Goal: Task Accomplishment & Management: Use online tool/utility

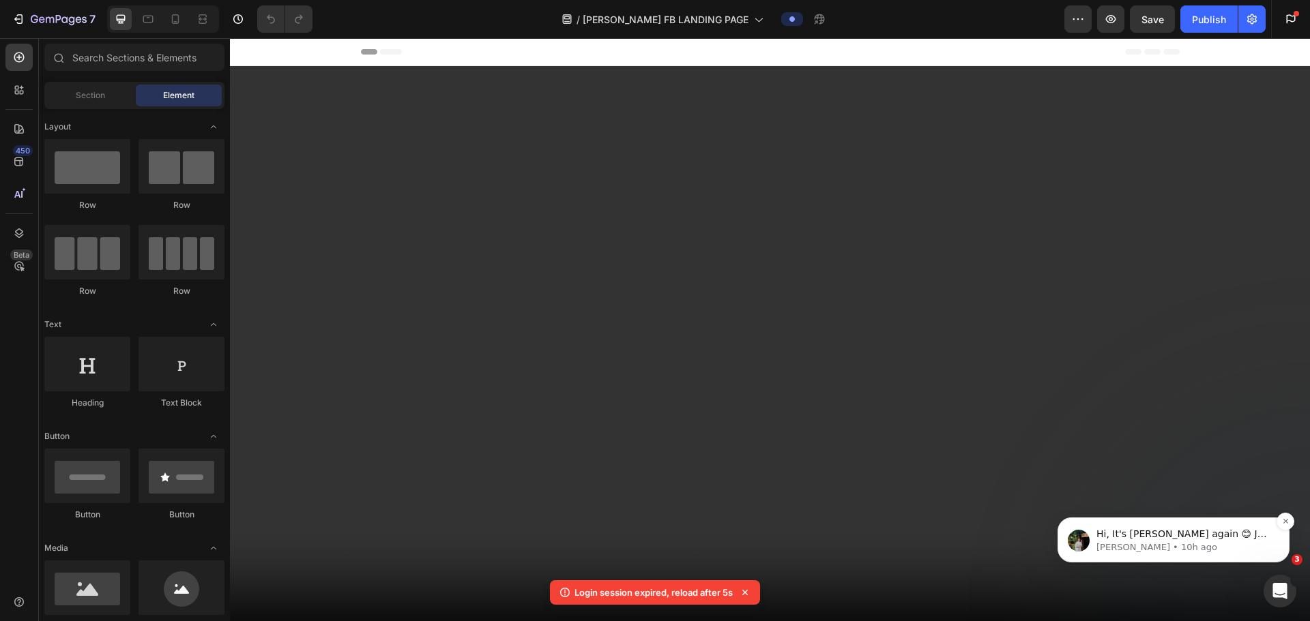
click at [1164, 540] on p "Hi, It's Jeremy again 😊 Just want to follow up since I have not received any re…" at bounding box center [1184, 535] width 176 height 14
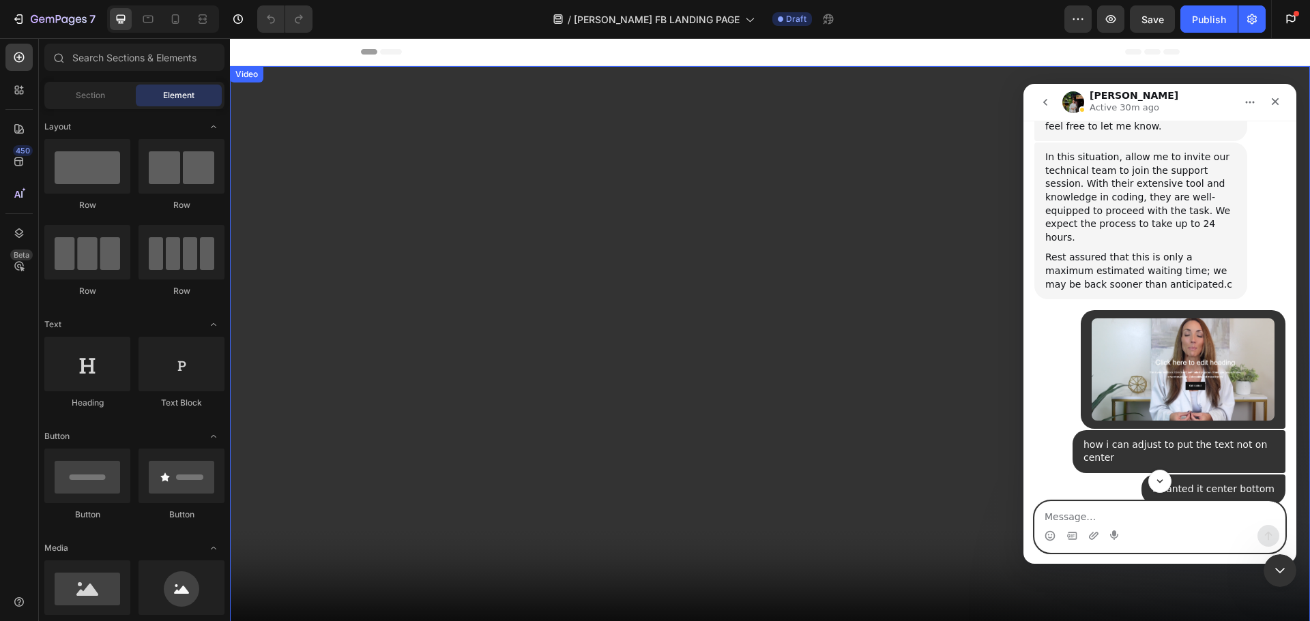
scroll to position [3382, 0]
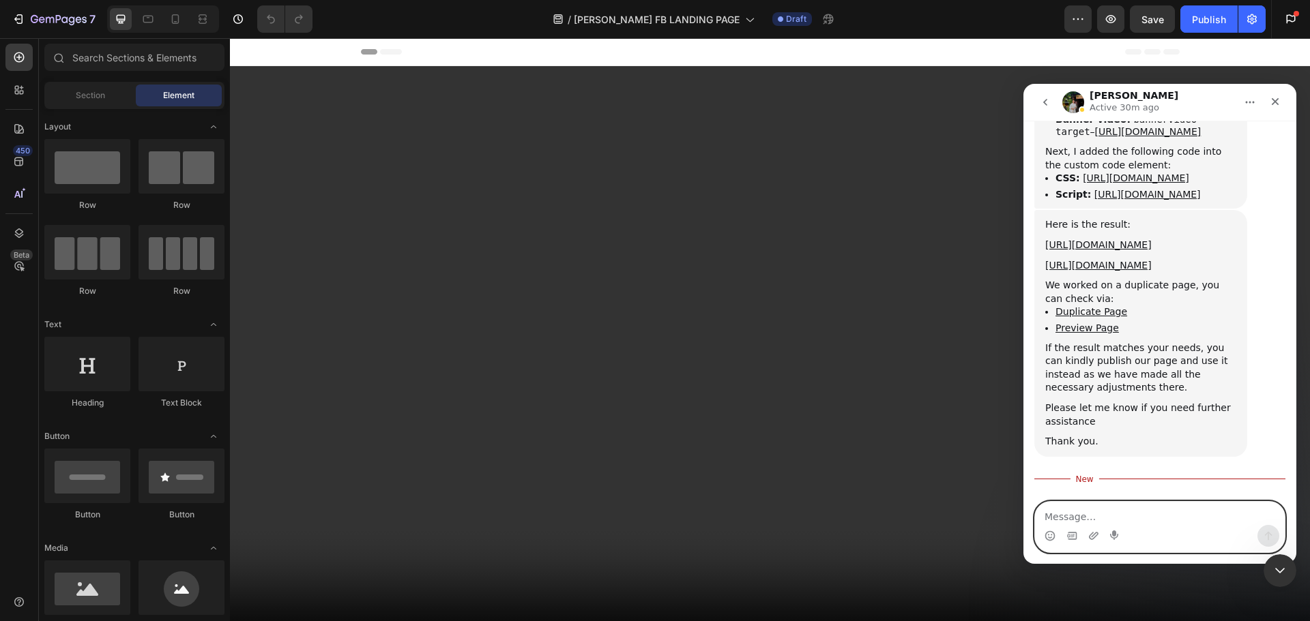
click at [1089, 508] on textarea "Message…" at bounding box center [1160, 513] width 250 height 23
type textarea "ok thanks"
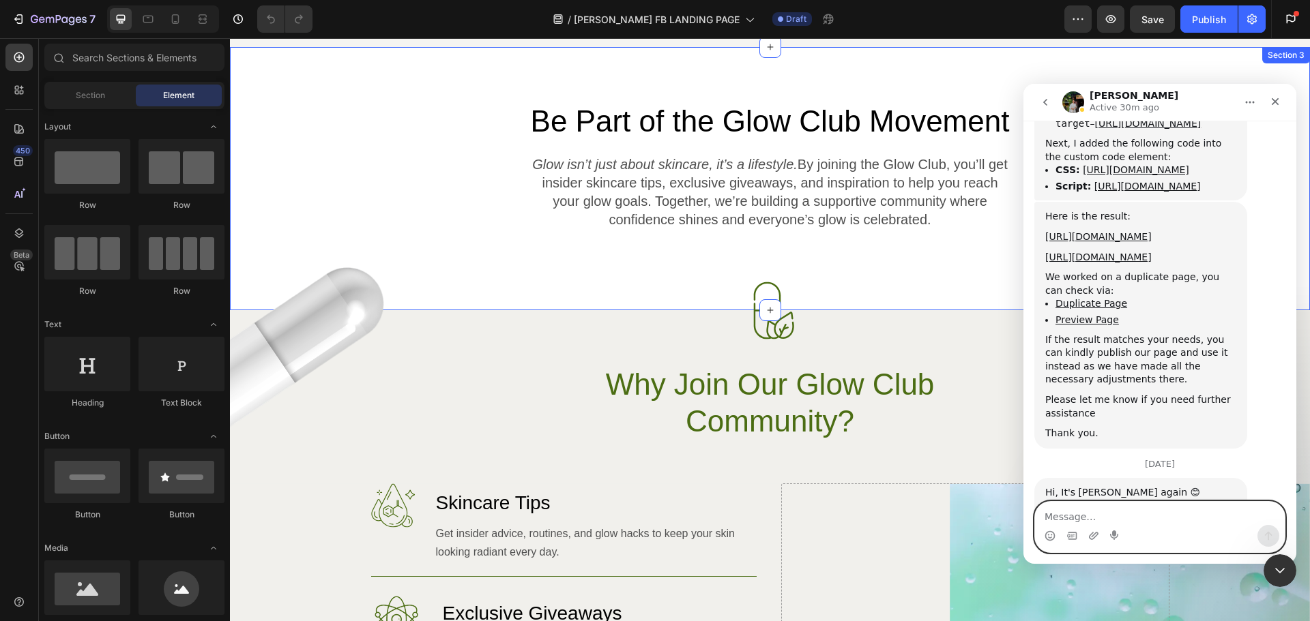
scroll to position [546, 0]
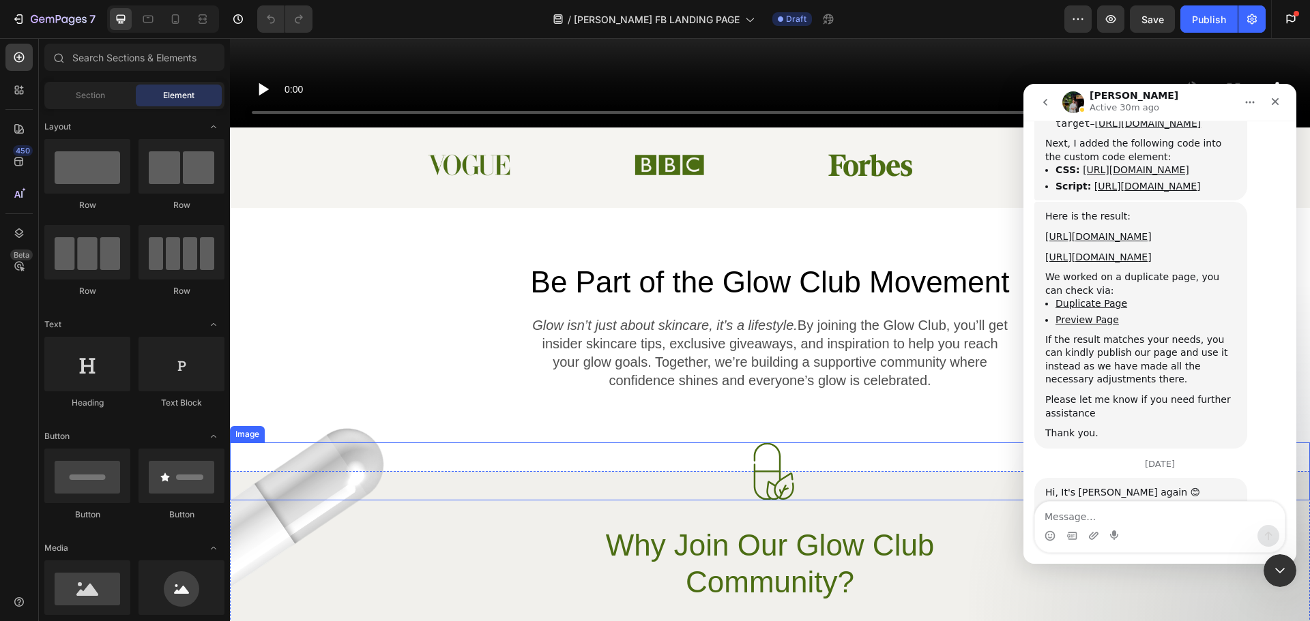
click at [769, 455] on img at bounding box center [770, 472] width 58 height 58
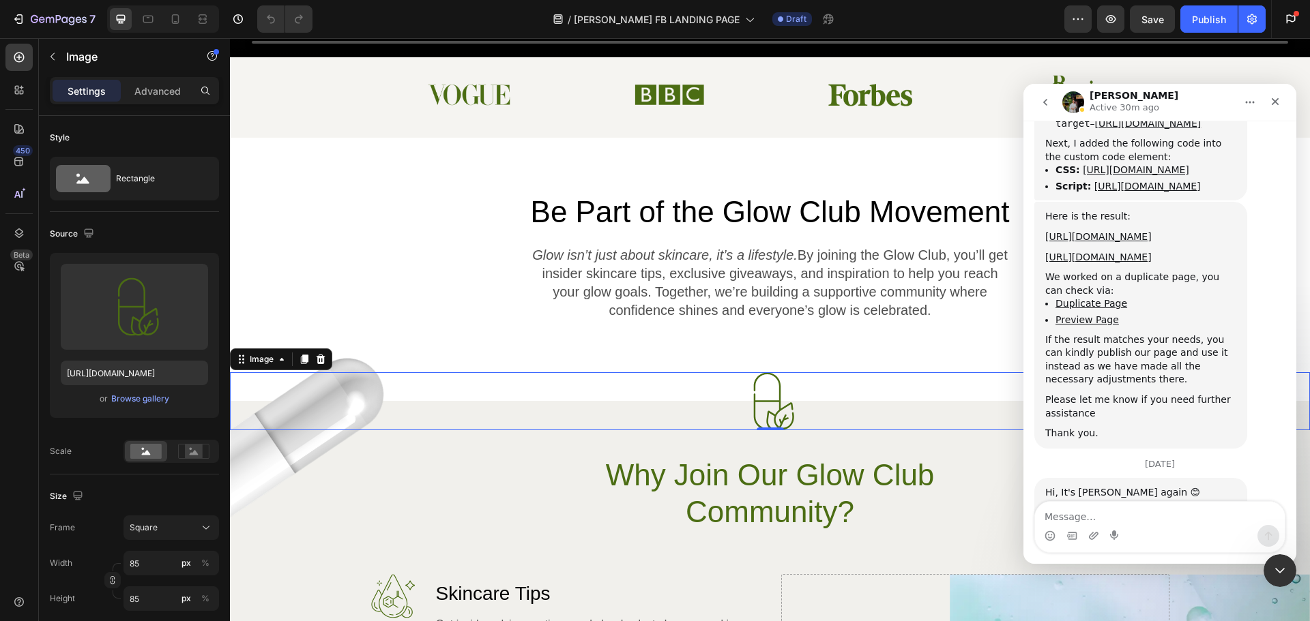
scroll to position [682, 0]
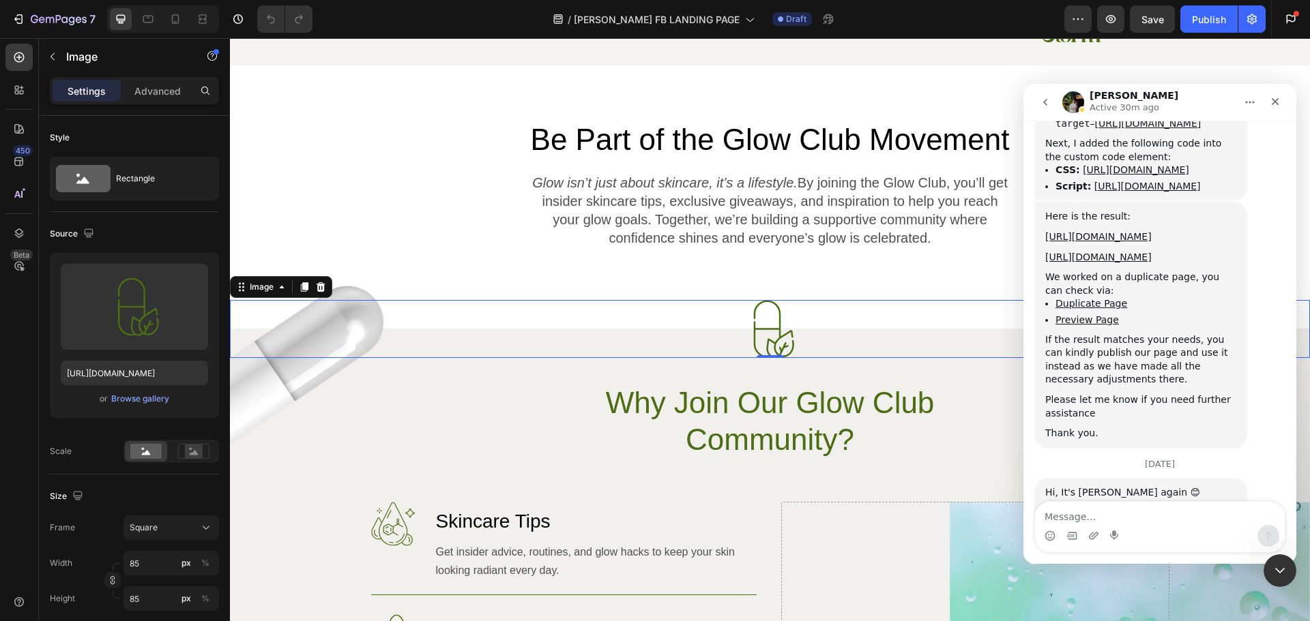
click at [768, 332] on img at bounding box center [770, 329] width 58 height 58
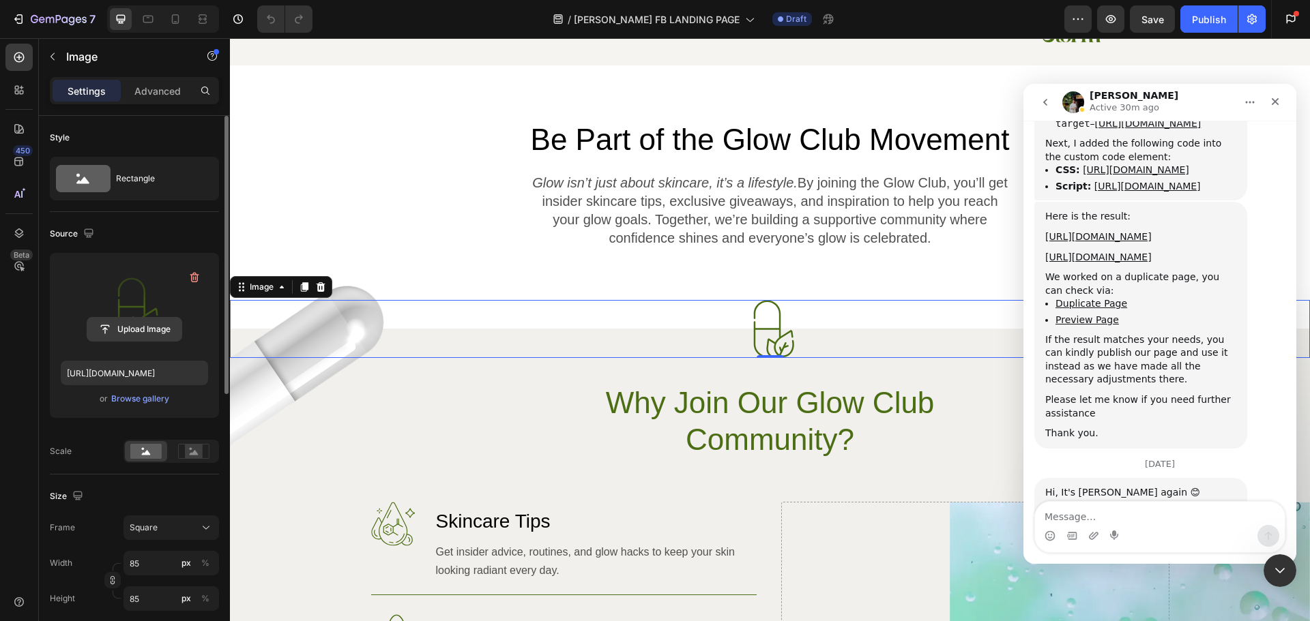
click at [153, 329] on input "file" at bounding box center [134, 329] width 94 height 23
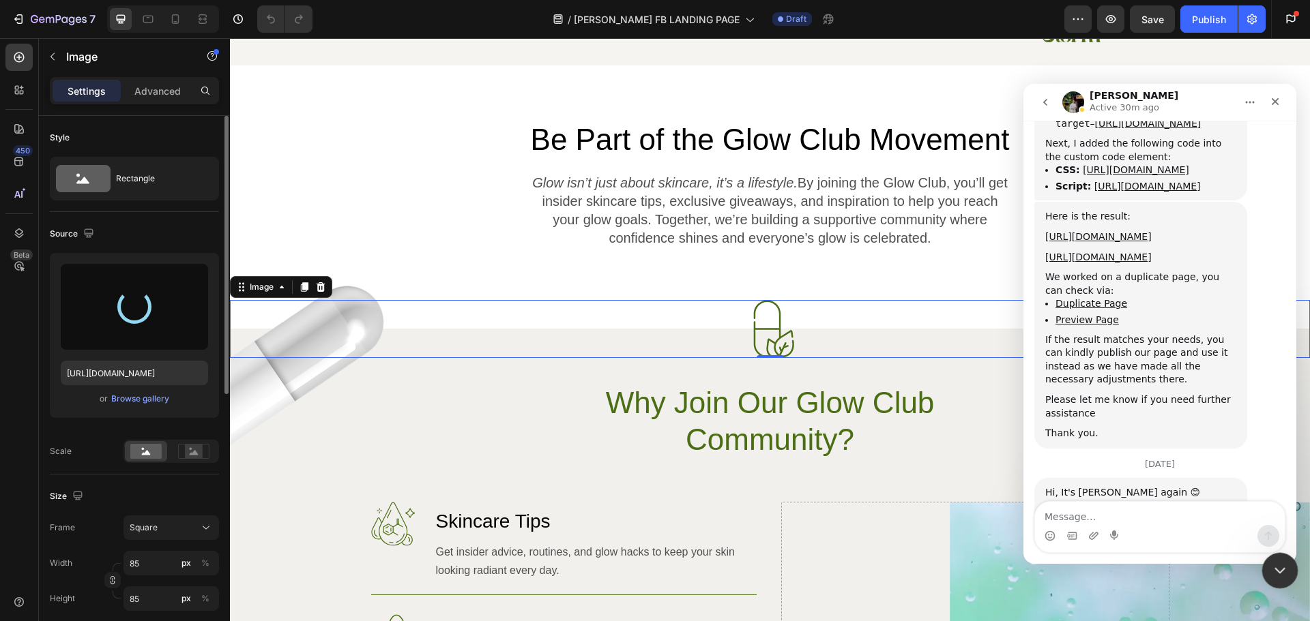
click at [1274, 563] on icon "Close Intercom Messenger" at bounding box center [1278, 569] width 16 height 16
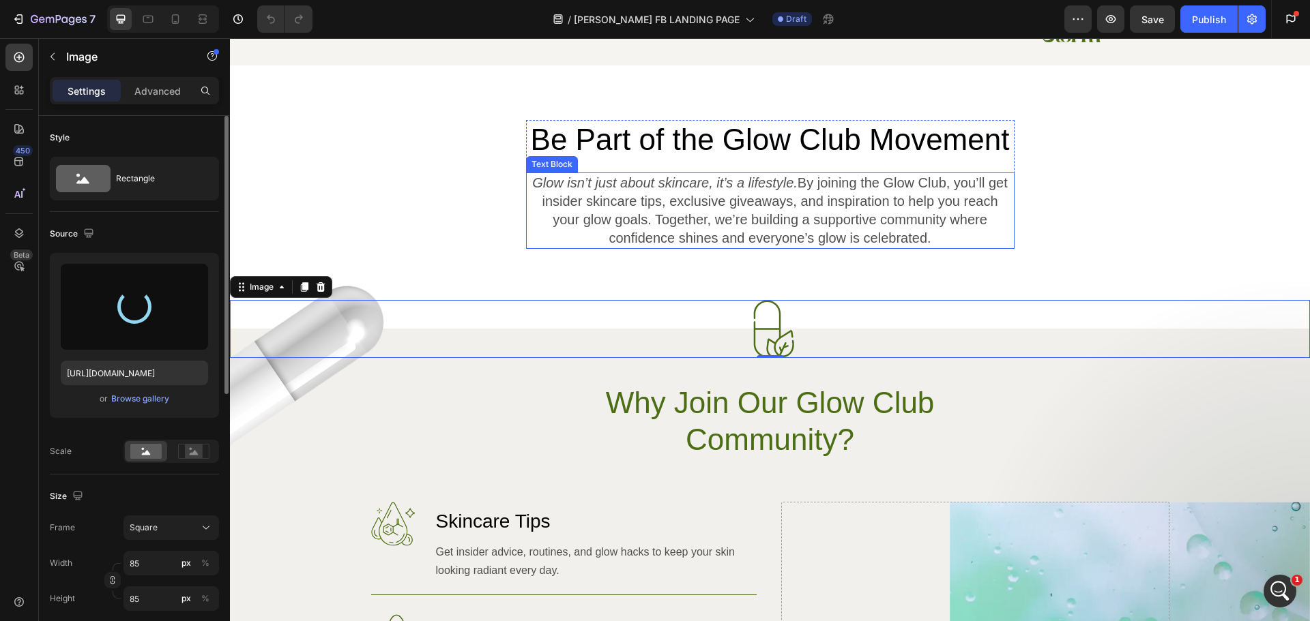
scroll to position [3390, 0]
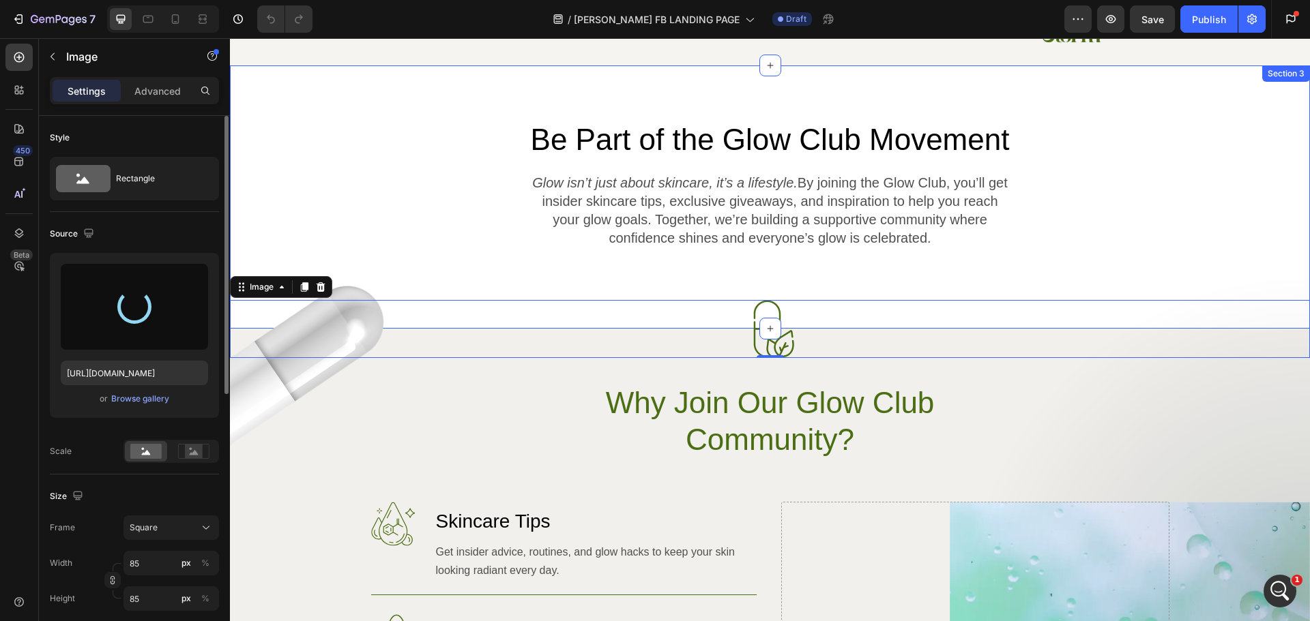
type input "https://cdn.shopify.com/s/files/1/0704/8495/1306/files/gempages_550211985971610…"
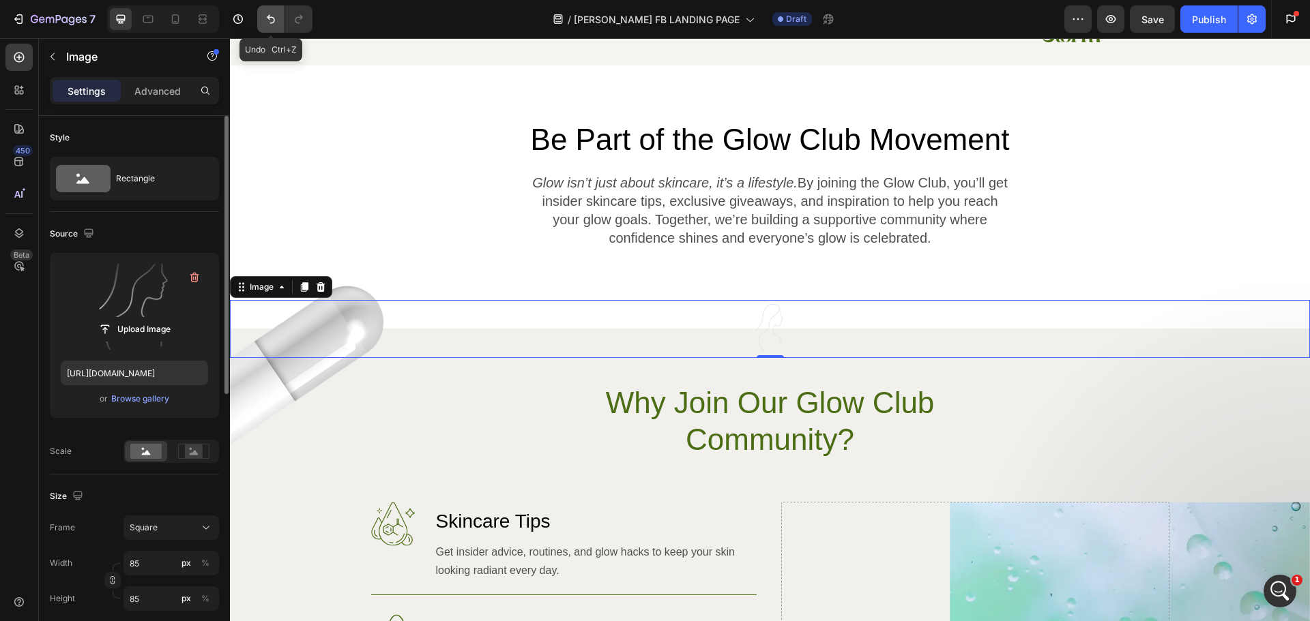
click at [269, 26] on button "Undo/Redo" at bounding box center [270, 18] width 27 height 27
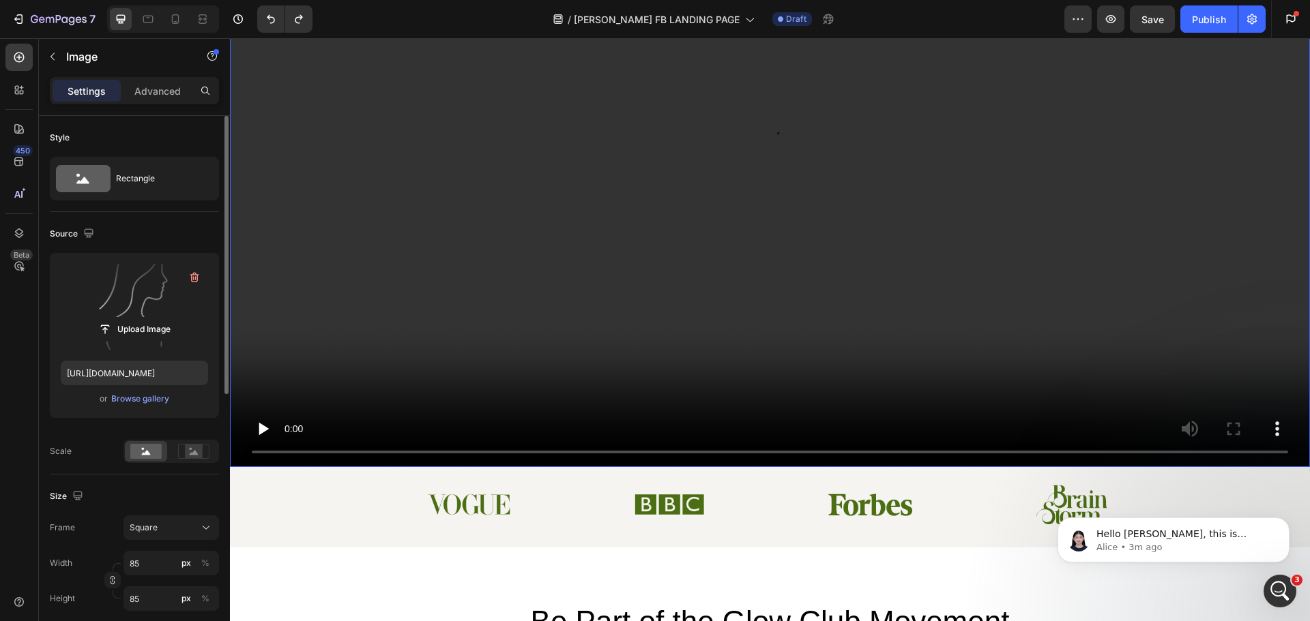
scroll to position [273, 0]
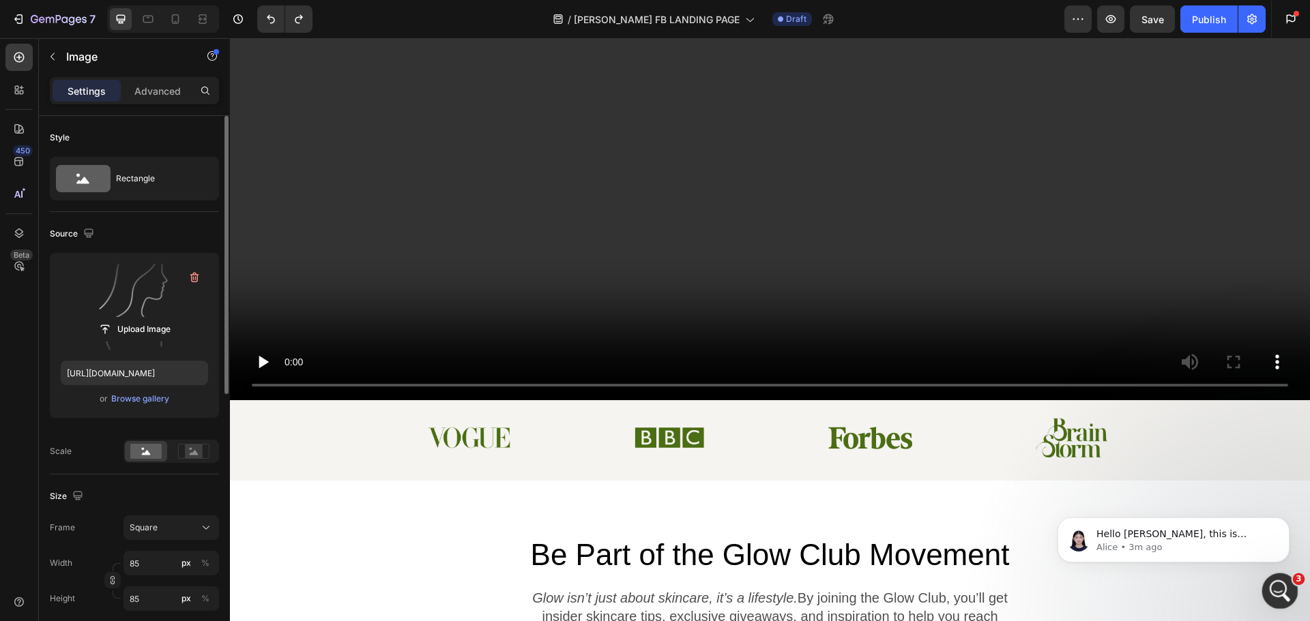
click at [1289, 592] on div "Open Intercom Messenger" at bounding box center [1277, 589] width 45 height 45
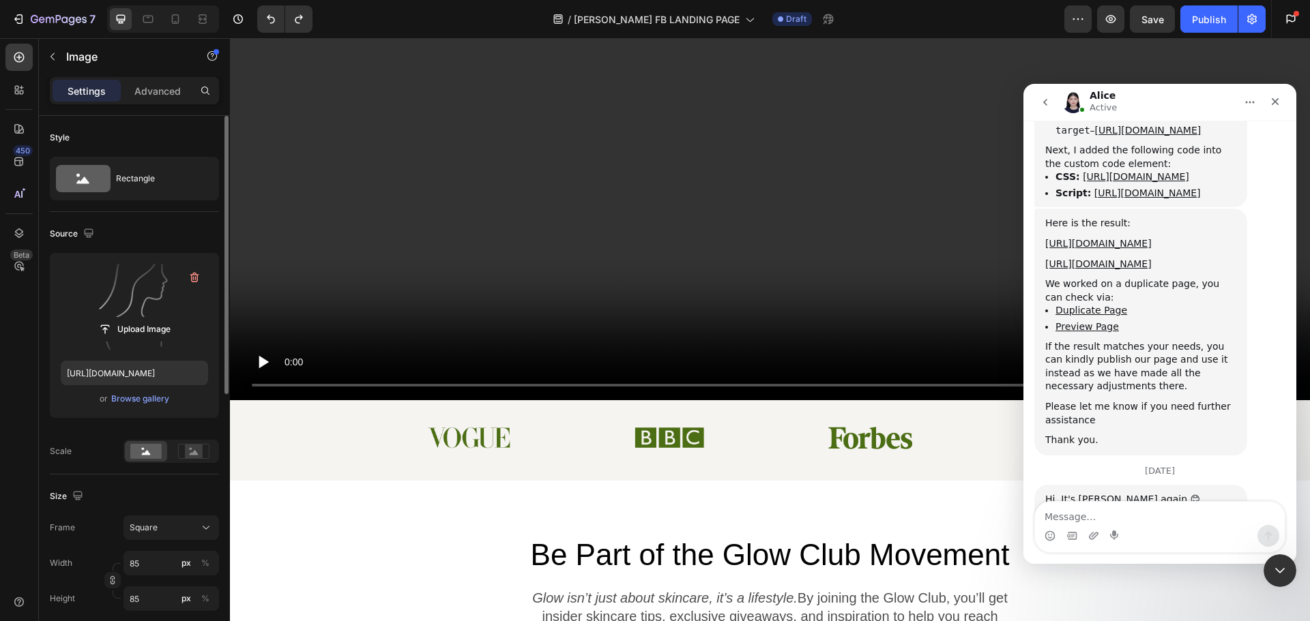
scroll to position [3657, 0]
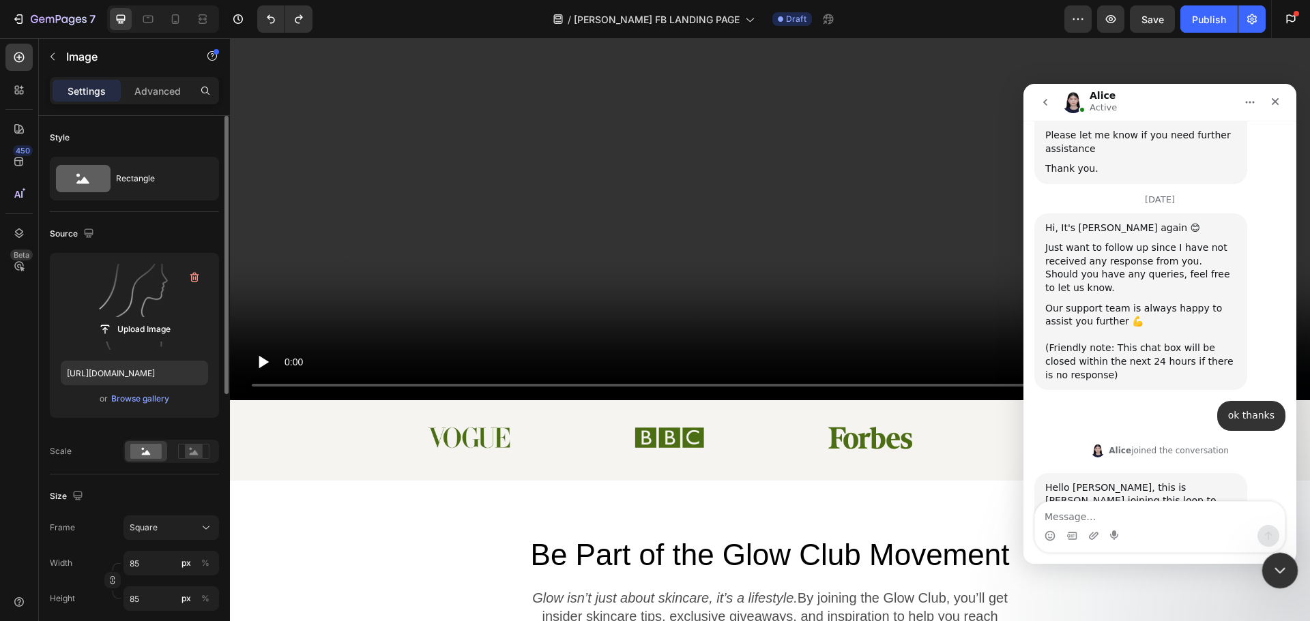
click at [1272, 578] on div "Close Intercom Messenger" at bounding box center [1277, 569] width 33 height 33
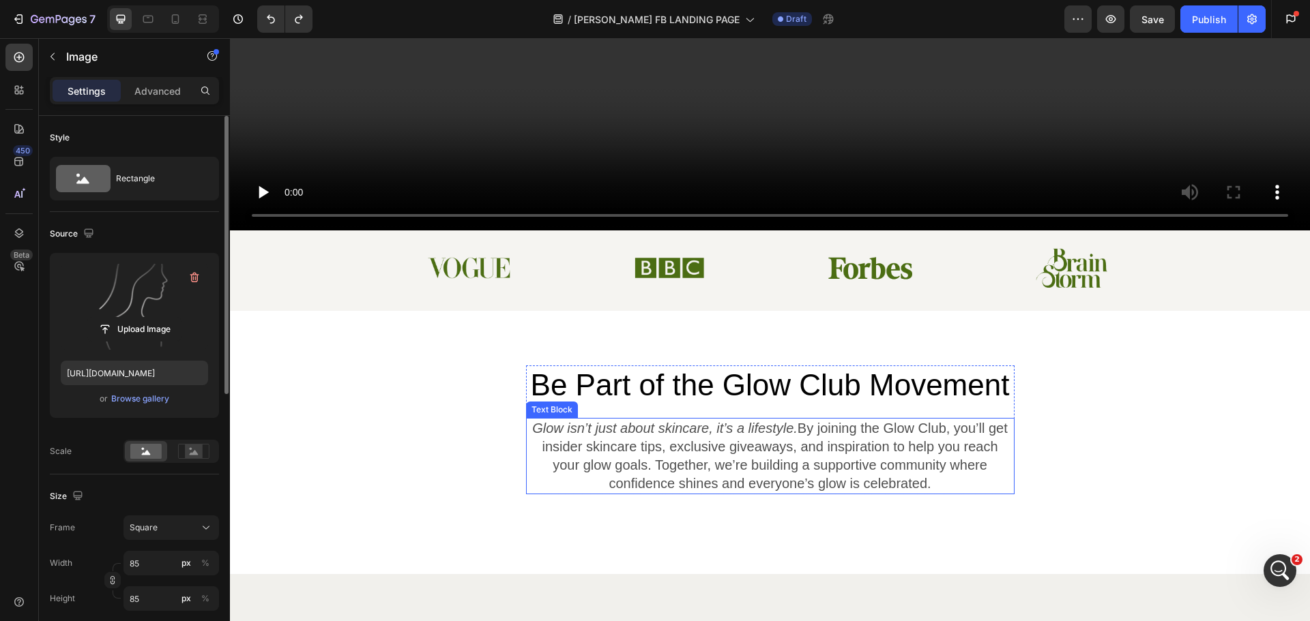
scroll to position [341, 0]
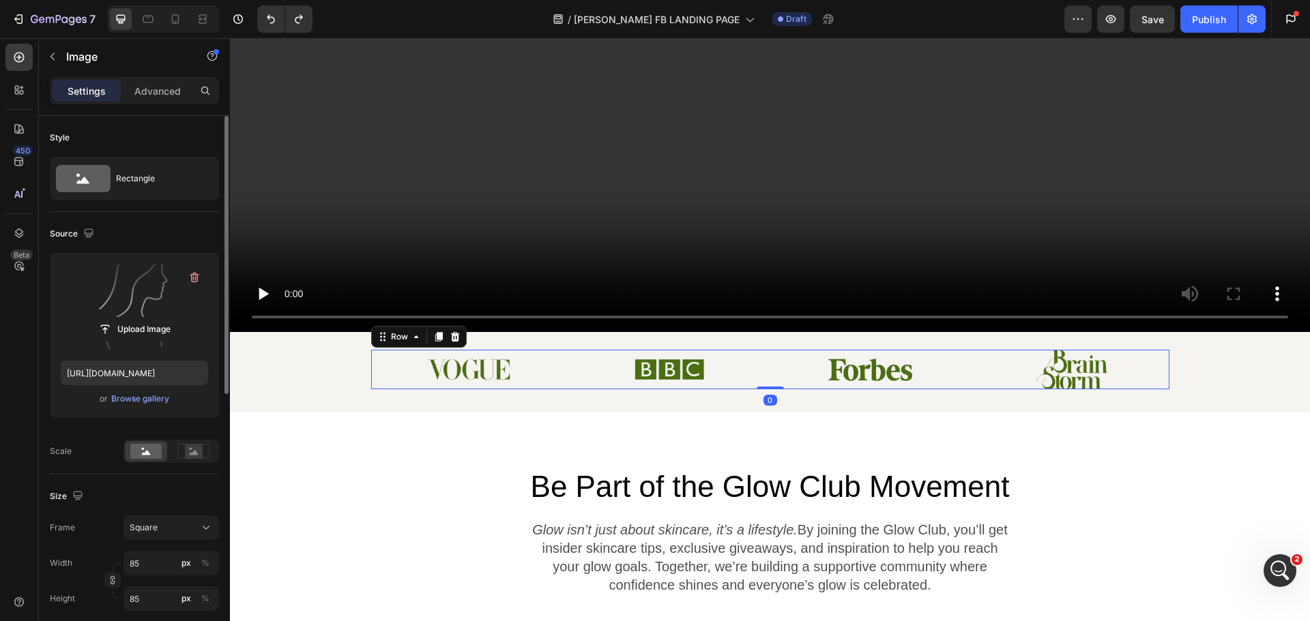
click at [729, 380] on div "Image" at bounding box center [670, 369] width 196 height 39
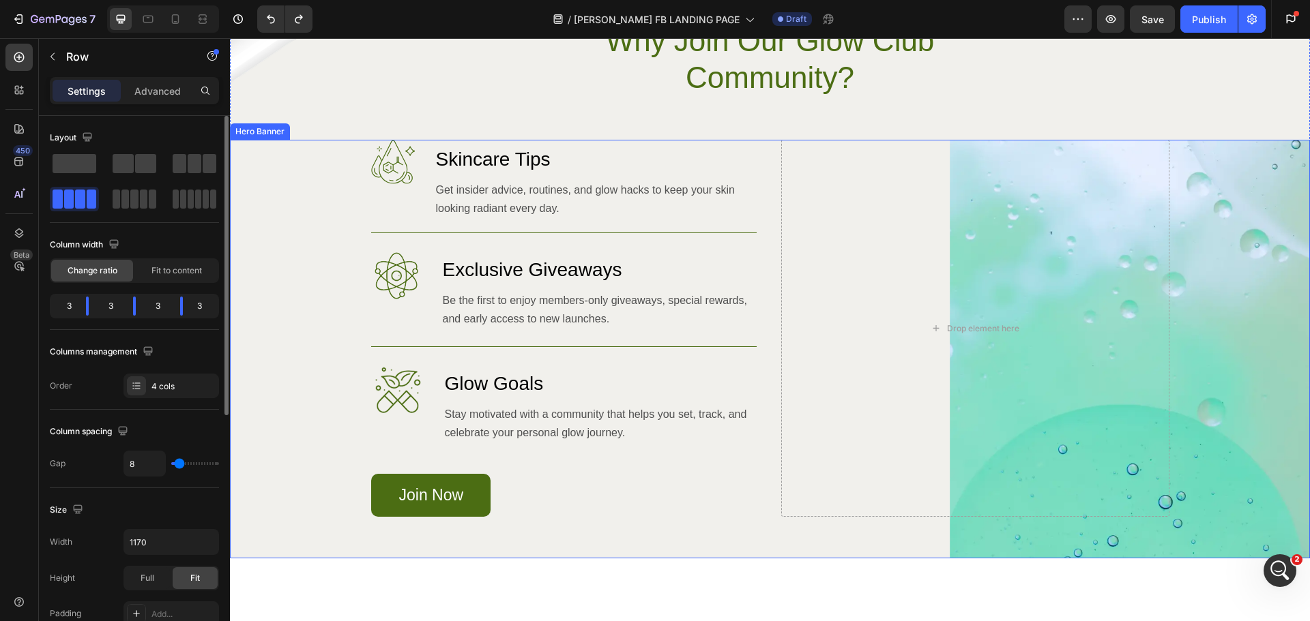
scroll to position [1091, 0]
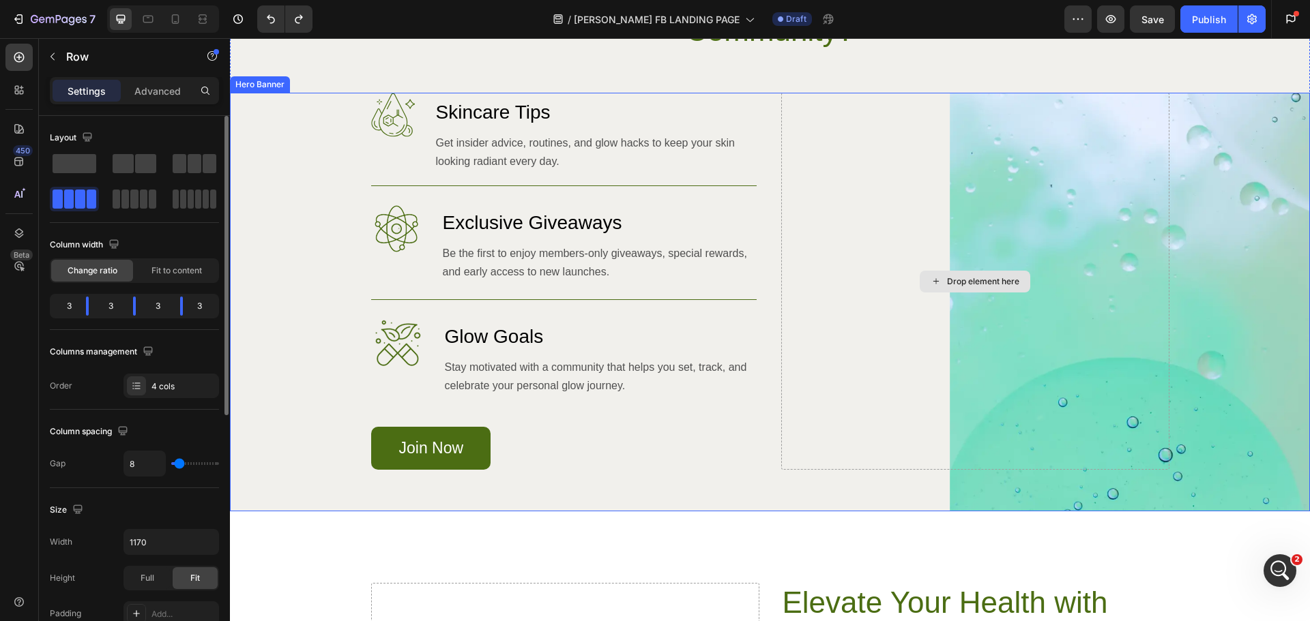
click at [945, 274] on div "Drop element here" at bounding box center [975, 282] width 111 height 22
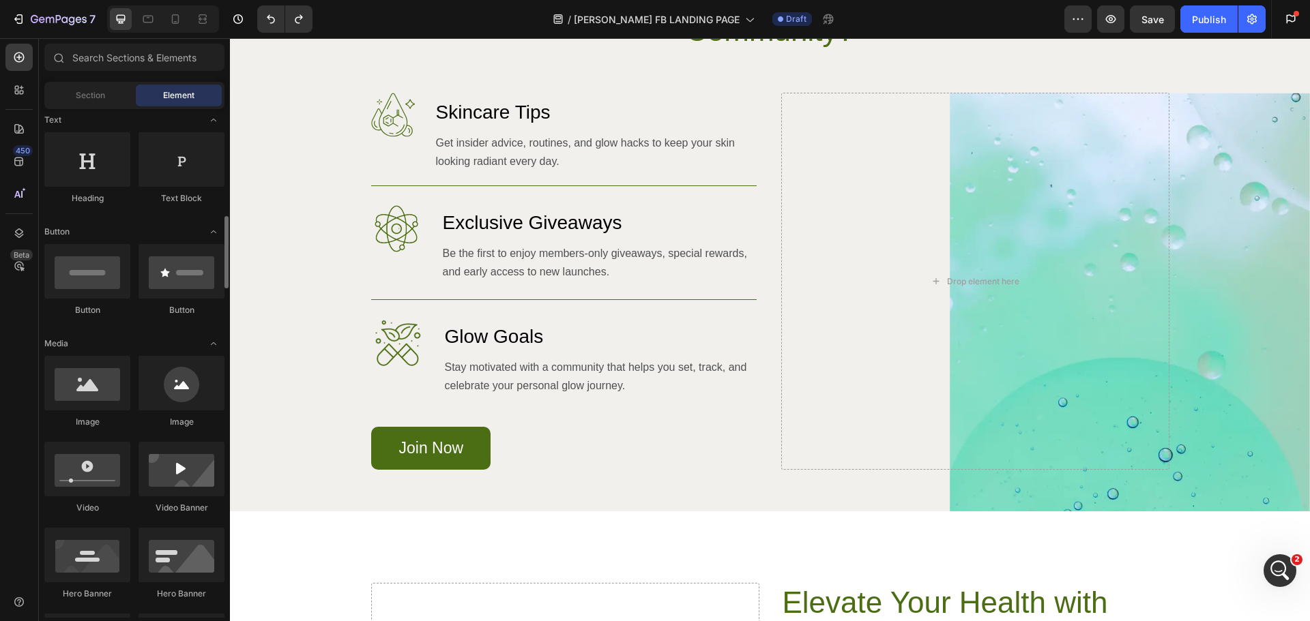
scroll to position [273, 0]
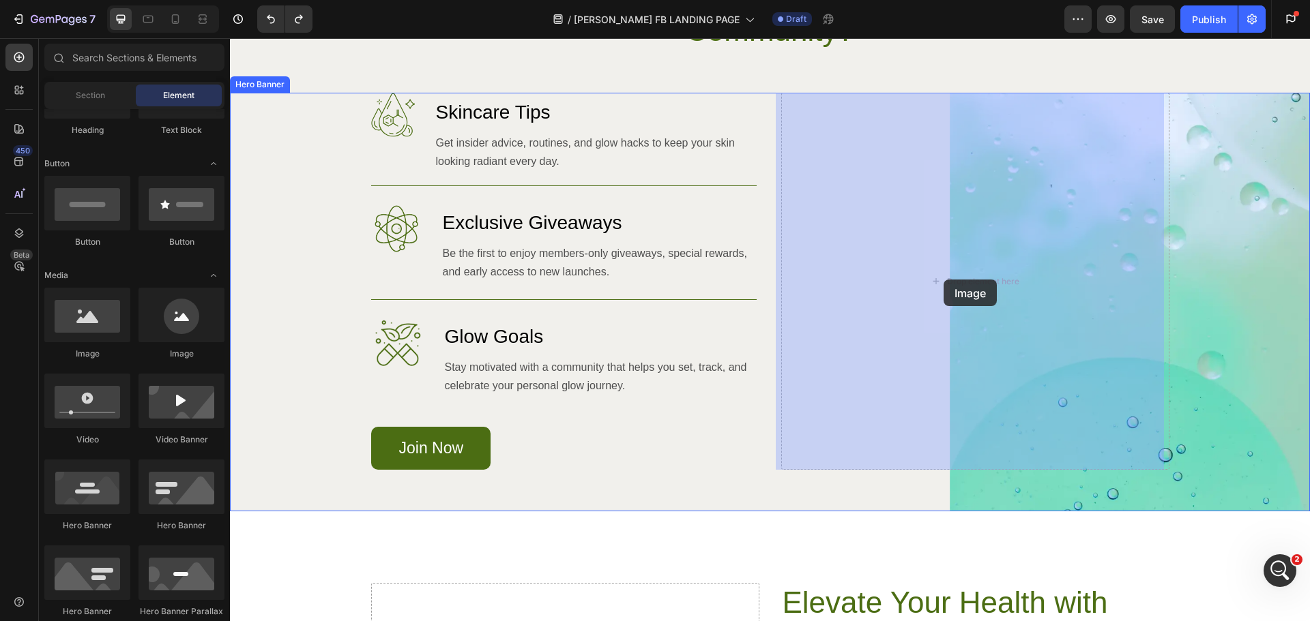
drag, startPoint x: 317, startPoint y: 362, endPoint x: 943, endPoint y: 280, distance: 631.6
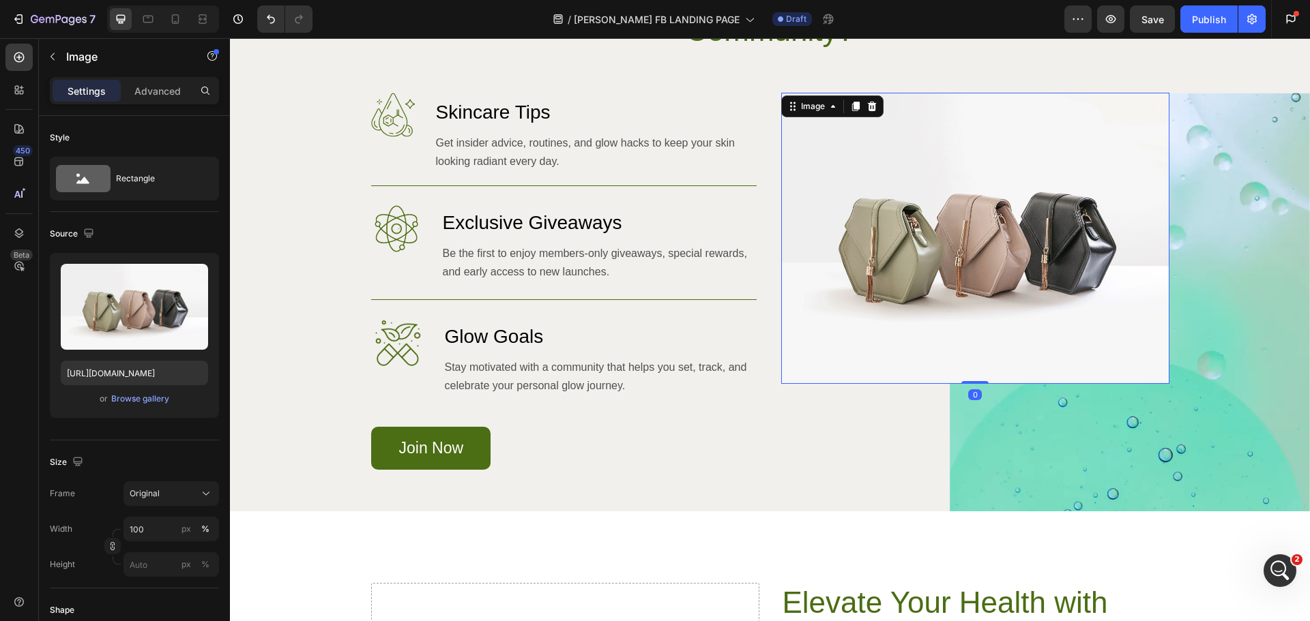
click at [976, 246] on img at bounding box center [975, 238] width 388 height 291
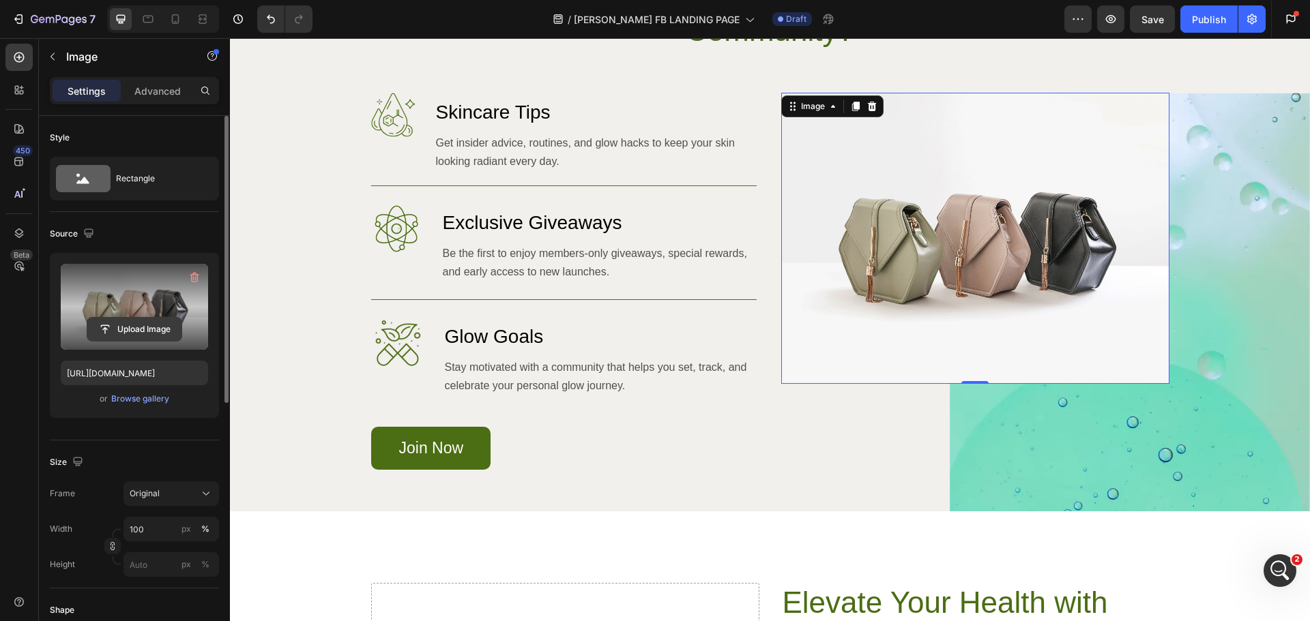
click at [151, 325] on input "file" at bounding box center [134, 329] width 94 height 23
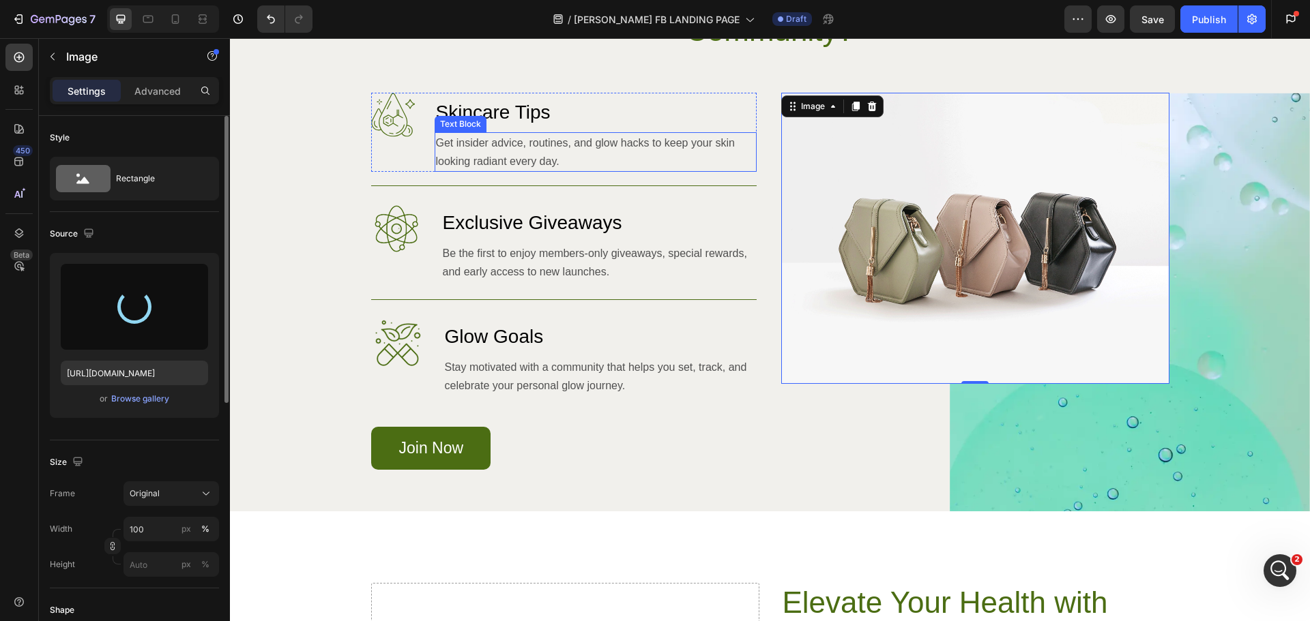
type input "https://cdn.shopify.com/s/files/1/0704/8495/1306/files/gempages_550211985971610…"
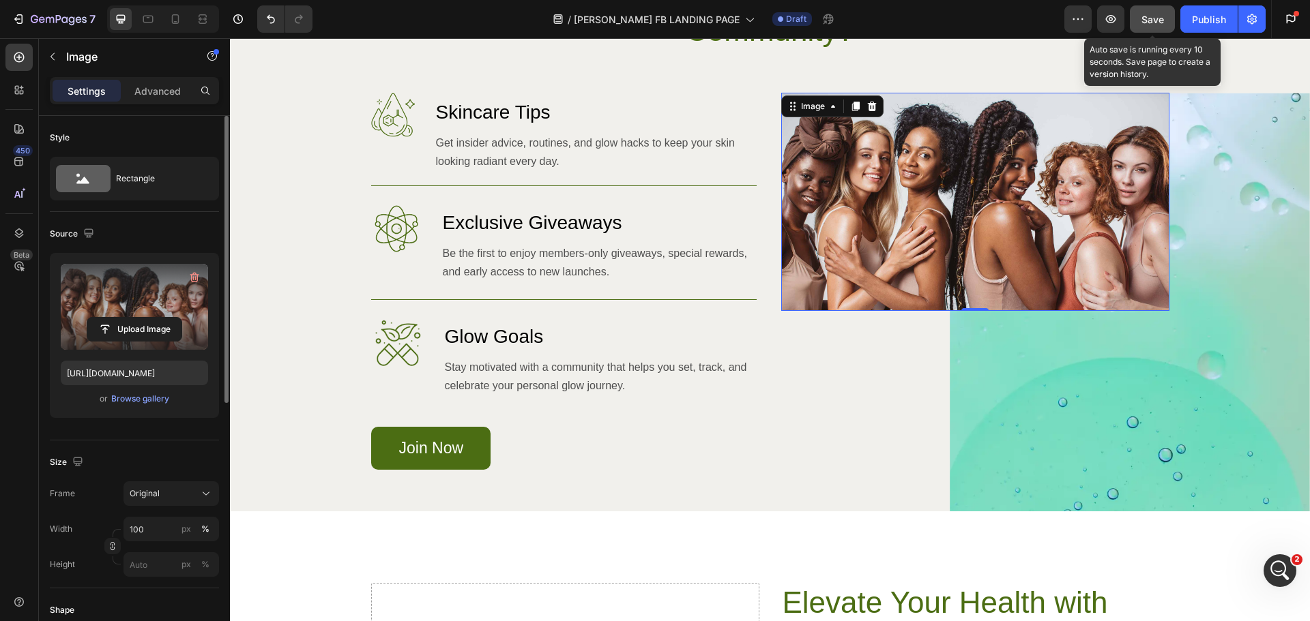
click at [1143, 23] on span "Save" at bounding box center [1152, 20] width 23 height 12
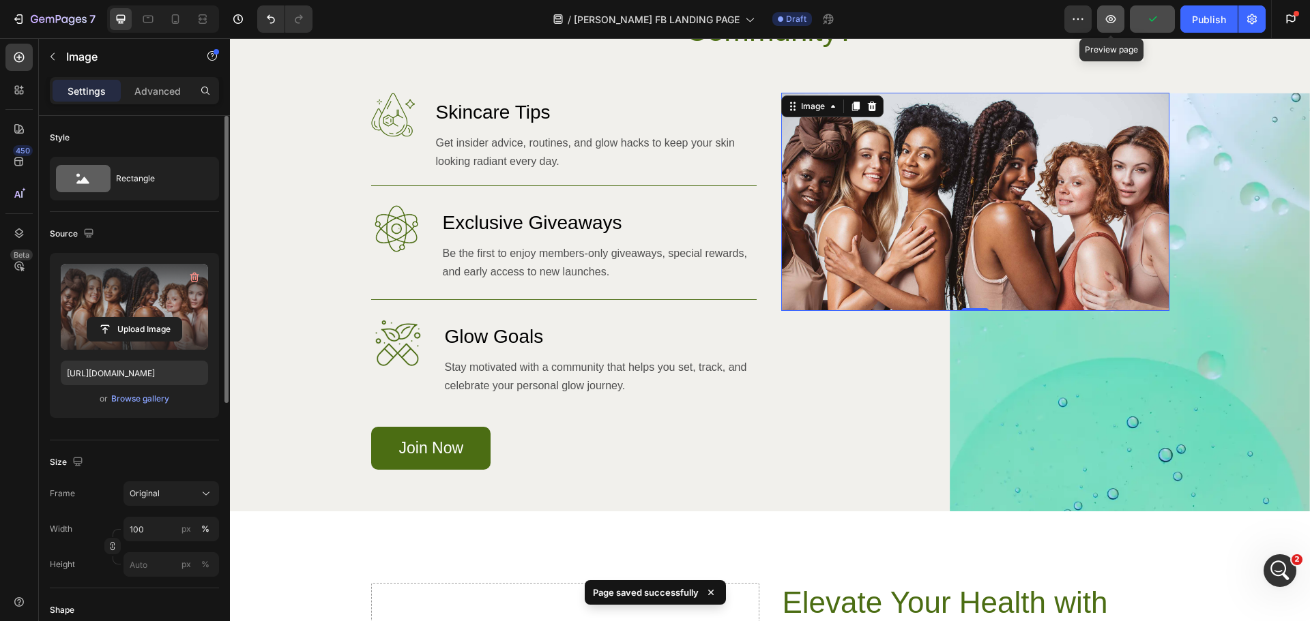
click at [1112, 18] on icon "button" at bounding box center [1111, 19] width 14 height 14
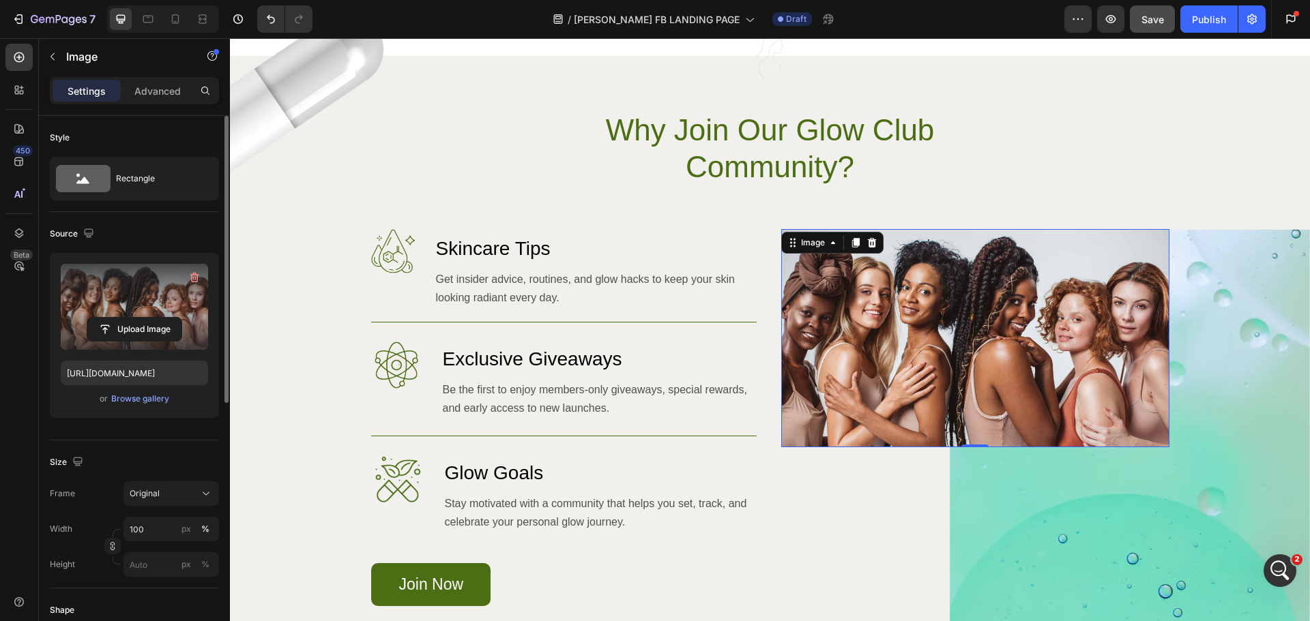
scroll to position [1228, 0]
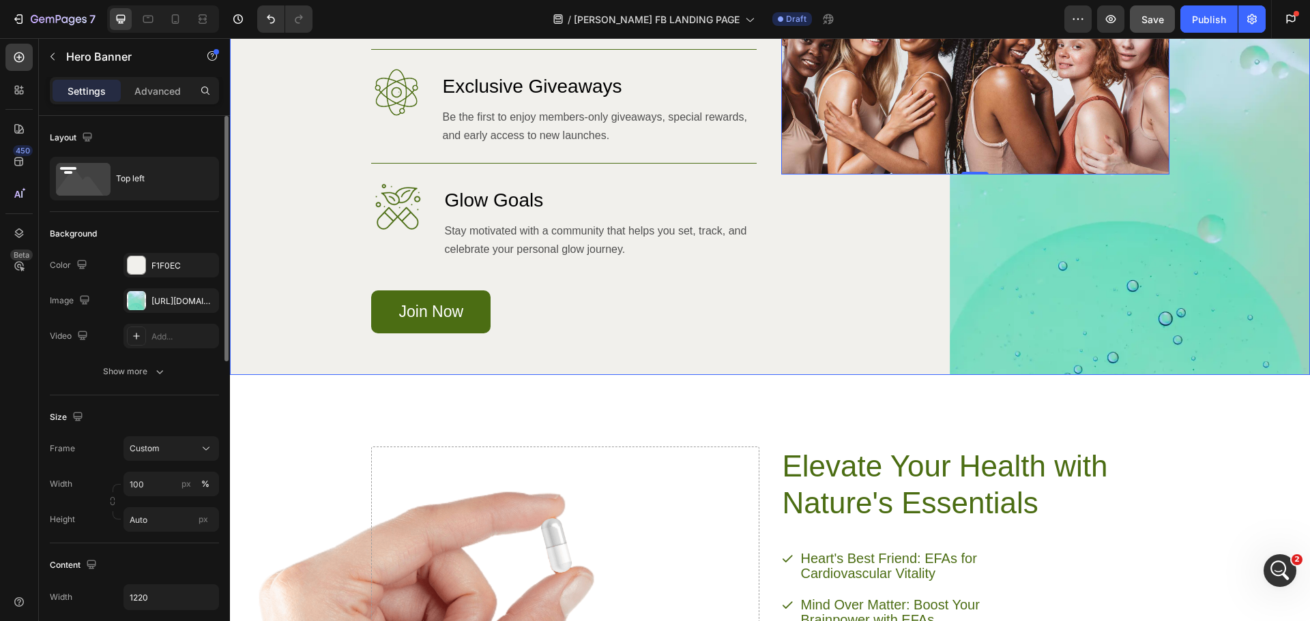
click at [1141, 308] on div "Image 0" at bounding box center [975, 144] width 388 height 377
click at [1111, 268] on div "Image" at bounding box center [975, 144] width 388 height 377
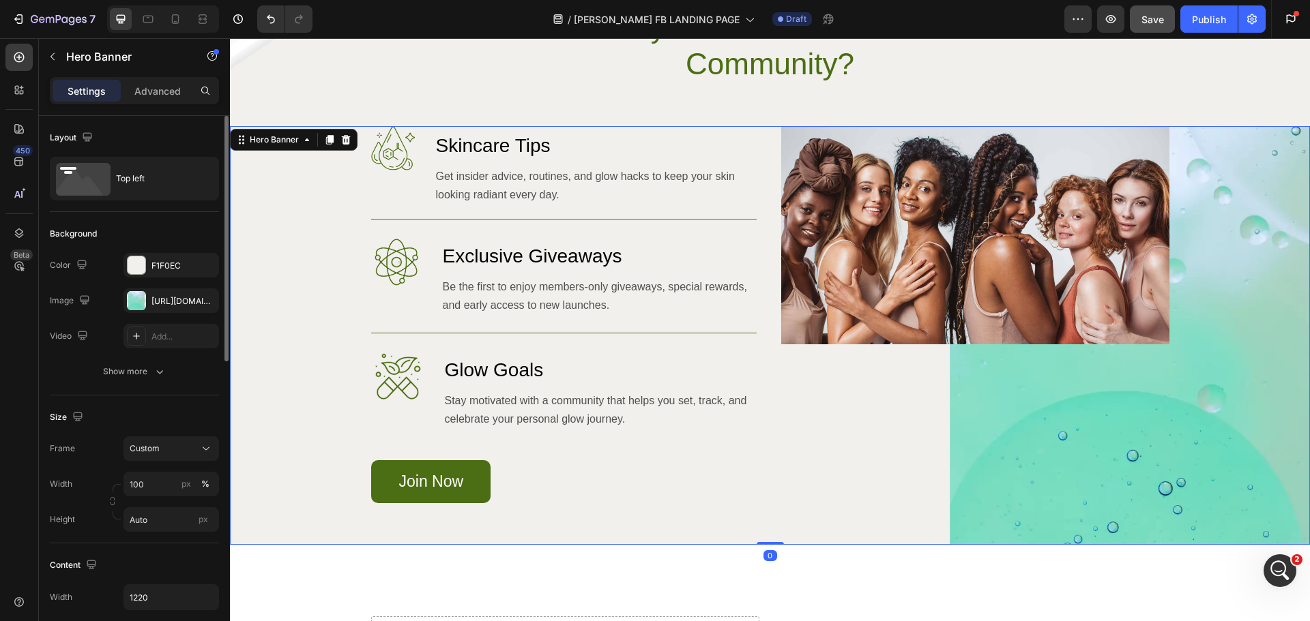
scroll to position [1023, 0]
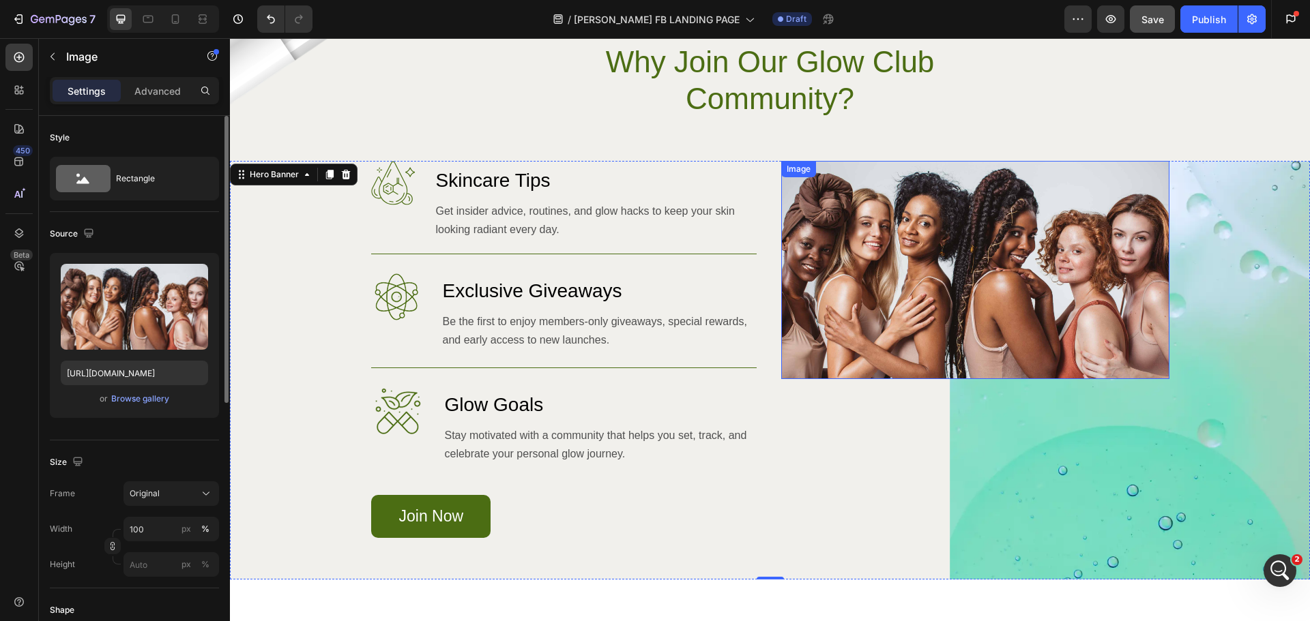
click at [933, 293] on img at bounding box center [975, 270] width 388 height 218
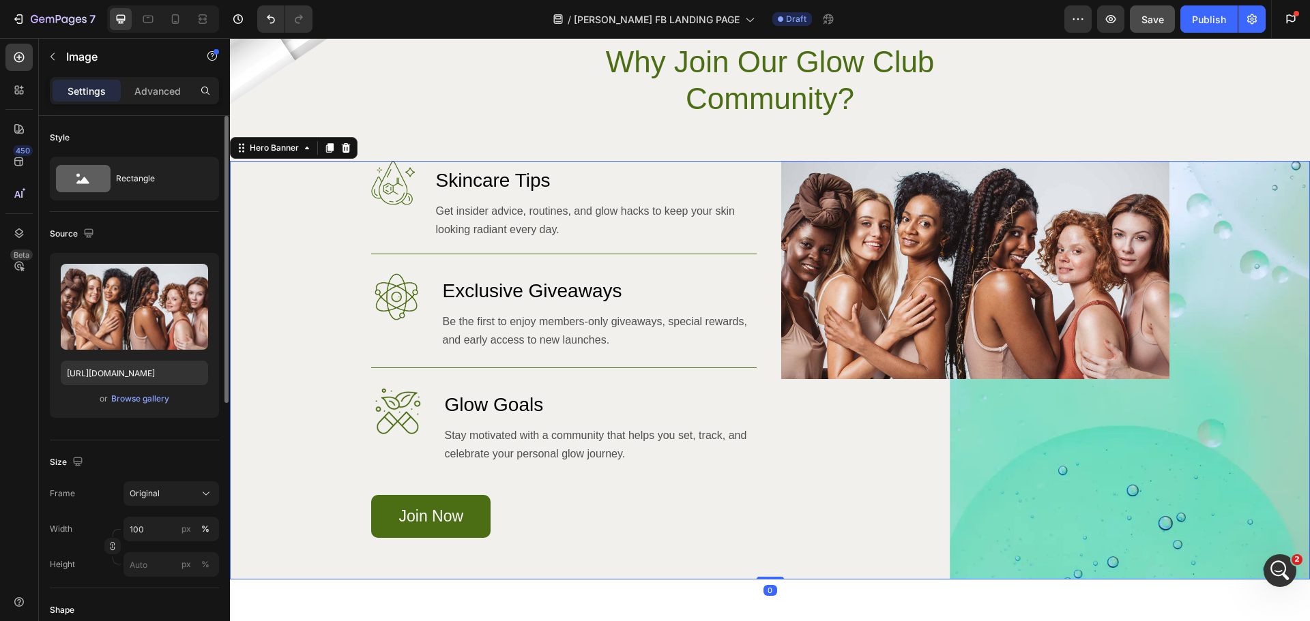
click at [781, 531] on div "Image" at bounding box center [975, 349] width 388 height 377
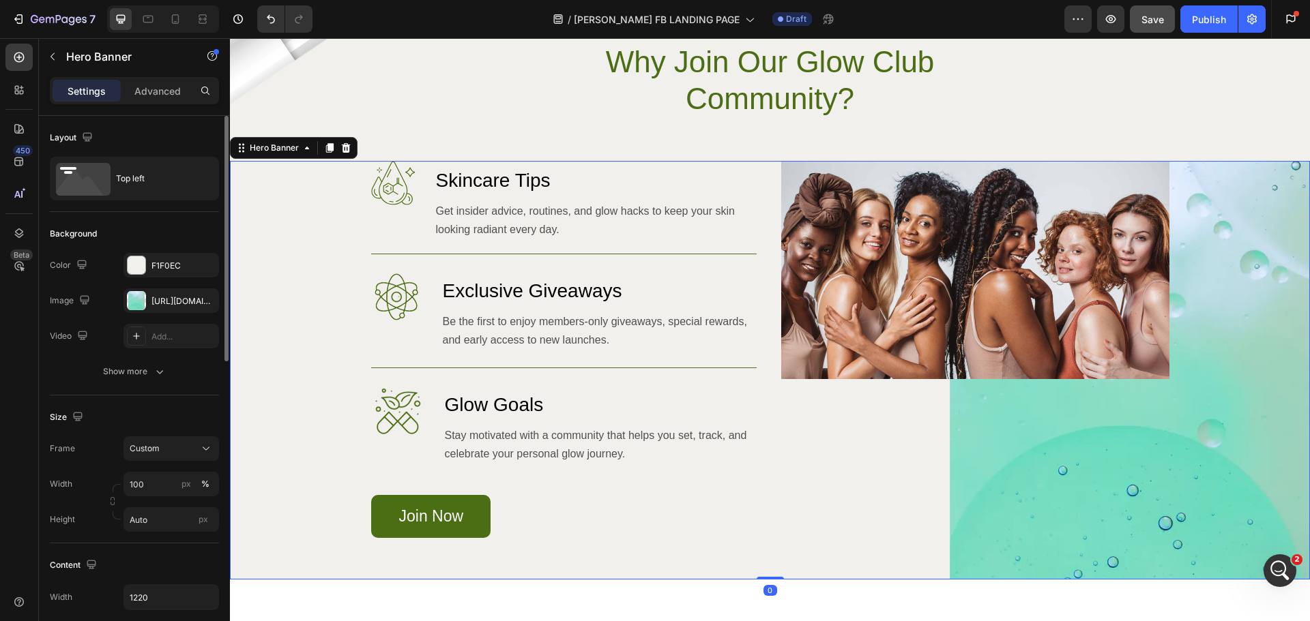
click at [264, 272] on div "Background Image" at bounding box center [770, 370] width 1080 height 419
click at [1198, 445] on div "Background Image" at bounding box center [770, 370] width 1080 height 419
click at [1218, 365] on div "Background Image" at bounding box center [770, 370] width 1080 height 419
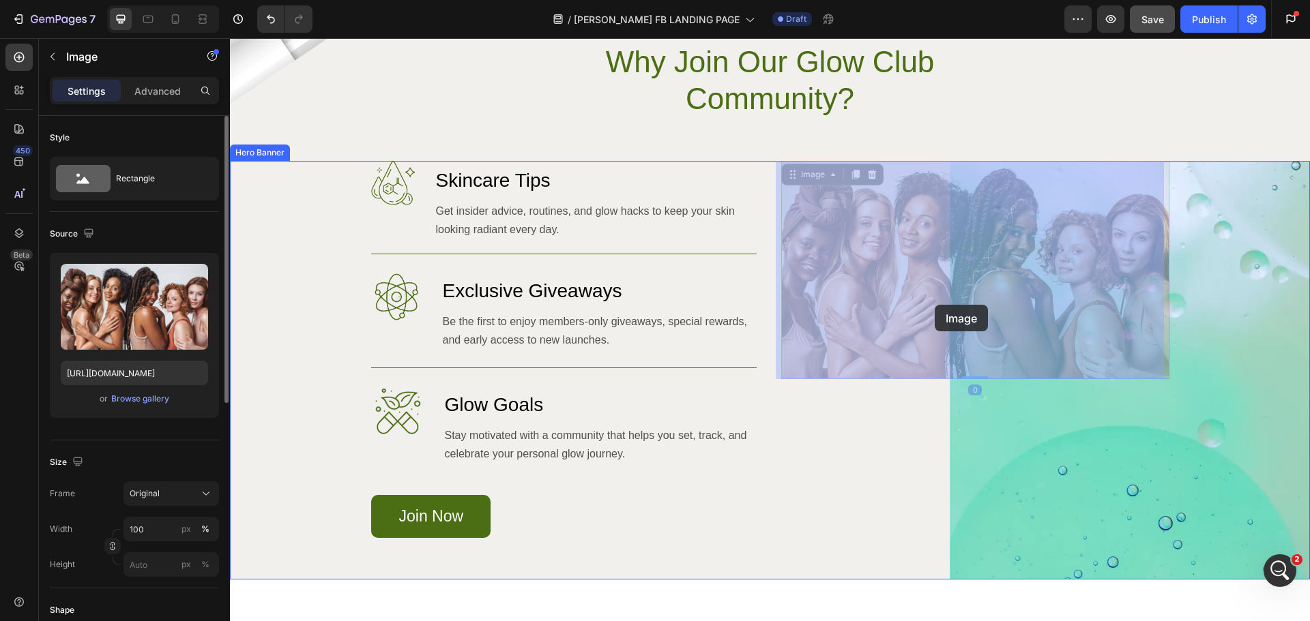
drag, startPoint x: 941, startPoint y: 293, endPoint x: 935, endPoint y: 305, distance: 14.0
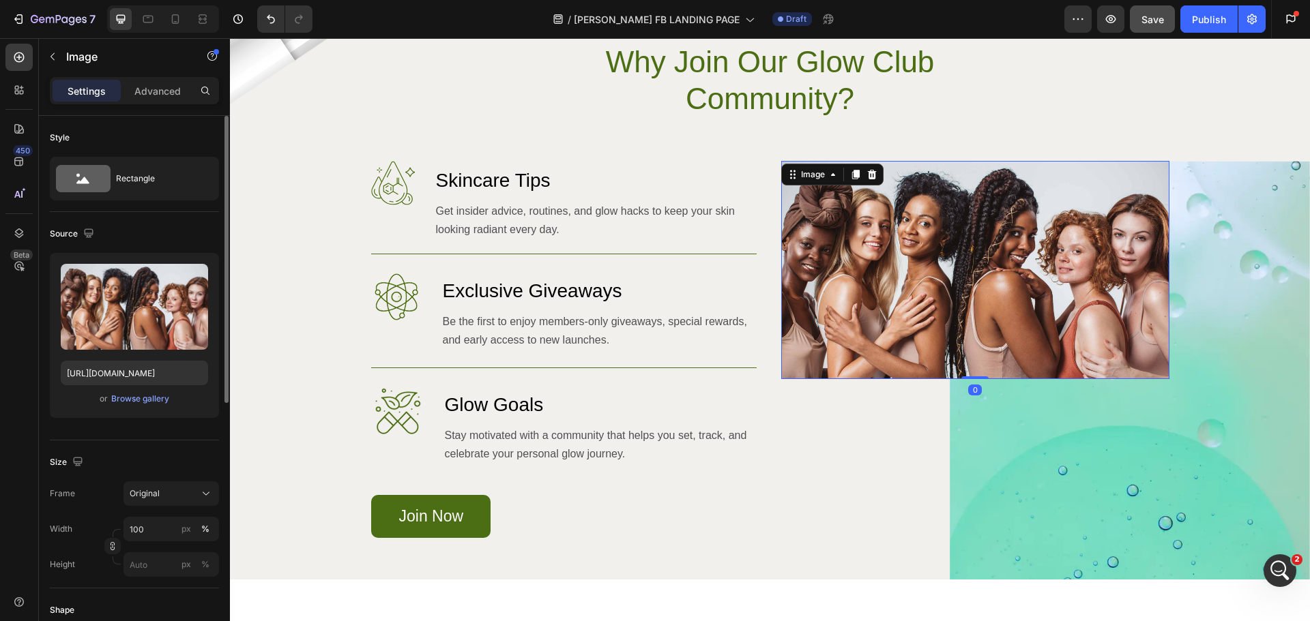
click at [963, 295] on img at bounding box center [975, 270] width 388 height 218
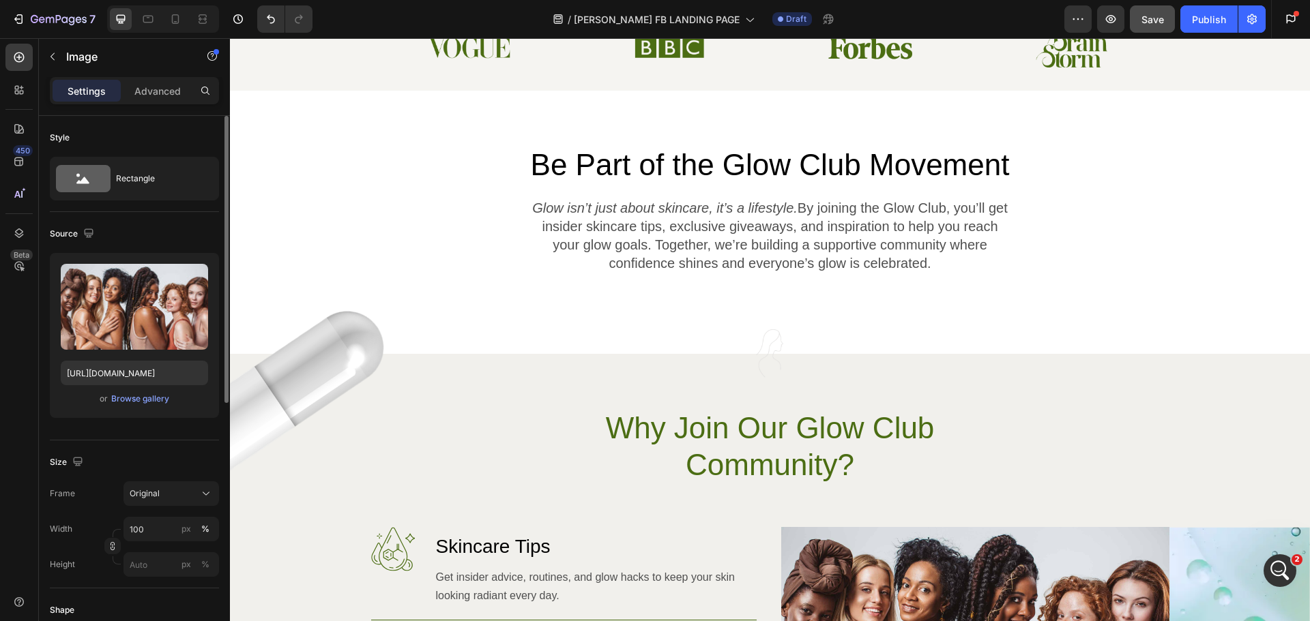
scroll to position [682, 0]
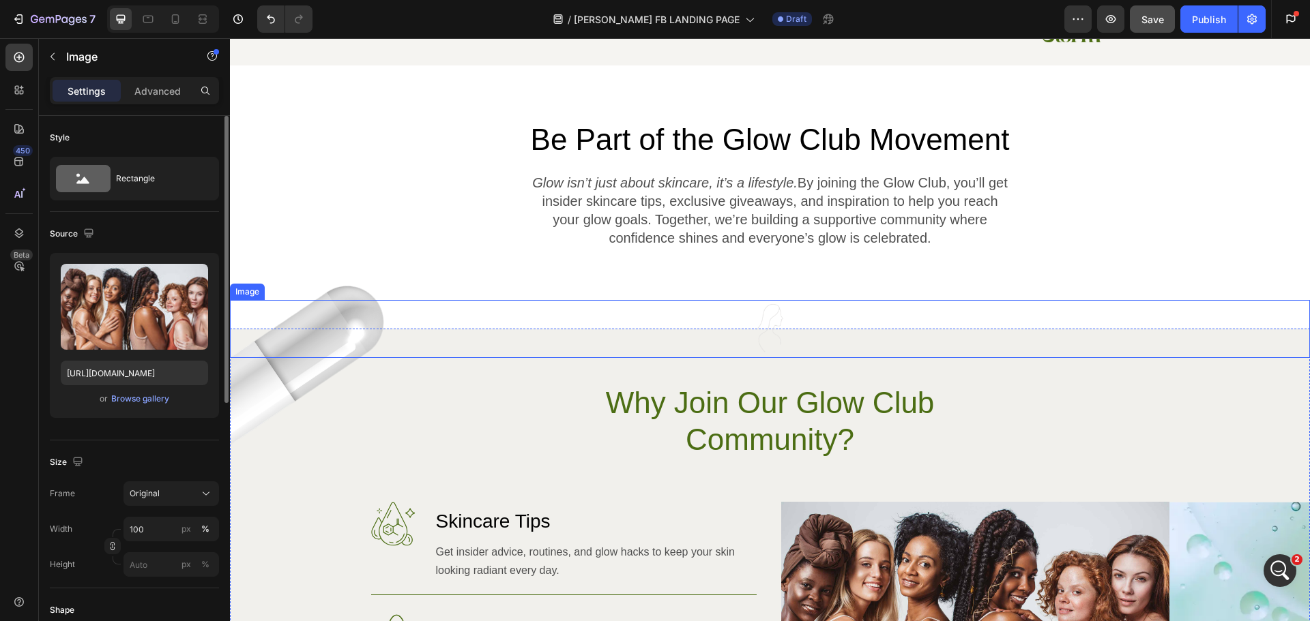
click at [757, 340] on img at bounding box center [770, 329] width 58 height 58
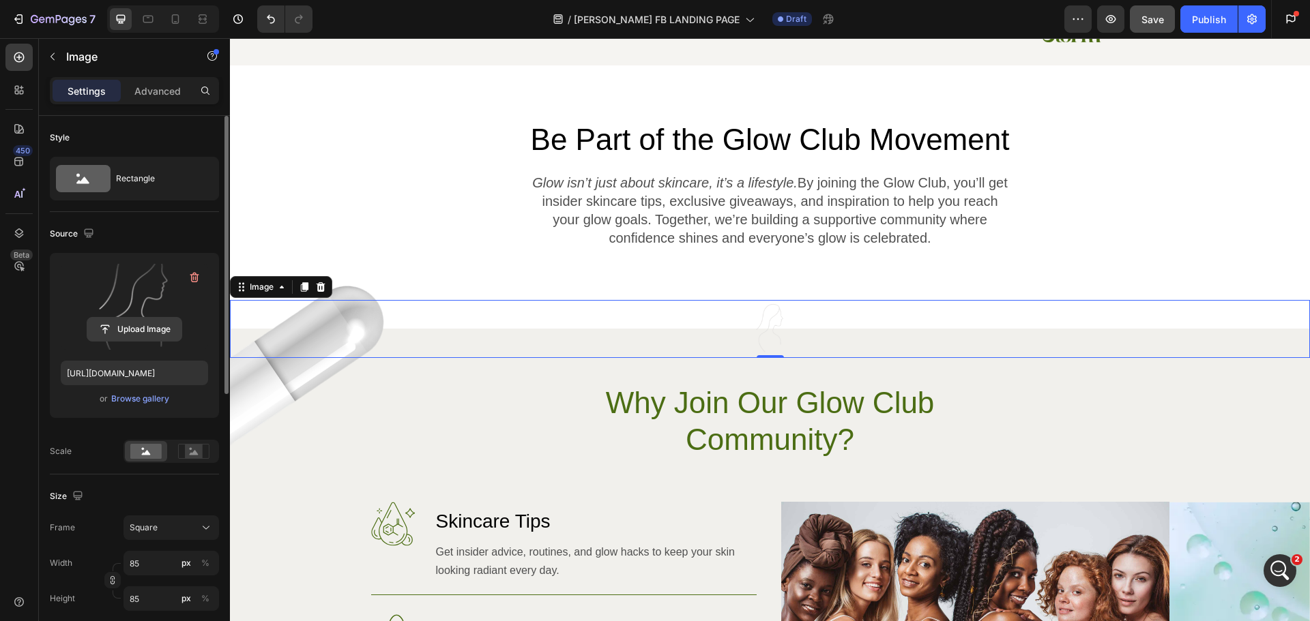
click at [138, 321] on input "file" at bounding box center [134, 329] width 94 height 23
click at [148, 329] on input "file" at bounding box center [134, 329] width 94 height 23
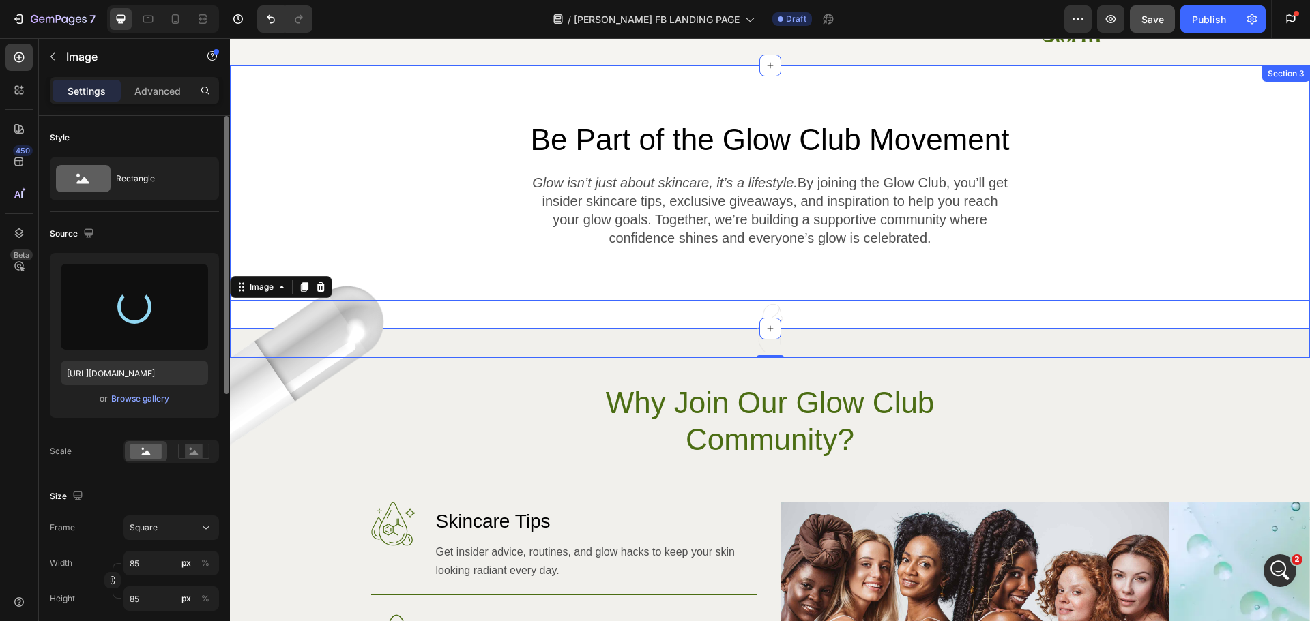
type input "https://cdn.shopify.com/s/files/1/0704/8495/1306/files/gempages_550211985971610…"
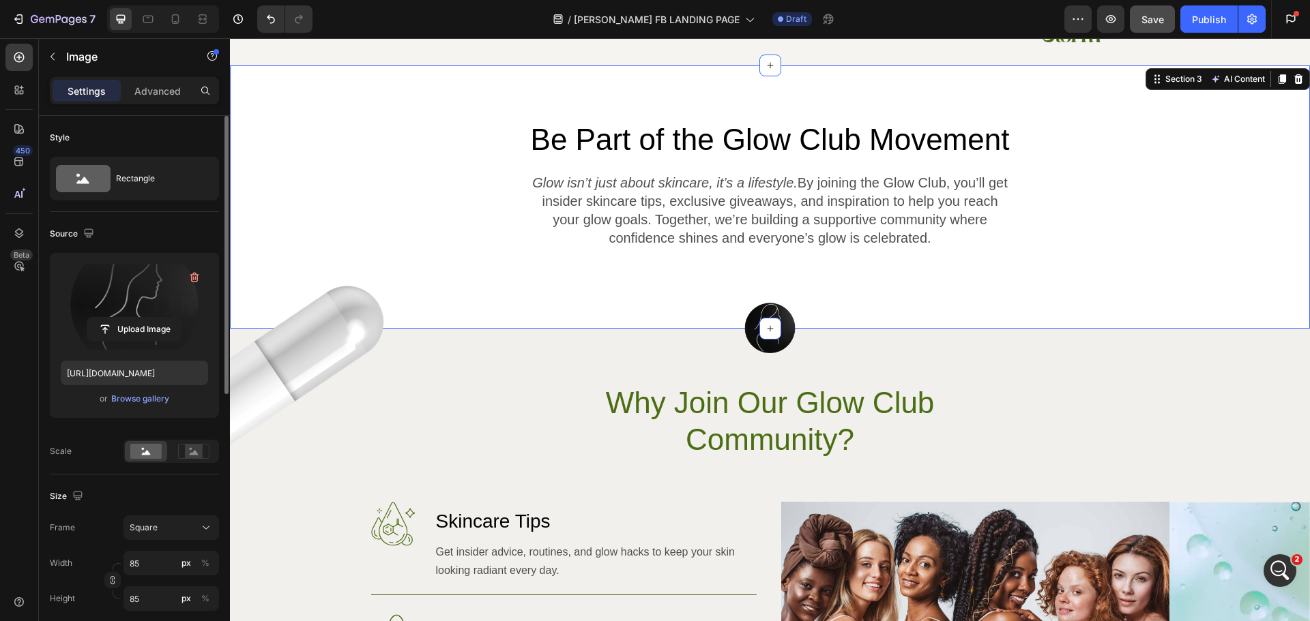
click at [1142, 140] on div "Be Part of the Glow Club Movement Heading Glow isn’t just about skincare, it’s …" at bounding box center [770, 184] width 1080 height 129
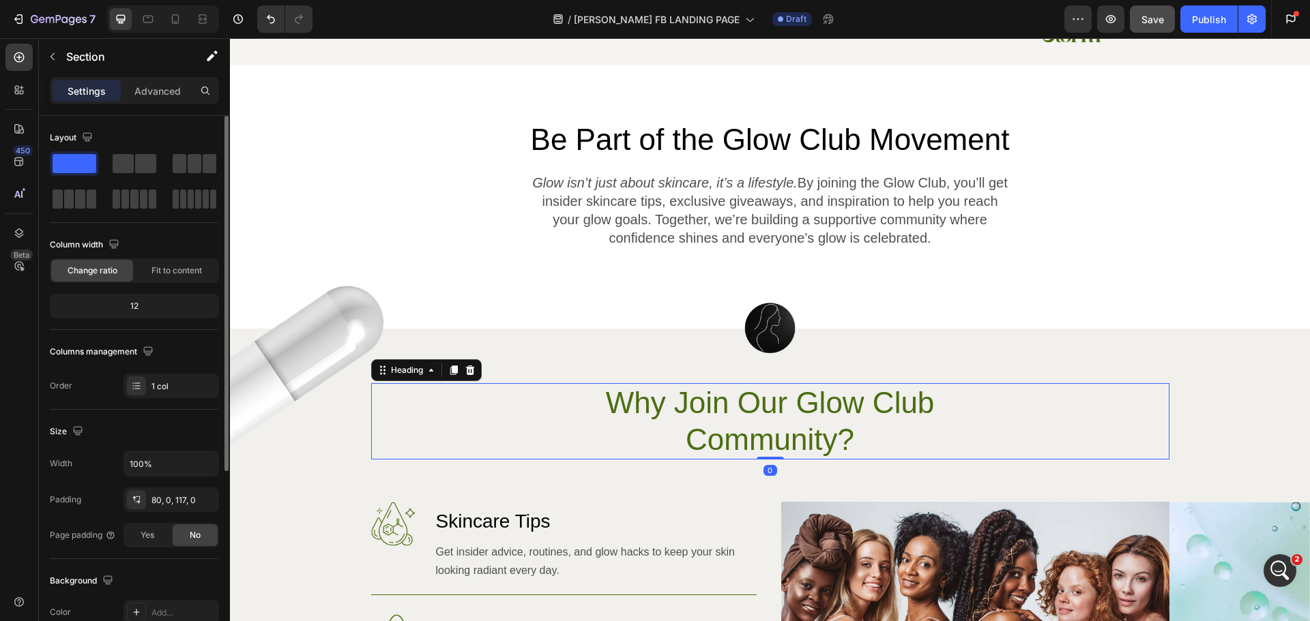
click at [641, 431] on h2 "Why Join Our Glow Club Community?" at bounding box center [770, 421] width 488 height 76
click at [1131, 198] on div "Be Part of the Glow Club Movement Heading Glow isn’t just about skincare, it’s …" at bounding box center [770, 184] width 1080 height 129
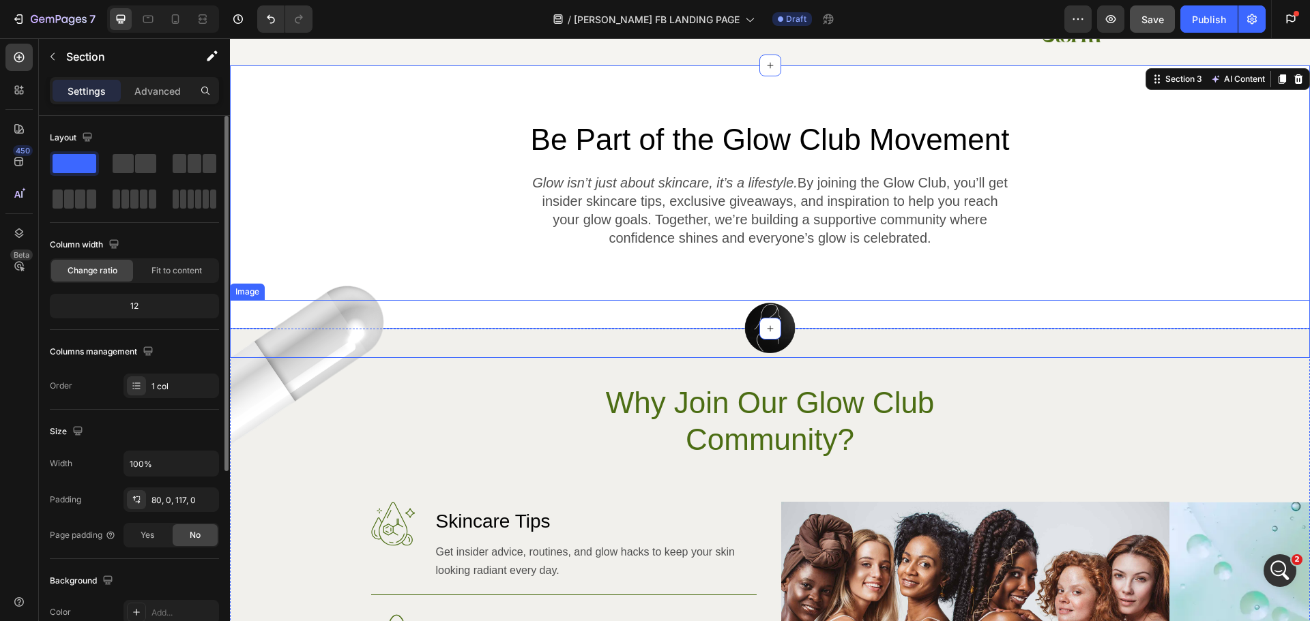
click at [669, 311] on div at bounding box center [770, 329] width 1080 height 58
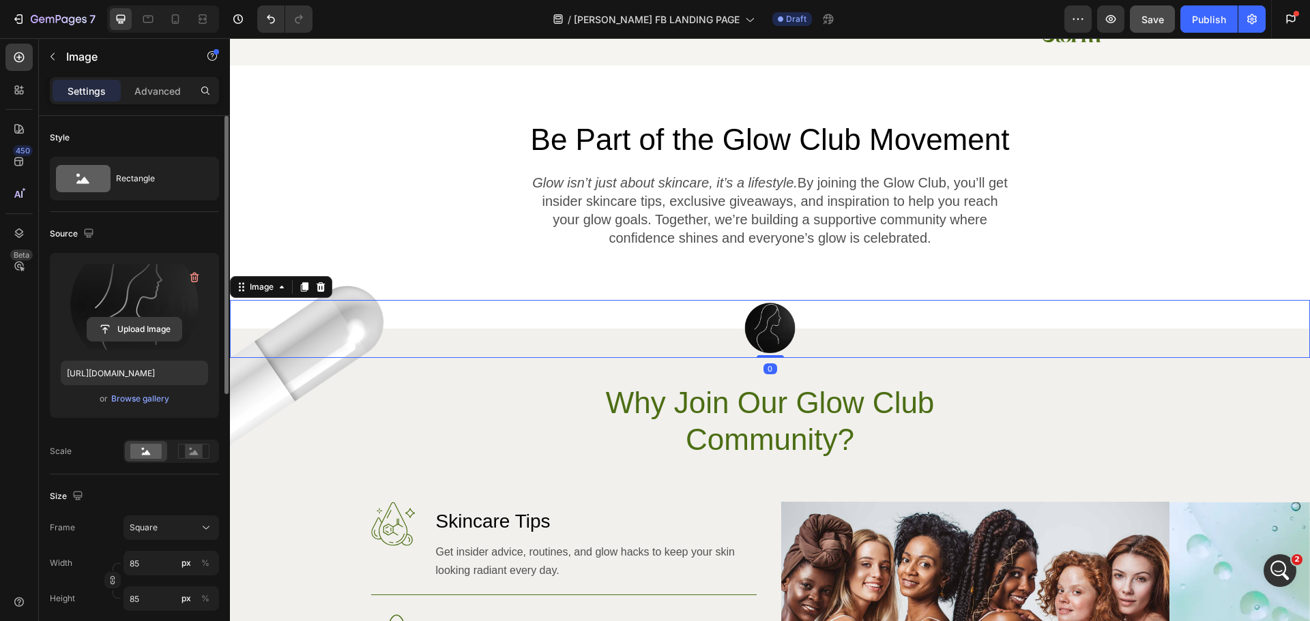
click at [152, 327] on input "file" at bounding box center [134, 329] width 94 height 23
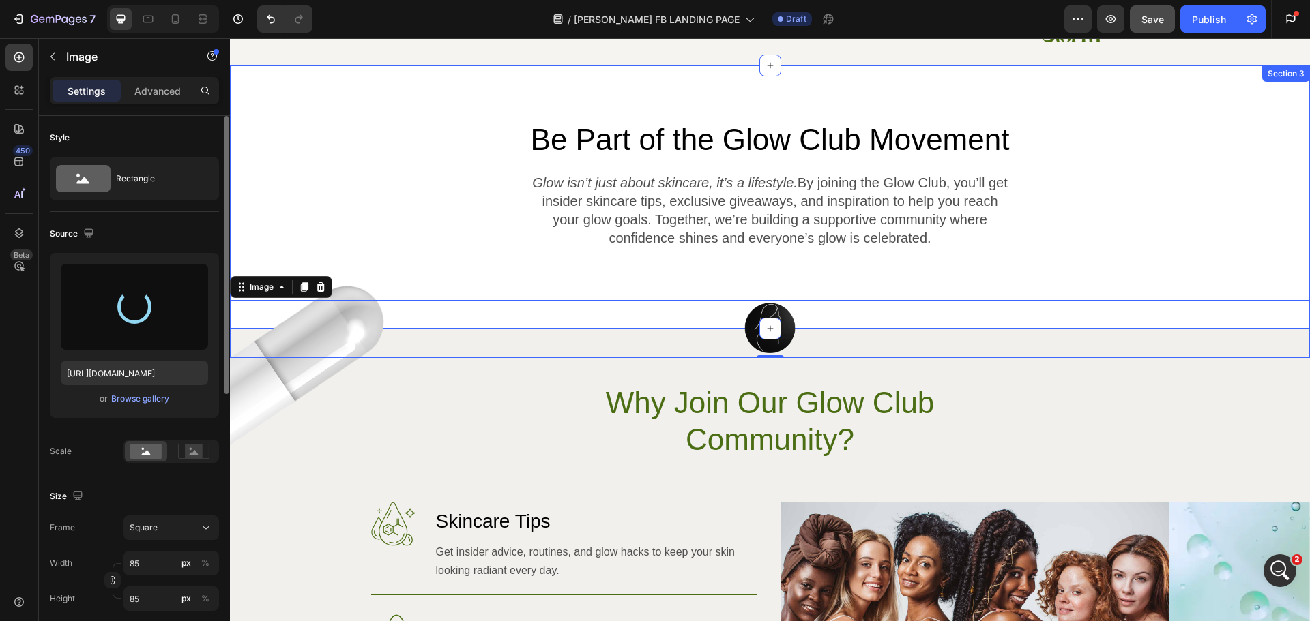
type input "https://cdn.shopify.com/s/files/1/0704/8495/1306/files/gempages_550211985971610…"
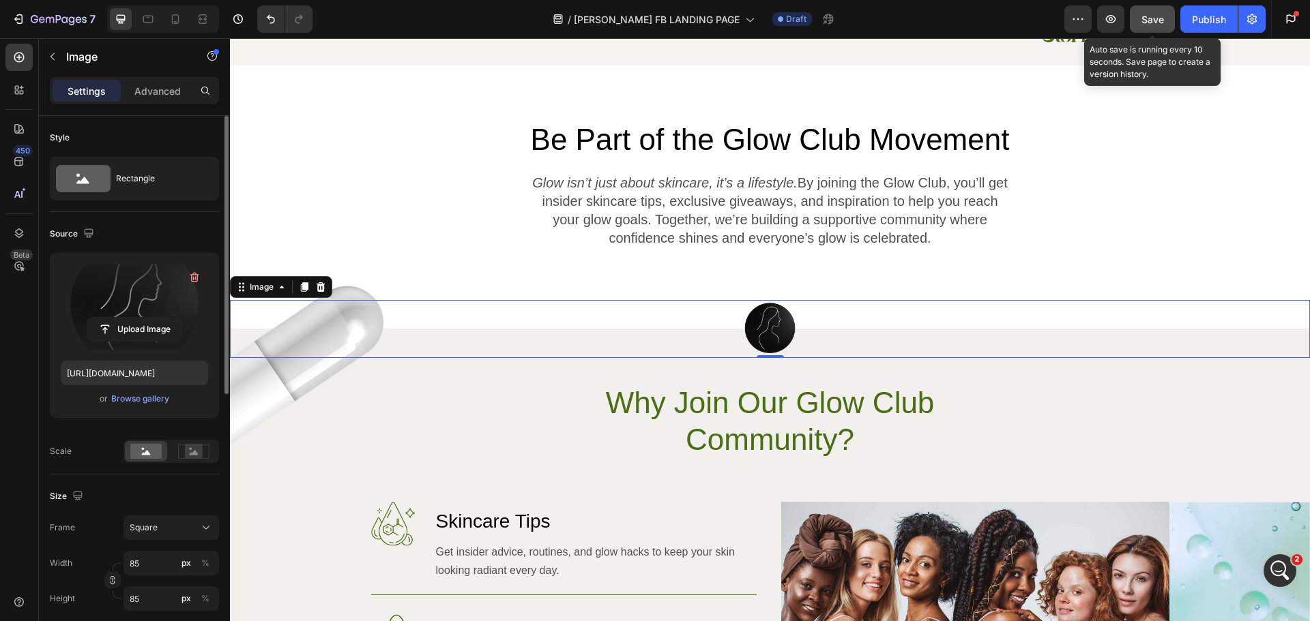
click at [1164, 25] on span "Save" at bounding box center [1152, 20] width 23 height 12
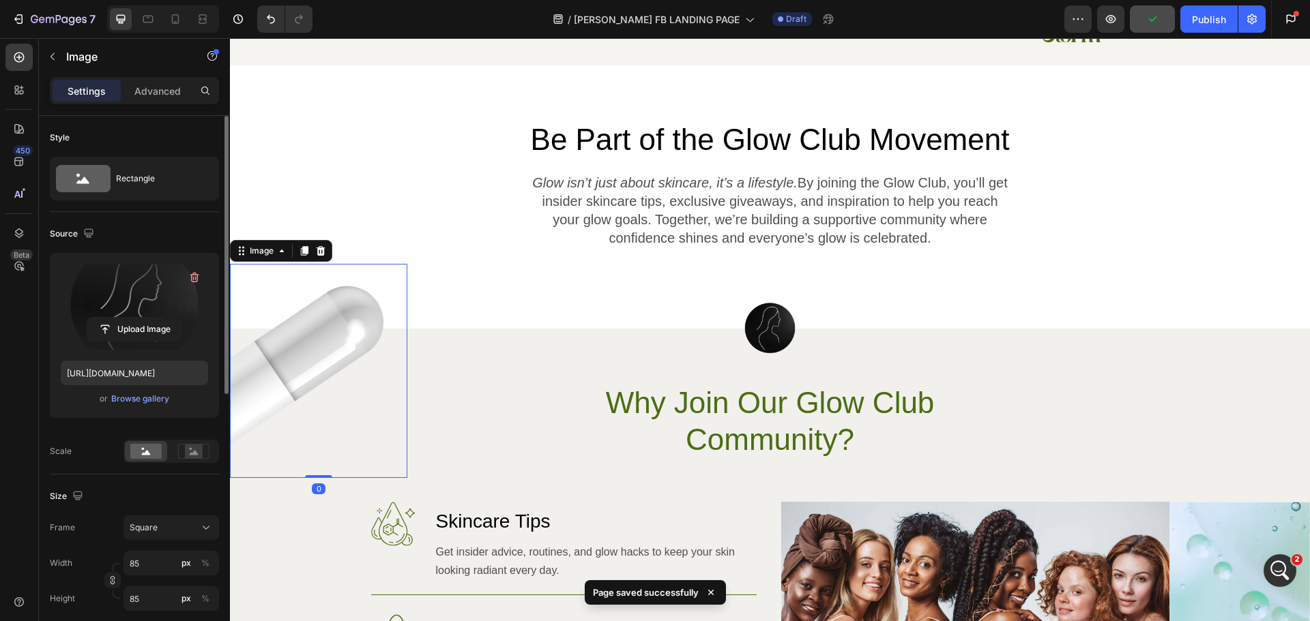
click at [275, 399] on img at bounding box center [318, 371] width 177 height 214
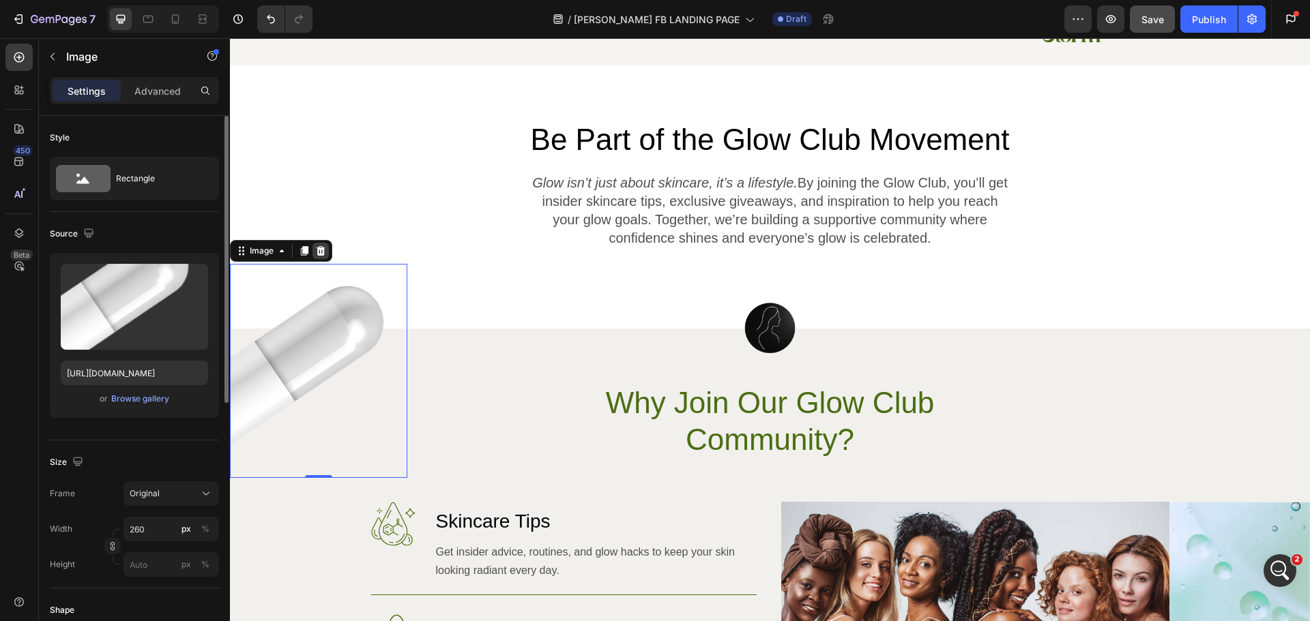
click at [325, 252] on icon at bounding box center [320, 251] width 11 height 11
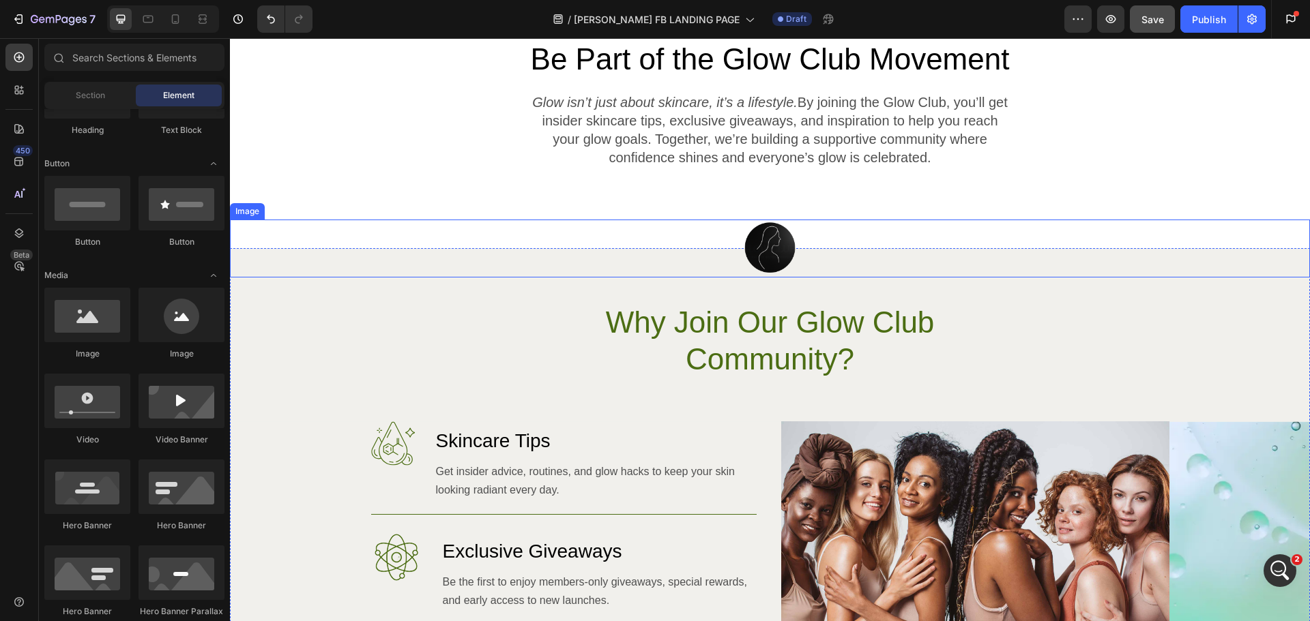
scroll to position [887, 0]
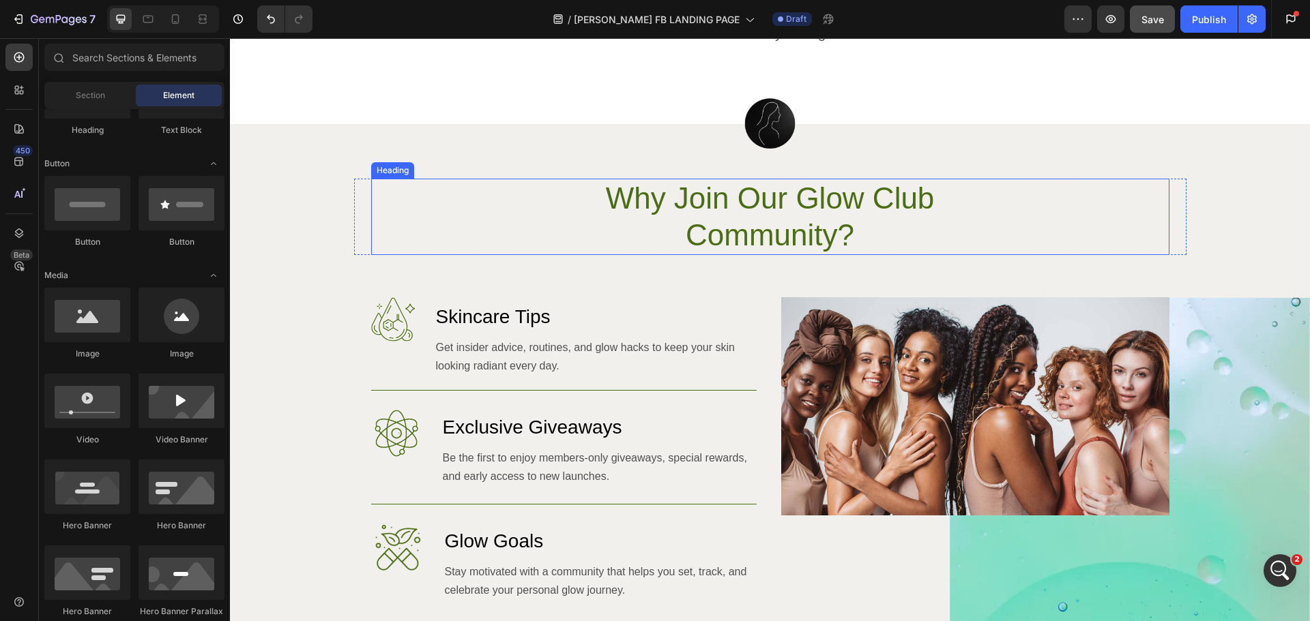
click at [791, 192] on h2 "Why Join Our Glow Club Community?" at bounding box center [770, 217] width 488 height 76
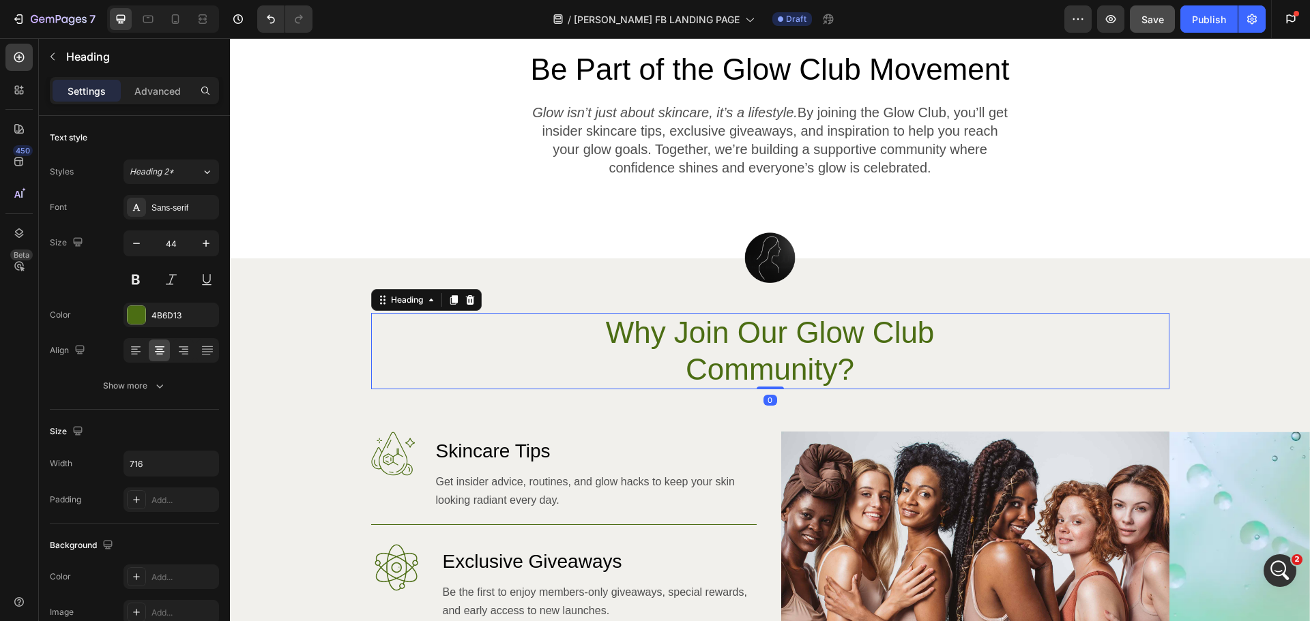
scroll to position [819, 0]
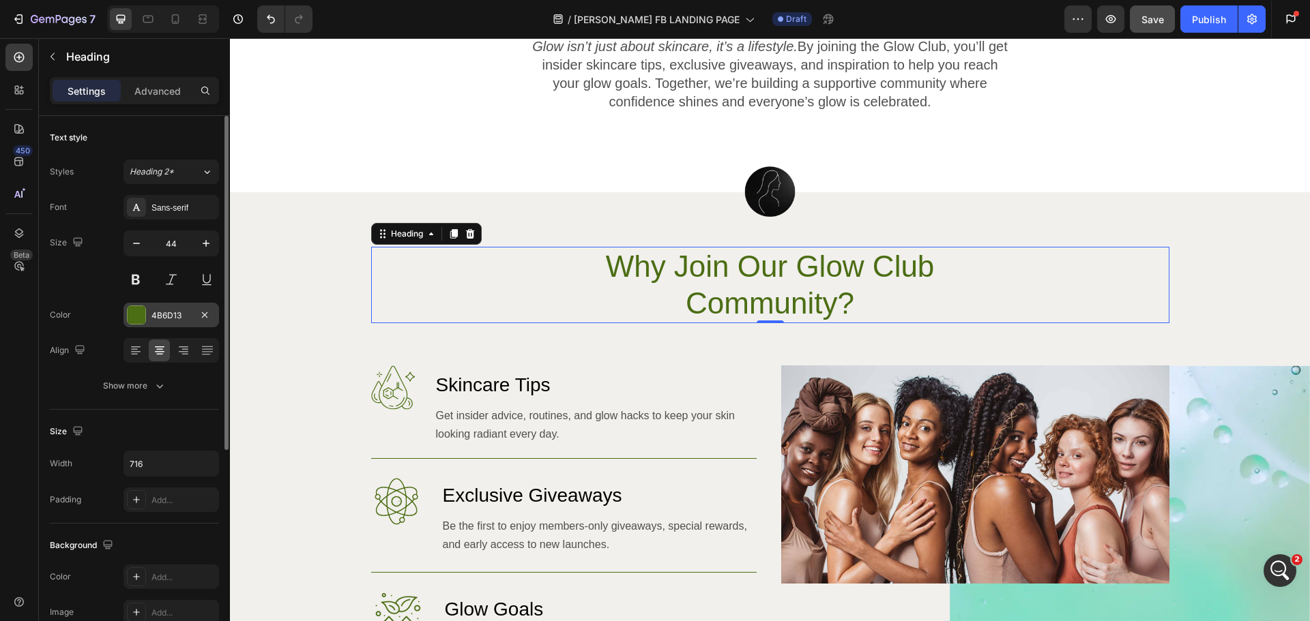
click at [132, 314] on div at bounding box center [137, 315] width 18 height 18
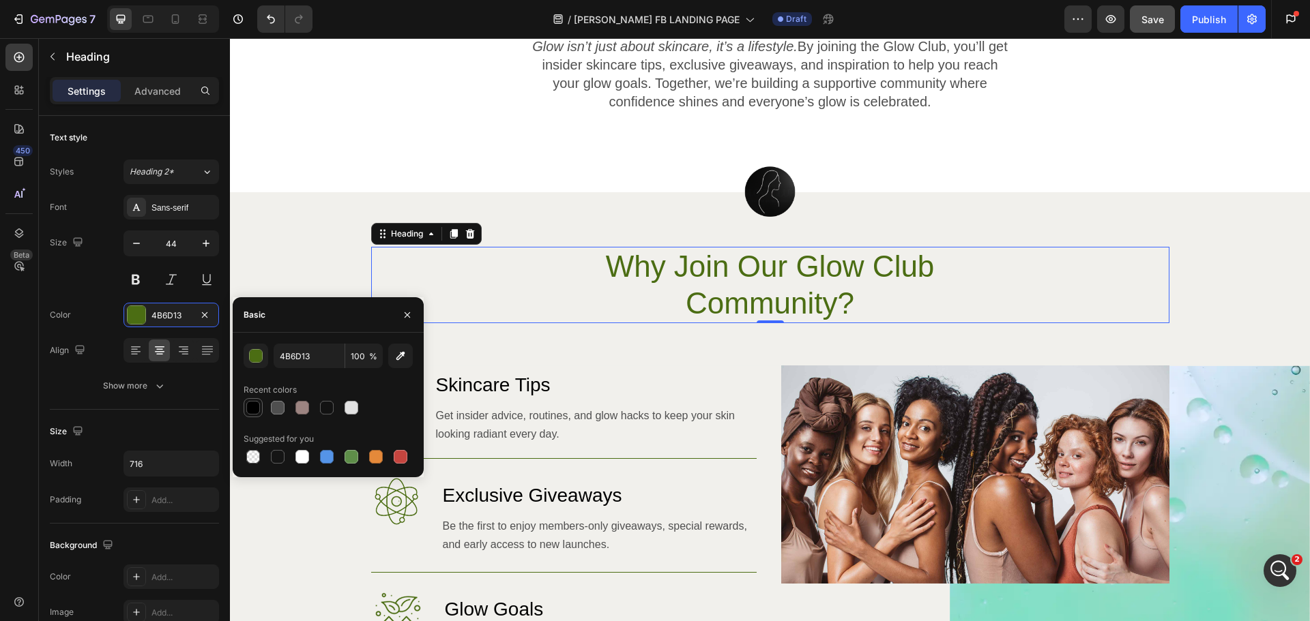
click at [252, 409] on div at bounding box center [253, 408] width 14 height 14
type input "010101"
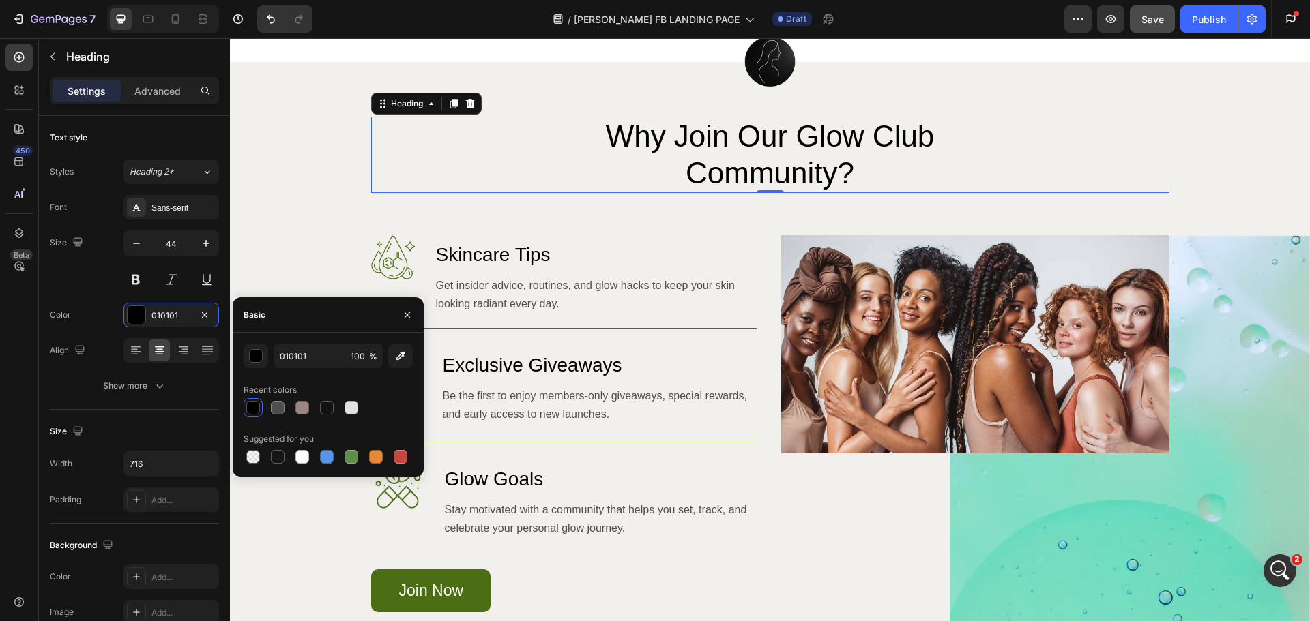
scroll to position [955, 0]
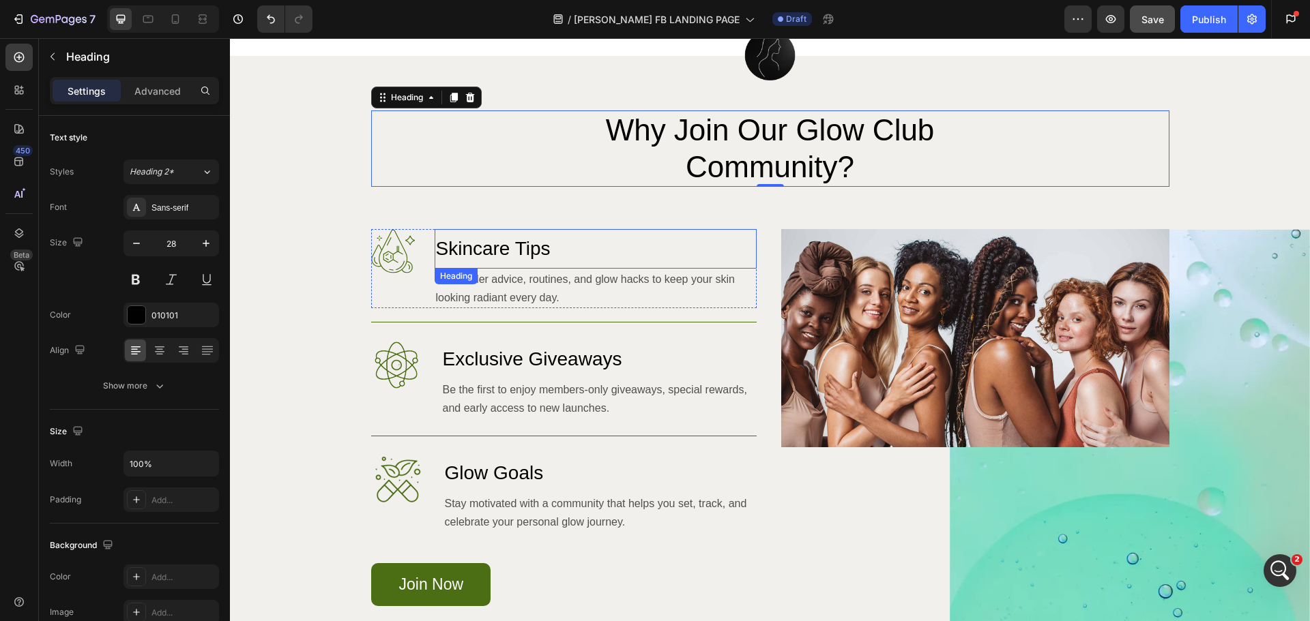
click at [739, 244] on h3 "Skincare Tips" at bounding box center [596, 249] width 322 height 40
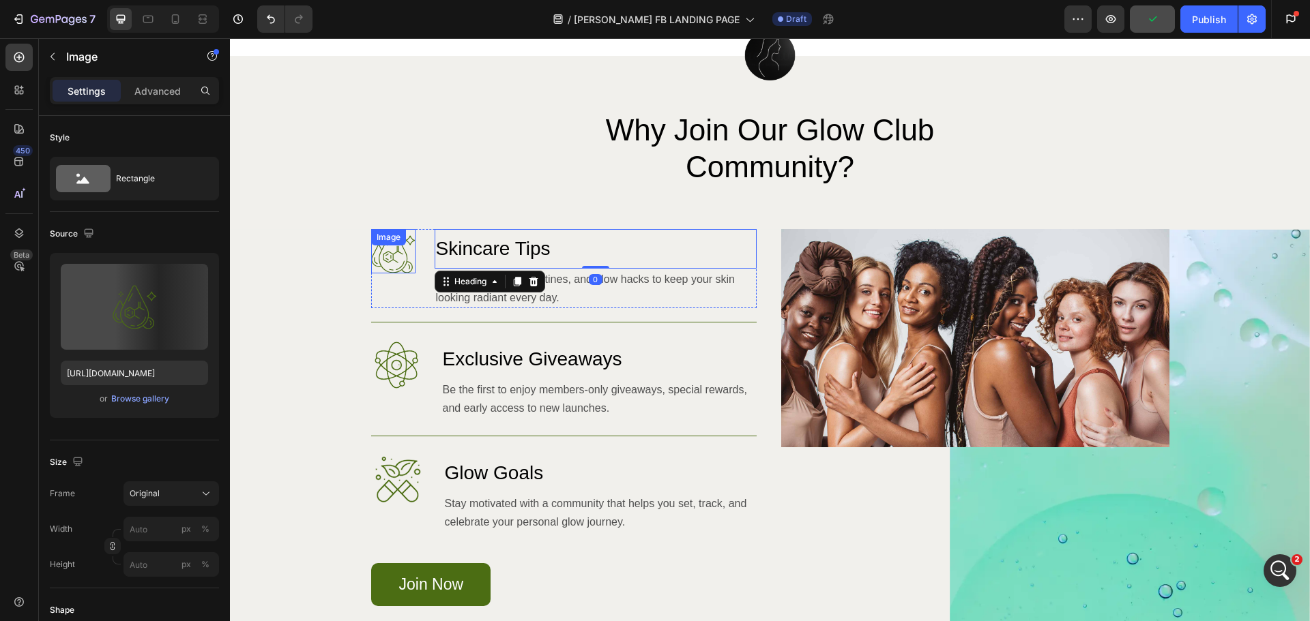
click at [378, 254] on img at bounding box center [393, 251] width 44 height 44
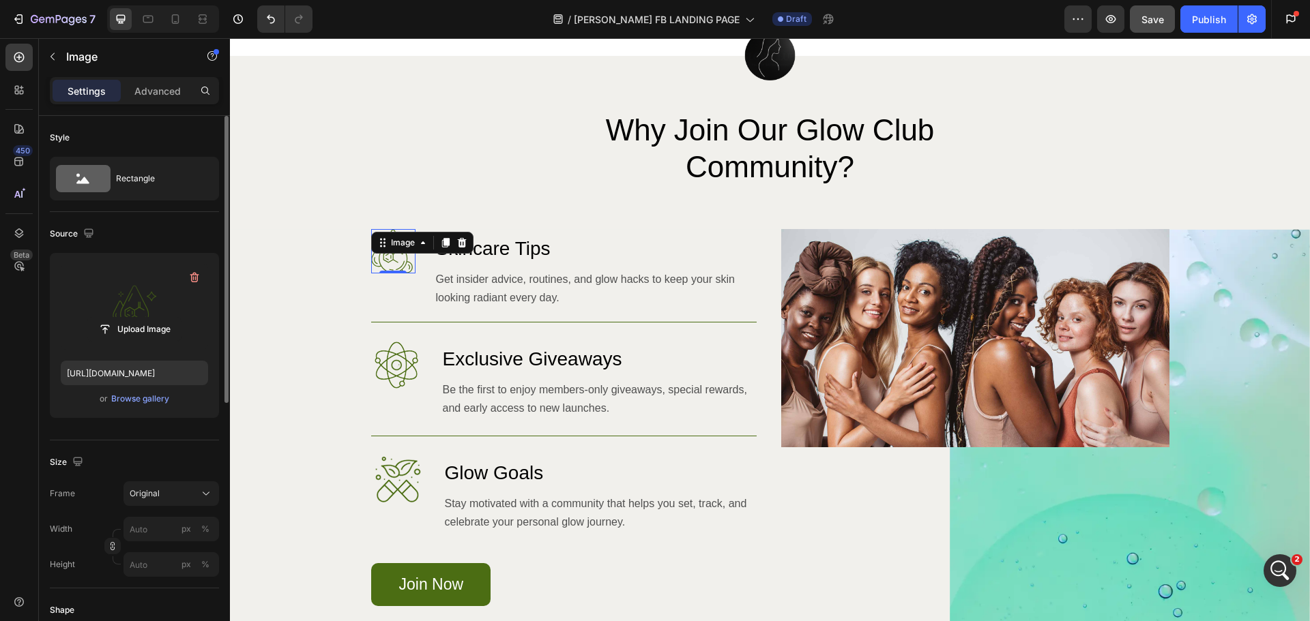
click at [145, 295] on label at bounding box center [134, 307] width 147 height 86
click at [145, 318] on input "file" at bounding box center [134, 329] width 94 height 23
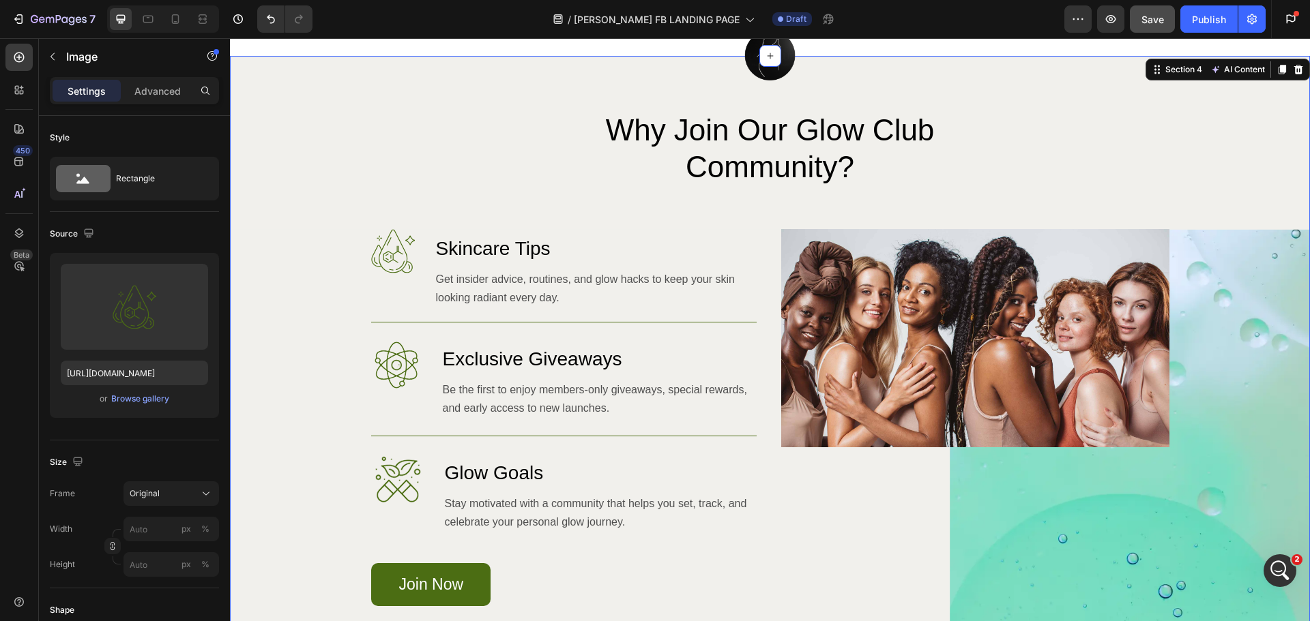
click at [430, 190] on div "Image Why Join Our Glow Club Community? Heading Row Image Skincare Tips Heading…" at bounding box center [770, 380] width 1080 height 538
click at [377, 253] on div "Image" at bounding box center [393, 251] width 44 height 44
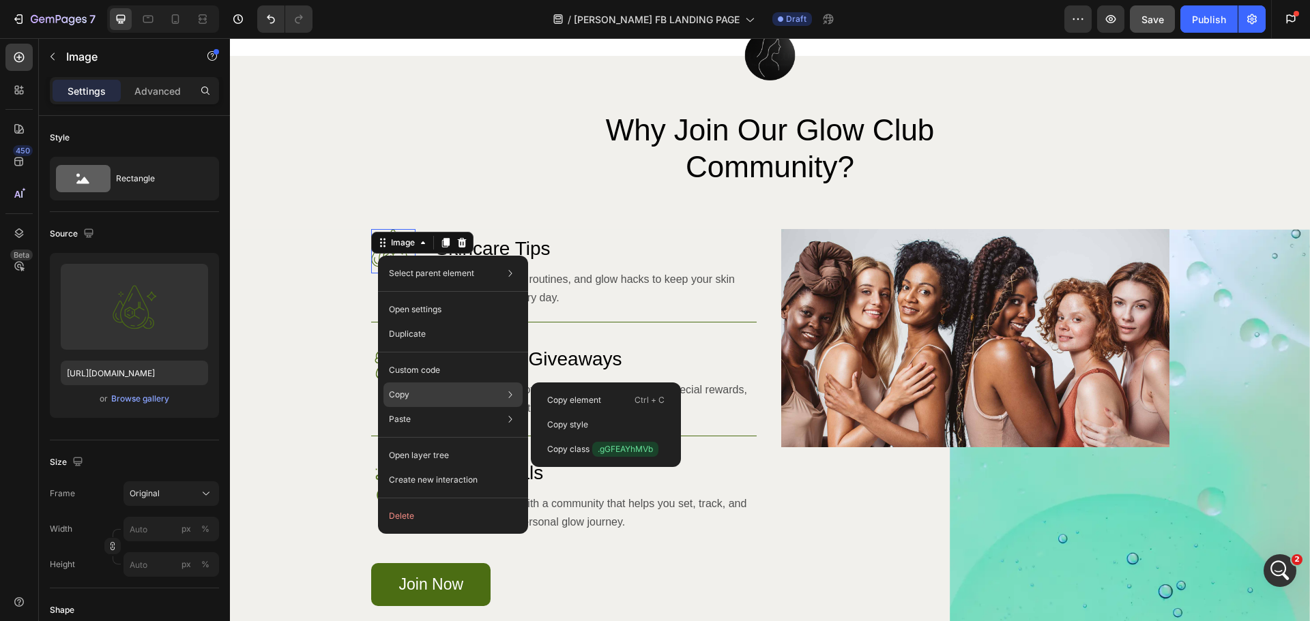
click at [480, 401] on div "Copy Copy element Ctrl + C Copy style Copy class .gGFEAYhMVb" at bounding box center [452, 395] width 139 height 25
drag, startPoint x: 623, startPoint y: 396, endPoint x: 393, endPoint y: 356, distance: 233.4
click at [623, 413] on div "Copy element Ctrl + C" at bounding box center [605, 425] width 139 height 25
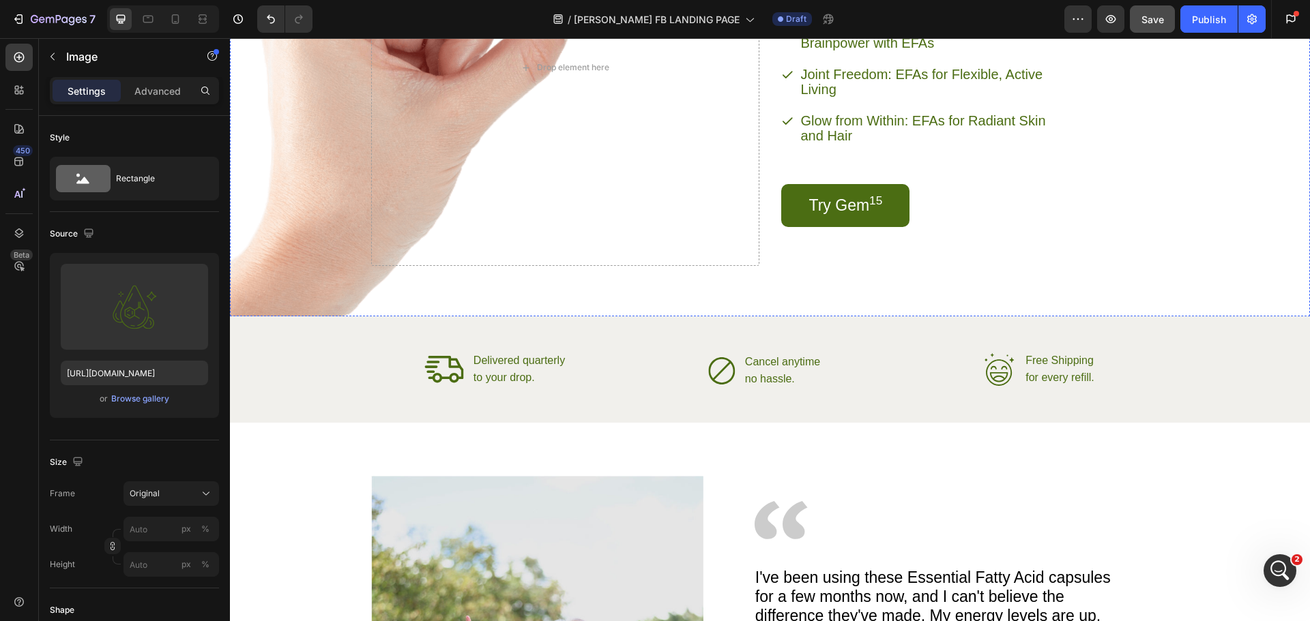
scroll to position [1910, 0]
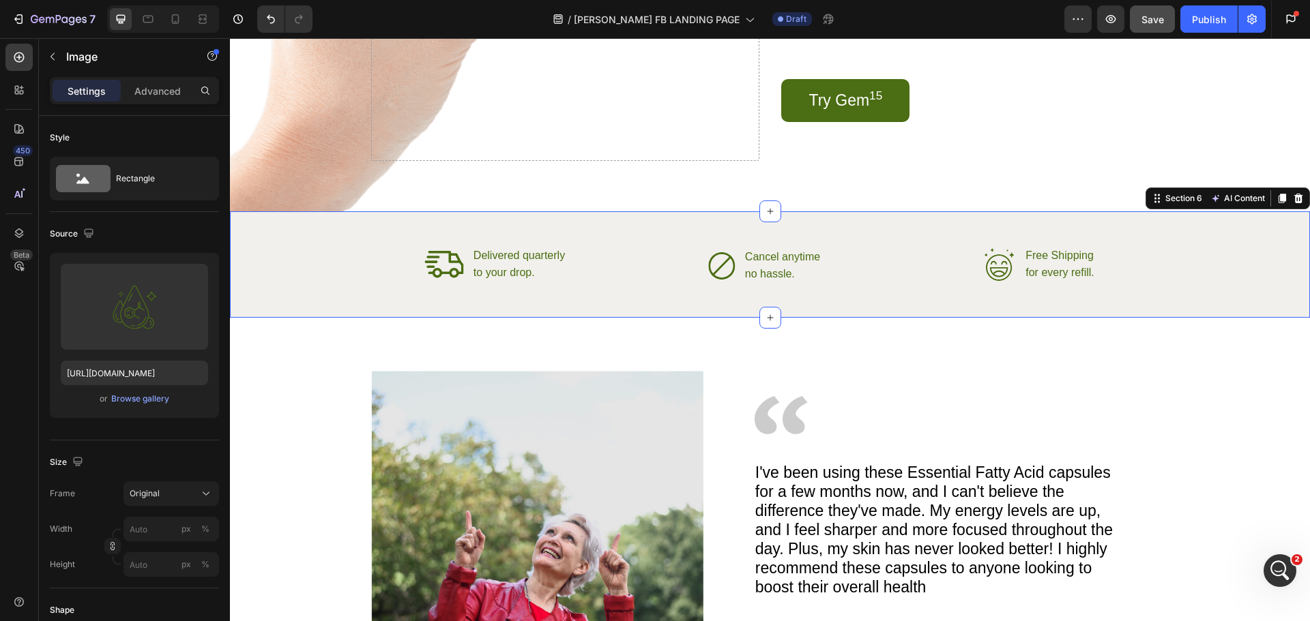
click at [1205, 239] on div "Icon Delivered quarterly Text Block to your drop. Text Block Advanced List Icon…" at bounding box center [770, 264] width 1080 height 106
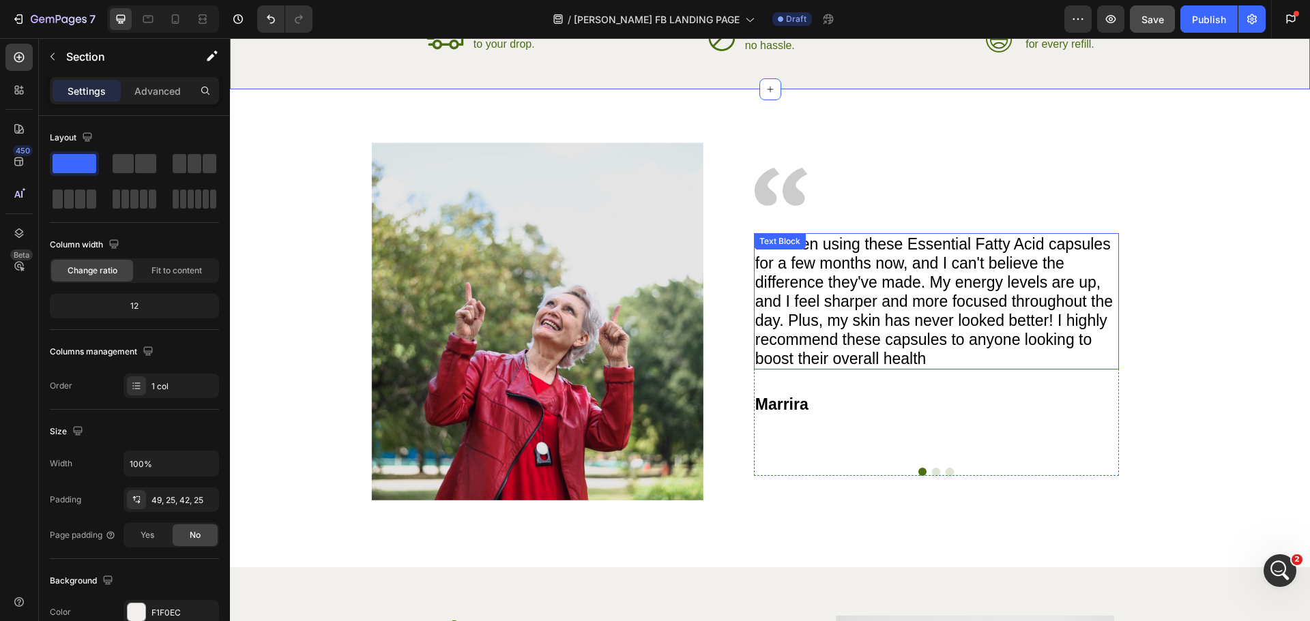
scroll to position [2183, 0]
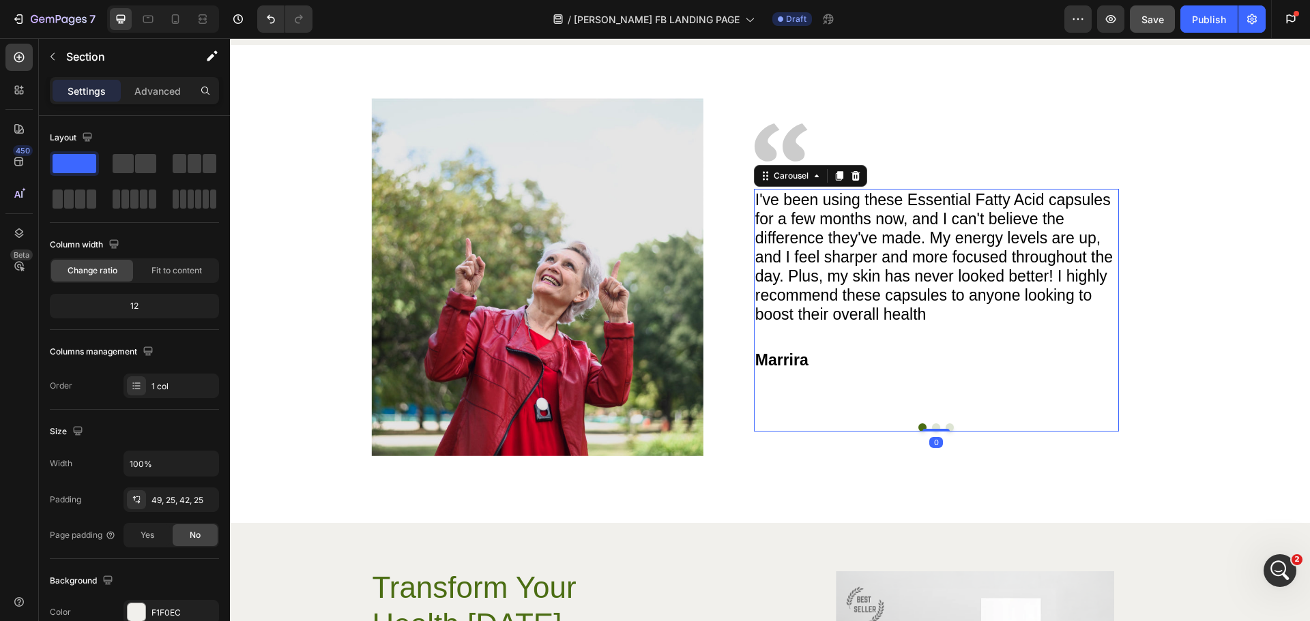
click at [932, 425] on button "Dot" at bounding box center [936, 428] width 8 height 8
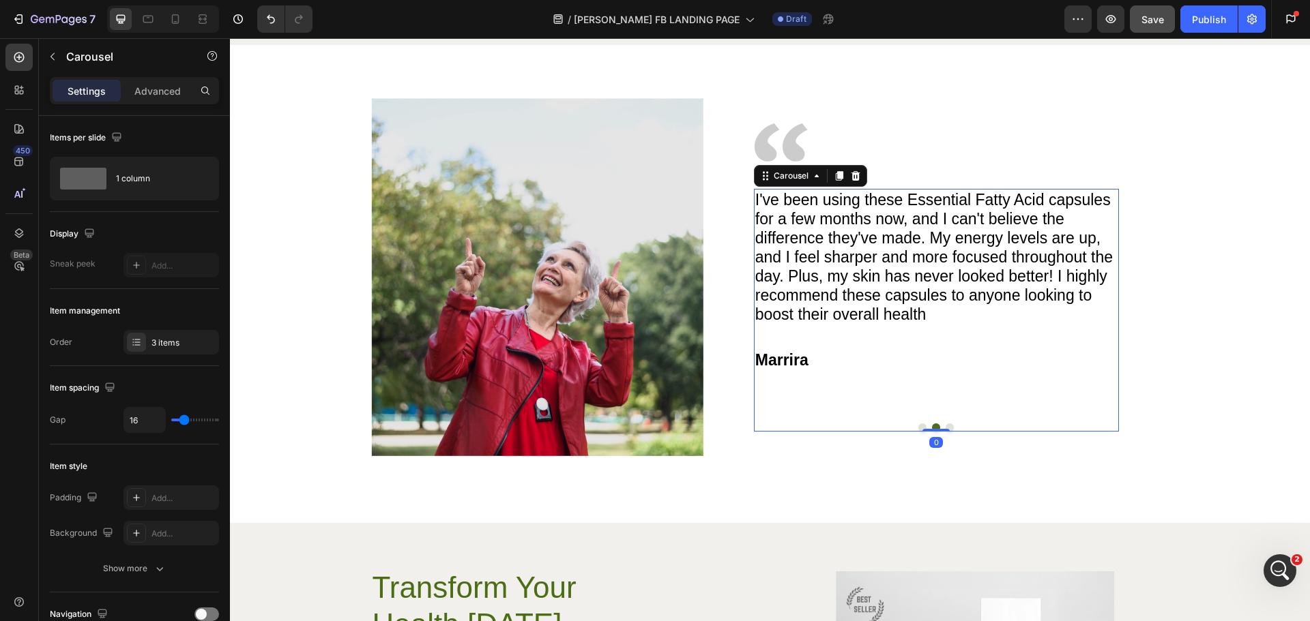
click at [950, 427] on div at bounding box center [936, 428] width 365 height 8
click at [946, 429] on button "Dot" at bounding box center [950, 428] width 8 height 8
click at [918, 428] on button "Dot" at bounding box center [922, 428] width 8 height 8
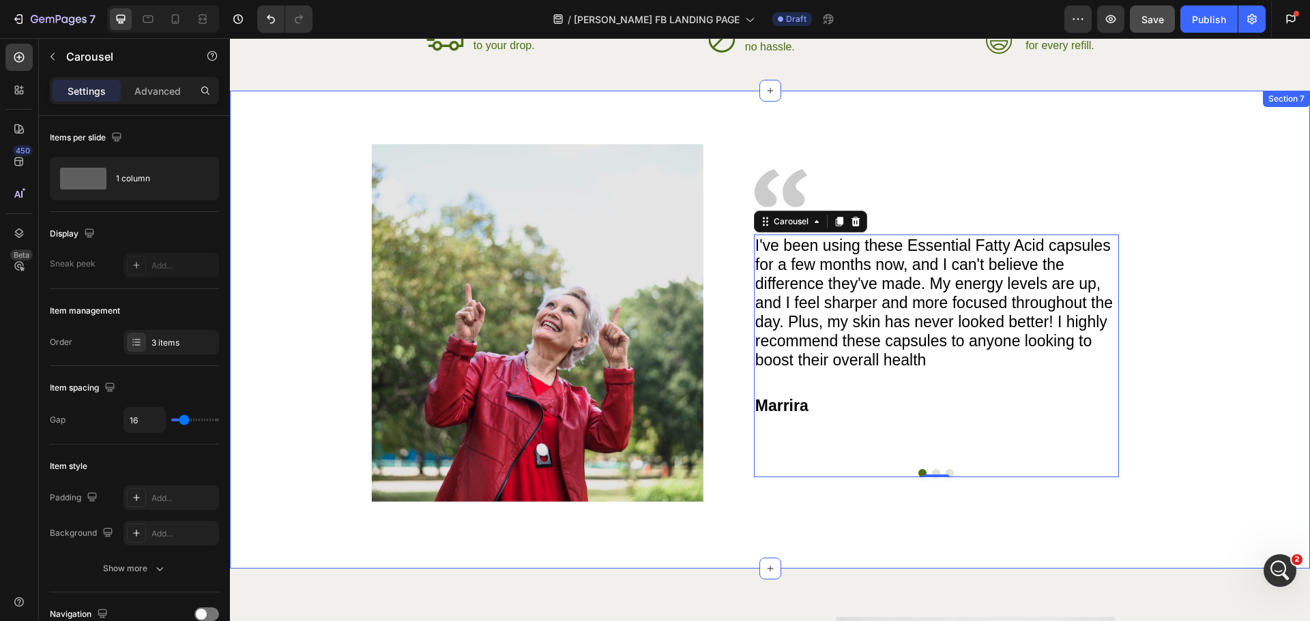
scroll to position [2115, 0]
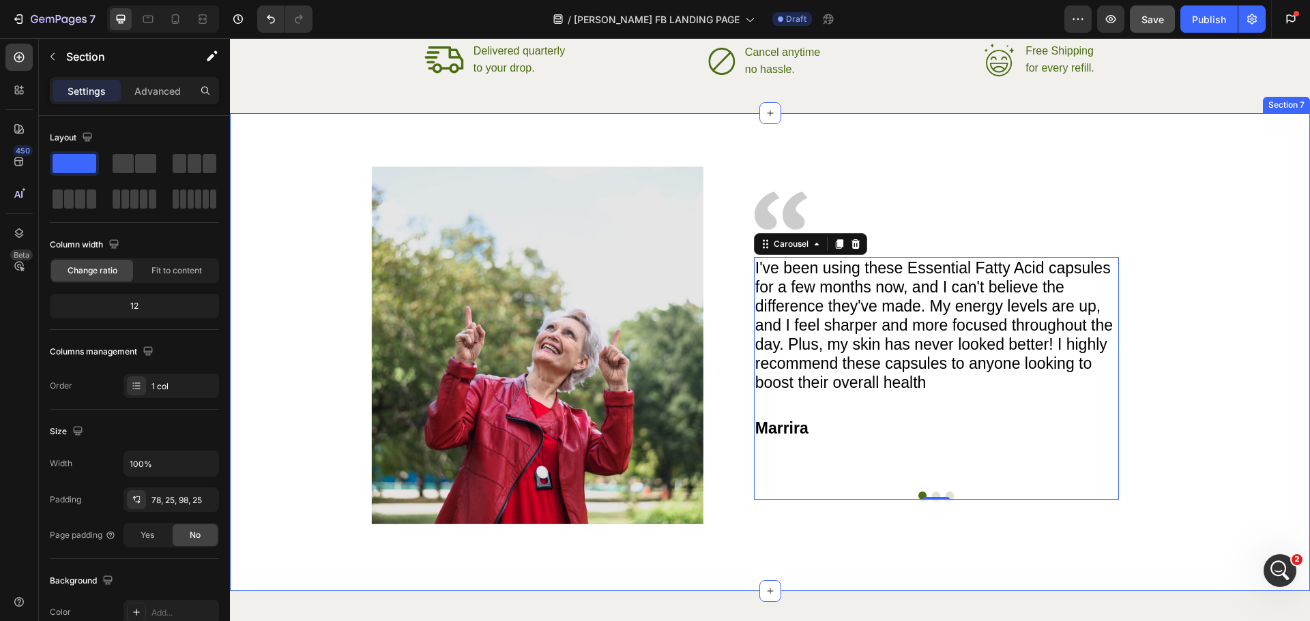
click at [1214, 188] on div "Image Image I've been using these Essential Fatty Acid capsules for a few month…" at bounding box center [770, 345] width 1046 height 358
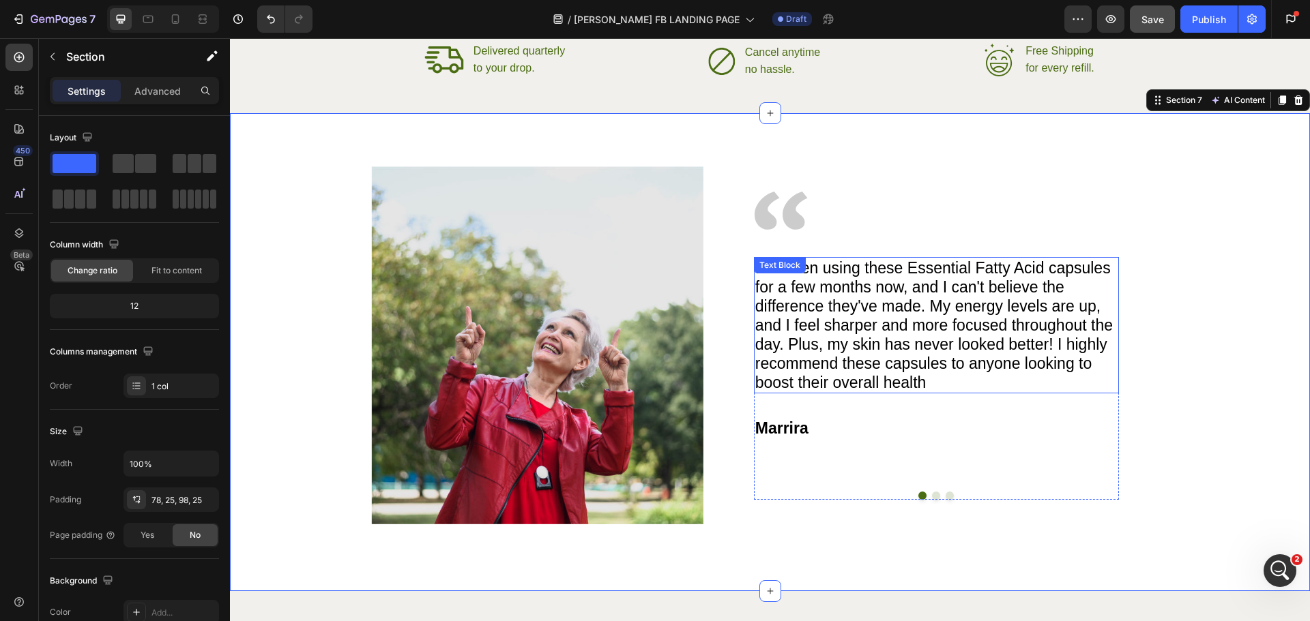
click at [868, 297] on p "I've been using these Essential Fatty Acid capsules for a few months now, and I…" at bounding box center [936, 326] width 362 height 134
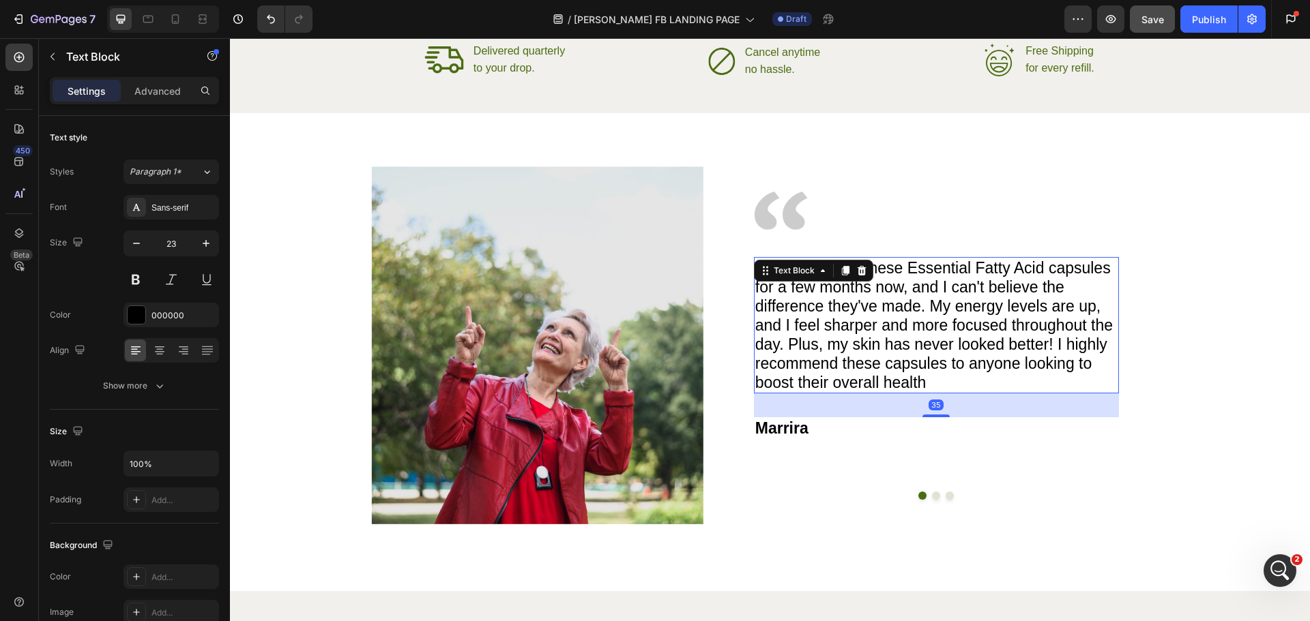
click at [868, 297] on p "I've been using these Essential Fatty Acid capsules for a few months now, and I…" at bounding box center [936, 326] width 362 height 134
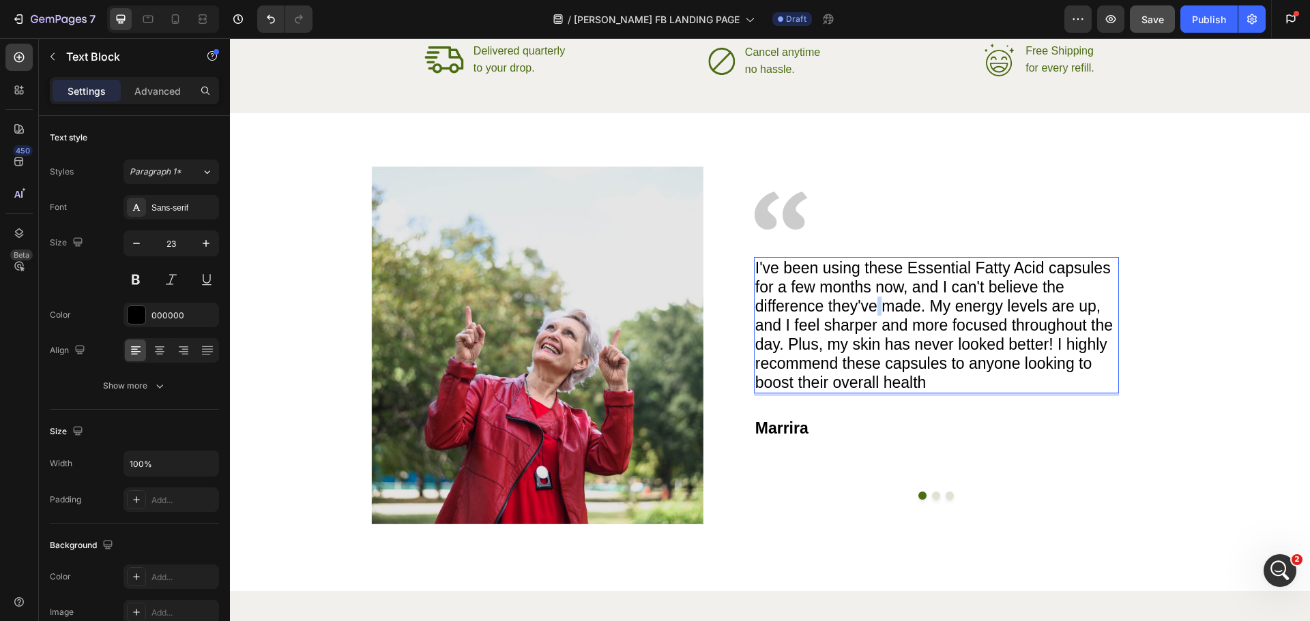
click at [868, 297] on p "I've been using these Essential Fatty Acid capsules for a few months now, and I…" at bounding box center [936, 326] width 362 height 134
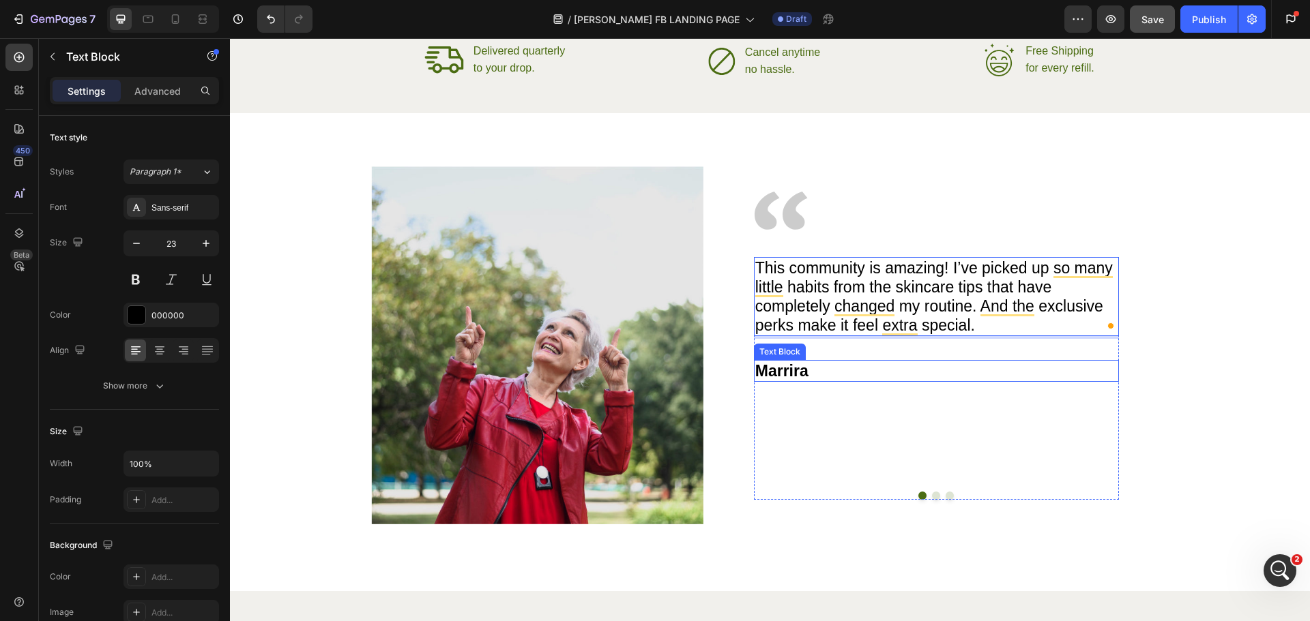
click at [780, 372] on p "Marrira" at bounding box center [936, 371] width 362 height 19
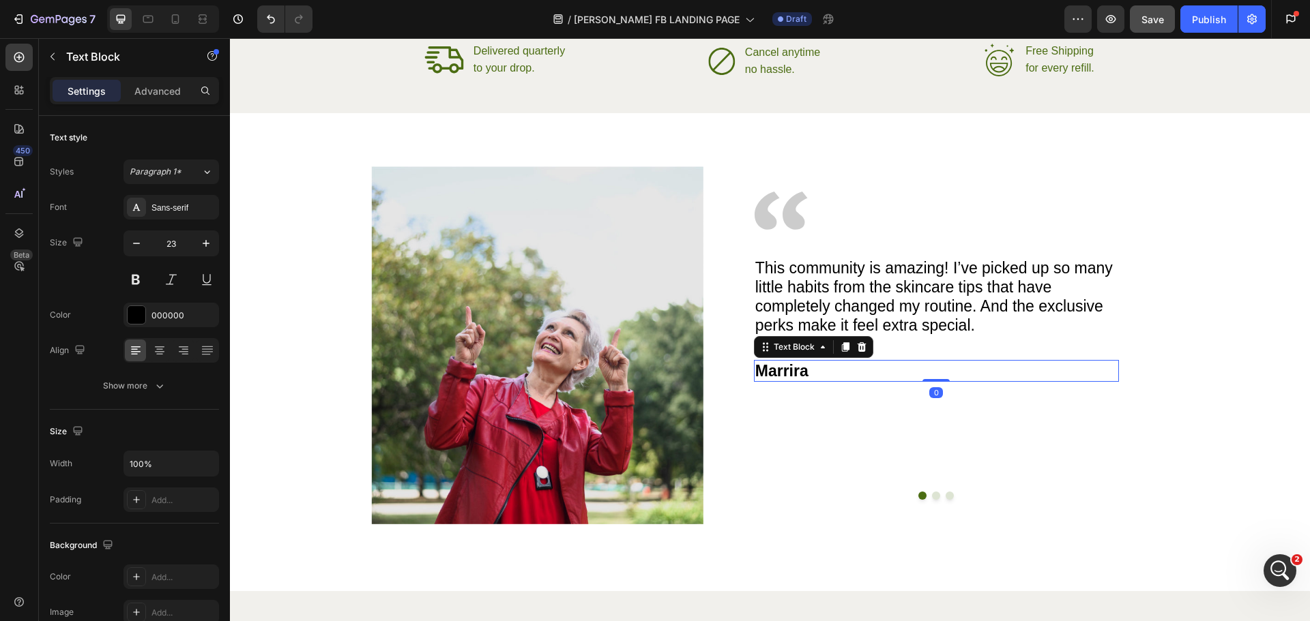
click at [780, 372] on p "Marrira" at bounding box center [936, 371] width 362 height 19
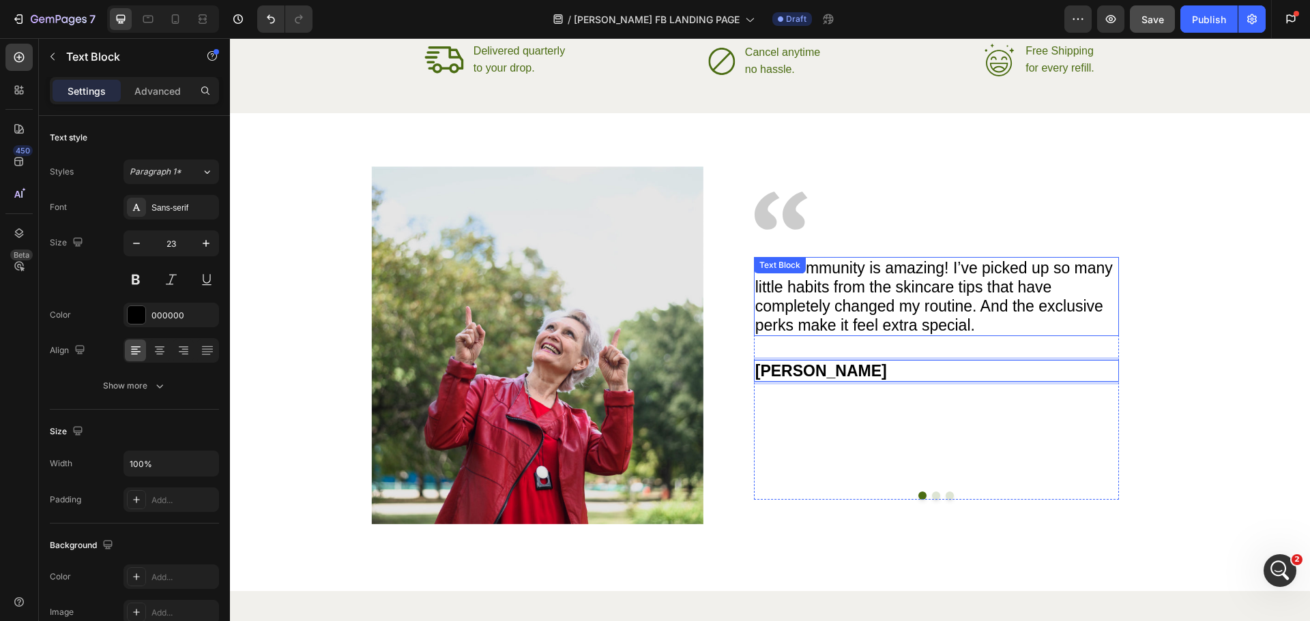
click at [913, 282] on p "This community is amazing! I’ve picked up so many little habits from the skinca…" at bounding box center [936, 297] width 362 height 76
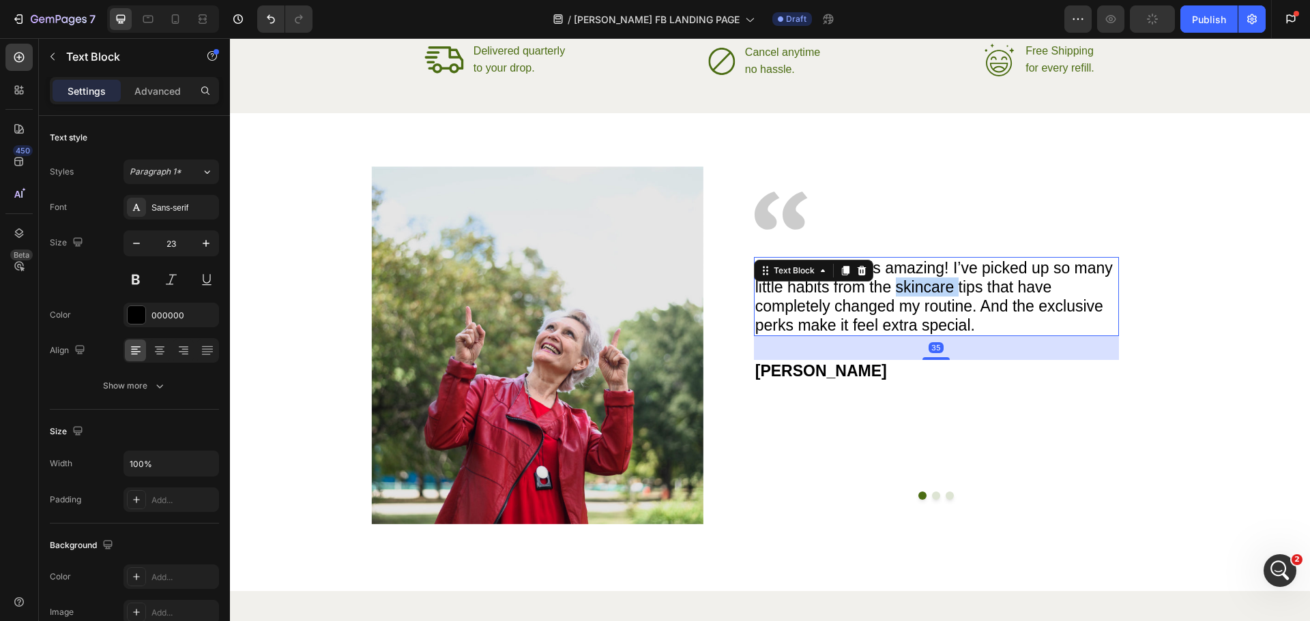
click at [913, 282] on p "This community is amazing! I’ve picked up so many little habits from the skinca…" at bounding box center [936, 297] width 362 height 76
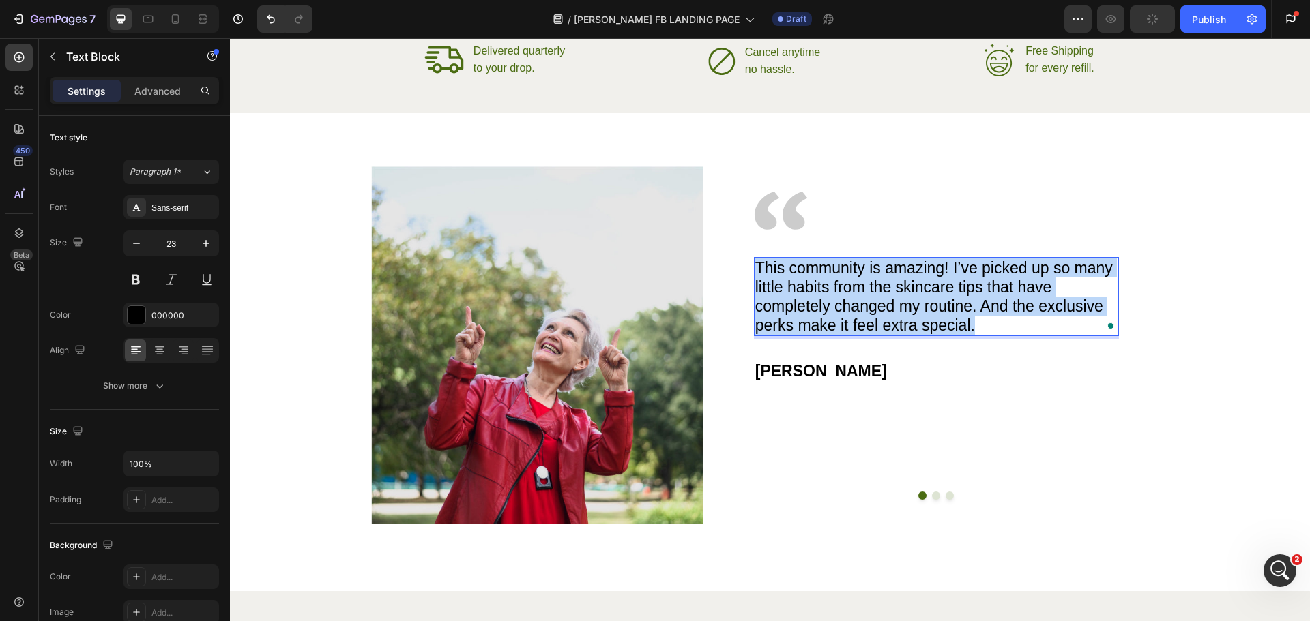
click at [913, 282] on p "This community is amazing! I’ve picked up so many little habits from the skinca…" at bounding box center [936, 297] width 362 height 76
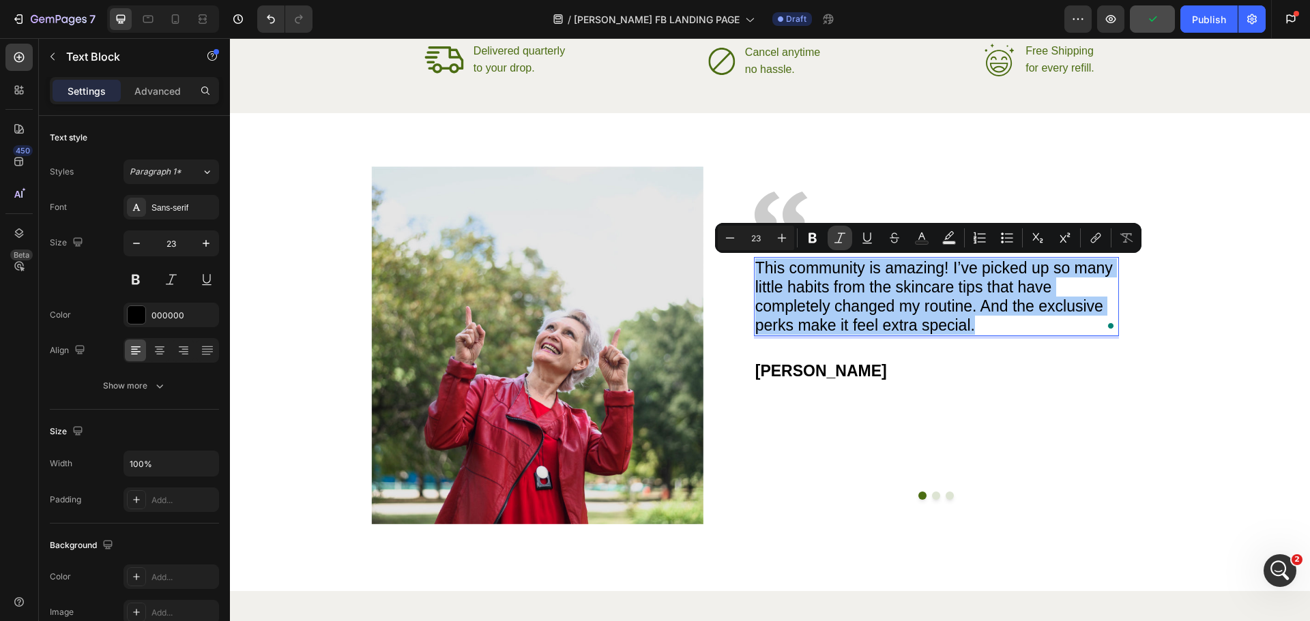
click at [834, 230] on button "Italic" at bounding box center [839, 238] width 25 height 25
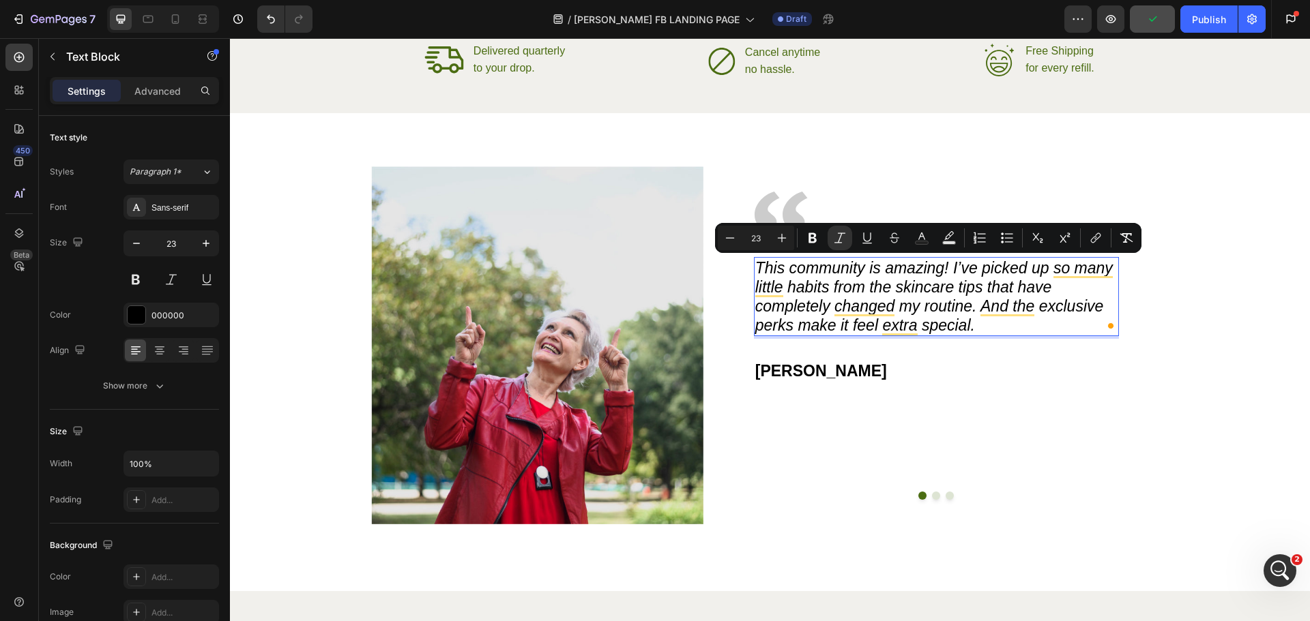
click at [914, 302] on icon "This community is amazing! I’ve picked up so many little habits from the skinca…" at bounding box center [933, 296] width 357 height 75
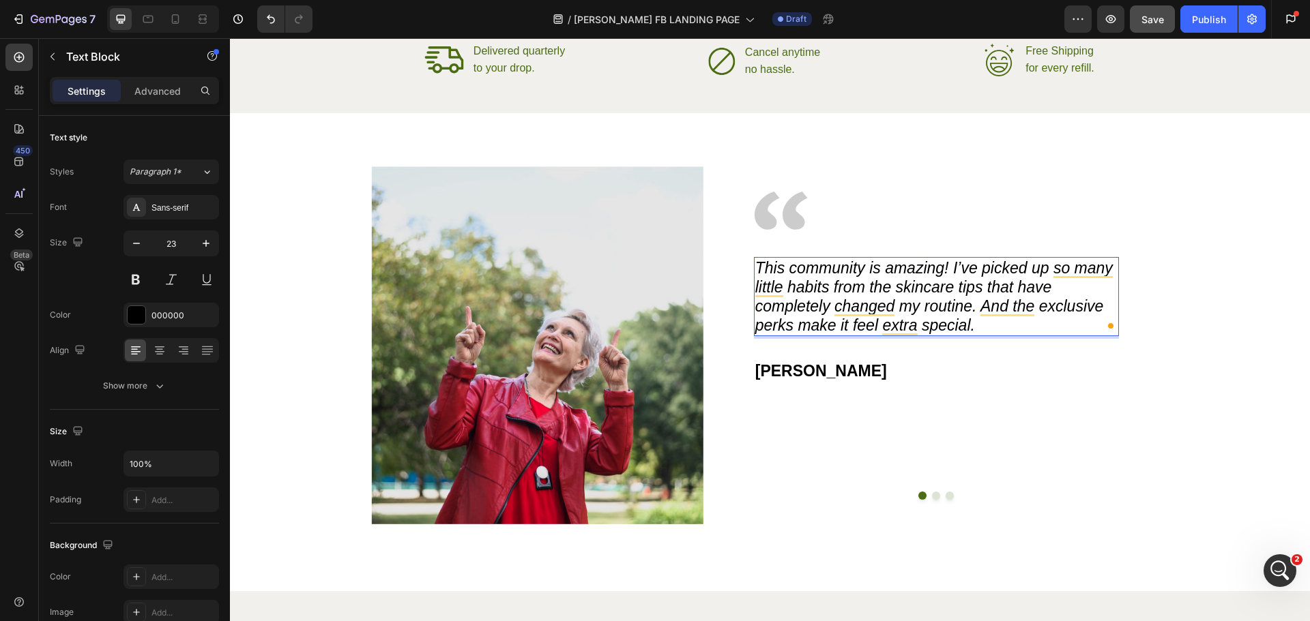
click at [995, 322] on p "This community is amazing! I’ve picked up so many little habits from the skinca…" at bounding box center [936, 297] width 362 height 76
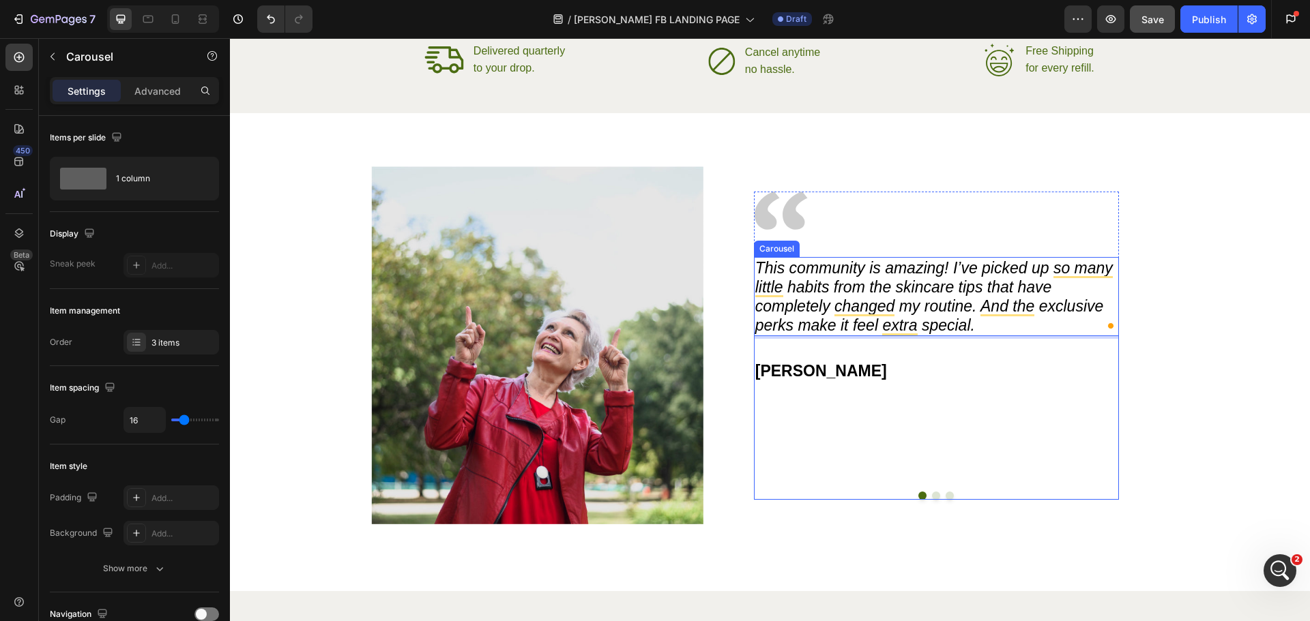
click at [932, 494] on button "Dot" at bounding box center [936, 496] width 8 height 8
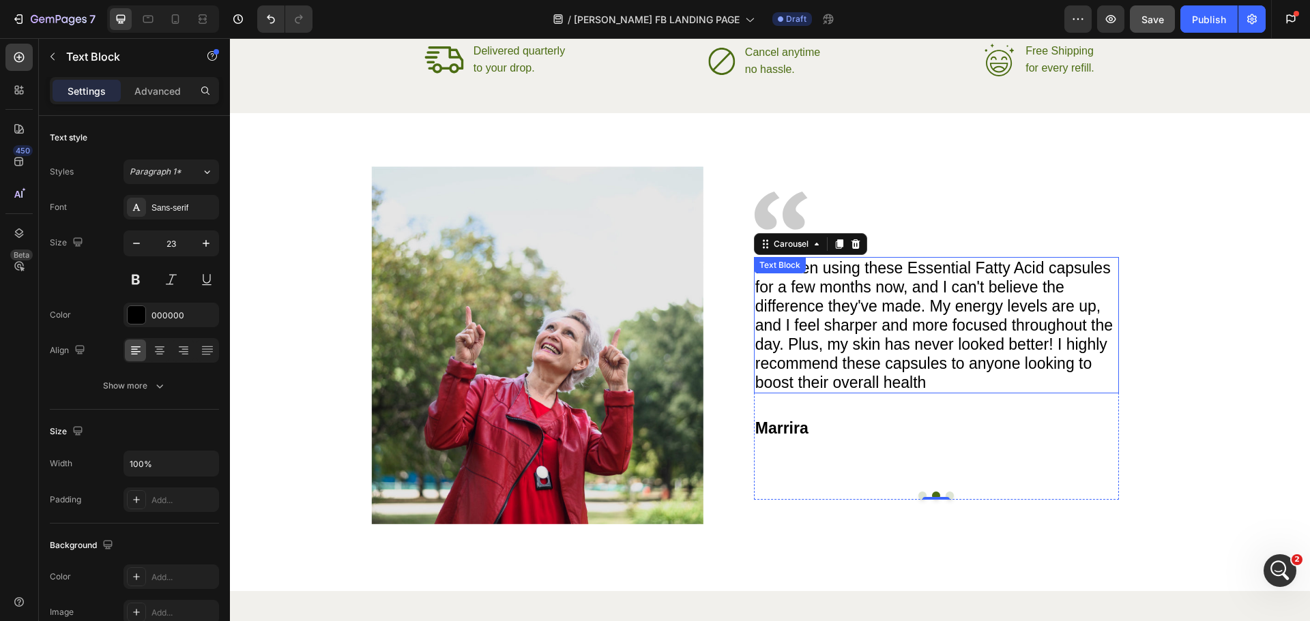
click at [848, 357] on p "I've been using these Essential Fatty Acid capsules for a few months now, and I…" at bounding box center [936, 326] width 362 height 134
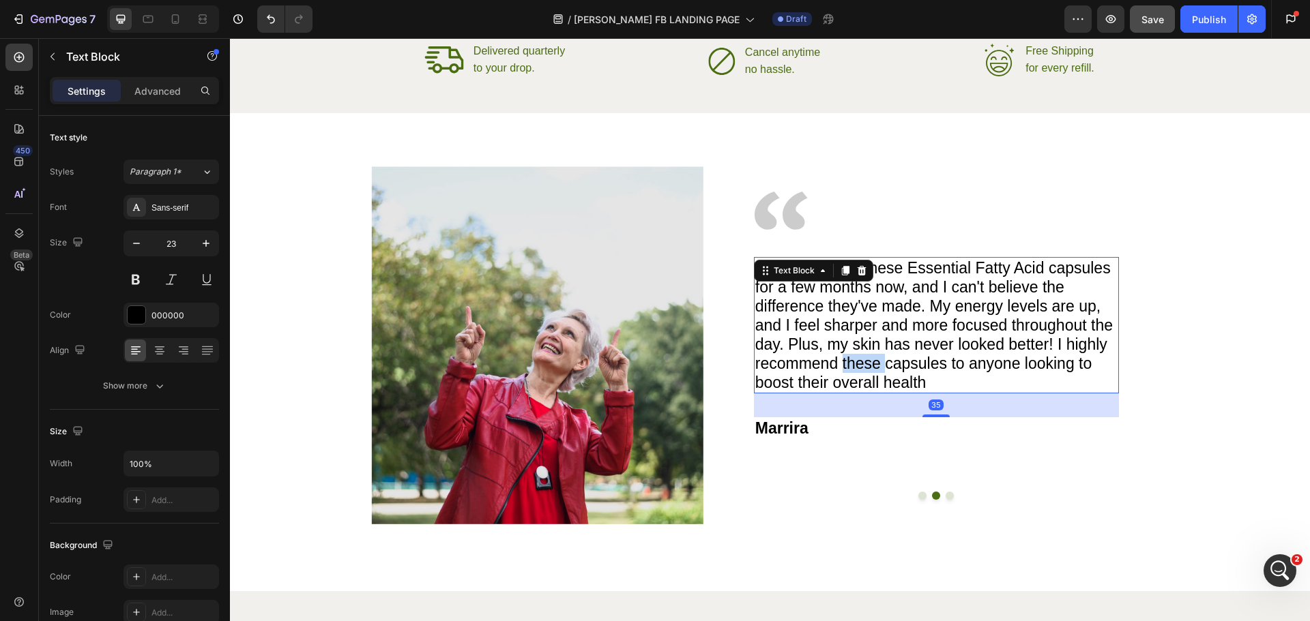
click at [848, 357] on p "I've been using these Essential Fatty Acid capsules for a few months now, and I…" at bounding box center [936, 326] width 362 height 134
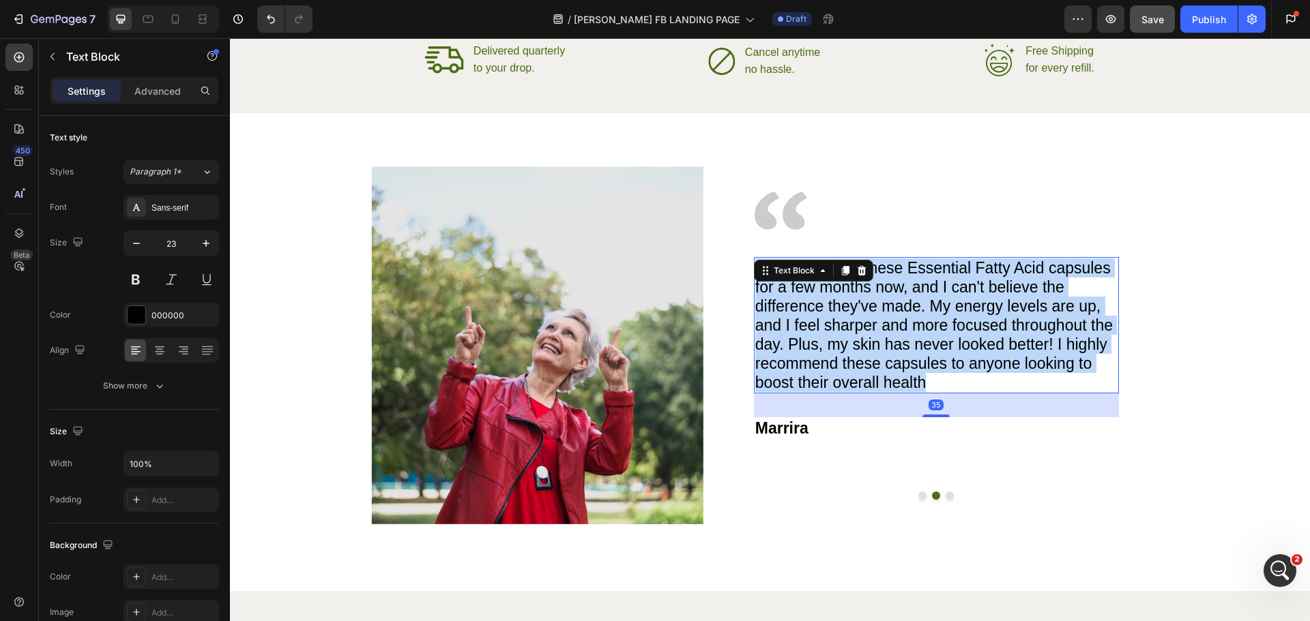
click at [848, 356] on p "I've been using these Essential Fatty Acid capsules for a few months now, and I…" at bounding box center [936, 326] width 362 height 134
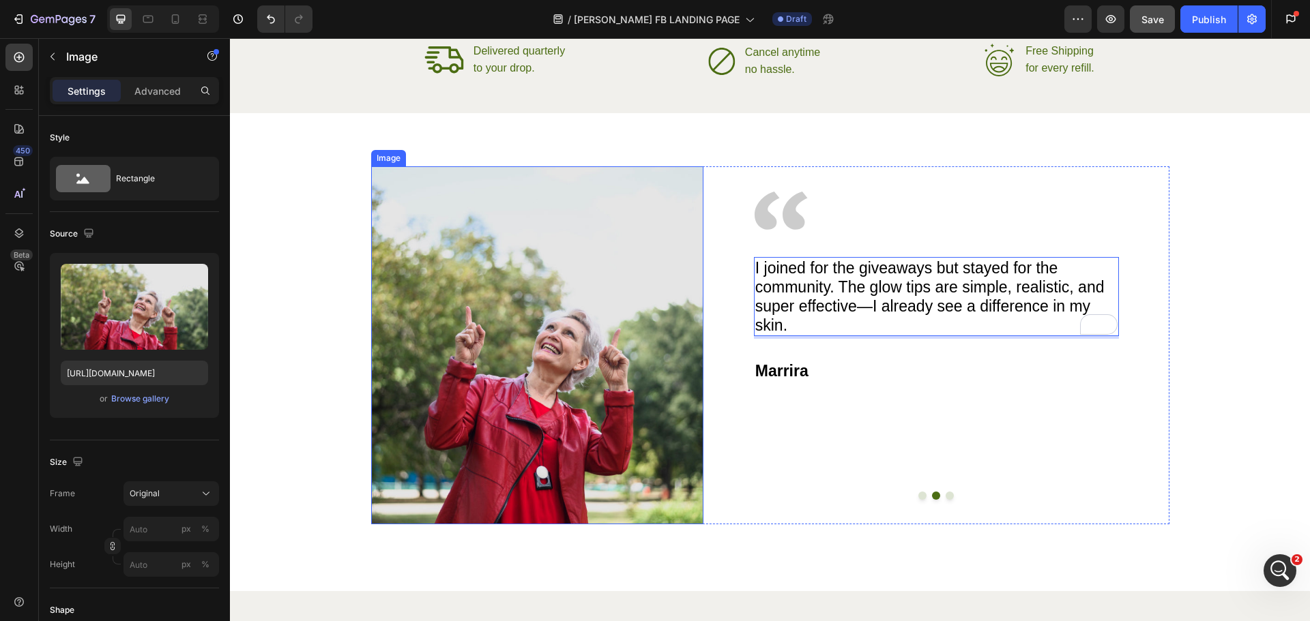
click at [557, 377] on img at bounding box center [537, 345] width 333 height 358
drag, startPoint x: 535, startPoint y: 523, endPoint x: 538, endPoint y: 460, distance: 62.1
click at [538, 460] on div "Image 0" at bounding box center [537, 345] width 333 height 358
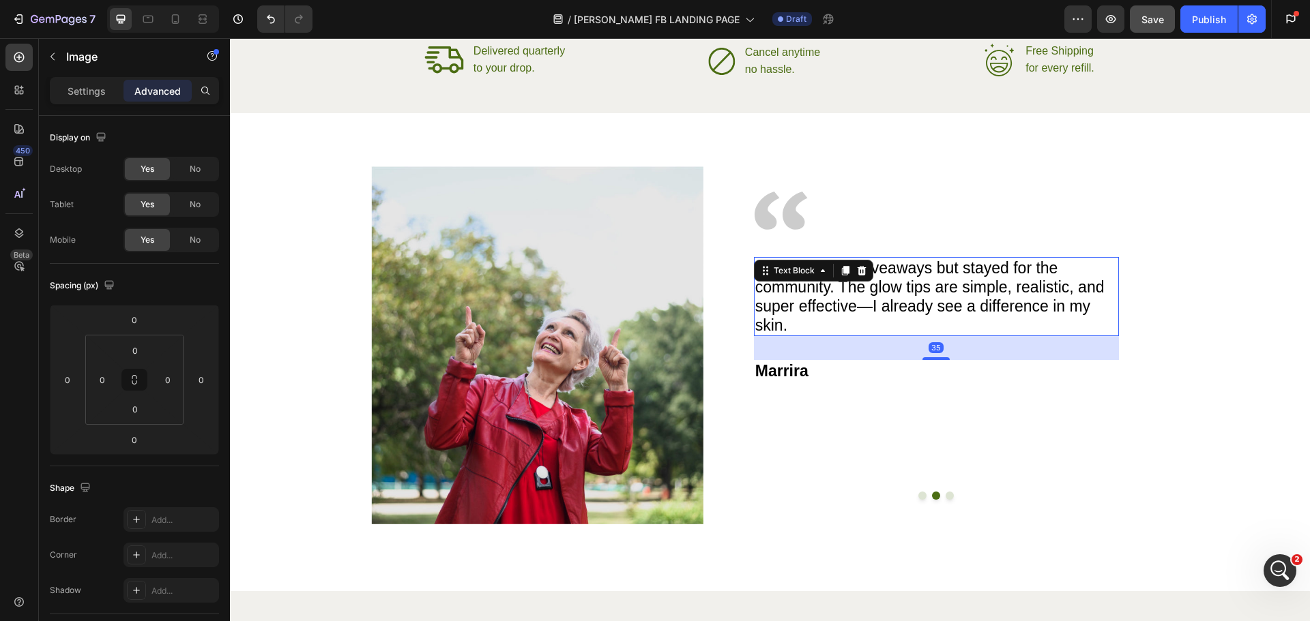
click at [868, 284] on p "I joined for the giveaways but stayed for the community. The glow tips are simp…" at bounding box center [936, 297] width 362 height 76
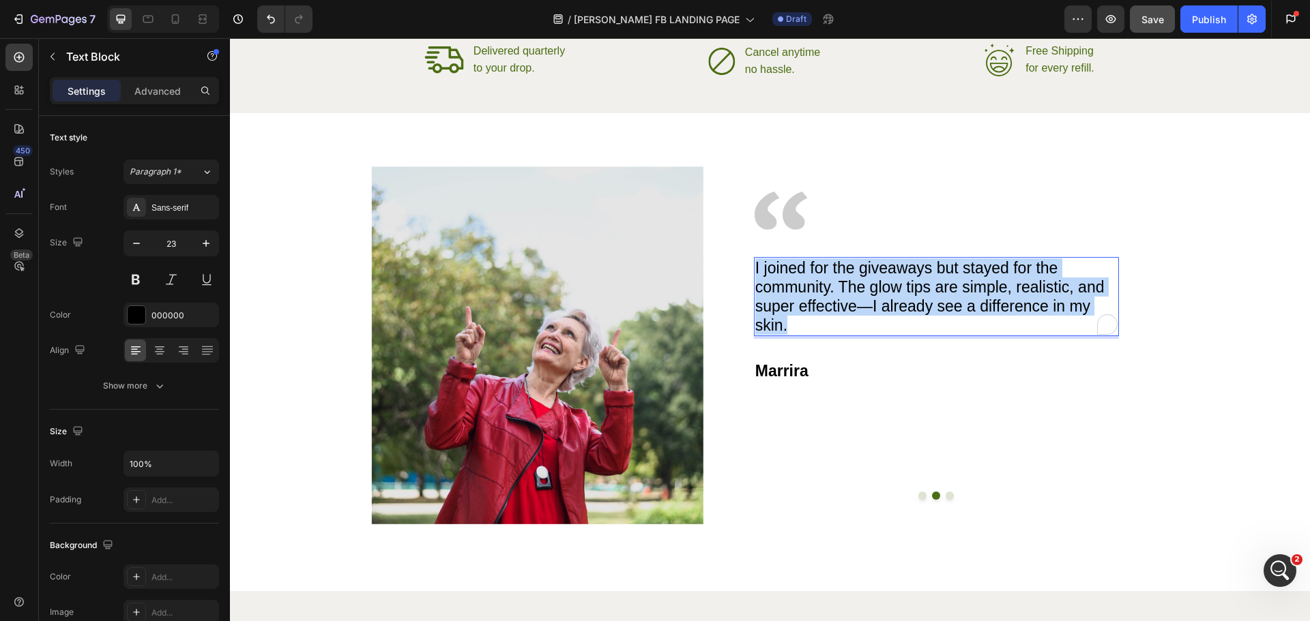
click at [868, 284] on p "I joined for the giveaways but stayed for the community. The glow tips are simp…" at bounding box center [936, 297] width 362 height 76
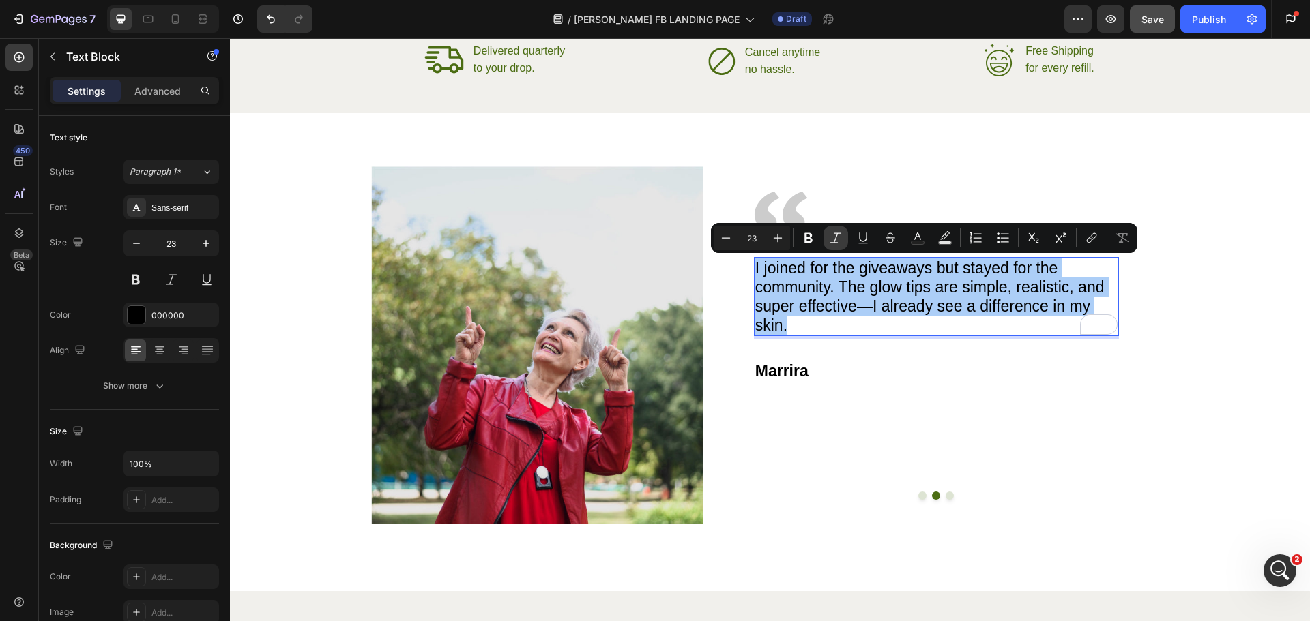
click at [840, 234] on icon "Editor contextual toolbar" at bounding box center [836, 238] width 14 height 14
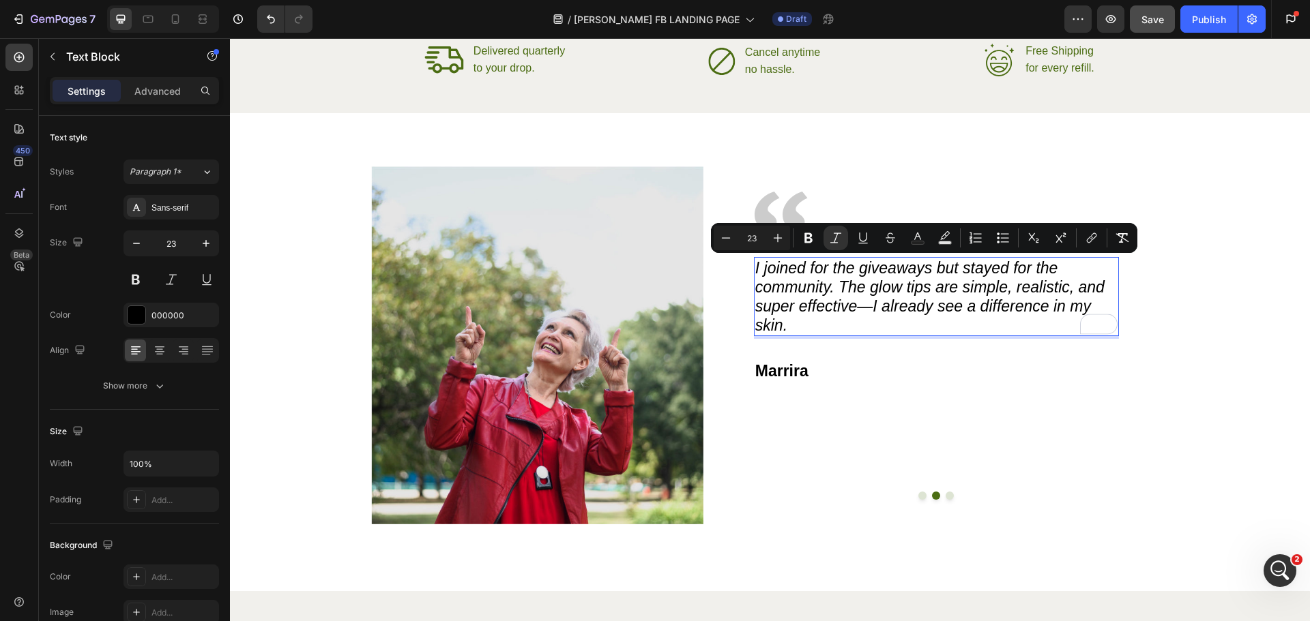
click at [862, 313] on icon "I joined for the giveaways but stayed for the community. The glow tips are simp…" at bounding box center [929, 296] width 349 height 75
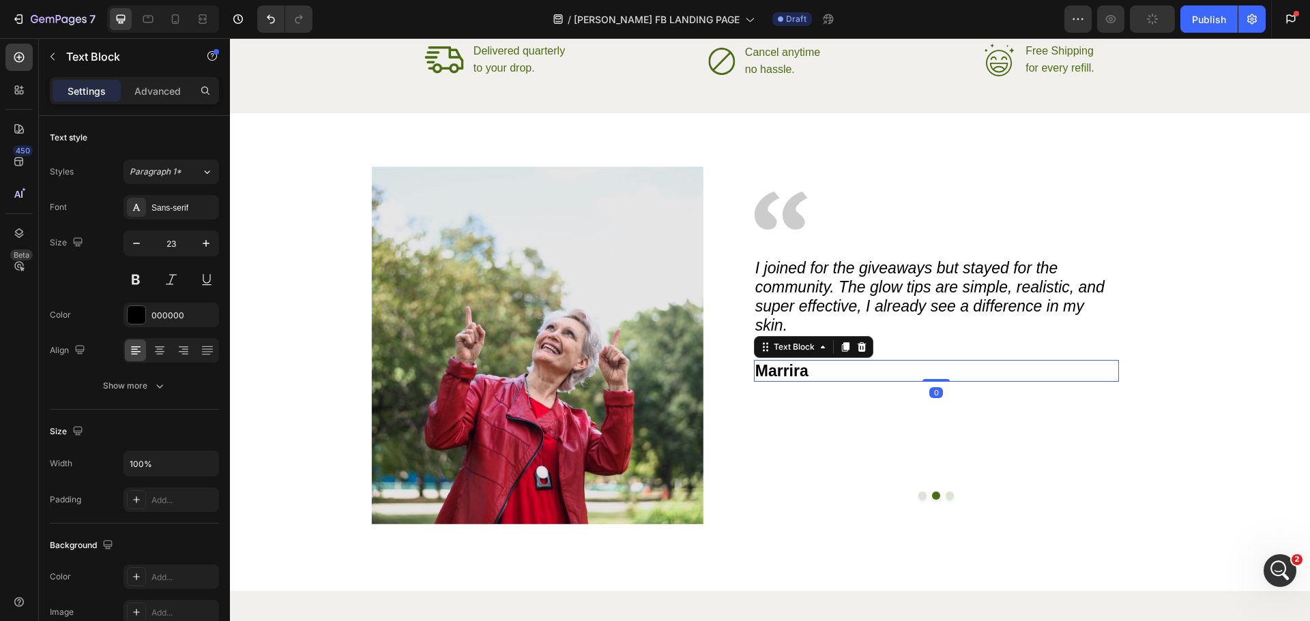
click at [791, 371] on p "Marrira" at bounding box center [936, 371] width 362 height 19
click at [789, 371] on p "Marrira" at bounding box center [936, 371] width 362 height 19
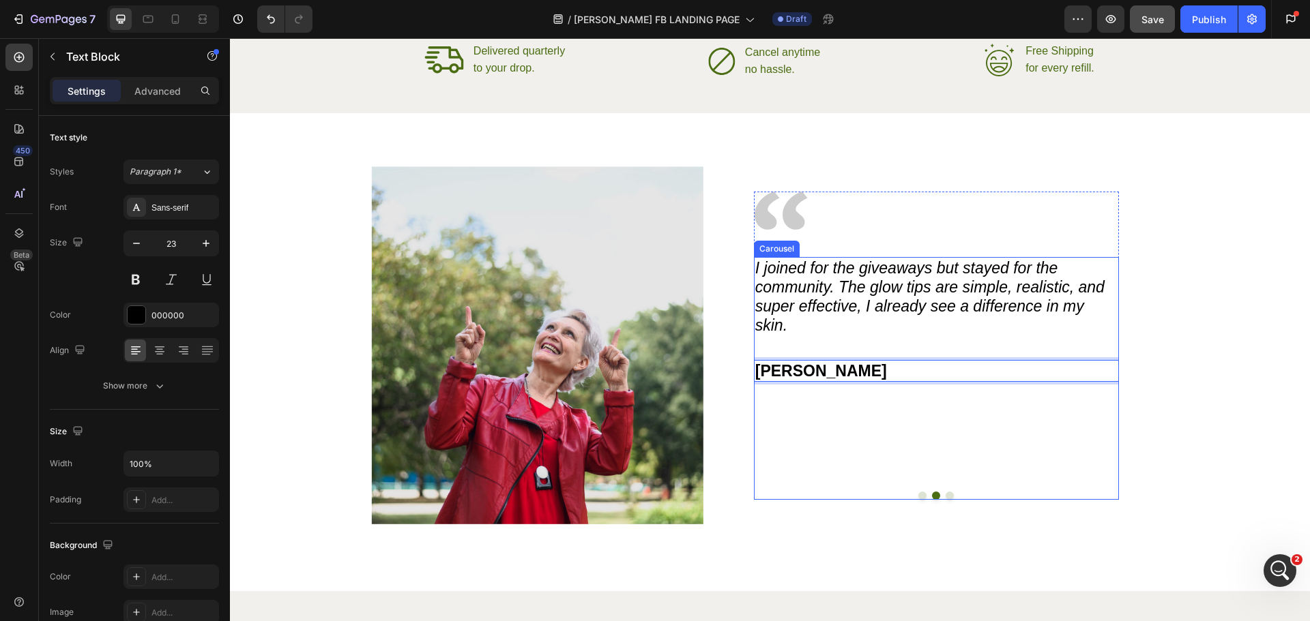
click at [946, 495] on button "Dot" at bounding box center [950, 496] width 8 height 8
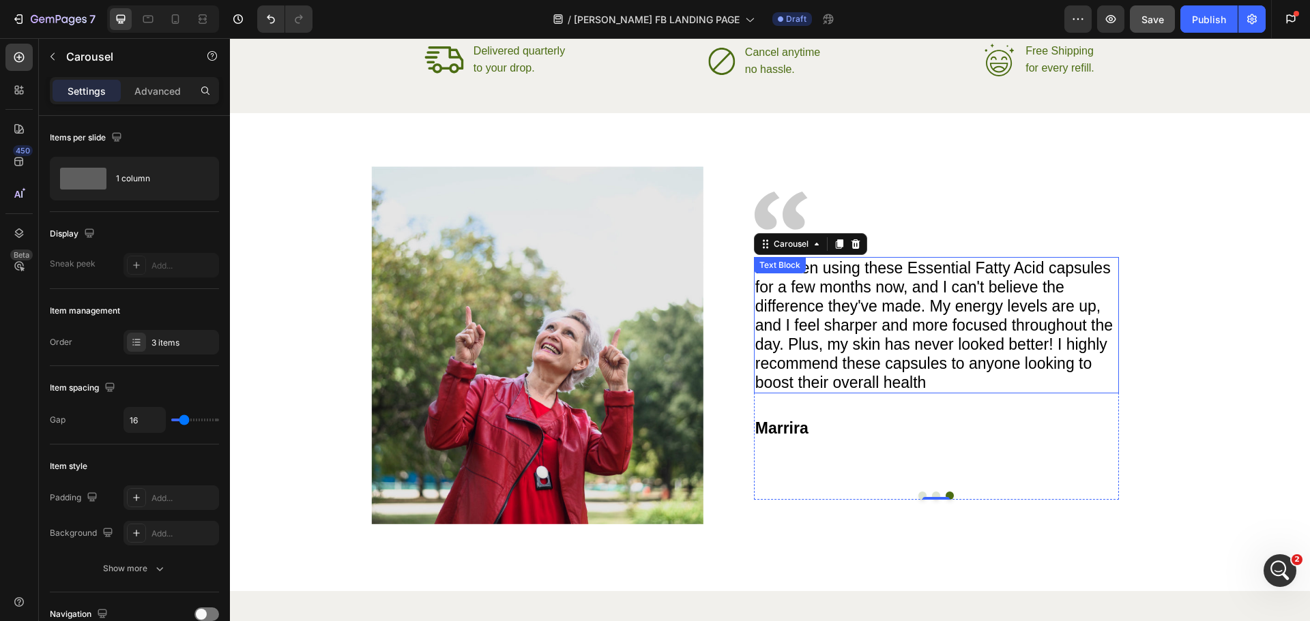
click at [832, 309] on p "I've been using these Essential Fatty Acid capsules for a few months now, and I…" at bounding box center [936, 326] width 362 height 134
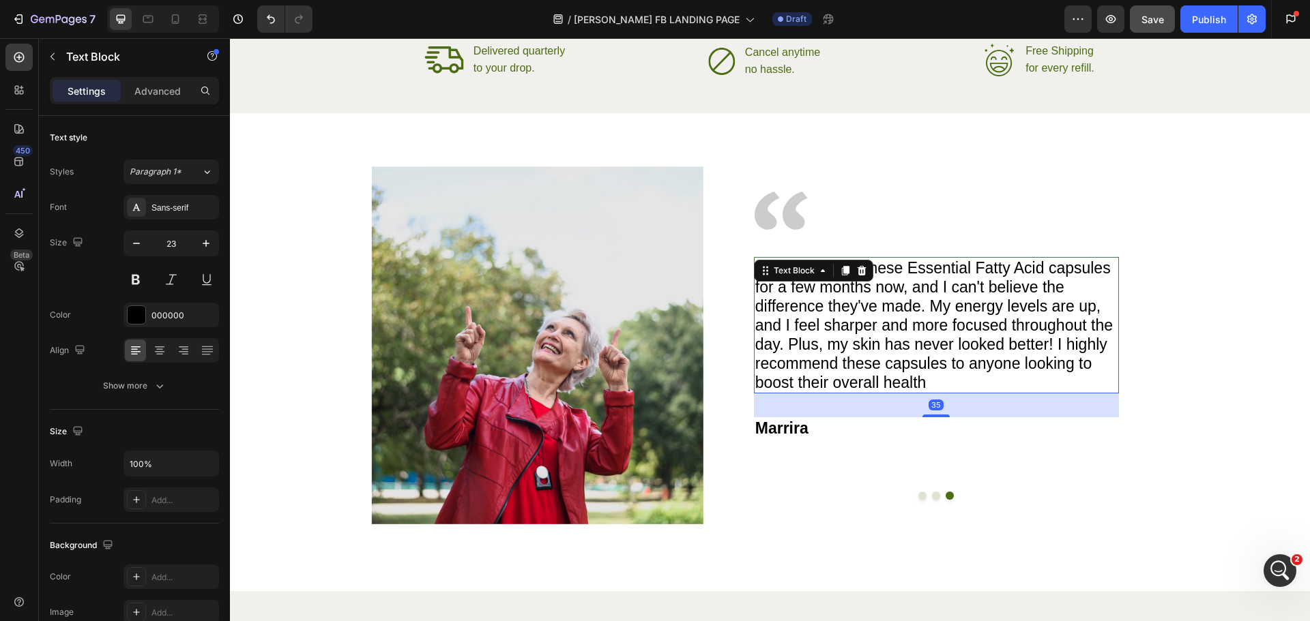
click at [832, 309] on p "I've been using these Essential Fatty Acid capsules for a few months now, and I…" at bounding box center [936, 326] width 362 height 134
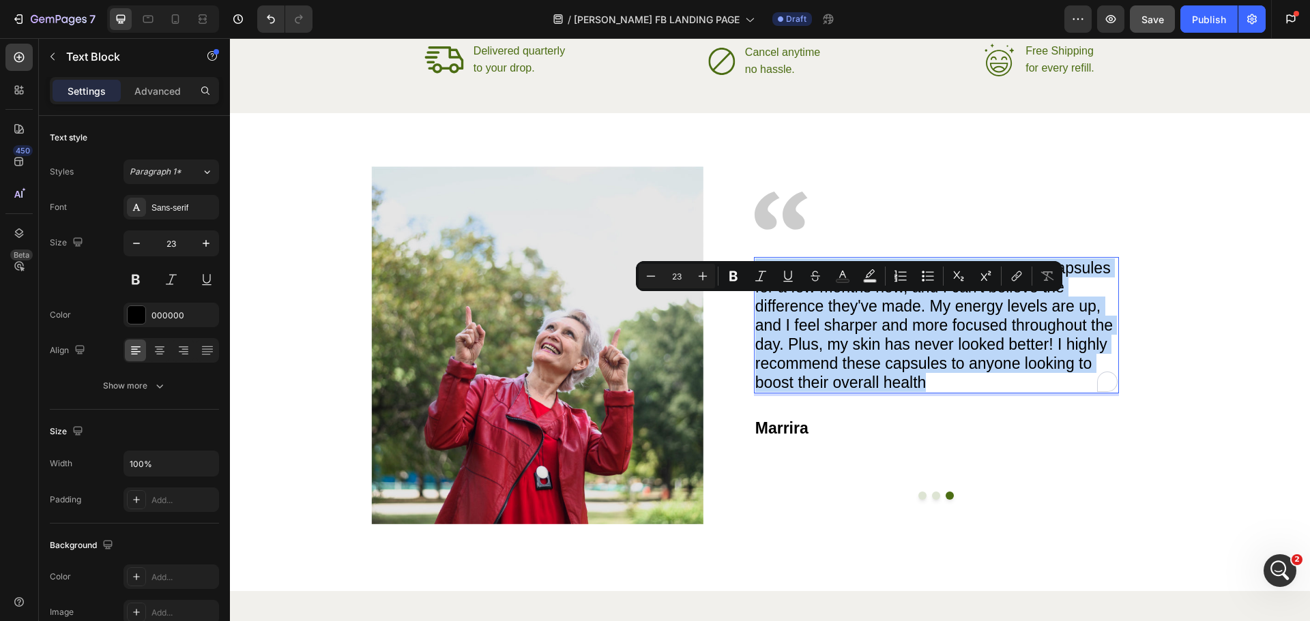
click at [832, 309] on p "I've been using these Essential Fatty Acid capsules for a few months now, and I…" at bounding box center [936, 326] width 362 height 134
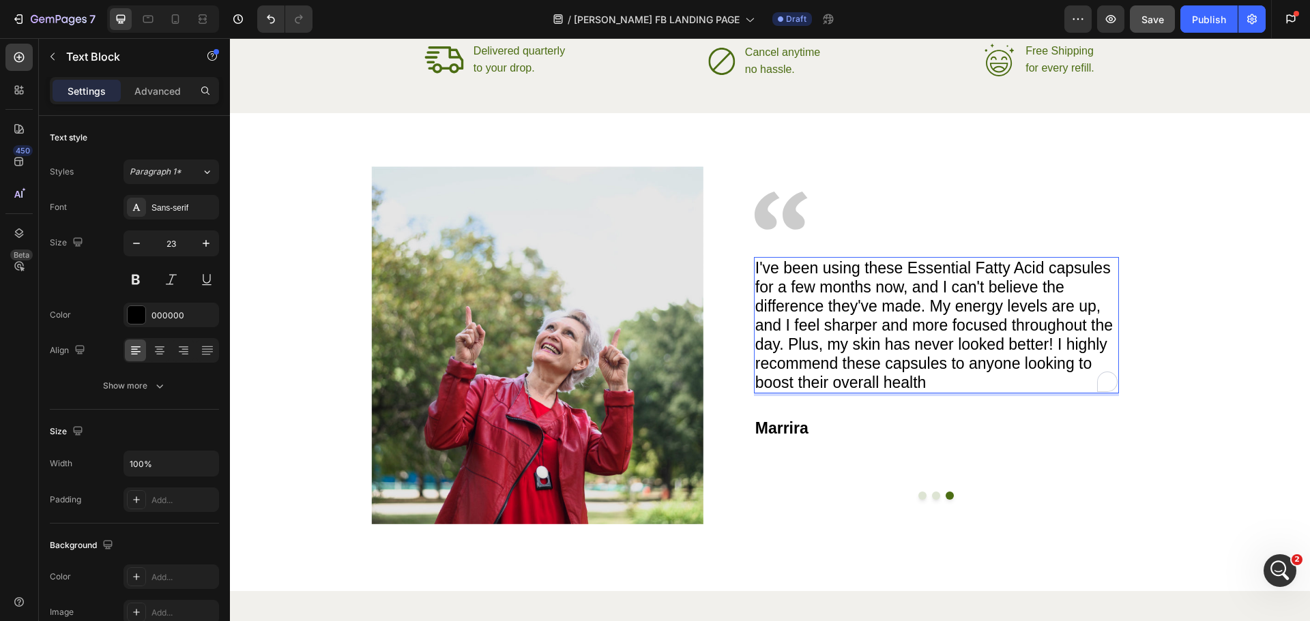
scroll to position [2143, 0]
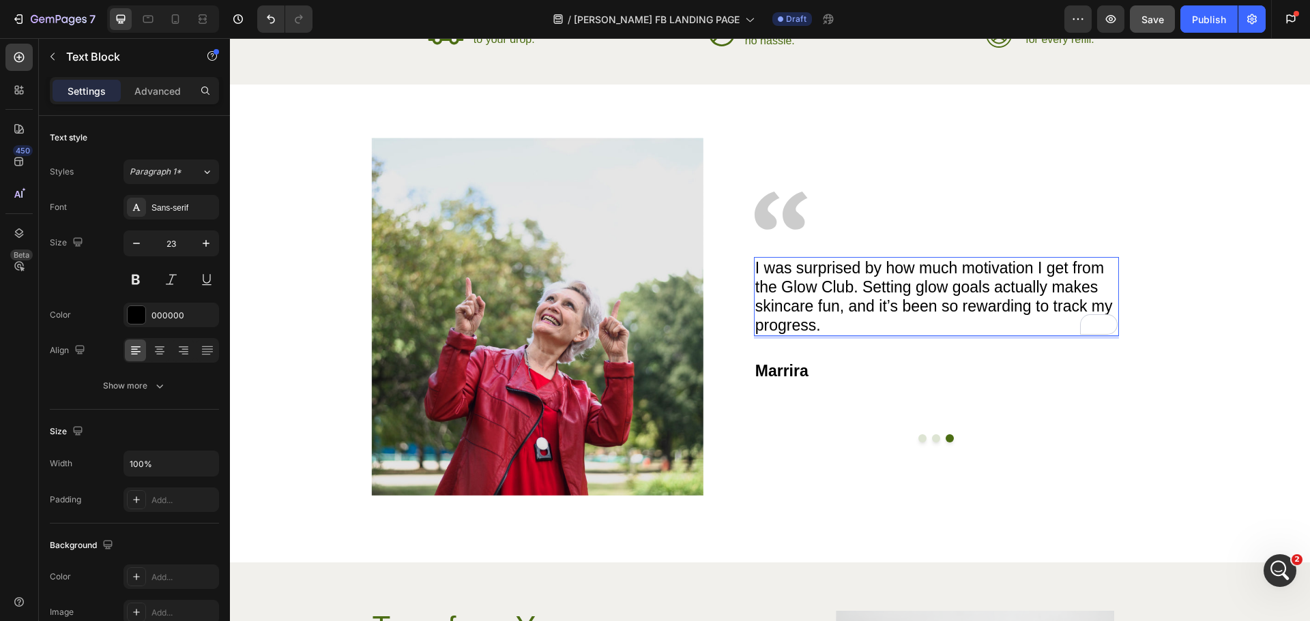
click at [825, 304] on p "I was surprised by how much motivation I get from the Glow Club. Setting glow g…" at bounding box center [936, 297] width 362 height 76
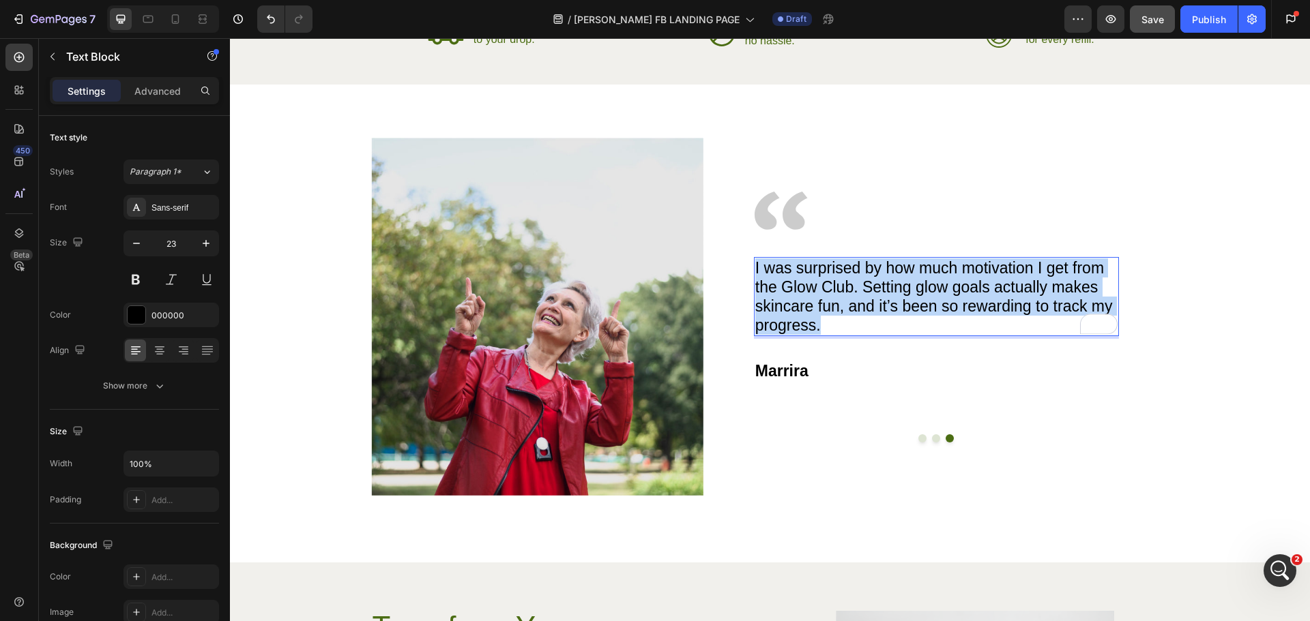
click at [825, 304] on p "I was surprised by how much motivation I get from the Glow Club. Setting glow g…" at bounding box center [936, 297] width 362 height 76
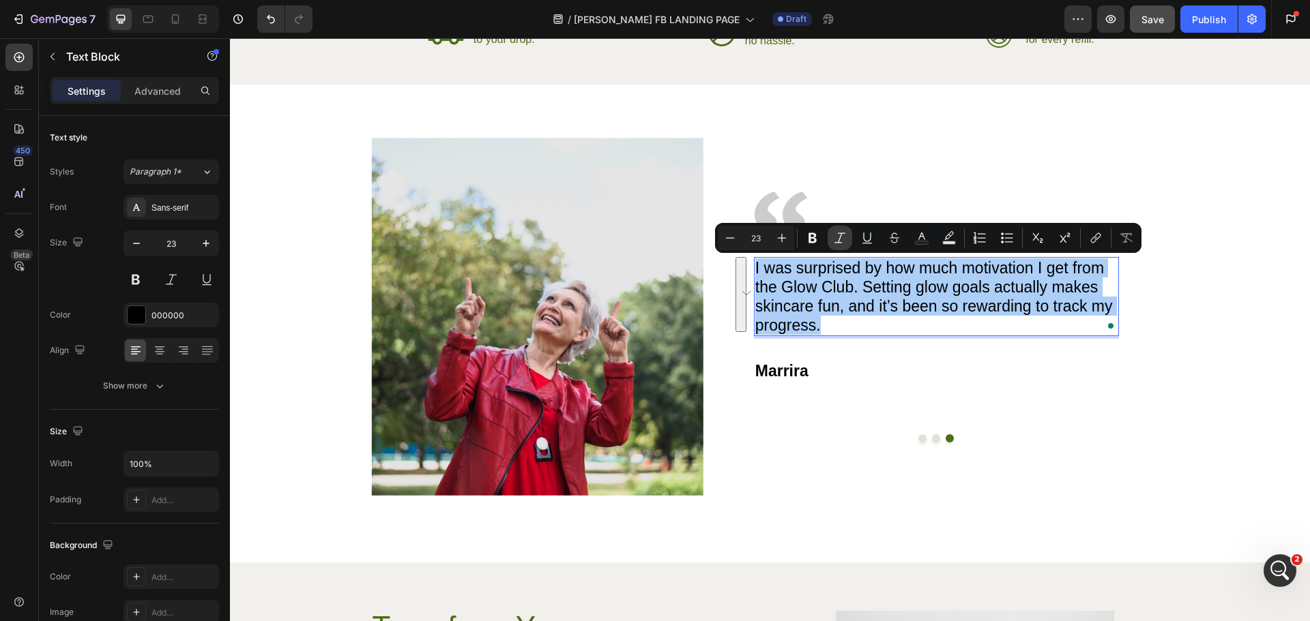
click at [836, 234] on icon "Editor contextual toolbar" at bounding box center [840, 238] width 14 height 14
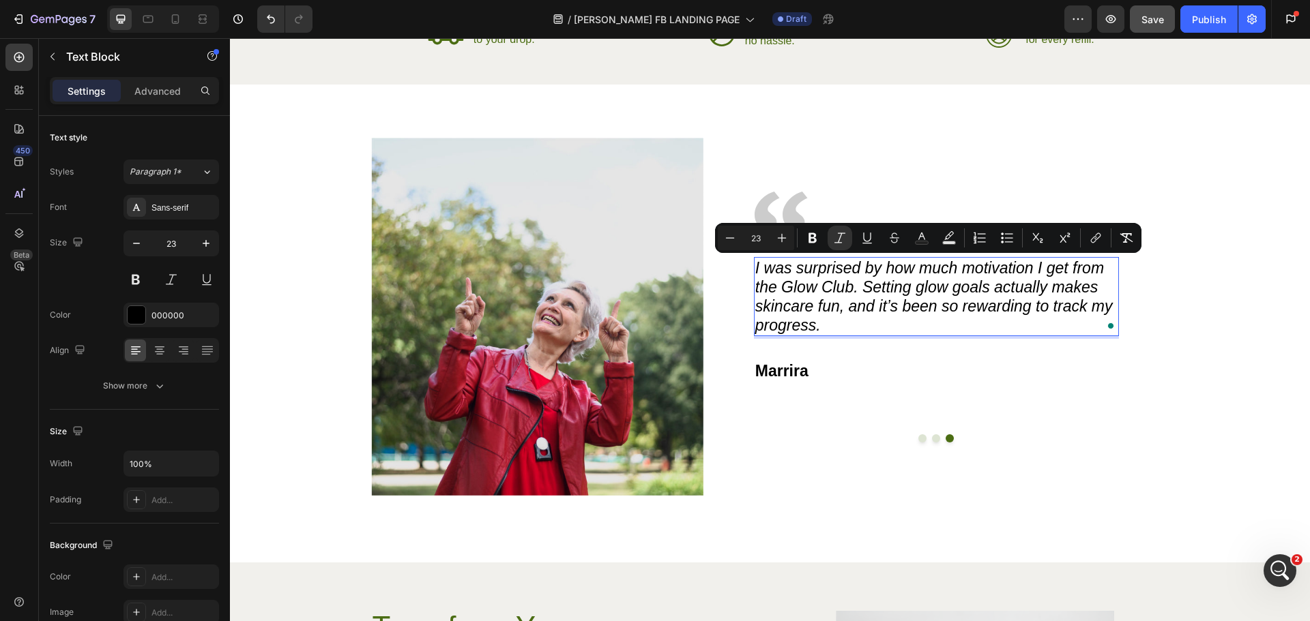
click at [853, 307] on icon "I was surprised by how much motivation I get from the Glow Club. Setting glow g…" at bounding box center [933, 296] width 357 height 75
click at [872, 329] on p "I was surprised by how much motivation I get from the Glow Club. Setting glow g…" at bounding box center [936, 297] width 362 height 76
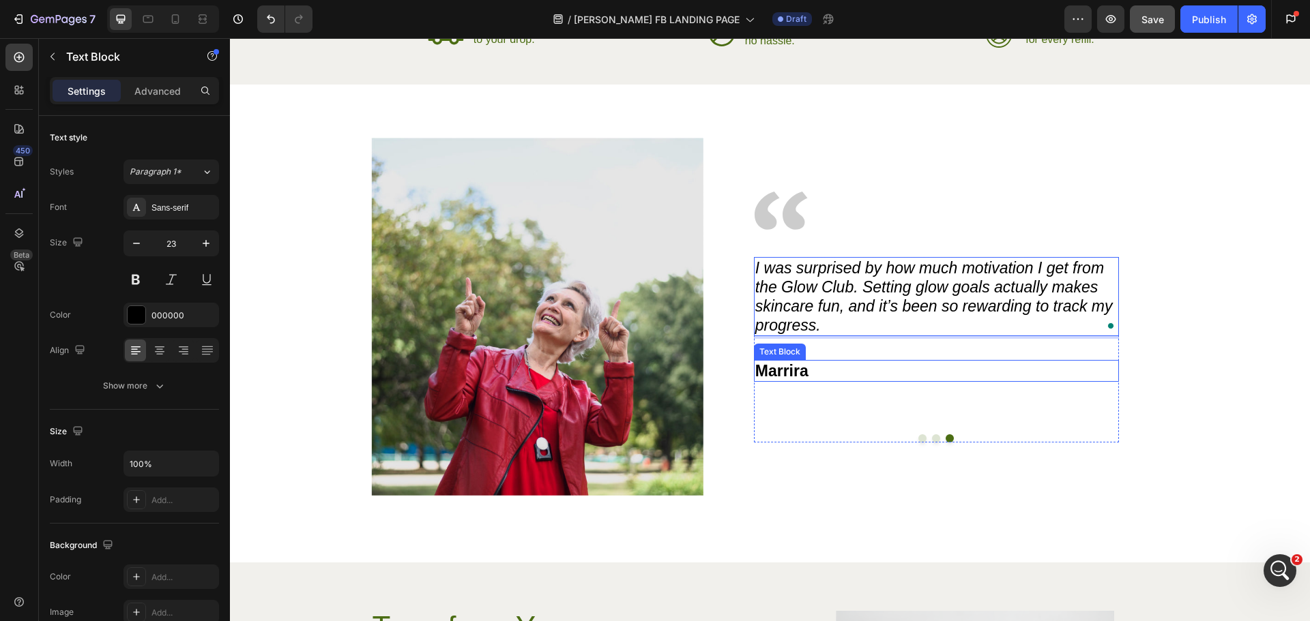
click at [793, 373] on p "Marrira" at bounding box center [936, 371] width 362 height 19
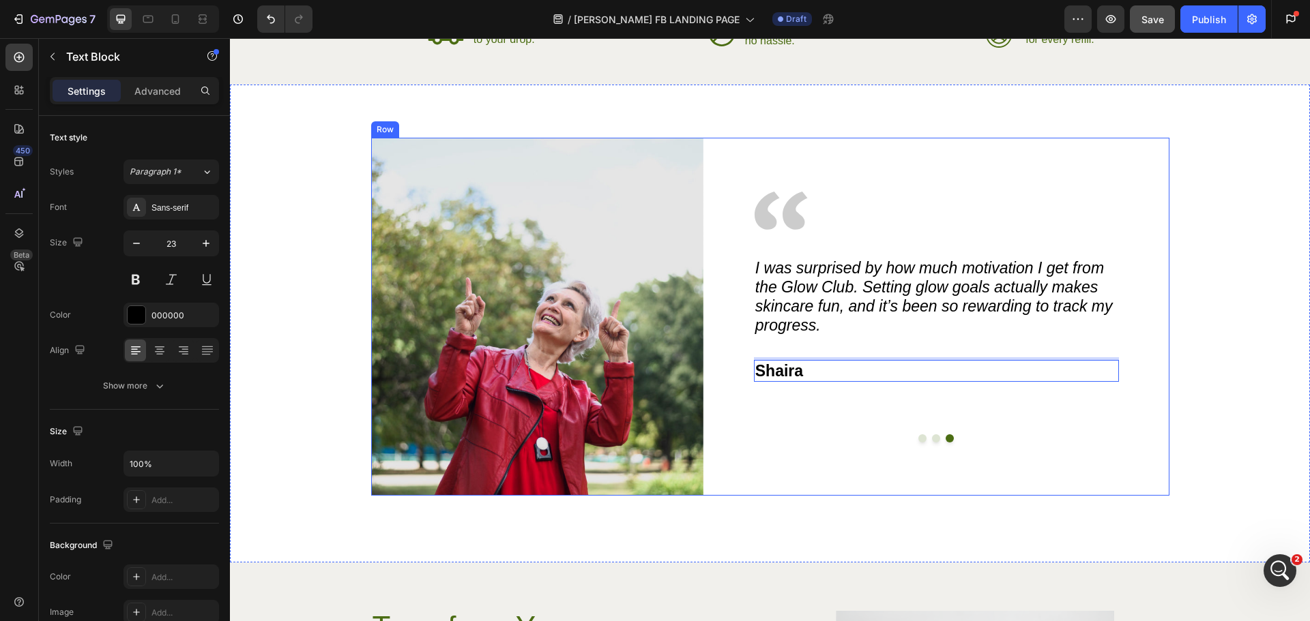
click at [930, 445] on div "Image This community is amazing! I’ve picked up so many little habits from the …" at bounding box center [936, 317] width 466 height 358
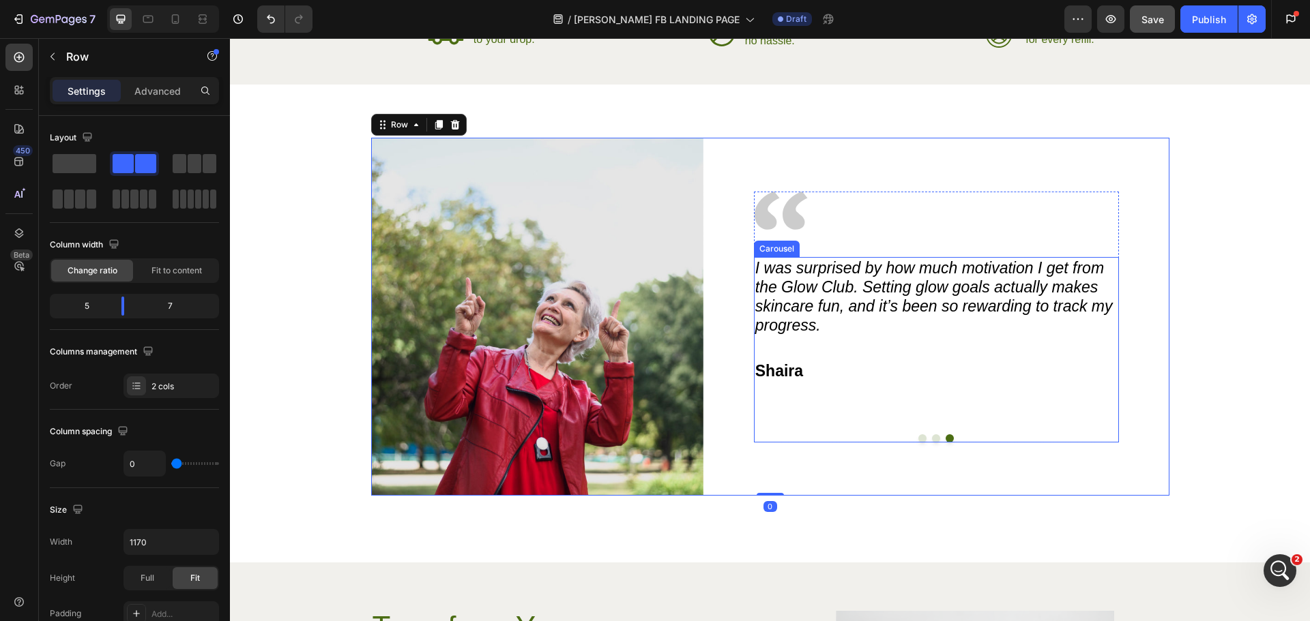
click at [930, 439] on div "This community is amazing! I’ve picked up so many little habits from the skinca…" at bounding box center [936, 350] width 365 height 186
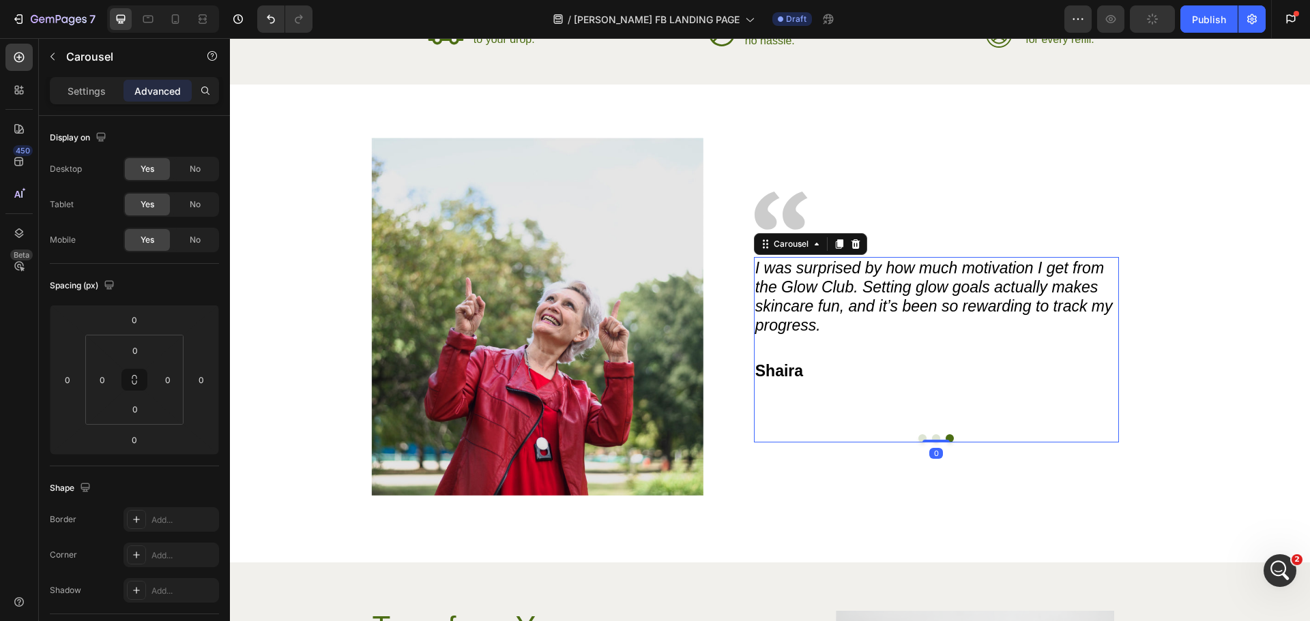
click at [969, 436] on div at bounding box center [936, 439] width 365 height 8
click at [933, 439] on button "Dot" at bounding box center [936, 439] width 8 height 8
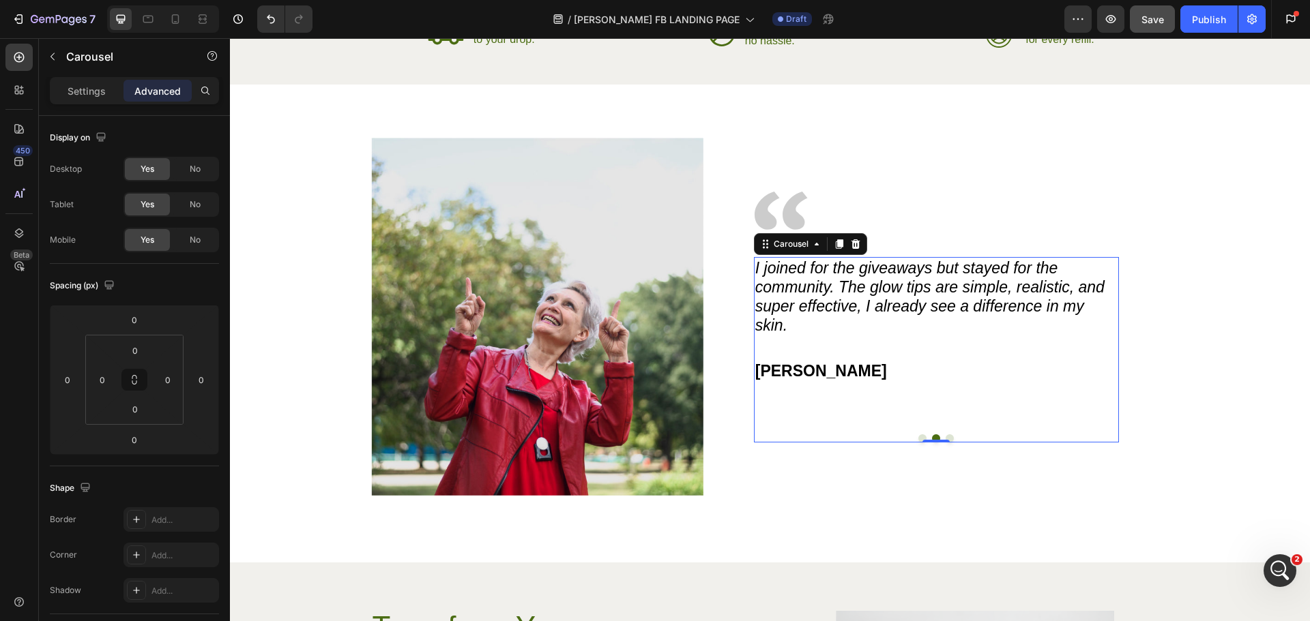
click at [918, 437] on button "Dot" at bounding box center [922, 439] width 8 height 8
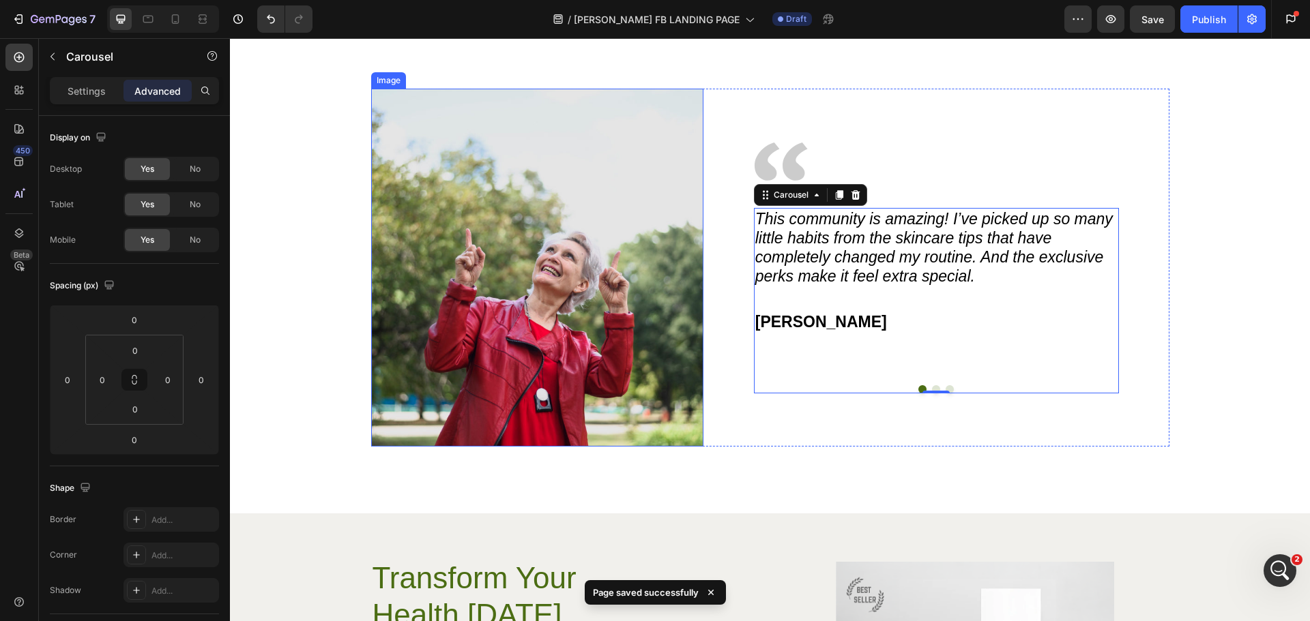
scroll to position [2212, 0]
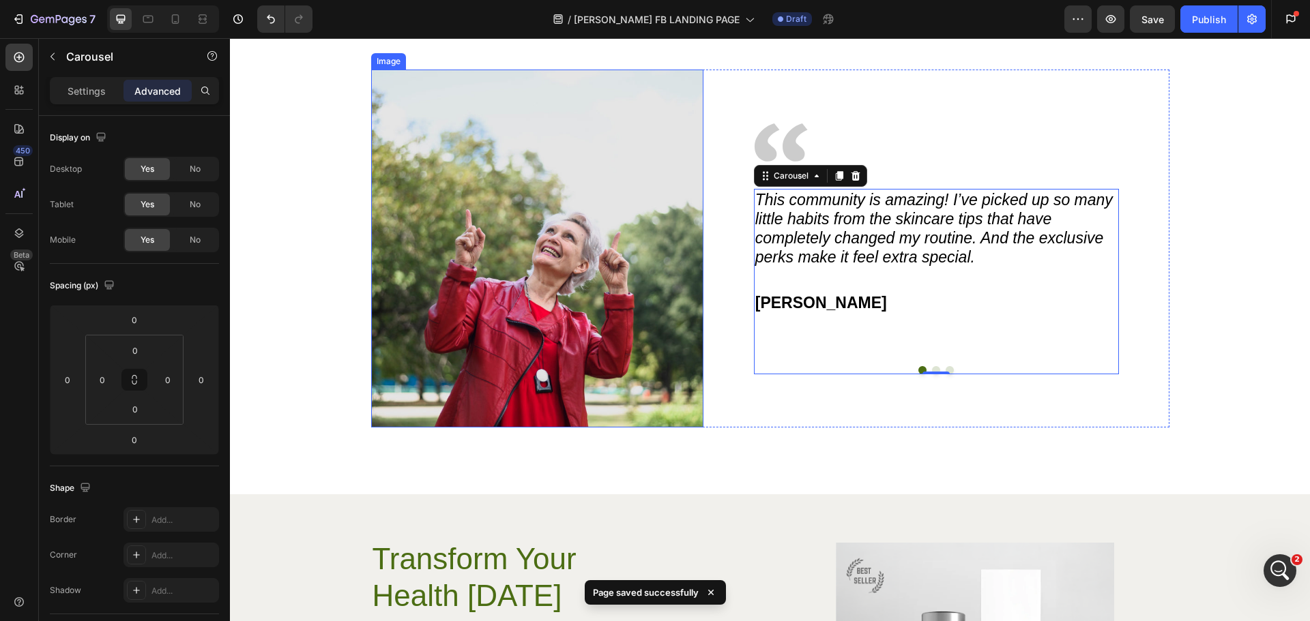
click at [505, 256] on img at bounding box center [537, 249] width 333 height 358
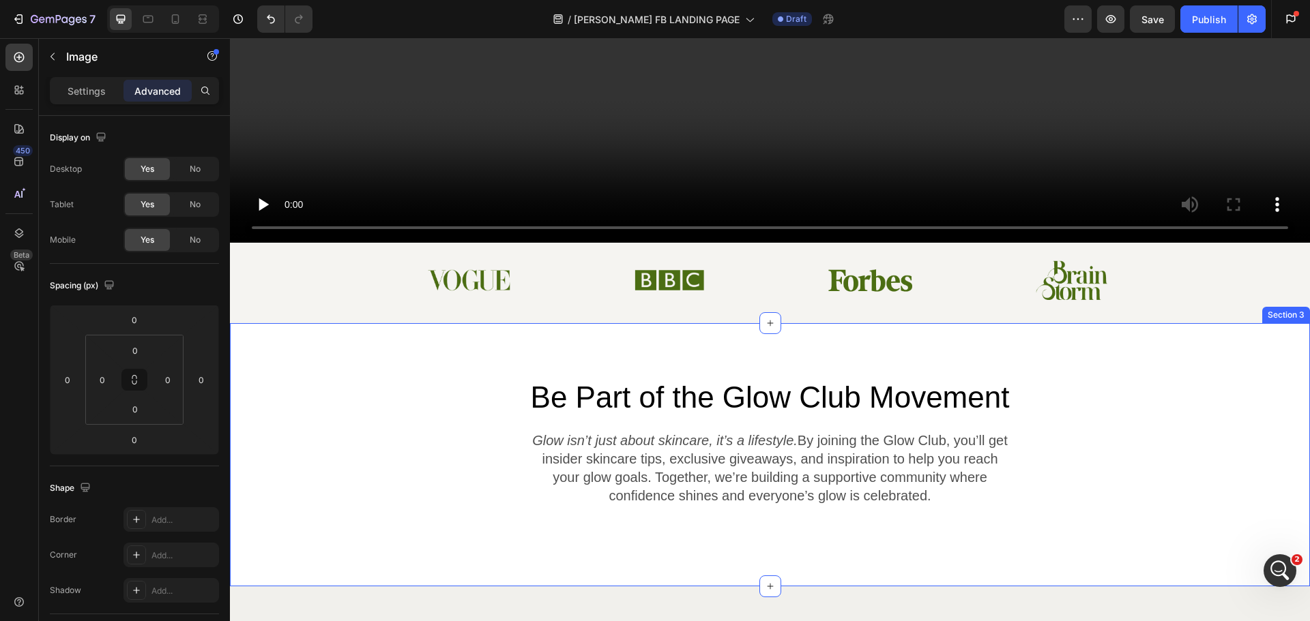
scroll to position [370, 0]
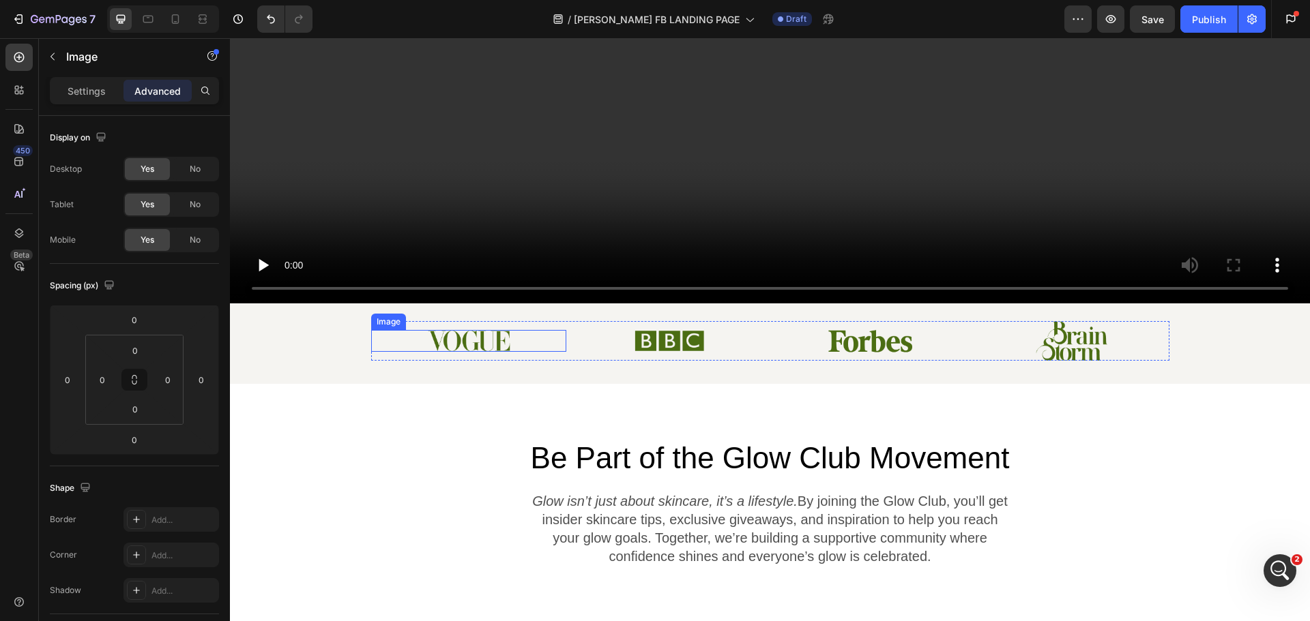
click at [506, 340] on div at bounding box center [469, 341] width 196 height 22
click at [690, 338] on img at bounding box center [669, 340] width 71 height 31
click at [646, 336] on img at bounding box center [669, 340] width 71 height 31
click at [658, 308] on icon at bounding box center [662, 313] width 9 height 10
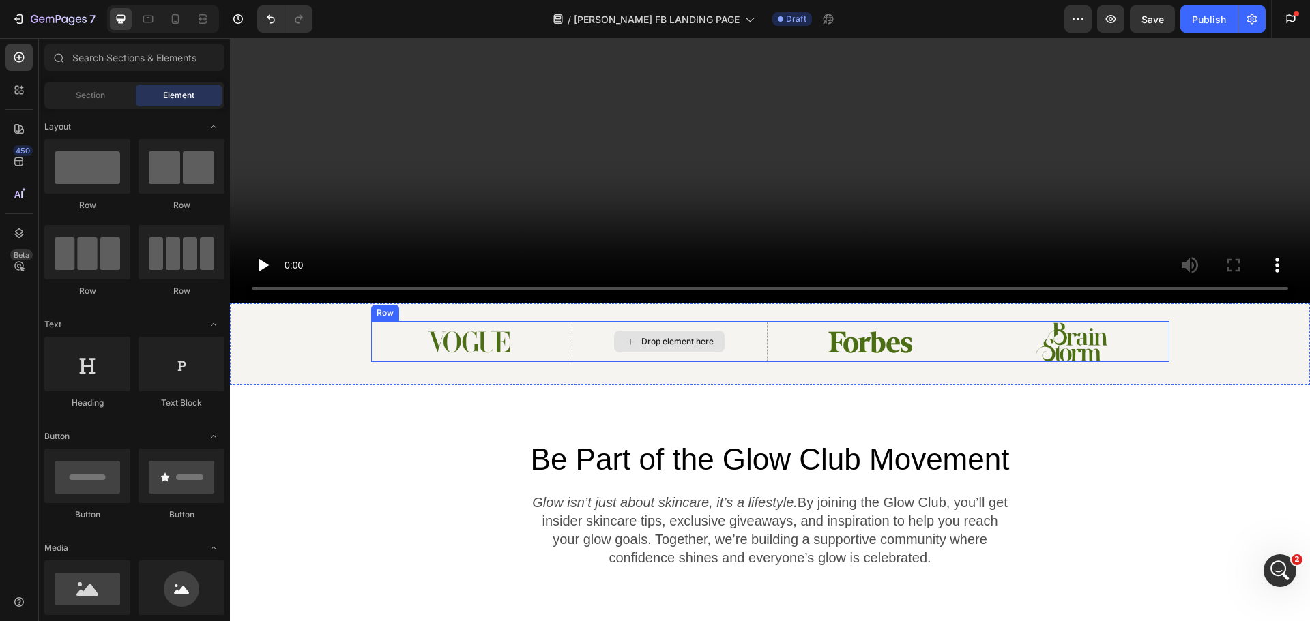
click at [685, 337] on div "Drop element here" at bounding box center [677, 341] width 72 height 11
drag, startPoint x: 328, startPoint y: 367, endPoint x: 644, endPoint y: 328, distance: 318.2
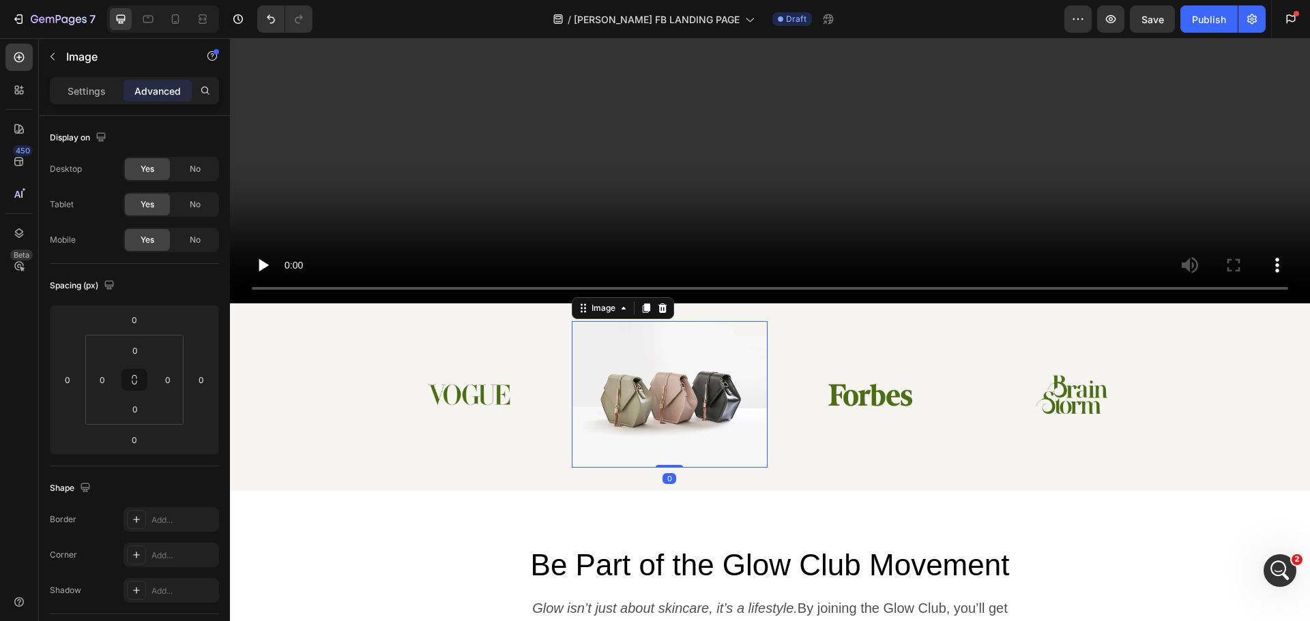
click at [682, 401] on img at bounding box center [670, 394] width 196 height 147
click at [73, 88] on p "Settings" at bounding box center [87, 91] width 38 height 14
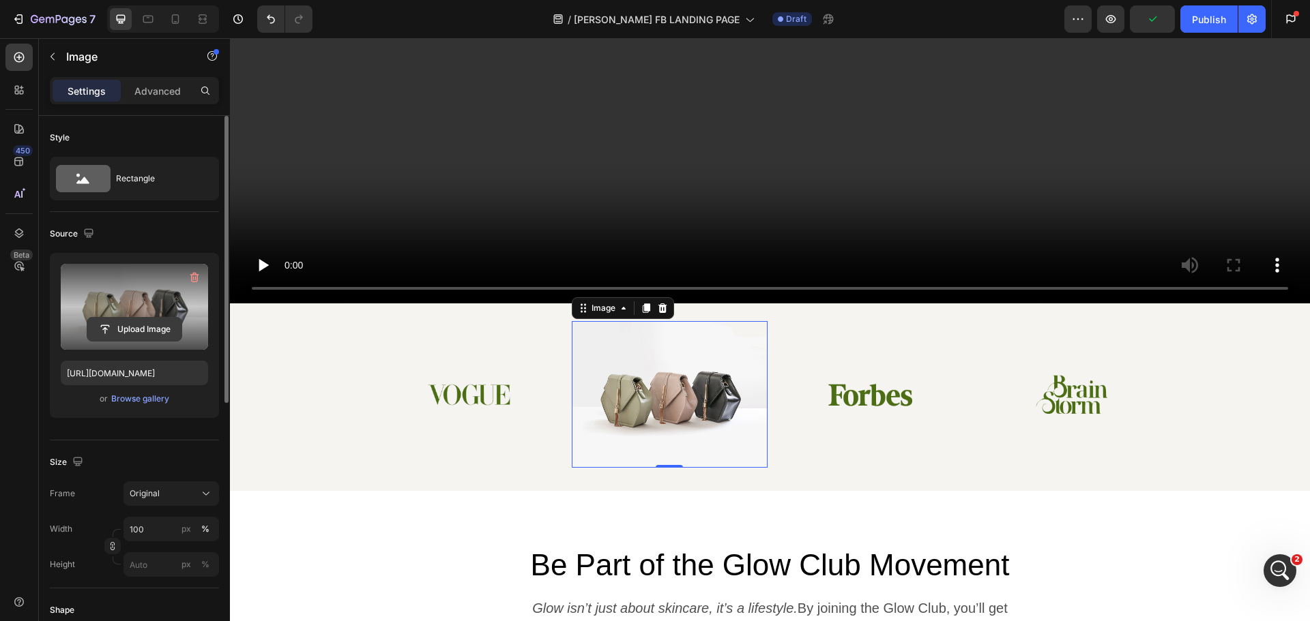
click at [149, 323] on input "file" at bounding box center [134, 329] width 94 height 23
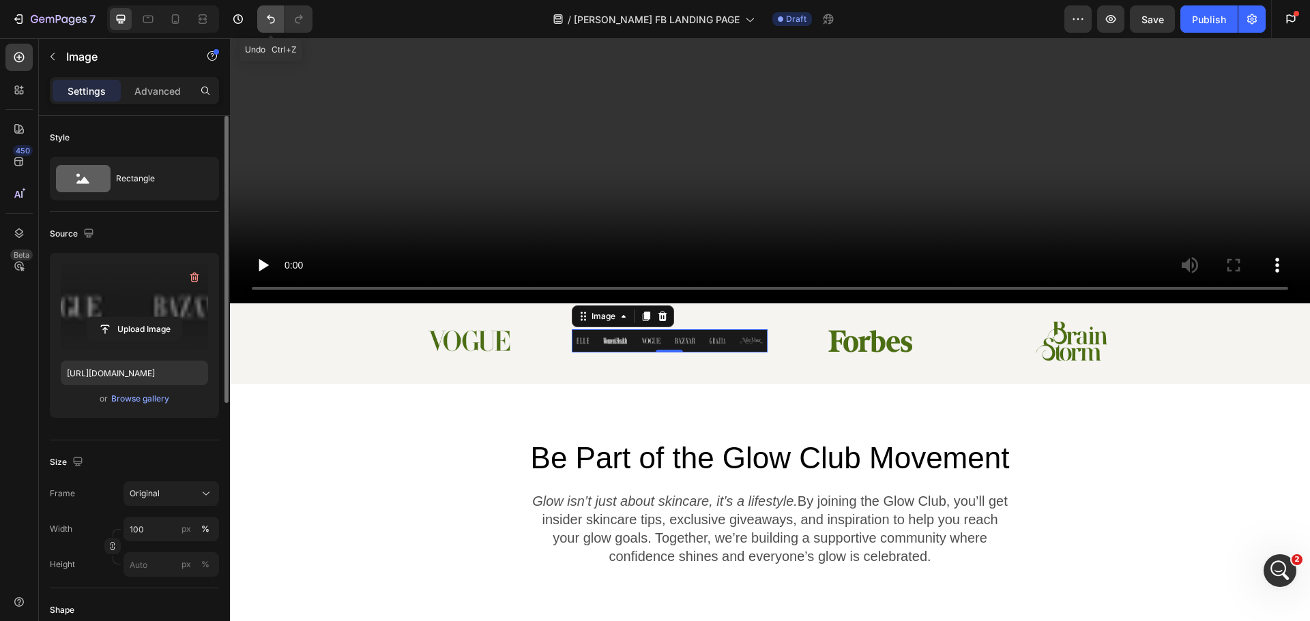
click at [272, 26] on button "Undo/Redo" at bounding box center [270, 18] width 27 height 27
click at [273, 18] on icon "Undo/Redo" at bounding box center [271, 19] width 14 height 14
type input "https://cdn.shopify.com/s/files/1/2005/9307/files/image_demo.jpg"
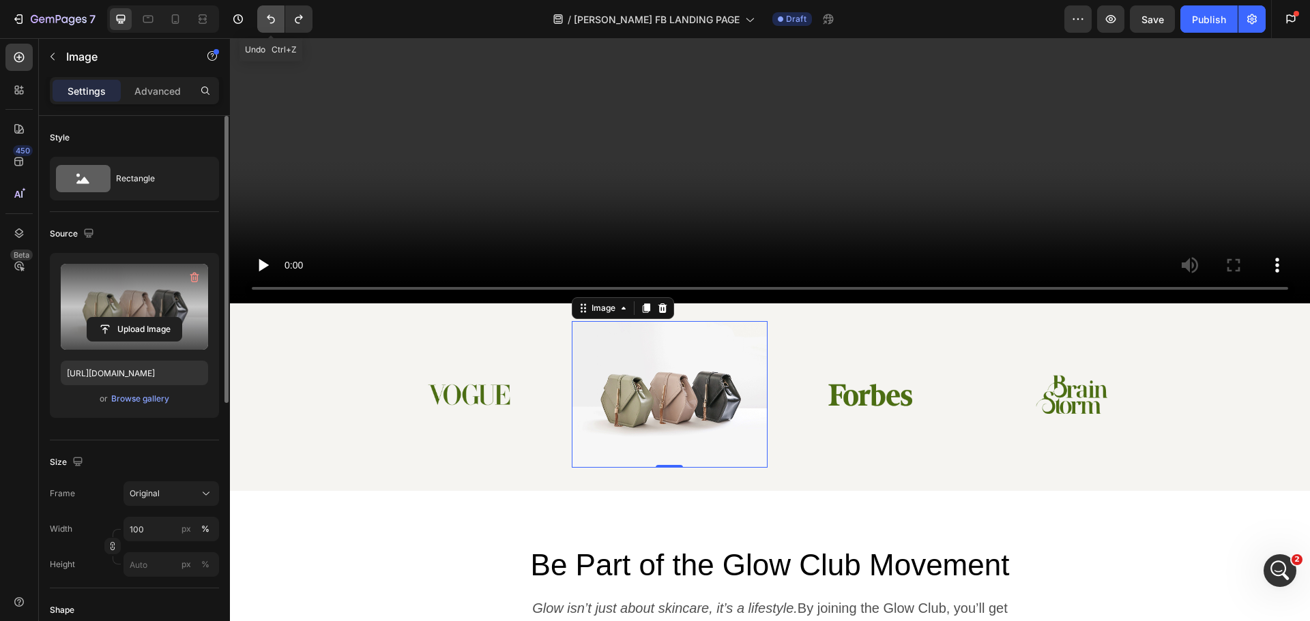
click at [273, 18] on icon "Undo/Redo" at bounding box center [271, 19] width 14 height 14
click at [275, 17] on icon "Undo/Redo" at bounding box center [271, 19] width 14 height 14
click at [270, 17] on icon "Undo/Redo" at bounding box center [271, 19] width 8 height 9
click at [274, 22] on icon "Undo/Redo" at bounding box center [271, 19] width 8 height 9
click at [275, 18] on icon "Undo/Redo" at bounding box center [271, 19] width 14 height 14
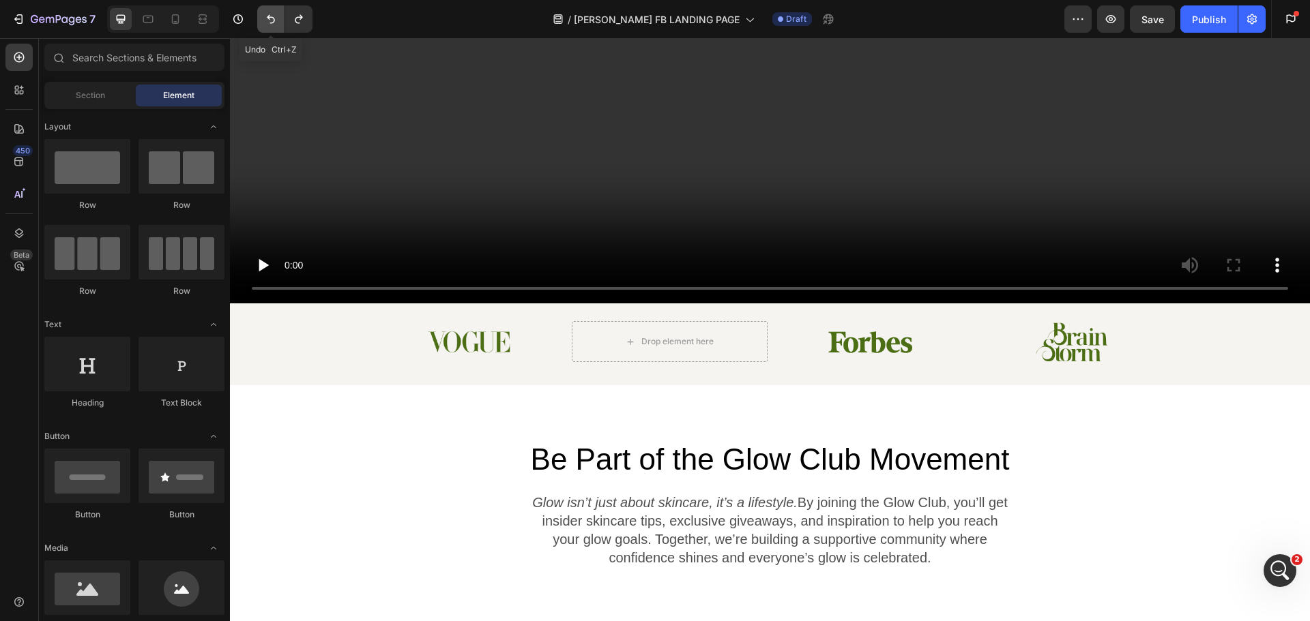
click at [262, 14] on button "Undo/Redo" at bounding box center [270, 18] width 27 height 27
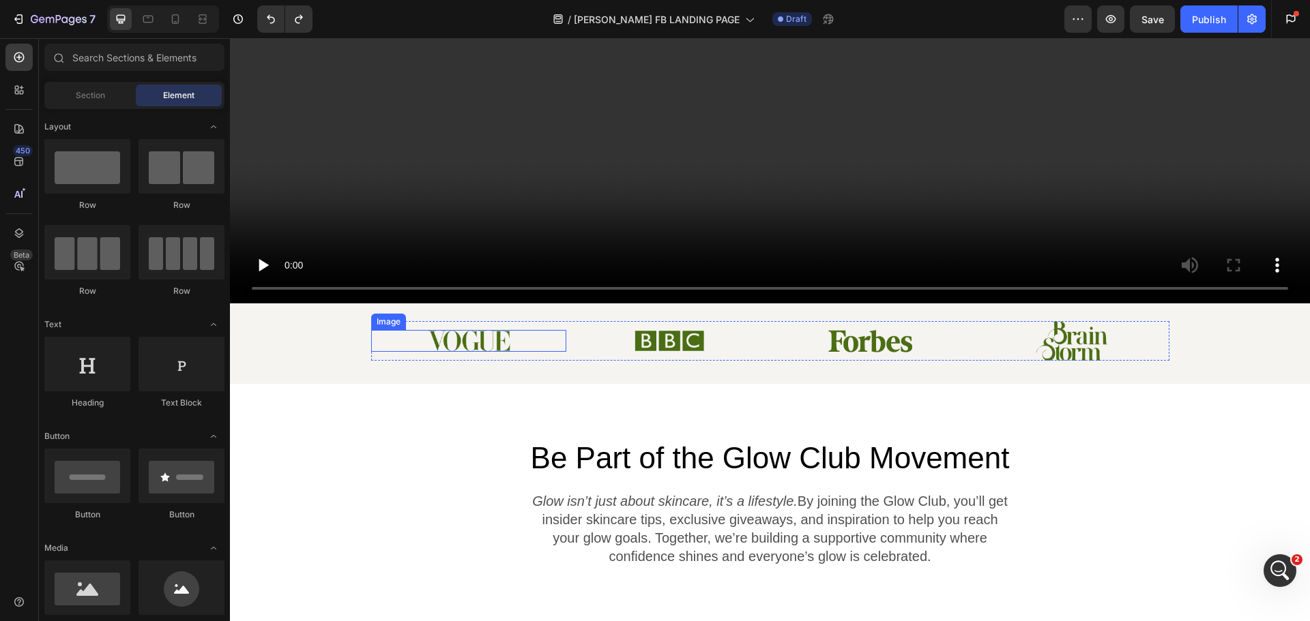
click at [473, 341] on img at bounding box center [468, 341] width 83 height 22
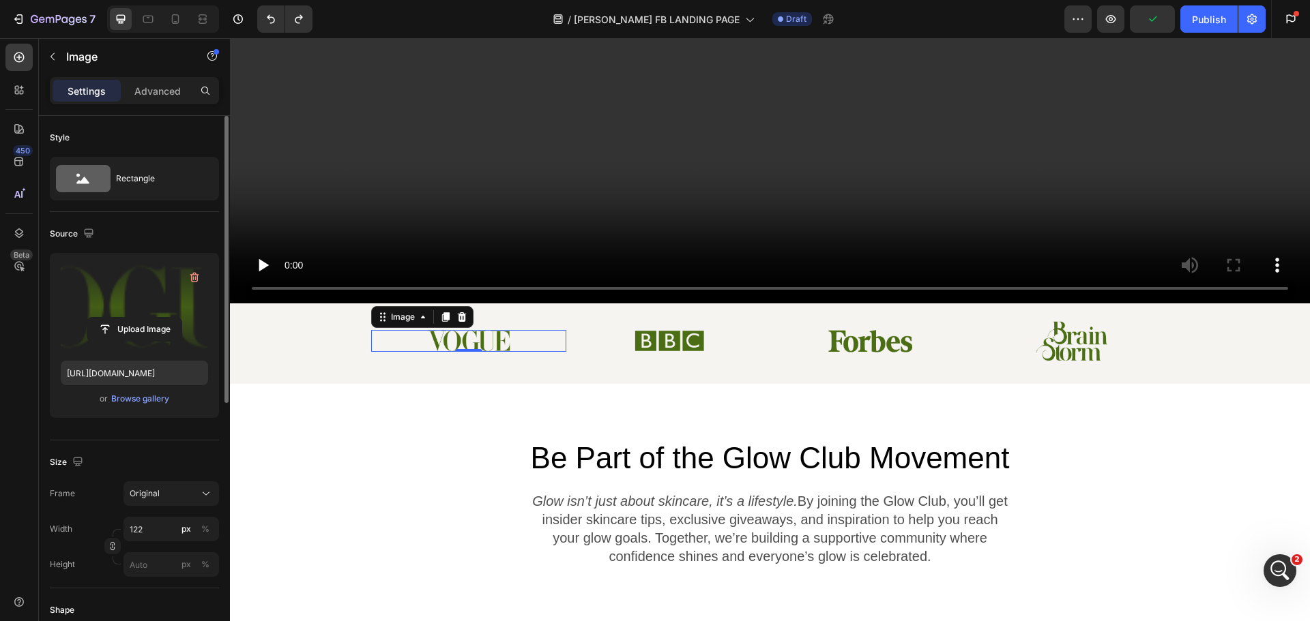
click at [155, 289] on label at bounding box center [134, 307] width 147 height 86
click at [155, 318] on input "file" at bounding box center [134, 329] width 94 height 23
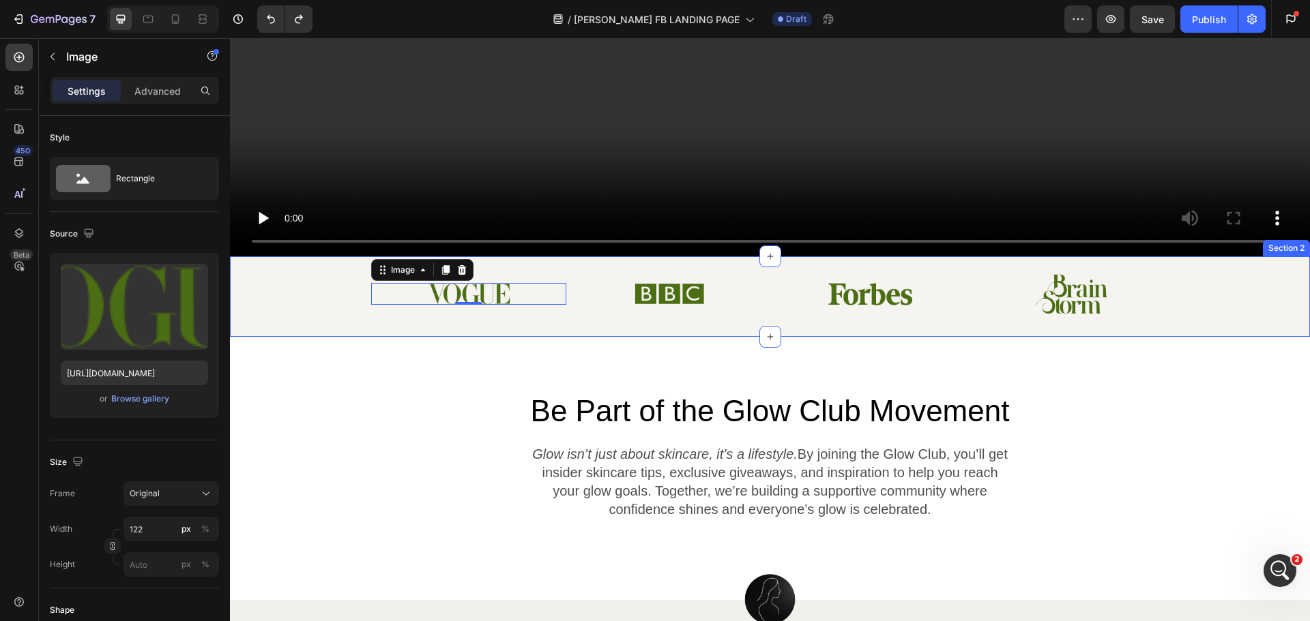
scroll to position [438, 0]
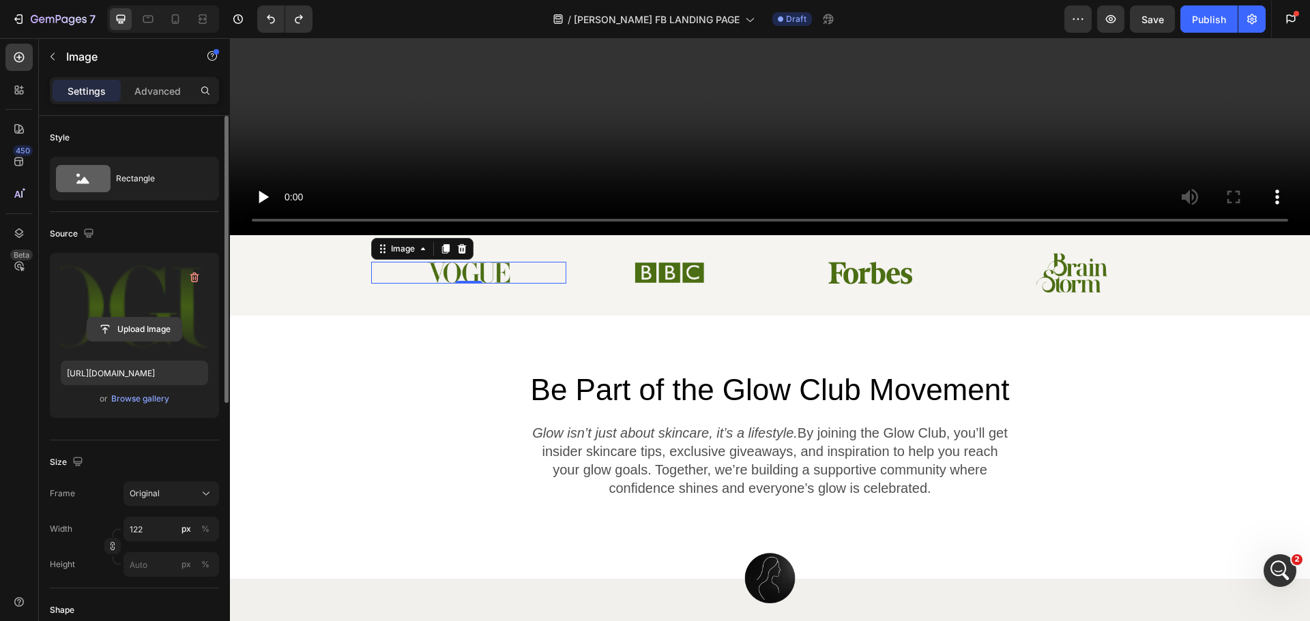
click at [113, 331] on input "file" at bounding box center [134, 329] width 94 height 23
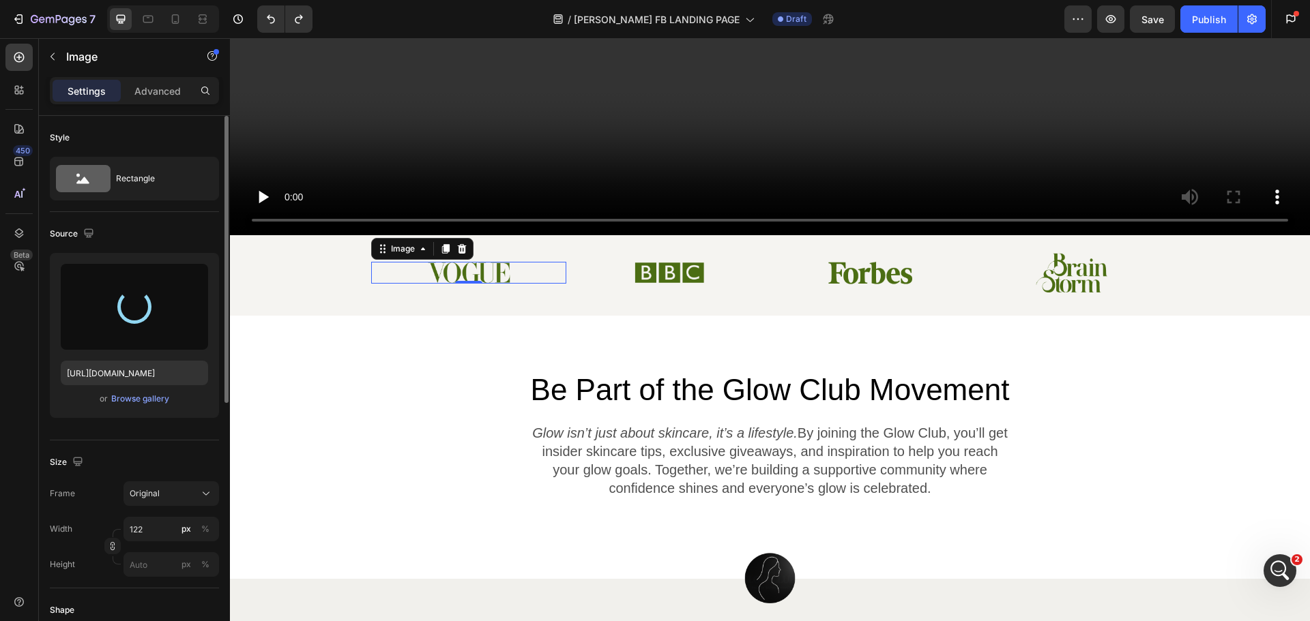
type input "https://cdn.shopify.com/s/files/1/0704/8495/1306/files/gempages_550211985971610…"
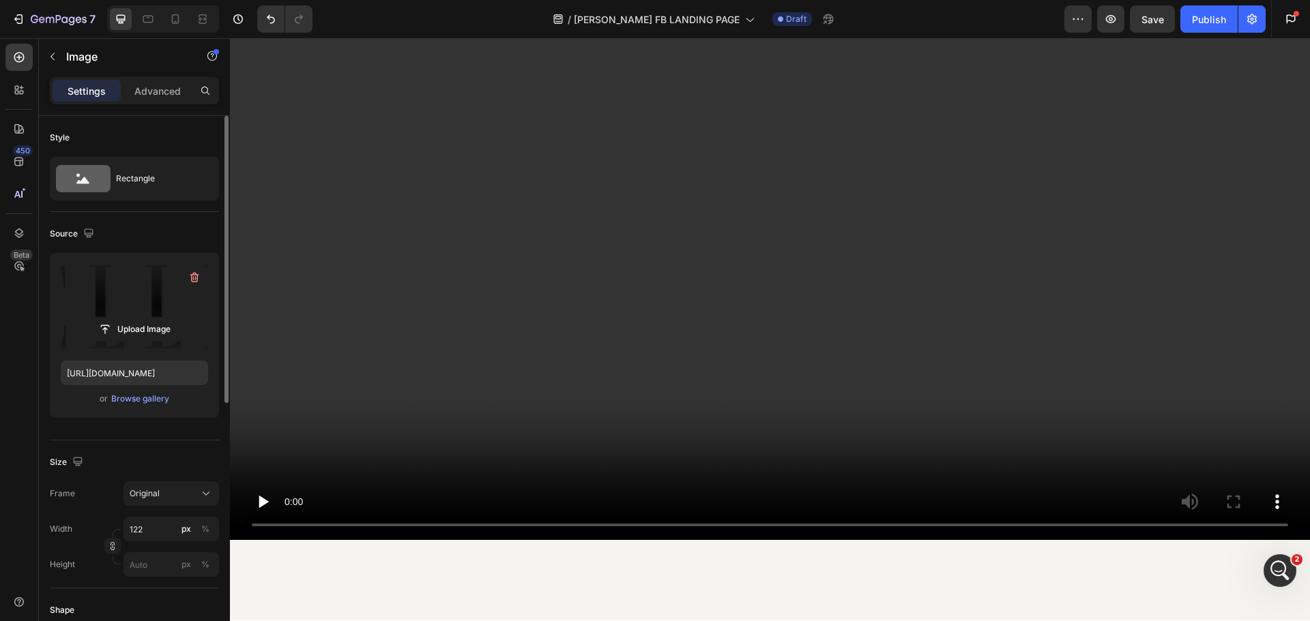
scroll to position [341, 0]
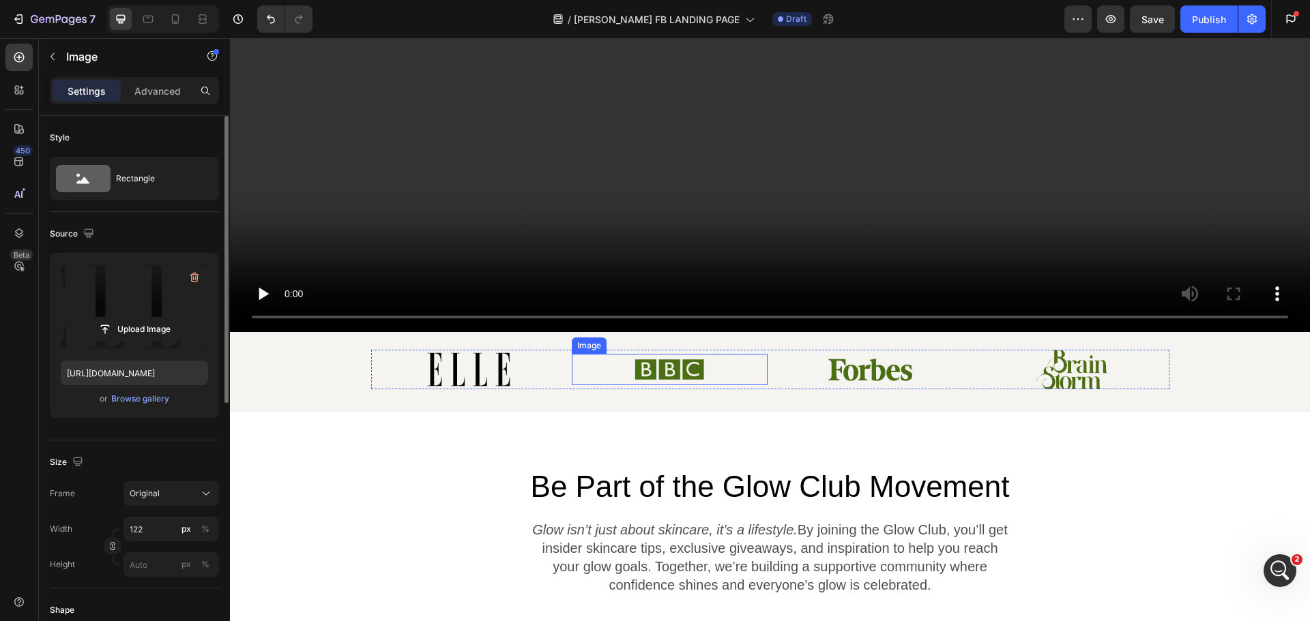
click at [678, 356] on img at bounding box center [669, 369] width 71 height 31
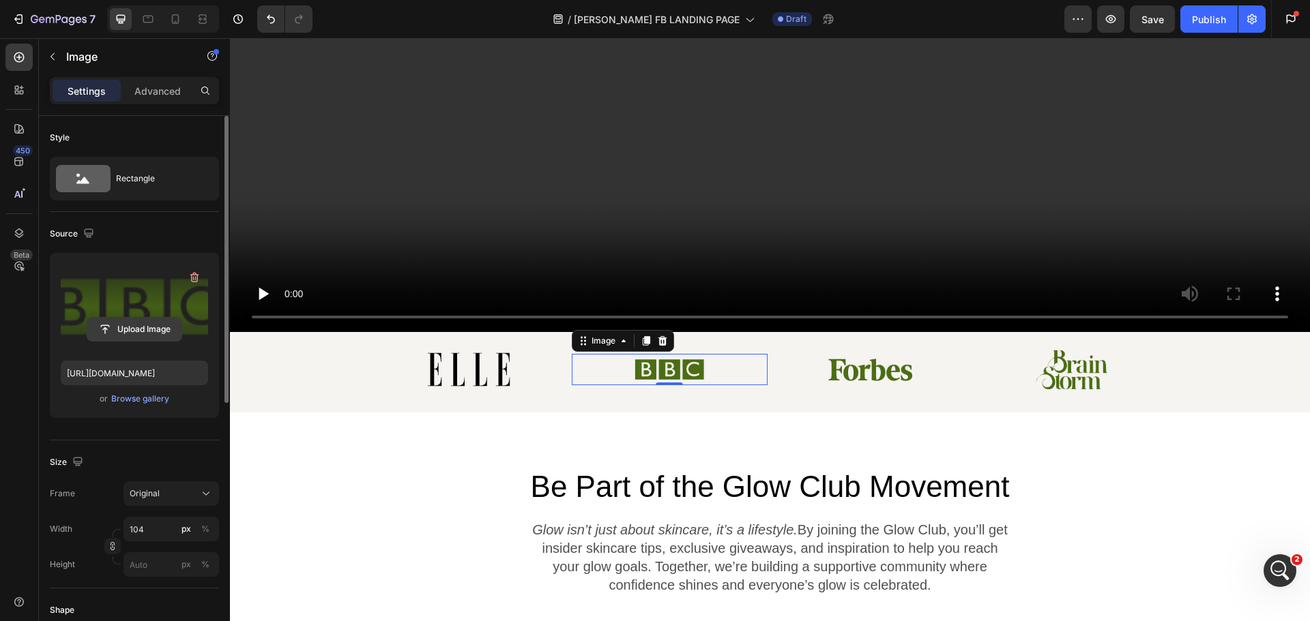
click at [151, 327] on input "file" at bounding box center [134, 329] width 94 height 23
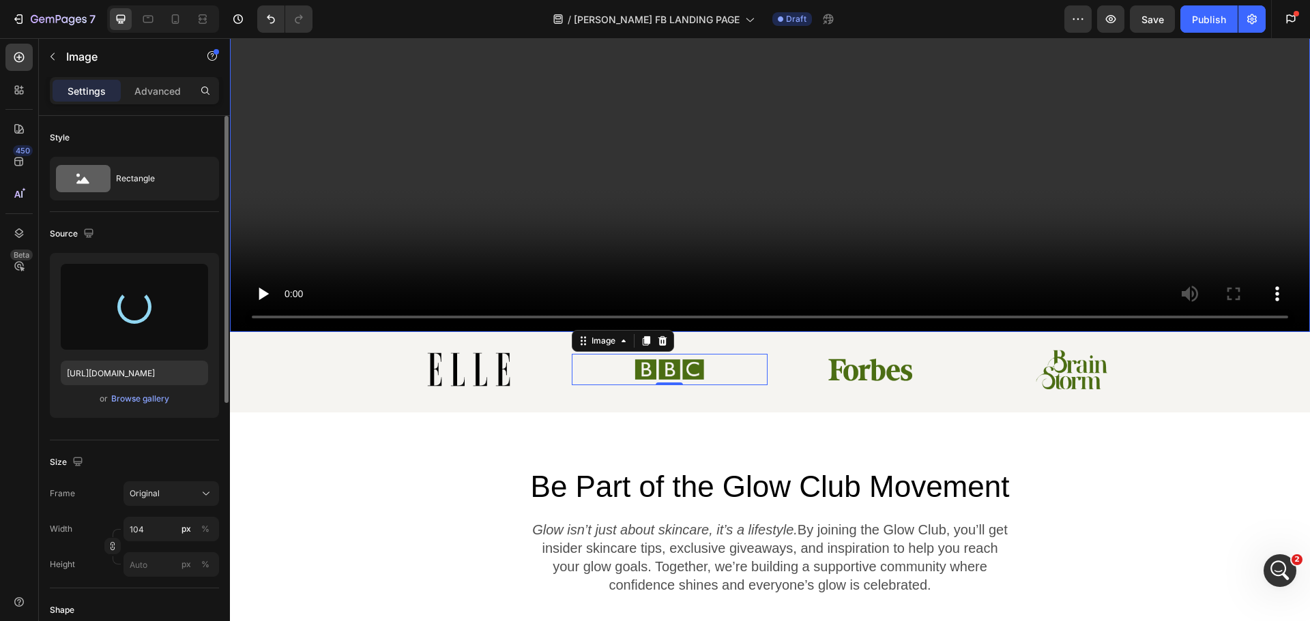
type input "https://cdn.shopify.com/s/files/1/0704/8495/1306/files/gempages_550211985971610…"
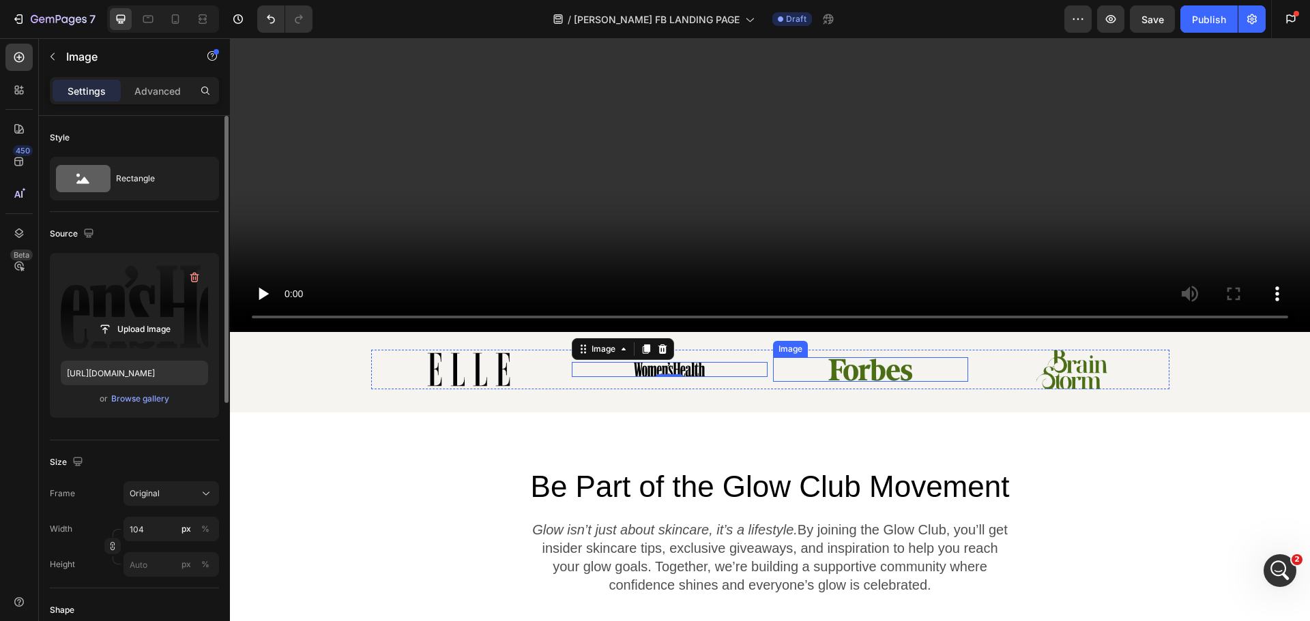
click at [845, 362] on img at bounding box center [870, 369] width 92 height 25
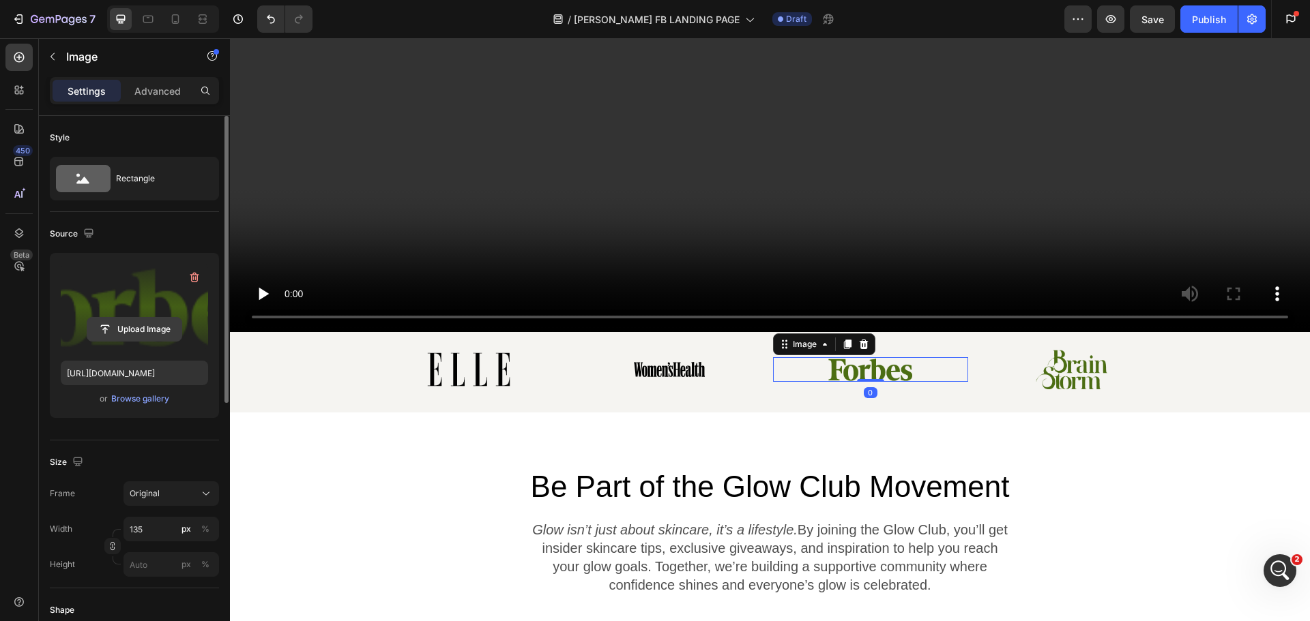
click at [132, 330] on input "file" at bounding box center [134, 329] width 94 height 23
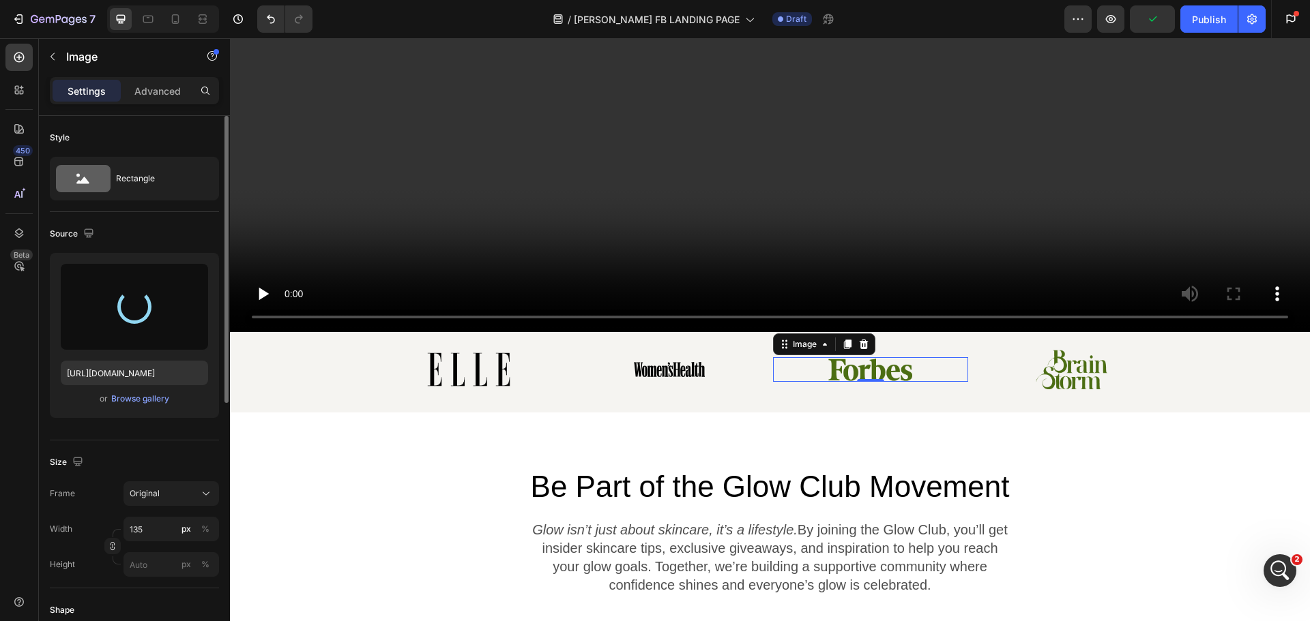
type input "https://cdn.shopify.com/s/files/1/0704/8495/1306/files/gempages_550211985971610…"
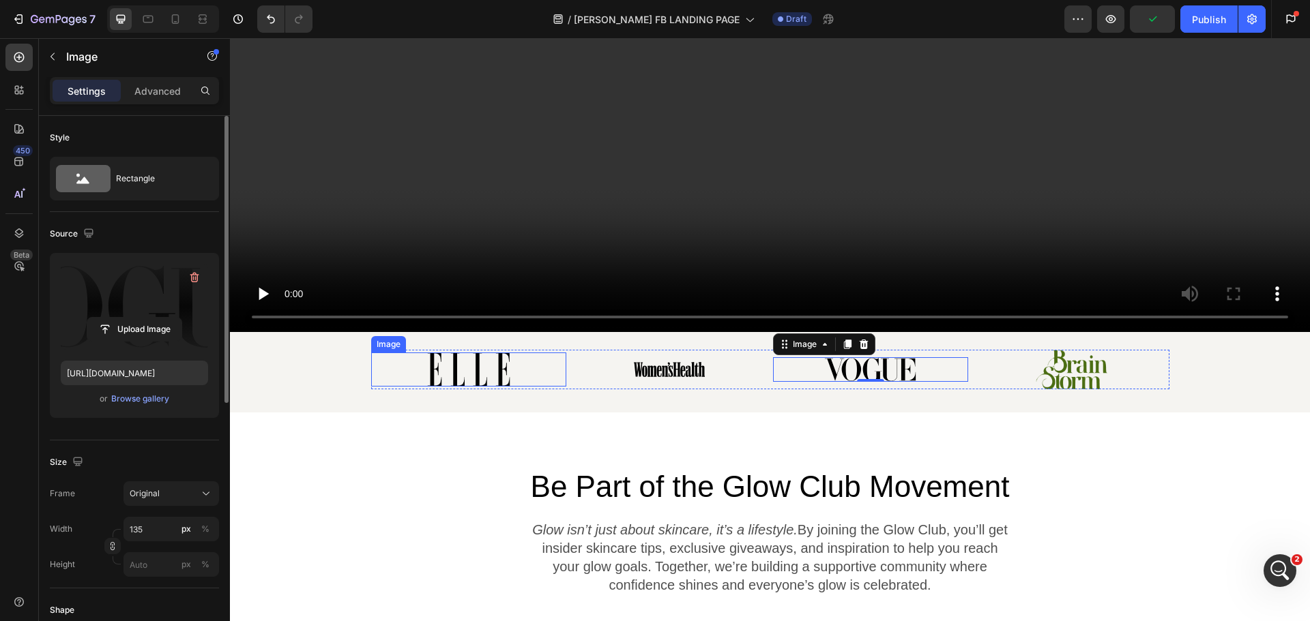
click at [461, 363] on img at bounding box center [468, 370] width 83 height 34
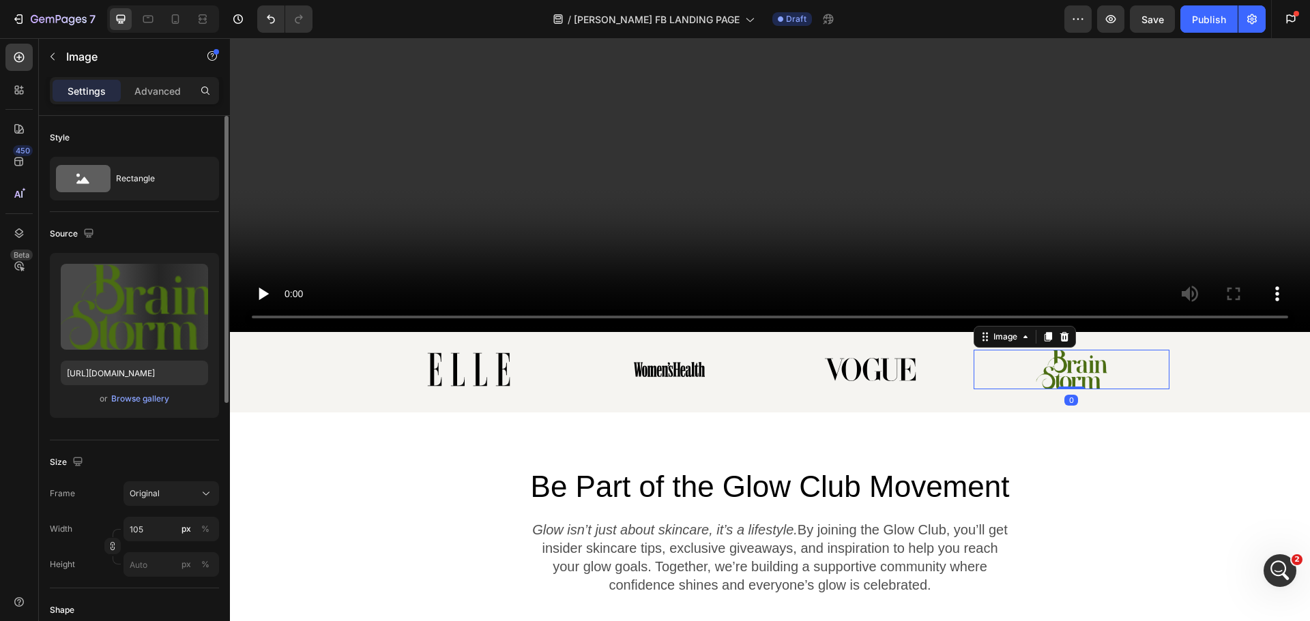
click at [1082, 363] on img at bounding box center [1072, 369] width 72 height 39
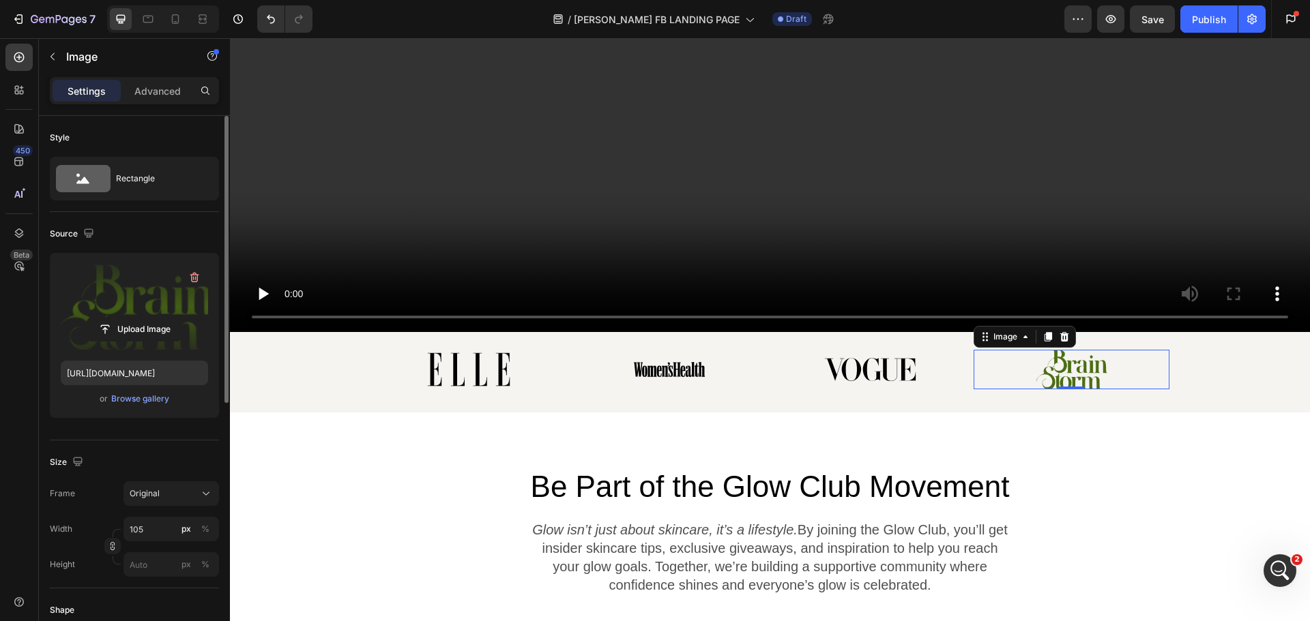
click at [134, 304] on label at bounding box center [134, 307] width 147 height 86
click at [134, 318] on input "file" at bounding box center [134, 329] width 94 height 23
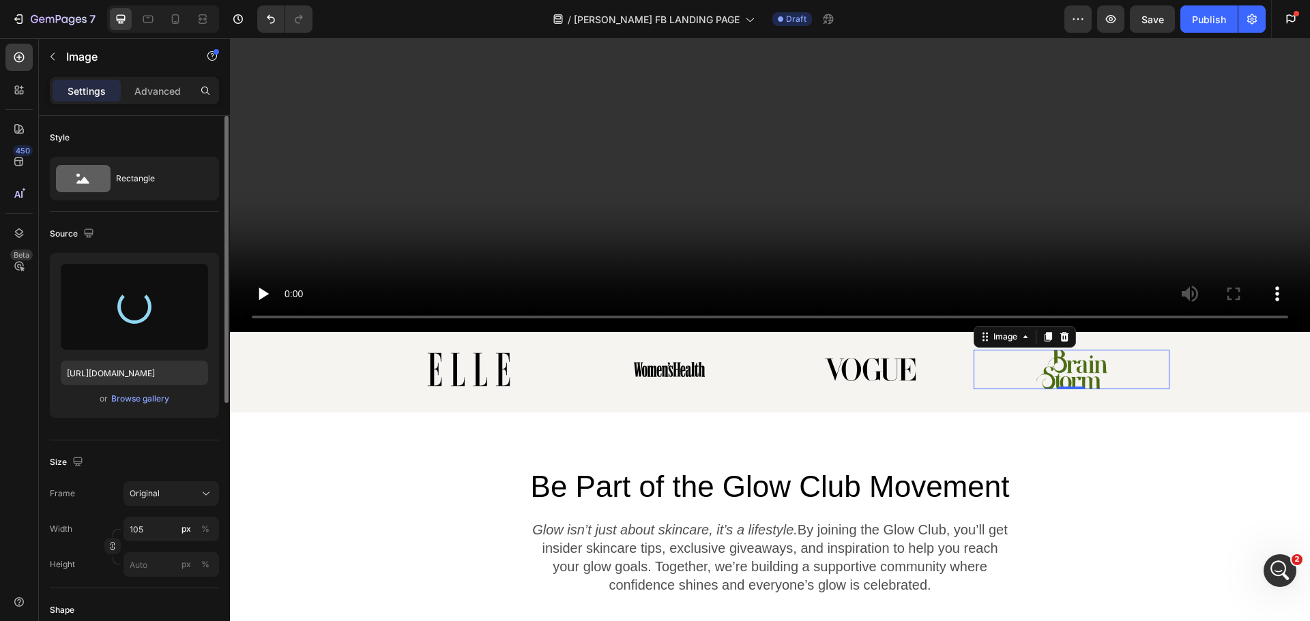
type input "https://cdn.shopify.com/s/files/1/0704/8495/1306/files/gempages_550211985971610…"
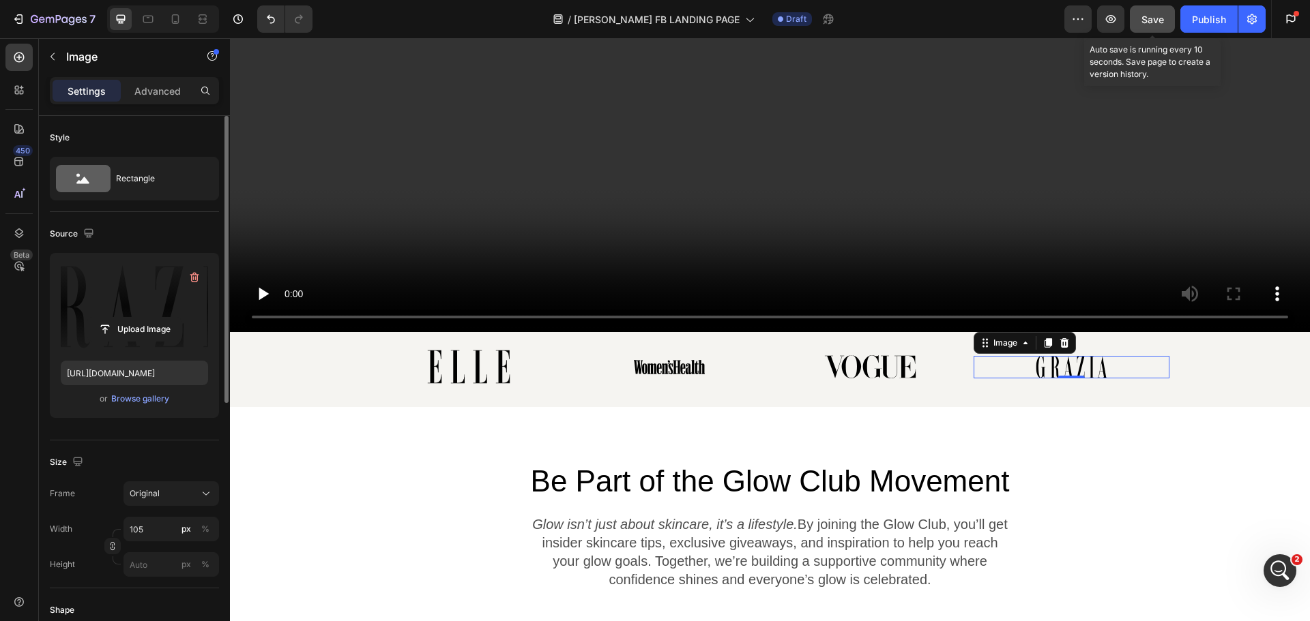
click at [1160, 14] on span "Save" at bounding box center [1152, 20] width 23 height 12
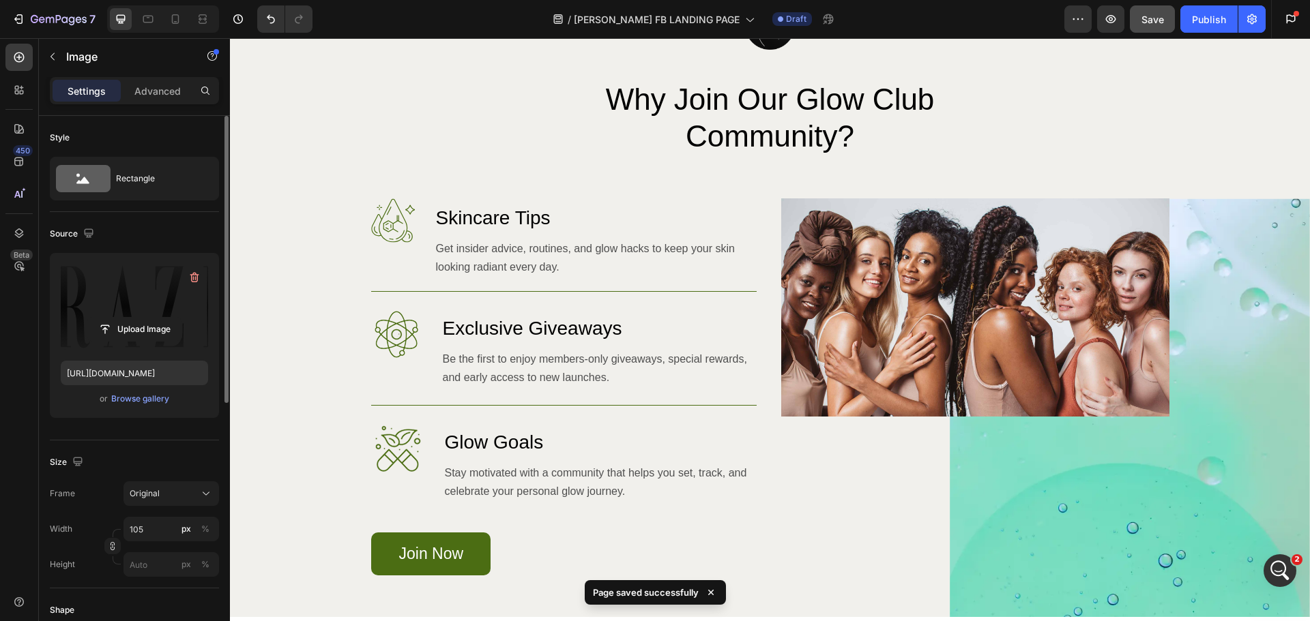
scroll to position [955, 0]
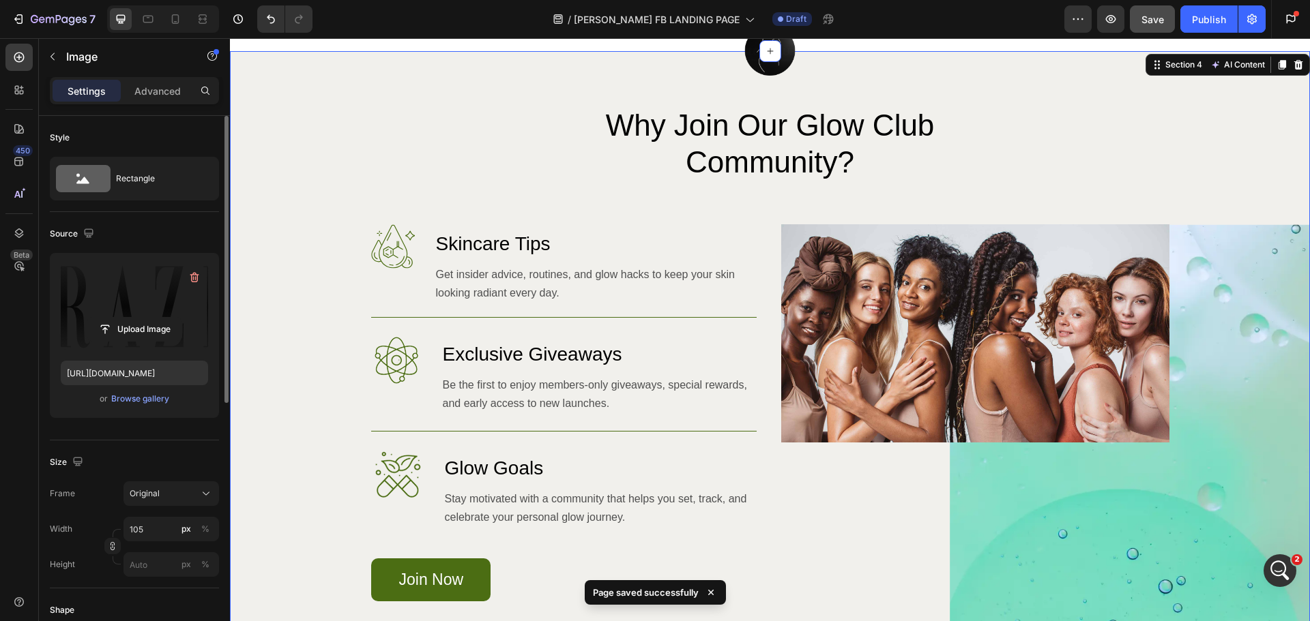
click at [1184, 156] on div "Image Why Join Our Glow Club Community? Heading Row Image Skincare Tips Heading…" at bounding box center [770, 375] width 1080 height 538
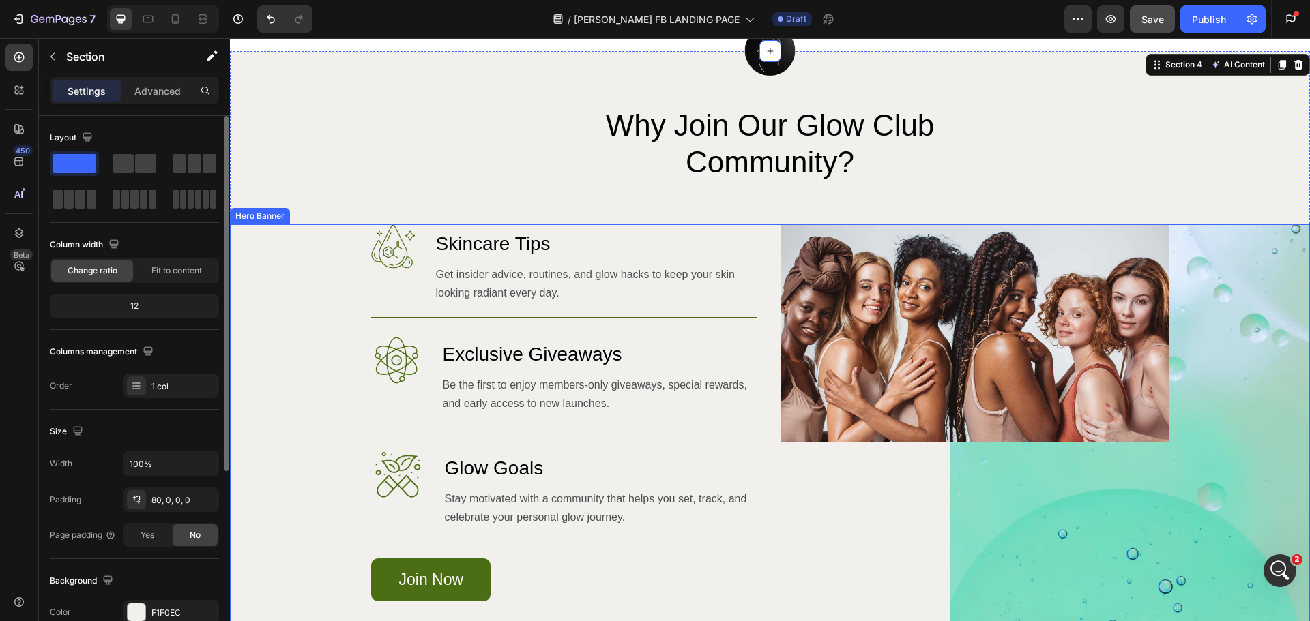
click at [1276, 363] on div "Background Image" at bounding box center [770, 433] width 1080 height 419
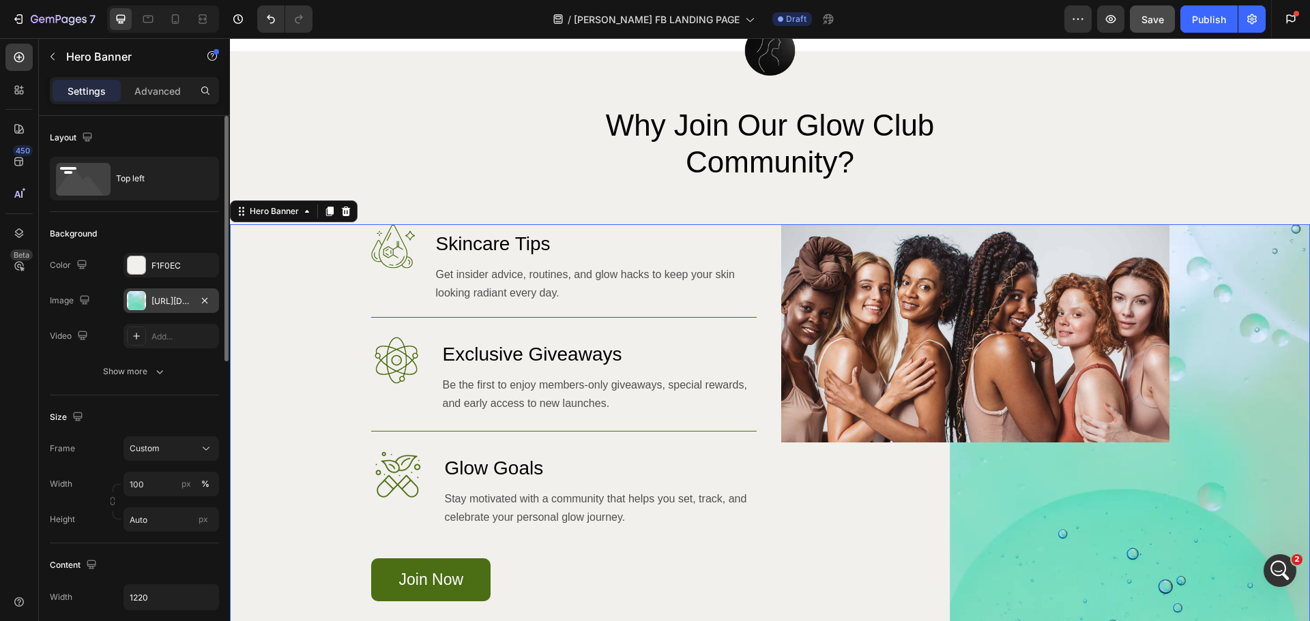
click at [151, 306] on div "https://cdn.shopify.com/s/files/1/2005/9307/files/gempages_432750572815254551-0…" at bounding box center [171, 301] width 96 height 25
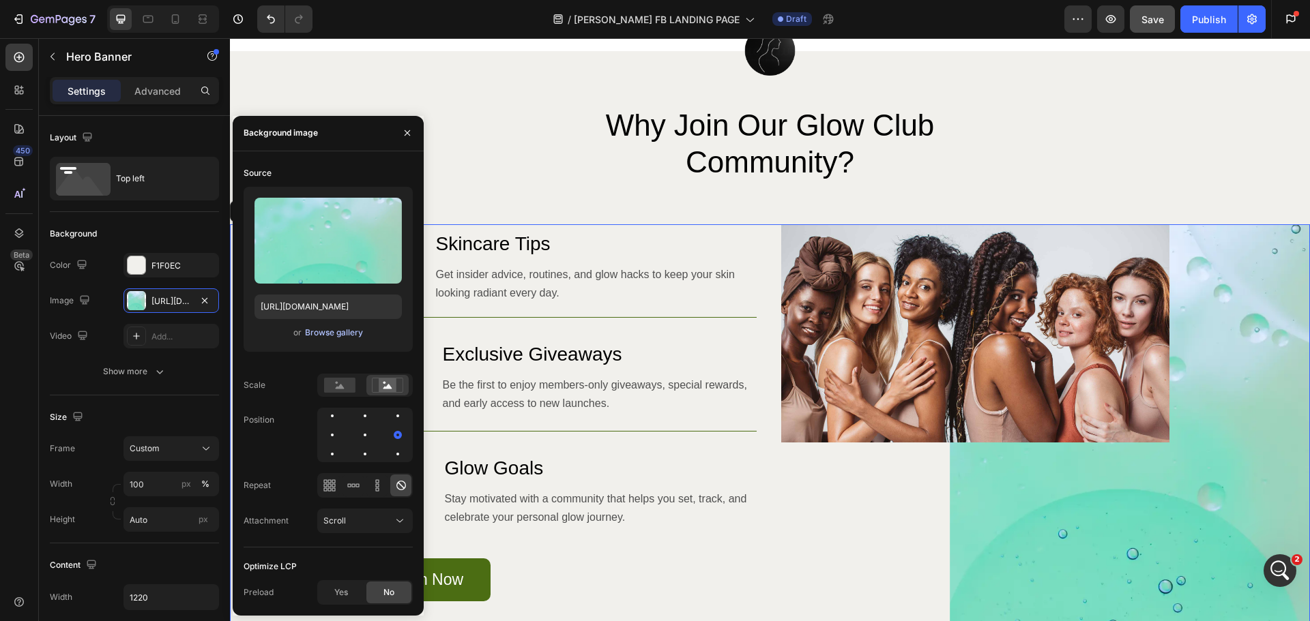
click at [343, 332] on div "Browse gallery" at bounding box center [334, 333] width 58 height 12
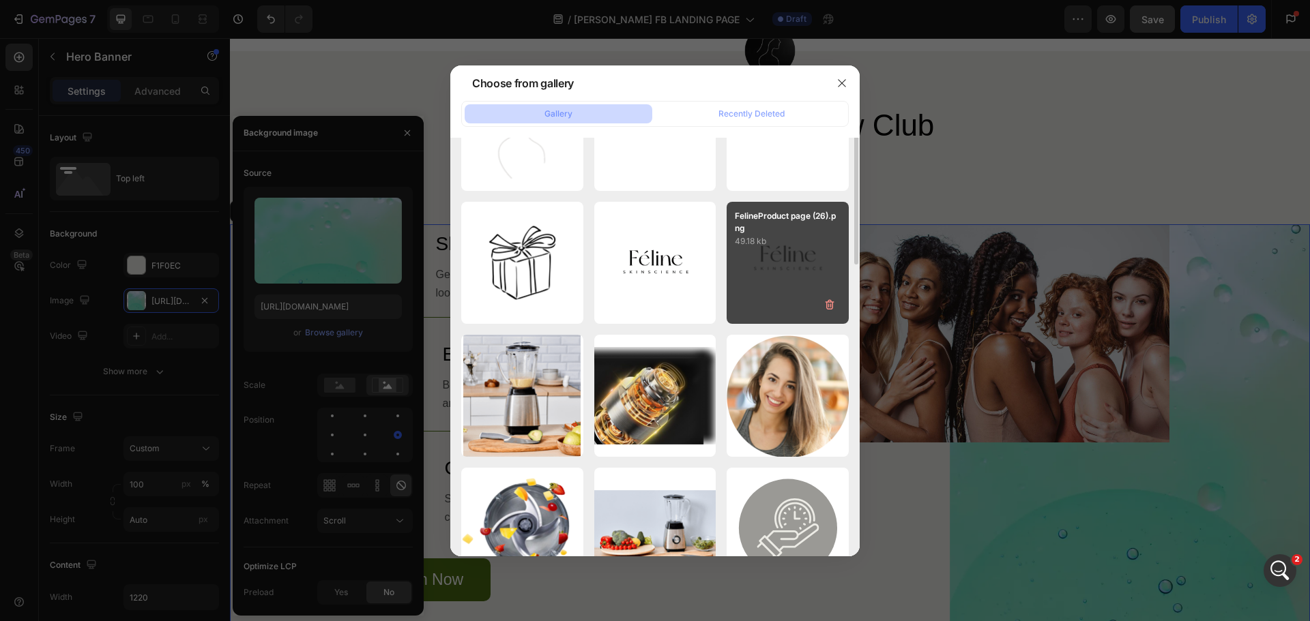
scroll to position [273, 0]
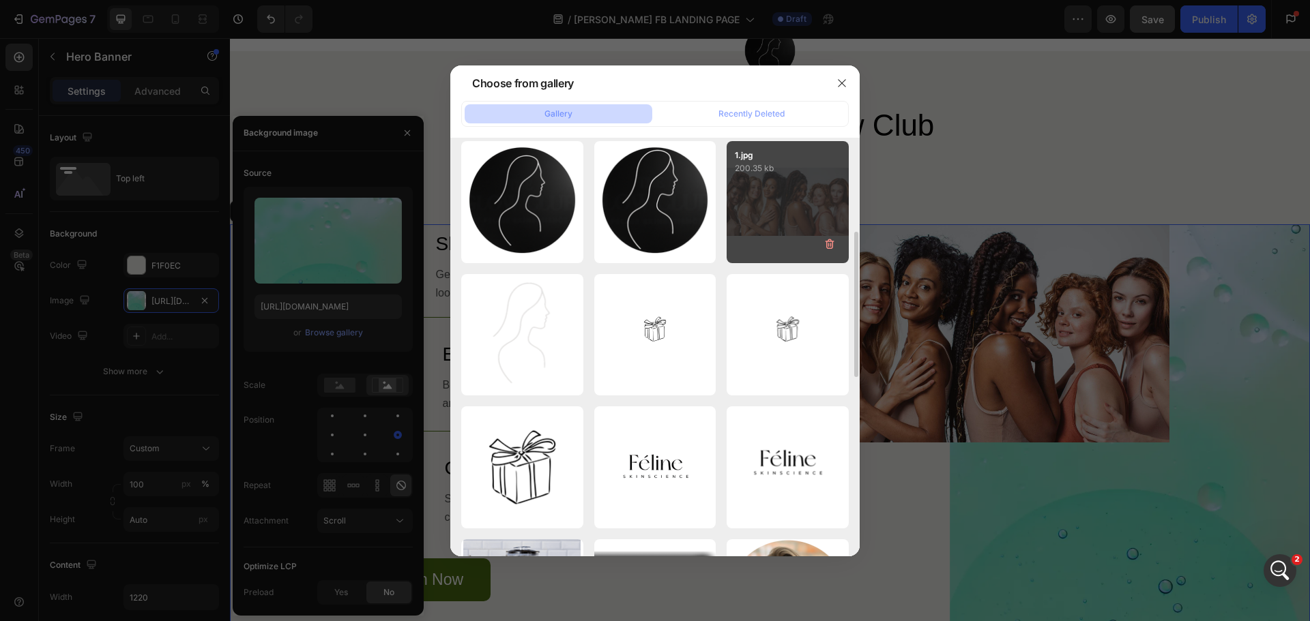
click at [787, 210] on div "1.jpg 200.35 kb" at bounding box center [788, 202] width 122 height 122
type input "https://cdn.shopify.com/s/files/1/0704/8495/1306/files/gempages_550211985971610…"
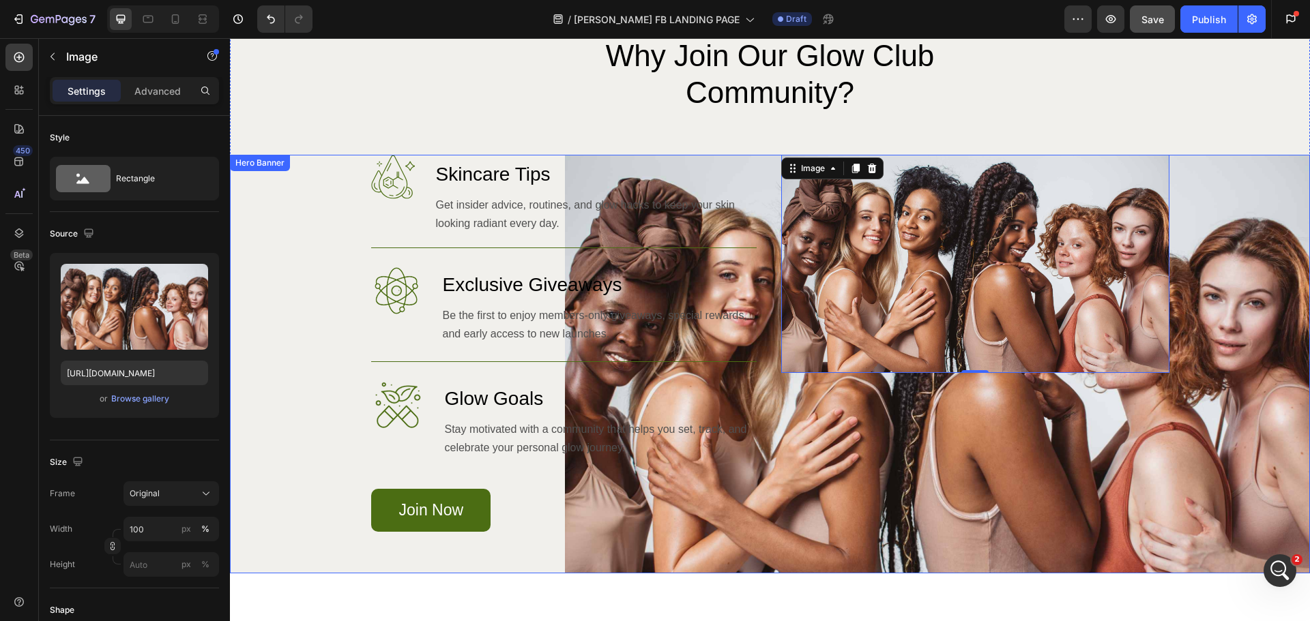
scroll to position [1023, 0]
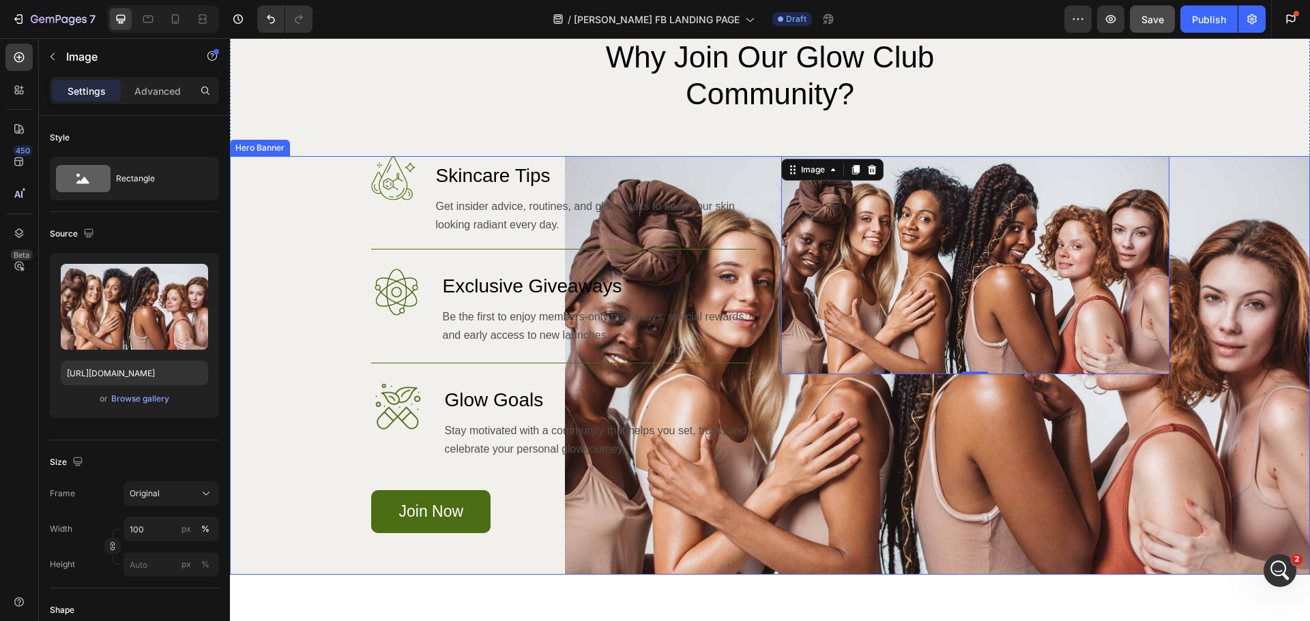
click at [334, 204] on div "Background Image" at bounding box center [770, 365] width 1080 height 419
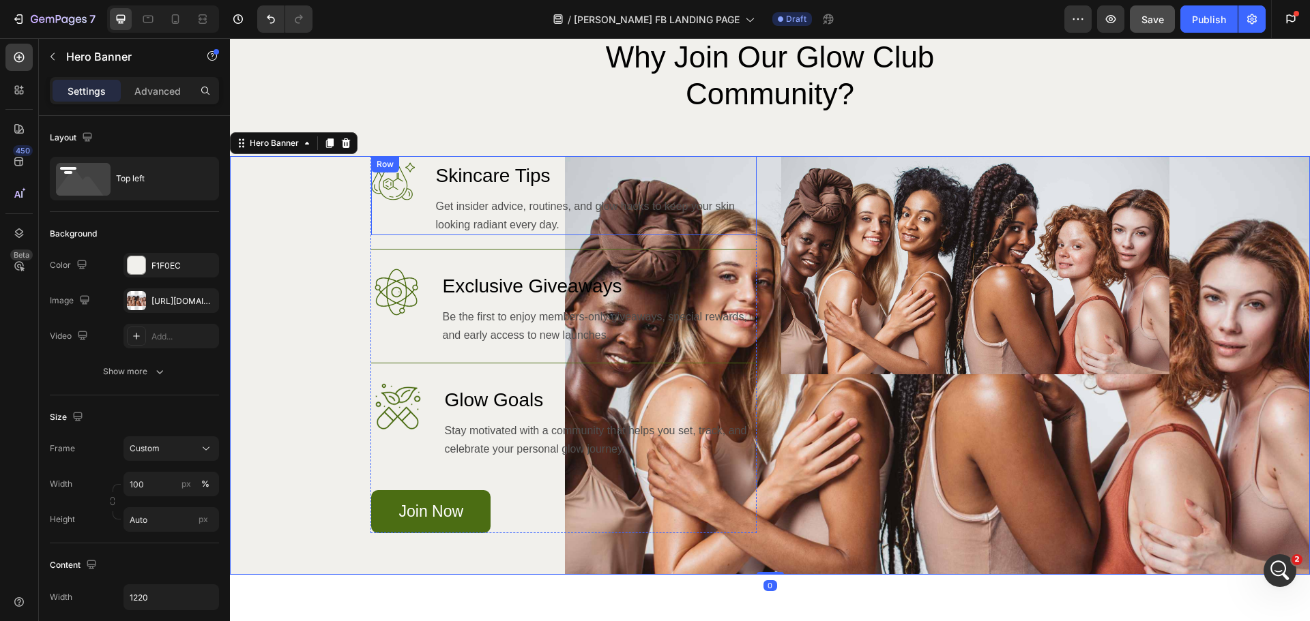
click at [413, 205] on div "Image Skincare Tips Heading Get insider advice, routines, and glow hacks to kee…" at bounding box center [563, 195] width 385 height 79
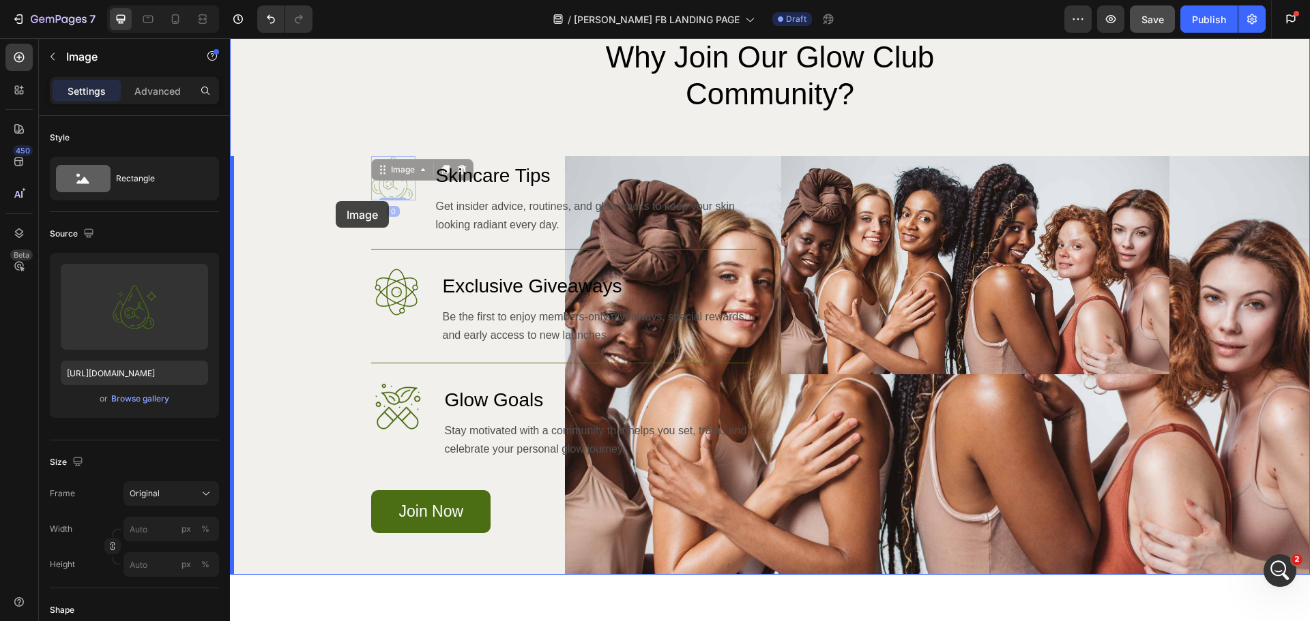
drag, startPoint x: 395, startPoint y: 200, endPoint x: 336, endPoint y: 201, distance: 59.4
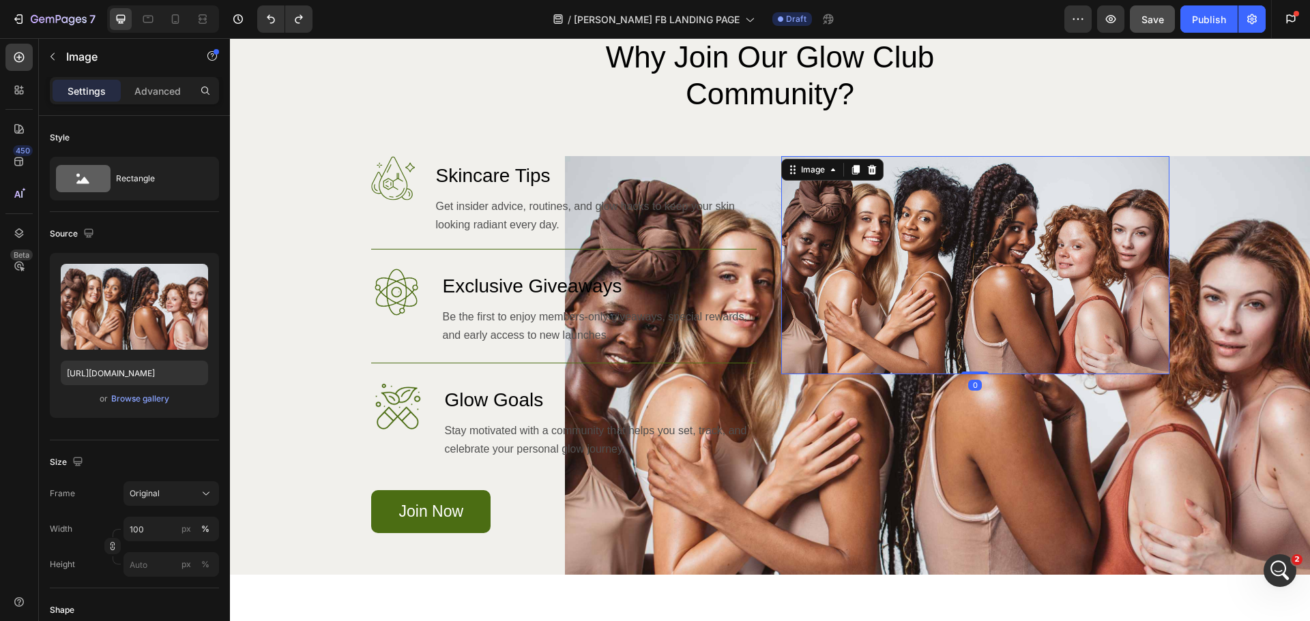
click at [956, 269] on img at bounding box center [975, 265] width 388 height 218
click at [870, 173] on icon at bounding box center [871, 169] width 11 height 11
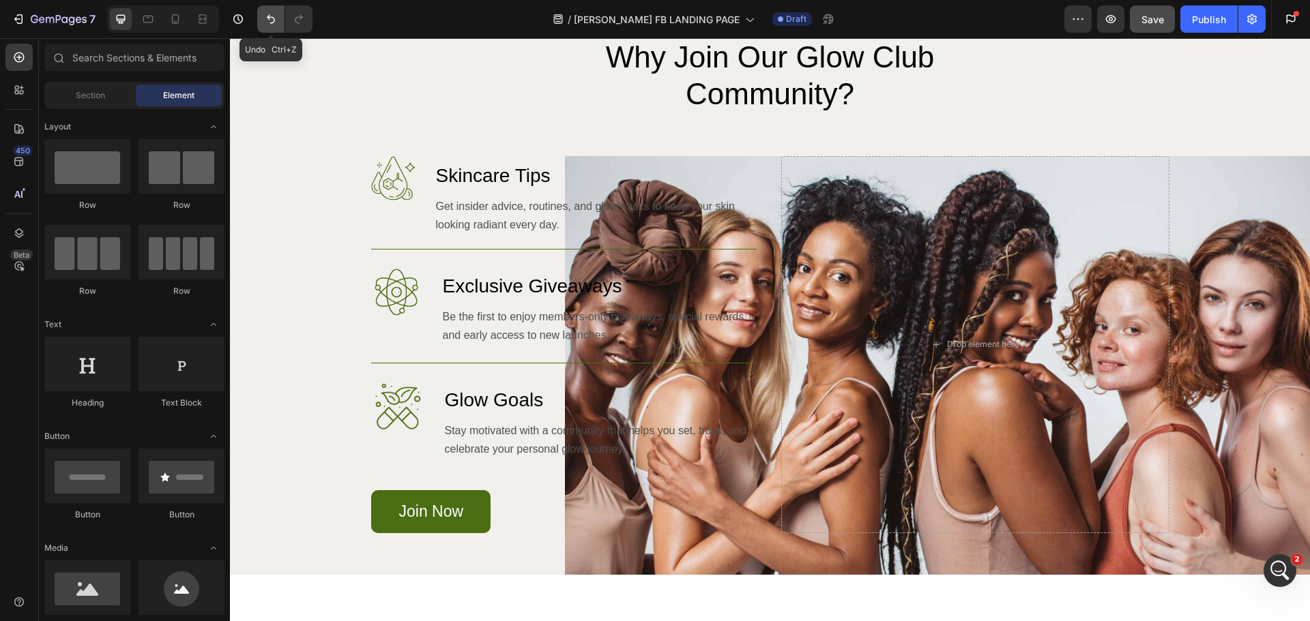
click at [258, 25] on button "Undo/Redo" at bounding box center [270, 18] width 27 height 27
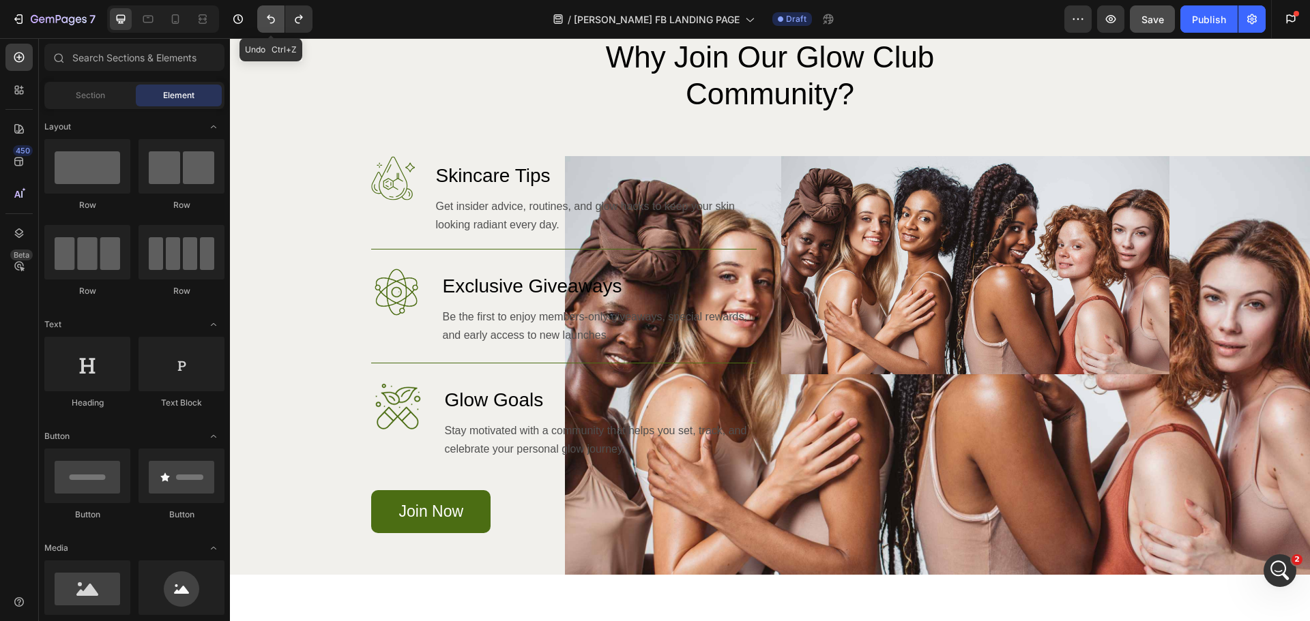
click at [269, 24] on icon "Undo/Redo" at bounding box center [271, 19] width 14 height 14
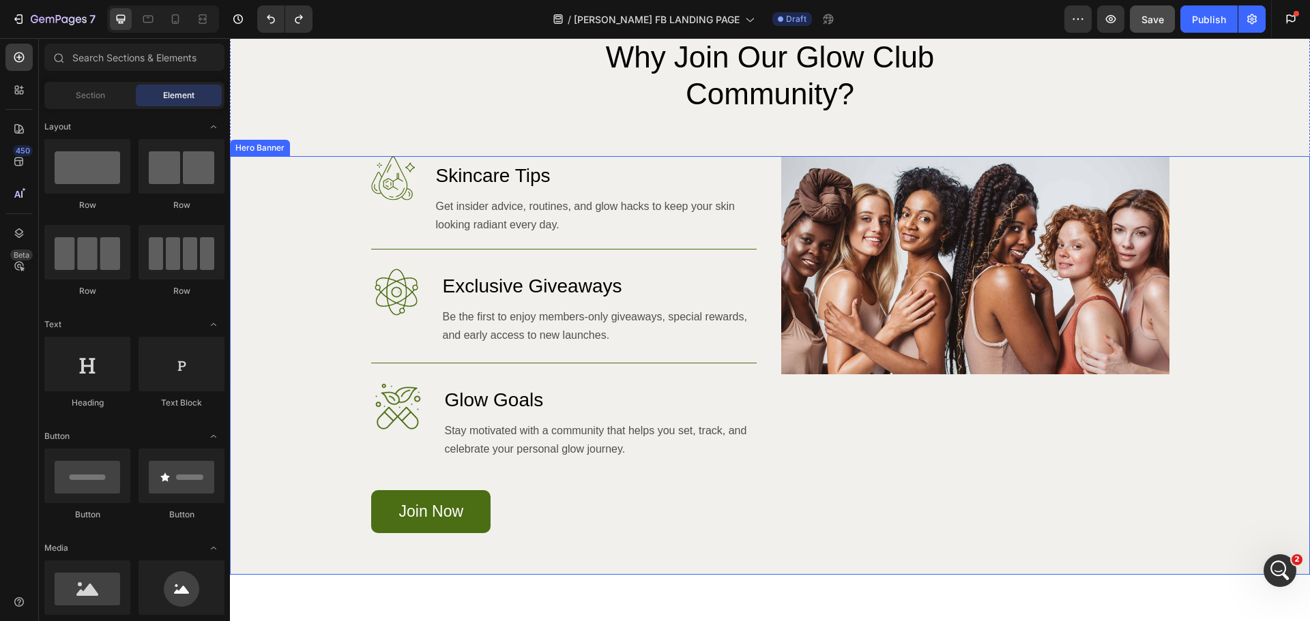
click at [966, 508] on div "Image" at bounding box center [975, 344] width 388 height 377
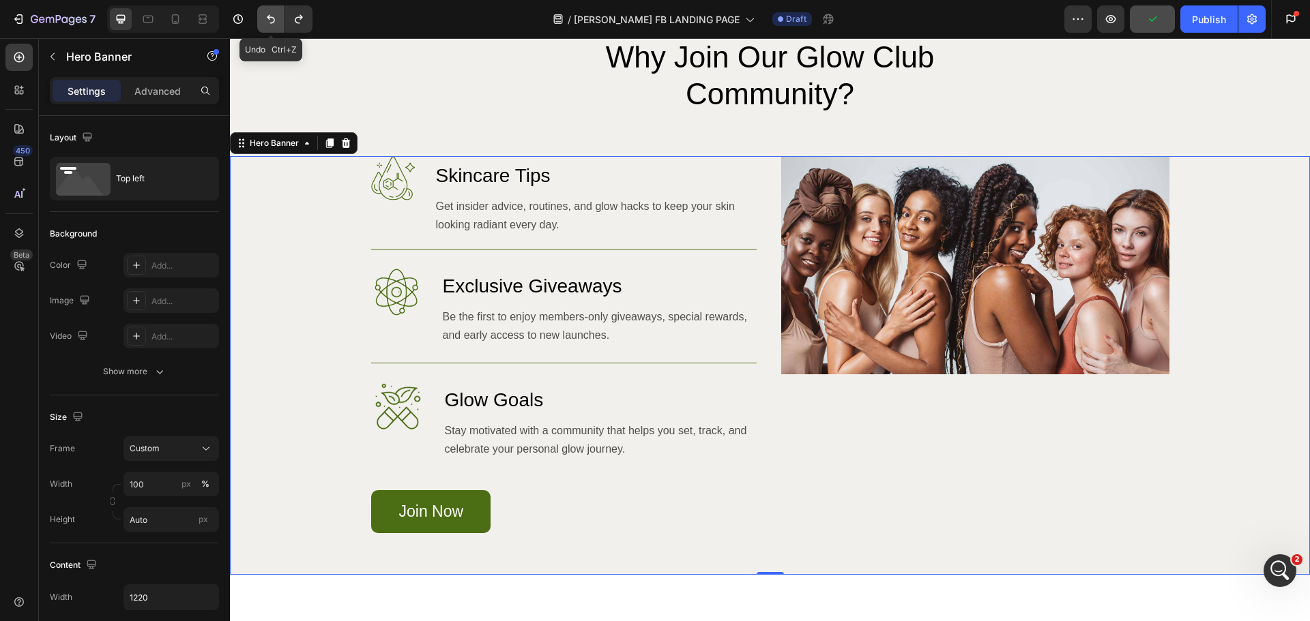
click at [261, 25] on button "Undo/Redo" at bounding box center [270, 18] width 27 height 27
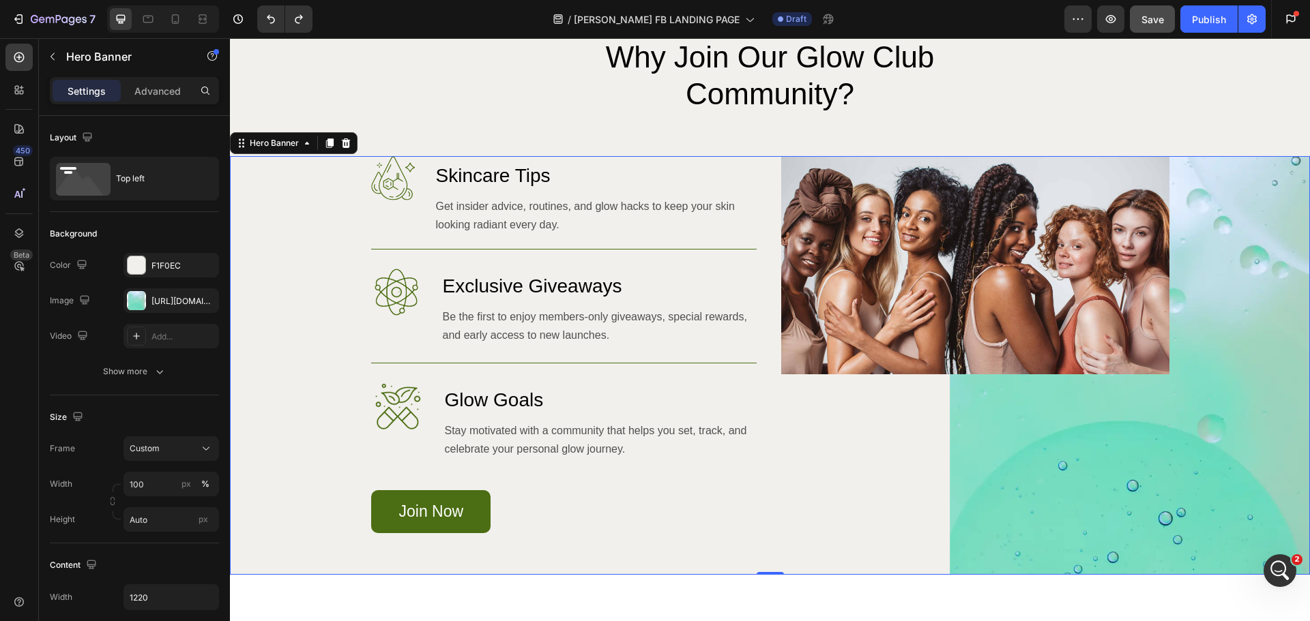
click at [1096, 481] on div "Image" at bounding box center [975, 344] width 388 height 377
click at [166, 297] on div "https://cdn.shopify.com/s/files/1/2005/9307/files/gempages_432750572815254551-0…" at bounding box center [171, 301] width 40 height 12
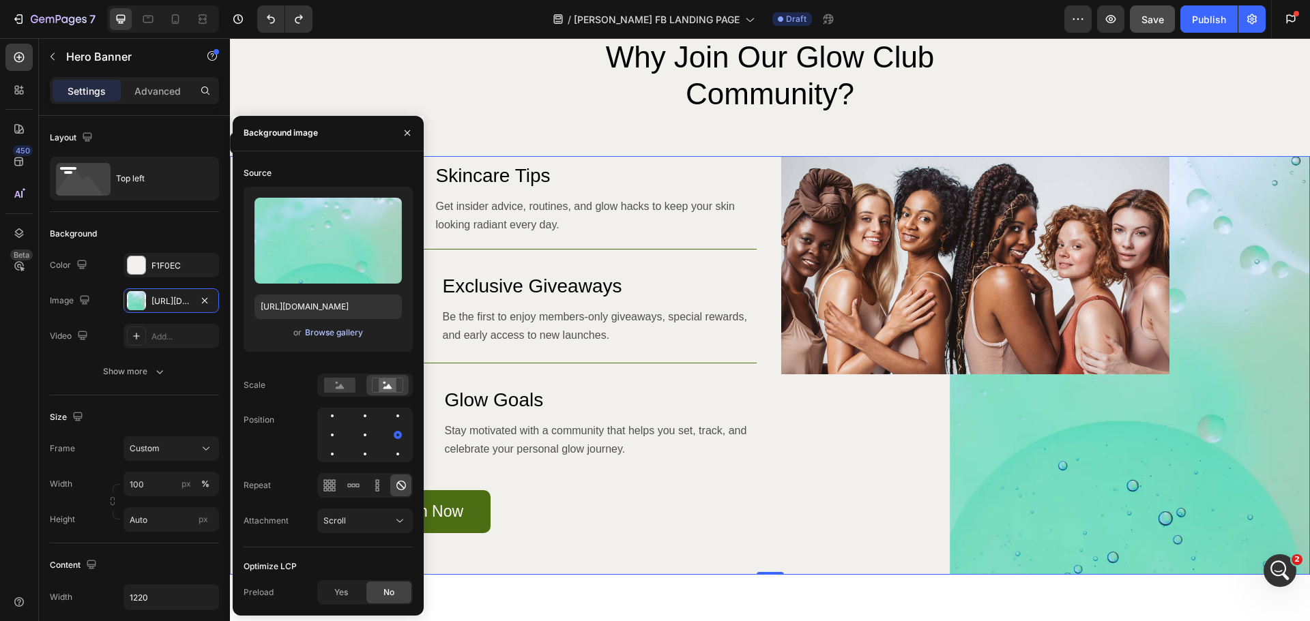
click at [325, 333] on div "Browse gallery" at bounding box center [334, 333] width 58 height 12
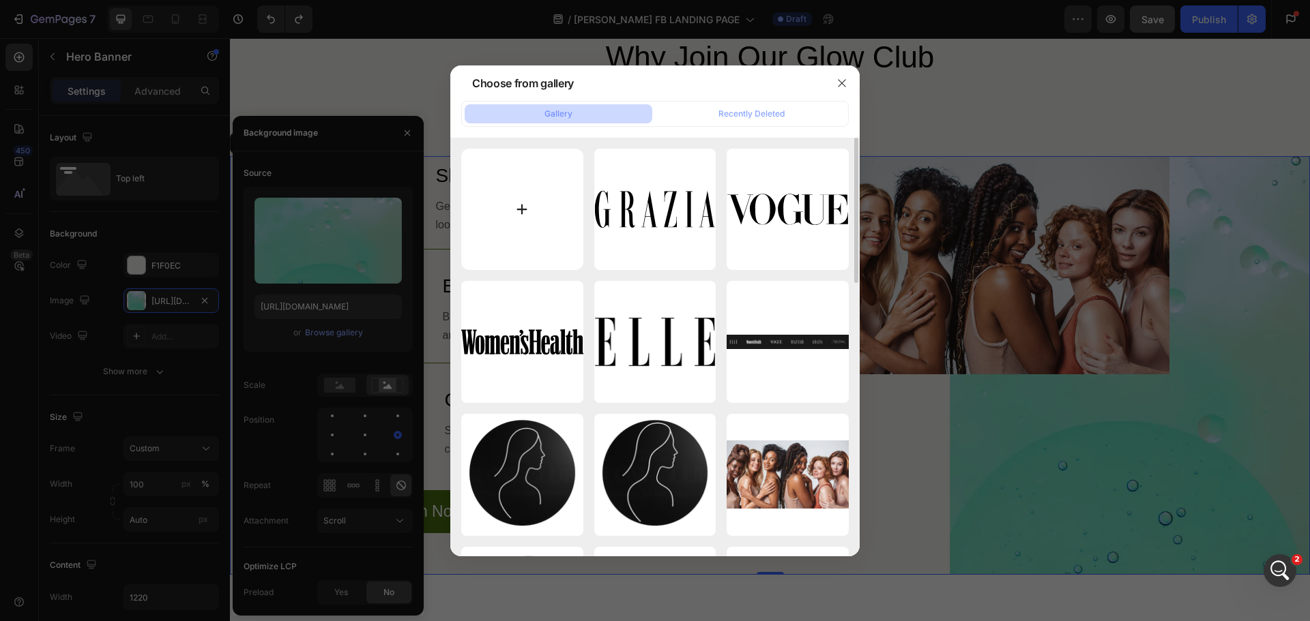
click at [509, 211] on input "file" at bounding box center [522, 210] width 122 height 122
type input "C:\fakepath\CHATGPT CONCEPTS (53).png"
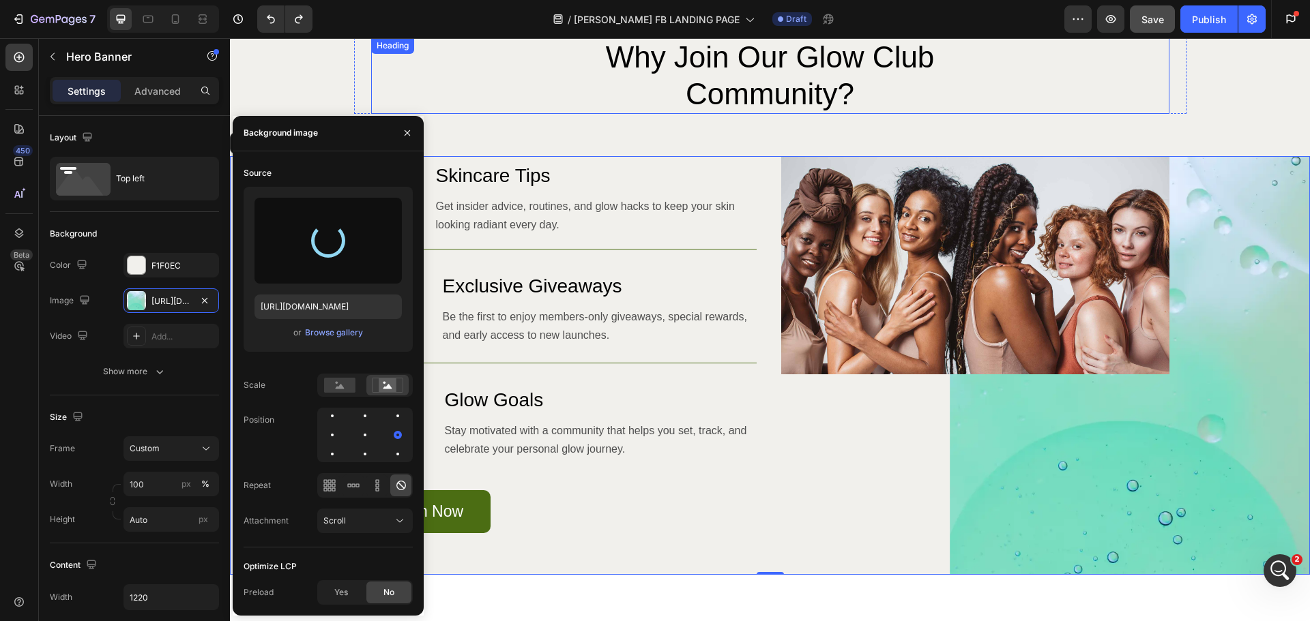
type input "https://cdn.shopify.com/s/files/1/0704/8495/1306/files/gempages_550211985971610…"
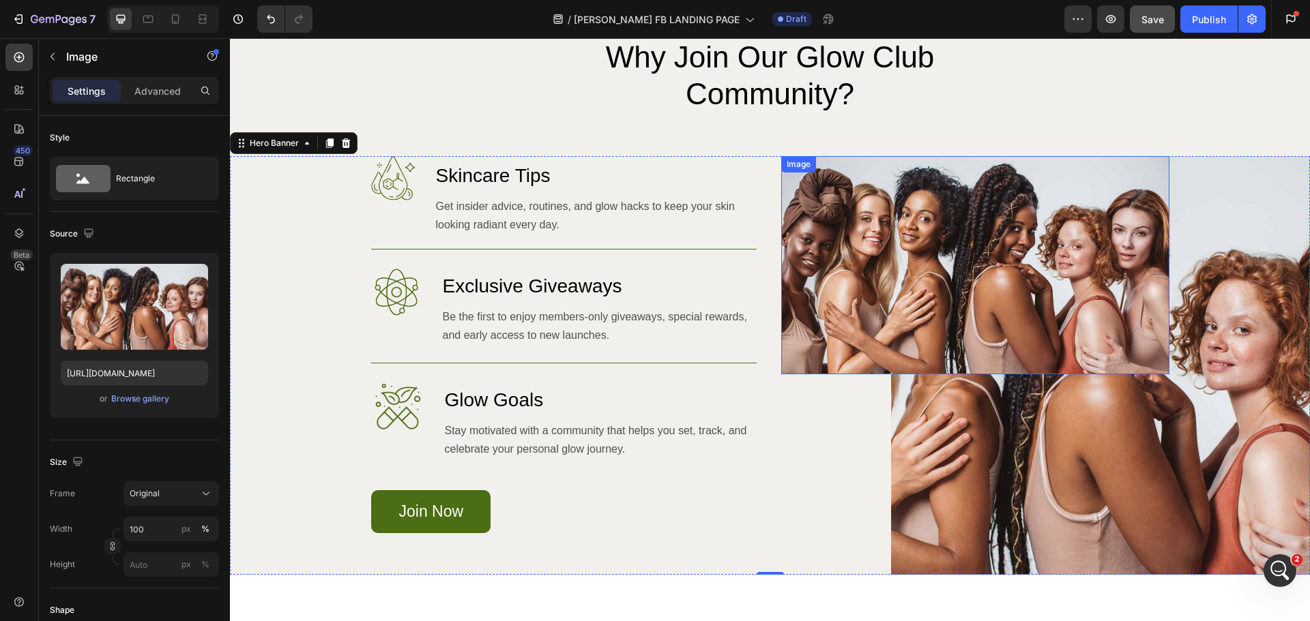
click at [1053, 219] on img at bounding box center [975, 265] width 388 height 218
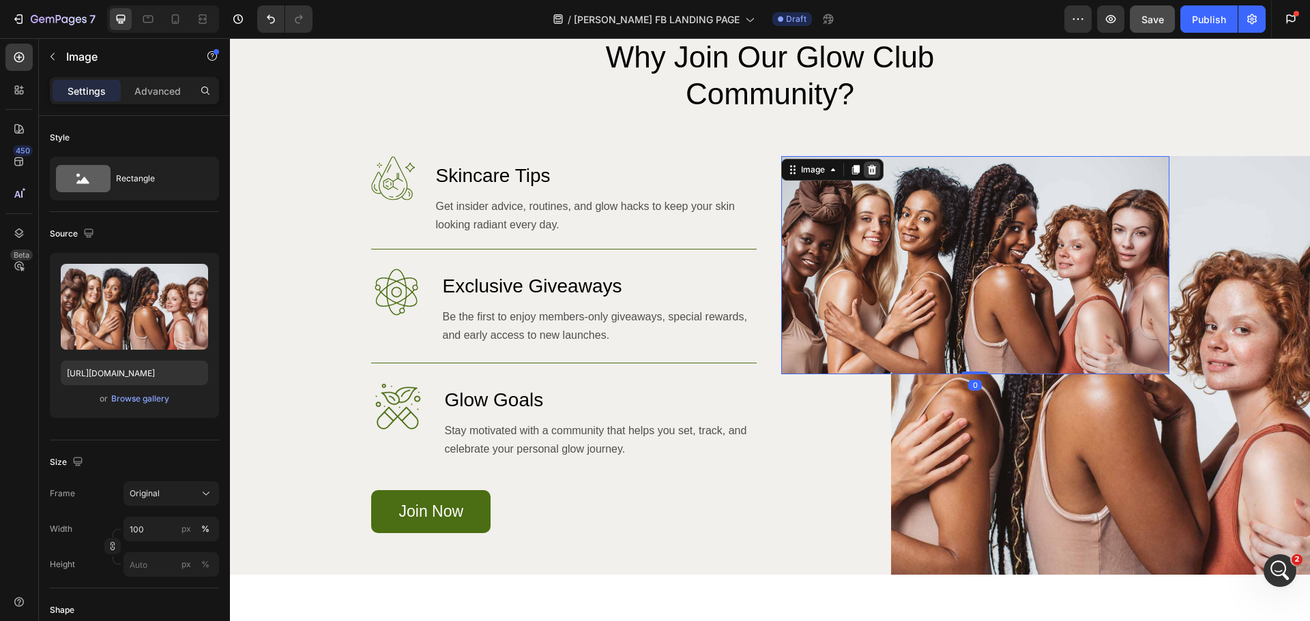
click at [866, 165] on icon at bounding box center [871, 169] width 11 height 11
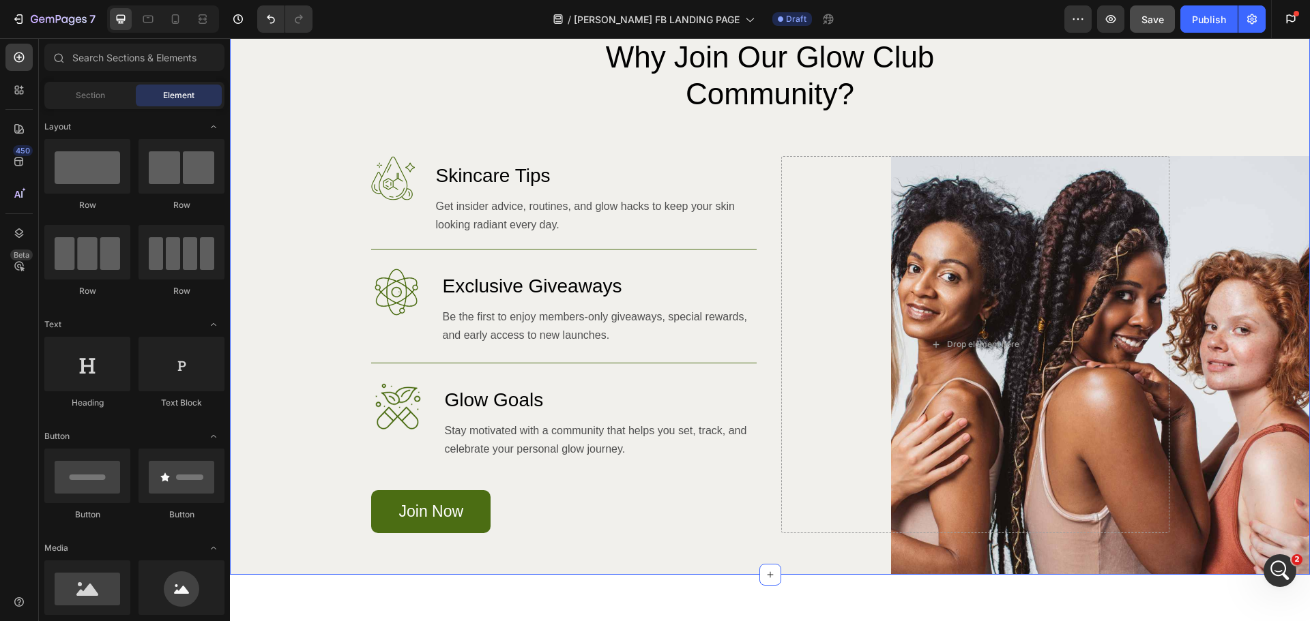
click at [1256, 134] on div "Image Why Join Our Glow Club Community? Heading Row Image Skincare Tips Heading…" at bounding box center [770, 307] width 1080 height 538
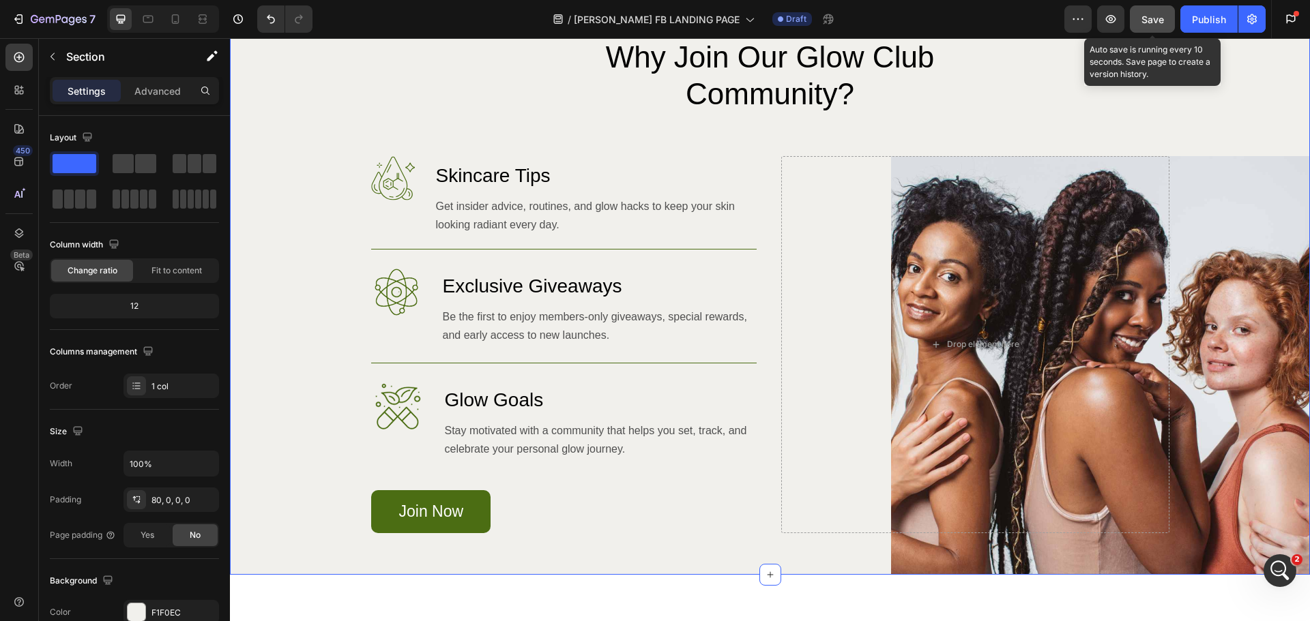
click at [1149, 17] on span "Save" at bounding box center [1152, 20] width 23 height 12
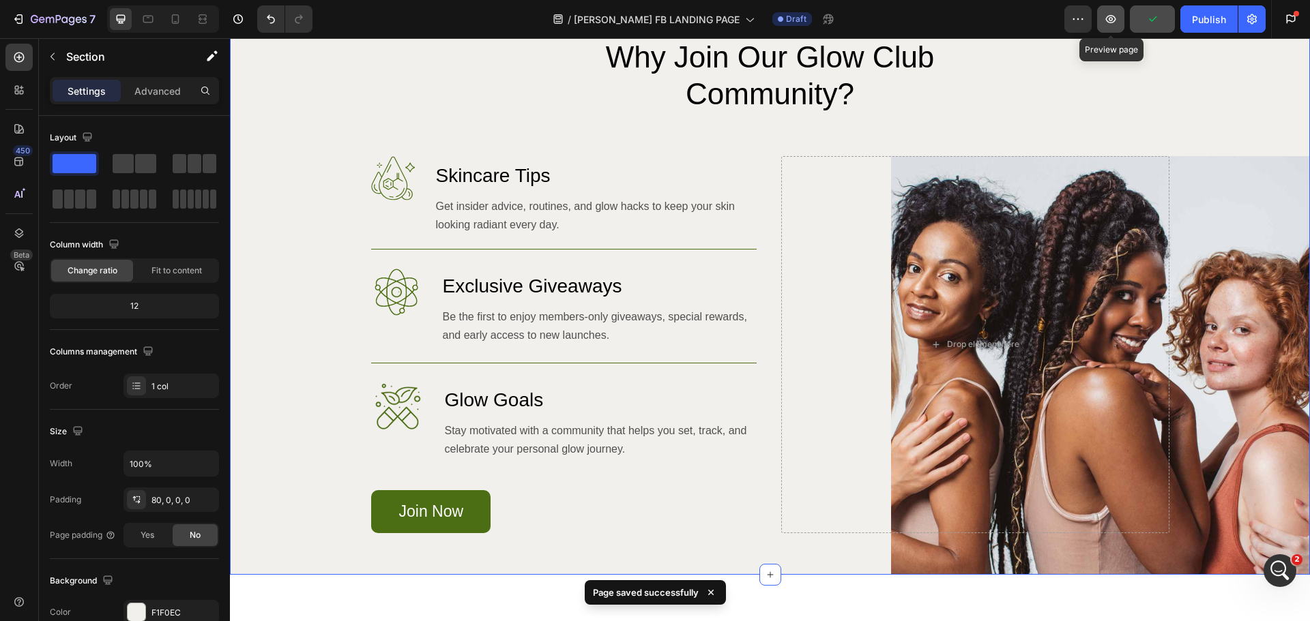
click at [1113, 19] on icon "button" at bounding box center [1111, 19] width 14 height 14
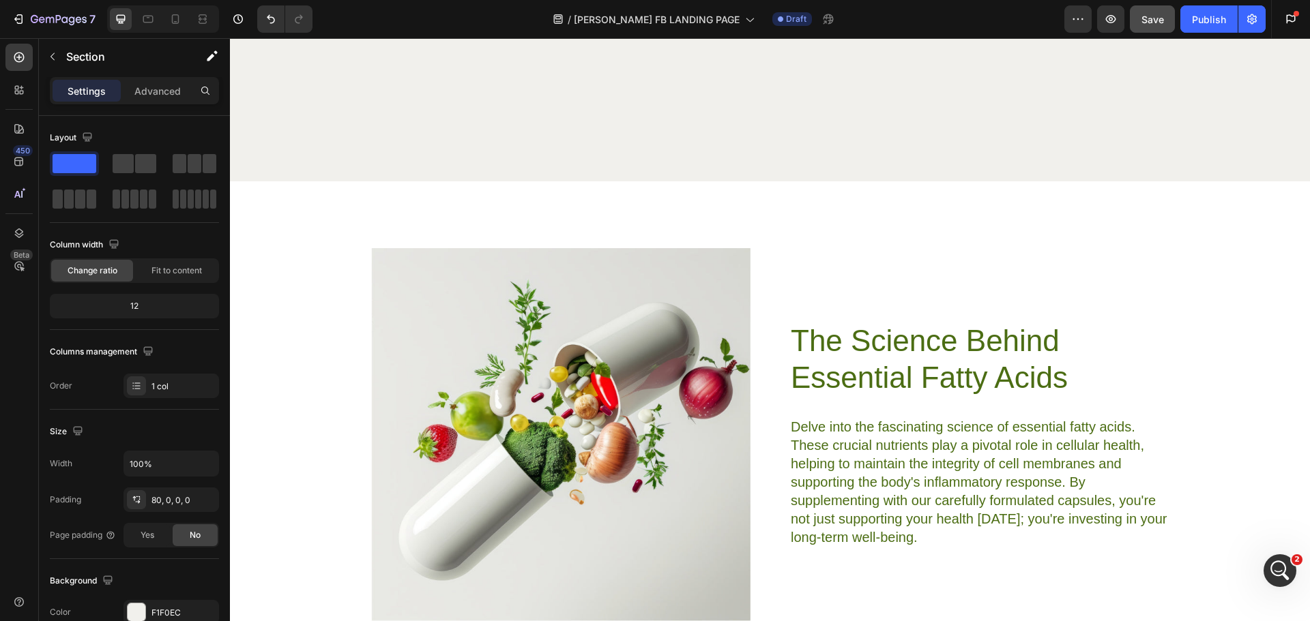
scroll to position [2865, 0]
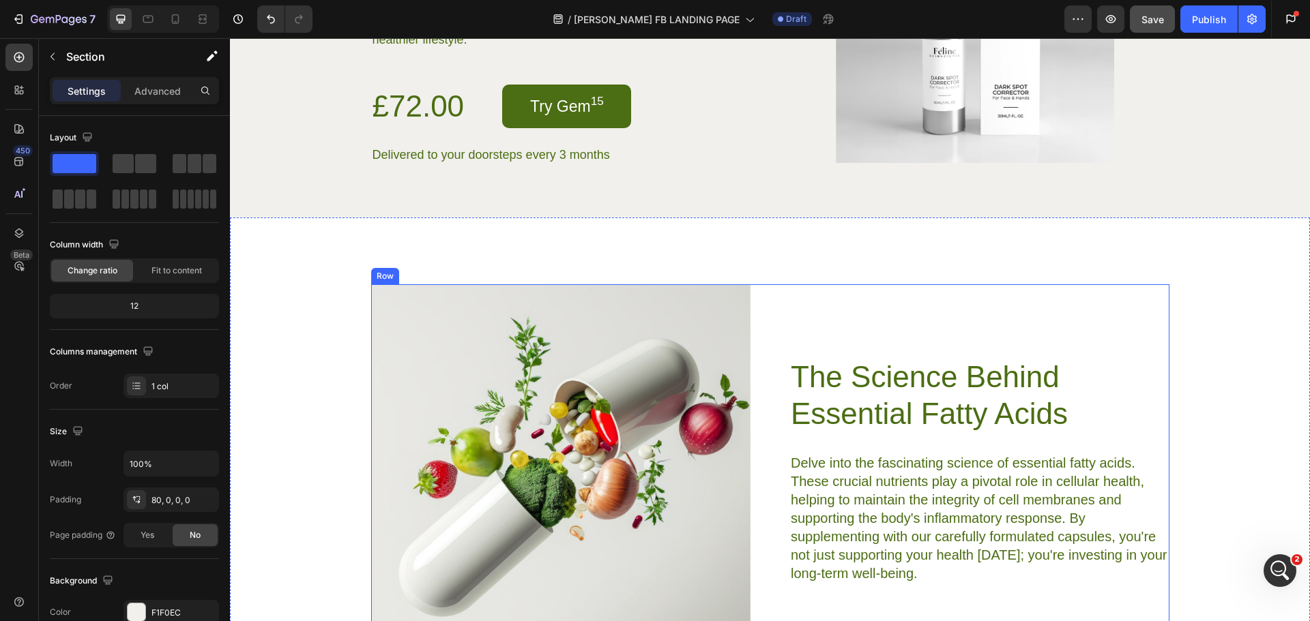
click at [1142, 306] on div "The Science Behind Essential Fatty Acids Heading Delve into the fascinating sci…" at bounding box center [979, 470] width 380 height 373
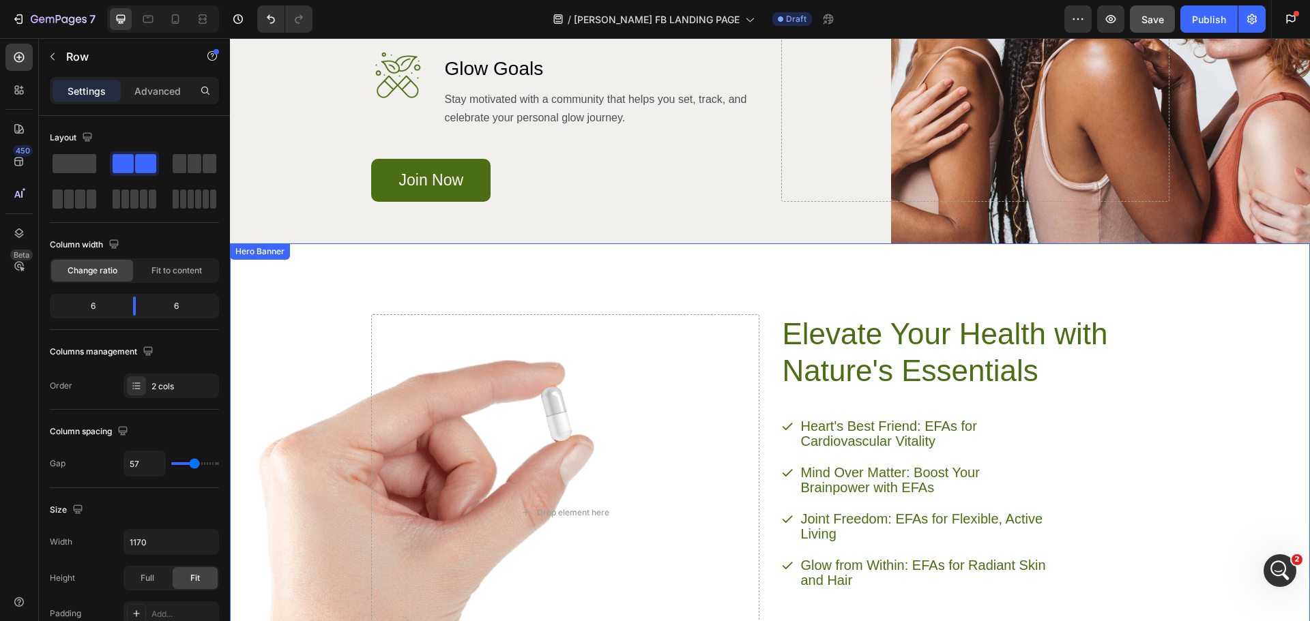
scroll to position [1160, 0]
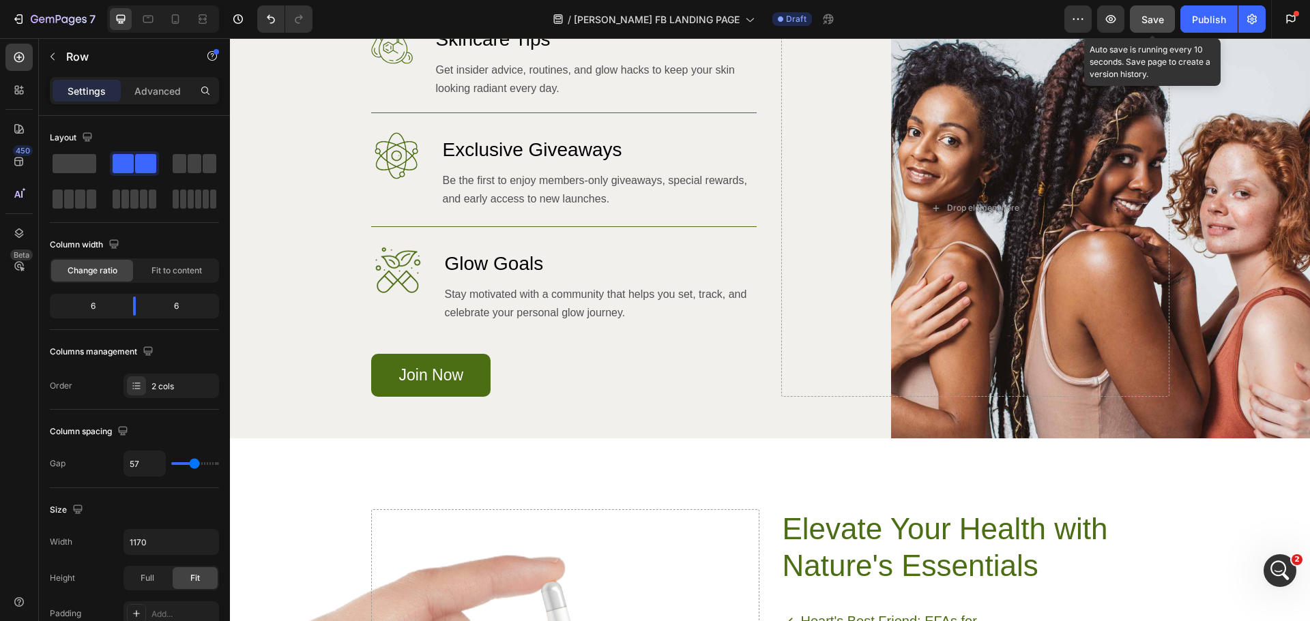
click at [1147, 18] on span "Save" at bounding box center [1152, 20] width 23 height 12
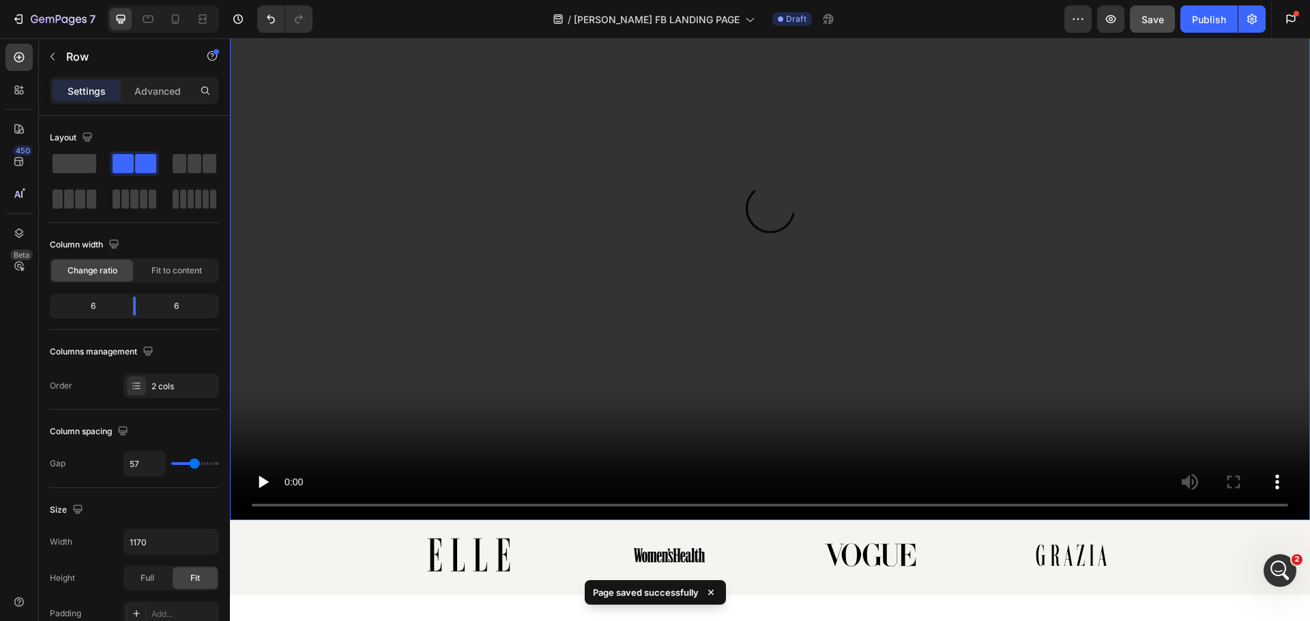
scroll to position [409, 0]
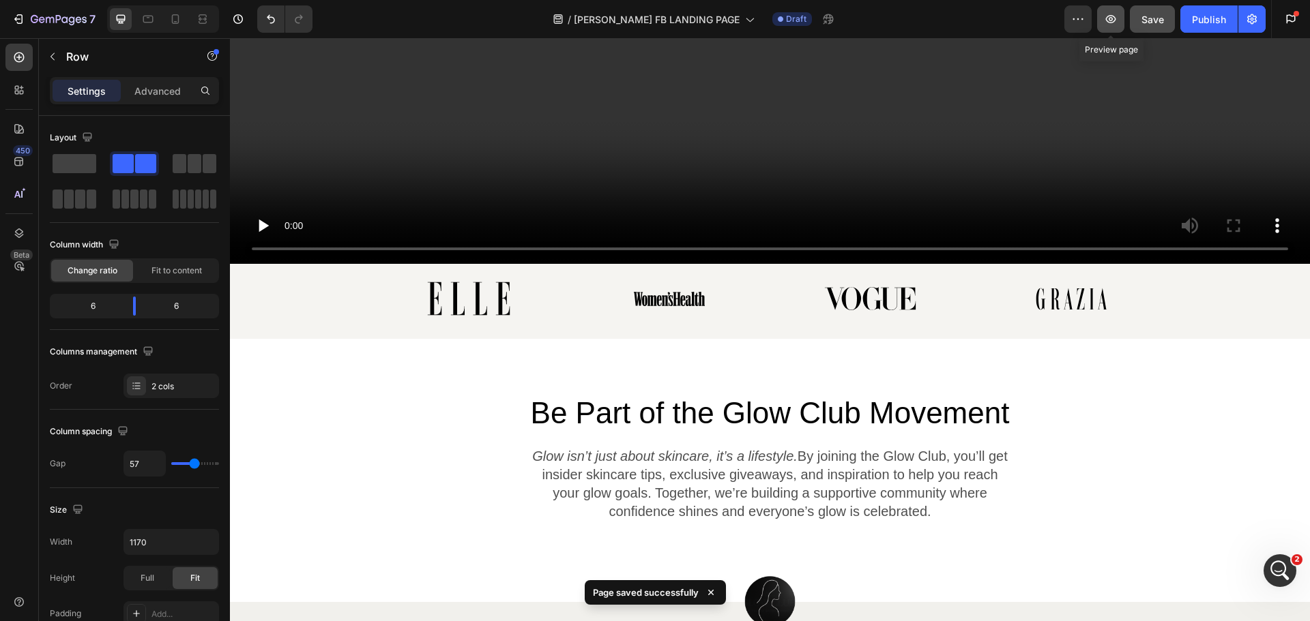
click at [1104, 12] on button "button" at bounding box center [1110, 18] width 27 height 27
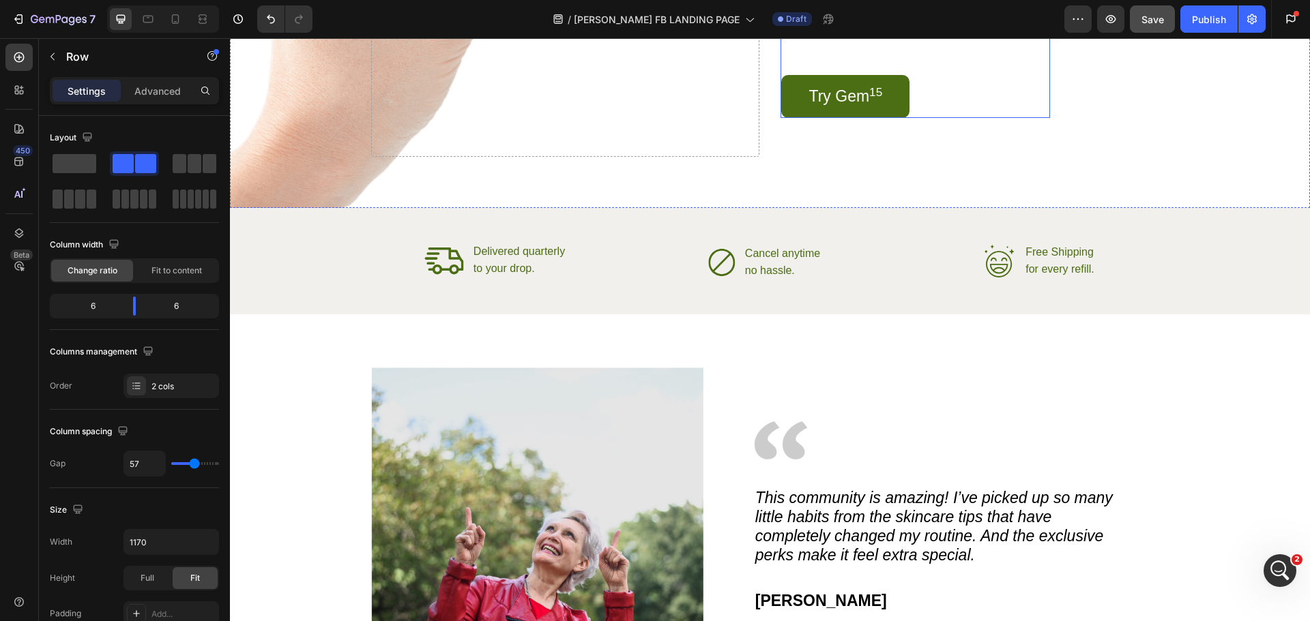
scroll to position [1910, 0]
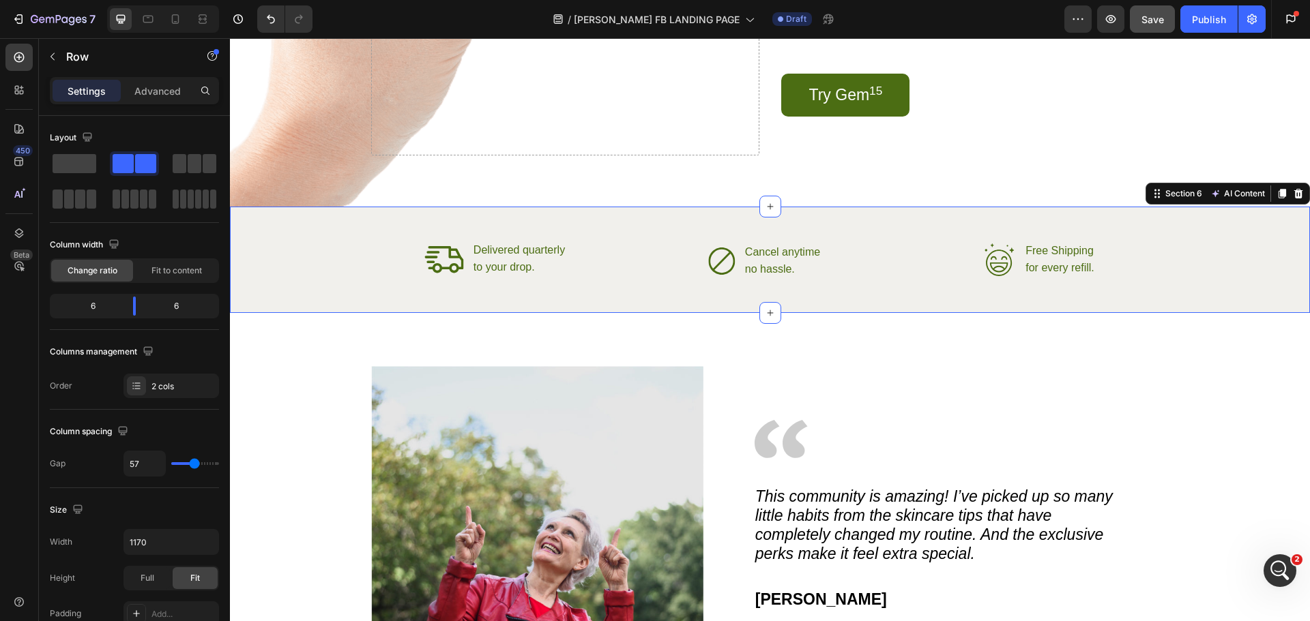
click at [866, 226] on div "Icon Delivered quarterly Text Block to your drop. Text Block Advanced List Icon…" at bounding box center [770, 260] width 1080 height 106
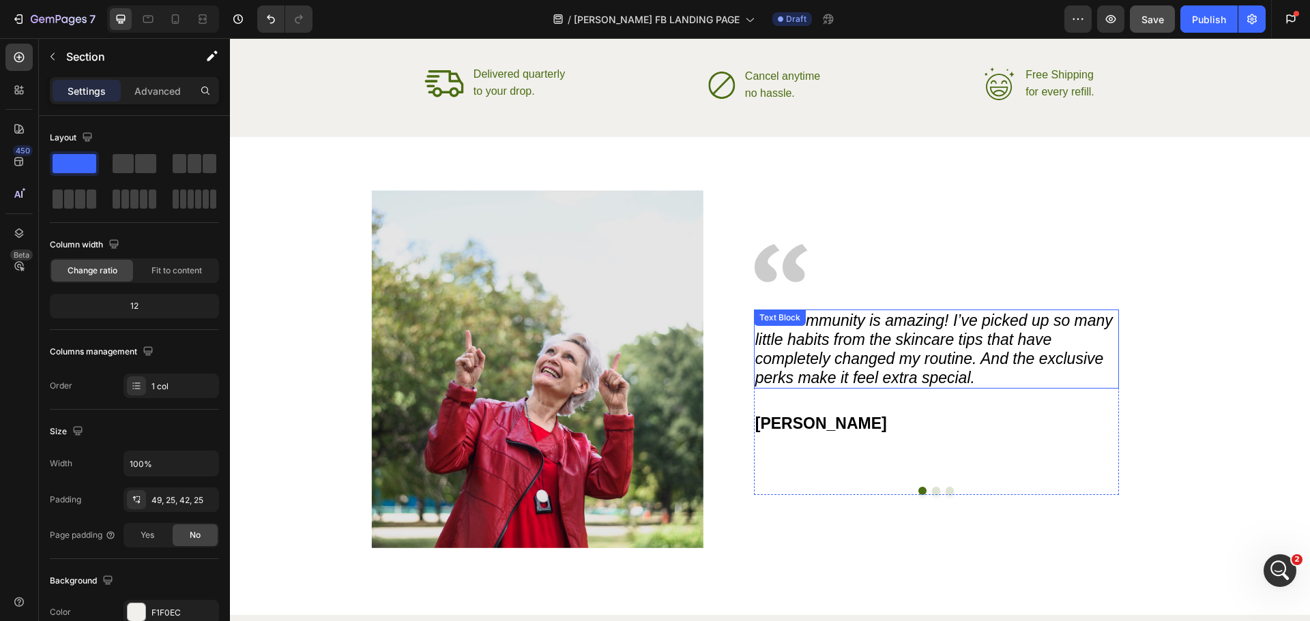
scroll to position [2115, 0]
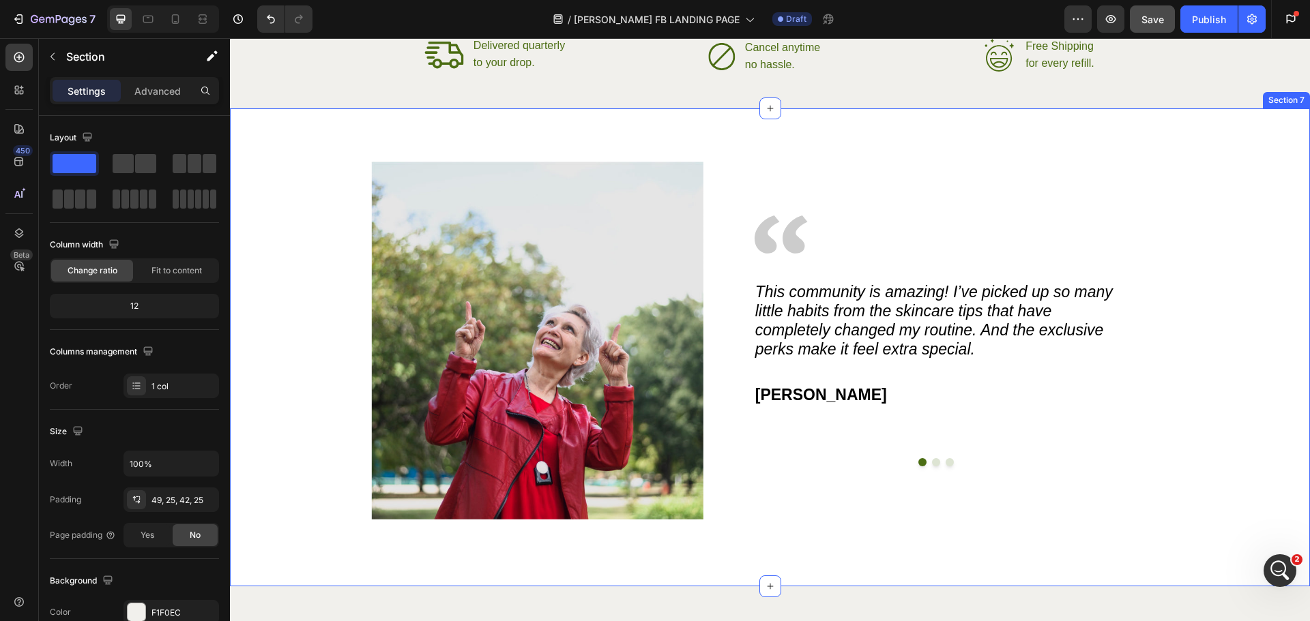
click at [831, 151] on div "Image Image This community is amazing! I’ve picked up so many little habits fro…" at bounding box center [770, 347] width 1080 height 478
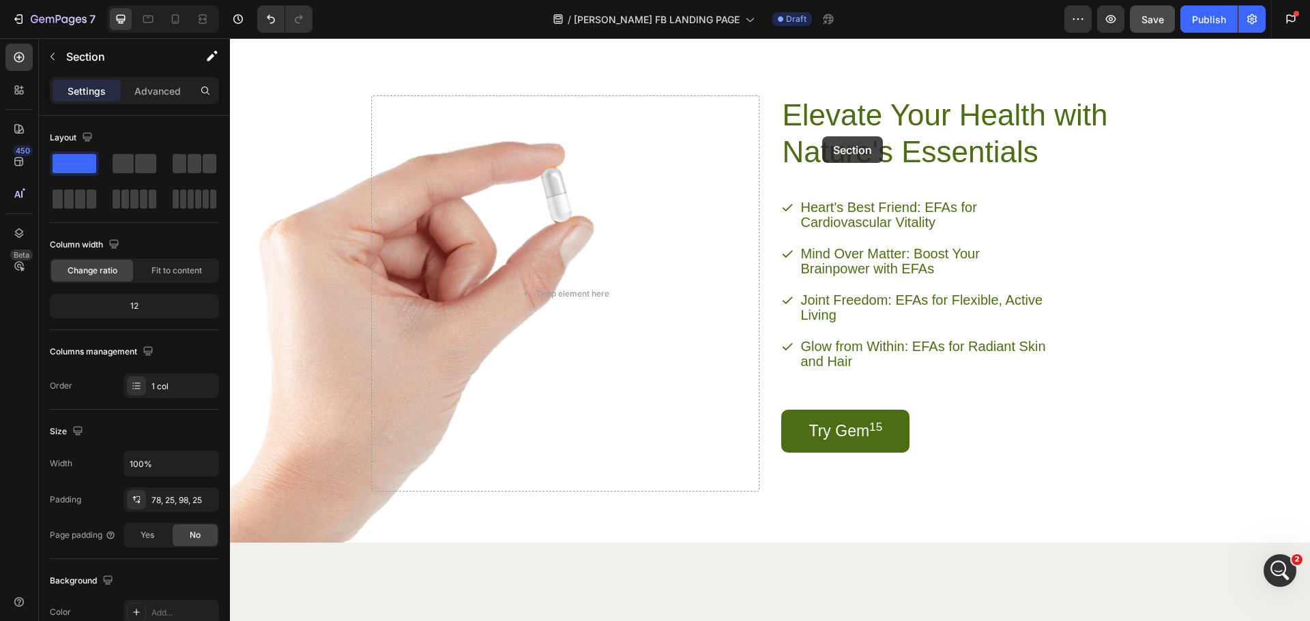
scroll to position [1471, 0]
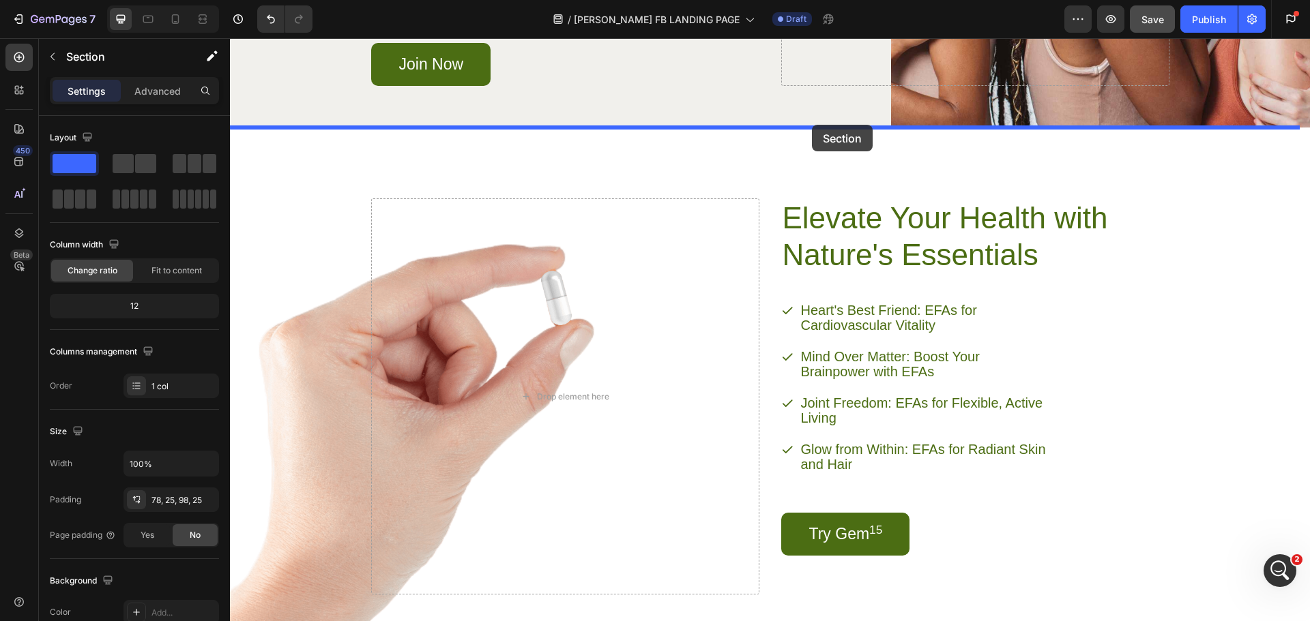
drag, startPoint x: 1154, startPoint y: 98, endPoint x: 812, endPoint y: 125, distance: 343.5
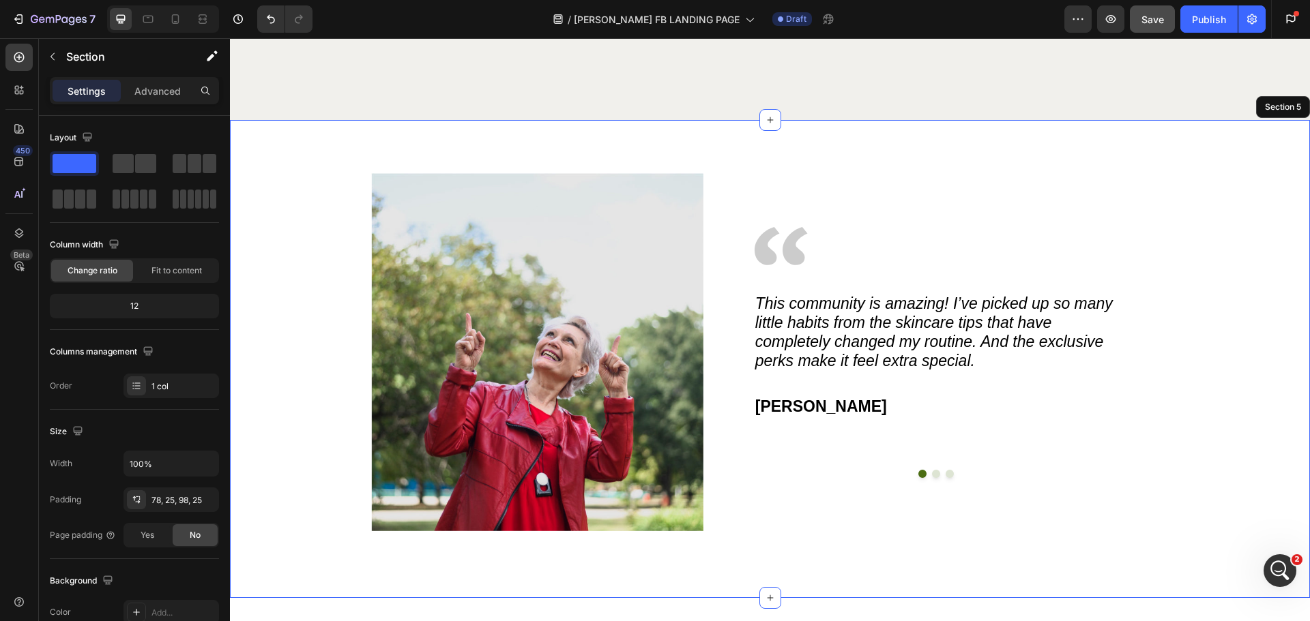
scroll to position [1334, 0]
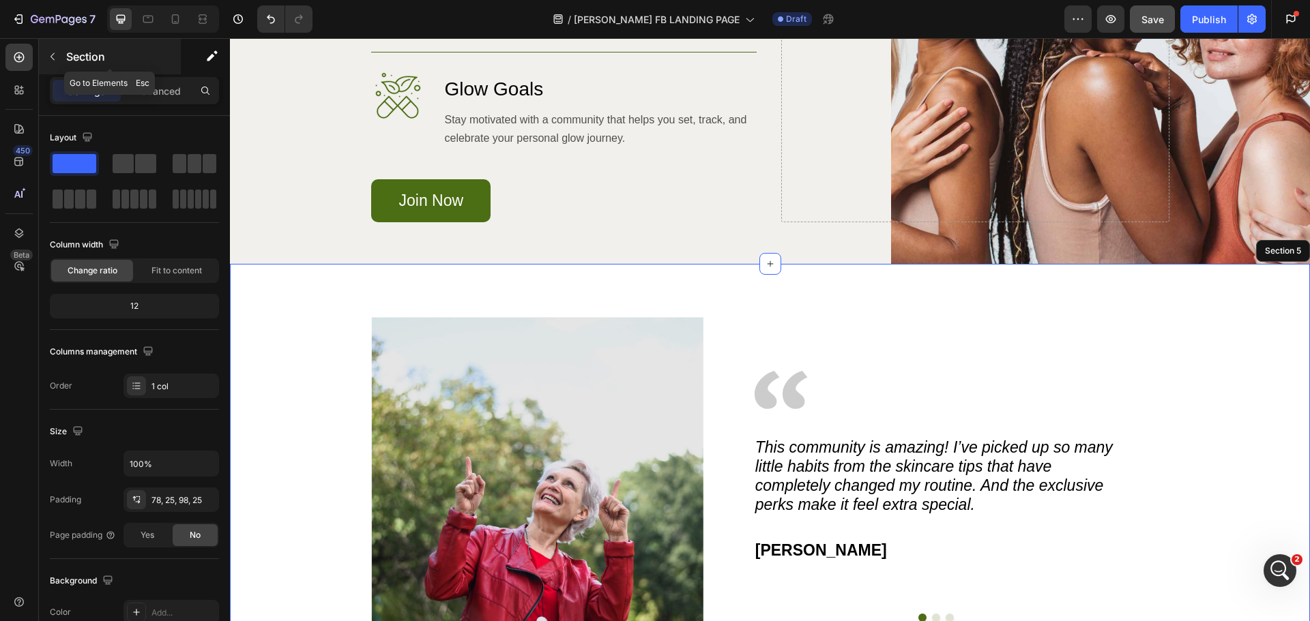
click at [52, 54] on icon "button" at bounding box center [52, 56] width 11 height 11
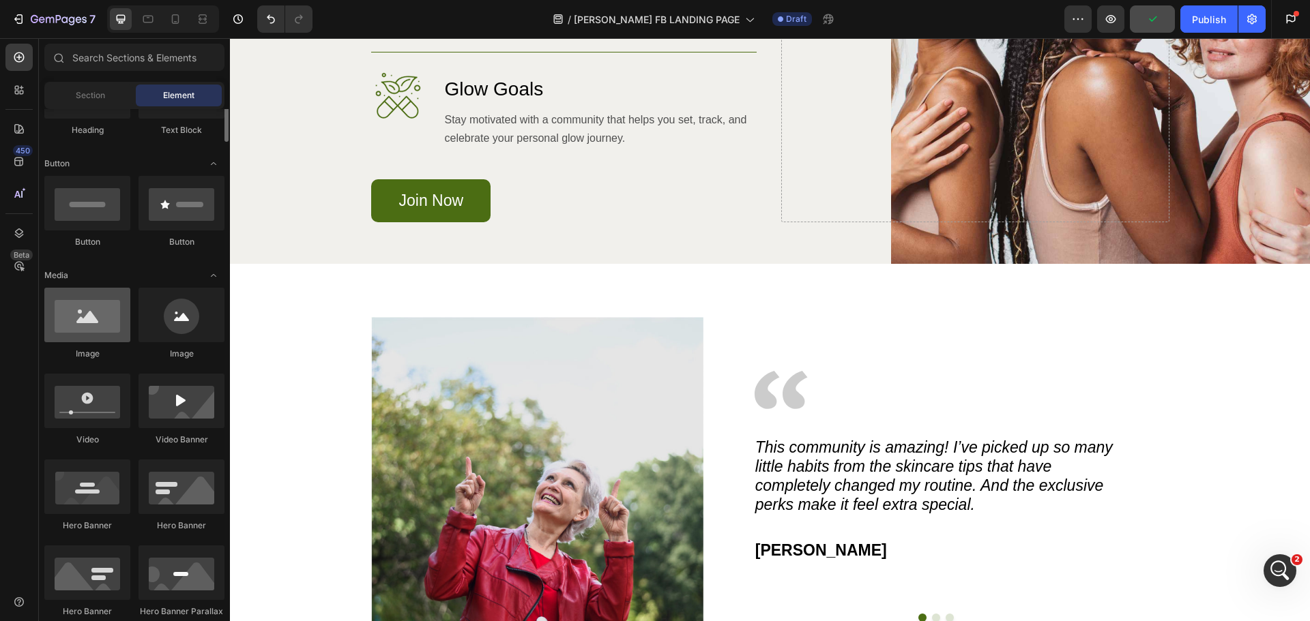
scroll to position [205, 0]
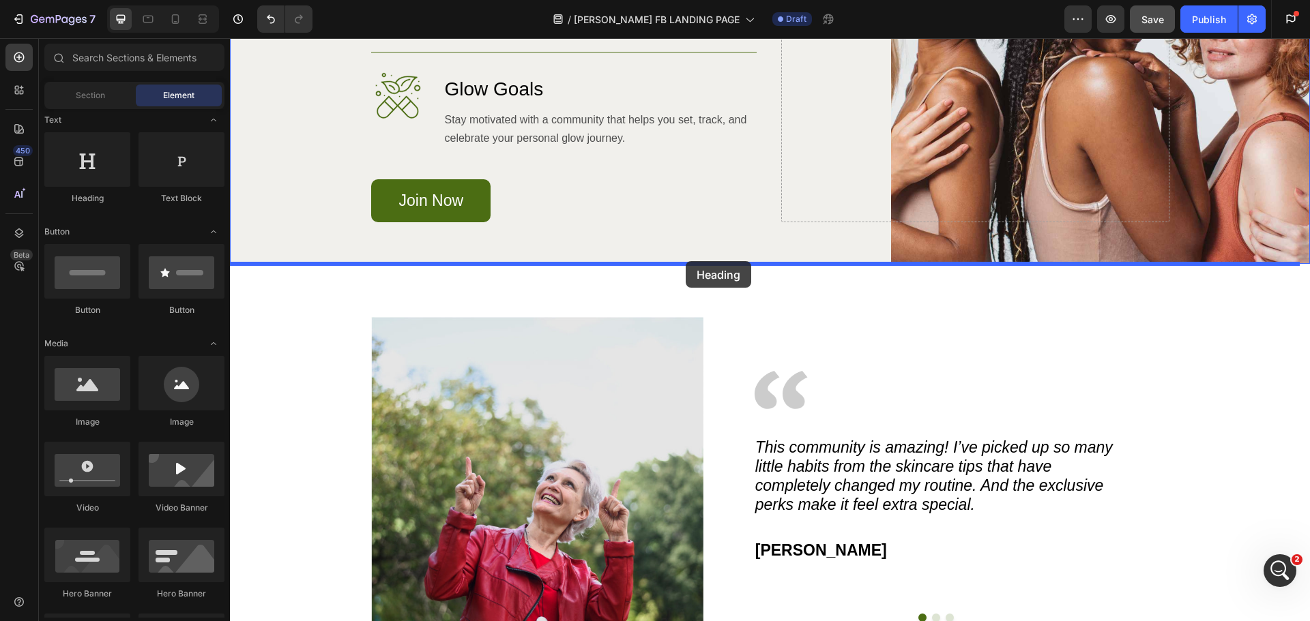
drag, startPoint x: 306, startPoint y: 196, endPoint x: 686, endPoint y: 261, distance: 384.9
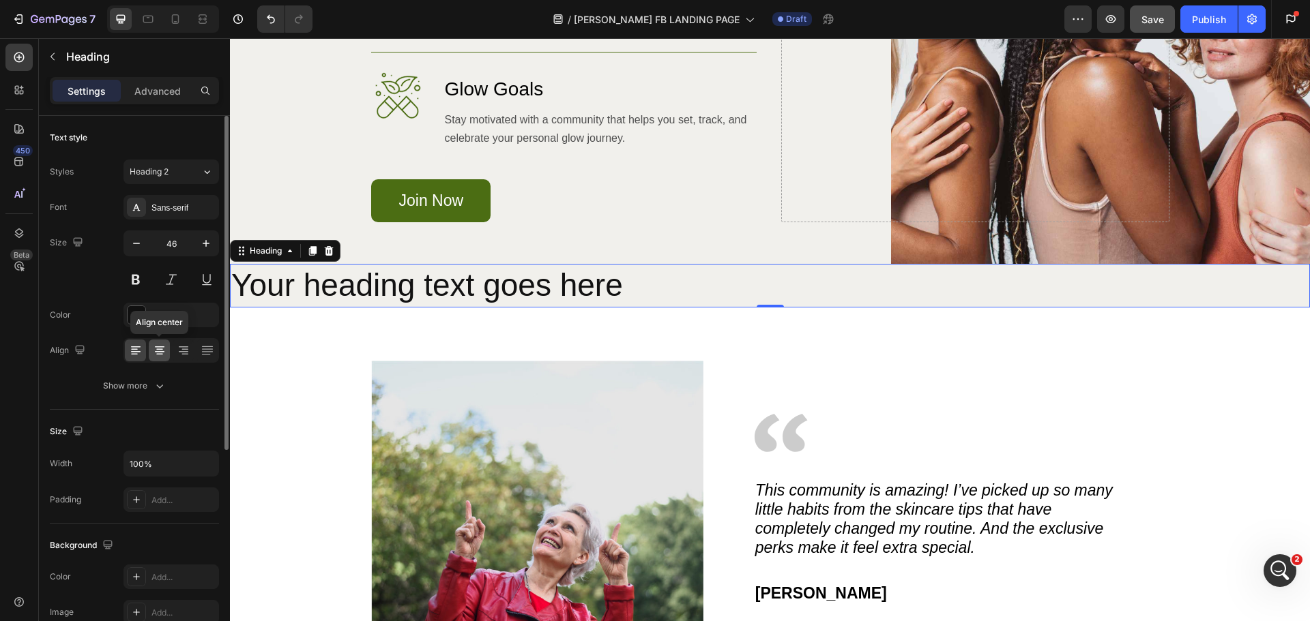
click at [159, 350] on icon at bounding box center [159, 349] width 7 height 1
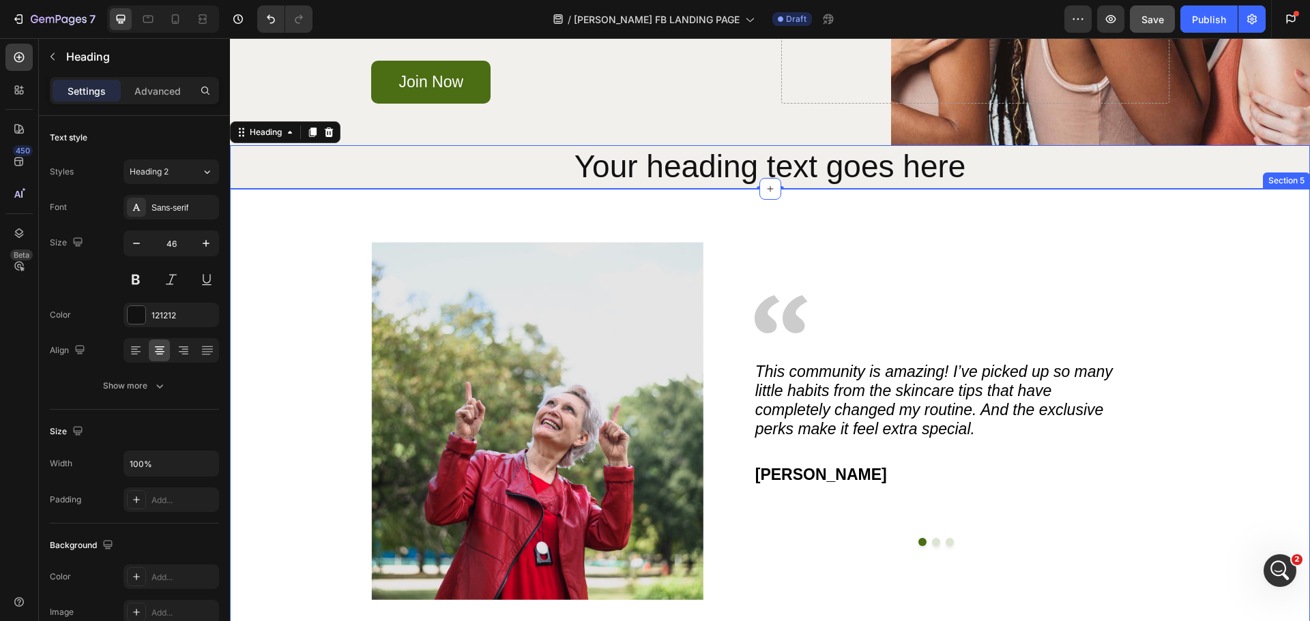
scroll to position [1471, 0]
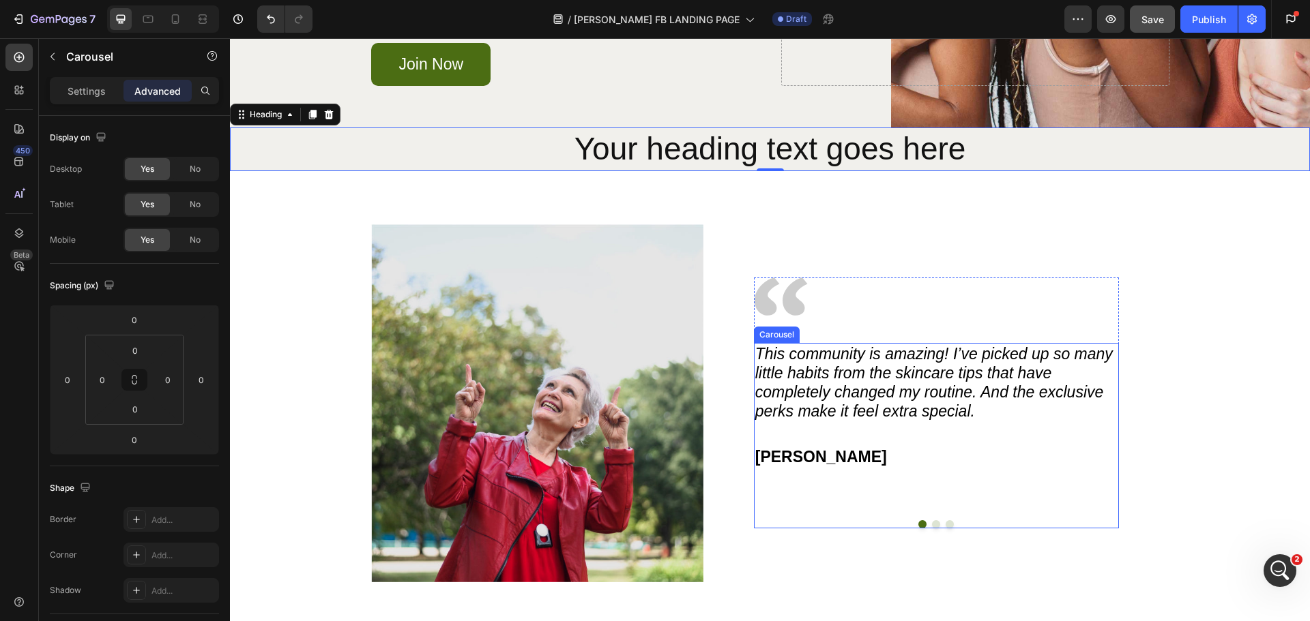
click at [932, 524] on button "Dot" at bounding box center [936, 525] width 8 height 8
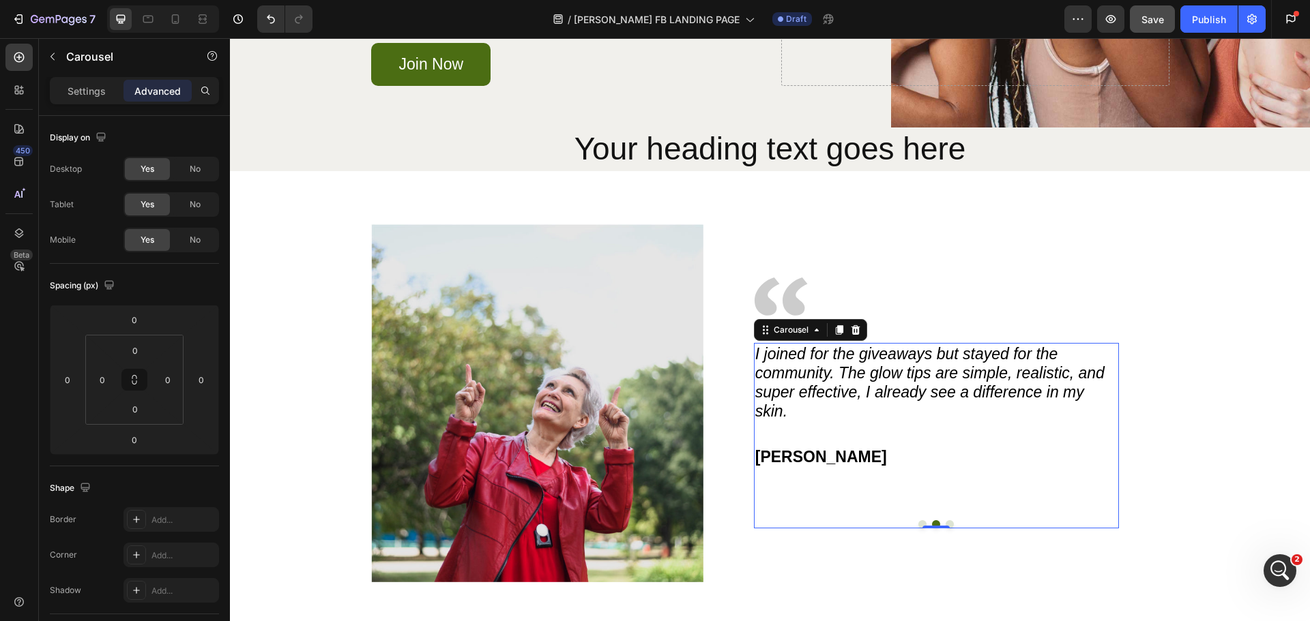
click at [946, 525] on button "Dot" at bounding box center [950, 525] width 8 height 8
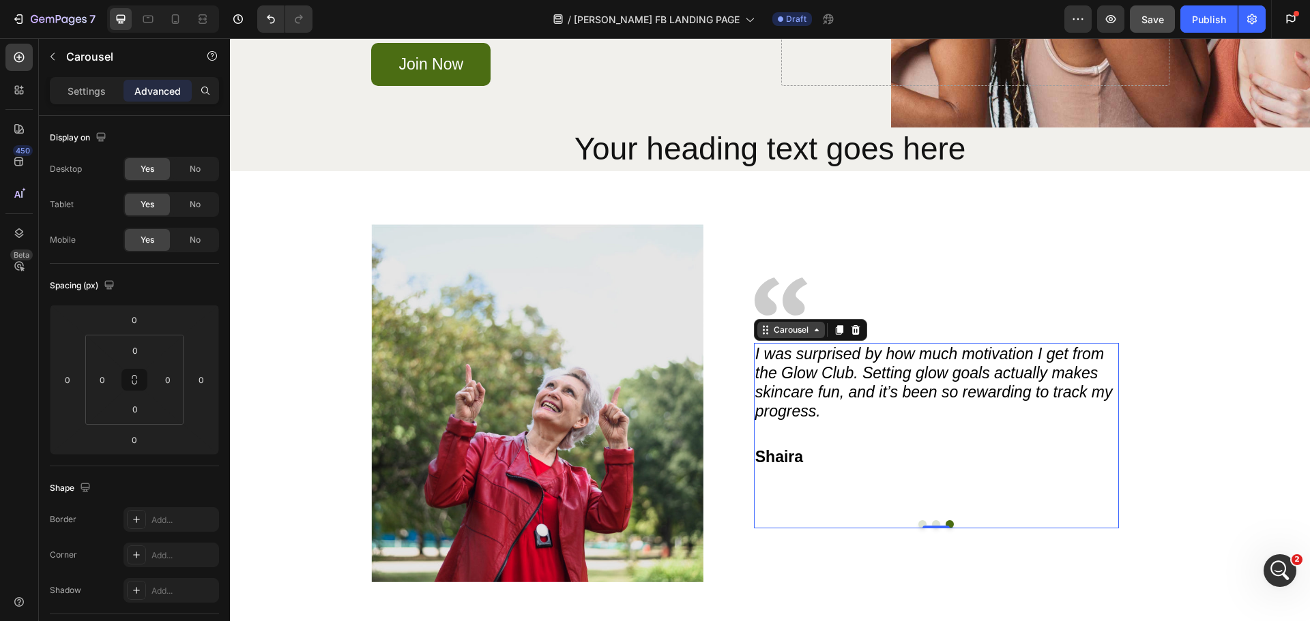
click at [780, 332] on div "Carousel" at bounding box center [791, 330] width 40 height 12
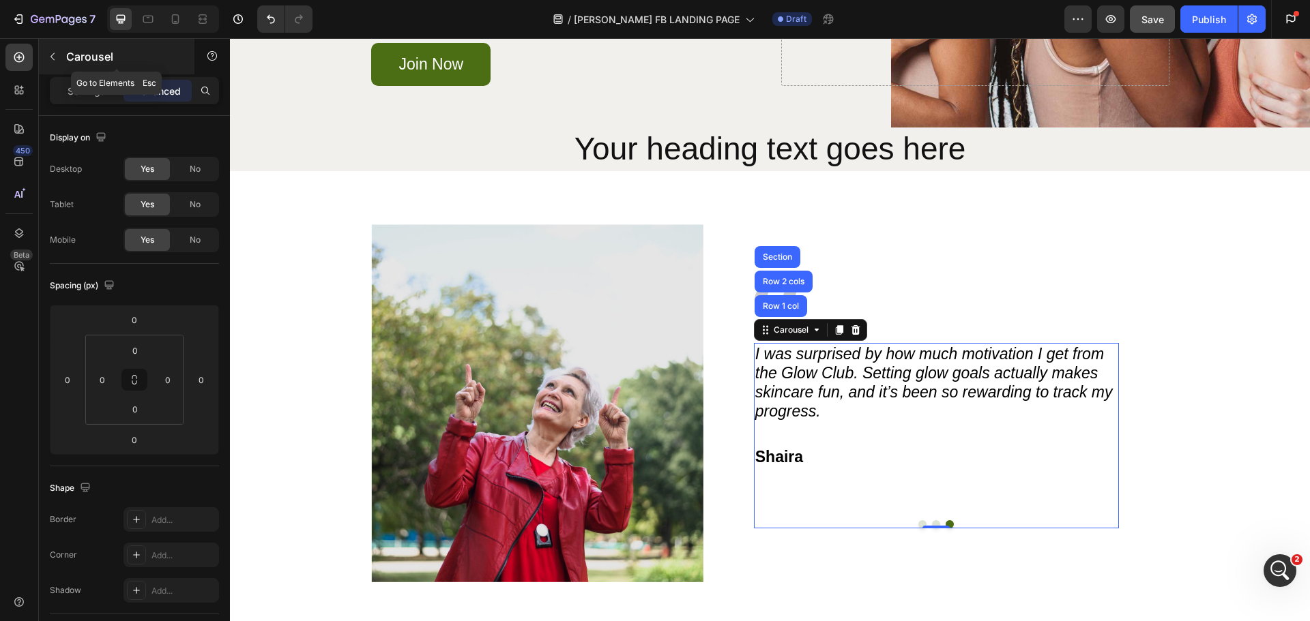
click at [54, 50] on button "button" at bounding box center [53, 57] width 22 height 22
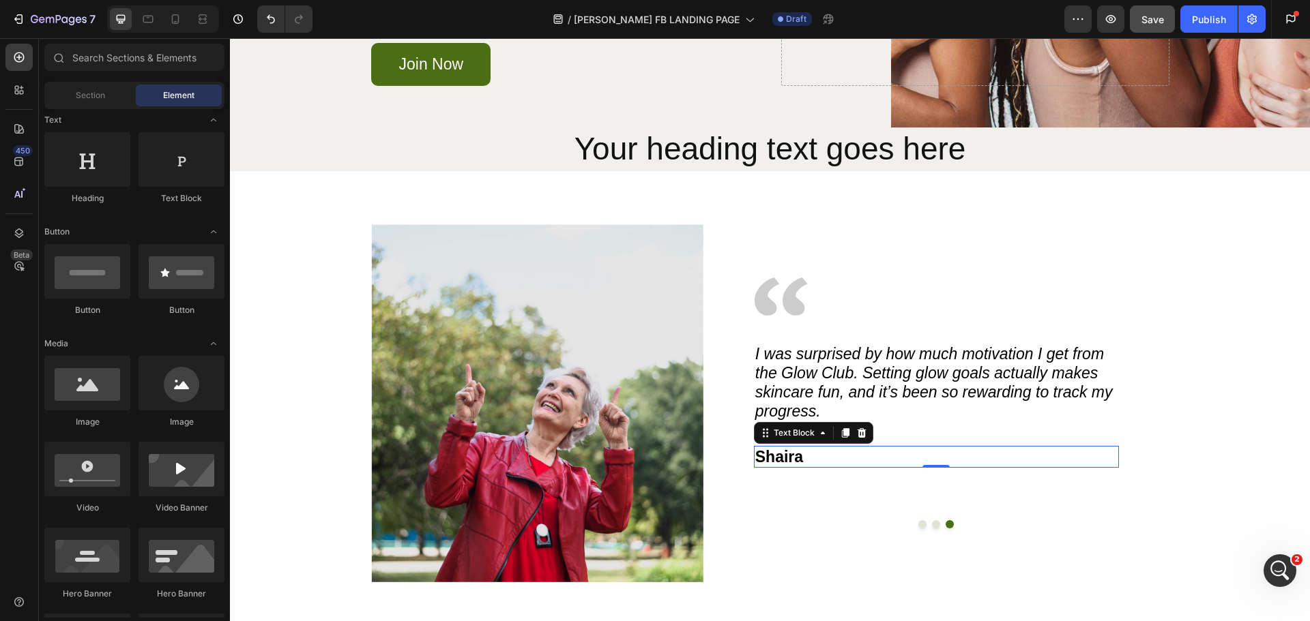
click at [854, 465] on p "Shaira" at bounding box center [936, 457] width 362 height 19
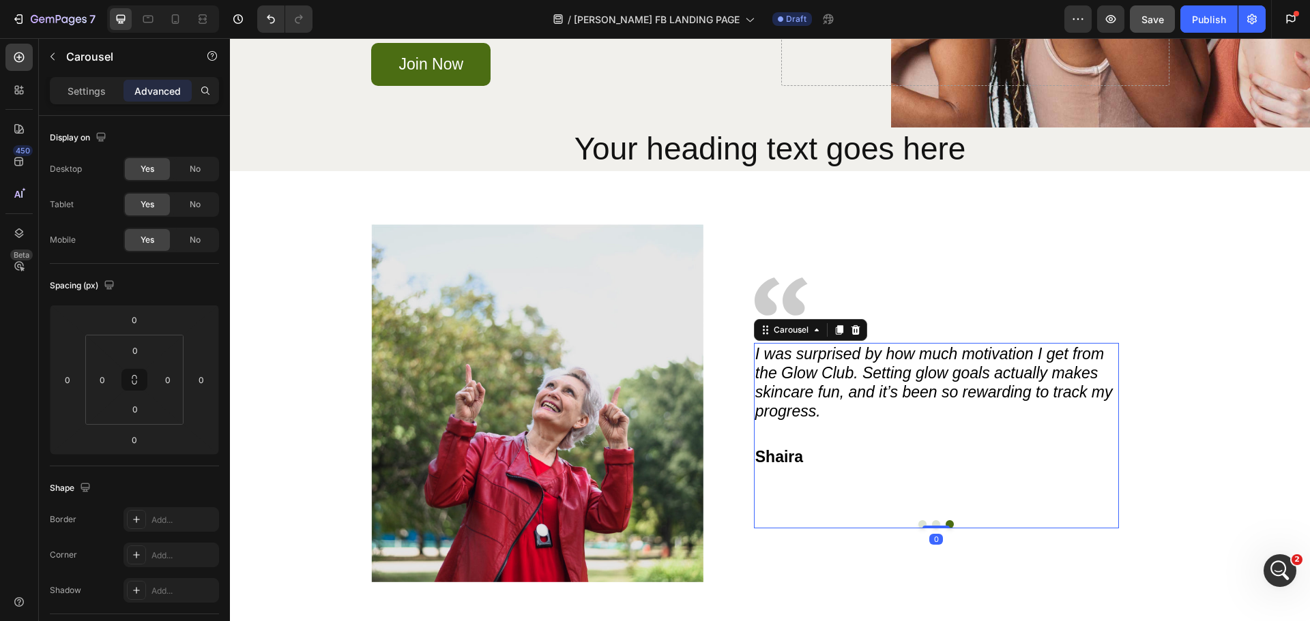
click at [932, 524] on button "Dot" at bounding box center [936, 525] width 8 height 8
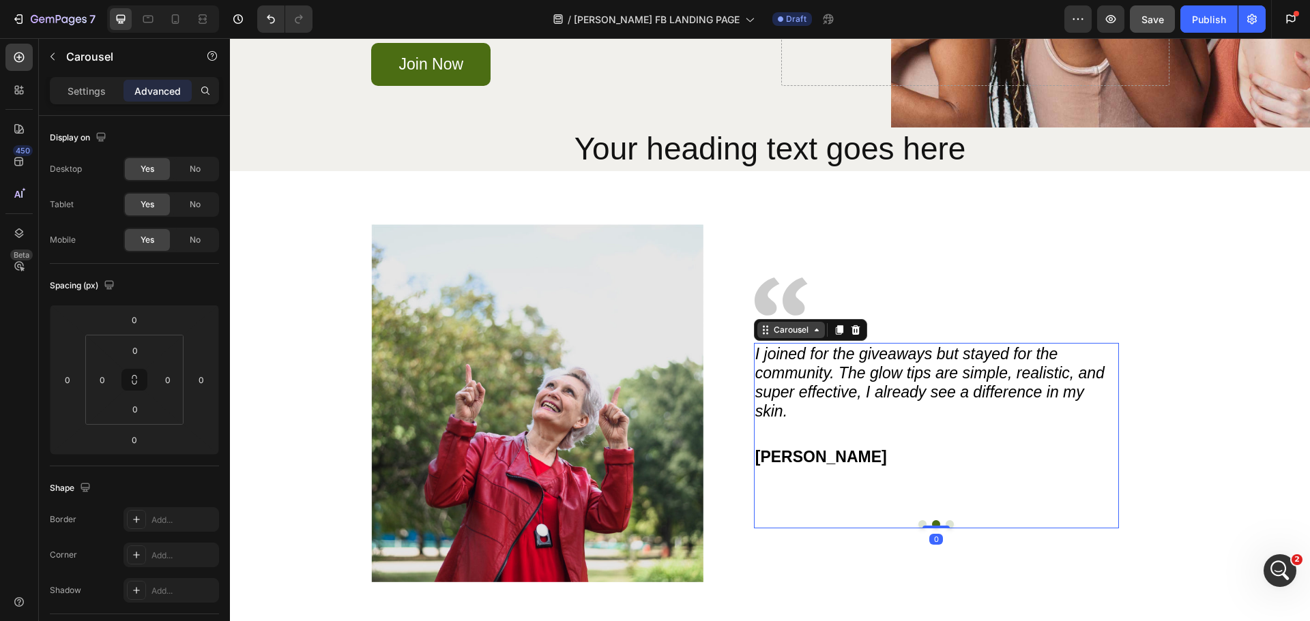
click at [781, 332] on div "Carousel" at bounding box center [791, 330] width 40 height 12
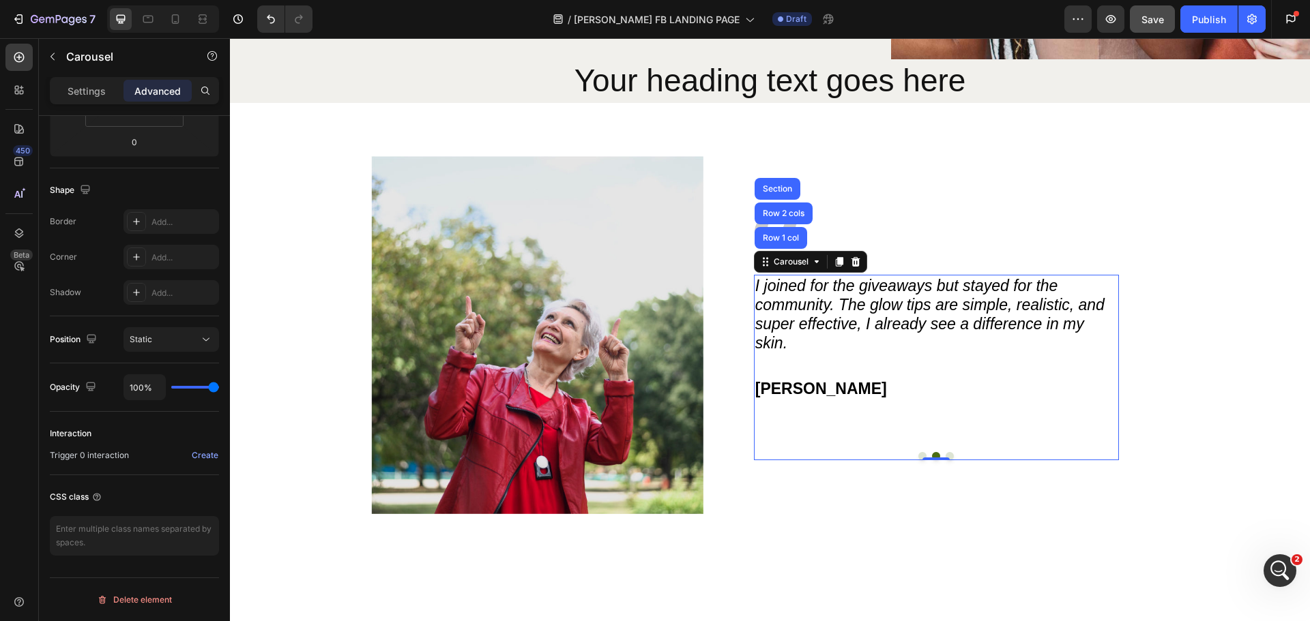
scroll to position [230, 0]
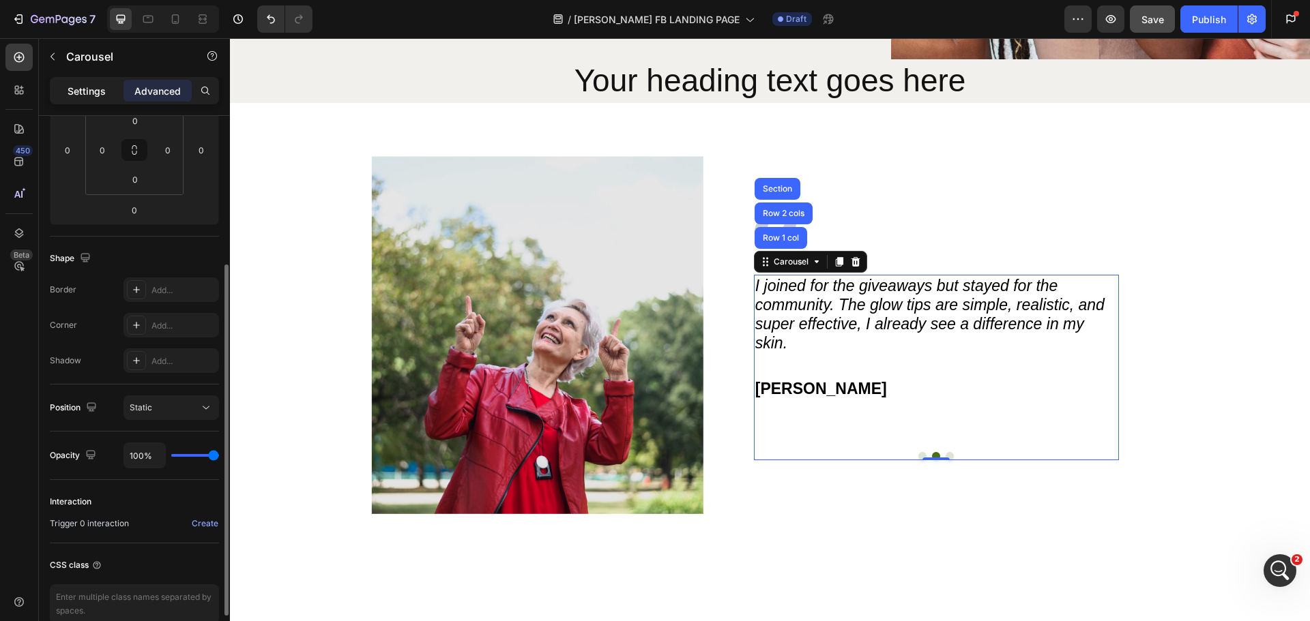
click at [100, 90] on p "Settings" at bounding box center [87, 91] width 38 height 14
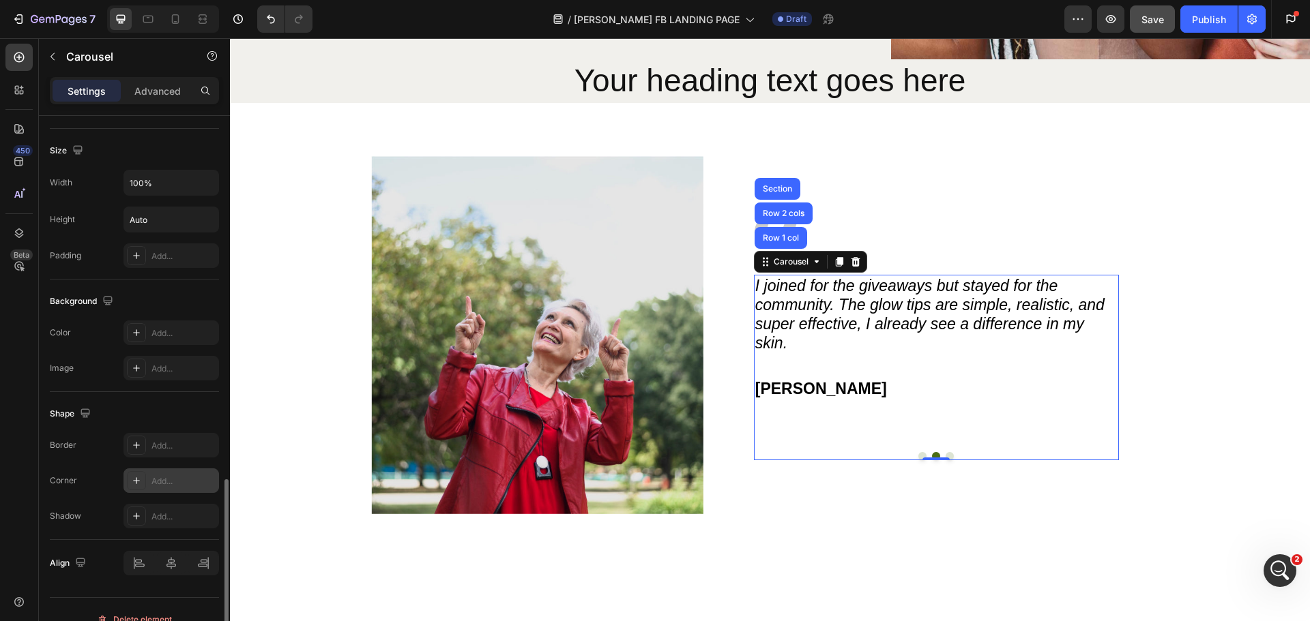
scroll to position [932, 0]
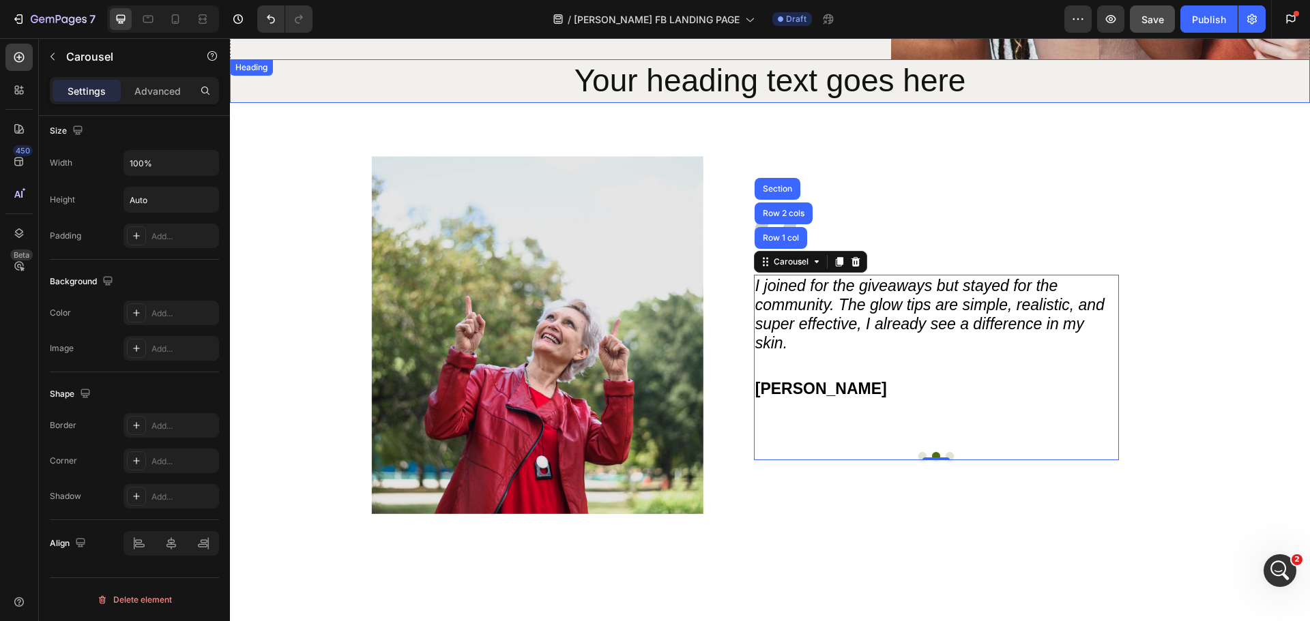
click at [769, 87] on h2 "Your heading text goes here" at bounding box center [770, 81] width 1080 height 44
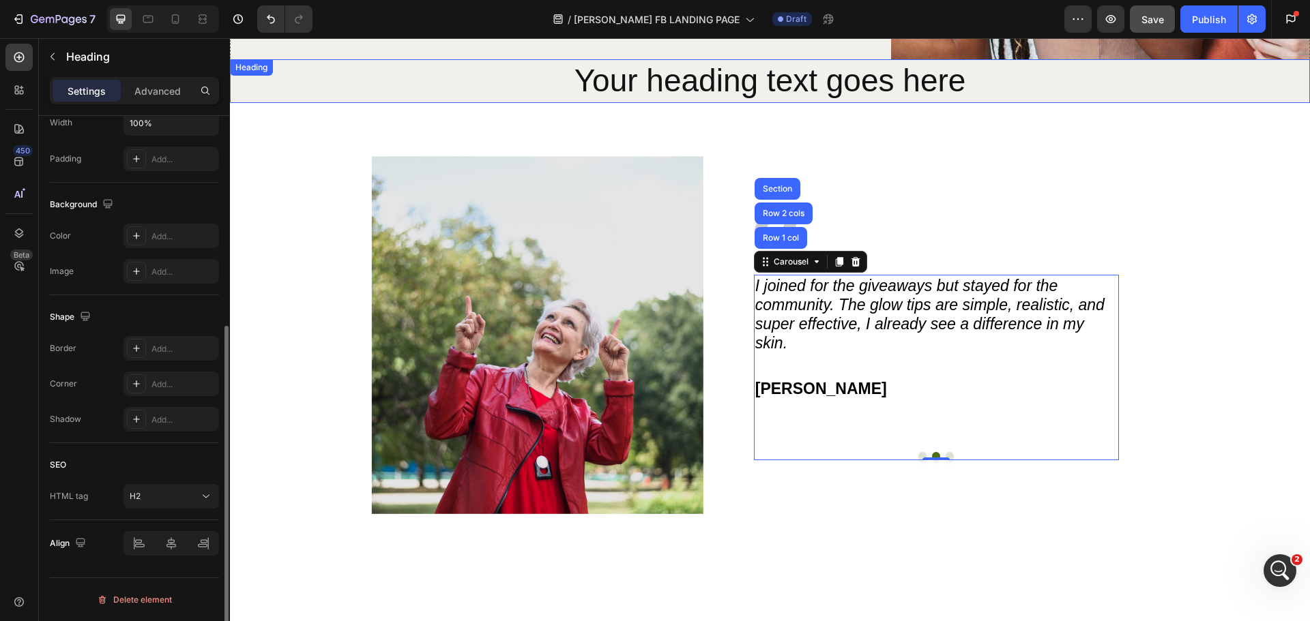
scroll to position [0, 0]
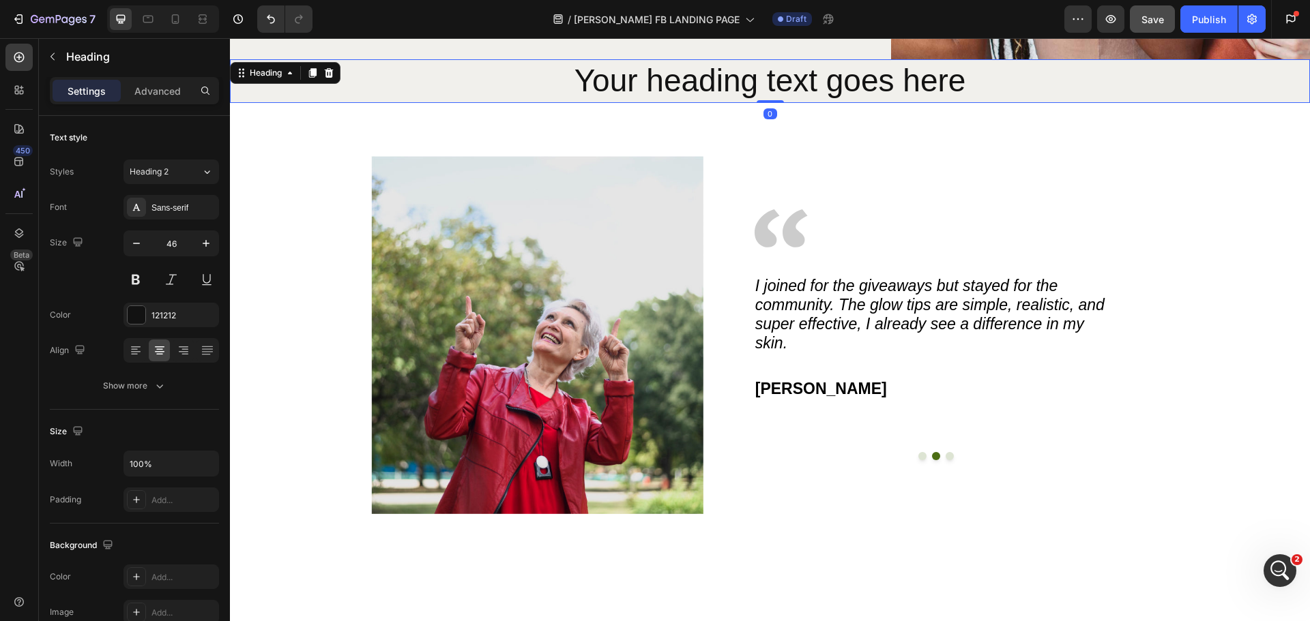
click at [769, 87] on h2 "Your heading text goes here" at bounding box center [770, 81] width 1080 height 44
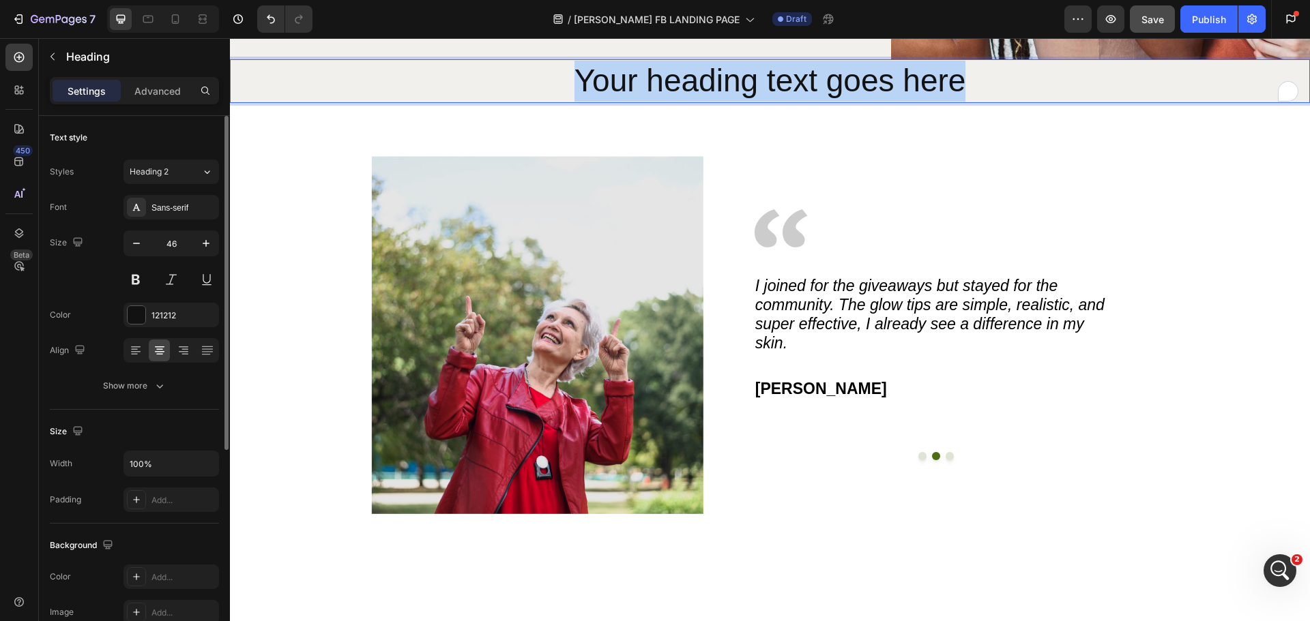
click at [769, 87] on p "Your heading text goes here" at bounding box center [769, 81] width 1077 height 41
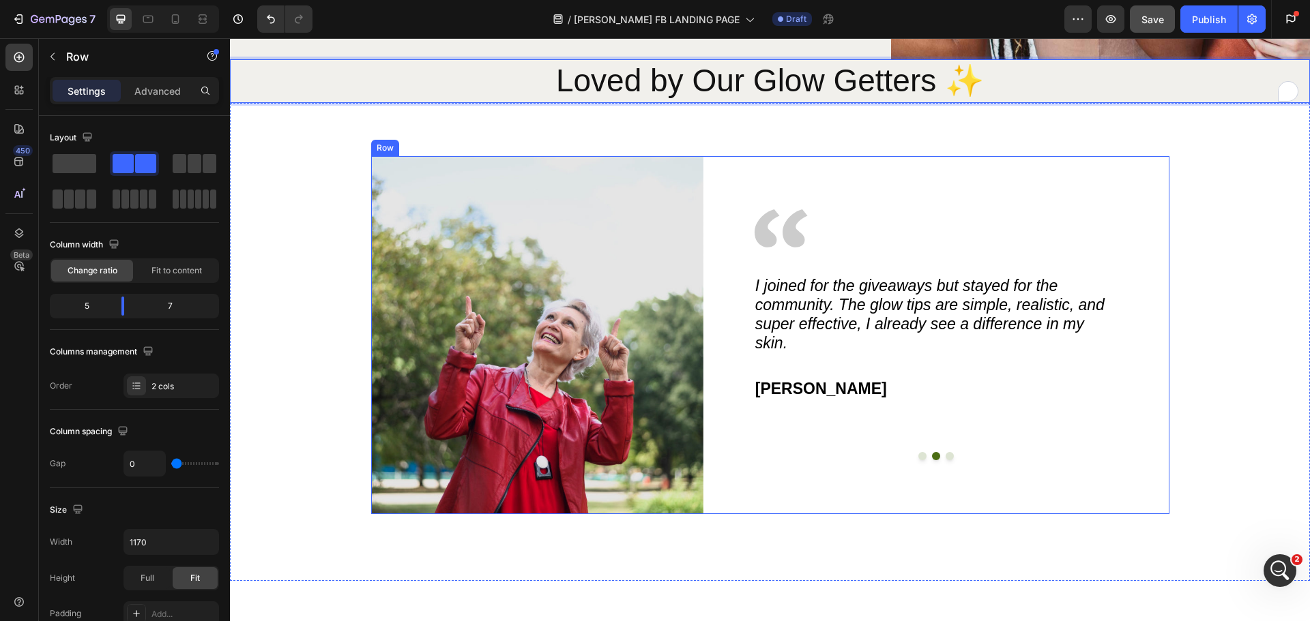
click at [1068, 173] on div "Image This community is amazing! I’ve picked up so many little habits from the …" at bounding box center [936, 335] width 466 height 358
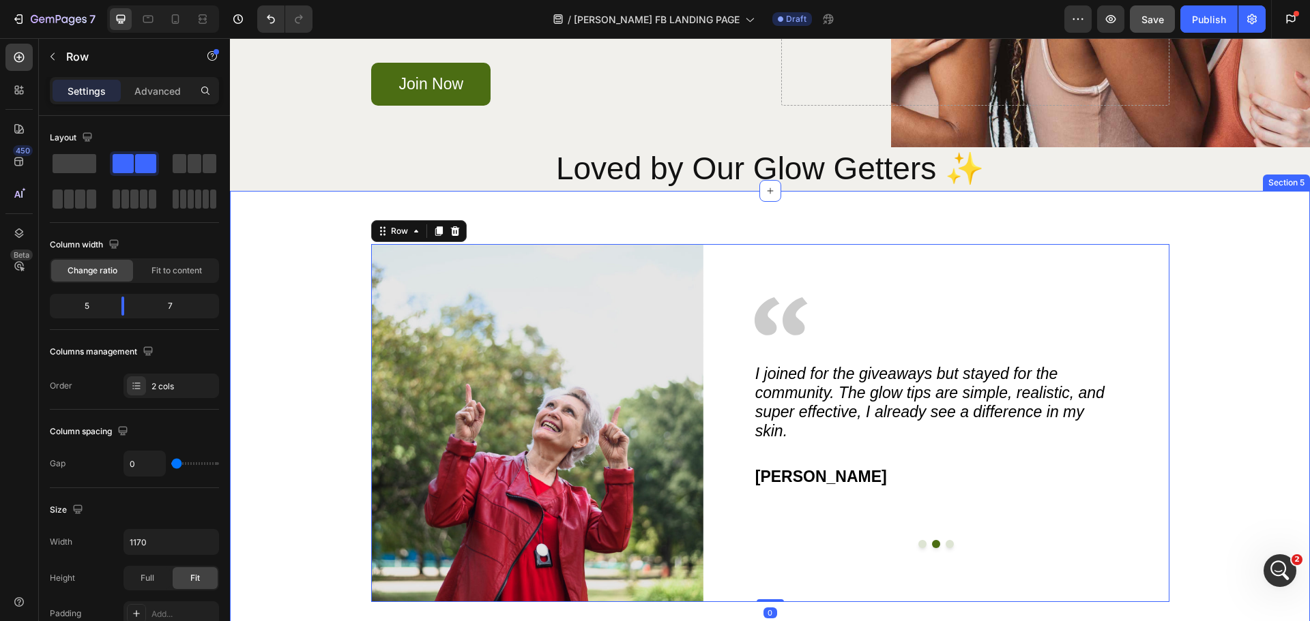
scroll to position [1334, 0]
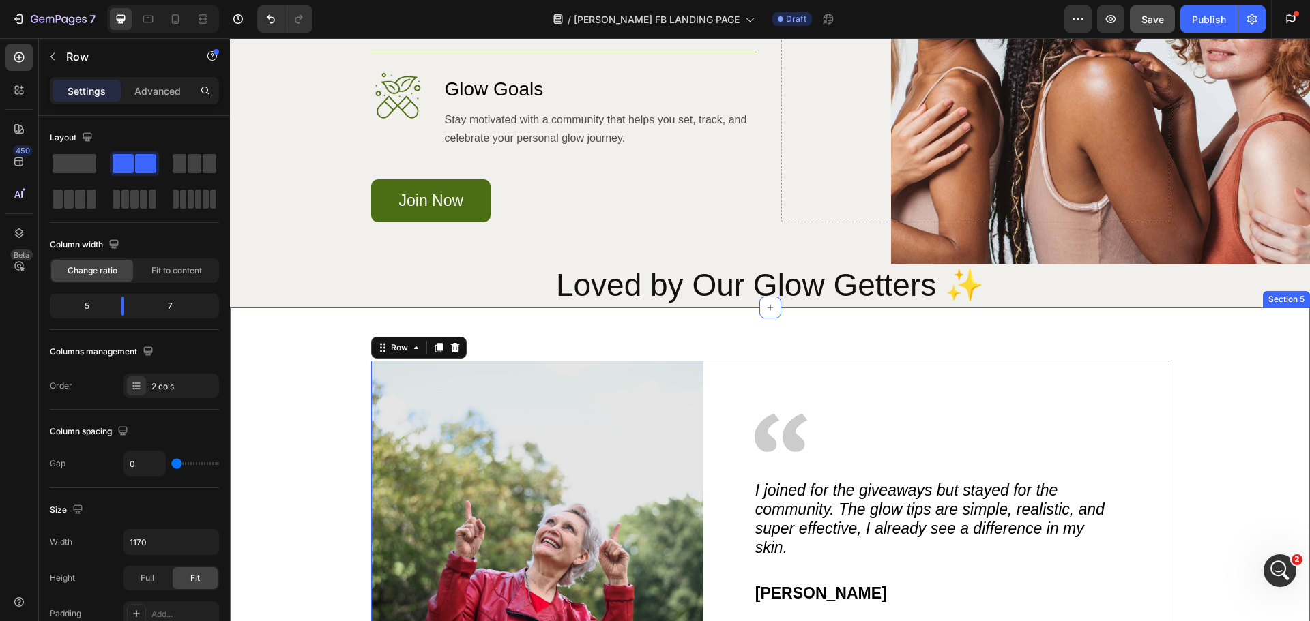
click at [727, 336] on div "Image Image This community is amazing! I’ve picked up so many little habits fro…" at bounding box center [770, 547] width 1080 height 478
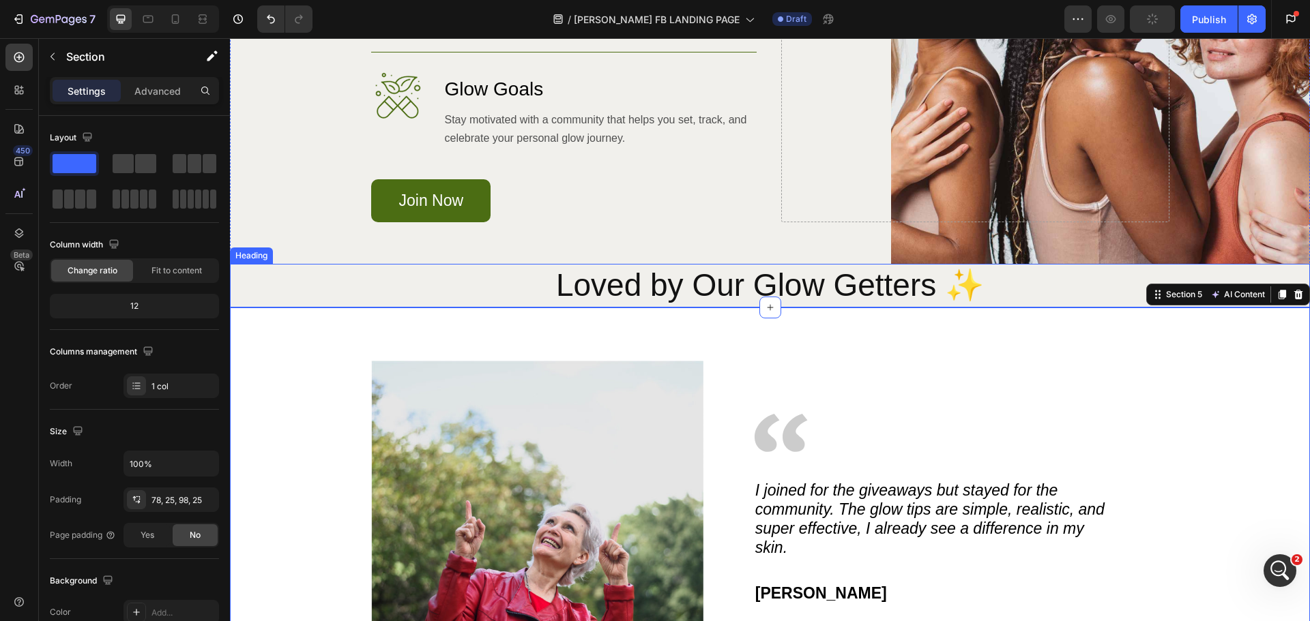
click at [676, 292] on p "Loved by Our Glow Getters ✨" at bounding box center [769, 285] width 1077 height 41
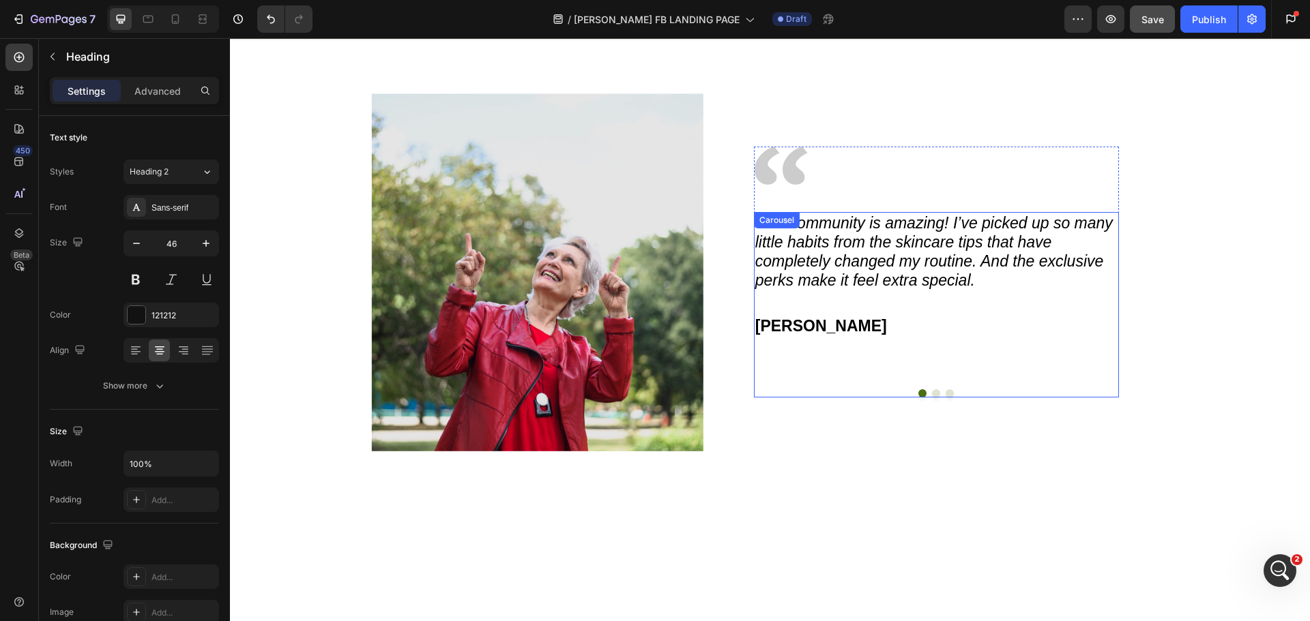
scroll to position [1403, 0]
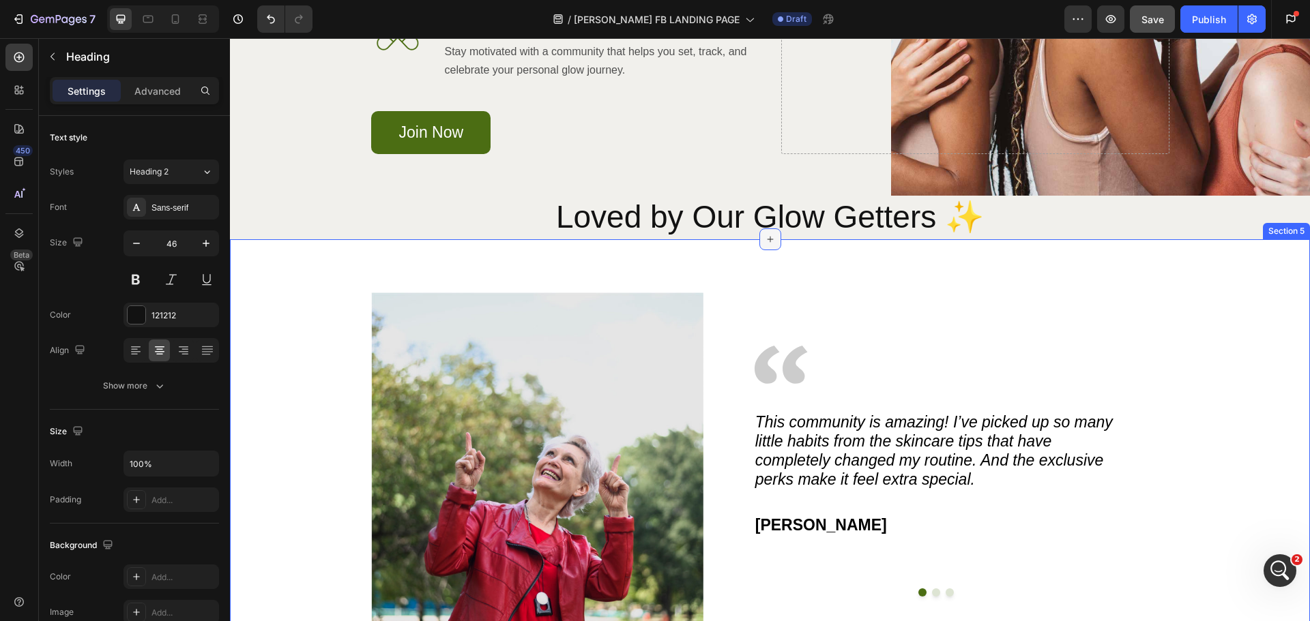
click at [766, 240] on icon at bounding box center [770, 239] width 11 height 11
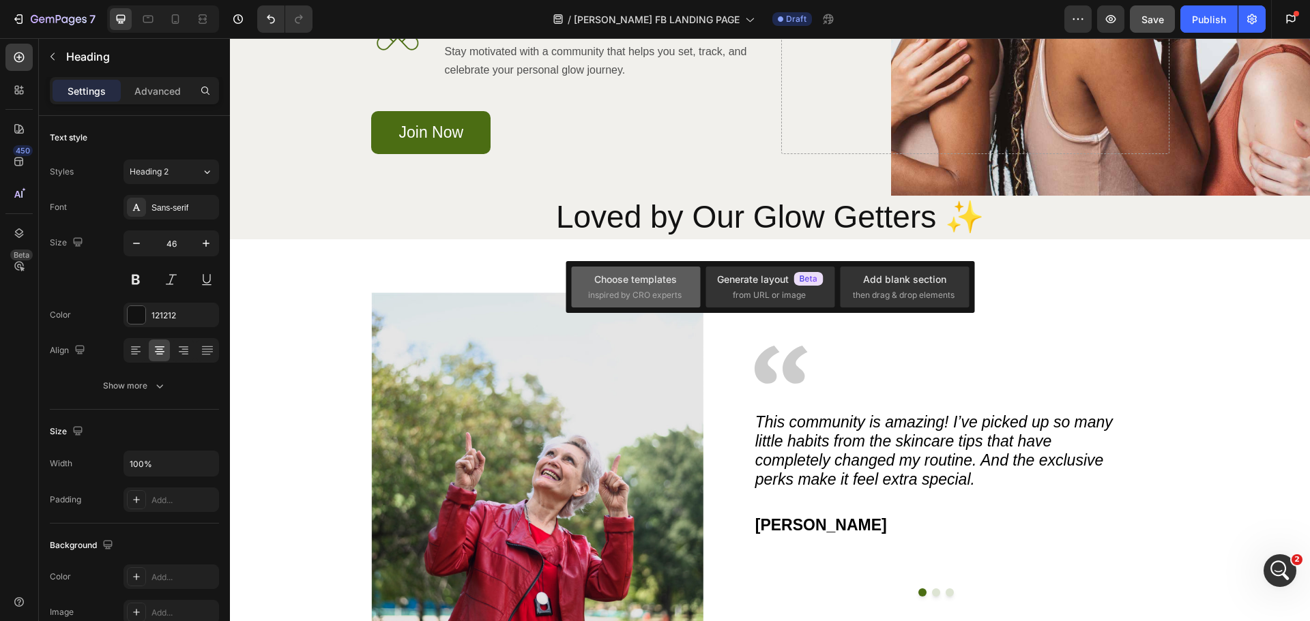
click at [626, 289] on span "inspired by CRO experts" at bounding box center [634, 295] width 93 height 12
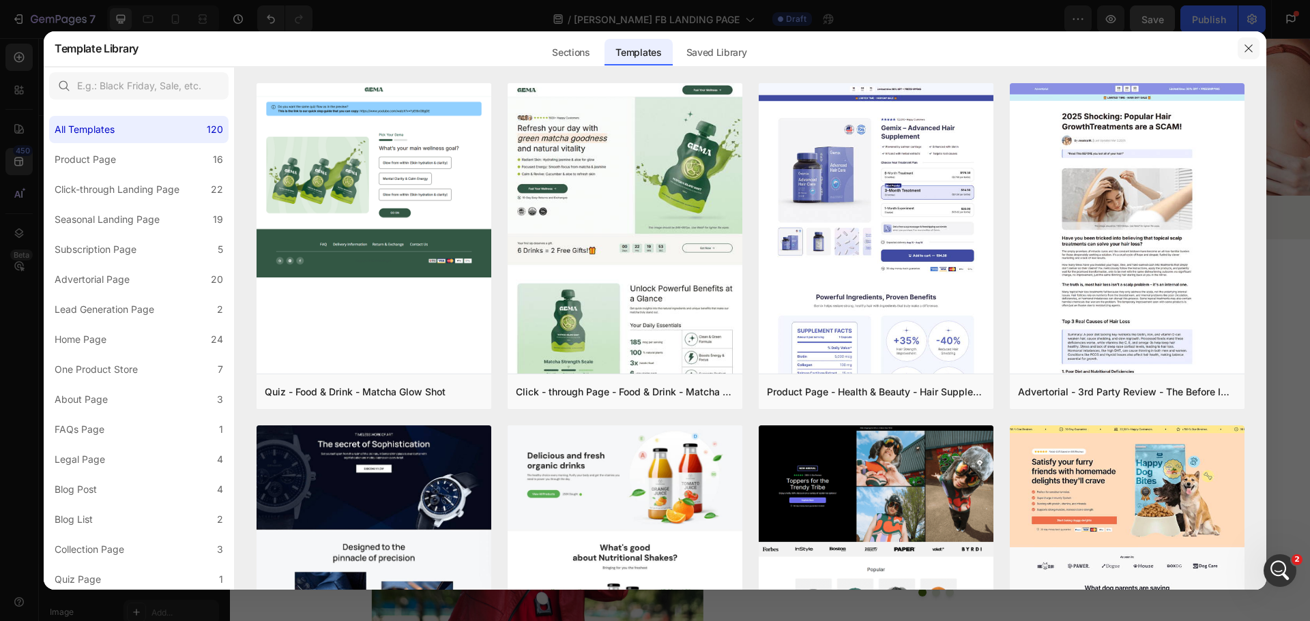
click at [1251, 48] on icon "button" at bounding box center [1248, 48] width 11 height 11
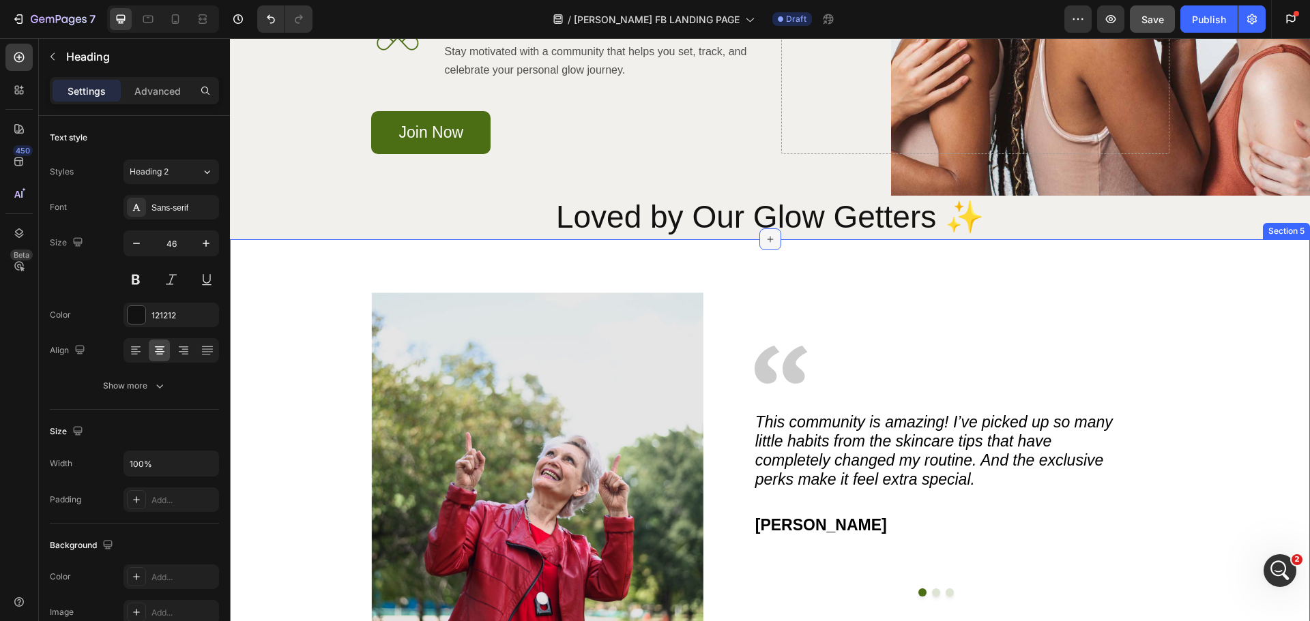
click at [767, 244] on icon at bounding box center [770, 239] width 11 height 11
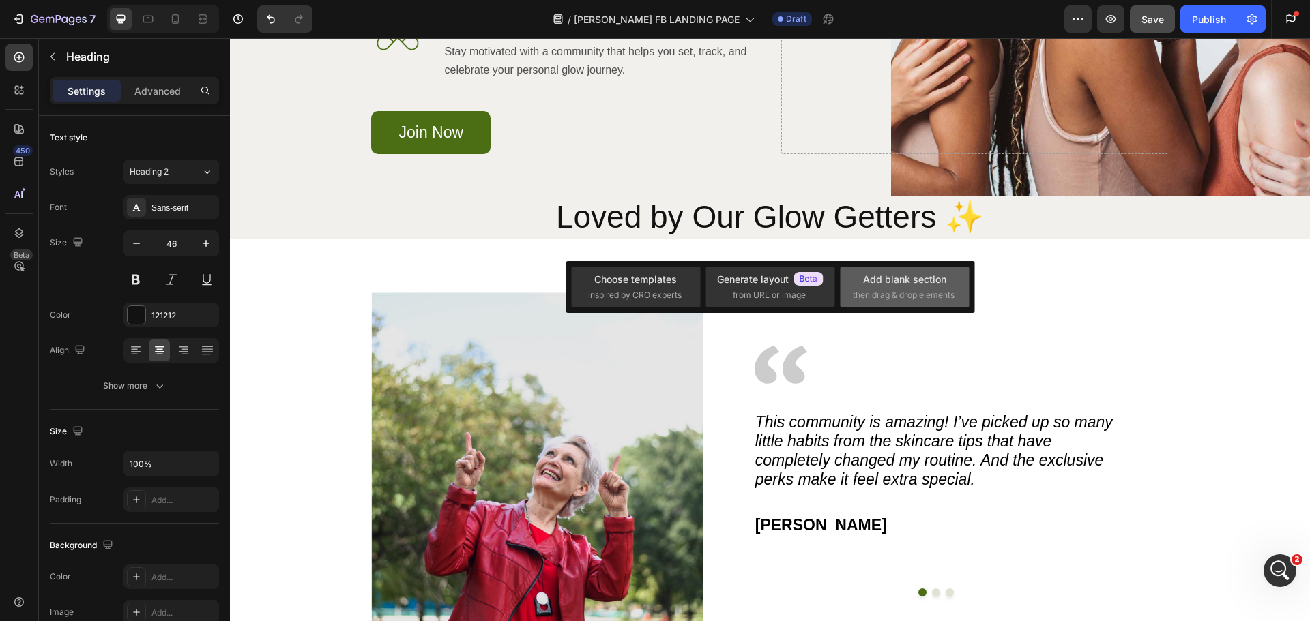
click at [877, 300] on span "then drag & drop elements" at bounding box center [904, 295] width 102 height 12
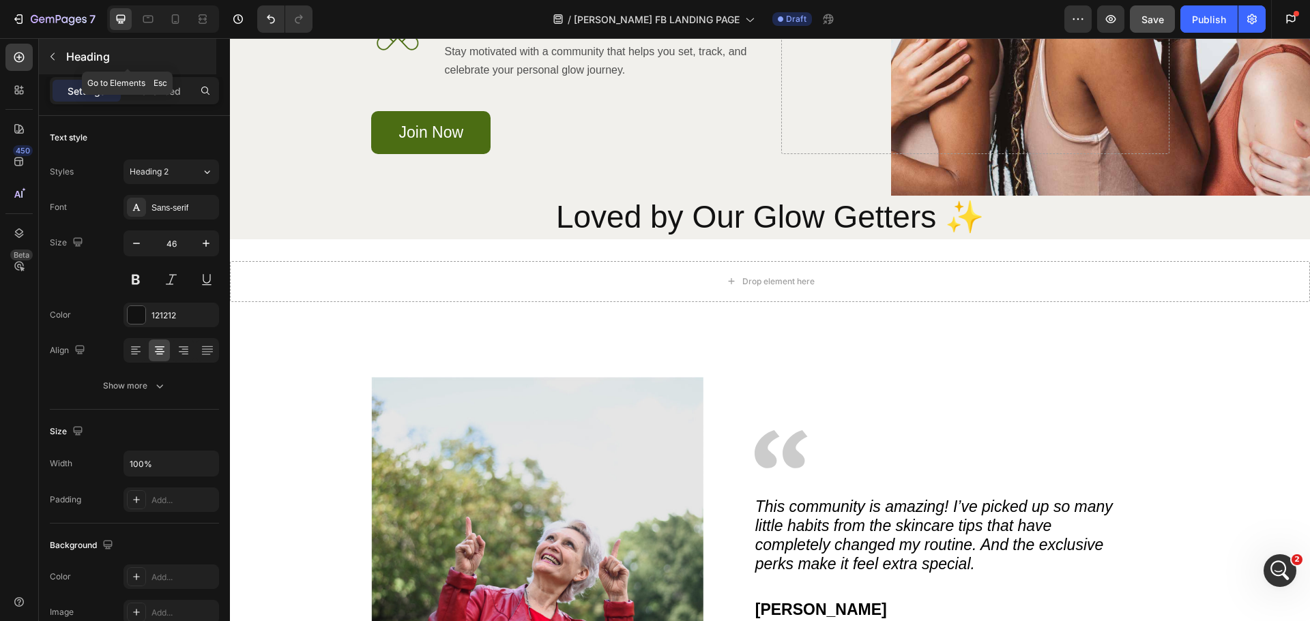
click at [50, 55] on icon "button" at bounding box center [52, 56] width 11 height 11
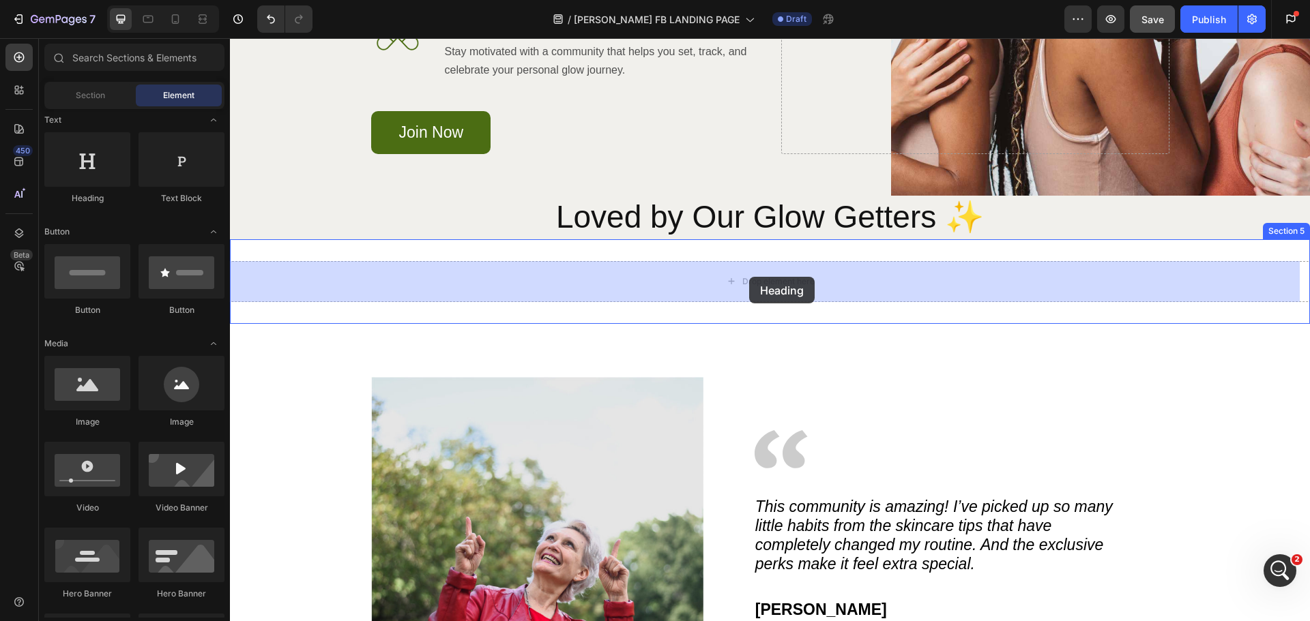
drag, startPoint x: 314, startPoint y: 194, endPoint x: 718, endPoint y: 251, distance: 408.6
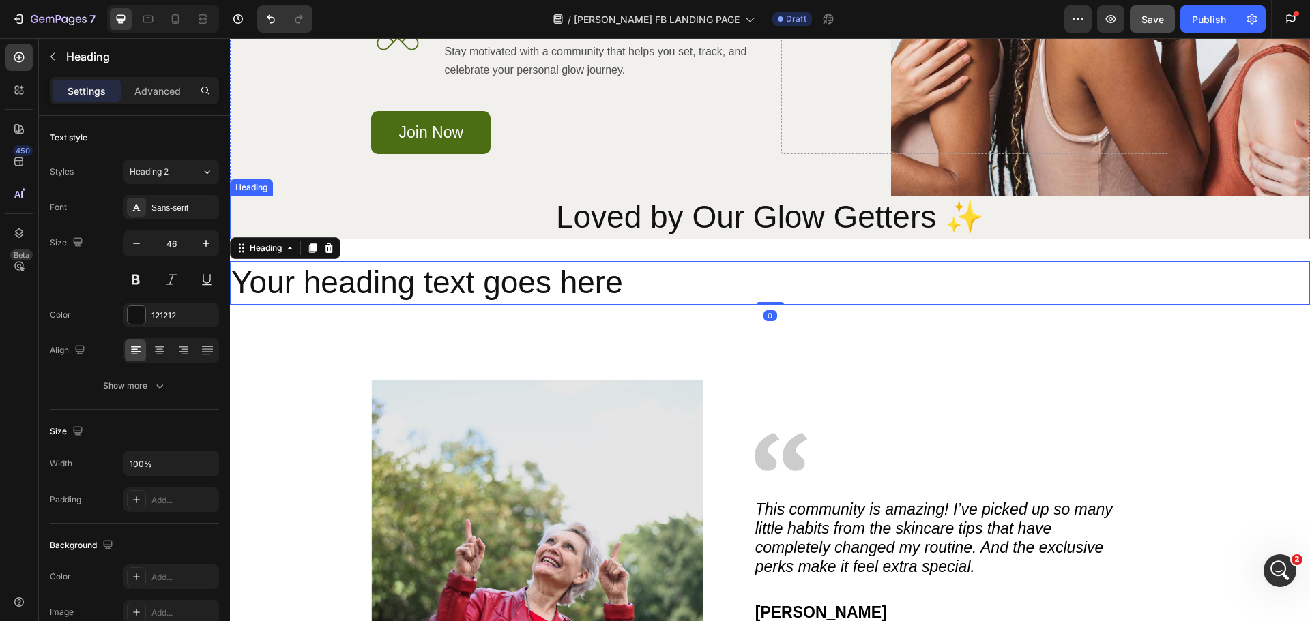
click at [710, 215] on h2 "Loved by Our Glow Getters ✨" at bounding box center [770, 218] width 1080 height 44
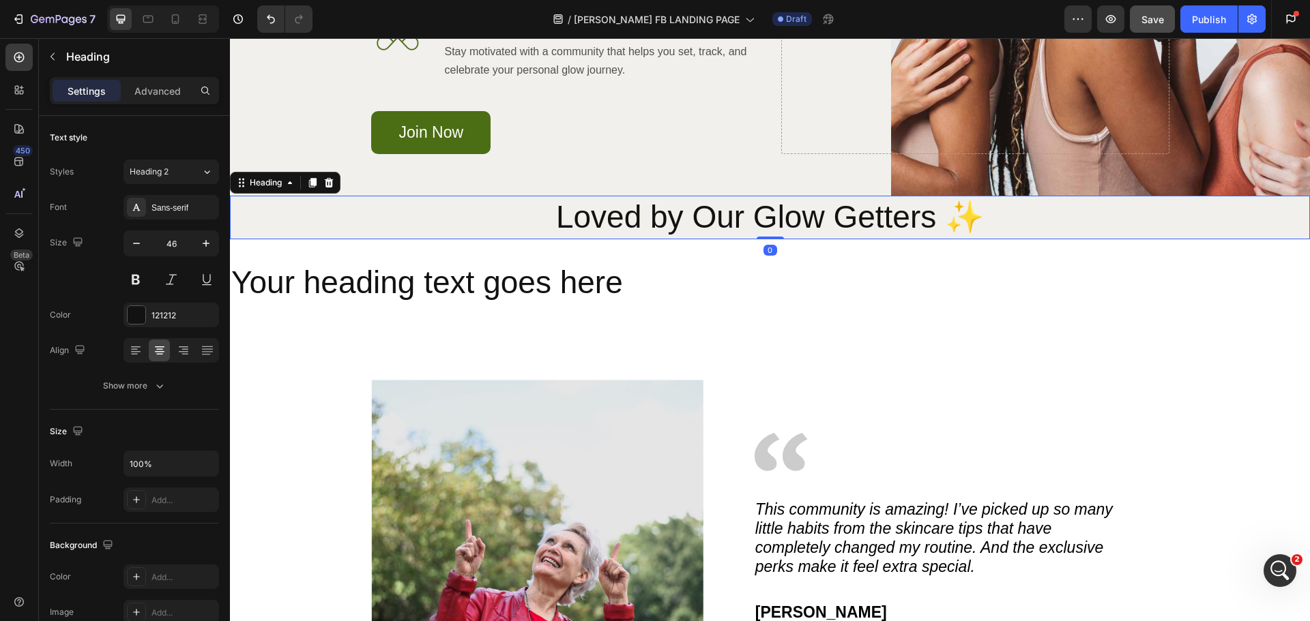
click at [710, 215] on h2 "Loved by Our Glow Getters ✨" at bounding box center [770, 218] width 1080 height 44
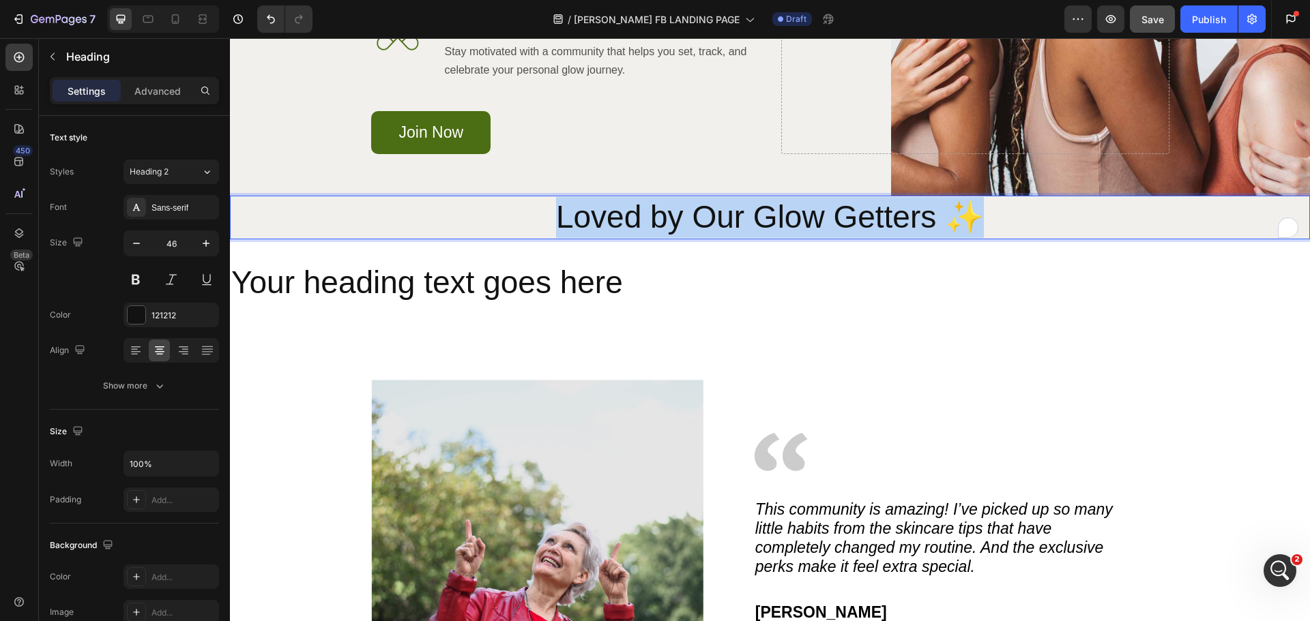
click at [710, 214] on p "Loved by Our Glow Getters ✨" at bounding box center [769, 217] width 1077 height 41
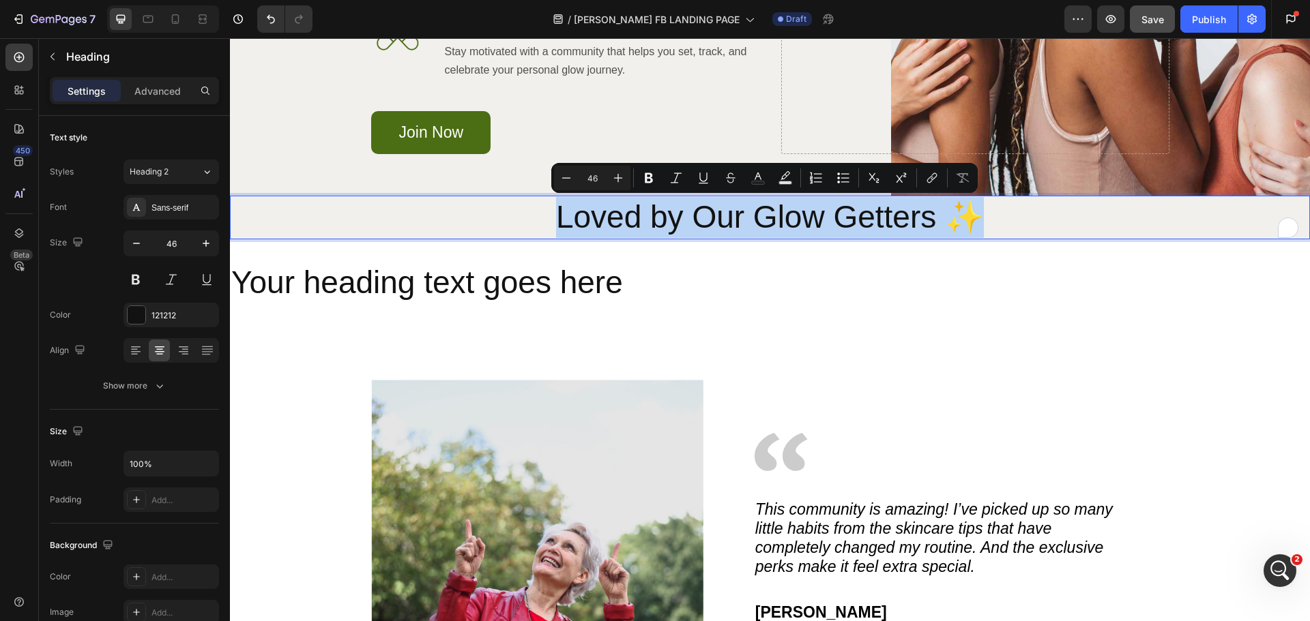
copy p "Loved by Our Glow Getters ✨"
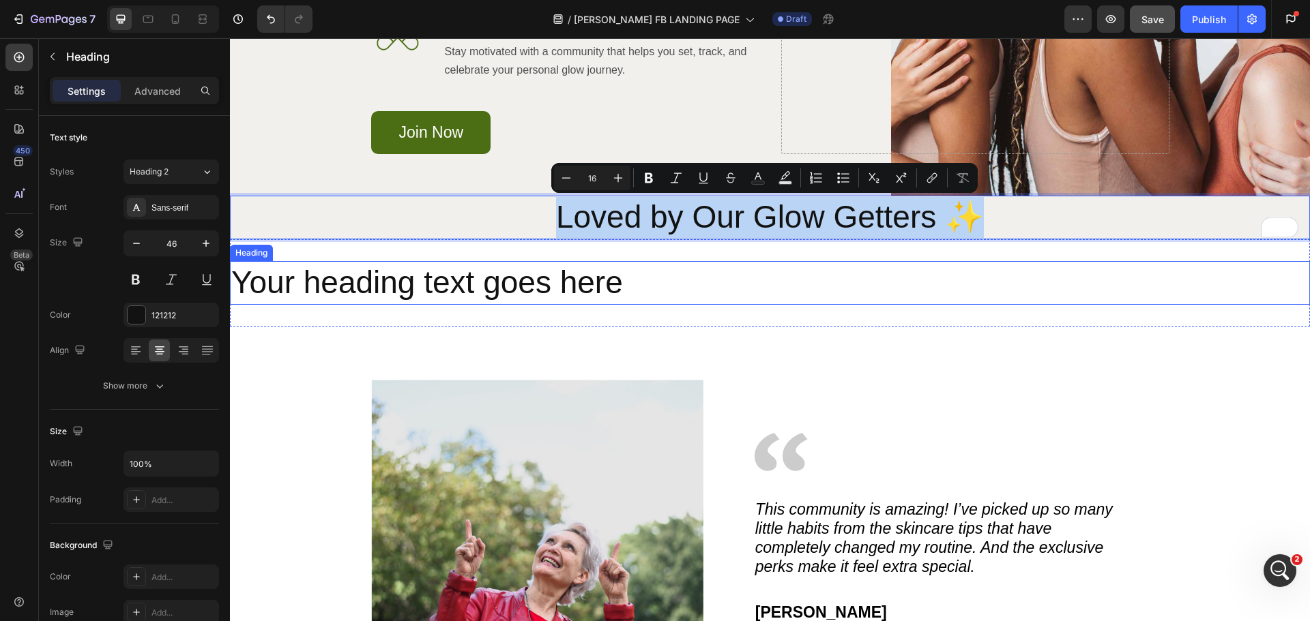
click at [381, 287] on h2 "Your heading text goes here" at bounding box center [770, 283] width 1080 height 44
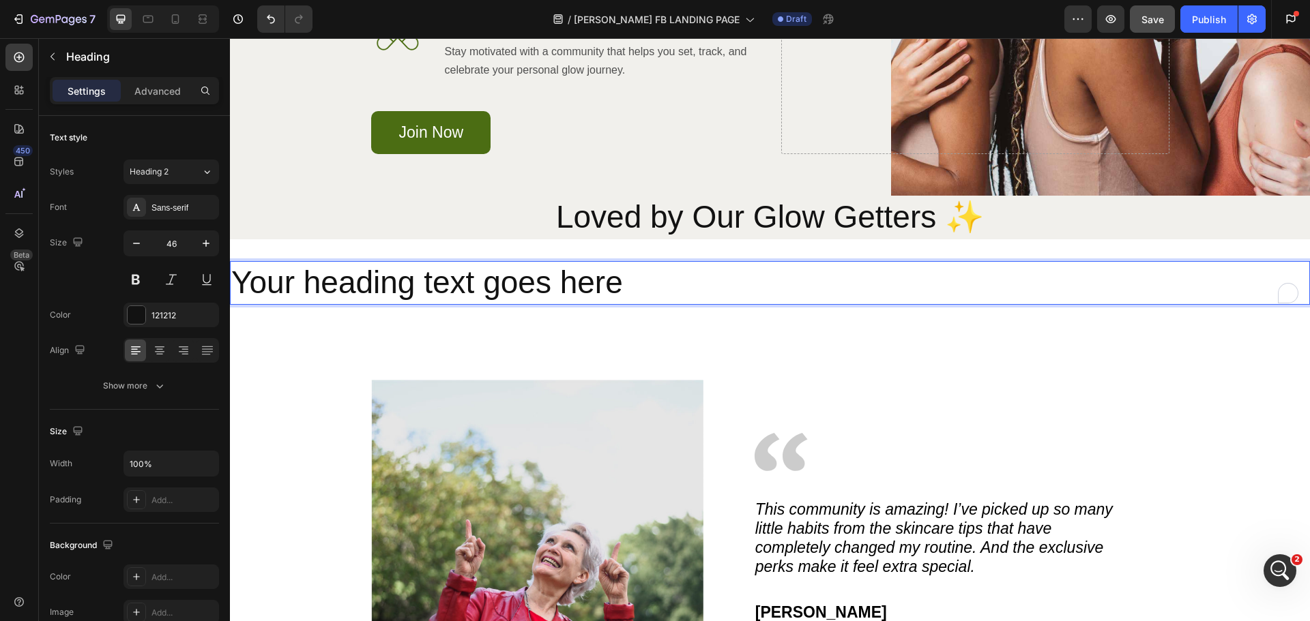
click at [381, 287] on h2 "Your heading text goes here" at bounding box center [770, 283] width 1080 height 44
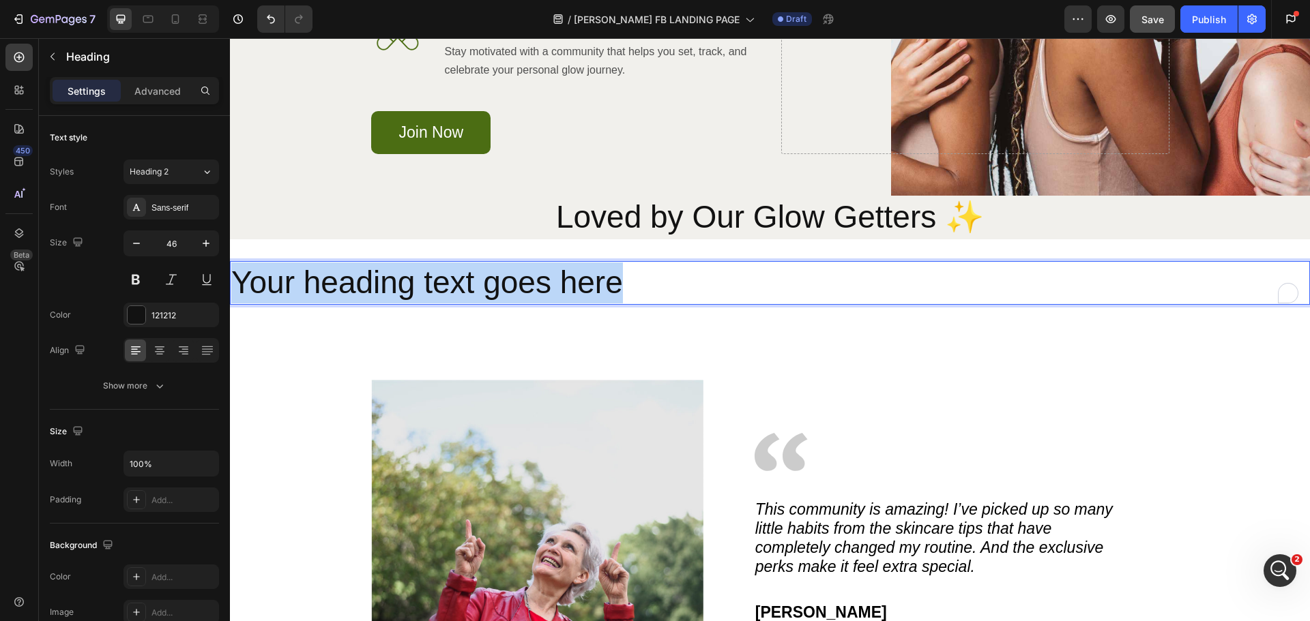
click at [381, 287] on p "Your heading text goes here" at bounding box center [769, 283] width 1077 height 41
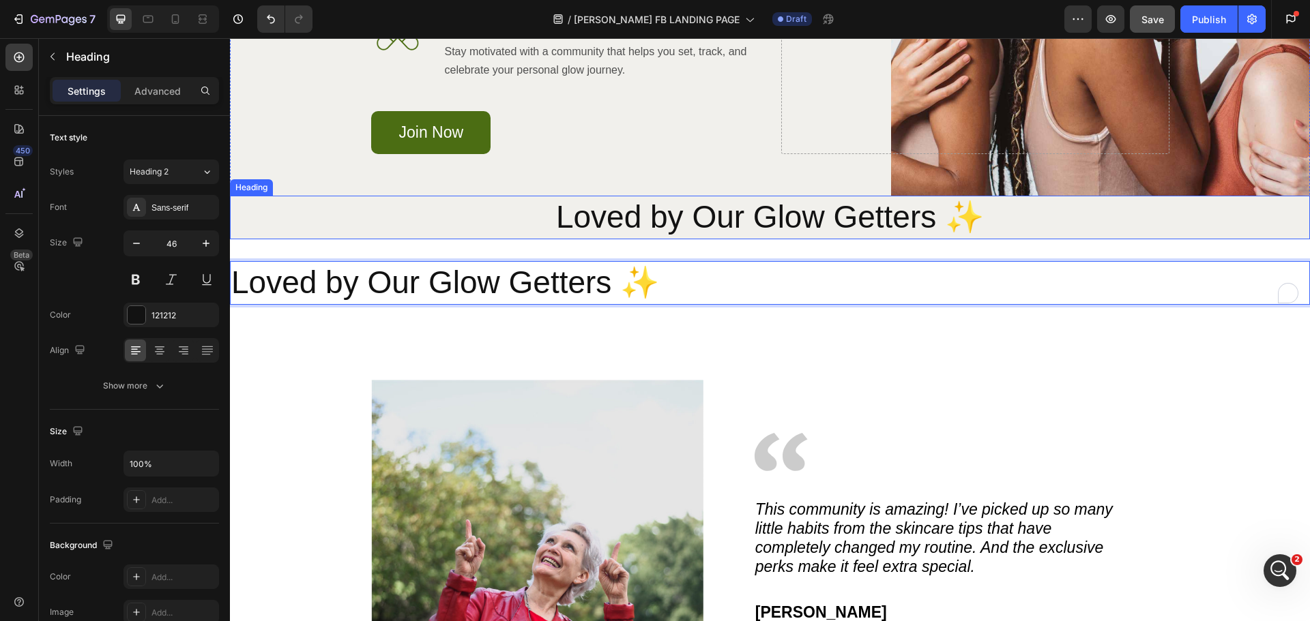
click at [761, 224] on p "Loved by Our Glow Getters ✨" at bounding box center [769, 217] width 1077 height 41
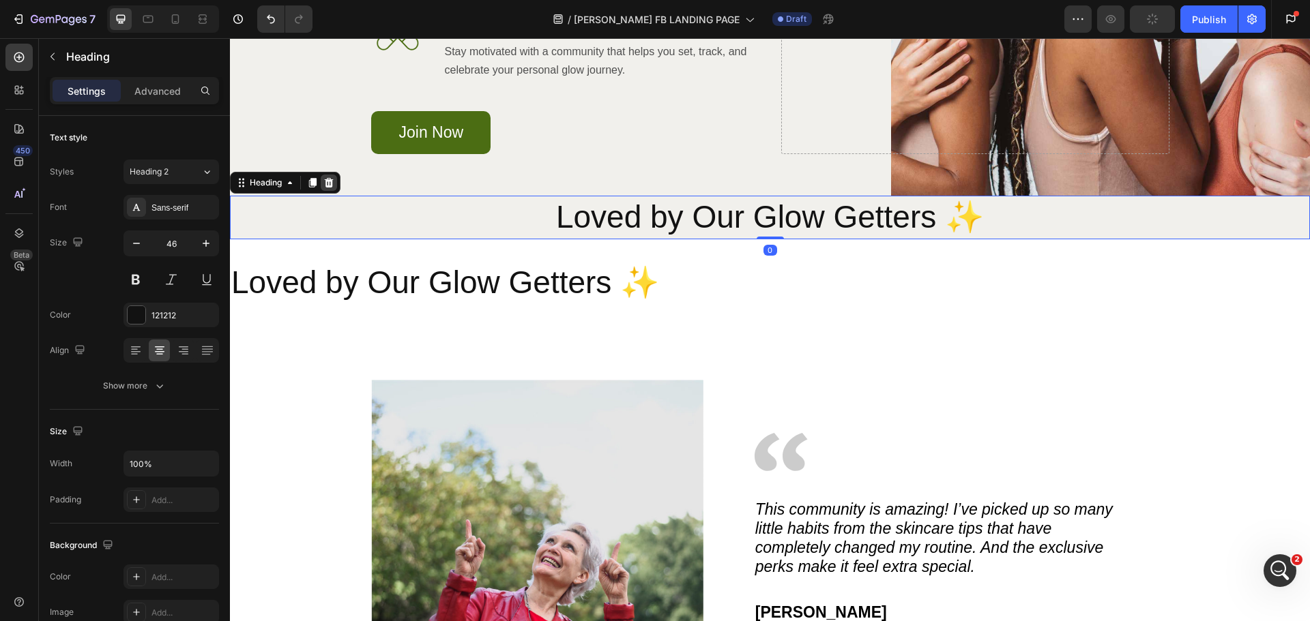
click at [326, 186] on icon at bounding box center [328, 182] width 11 height 11
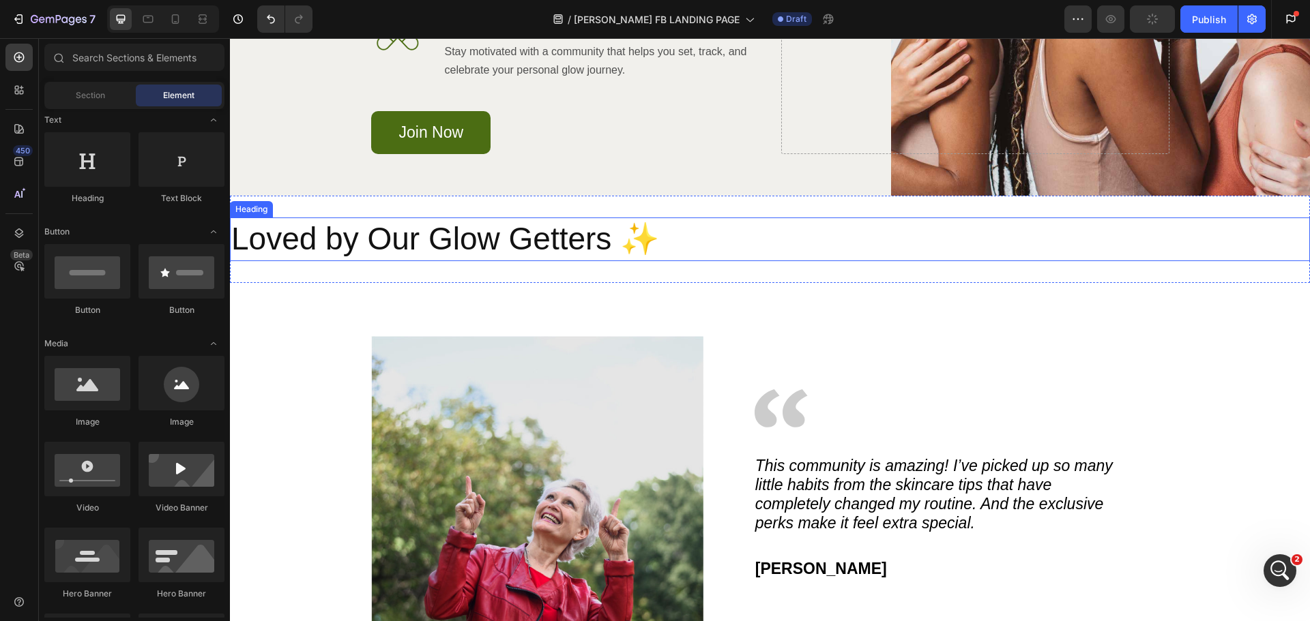
click at [545, 245] on p "Loved by Our Glow Getters ✨" at bounding box center [769, 239] width 1077 height 41
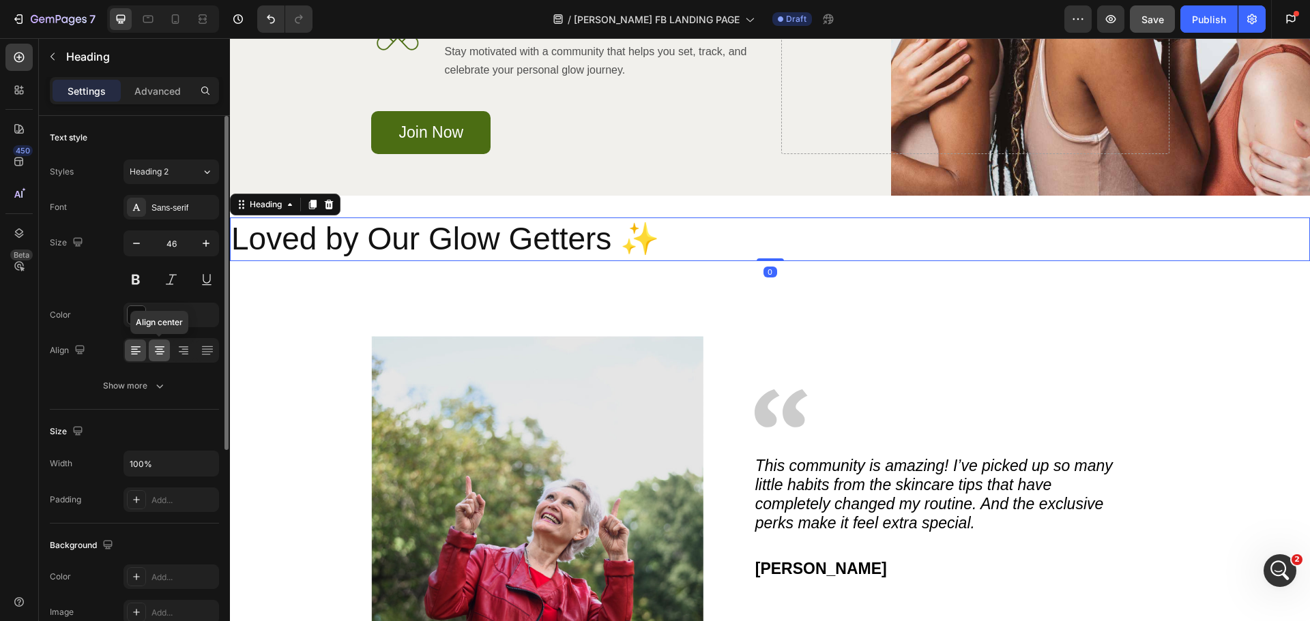
click at [157, 357] on icon at bounding box center [160, 351] width 14 height 14
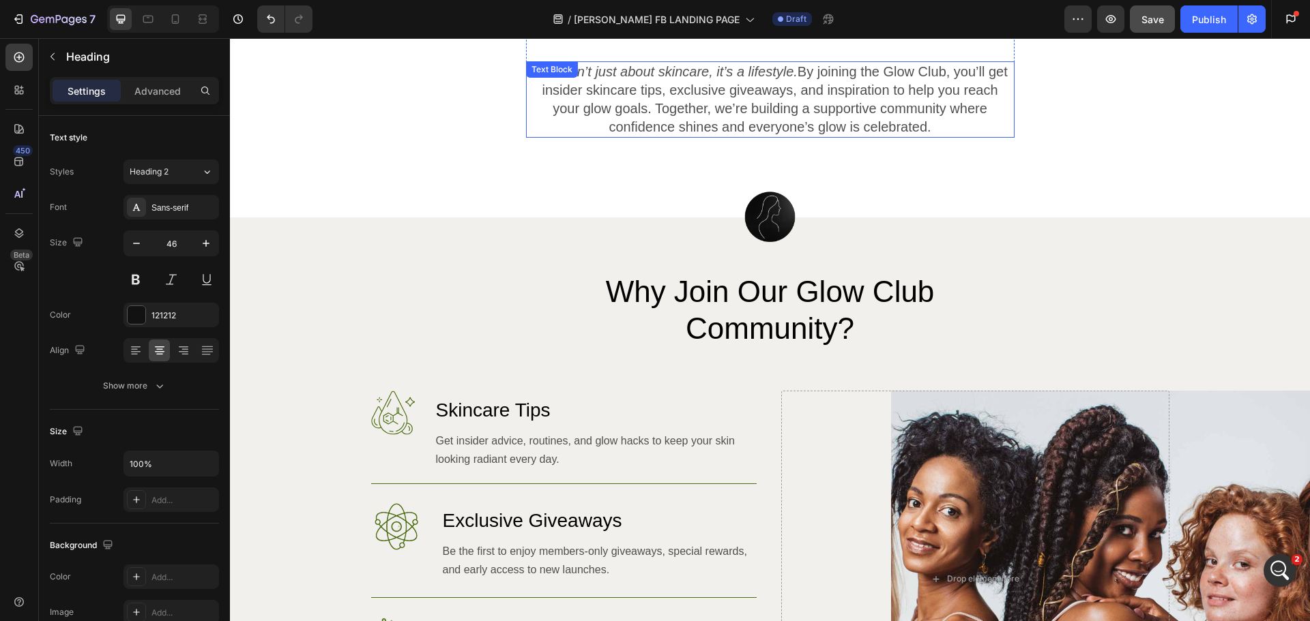
scroll to position [584, 0]
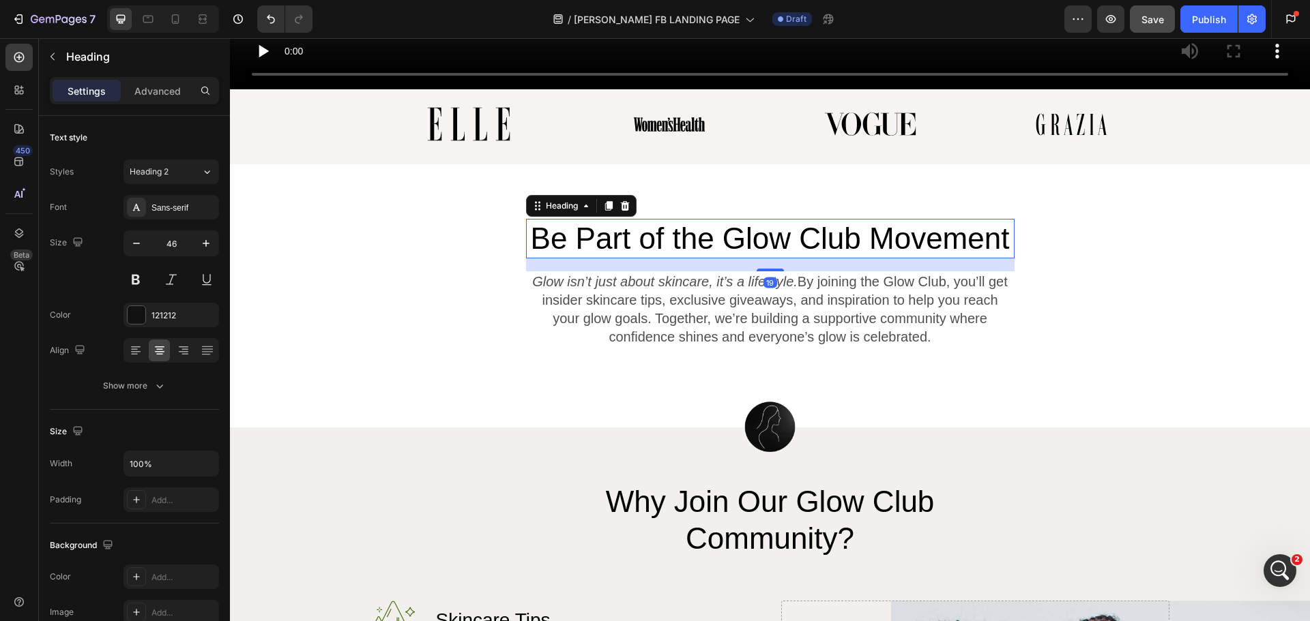
click at [677, 230] on h2 "Be Part of the Glow Club Movement" at bounding box center [770, 239] width 488 height 40
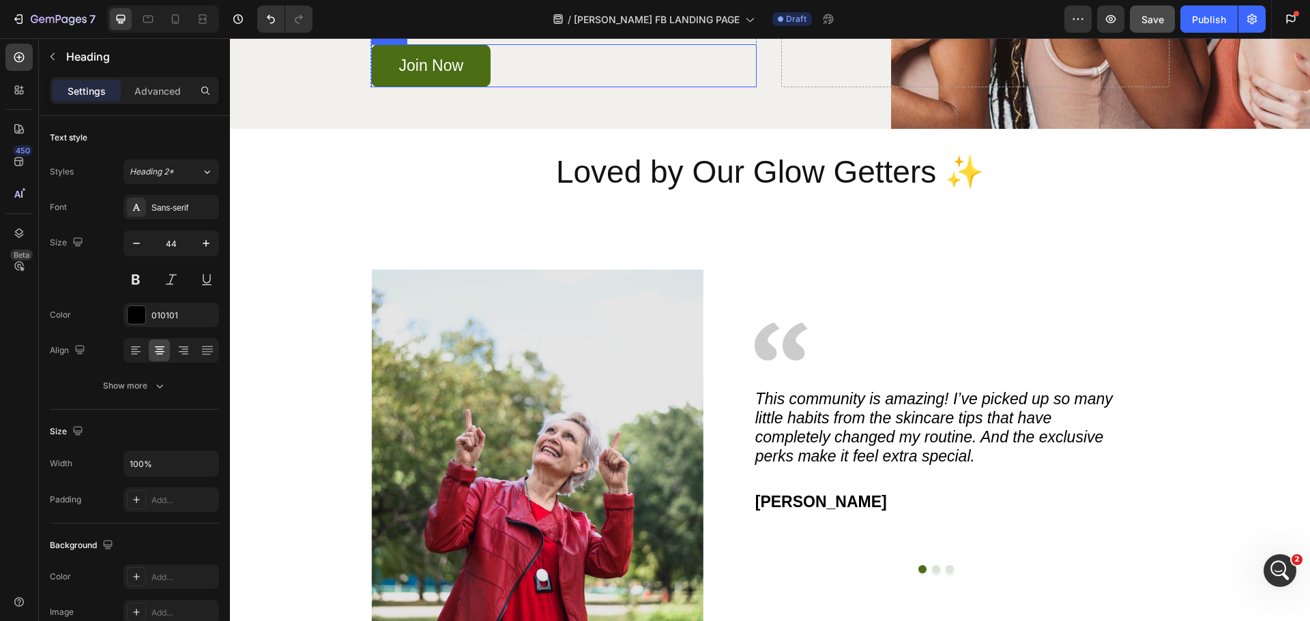
scroll to position [1471, 0]
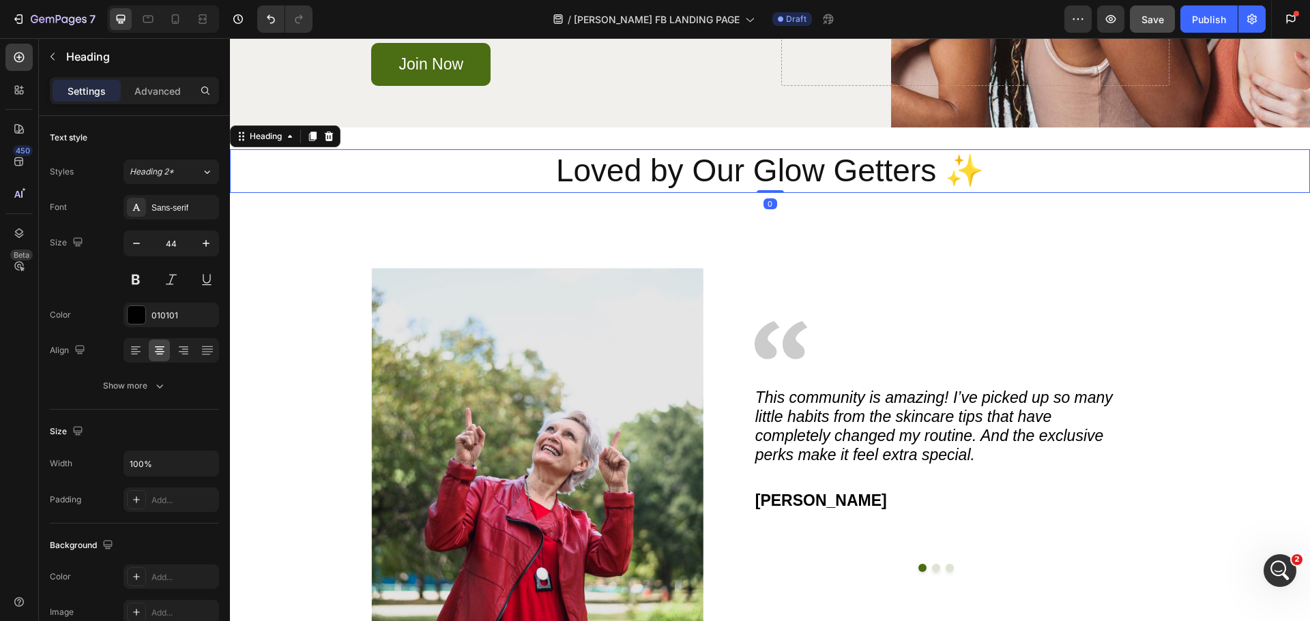
click at [684, 172] on h2 "Loved by Our Glow Getters ✨" at bounding box center [770, 171] width 1080 height 44
click at [184, 176] on div "Heading 2" at bounding box center [157, 172] width 55 height 12
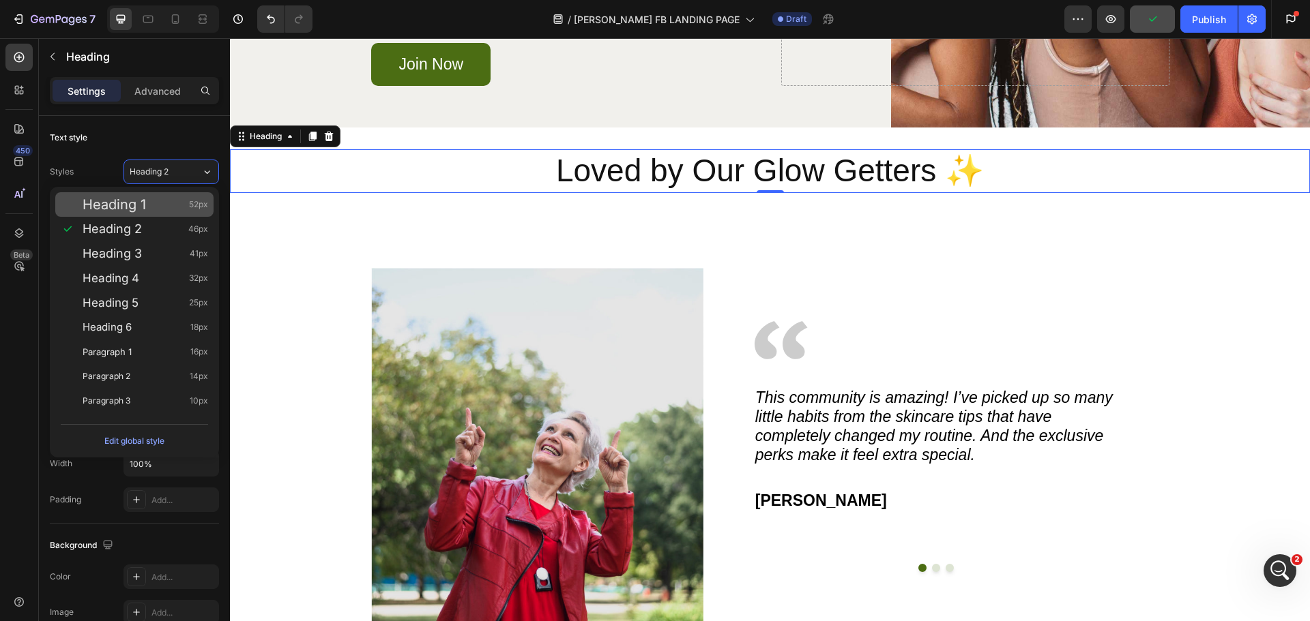
click at [156, 199] on div "Heading 1 52px" at bounding box center [146, 205] width 126 height 14
type input "52"
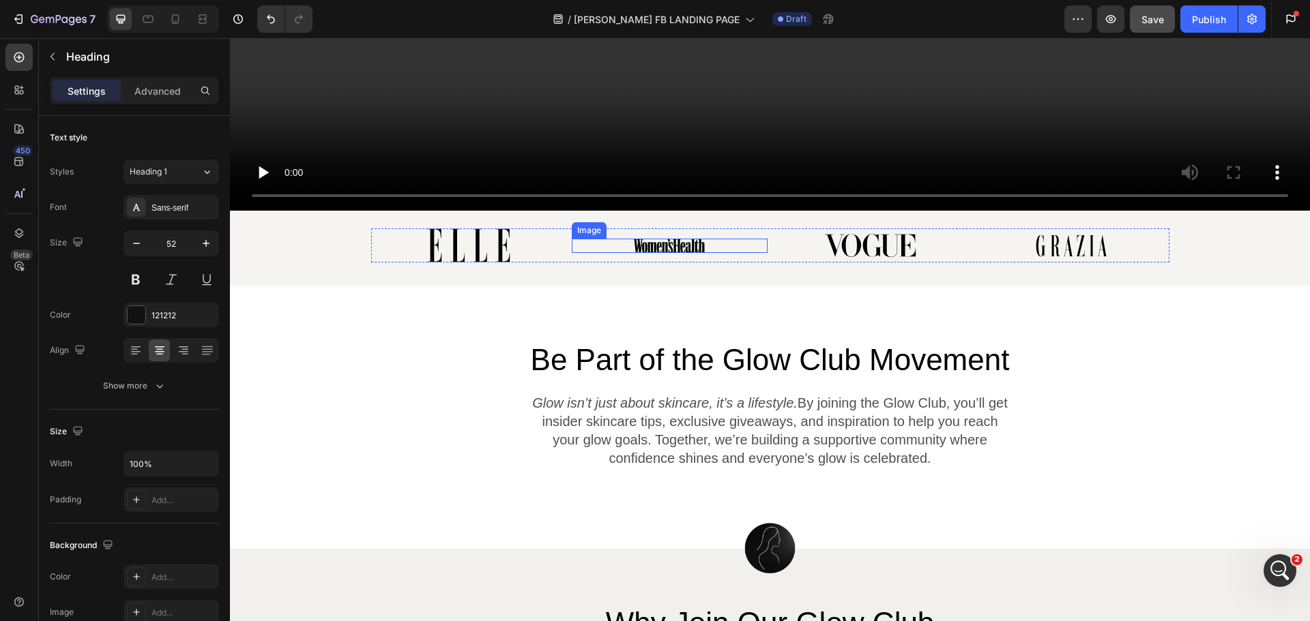
scroll to position [448, 0]
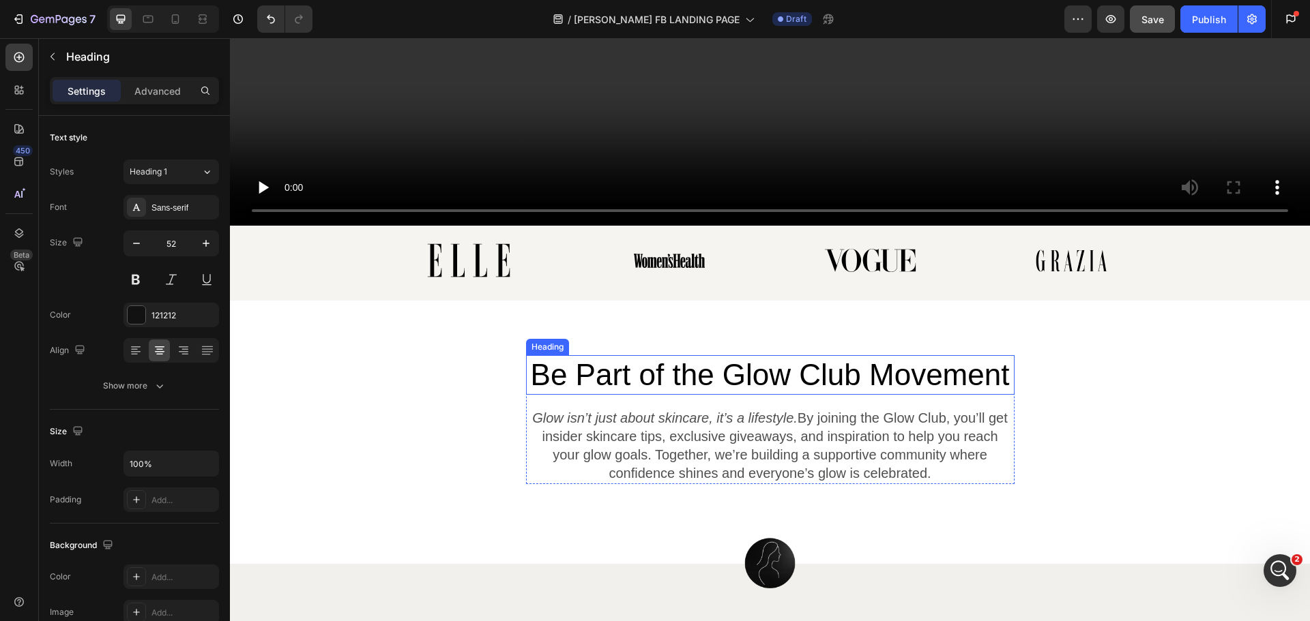
click at [669, 370] on h2 "Be Part of the Glow Club Movement" at bounding box center [770, 375] width 488 height 40
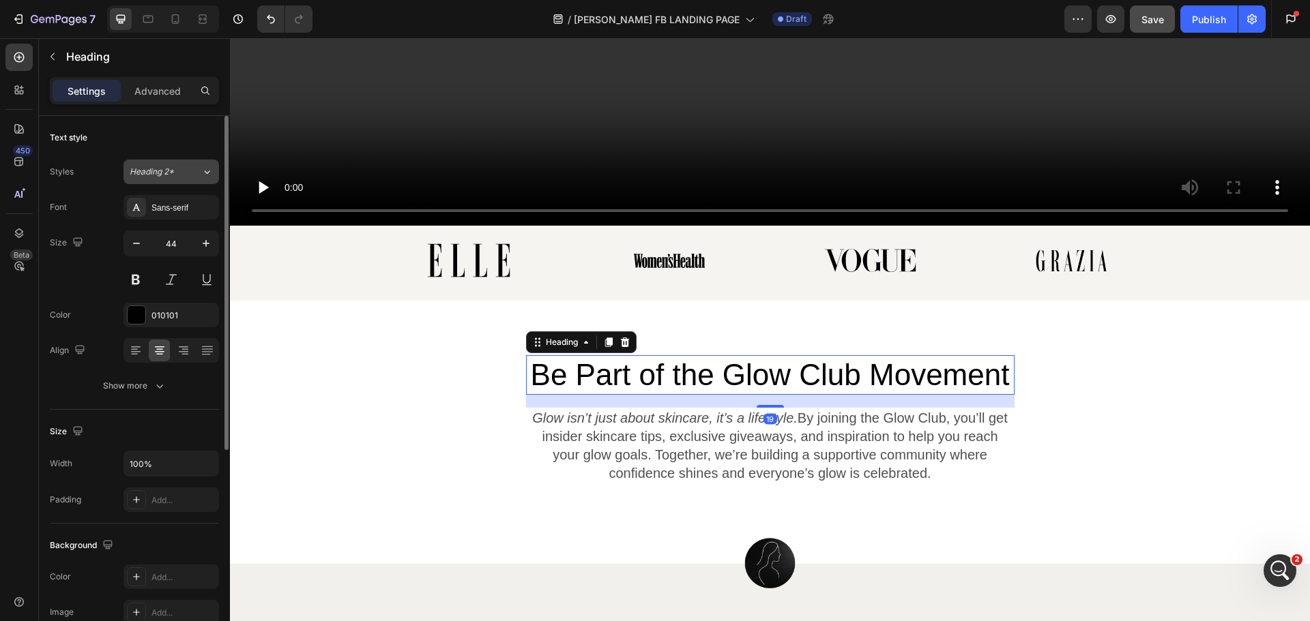
click at [192, 175] on div "Heading 2*" at bounding box center [166, 172] width 72 height 12
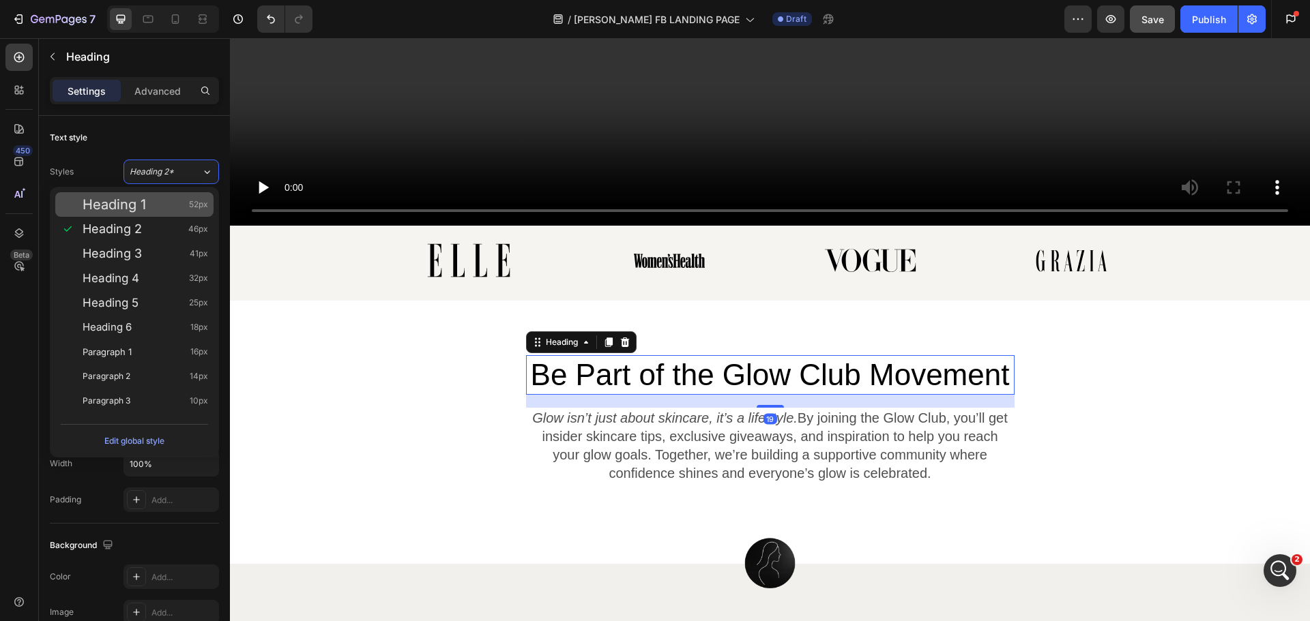
click at [158, 204] on div "Heading 1 52px" at bounding box center [146, 205] width 126 height 14
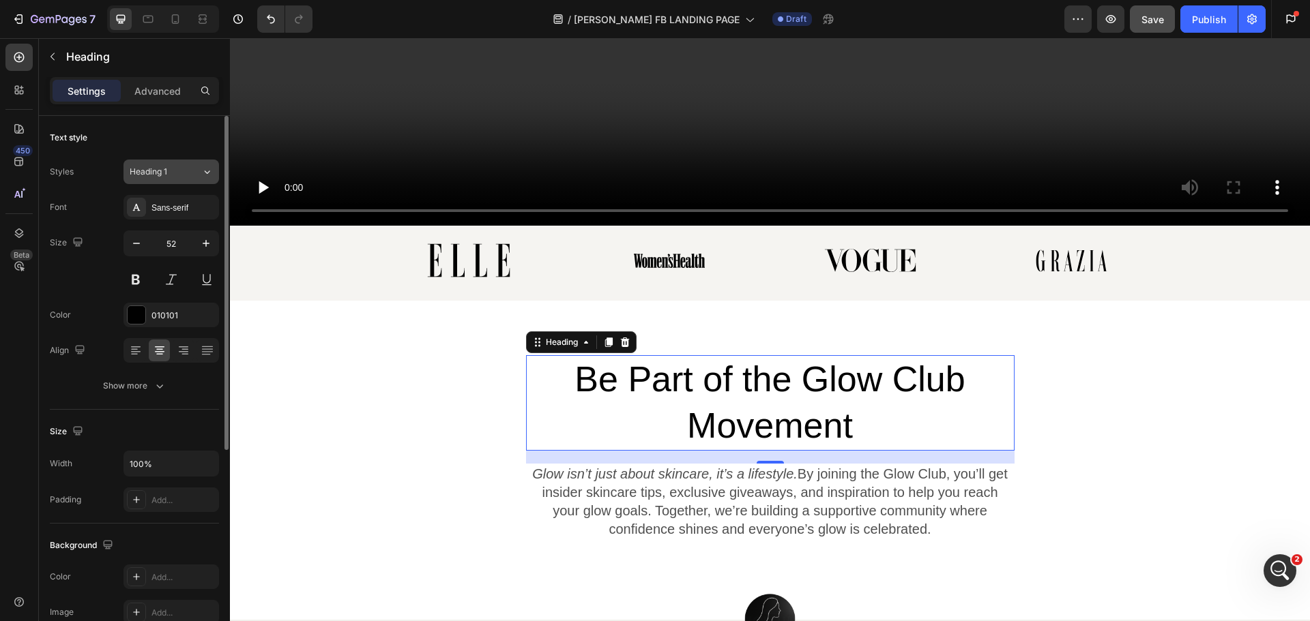
click at [171, 180] on button "Heading 1" at bounding box center [171, 172] width 96 height 25
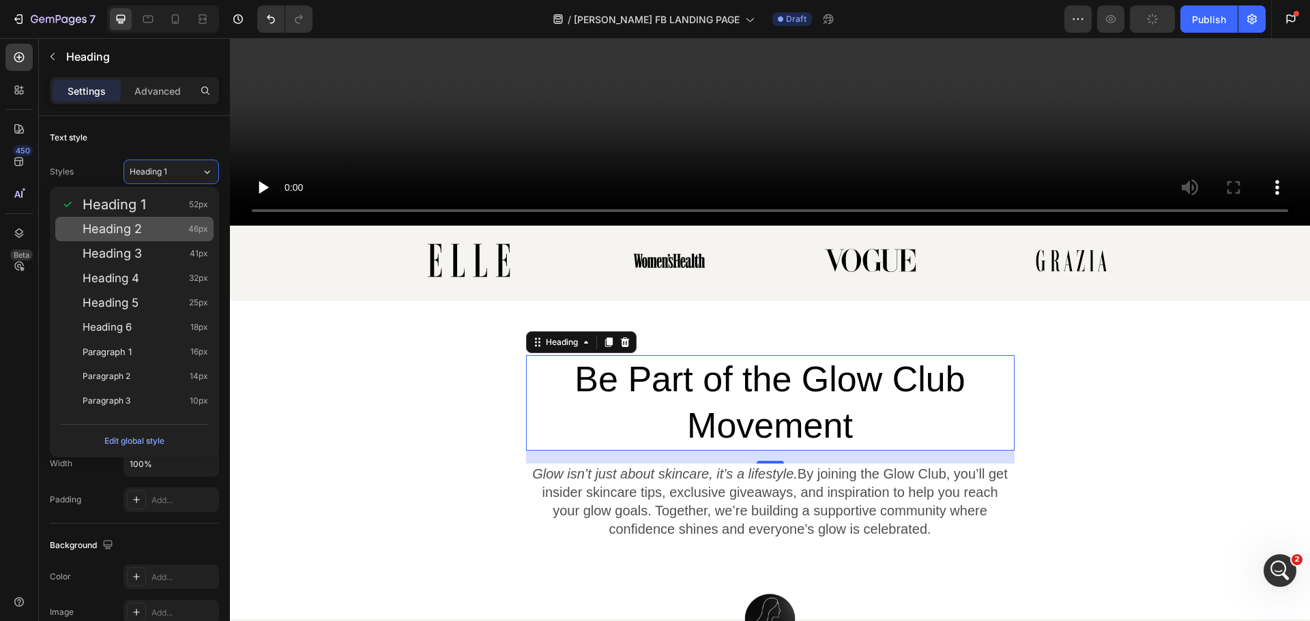
click at [173, 231] on div "Heading 2 46px" at bounding box center [146, 229] width 126 height 14
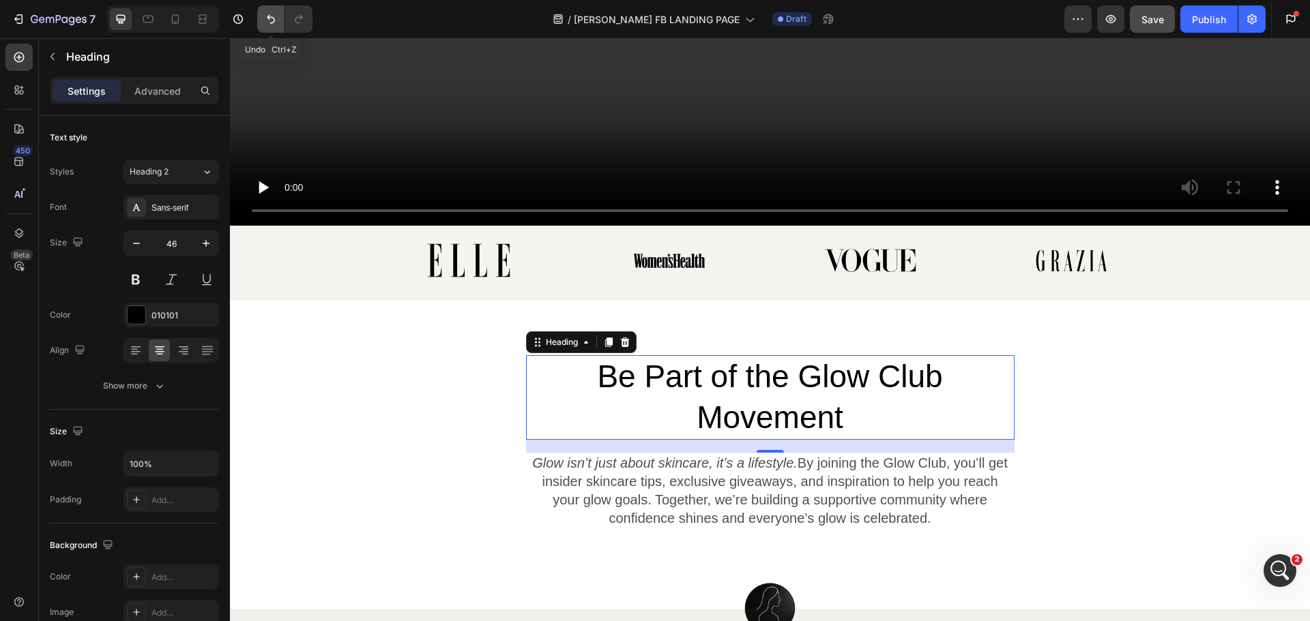
click at [263, 23] on button "Undo/Redo" at bounding box center [270, 18] width 27 height 27
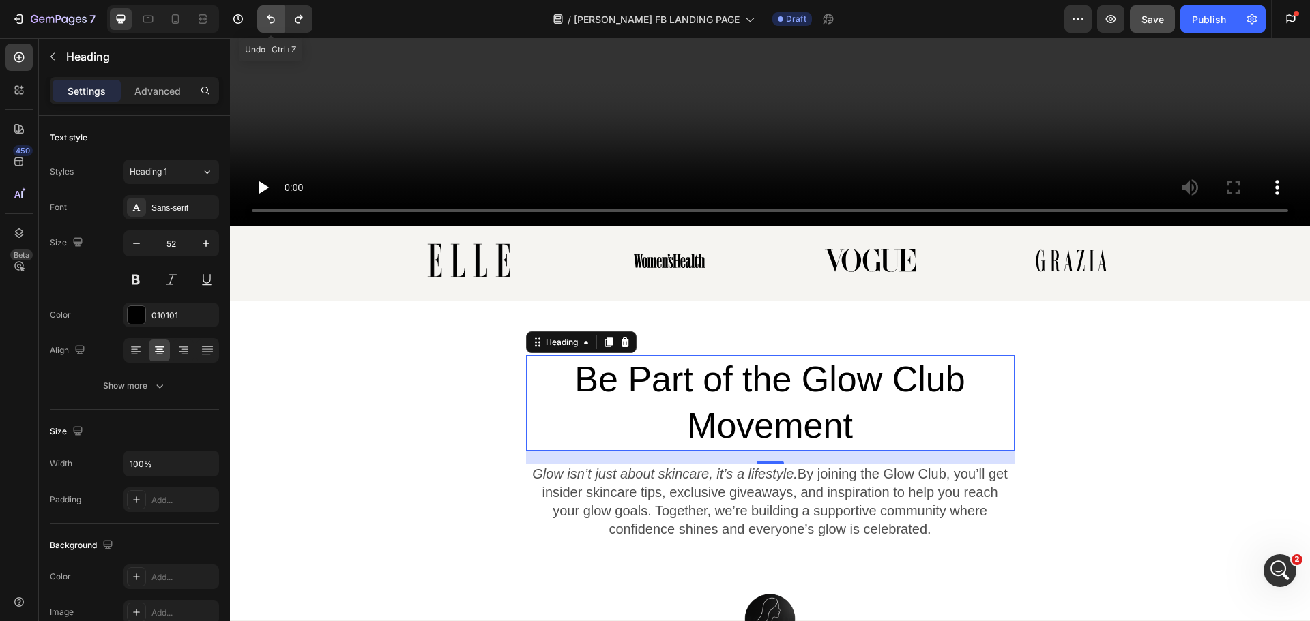
click at [263, 23] on button "Undo/Redo" at bounding box center [270, 18] width 27 height 27
type input "44"
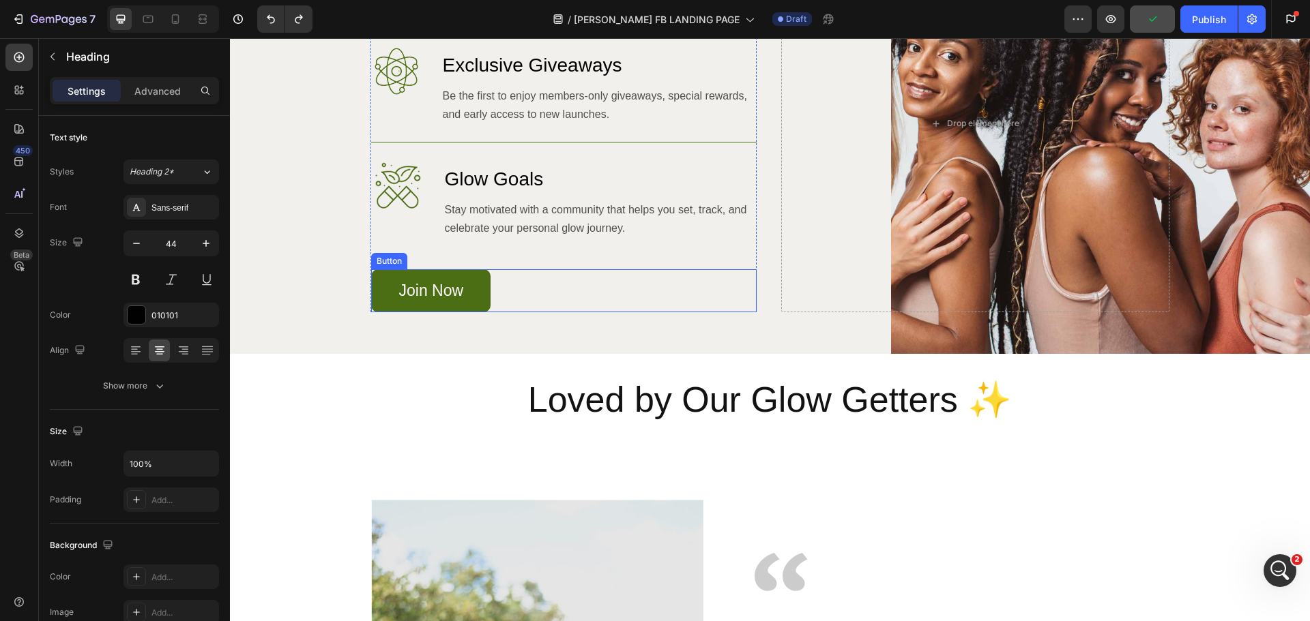
scroll to position [1334, 0]
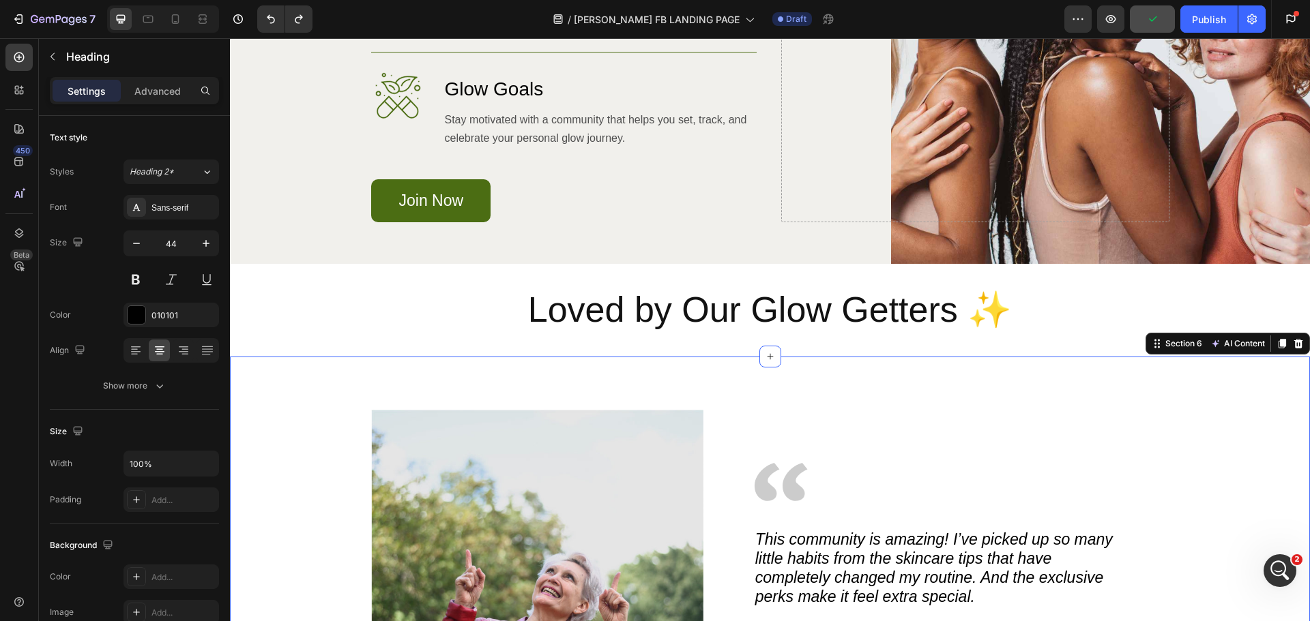
click at [875, 389] on div "Image Image This community is amazing! I’ve picked up so many little habits fro…" at bounding box center [770, 596] width 1080 height 478
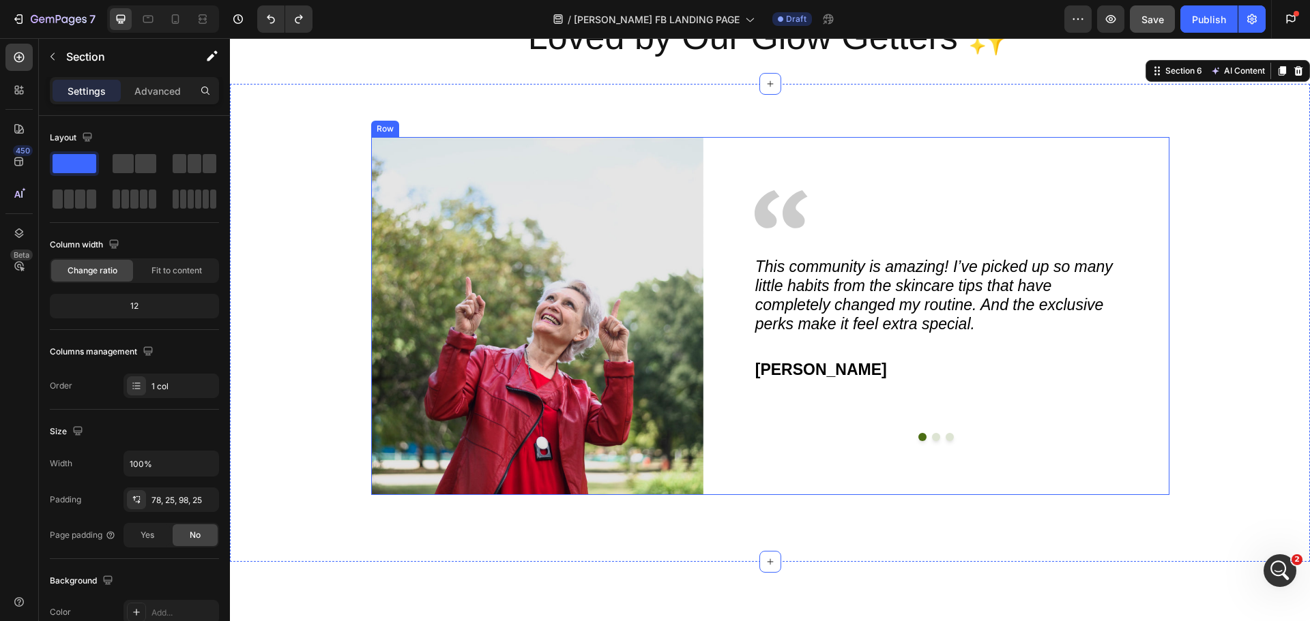
scroll to position [1403, 0]
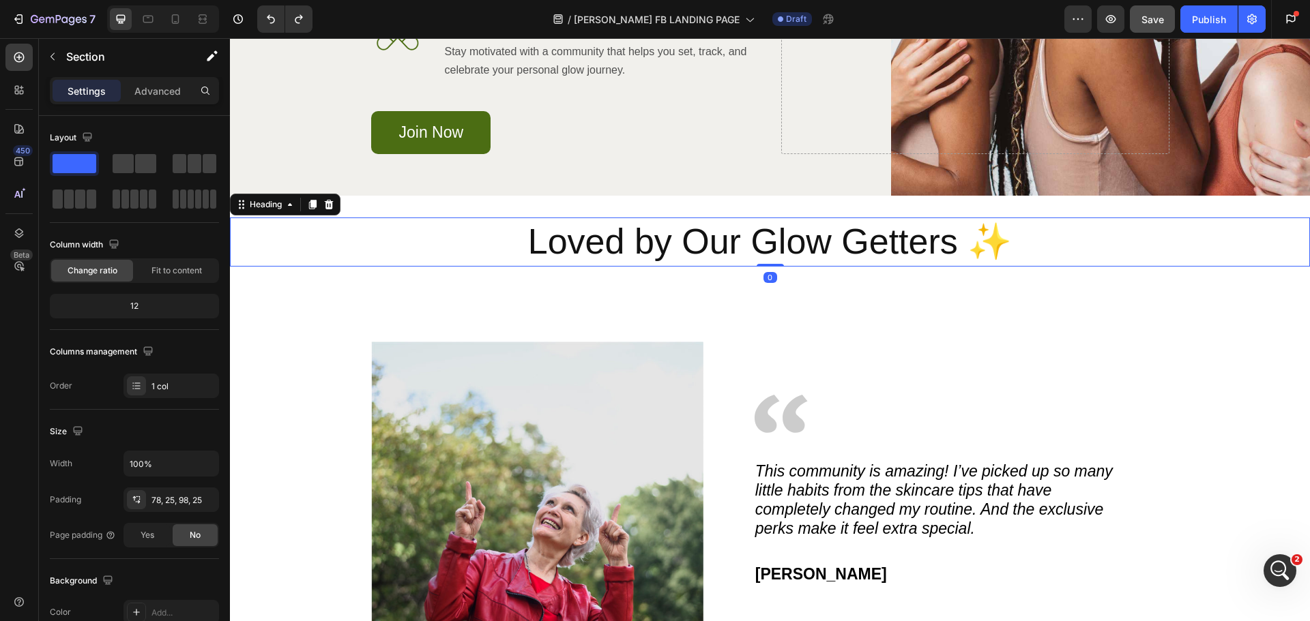
click at [743, 253] on h2 "Loved by Our Glow Getters ✨" at bounding box center [770, 242] width 1080 height 49
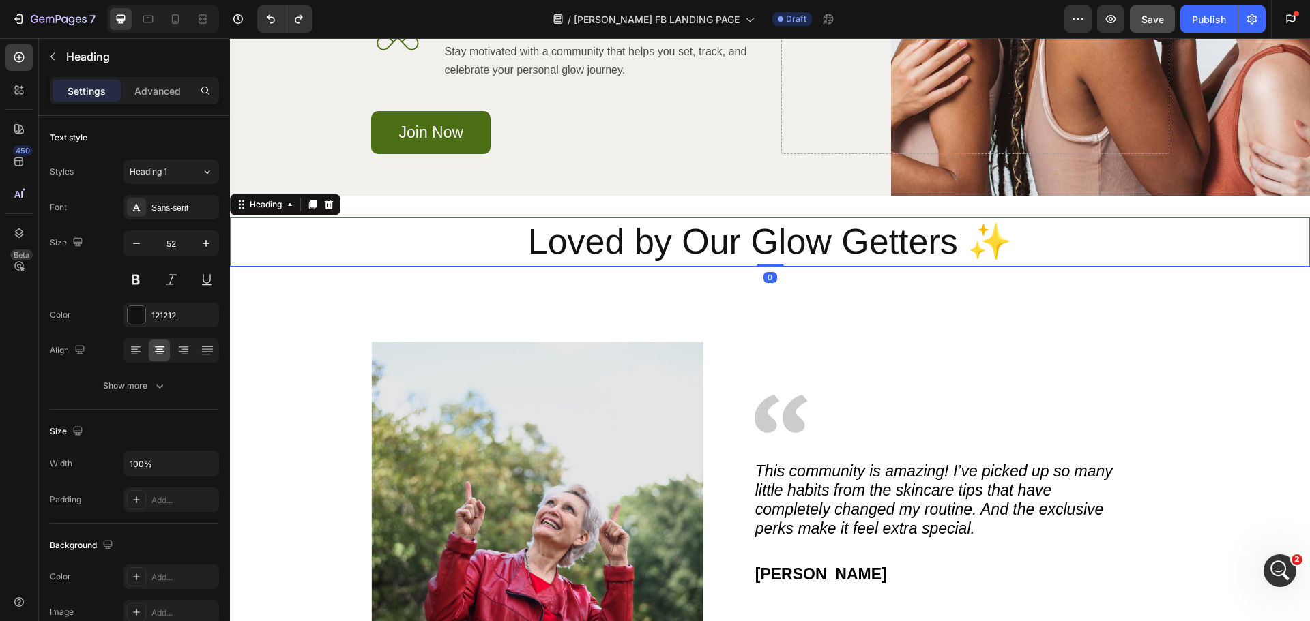
click at [743, 253] on h2 "Loved by Our Glow Getters ✨" at bounding box center [770, 242] width 1080 height 49
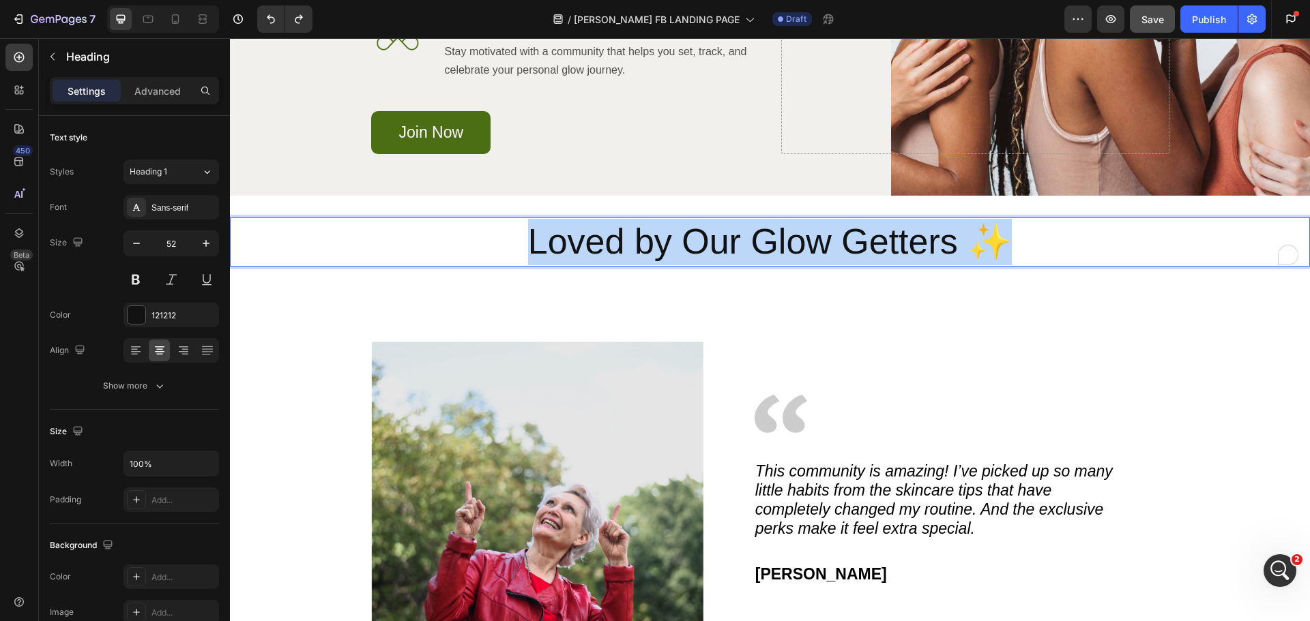
click at [743, 253] on p "Loved by Our Glow Getters ✨" at bounding box center [769, 242] width 1077 height 46
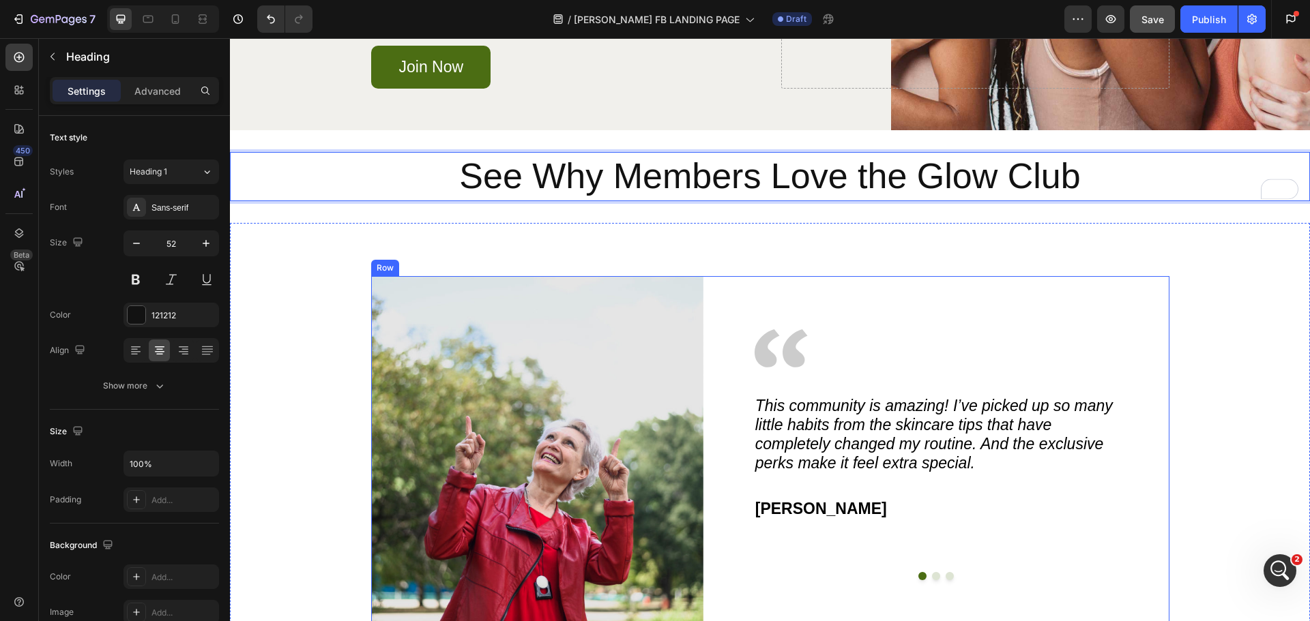
scroll to position [1539, 0]
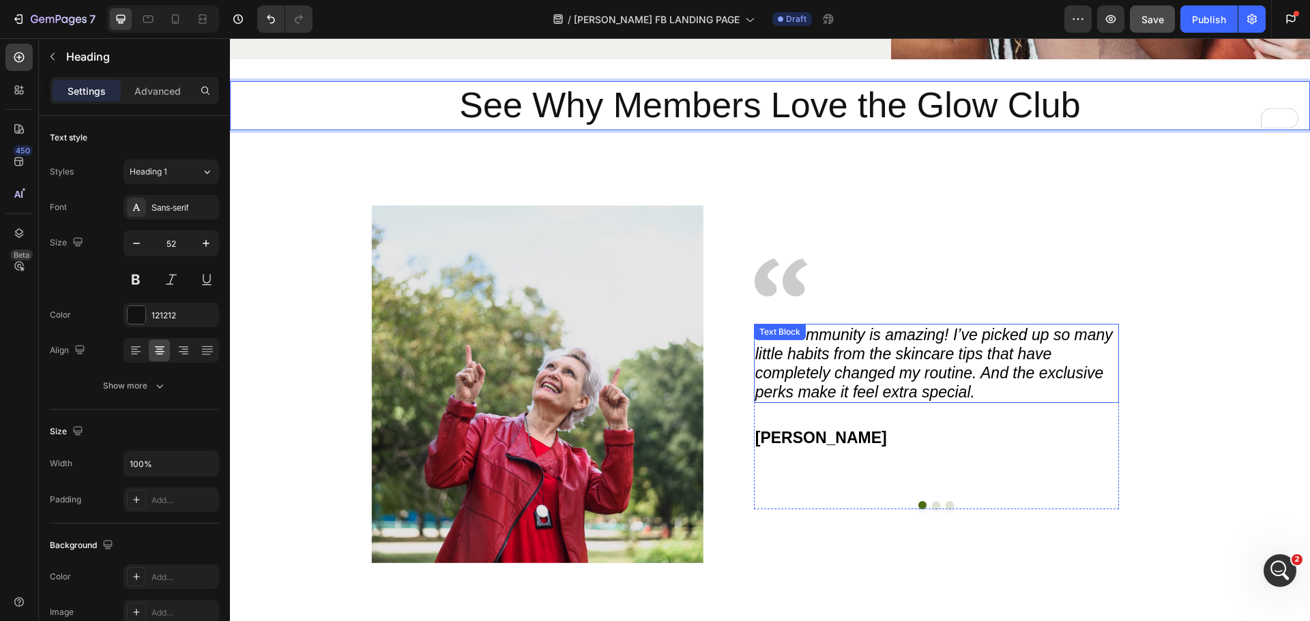
click at [859, 375] on icon "This community is amazing! I’ve picked up so many little habits from the skinca…" at bounding box center [933, 363] width 357 height 75
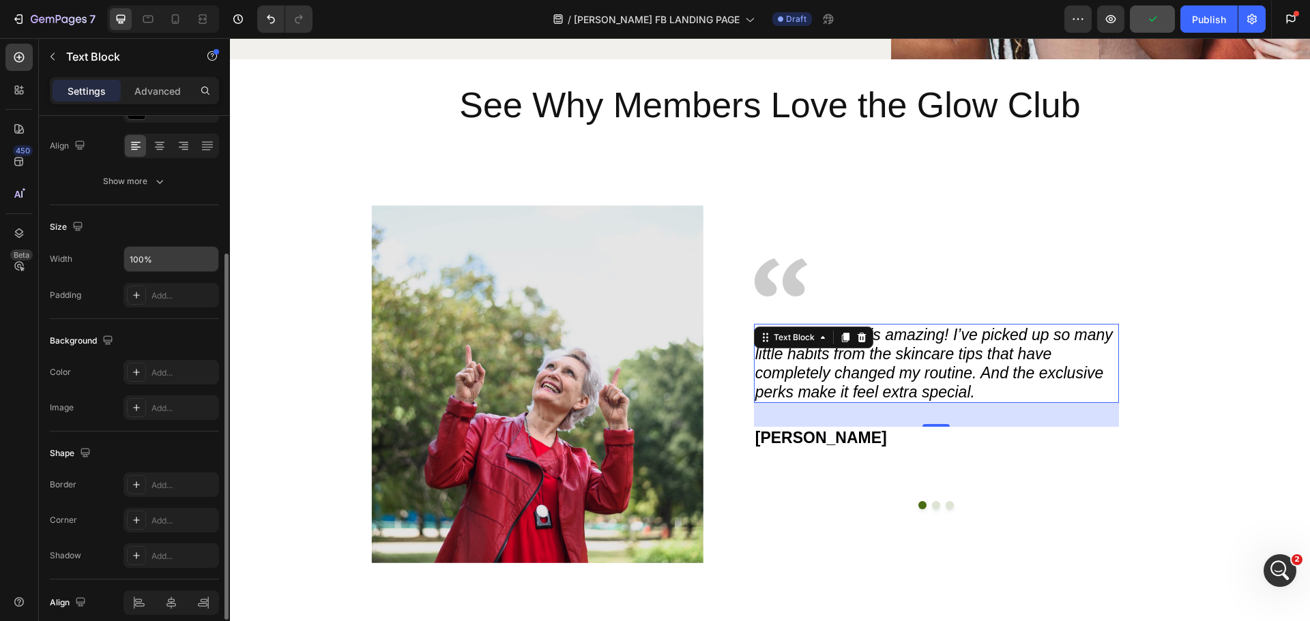
scroll to position [264, 0]
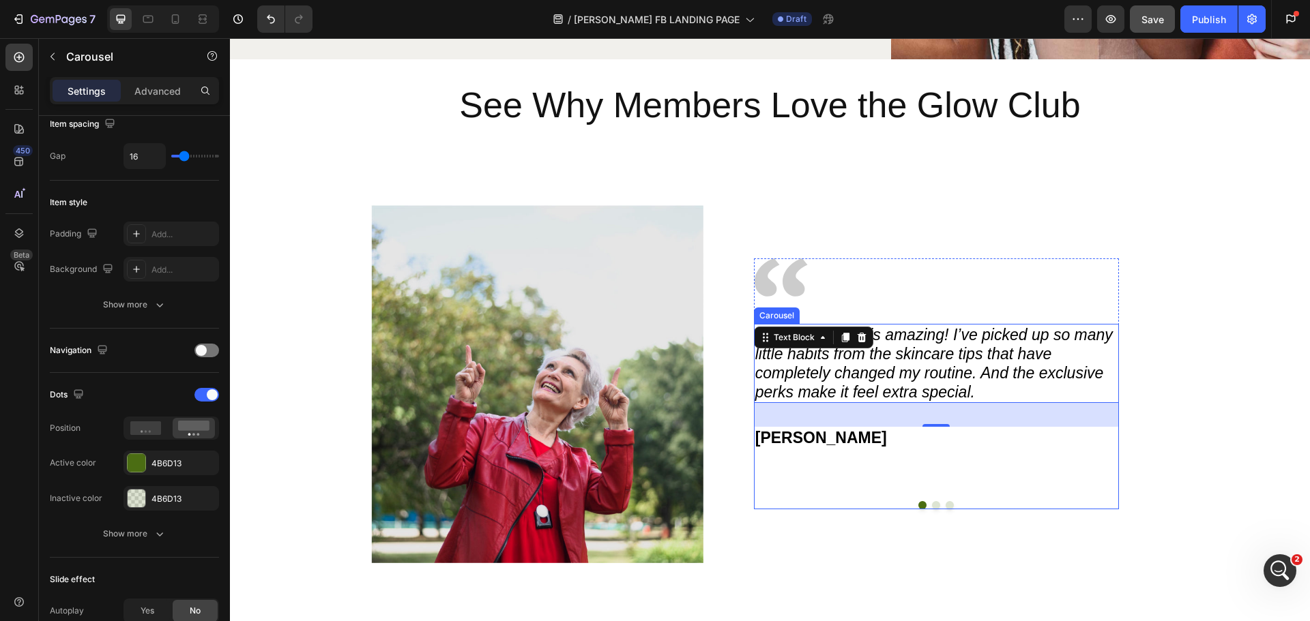
click at [933, 504] on button "Dot" at bounding box center [936, 505] width 8 height 8
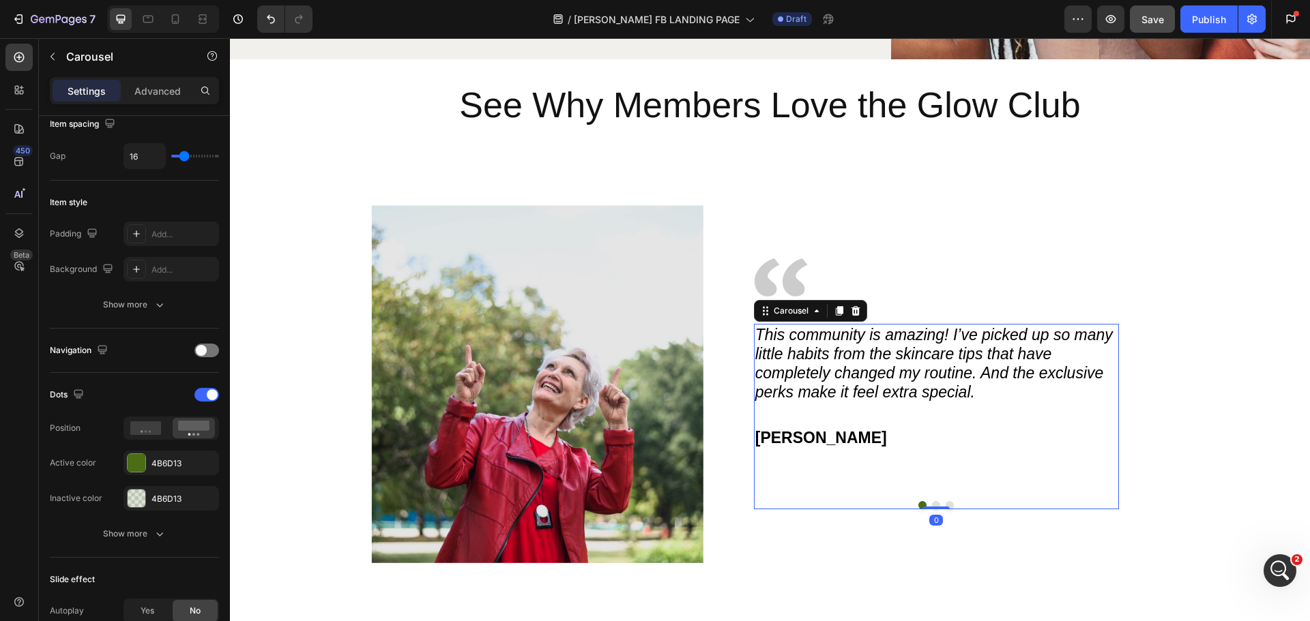
scroll to position [0, 0]
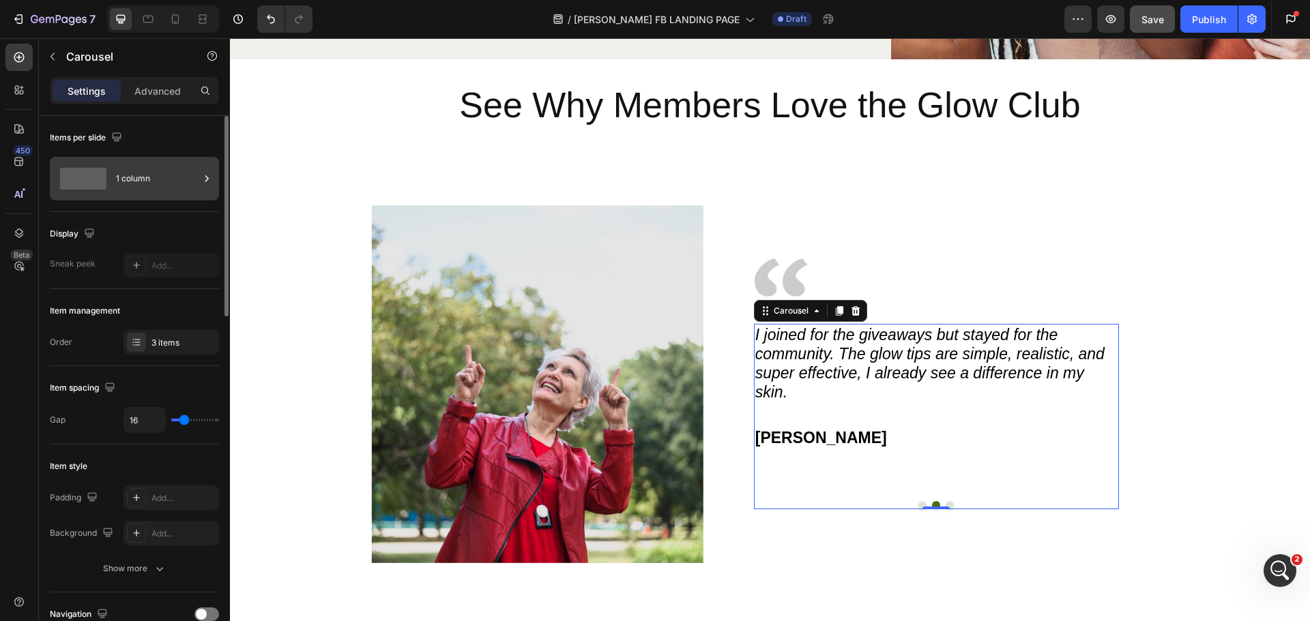
click at [210, 179] on icon at bounding box center [207, 179] width 14 height 14
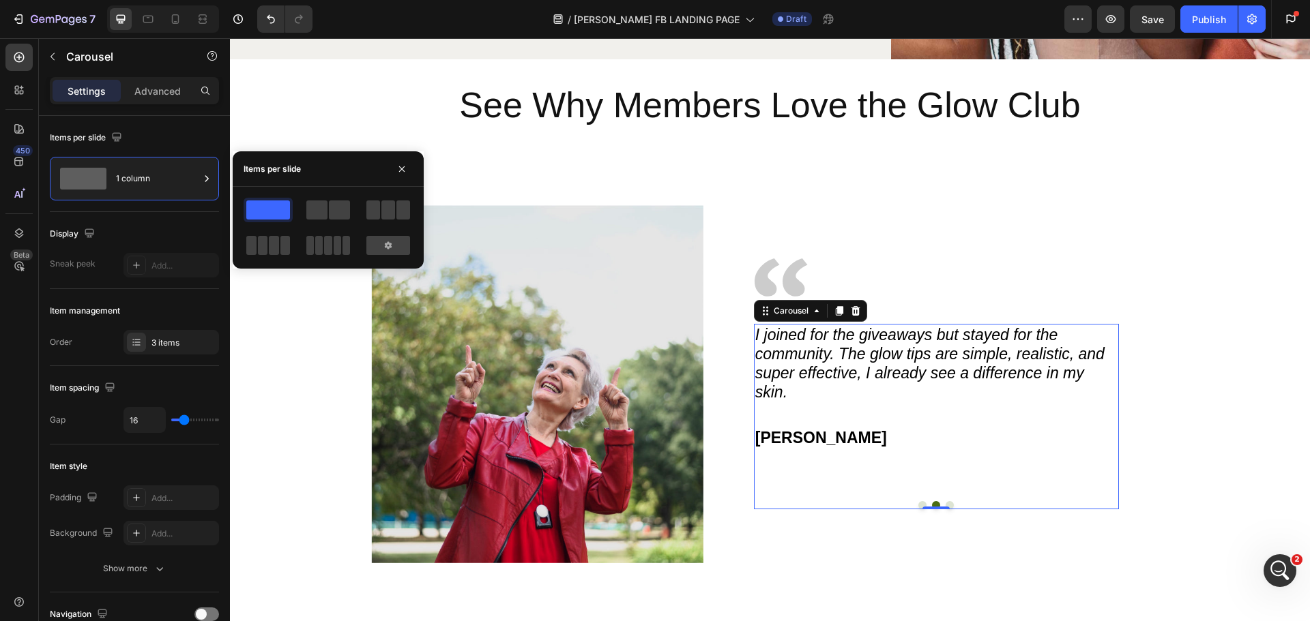
click at [210, 179] on icon at bounding box center [207, 179] width 14 height 14
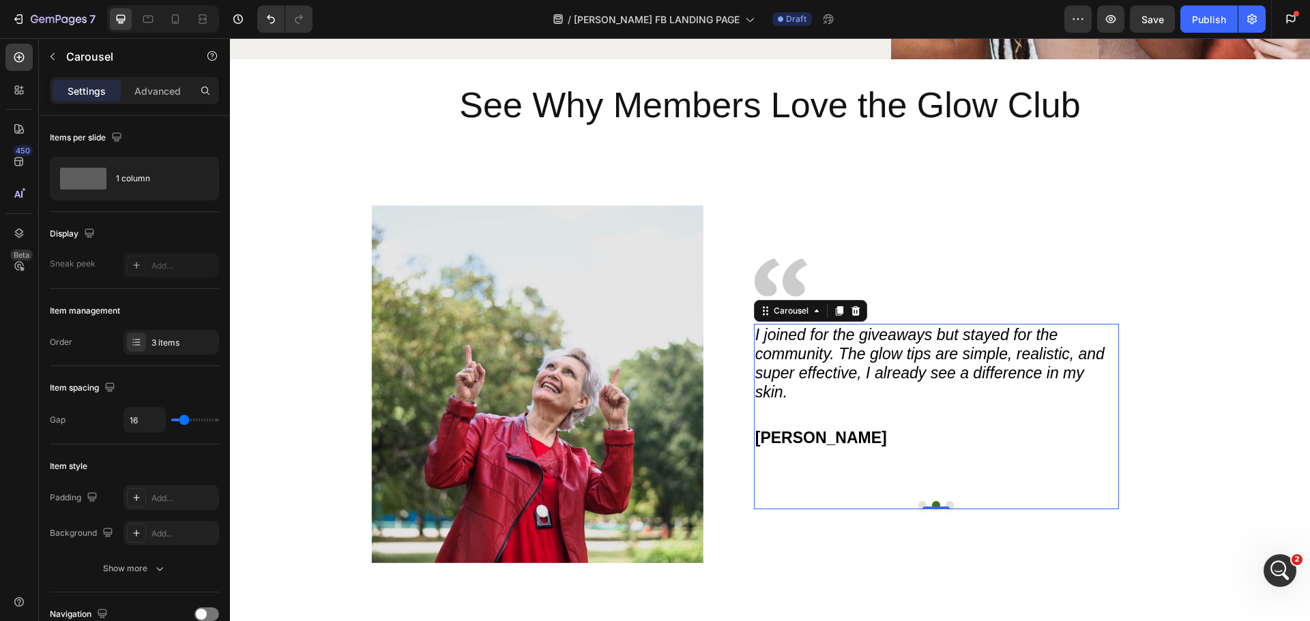
click at [0, 0] on icon at bounding box center [0, 0] width 0 height 0
click at [158, 344] on div "3 items" at bounding box center [183, 343] width 64 height 12
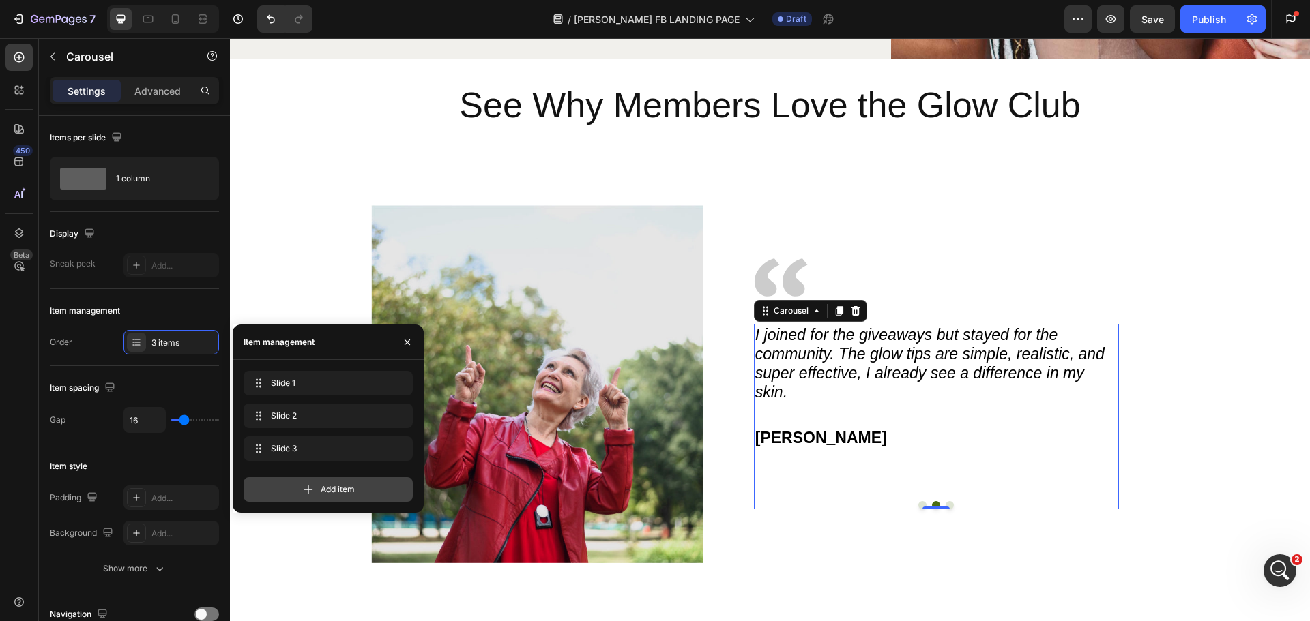
click at [331, 493] on span "Add item" at bounding box center [338, 490] width 34 height 12
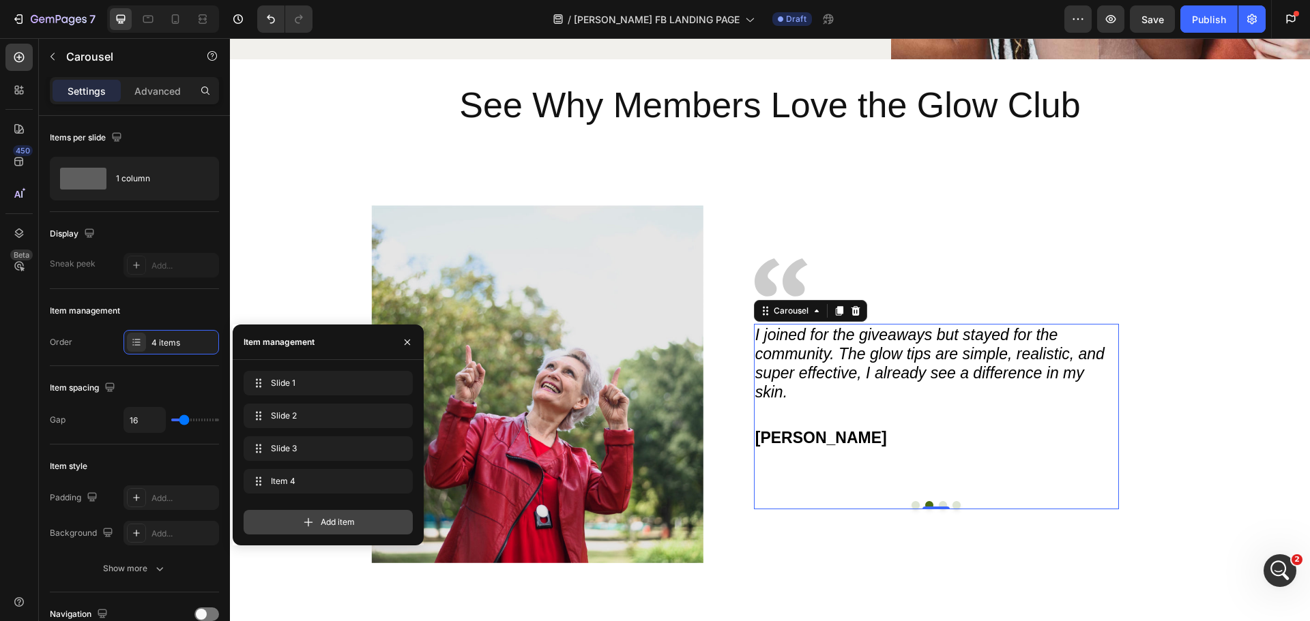
click at [332, 523] on span "Add item" at bounding box center [338, 522] width 34 height 12
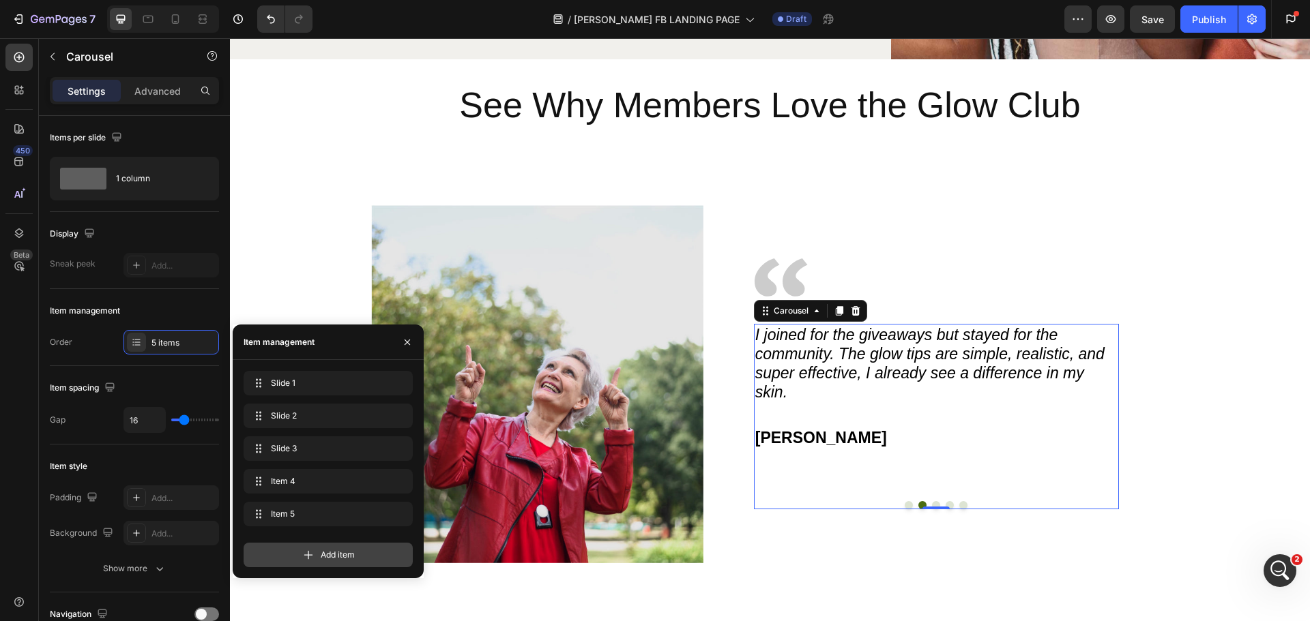
click at [319, 561] on div "Add item" at bounding box center [328, 555] width 169 height 25
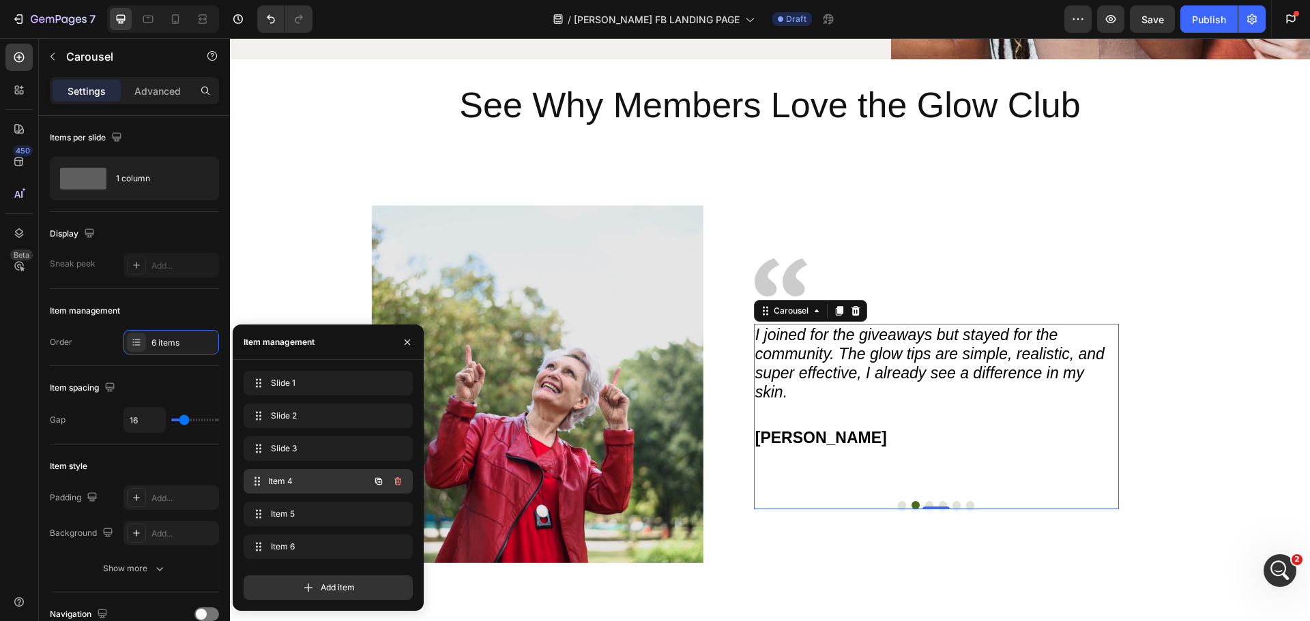
click at [309, 478] on span "Item 4" at bounding box center [318, 481] width 101 height 12
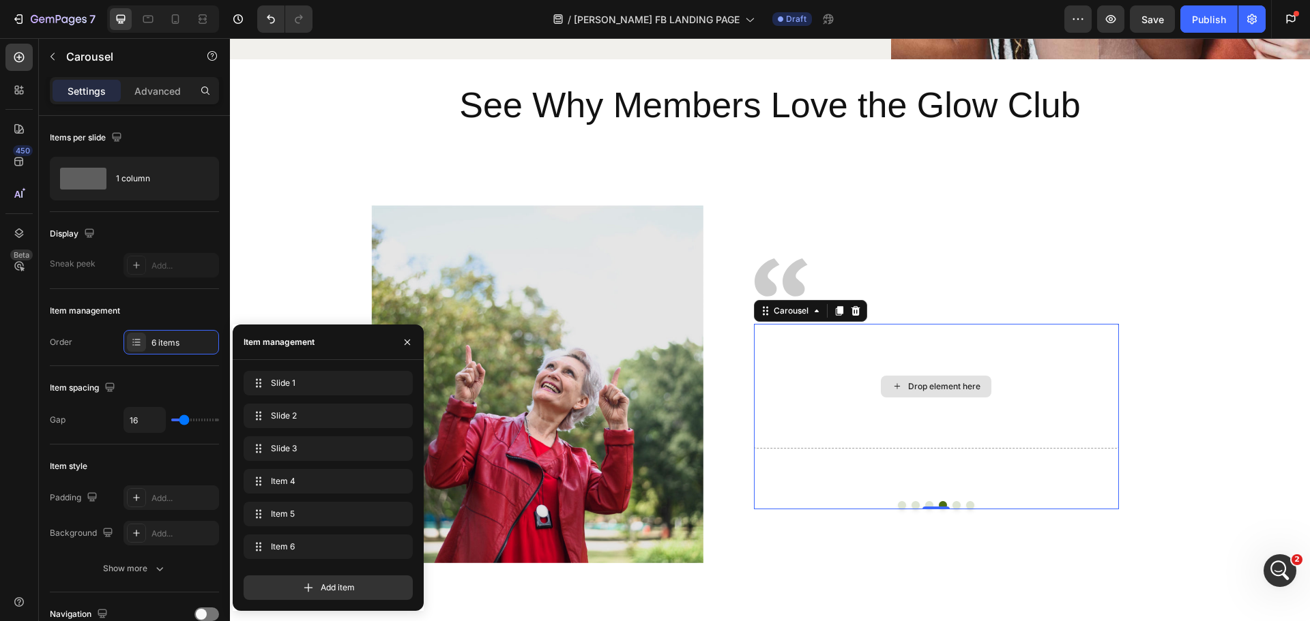
click at [947, 386] on div "Drop element here" at bounding box center [944, 386] width 72 height 11
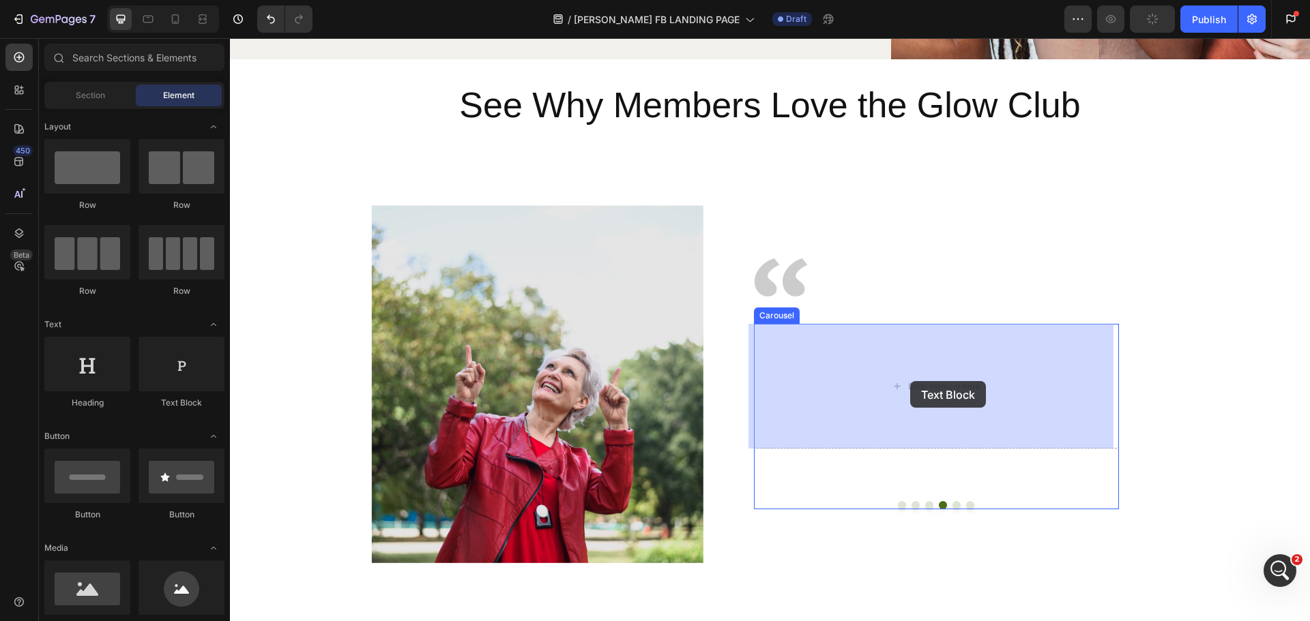
drag, startPoint x: 410, startPoint y: 220, endPoint x: 910, endPoint y: 381, distance: 525.5
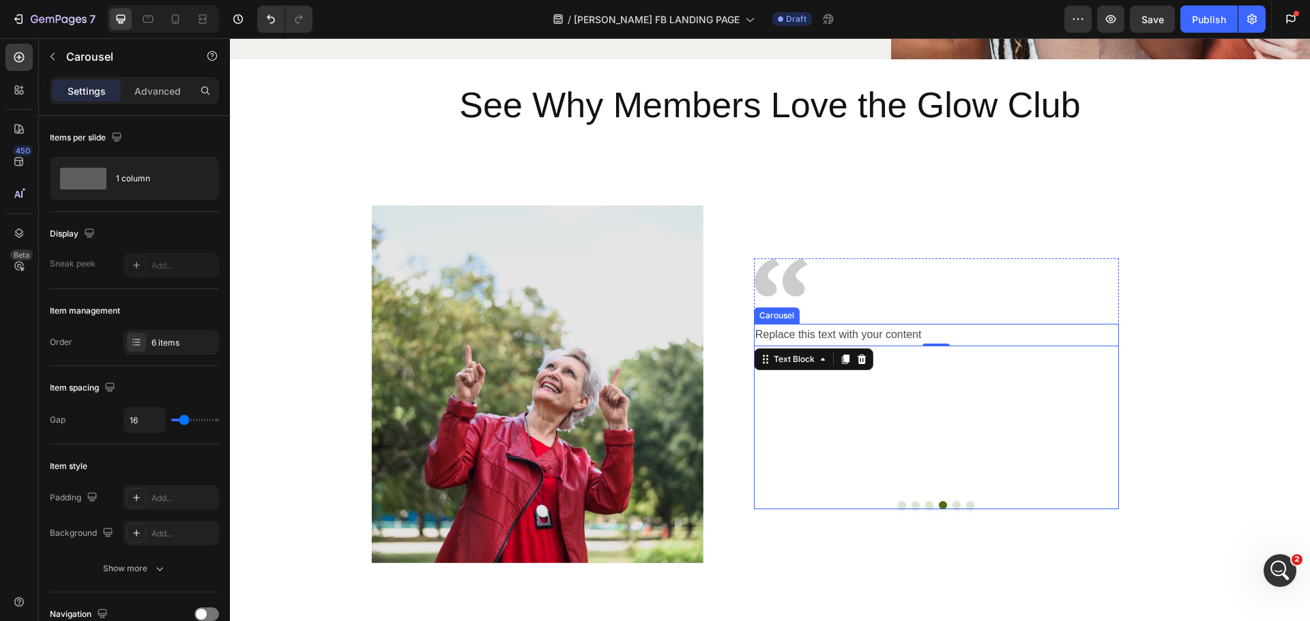
click at [925, 503] on button "Dot" at bounding box center [929, 505] width 8 height 8
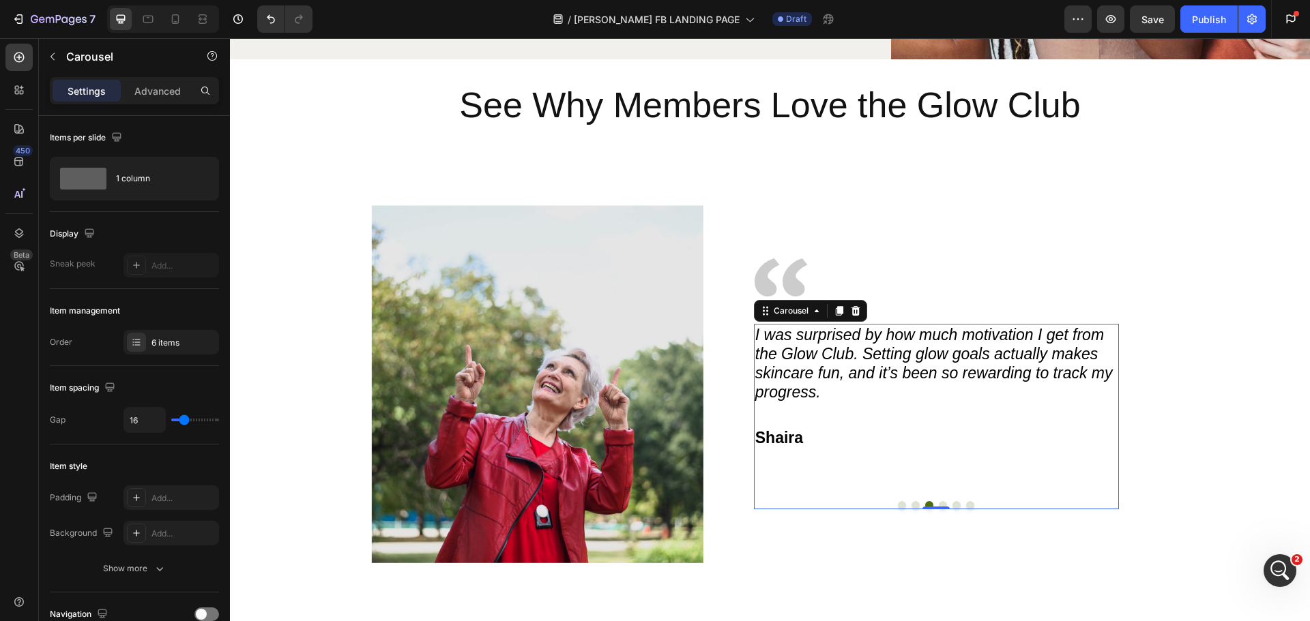
click at [939, 505] on button "Dot" at bounding box center [943, 505] width 8 height 8
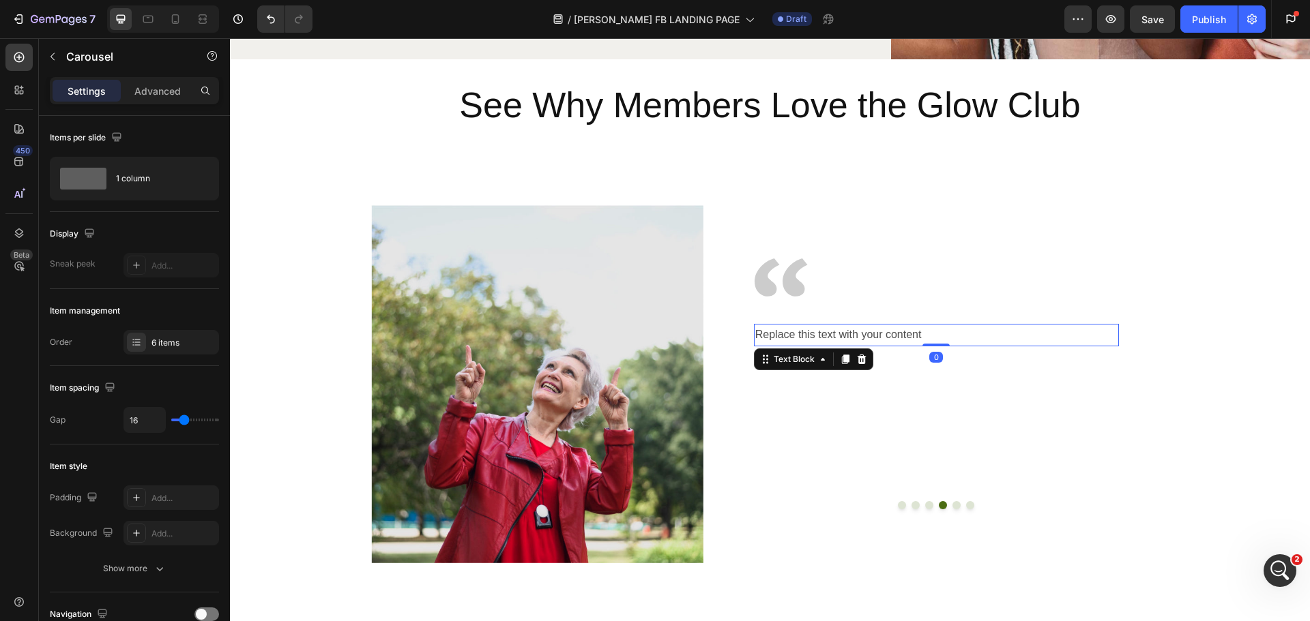
click at [858, 334] on div "Replace this text with your content" at bounding box center [936, 335] width 365 height 23
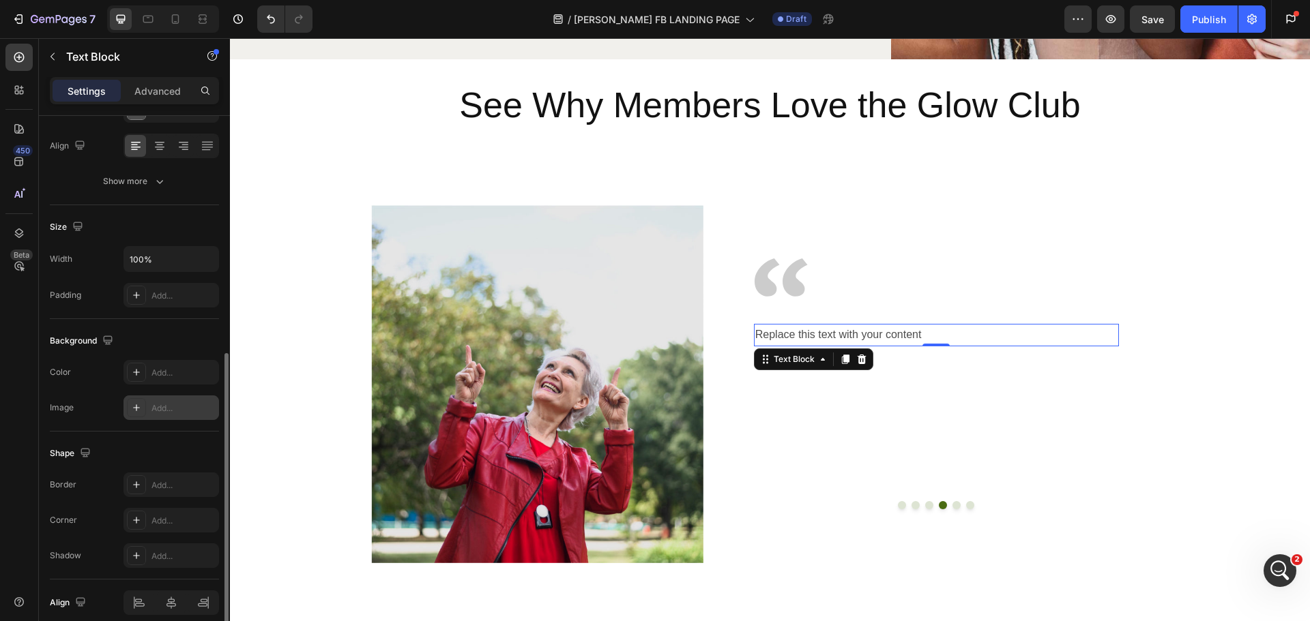
scroll to position [264, 0]
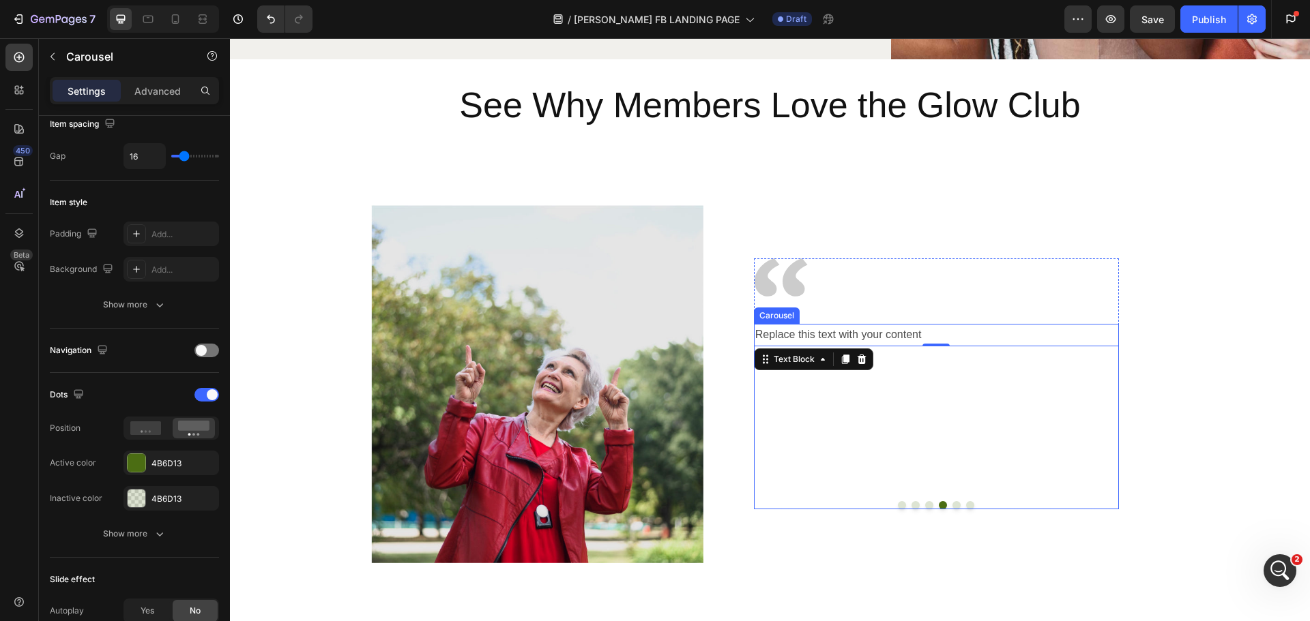
click at [904, 415] on div "Replace this text with your content Text Block 0" at bounding box center [936, 386] width 365 height 125
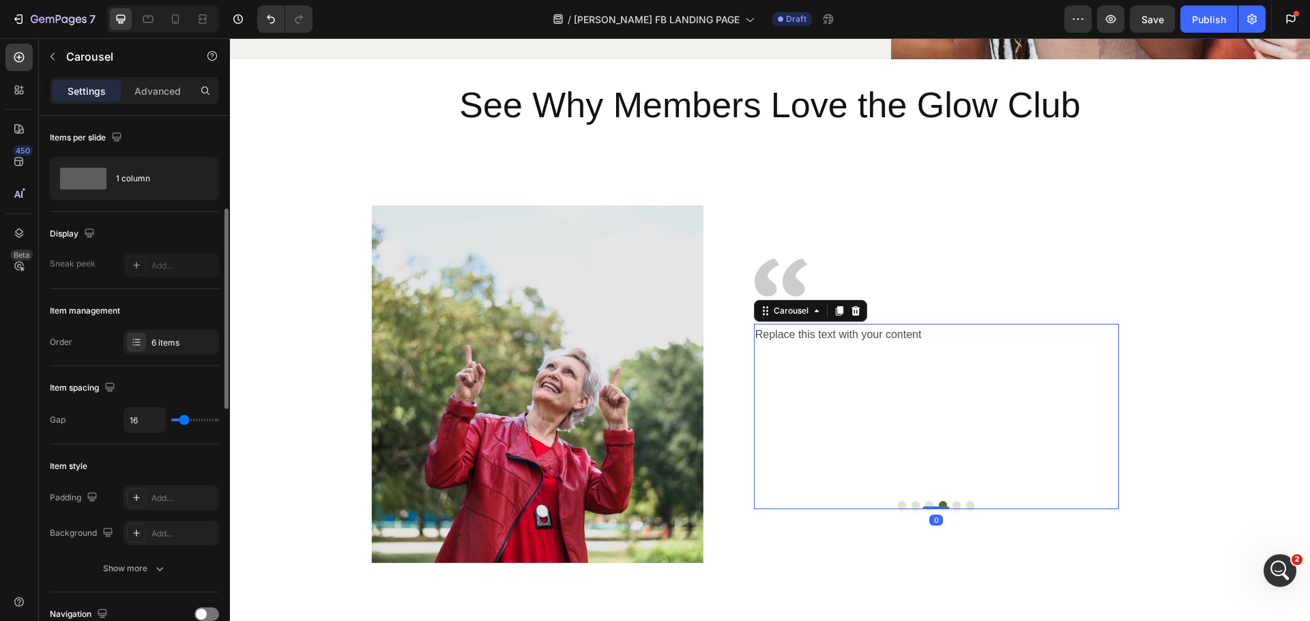
scroll to position [68, 0]
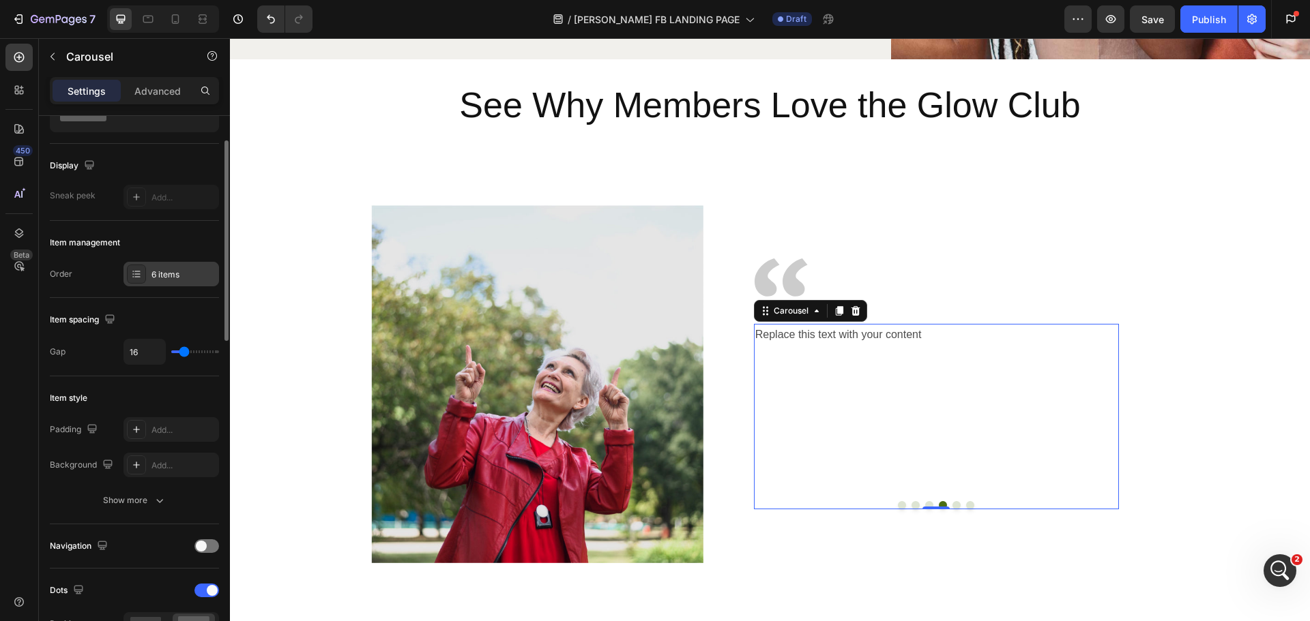
click at [166, 275] on div "6 items" at bounding box center [183, 275] width 64 height 12
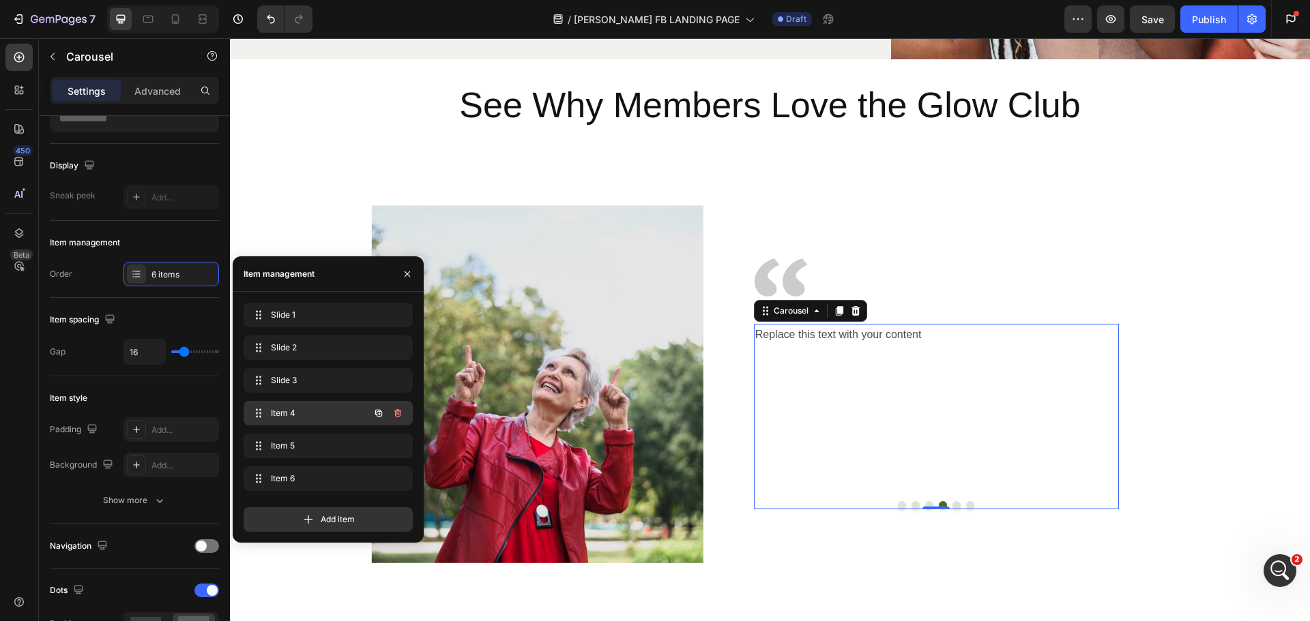
click at [337, 405] on div "Item 4 Item 4" at bounding box center [309, 413] width 120 height 19
click at [328, 441] on span "Item 5" at bounding box center [309, 446] width 77 height 12
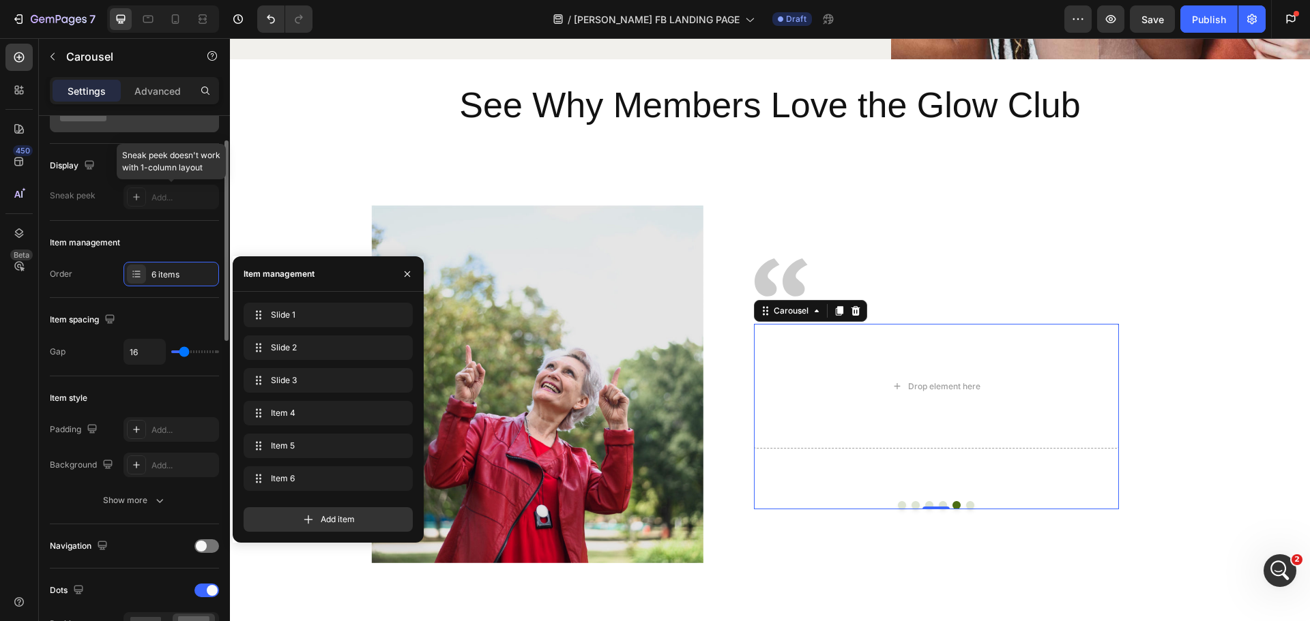
scroll to position [0, 0]
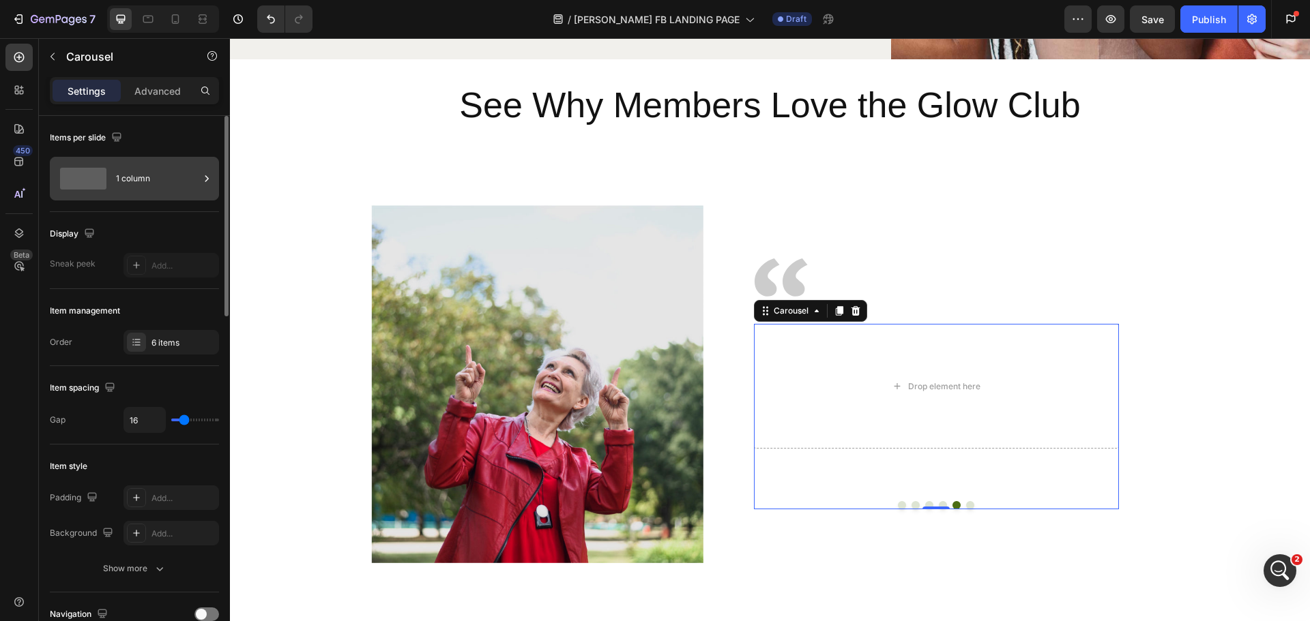
click at [181, 185] on div "1 column" at bounding box center [157, 178] width 83 height 31
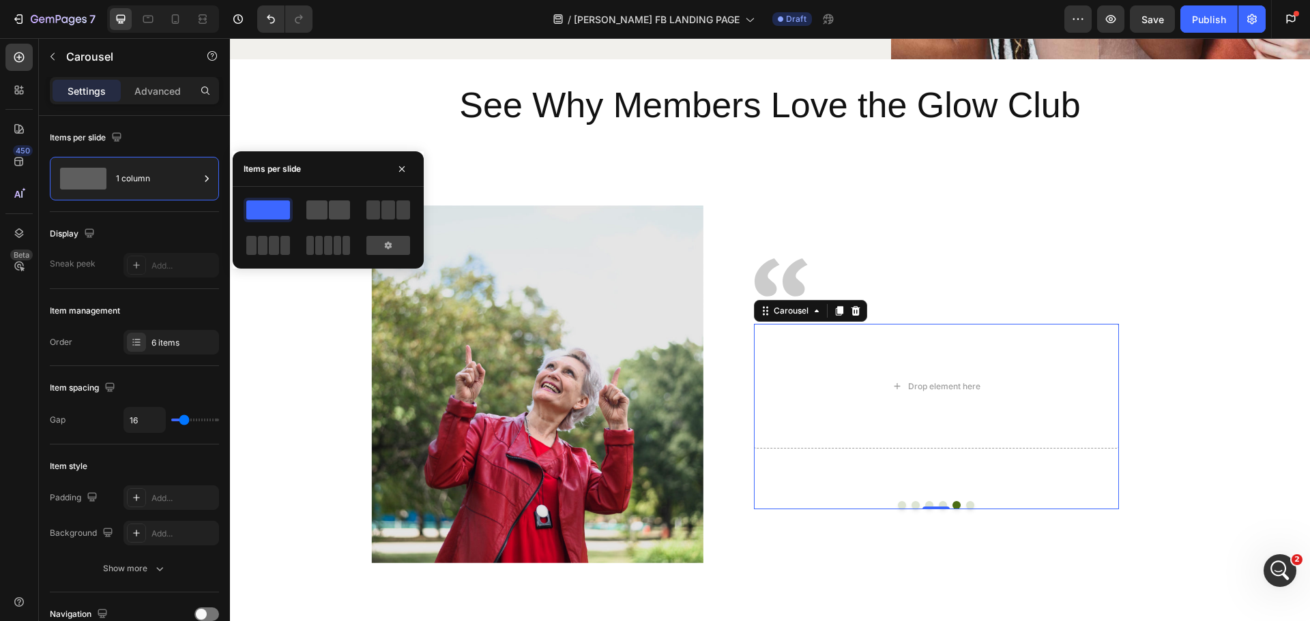
click at [327, 210] on span at bounding box center [316, 210] width 21 height 19
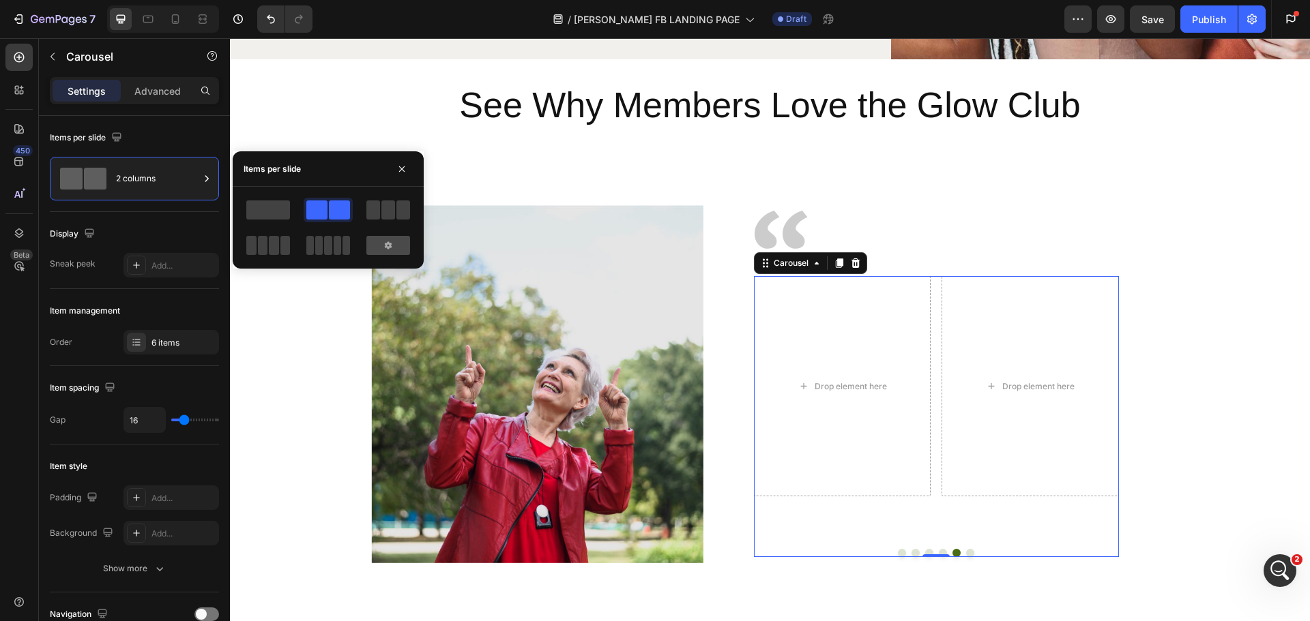
click at [391, 241] on icon at bounding box center [388, 245] width 11 height 11
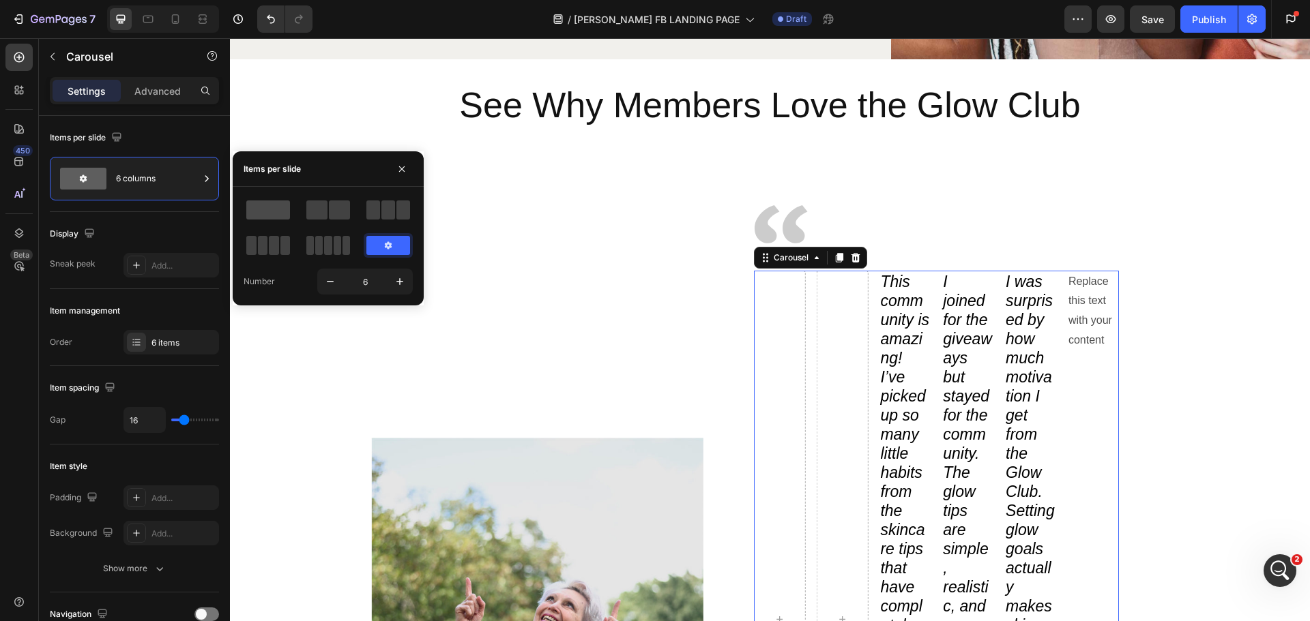
click at [265, 218] on span at bounding box center [268, 210] width 44 height 19
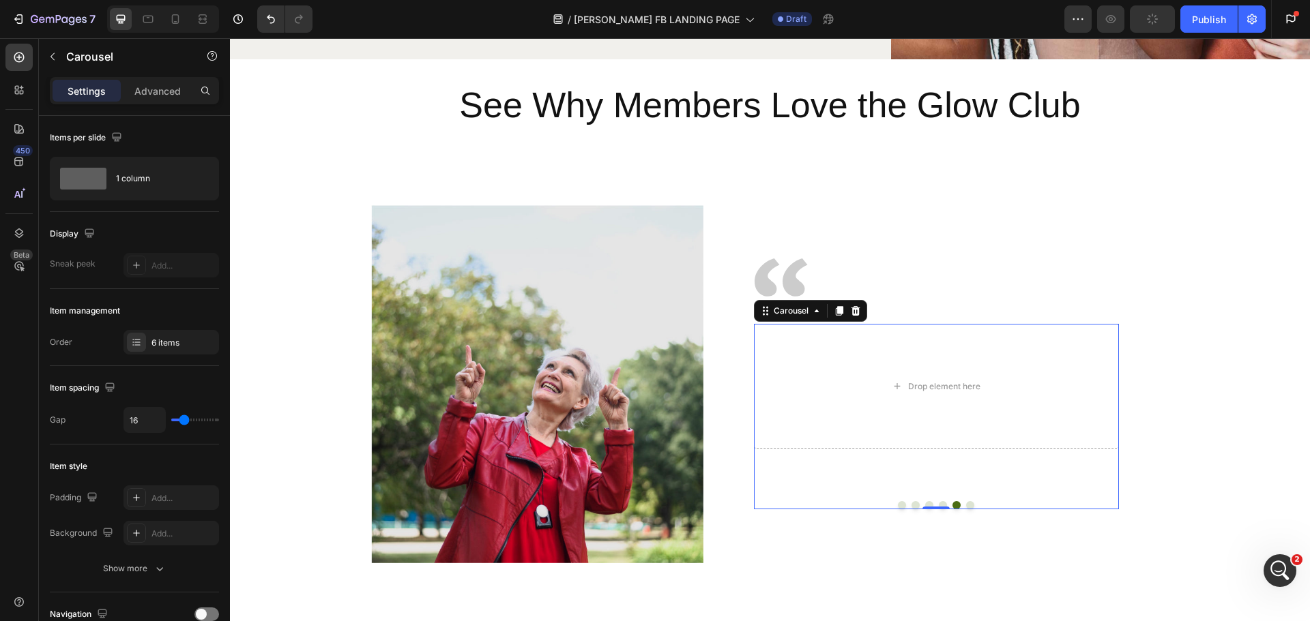
click at [870, 464] on div "This community is amazing! I’ve picked up so many little habits from the skinca…" at bounding box center [936, 417] width 365 height 186
click at [853, 315] on icon at bounding box center [855, 311] width 9 height 10
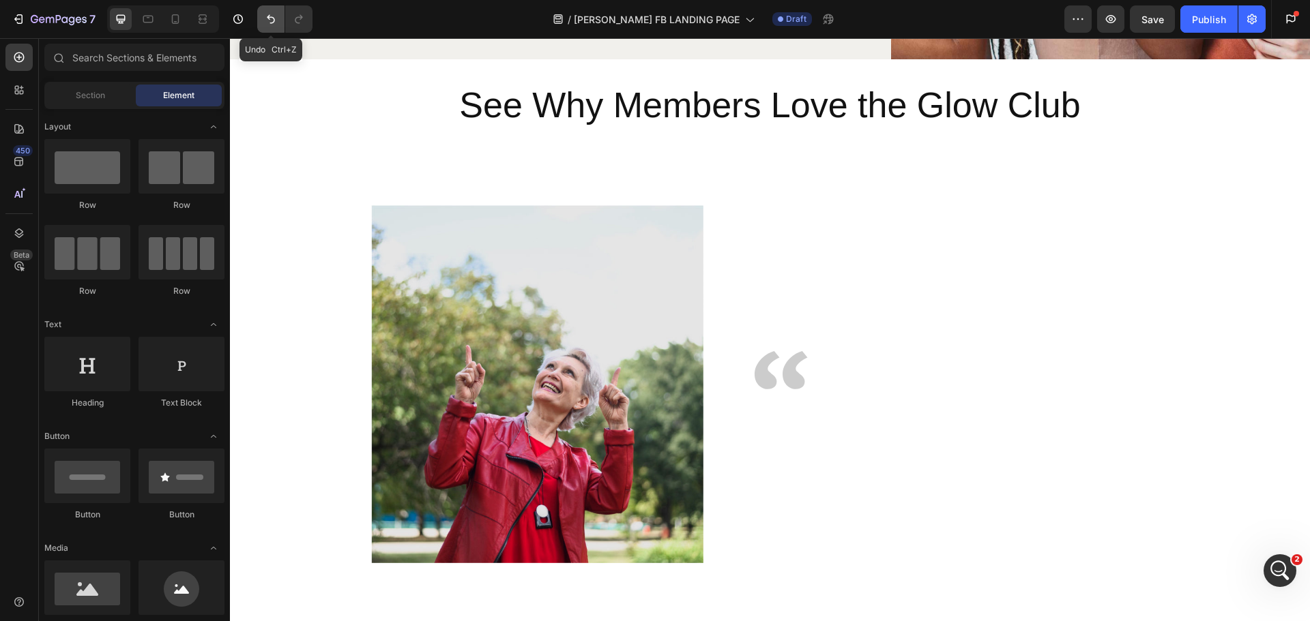
click at [276, 29] on button "Undo/Redo" at bounding box center [270, 18] width 27 height 27
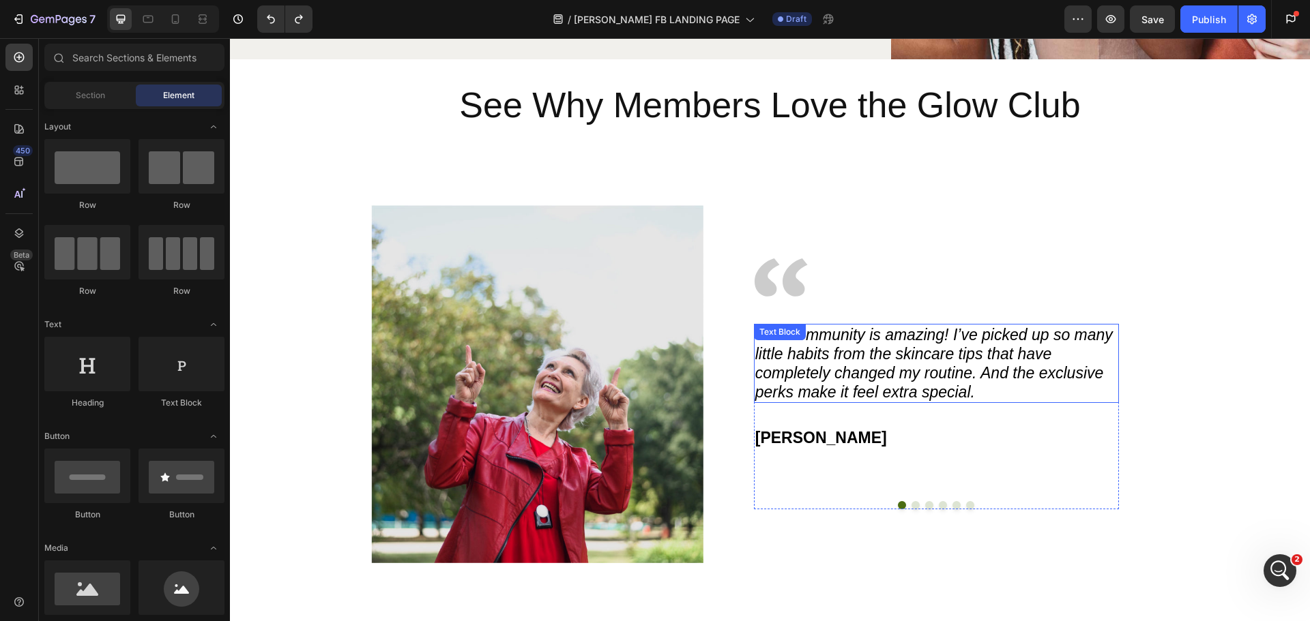
click at [907, 371] on icon "This community is amazing! I’ve picked up so many little habits from the skinca…" at bounding box center [933, 363] width 357 height 75
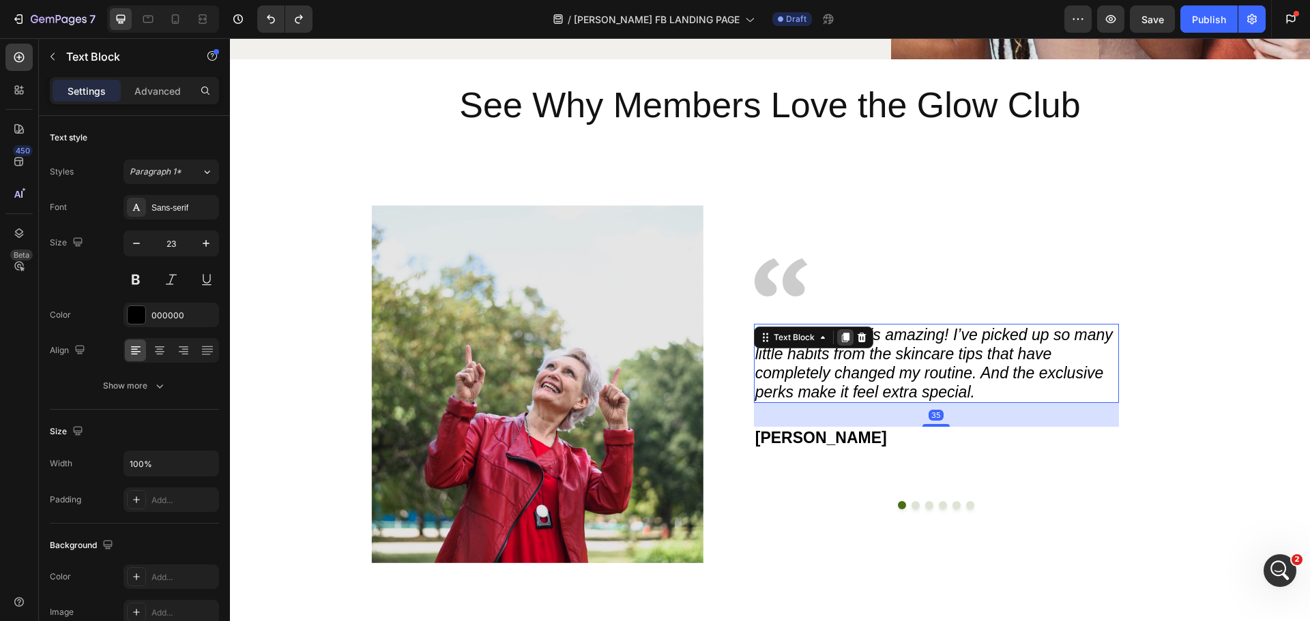
click at [838, 331] on div at bounding box center [845, 337] width 16 height 16
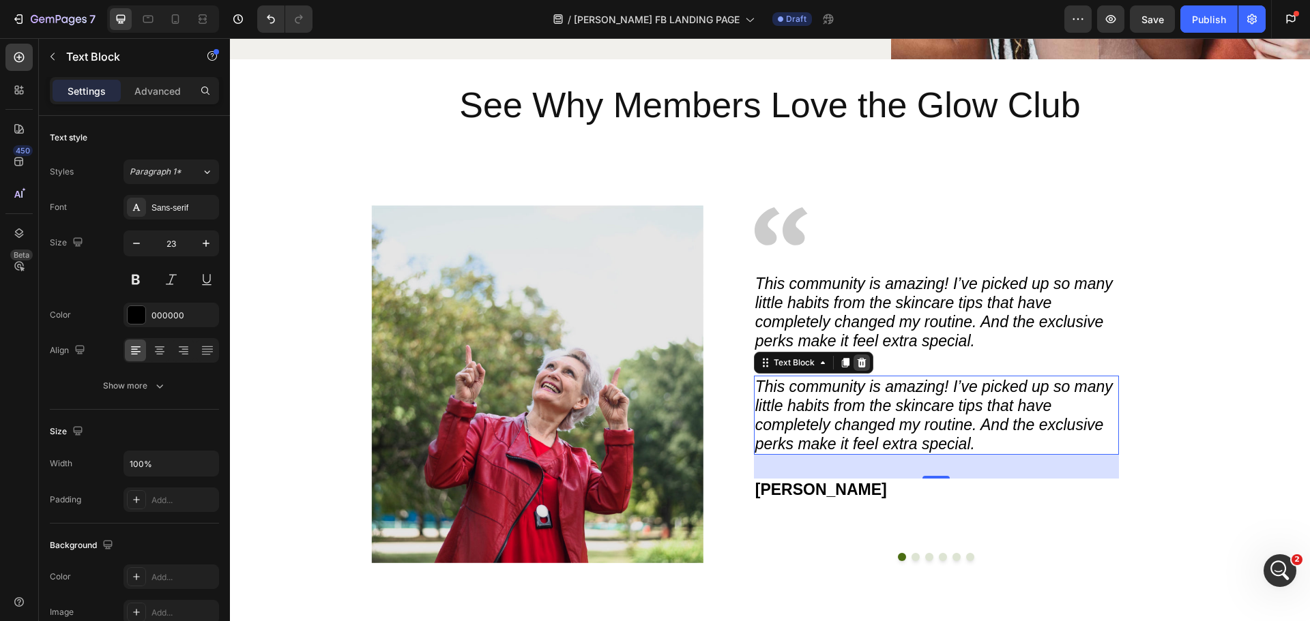
click at [856, 362] on icon at bounding box center [861, 362] width 11 height 11
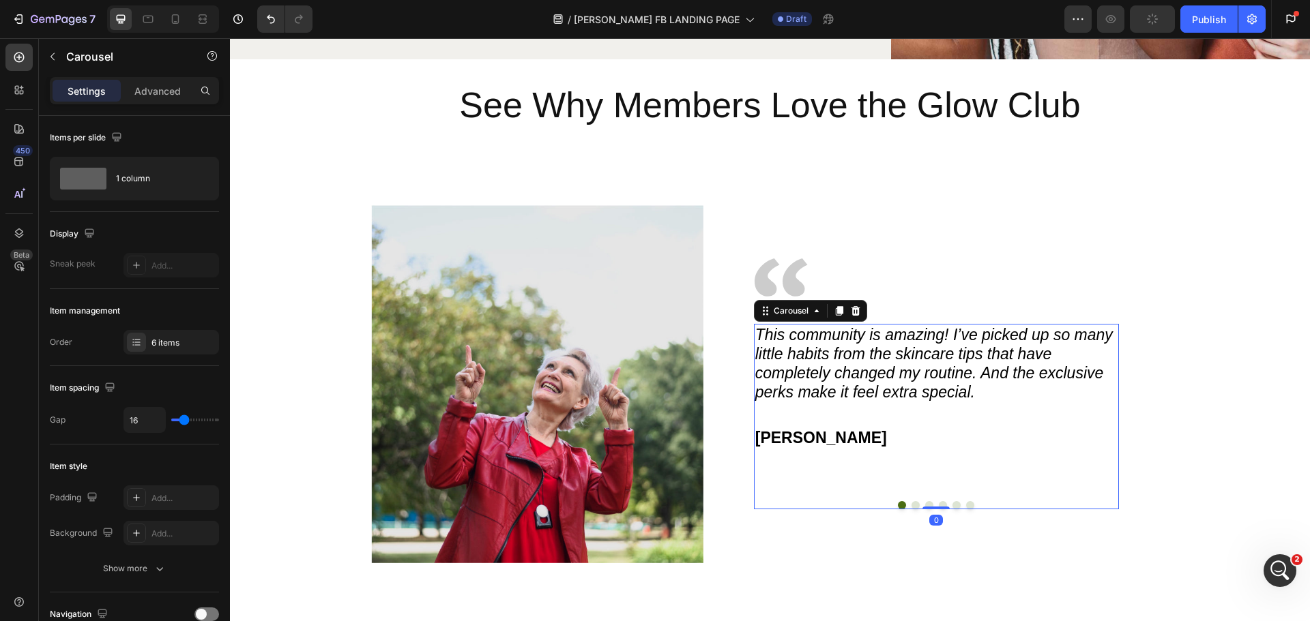
click at [815, 475] on div "This community is amazing! I’ve picked up so many little habits from the skinca…" at bounding box center [936, 417] width 365 height 186
click at [838, 308] on icon at bounding box center [839, 311] width 11 height 11
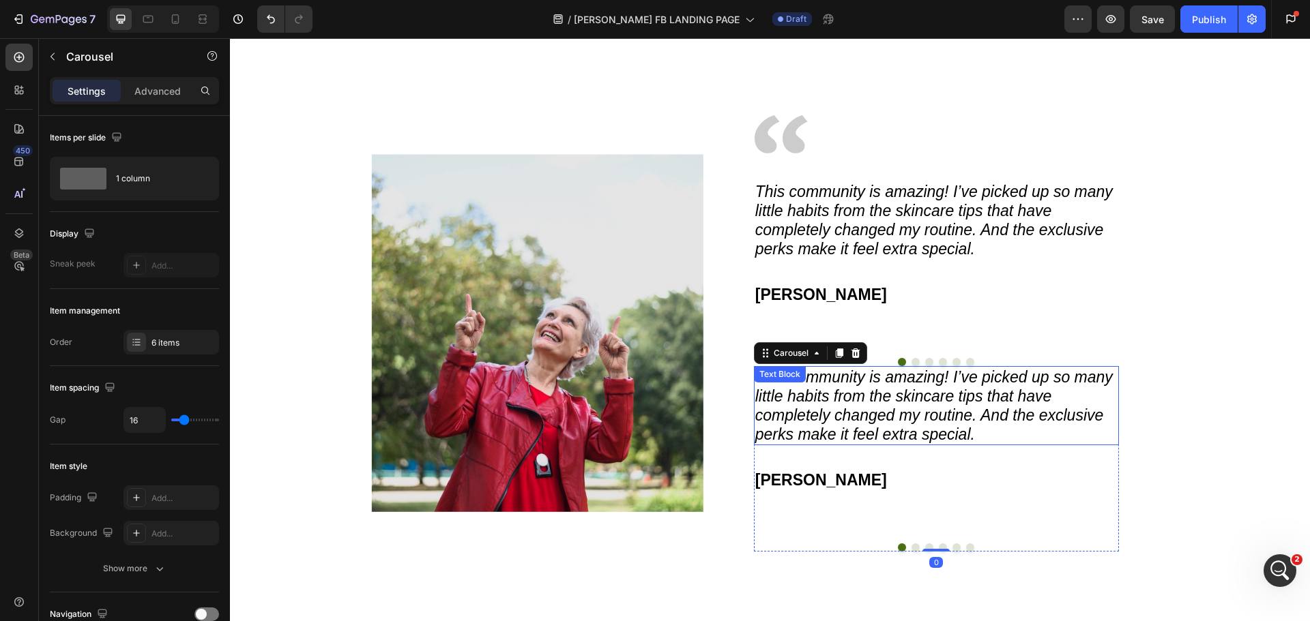
scroll to position [1744, 0]
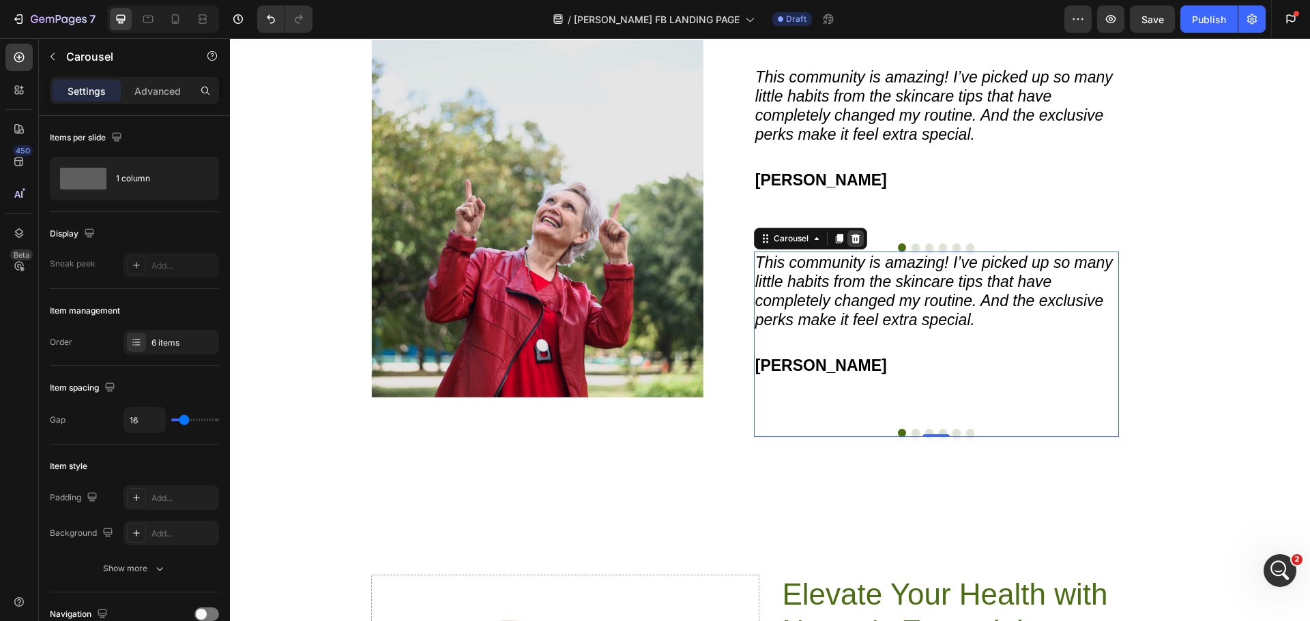
click at [853, 241] on icon at bounding box center [855, 238] width 9 height 10
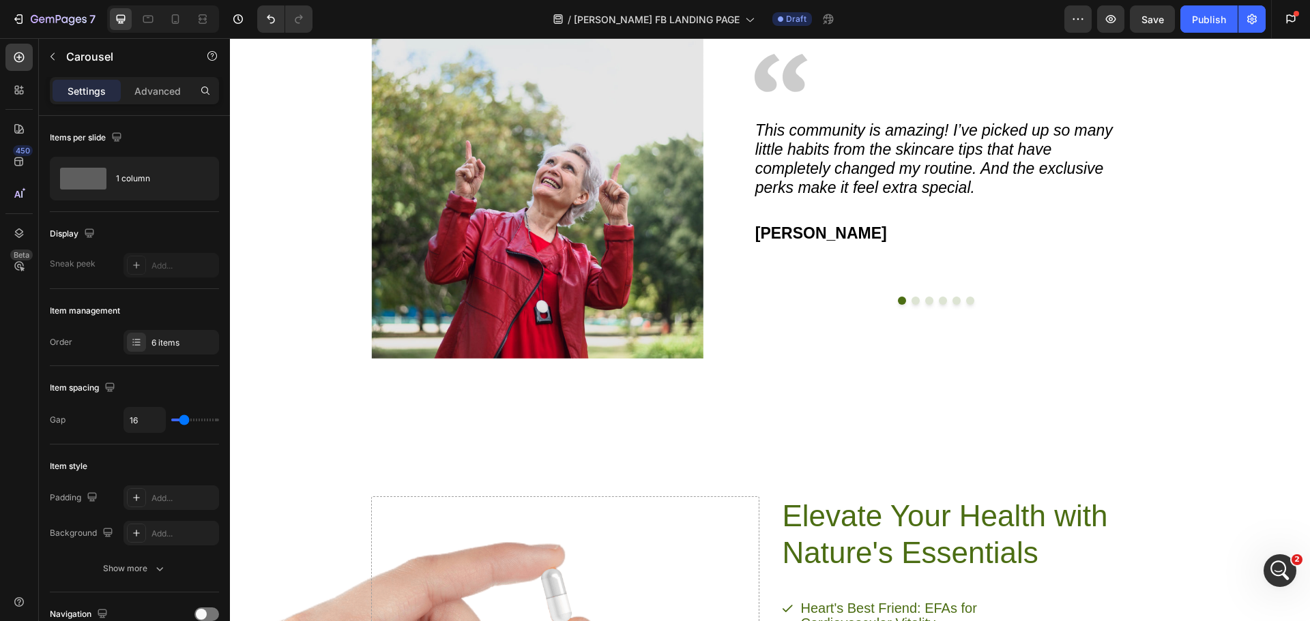
scroll to position [1705, 0]
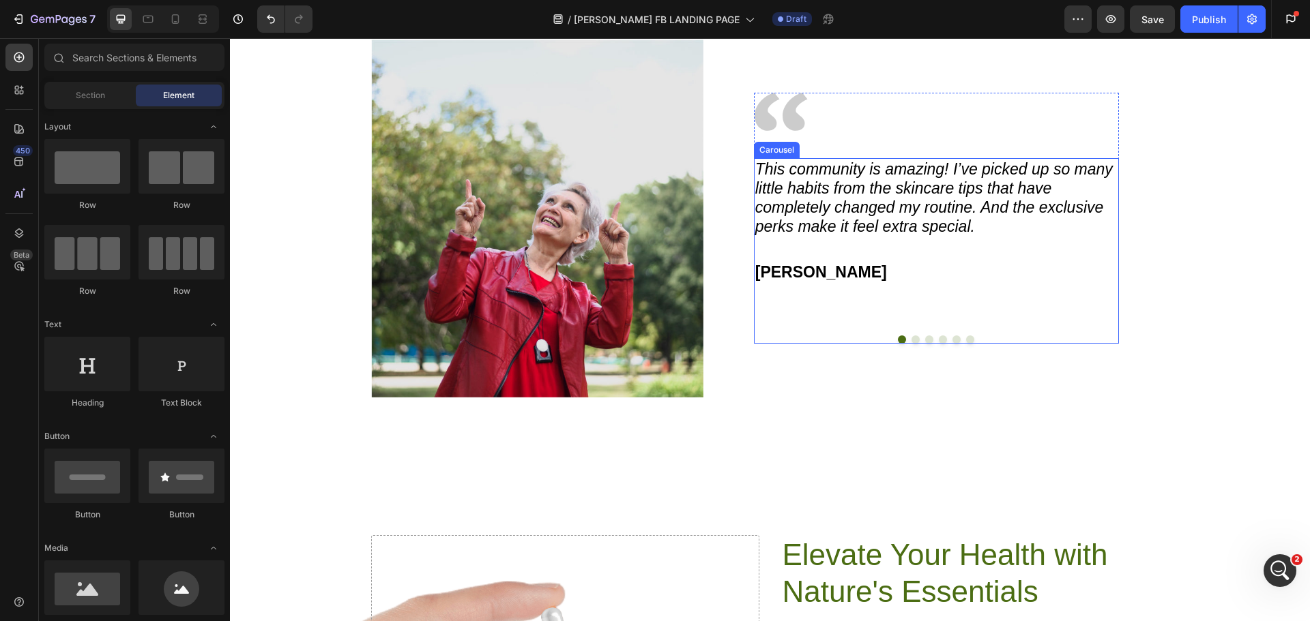
click at [911, 340] on button "Dot" at bounding box center [915, 340] width 8 height 8
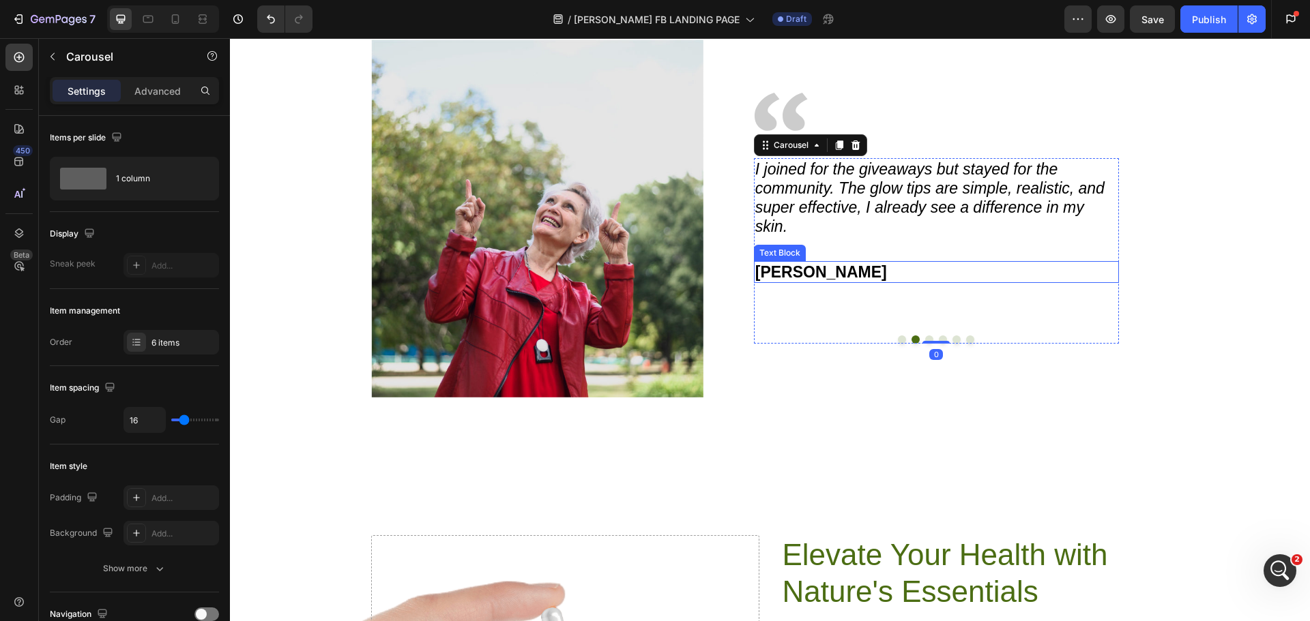
click at [819, 273] on p "[PERSON_NAME]" at bounding box center [936, 272] width 362 height 19
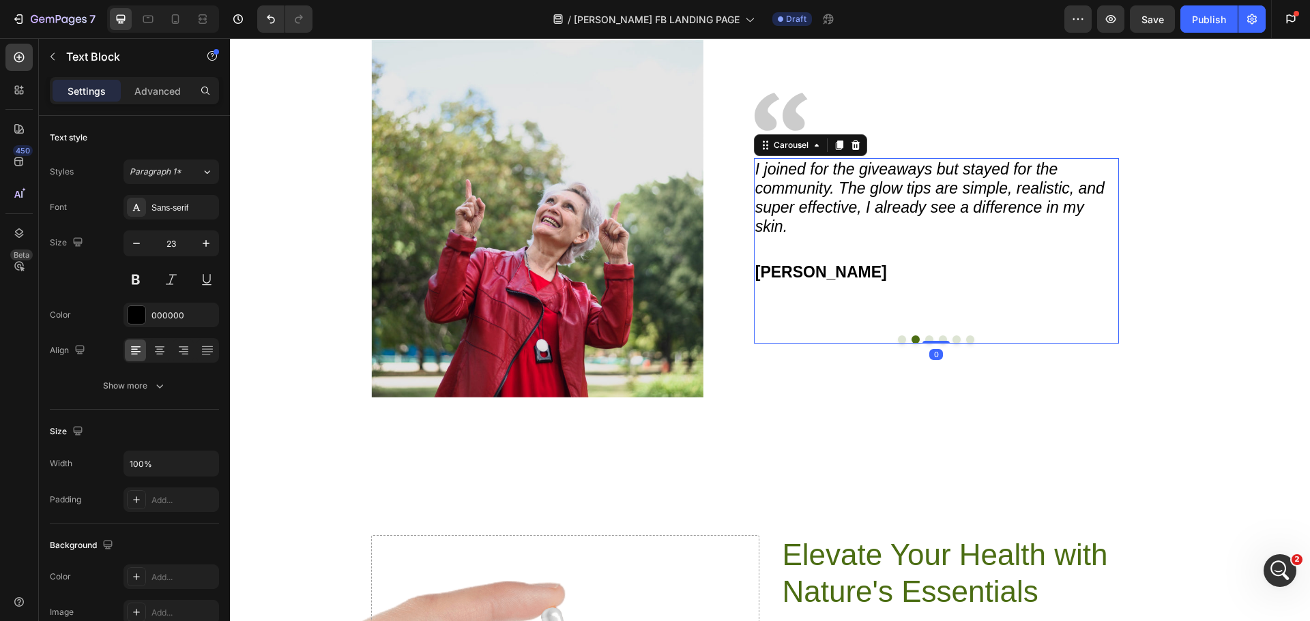
click at [925, 338] on button "Dot" at bounding box center [929, 340] width 8 height 8
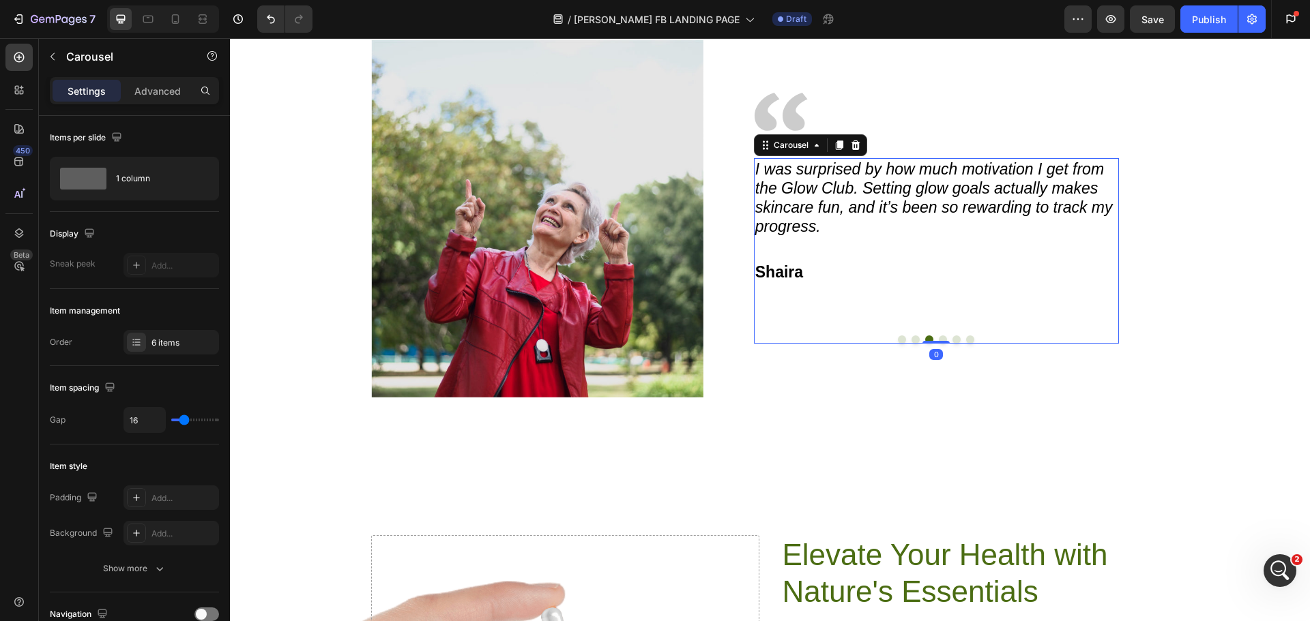
click at [939, 338] on button "Dot" at bounding box center [943, 340] width 8 height 8
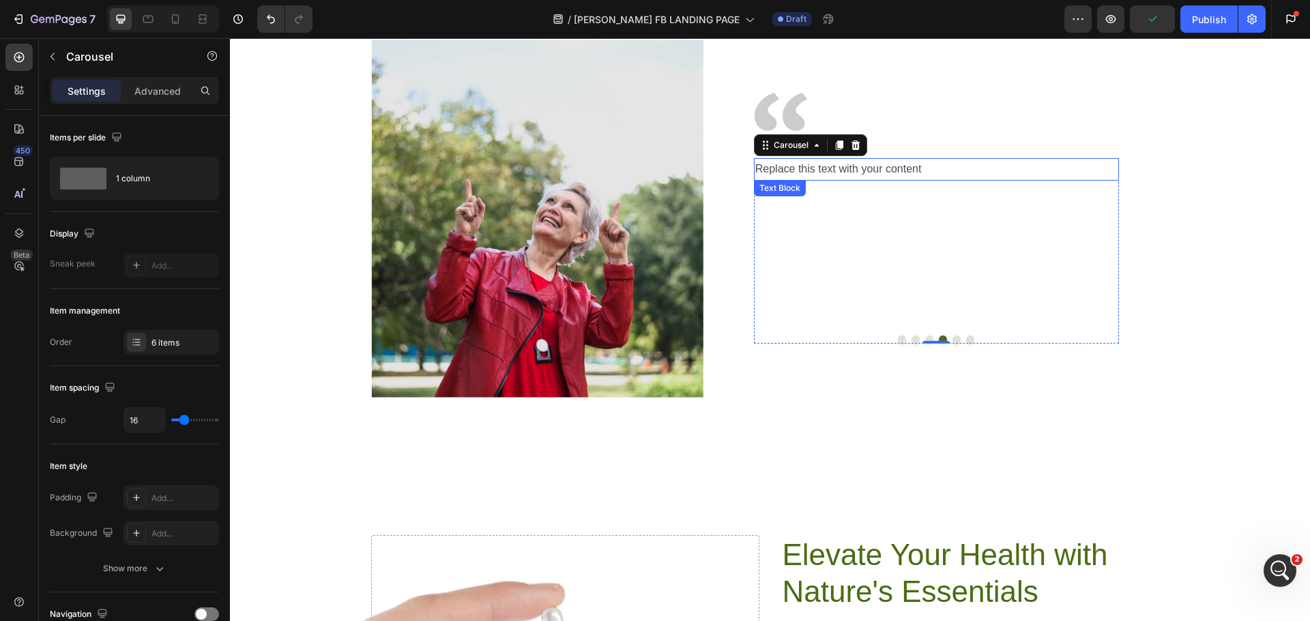
click at [884, 171] on div "Replace this text with your content" at bounding box center [936, 169] width 365 height 23
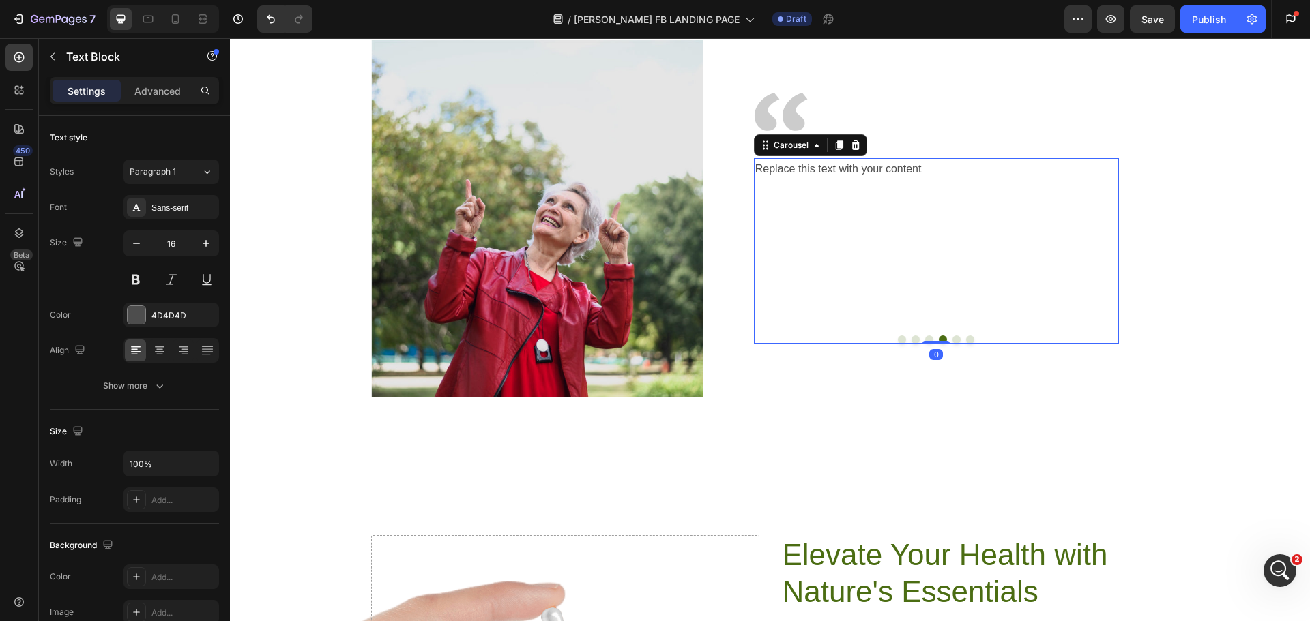
click at [925, 338] on button "Dot" at bounding box center [929, 340] width 8 height 8
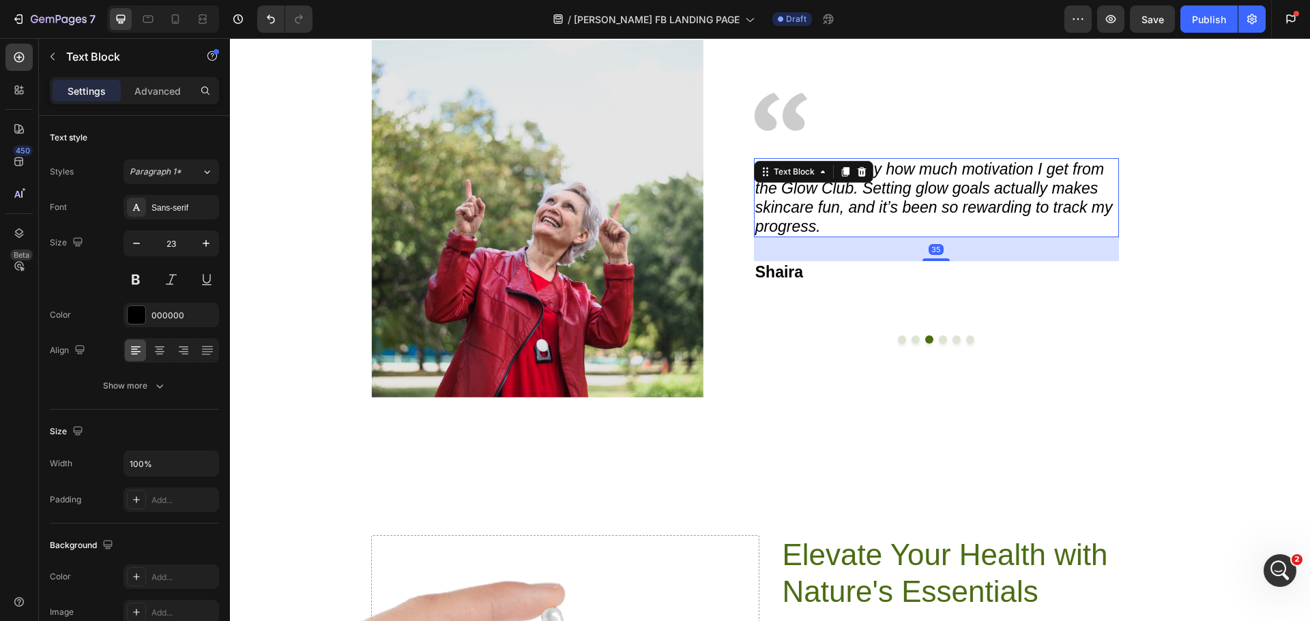
click at [842, 184] on icon "I was surprised by how much motivation I get from the Glow Club. Setting glow g…" at bounding box center [933, 197] width 357 height 75
click at [825, 232] on p "I was surprised by how much motivation I get from the Glow Club. Setting glow g…" at bounding box center [936, 198] width 362 height 76
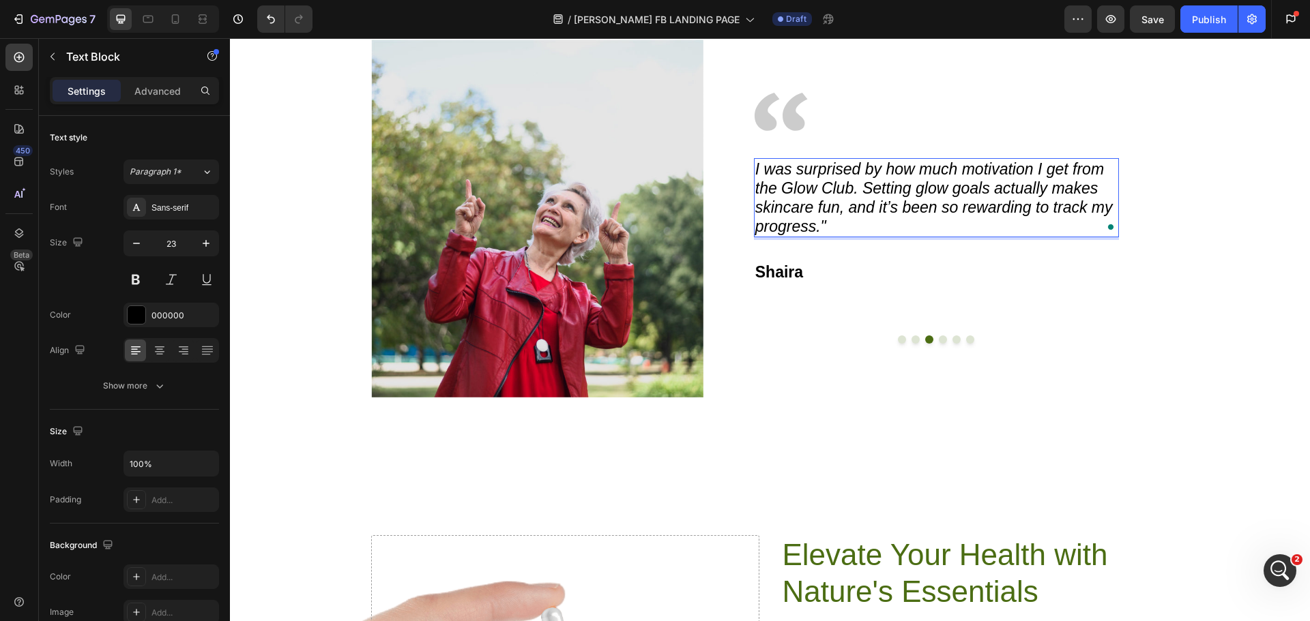
click at [755, 168] on icon "I was surprised by how much motivation I get from the Glow Club. Setting glow g…" at bounding box center [933, 197] width 357 height 75
click at [755, 167] on icon "I was surprised by how much motivation I get from the Glow Club. Setting glow g…" at bounding box center [933, 197] width 357 height 75
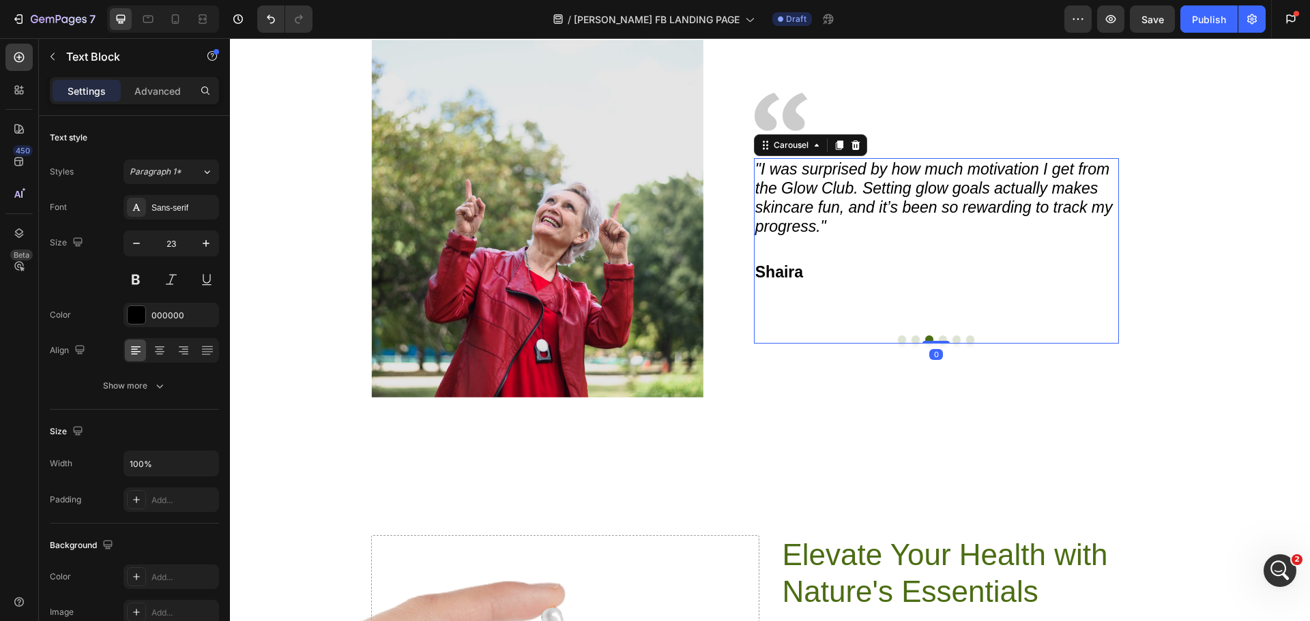
click at [911, 340] on button "Dot" at bounding box center [915, 340] width 8 height 8
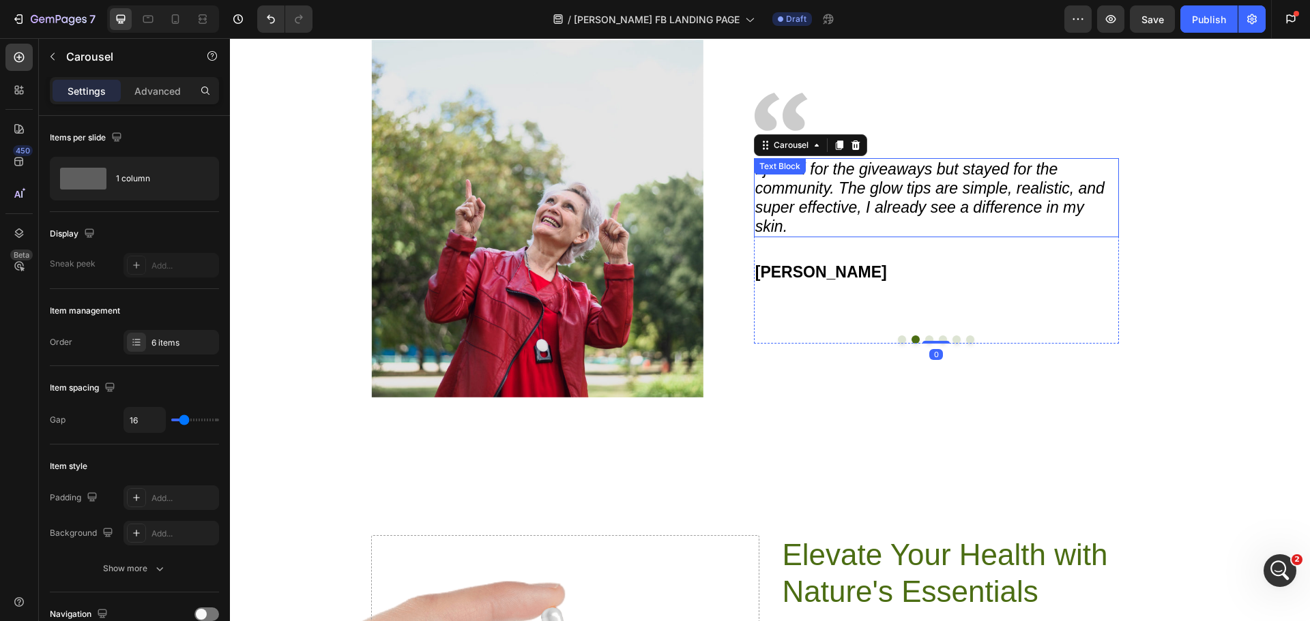
click at [797, 228] on p "I joined for the giveaways but stayed for the community. The glow tips are simp…" at bounding box center [936, 198] width 362 height 76
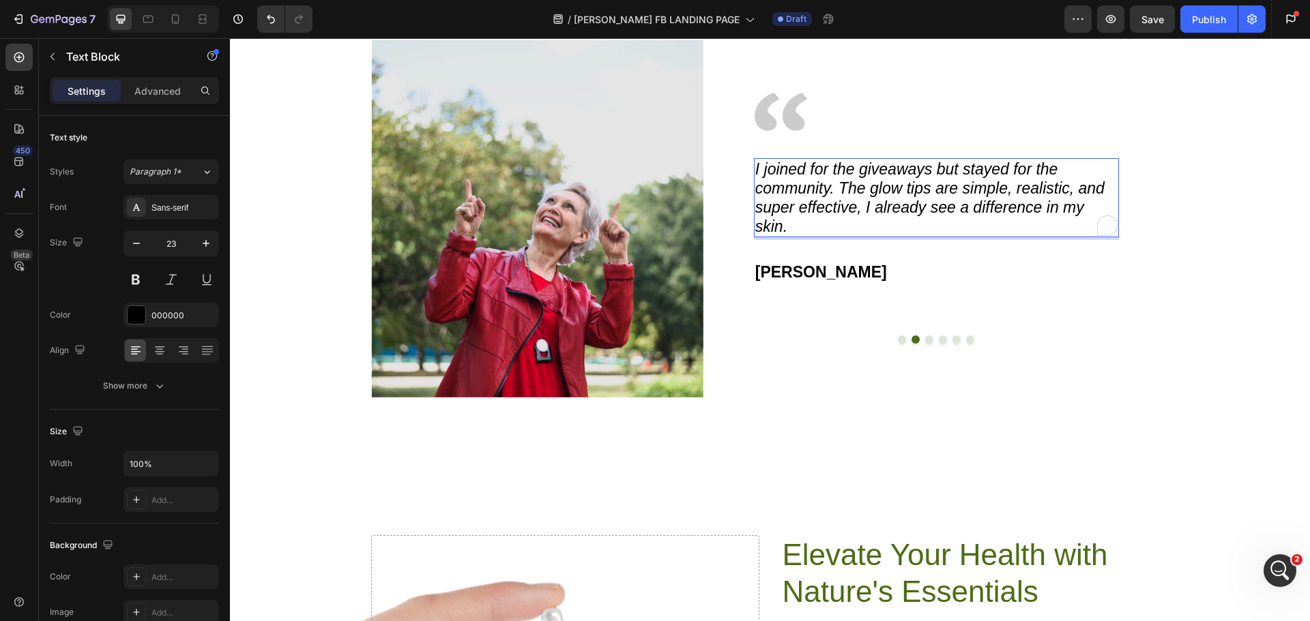
click at [797, 228] on p "I joined for the giveaways but stayed for the community. The glow tips are simp…" at bounding box center [936, 198] width 362 height 76
click at [754, 163] on div "I joined for the giveaways but stayed for the community. The glow tips are simp…" at bounding box center [936, 197] width 365 height 79
click at [898, 338] on button "Dot" at bounding box center [902, 340] width 8 height 8
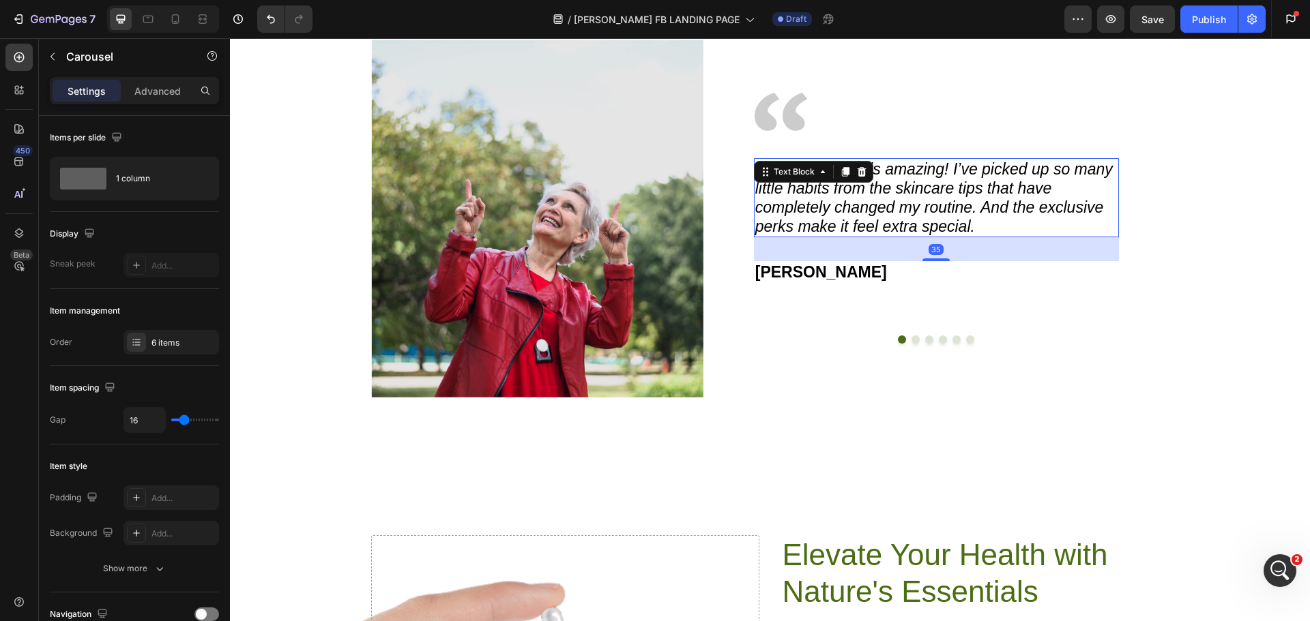
click at [757, 175] on div "Text Block" at bounding box center [813, 172] width 119 height 22
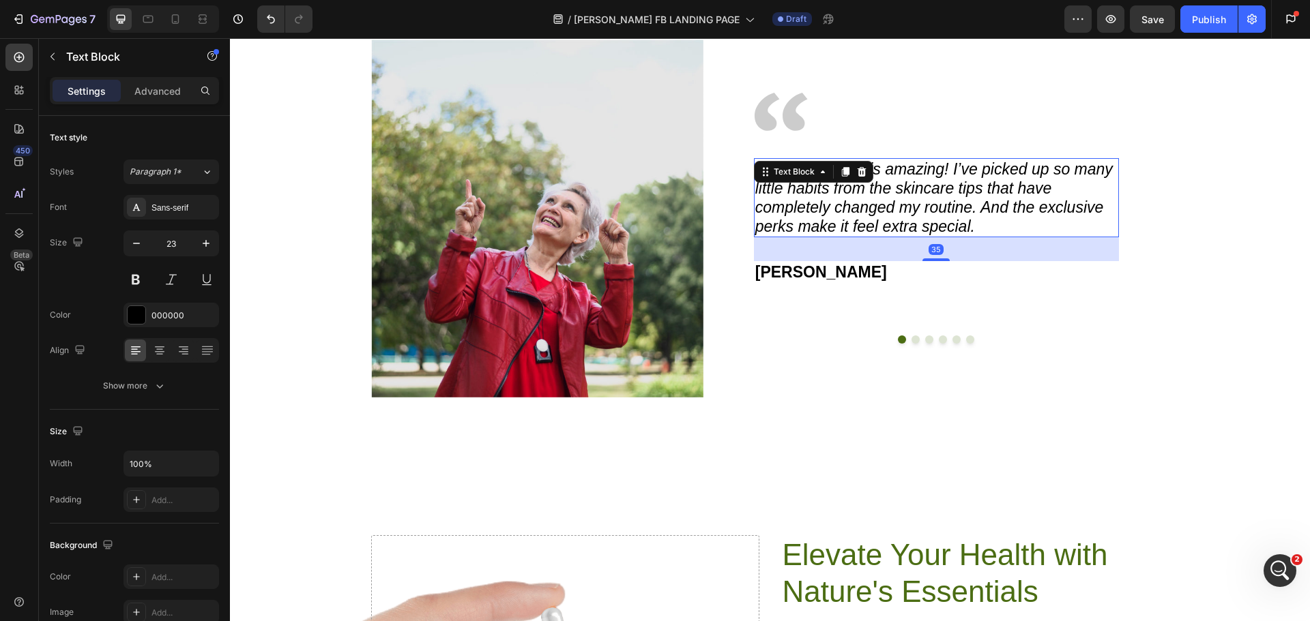
drag, startPoint x: 931, startPoint y: 216, endPoint x: 971, endPoint y: 224, distance: 41.1
click at [931, 217] on p "This community is amazing! I’ve picked up so many little habits from the skinca…" at bounding box center [936, 198] width 362 height 76
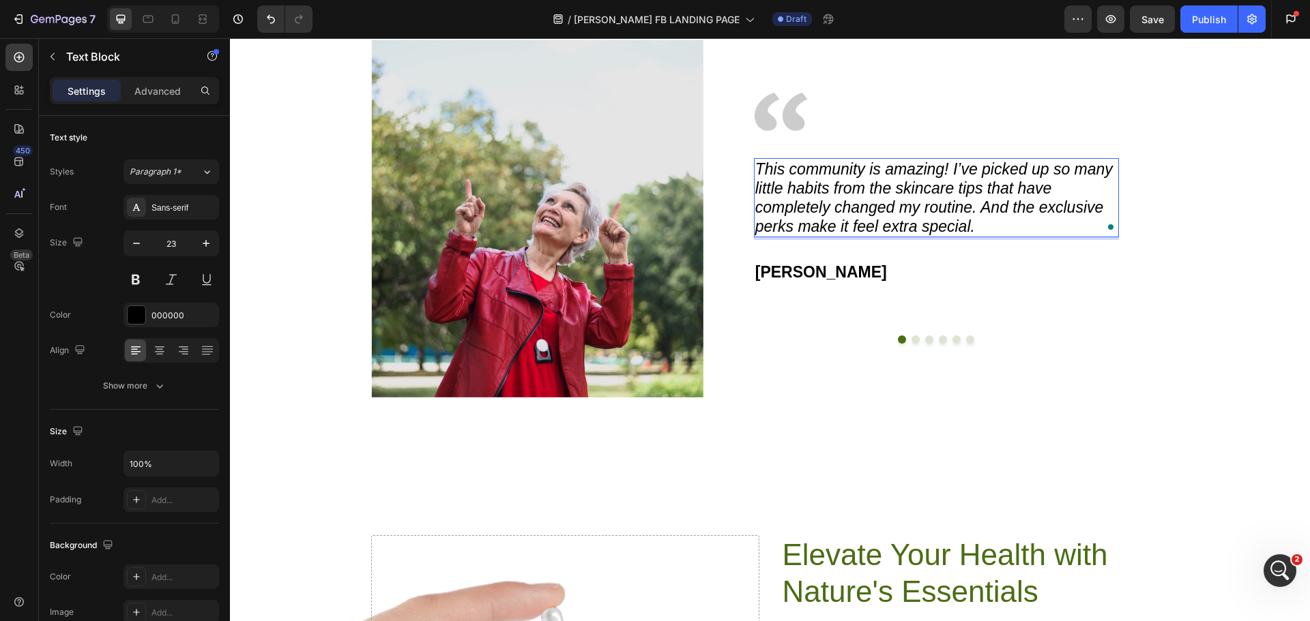
click at [976, 225] on p "This community is amazing! I’ve picked up so many little habits from the skinca…" at bounding box center [936, 198] width 362 height 76
click at [755, 168] on icon "This community is amazing! I’ve picked up so many little habits from the skinca…" at bounding box center [933, 197] width 357 height 75
click at [755, 166] on icon "This community is amazing! I’ve picked up so many little habits from the skinca…" at bounding box center [933, 197] width 357 height 75
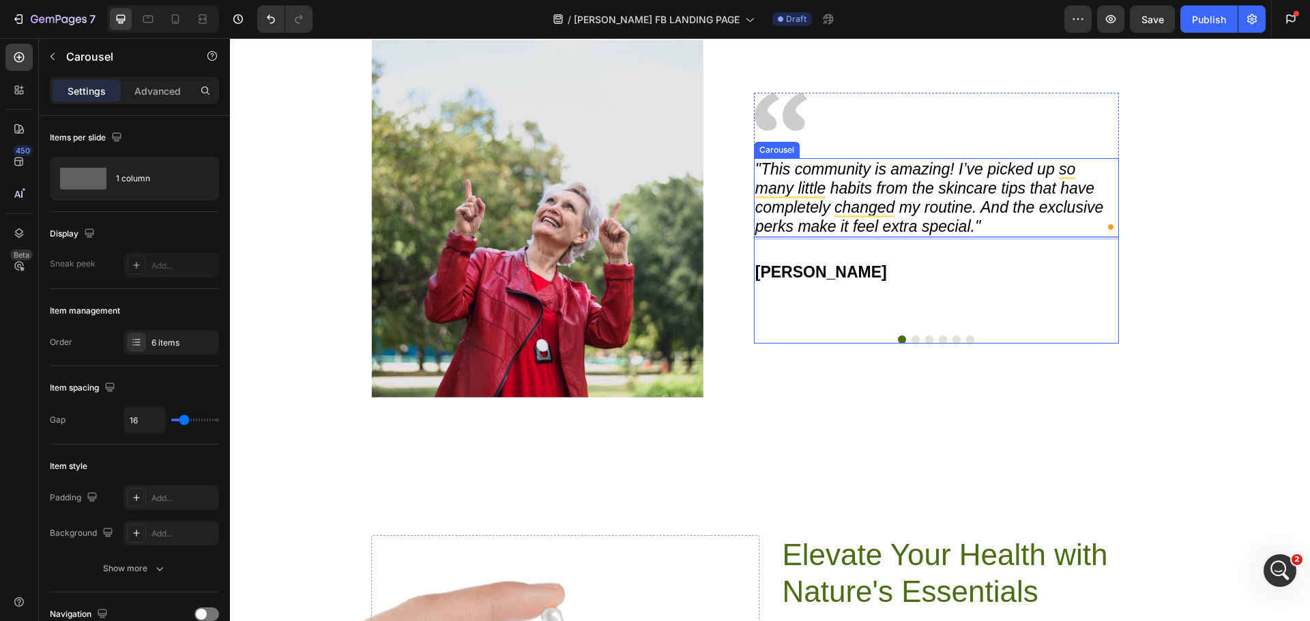
click at [939, 342] on div ""This community is amazing! I’ve picked up so many little habits from the skinc…" at bounding box center [936, 251] width 365 height 186
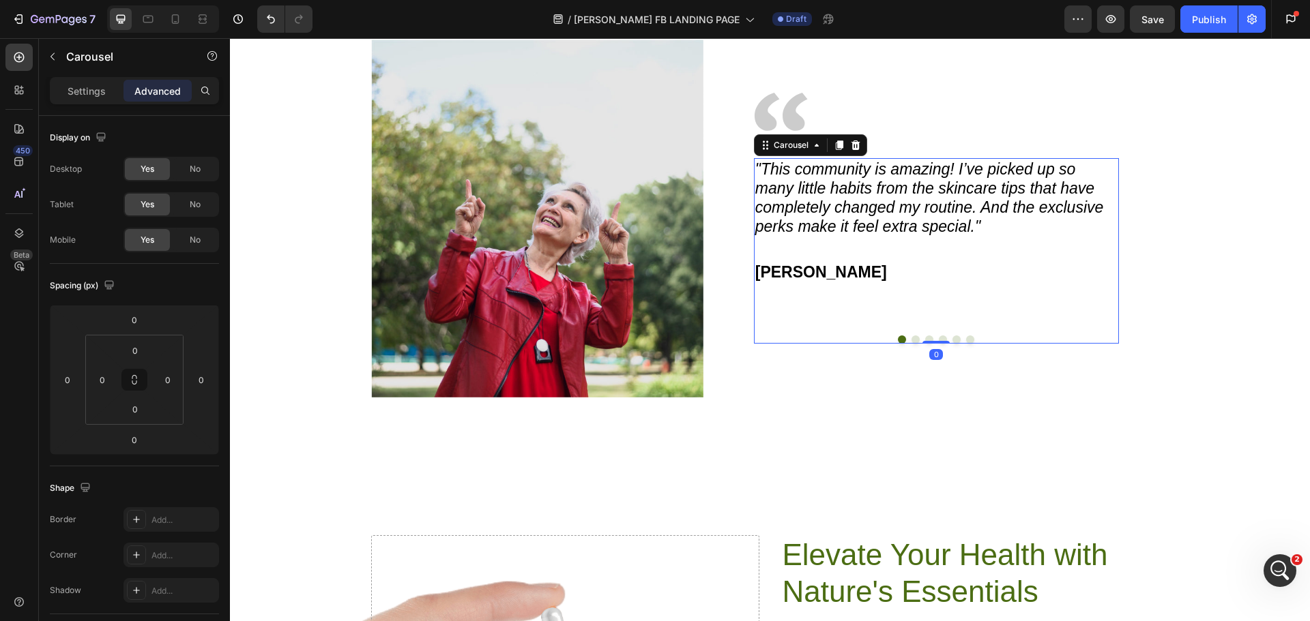
click at [911, 337] on button "Dot" at bounding box center [915, 340] width 8 height 8
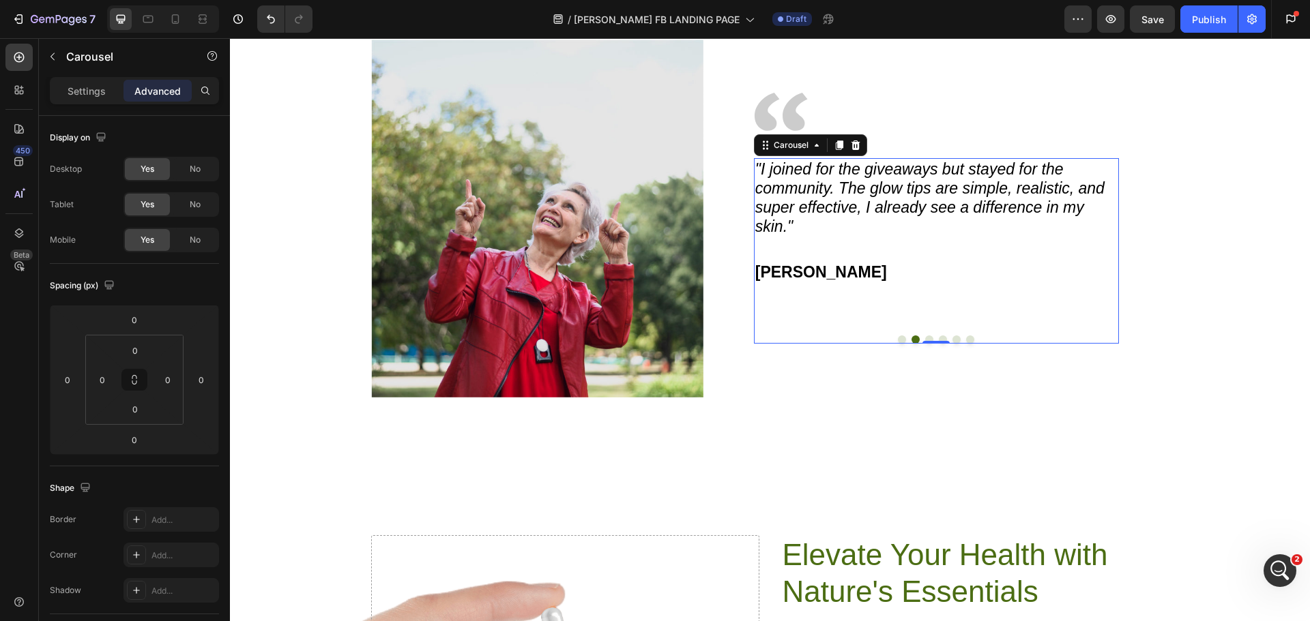
click at [925, 337] on button "Dot" at bounding box center [929, 340] width 8 height 8
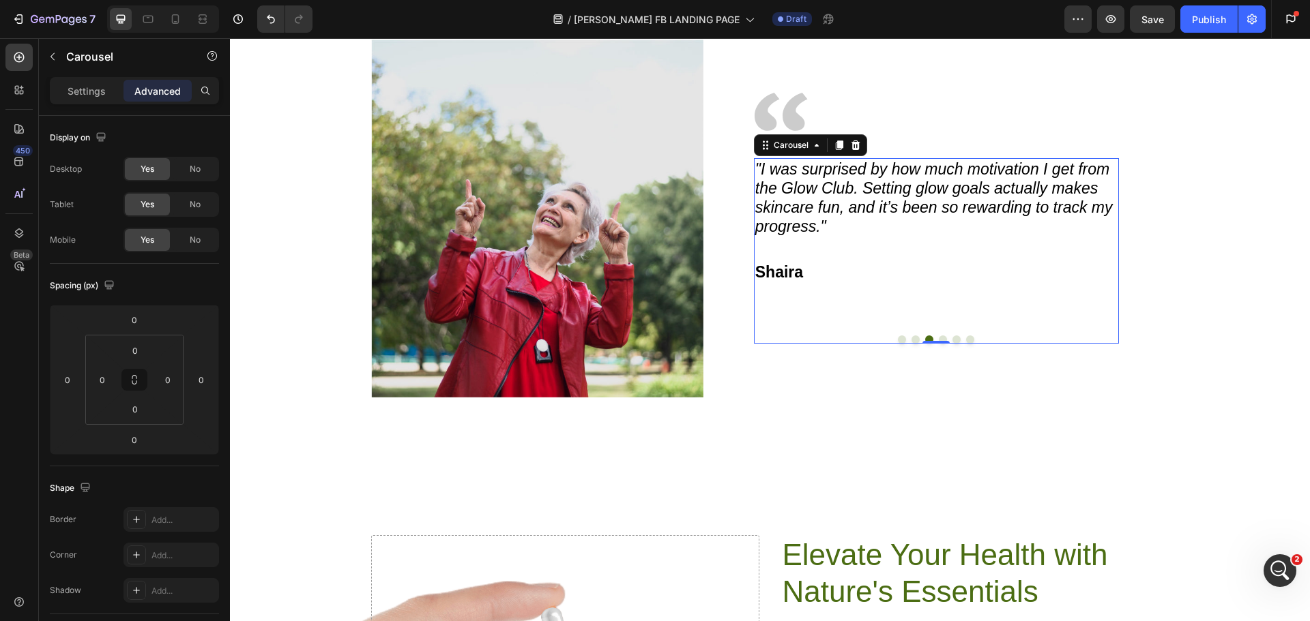
click at [941, 339] on button "Dot" at bounding box center [943, 340] width 8 height 8
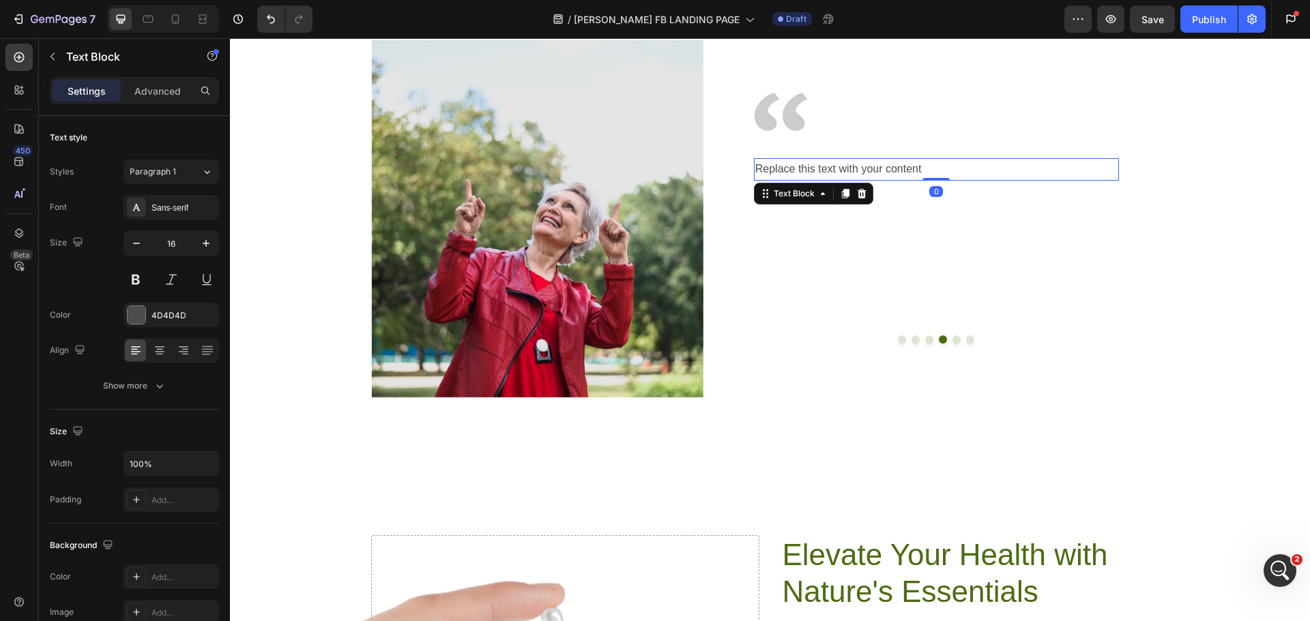
click at [795, 172] on div "Replace this text with your content" at bounding box center [936, 169] width 365 height 23
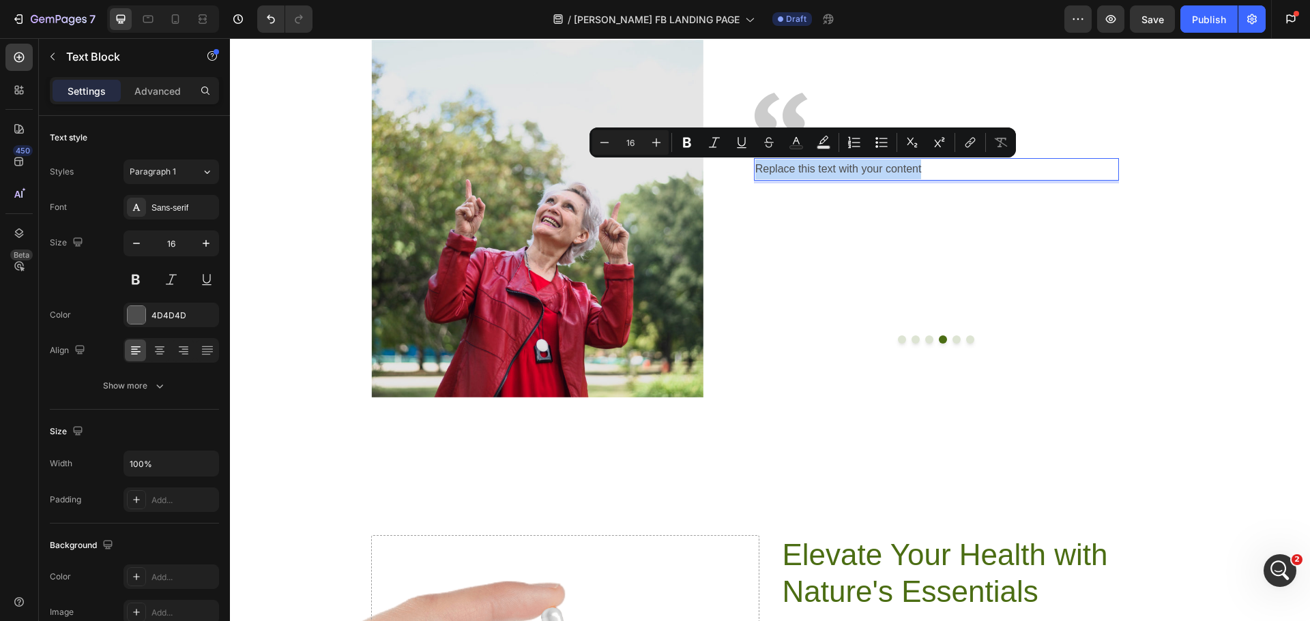
click at [795, 172] on p "Replace this text with your content" at bounding box center [936, 170] width 362 height 20
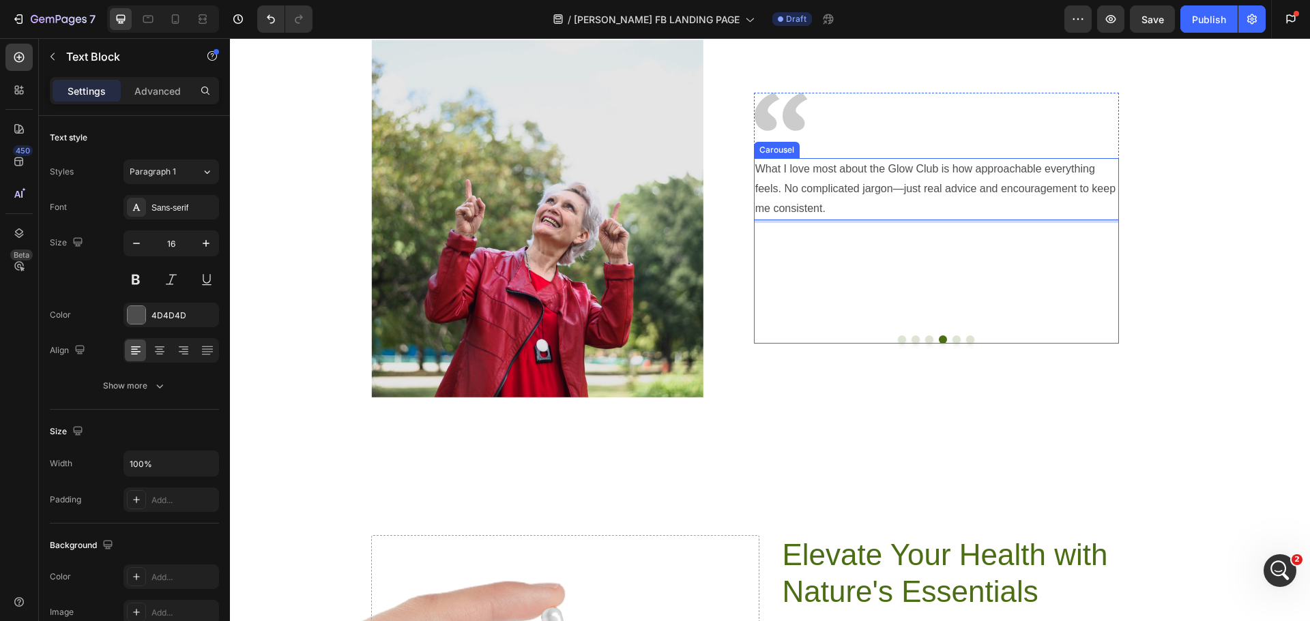
click at [922, 341] on div ""This community is amazing! I’ve picked up so many little habits from the skinc…" at bounding box center [936, 251] width 365 height 186
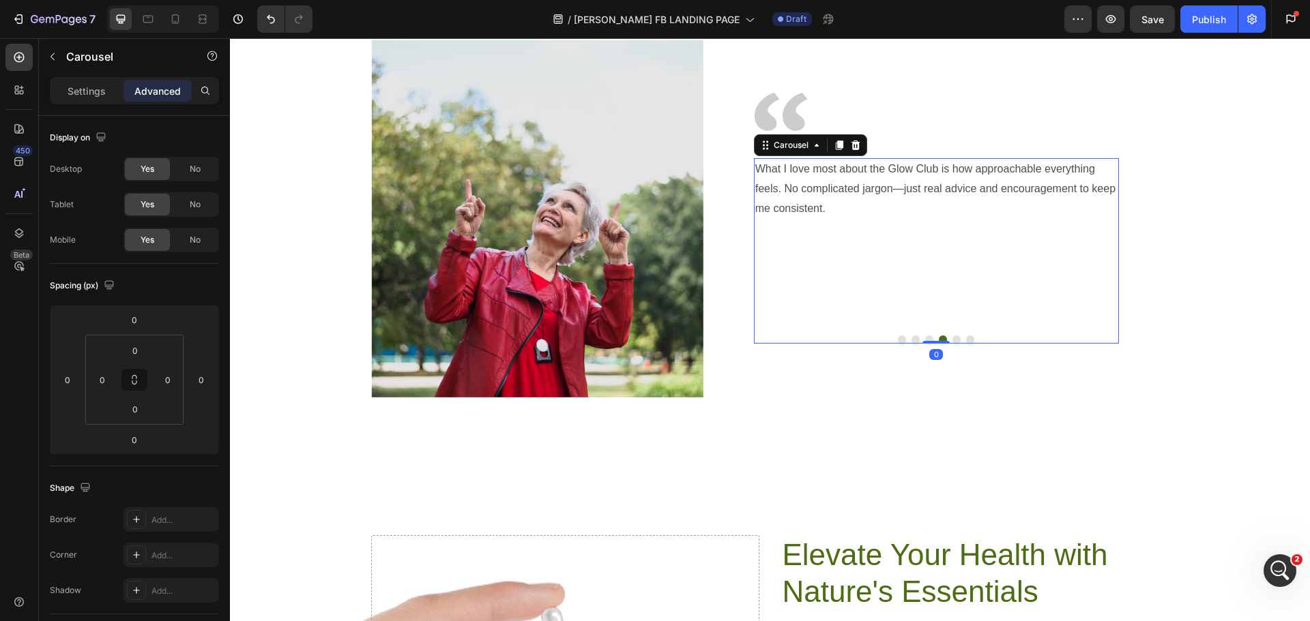
click at [925, 340] on button "Dot" at bounding box center [929, 340] width 8 height 8
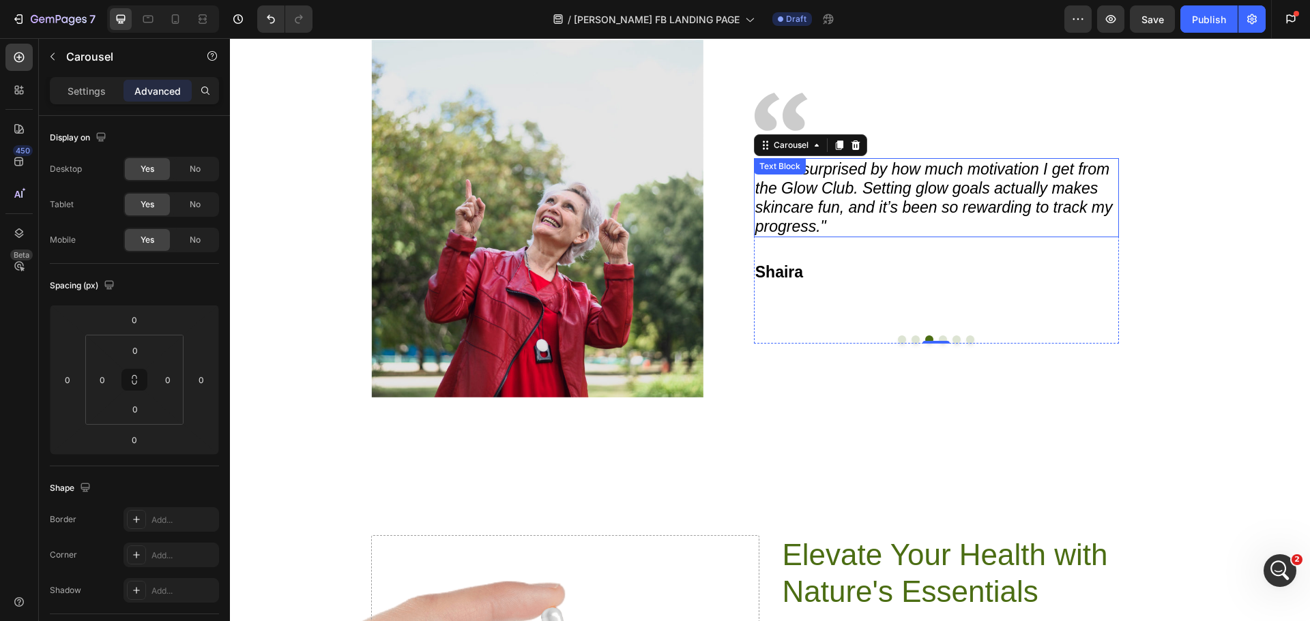
click at [844, 193] on icon ""I was surprised by how much motivation I get from the Glow Club. Setting glow …" at bounding box center [933, 197] width 357 height 75
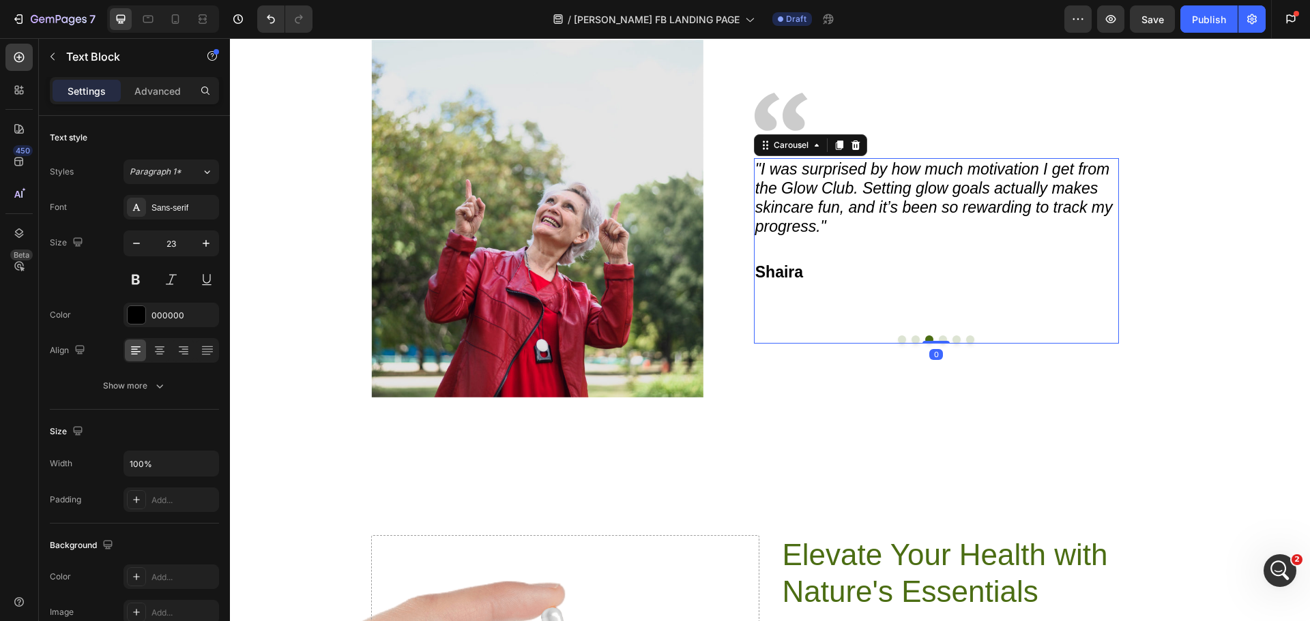
click at [939, 340] on button "Dot" at bounding box center [943, 340] width 8 height 8
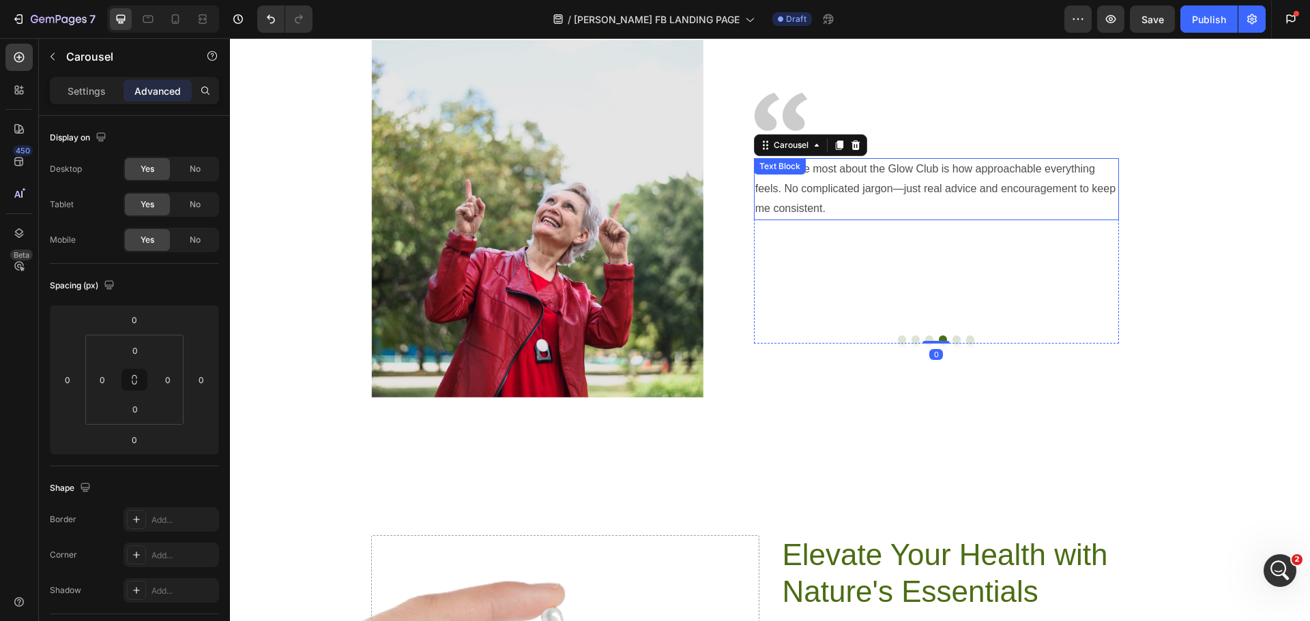
click at [820, 198] on p "What I love most about the Glow Club is how approachable everything feels. No c…" at bounding box center [936, 189] width 362 height 59
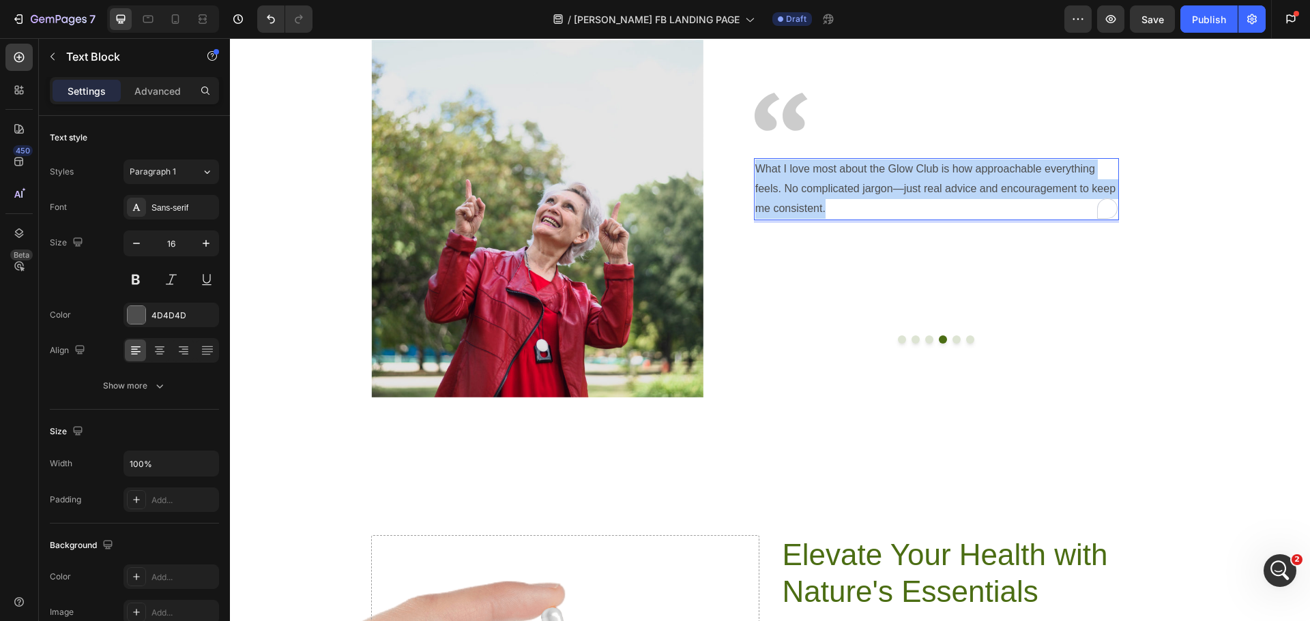
click at [820, 198] on p "What I love most about the Glow Club is how approachable everything feels. No c…" at bounding box center [936, 189] width 362 height 59
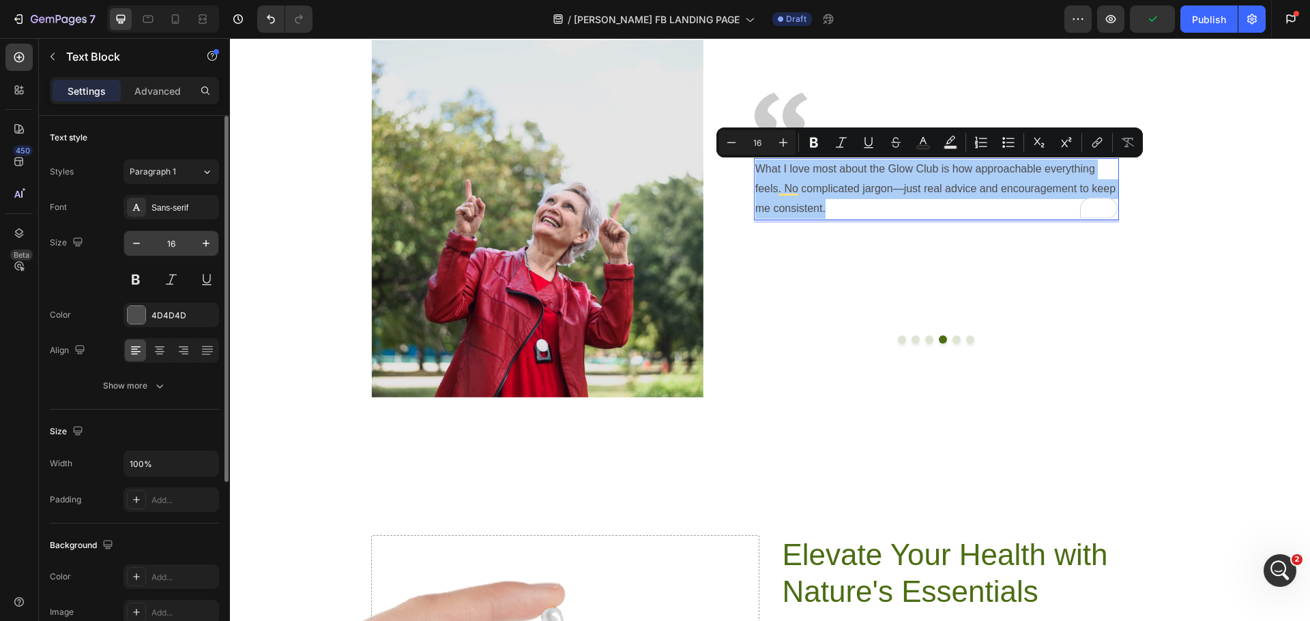
click at [186, 240] on input "16" at bounding box center [171, 243] width 45 height 25
click at [184, 240] on input "16" at bounding box center [171, 243] width 45 height 25
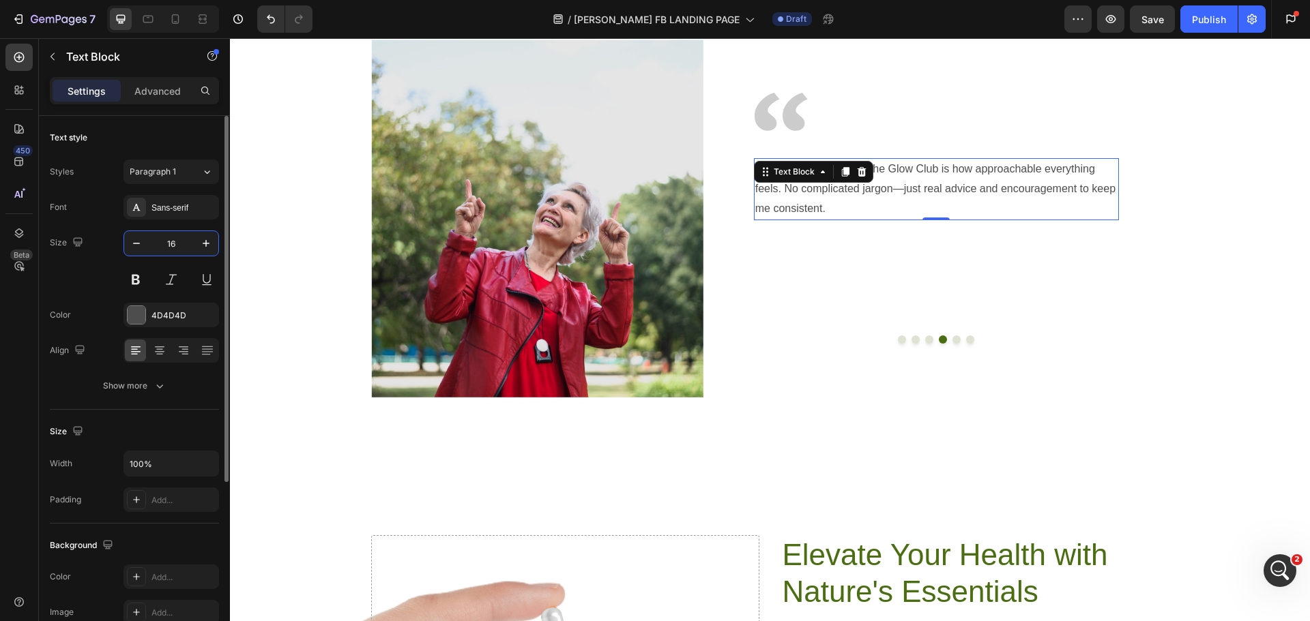
type input "1"
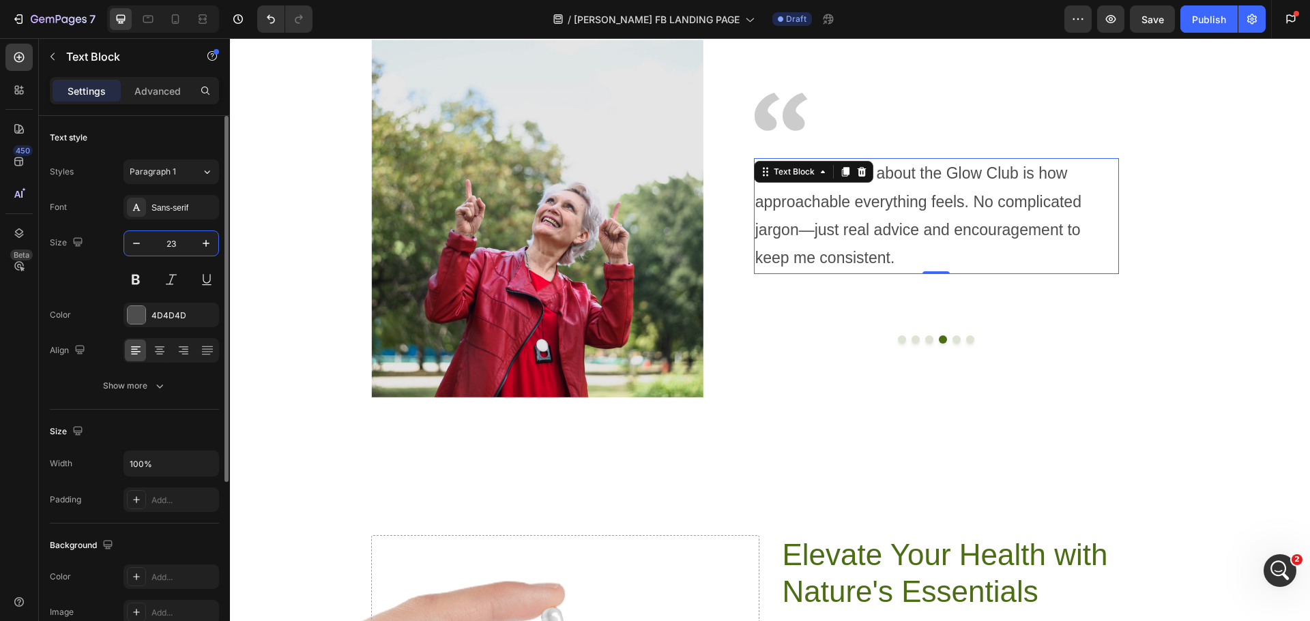
type input "23"
click at [807, 234] on p "What I love most about the Glow Club is how approachable everything feels. No c…" at bounding box center [936, 216] width 362 height 113
click at [128, 309] on div at bounding box center [137, 315] width 18 height 18
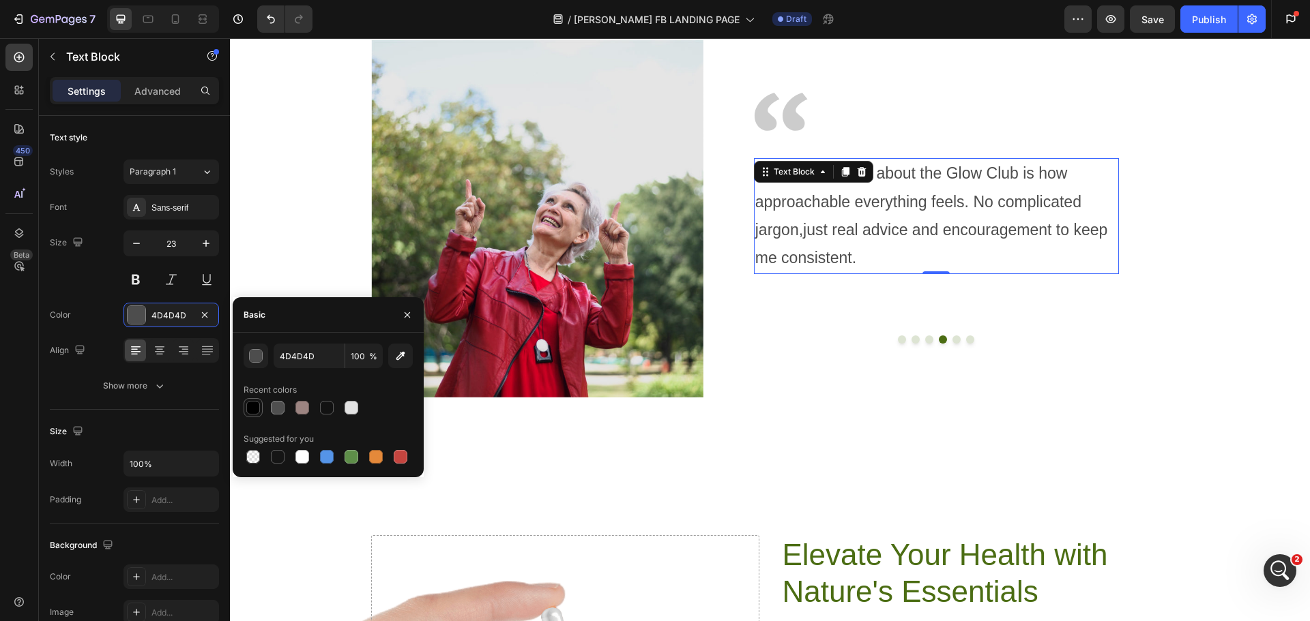
click at [254, 409] on div at bounding box center [253, 408] width 14 height 14
type input "010101"
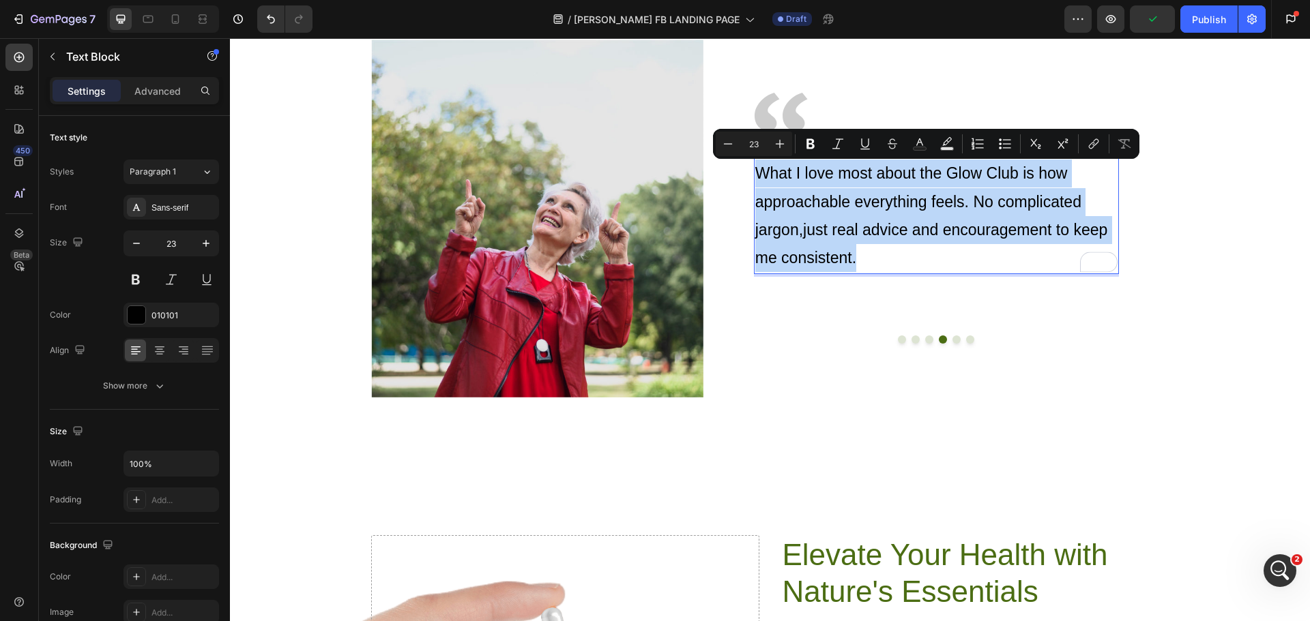
drag, startPoint x: 858, startPoint y: 257, endPoint x: 754, endPoint y: 171, distance: 134.3
click at [755, 171] on p "What I love most about the Glow Club is how approachable everything feels. No c…" at bounding box center [936, 216] width 362 height 113
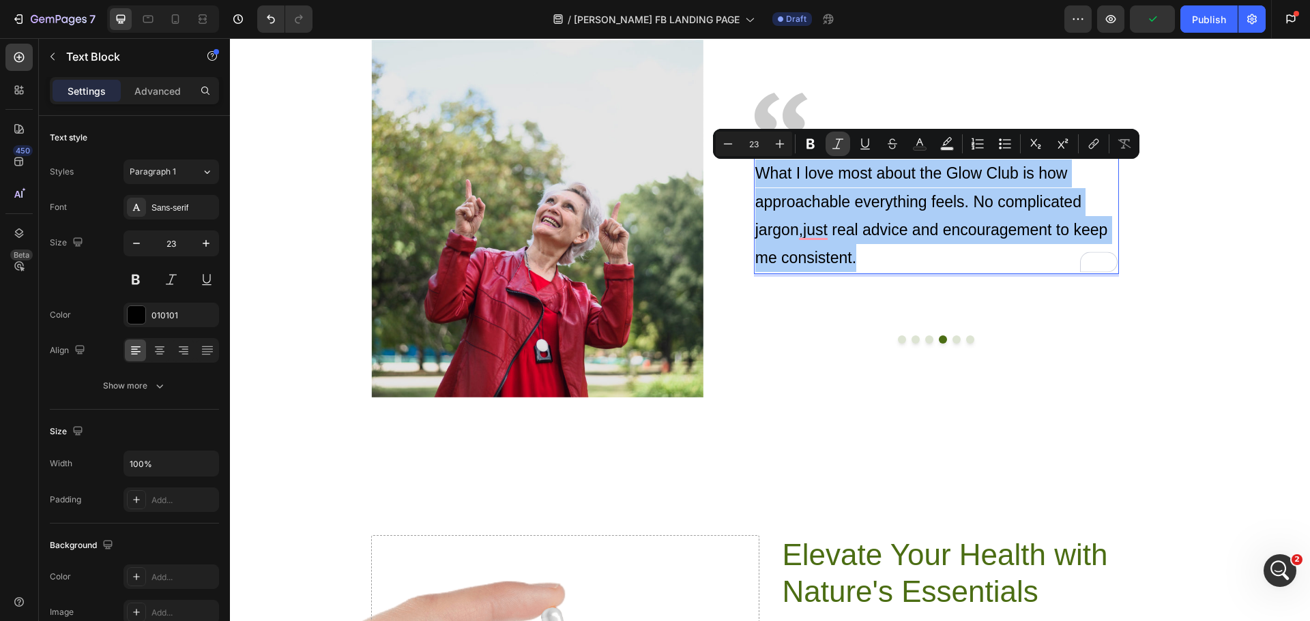
click at [827, 145] on button "Italic" at bounding box center [837, 144] width 25 height 25
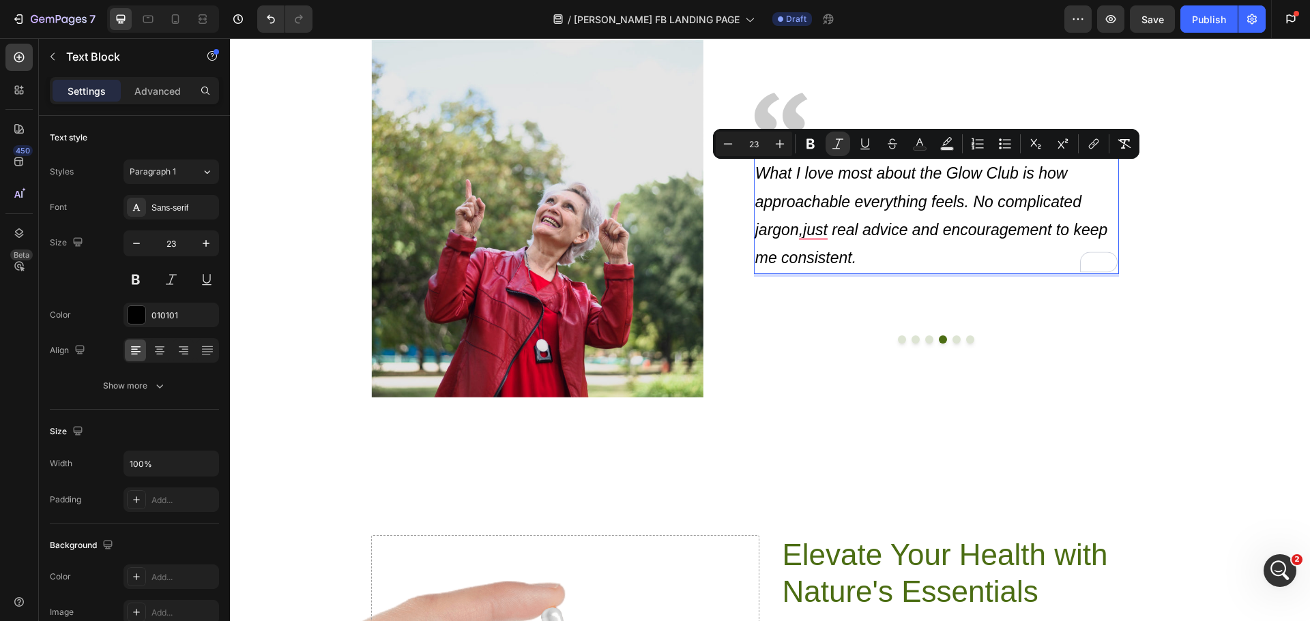
click at [864, 257] on p "What I love most about the Glow Club is how approachable everything feels. No c…" at bounding box center [936, 216] width 362 height 113
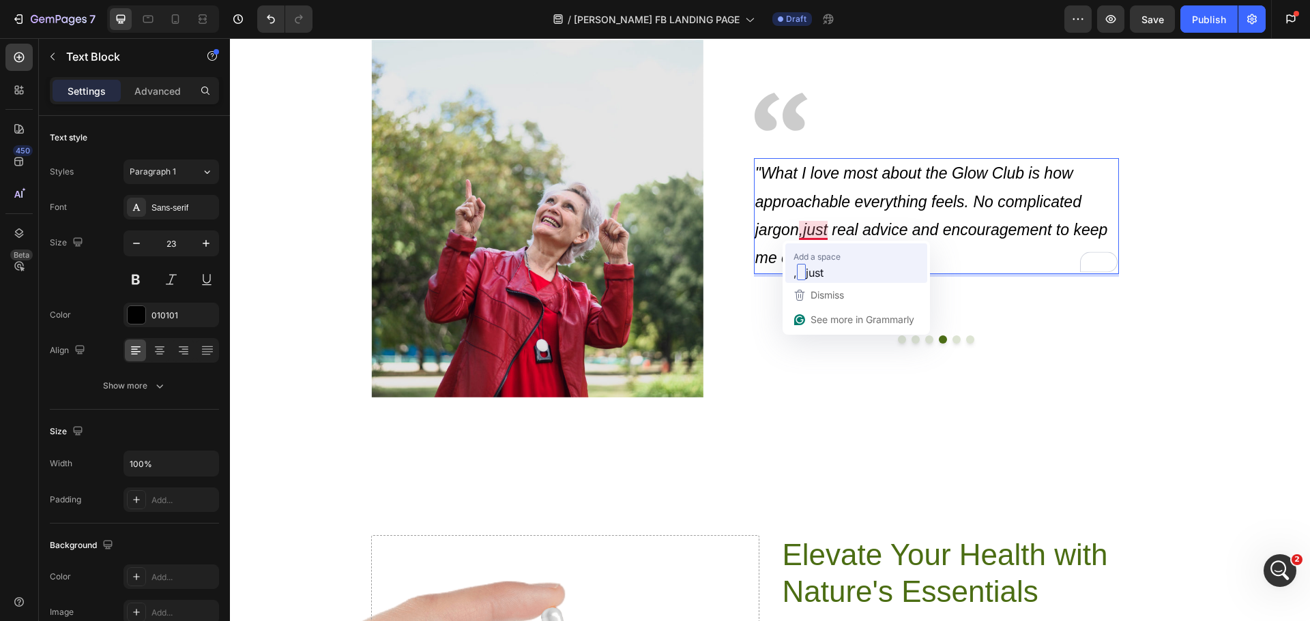
drag, startPoint x: 752, startPoint y: 175, endPoint x: 1049, endPoint y: 310, distance: 325.7
click at [895, 244] on p ""What I love most about the Glow Club is how approachable everything feels. No …" at bounding box center [936, 216] width 362 height 113
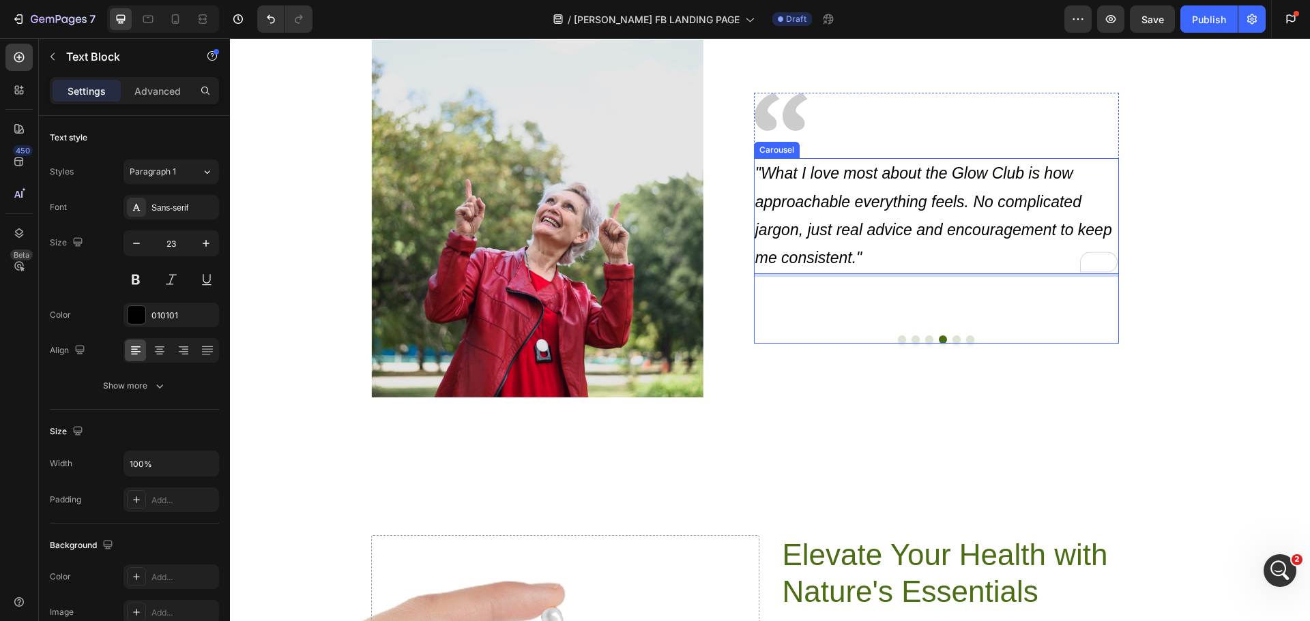
click at [852, 289] on div ""This community is amazing! I’ve picked up so many little habits from the skinc…" at bounding box center [936, 251] width 365 height 186
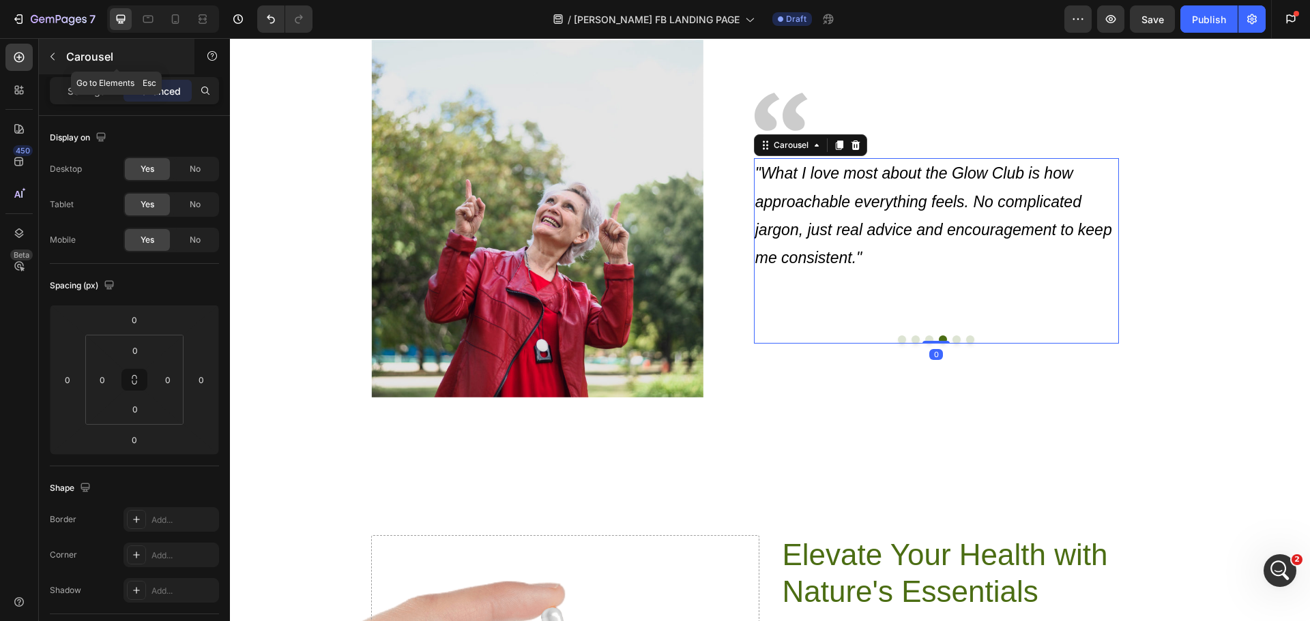
click at [53, 53] on icon "button" at bounding box center [52, 56] width 11 height 11
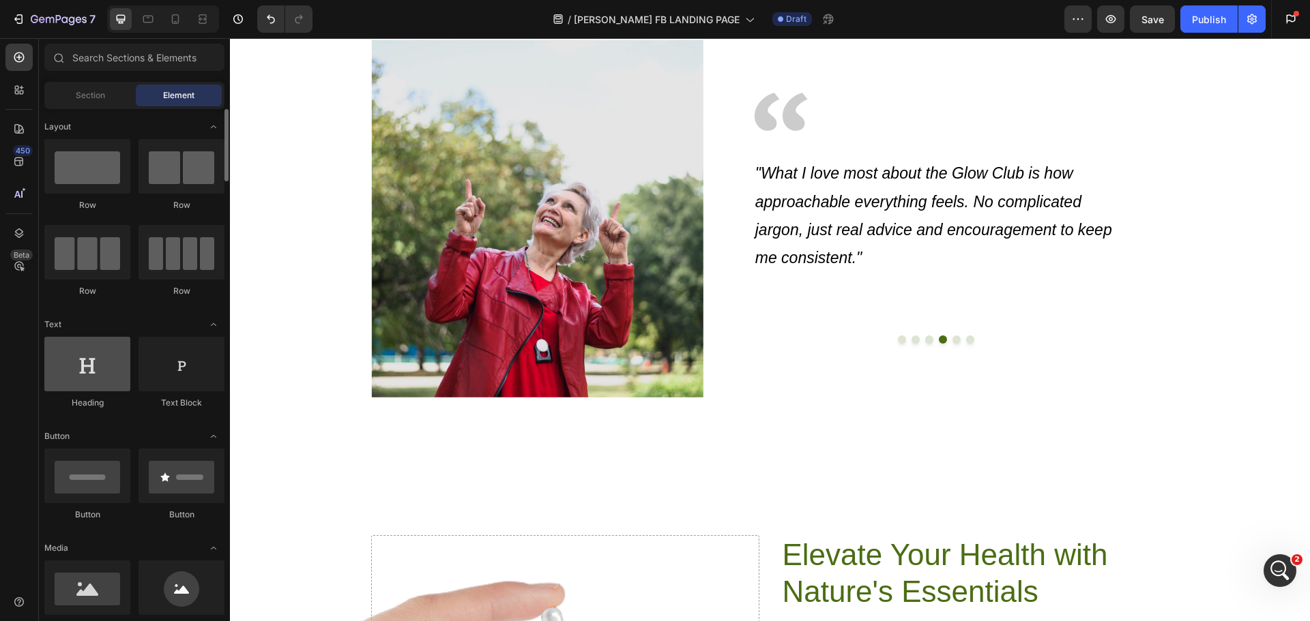
scroll to position [0, 0]
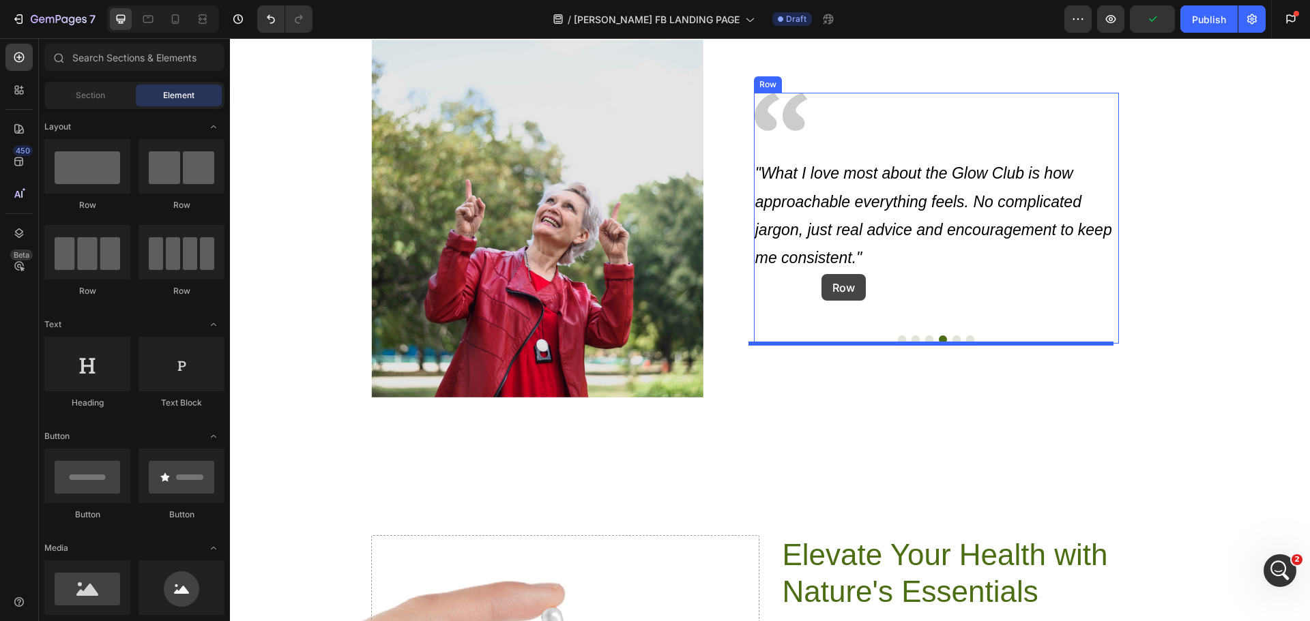
drag, startPoint x: 295, startPoint y: 217, endPoint x: 821, endPoint y: 274, distance: 529.8
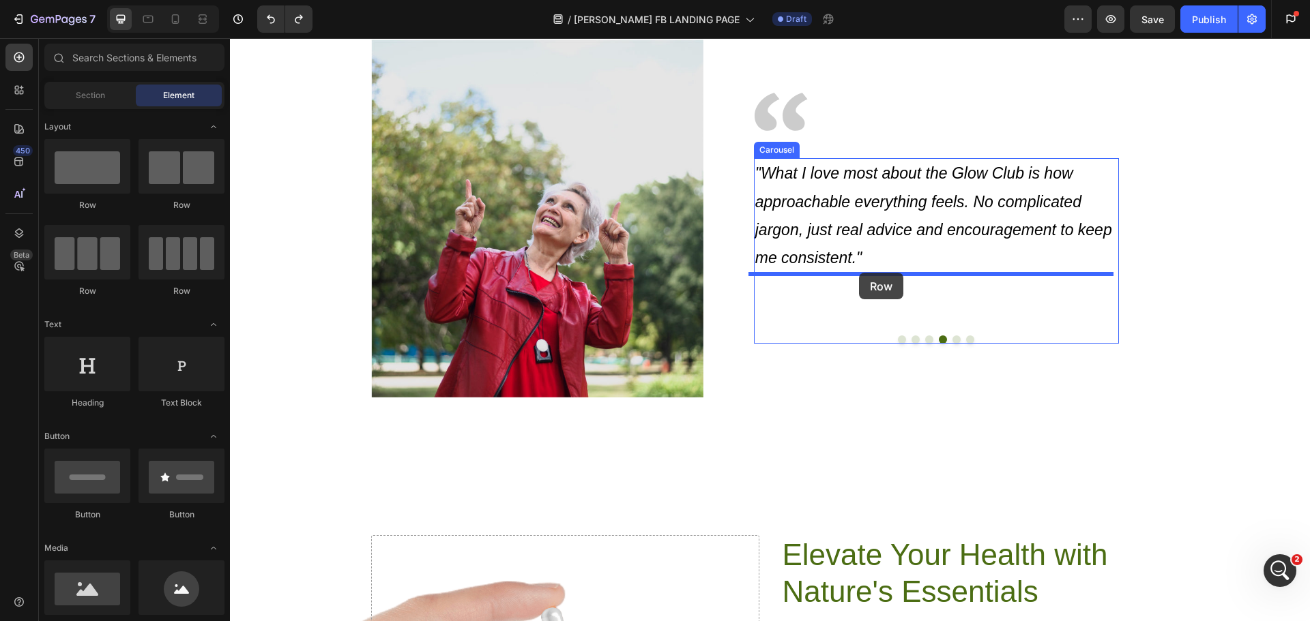
drag, startPoint x: 327, startPoint y: 216, endPoint x: 859, endPoint y: 273, distance: 534.4
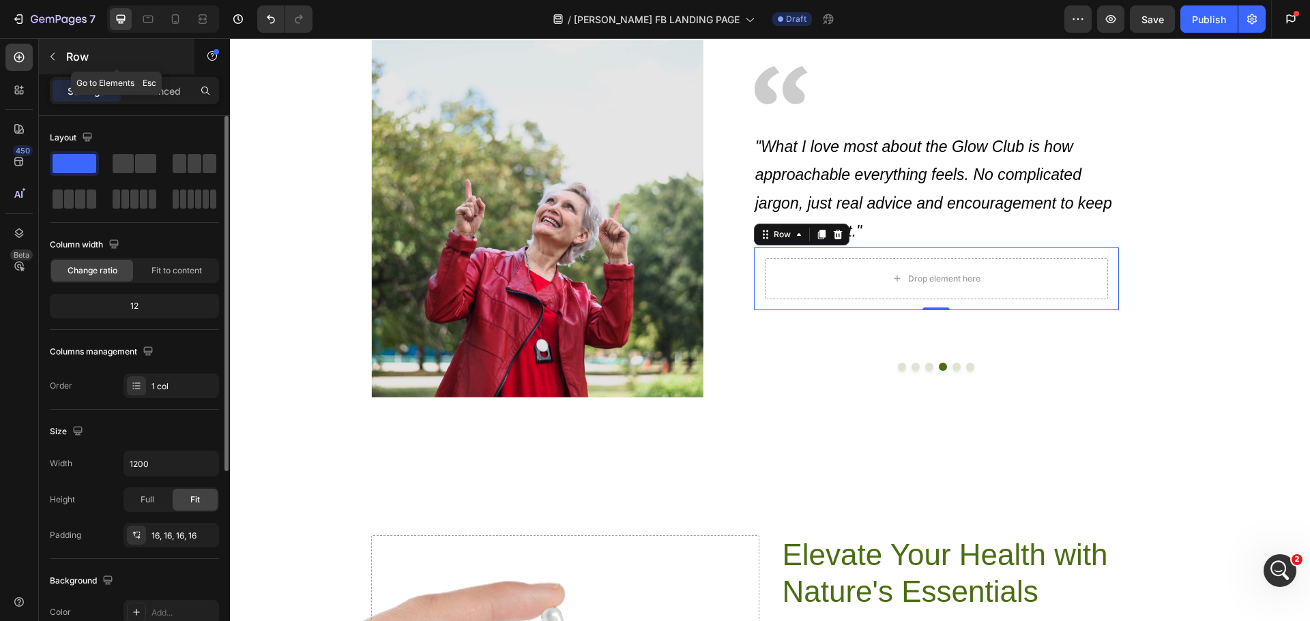
click at [53, 63] on button "button" at bounding box center [53, 57] width 22 height 22
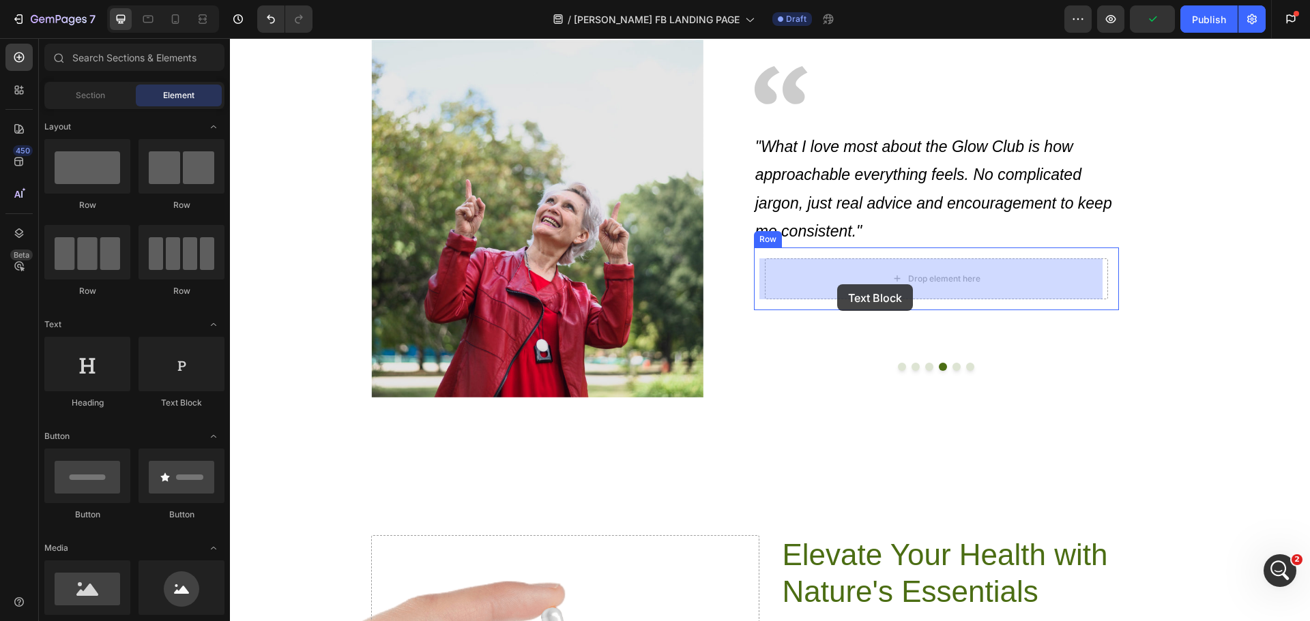
drag, startPoint x: 395, startPoint y: 413, endPoint x: 837, endPoint y: 284, distance: 460.3
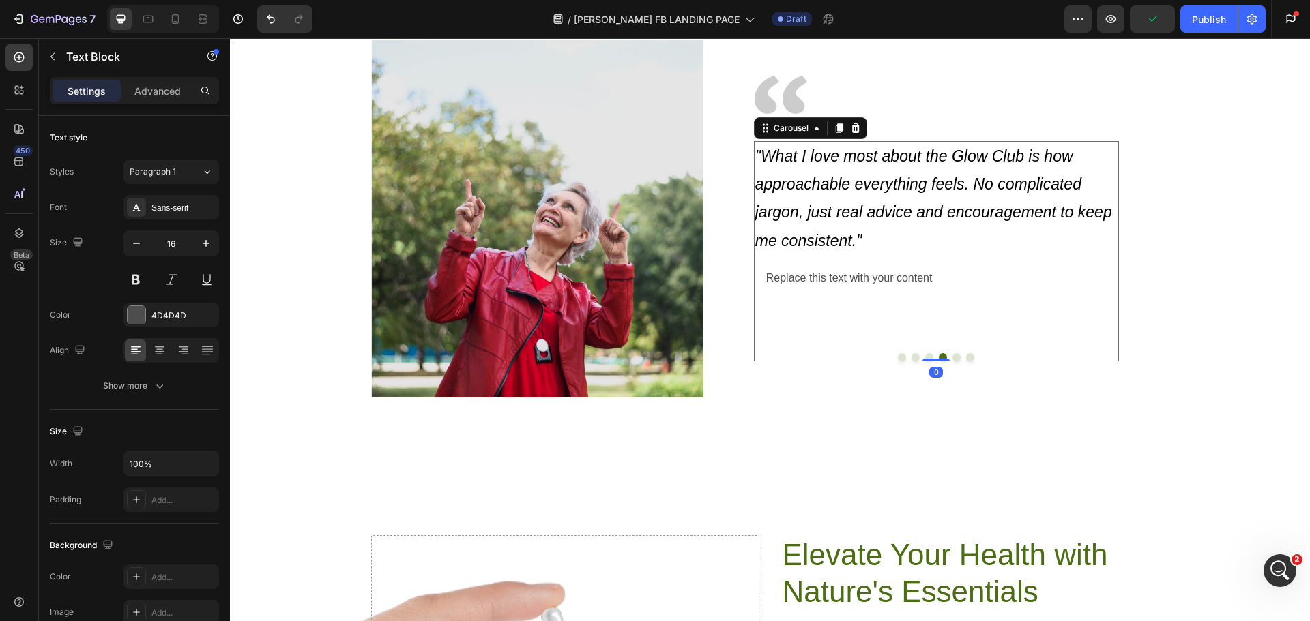
click at [925, 357] on button "Dot" at bounding box center [929, 357] width 8 height 8
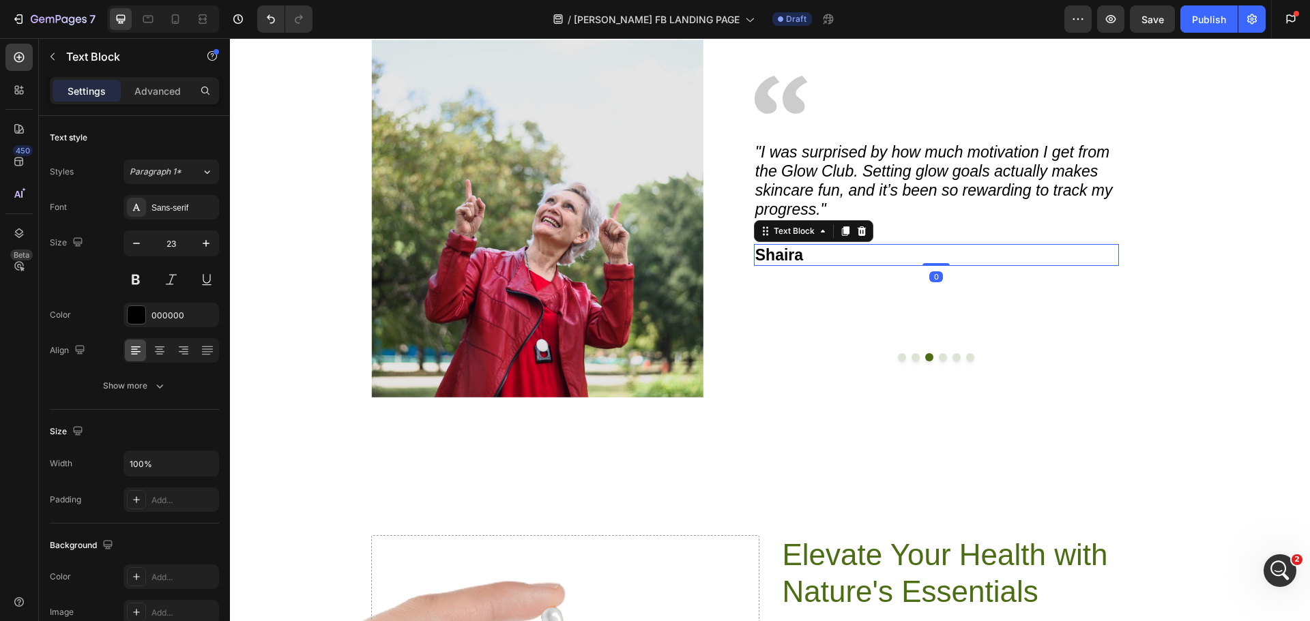
click at [788, 254] on p "Shaira" at bounding box center [936, 255] width 362 height 19
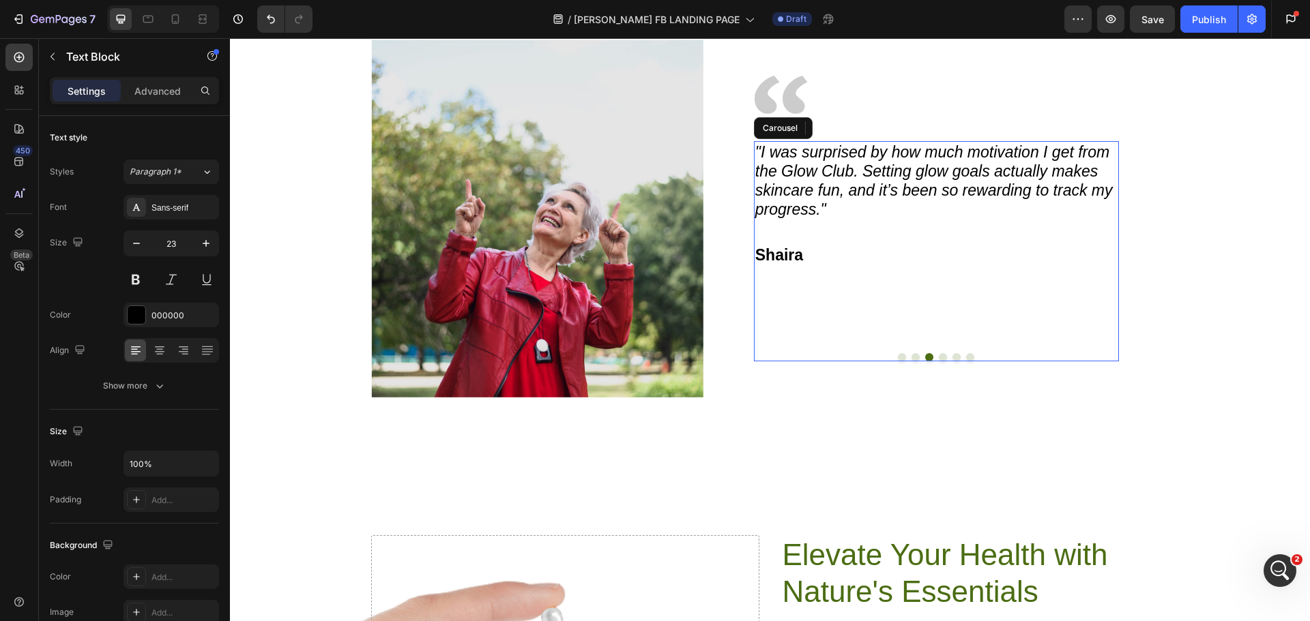
click at [939, 357] on button "Dot" at bounding box center [943, 357] width 8 height 8
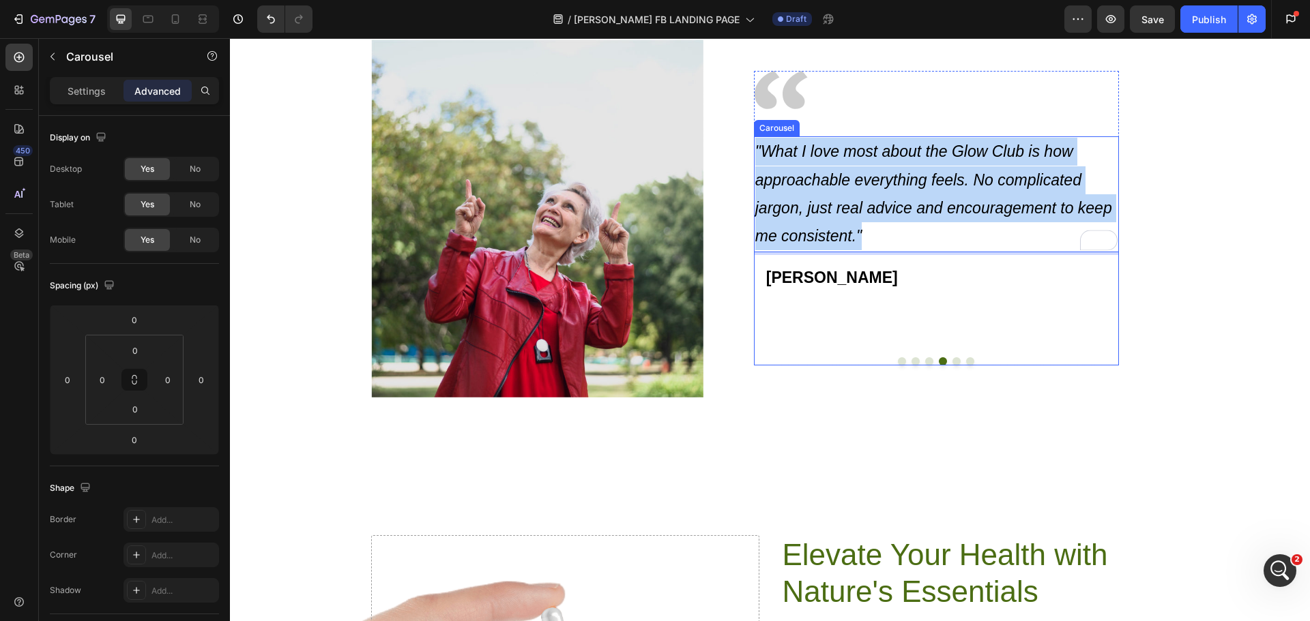
scroll to position [3657, 0]
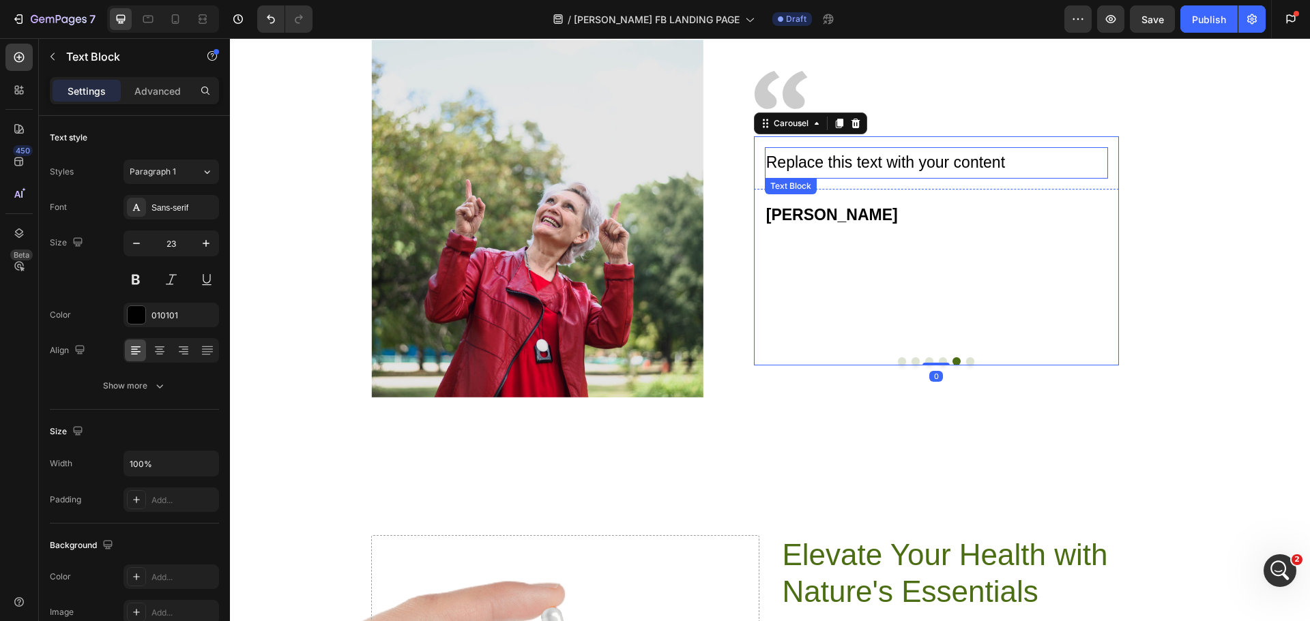
click at [824, 167] on div "Replace this text with your content" at bounding box center [936, 162] width 343 height 31
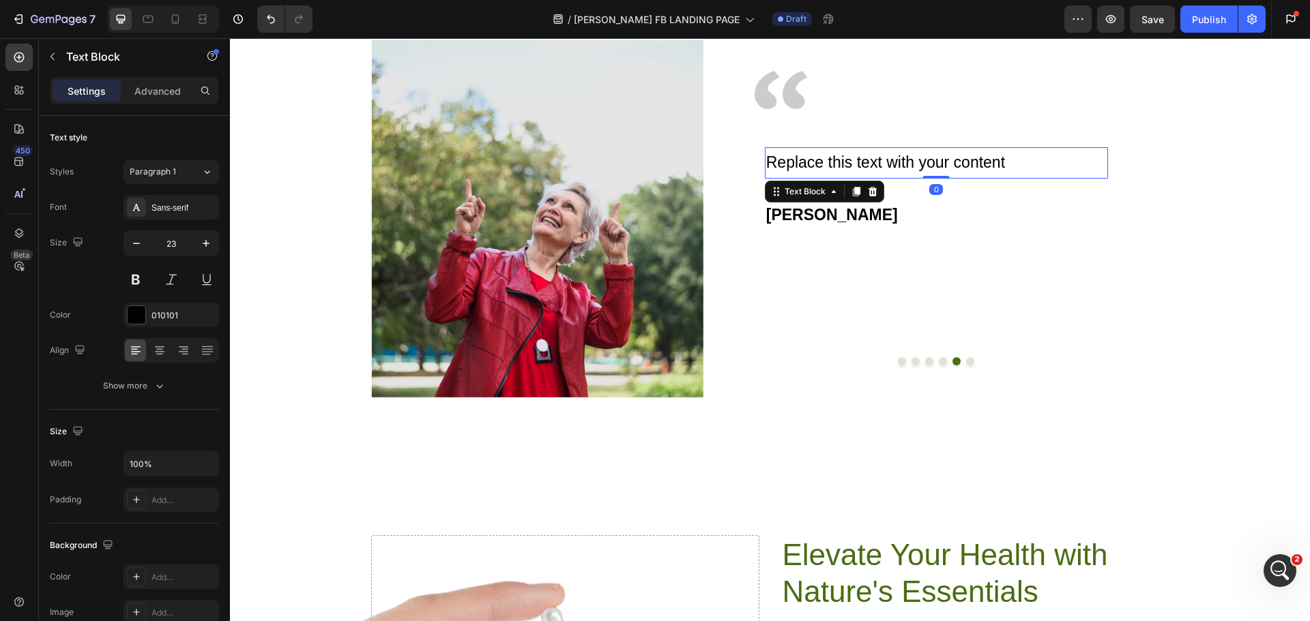
click at [824, 167] on div "Replace this text with your content" at bounding box center [936, 162] width 343 height 31
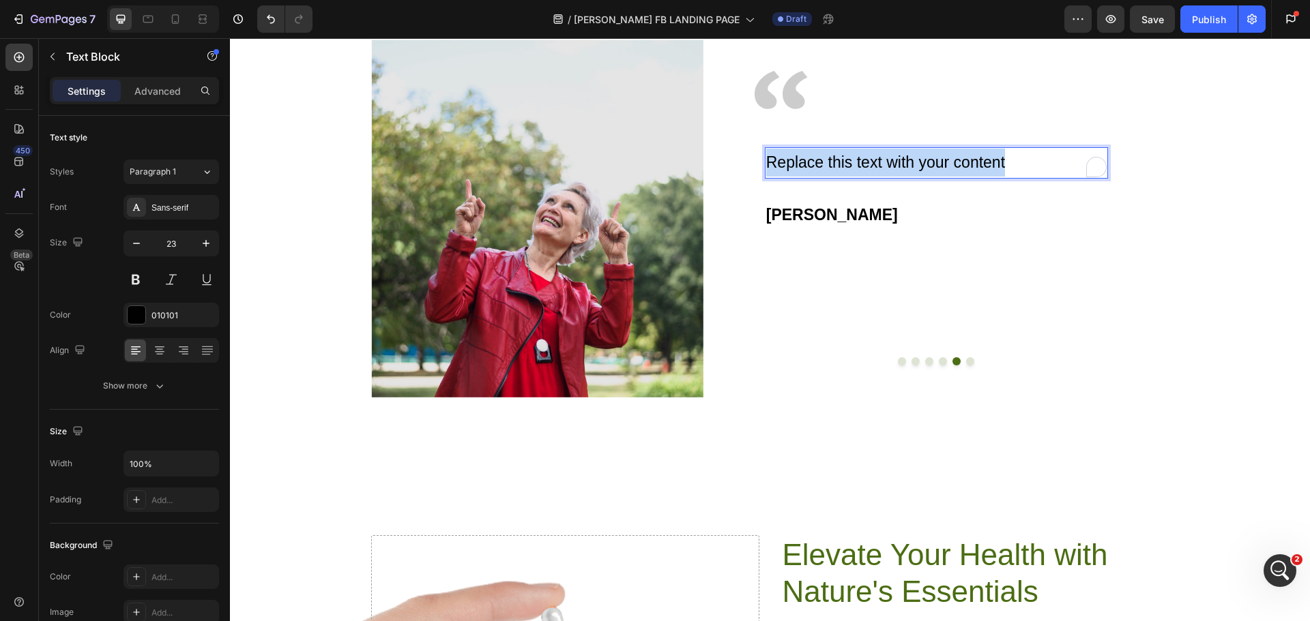
click at [824, 167] on p "Replace this text with your content" at bounding box center [936, 163] width 340 height 28
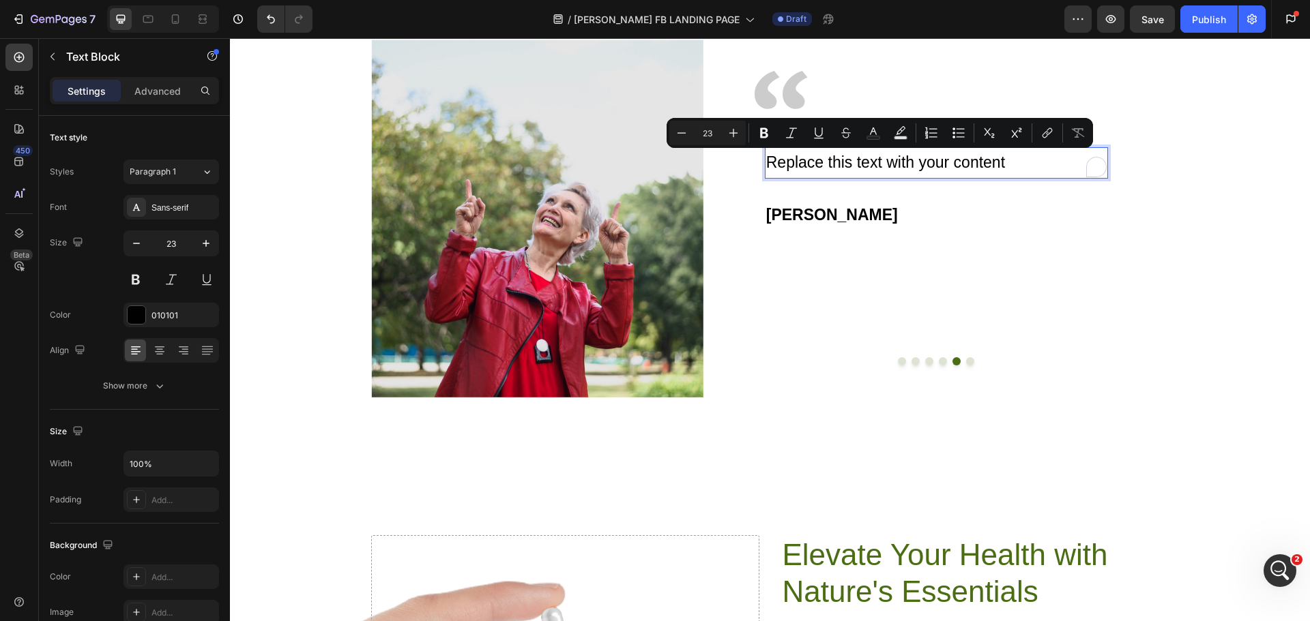
scroll to position [1694, 0]
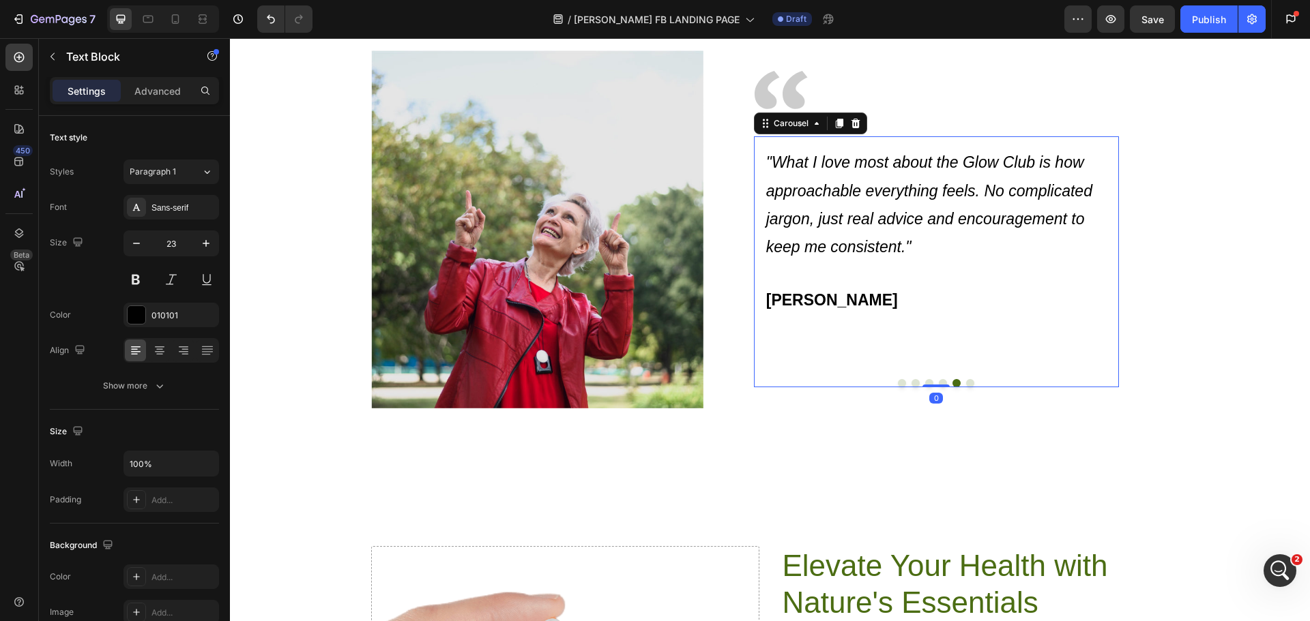
click at [939, 381] on button "Dot" at bounding box center [943, 383] width 8 height 8
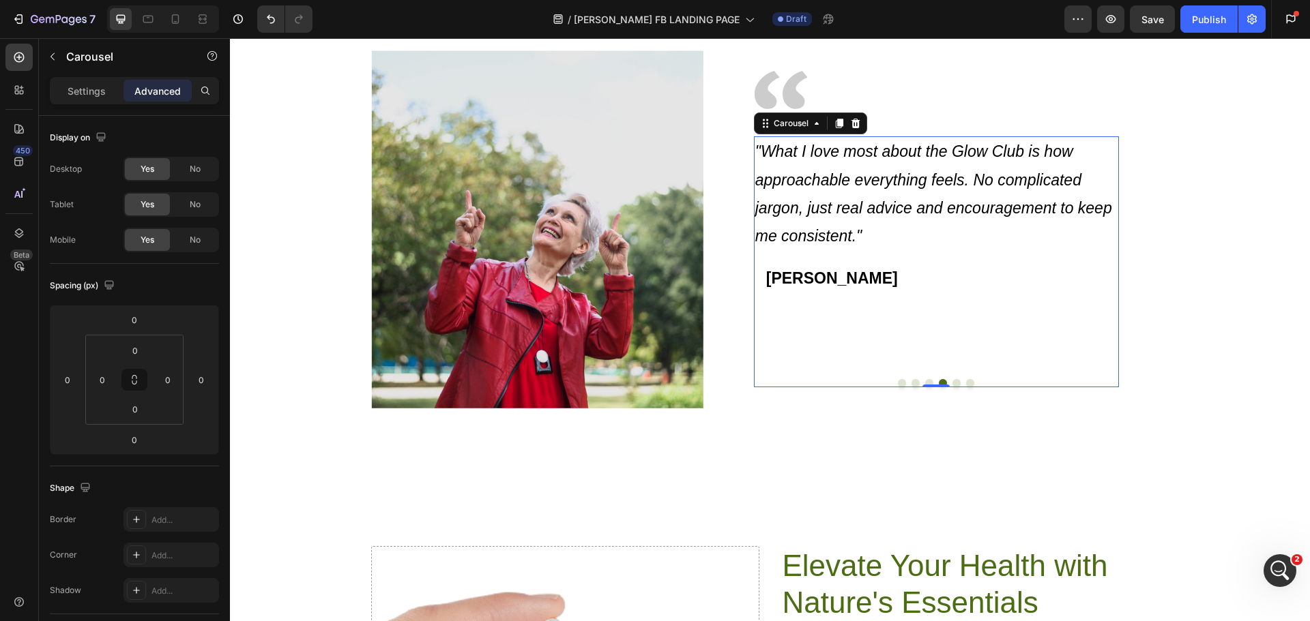
click at [952, 382] on button "Dot" at bounding box center [956, 383] width 8 height 8
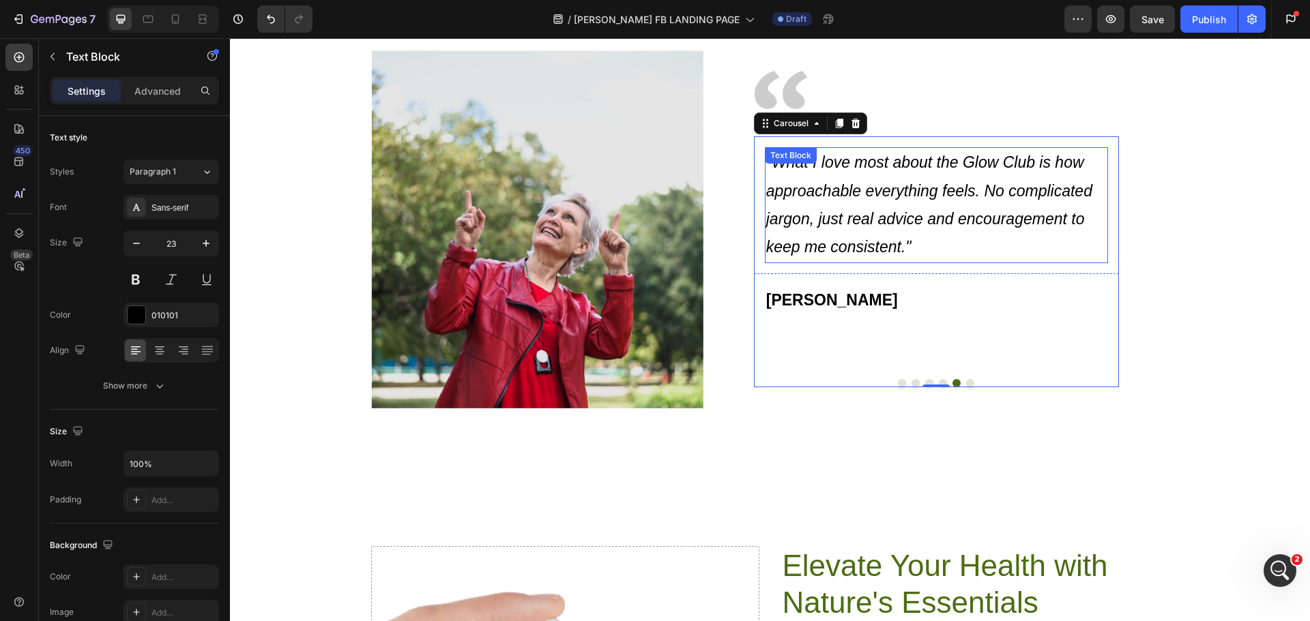
click at [839, 224] on icon ""What I love most about the Glow Club is how approachable everything feels. No …" at bounding box center [929, 204] width 326 height 102
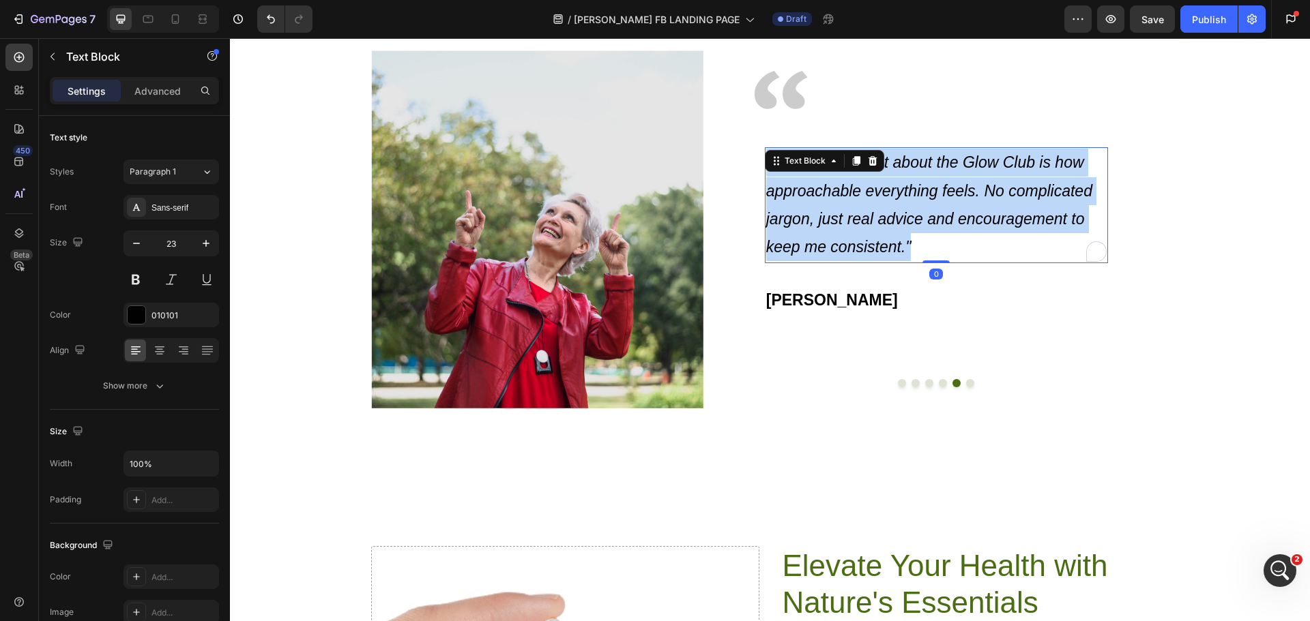
click at [839, 224] on icon ""What I love most about the Glow Club is how approachable everything feels. No …" at bounding box center [929, 204] width 326 height 102
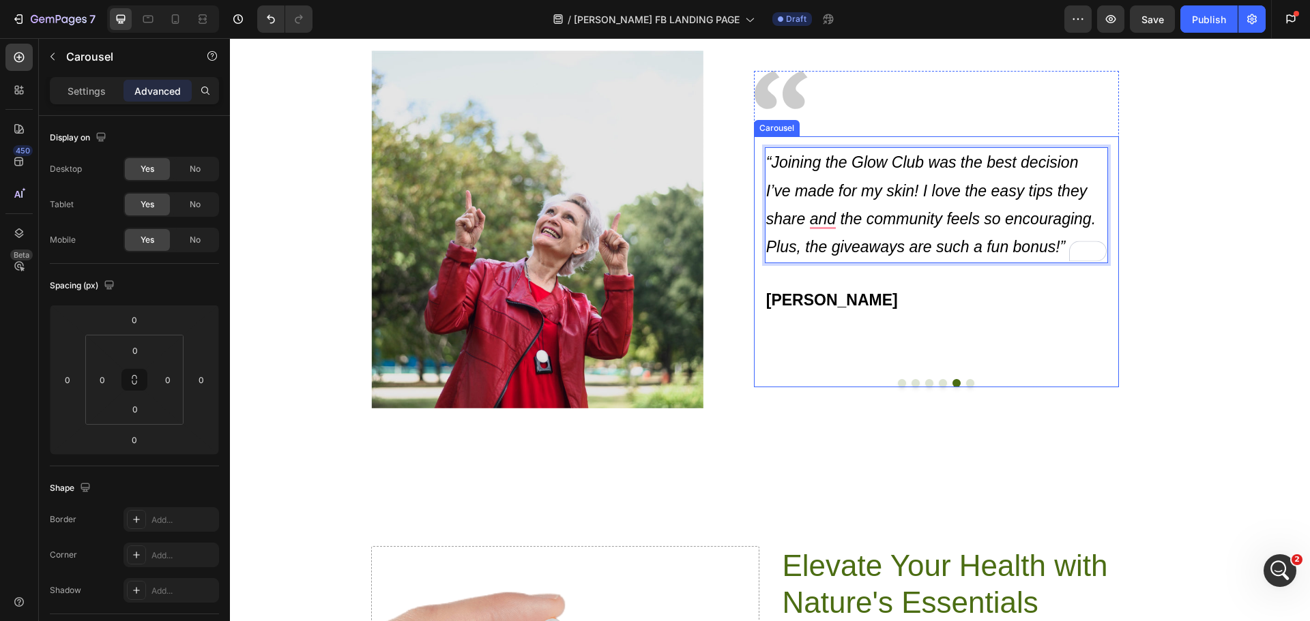
click at [966, 385] on button "Dot" at bounding box center [970, 383] width 8 height 8
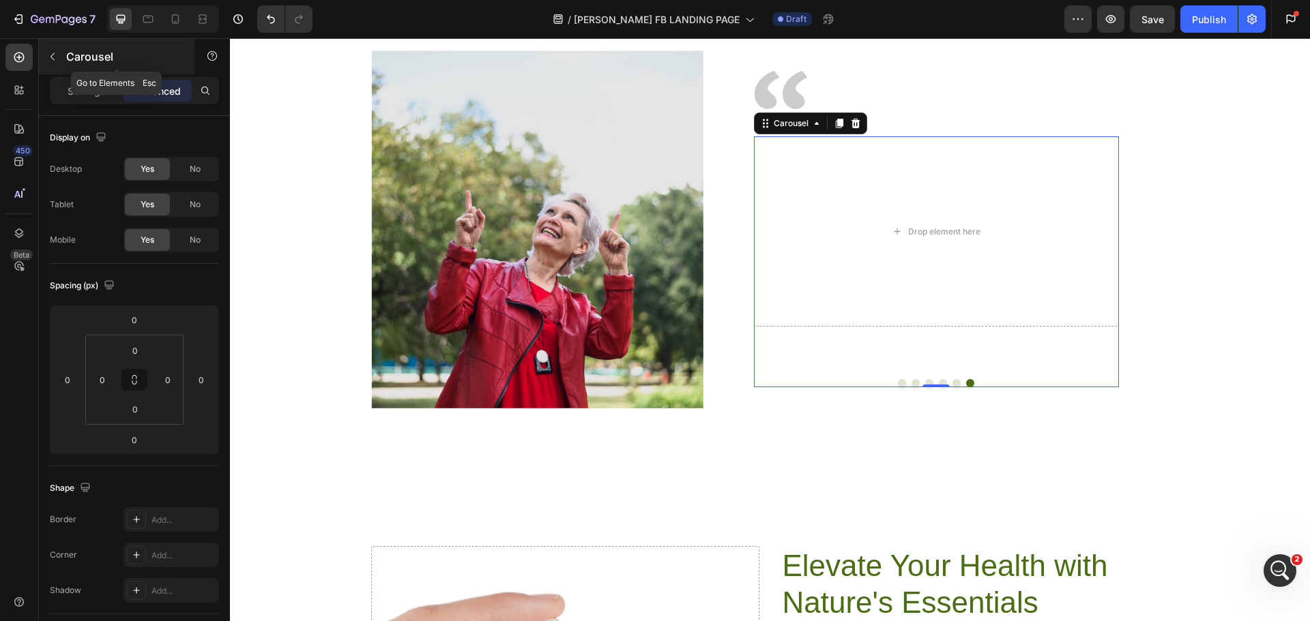
click at [50, 49] on button "button" at bounding box center [53, 57] width 22 height 22
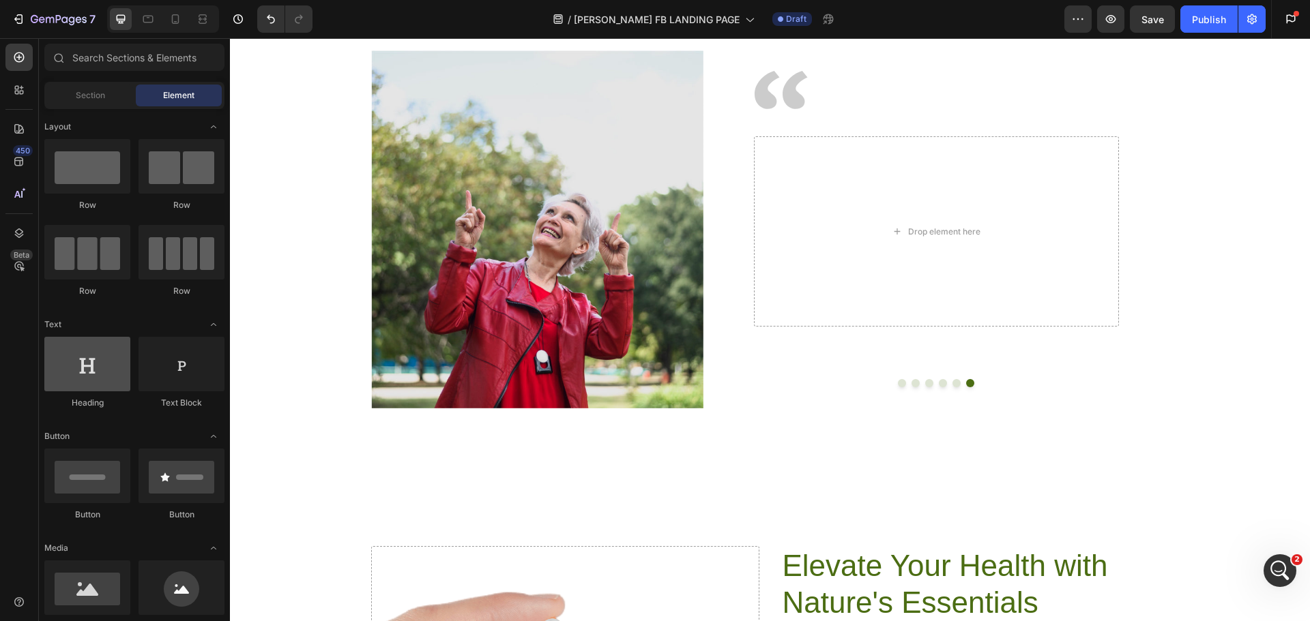
scroll to position [0, 0]
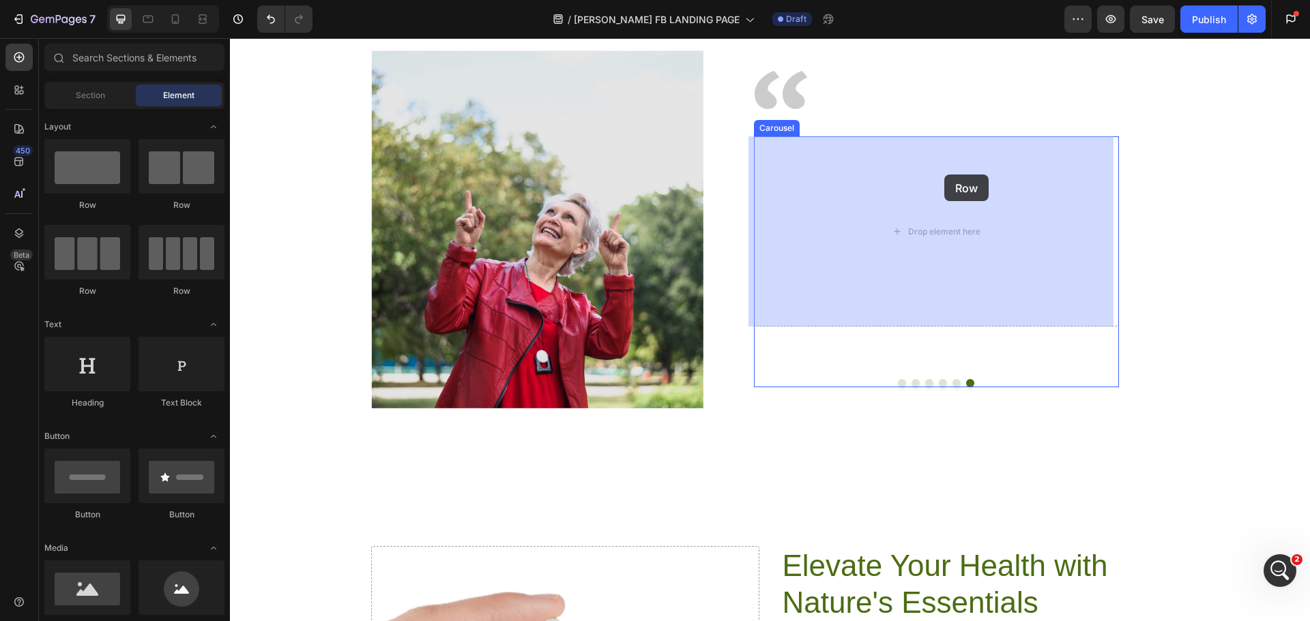
drag, startPoint x: 325, startPoint y: 209, endPoint x: 944, endPoint y: 175, distance: 619.7
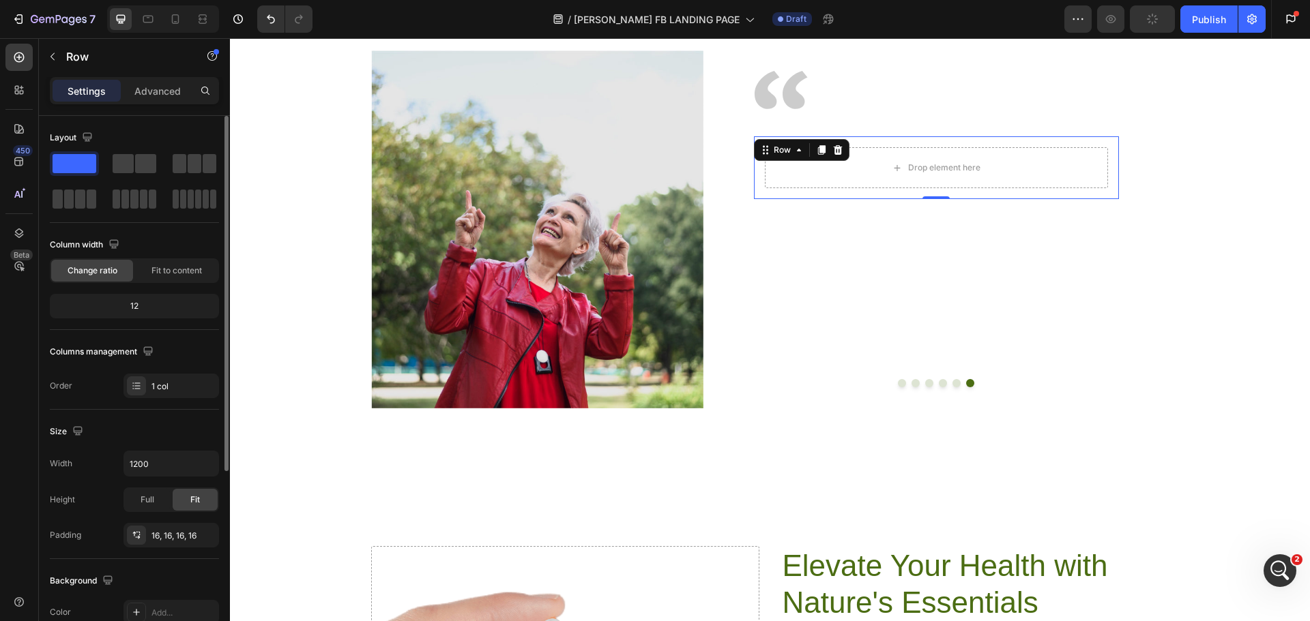
click at [73, 166] on span at bounding box center [75, 163] width 44 height 19
drag, startPoint x: 76, startPoint y: 156, endPoint x: 65, endPoint y: 164, distance: 13.6
click at [65, 164] on span at bounding box center [75, 163] width 44 height 19
click at [147, 559] on div "Layout Column width Change ratio Fit to content 12 Columns management Order 1 c…" at bounding box center [134, 633] width 169 height 148
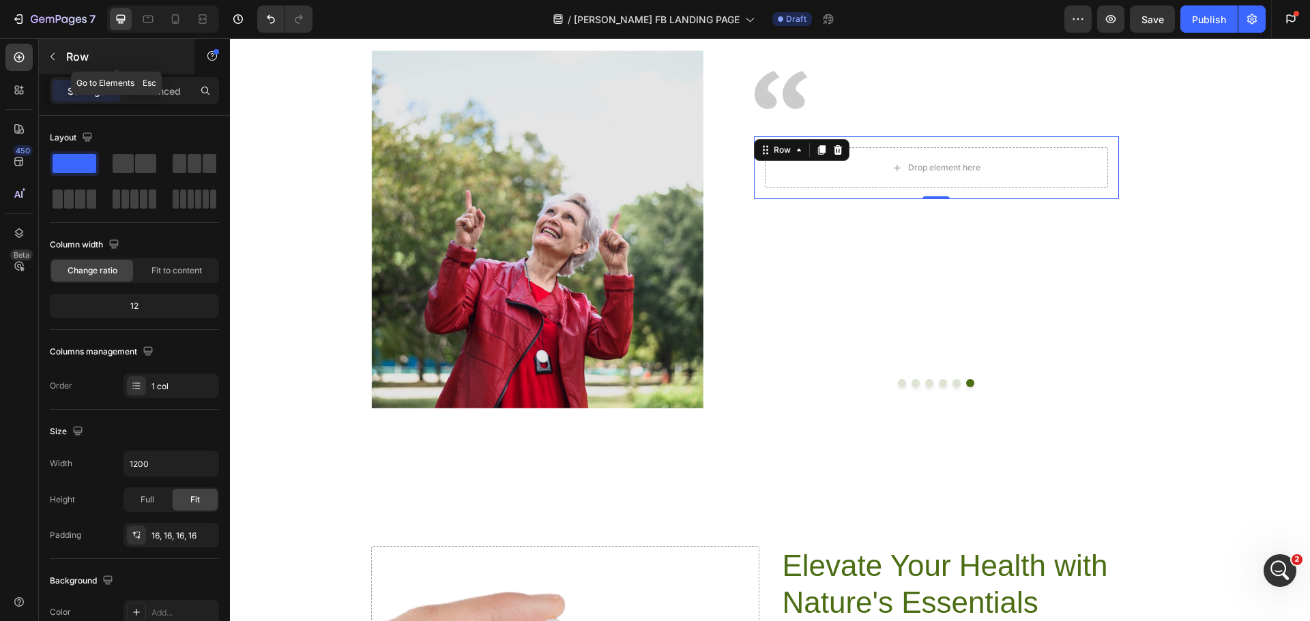
click at [57, 51] on icon "button" at bounding box center [52, 56] width 11 height 11
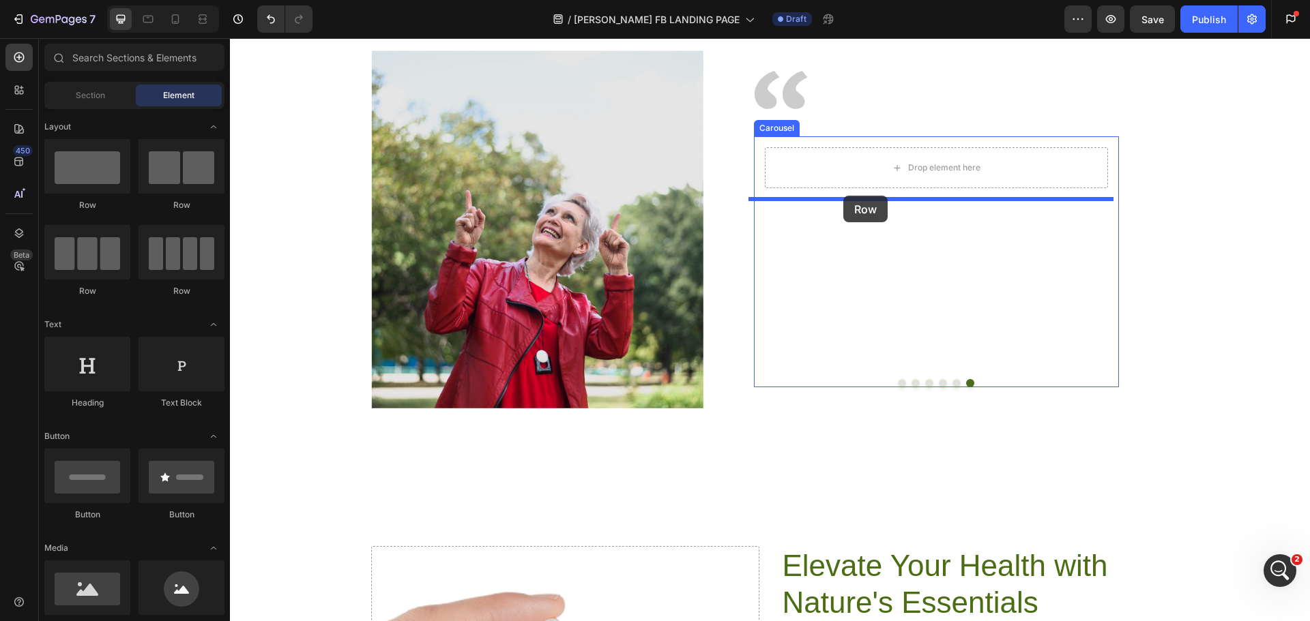
drag, startPoint x: 331, startPoint y: 214, endPoint x: 843, endPoint y: 196, distance: 512.6
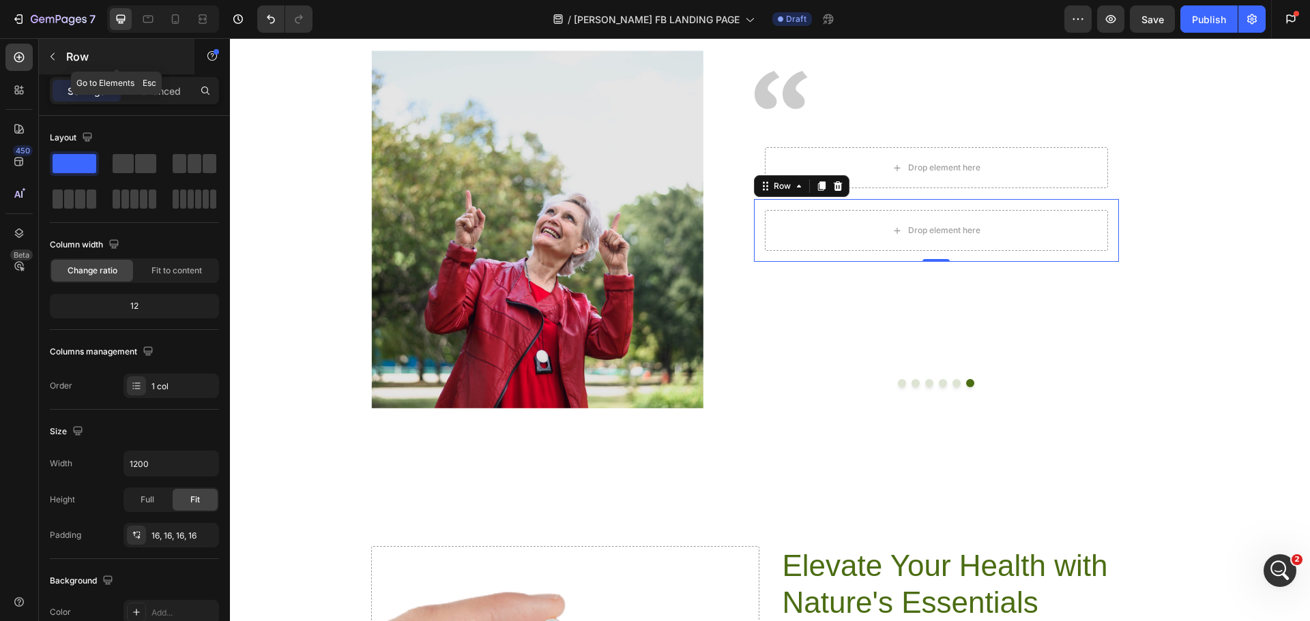
click at [61, 50] on button "button" at bounding box center [53, 57] width 22 height 22
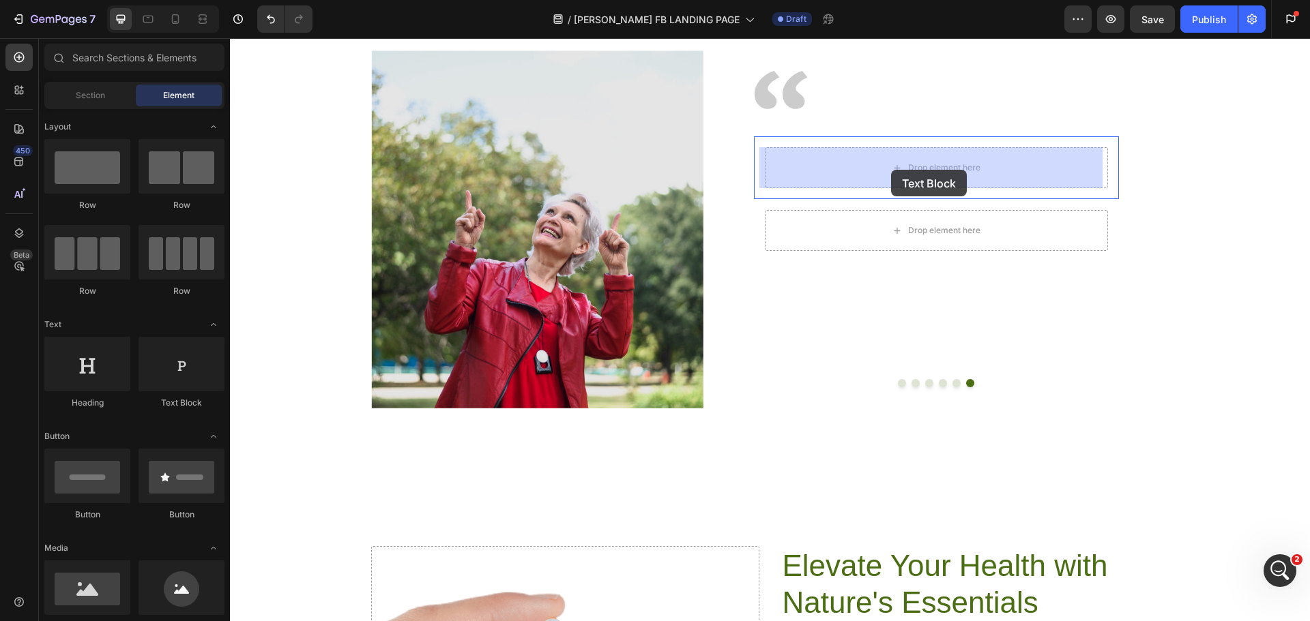
drag, startPoint x: 415, startPoint y: 409, endPoint x: 891, endPoint y: 170, distance: 532.7
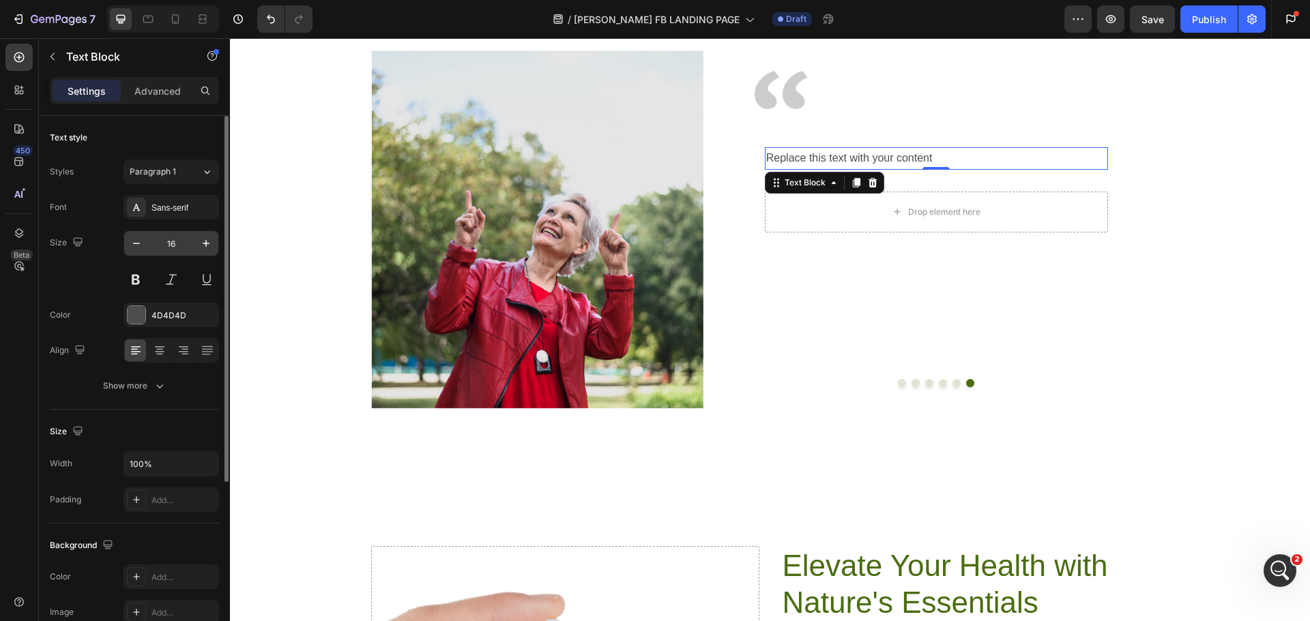
click at [174, 245] on input "16" at bounding box center [171, 243] width 45 height 25
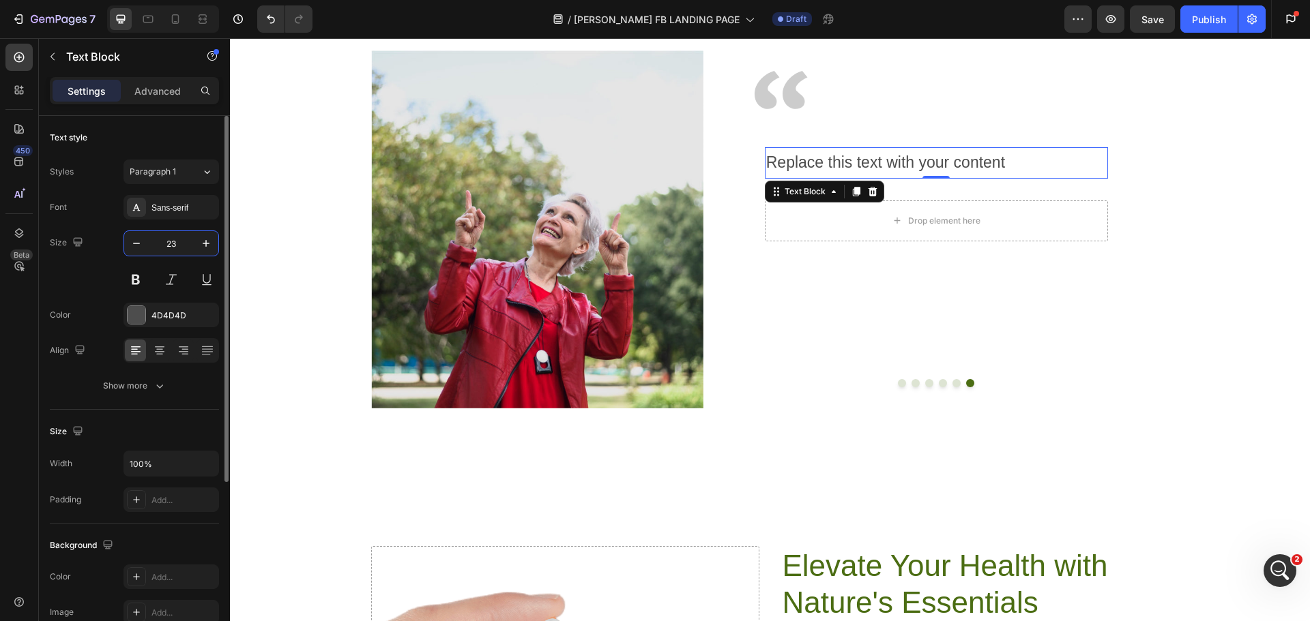
type input "23"
click at [140, 323] on div at bounding box center [137, 315] width 18 height 18
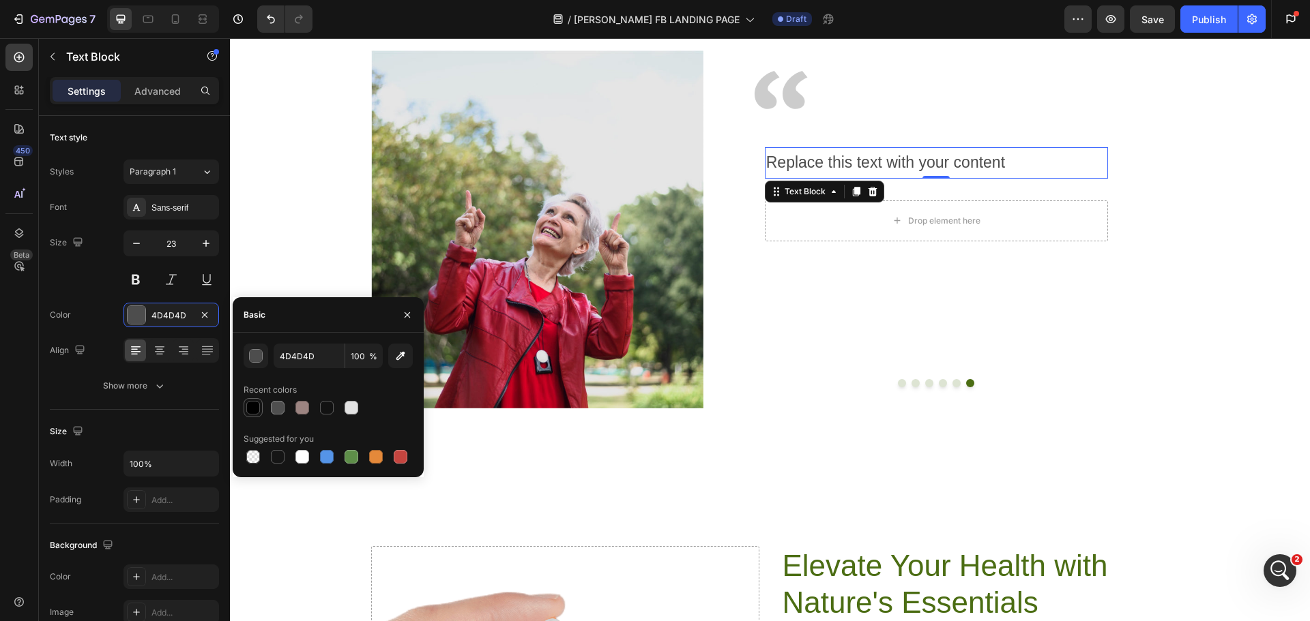
click at [259, 407] on div at bounding box center [253, 408] width 14 height 14
type input "010101"
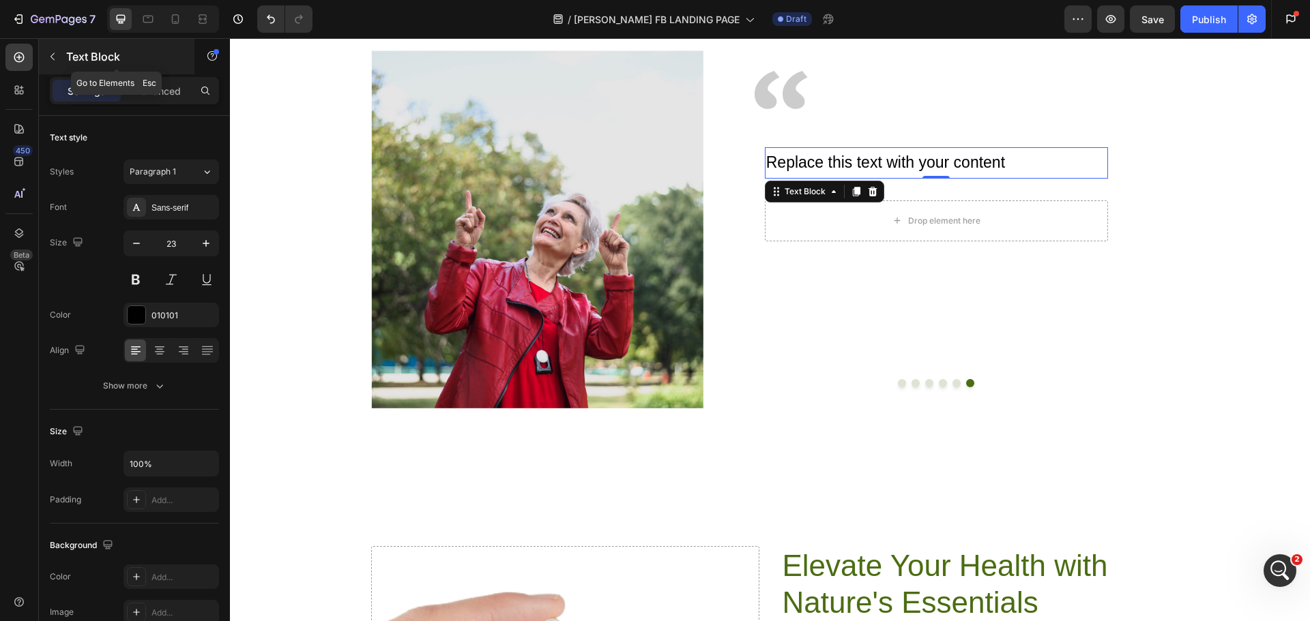
click at [44, 53] on button "button" at bounding box center [53, 57] width 22 height 22
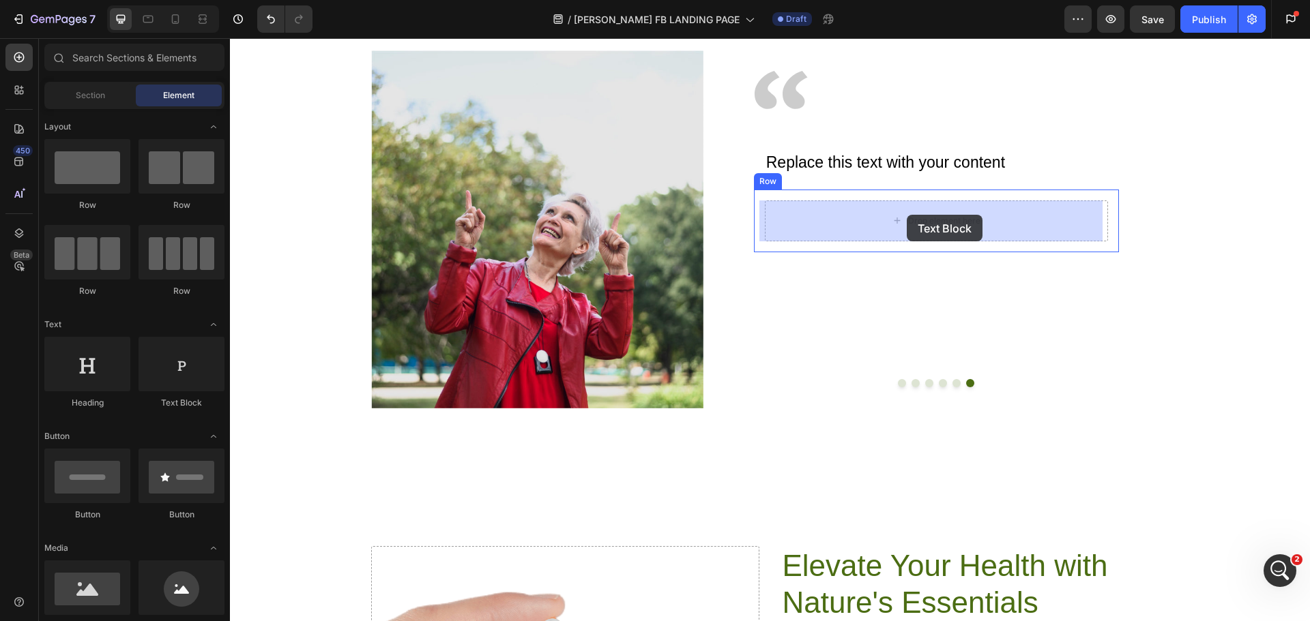
drag, startPoint x: 420, startPoint y: 400, endPoint x: 907, endPoint y: 215, distance: 521.0
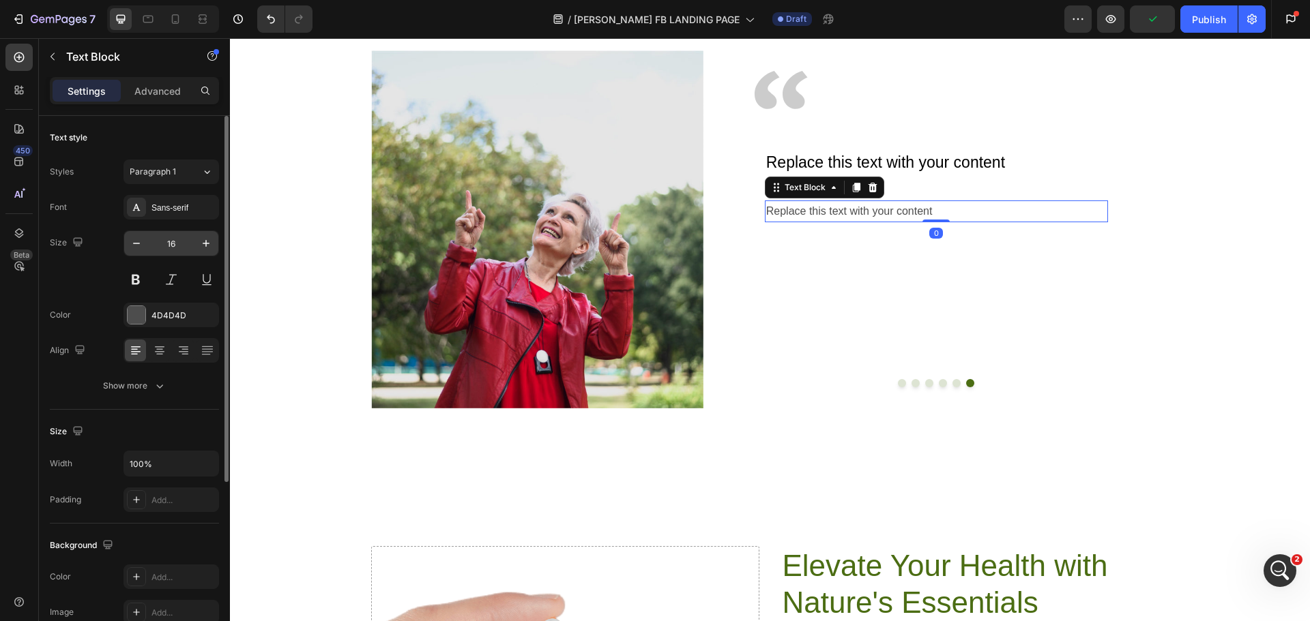
click at [168, 239] on input "16" at bounding box center [171, 243] width 45 height 25
type input "23"
click at [143, 317] on div at bounding box center [137, 315] width 18 height 18
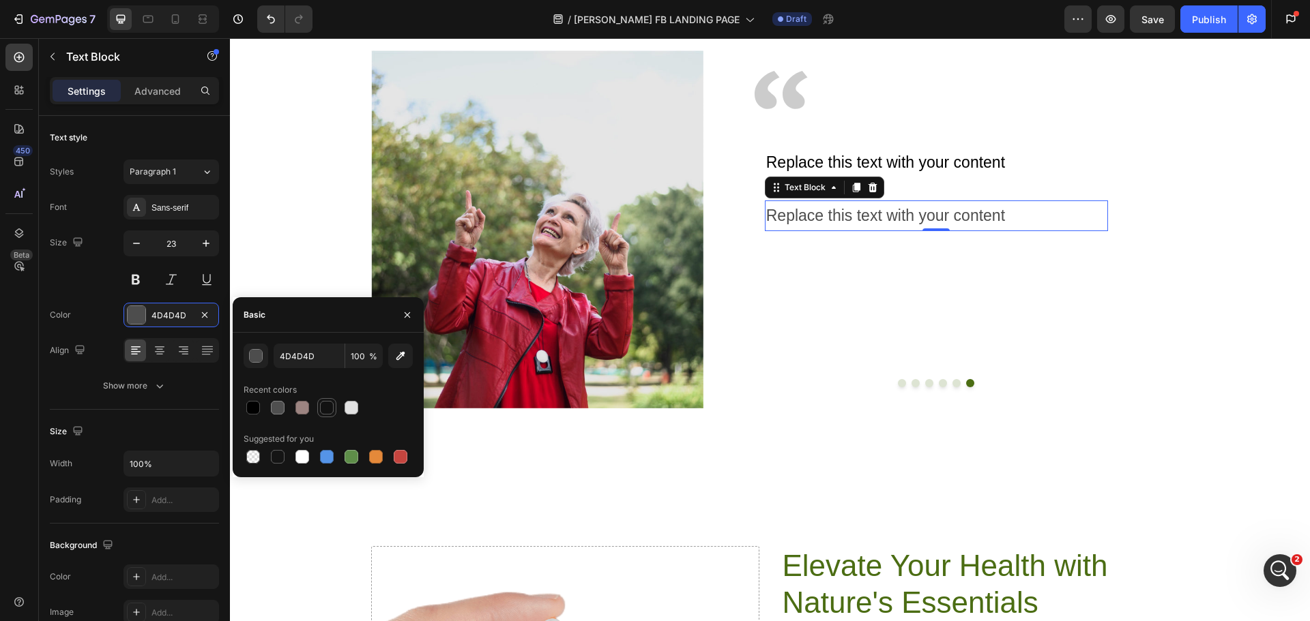
click at [324, 407] on div at bounding box center [327, 408] width 14 height 14
type input "121212"
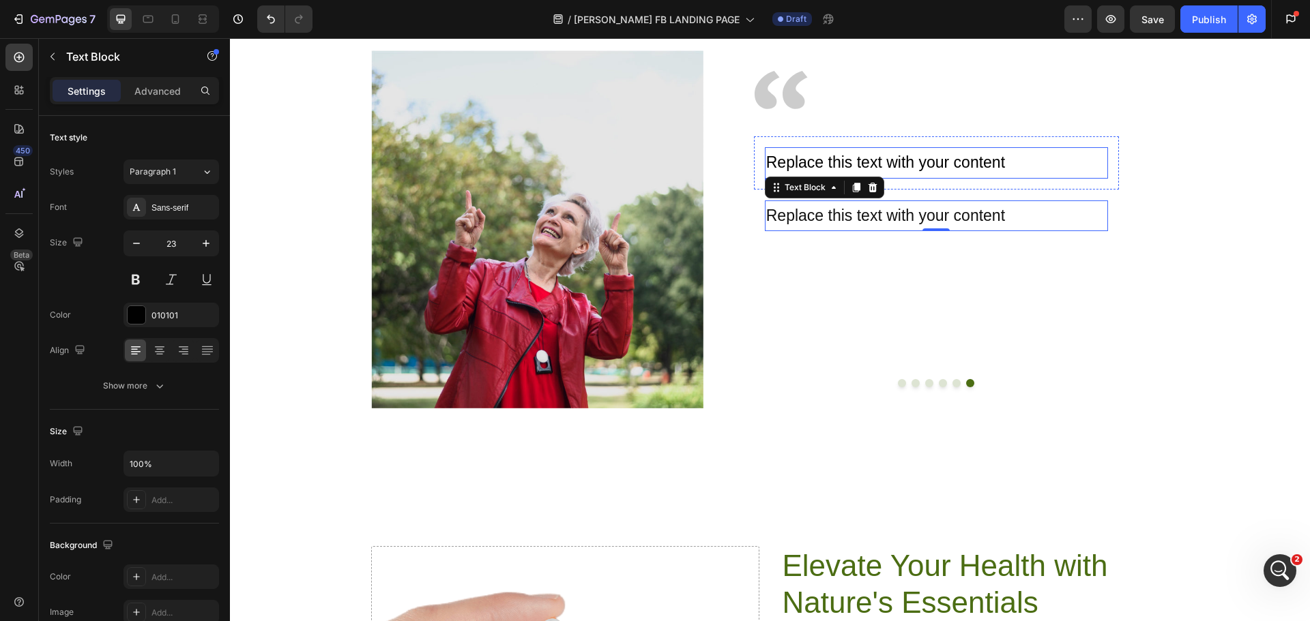
click at [922, 157] on div "Replace this text with your content" at bounding box center [936, 162] width 343 height 31
click at [922, 157] on p "Replace this text with your content" at bounding box center [936, 163] width 340 height 28
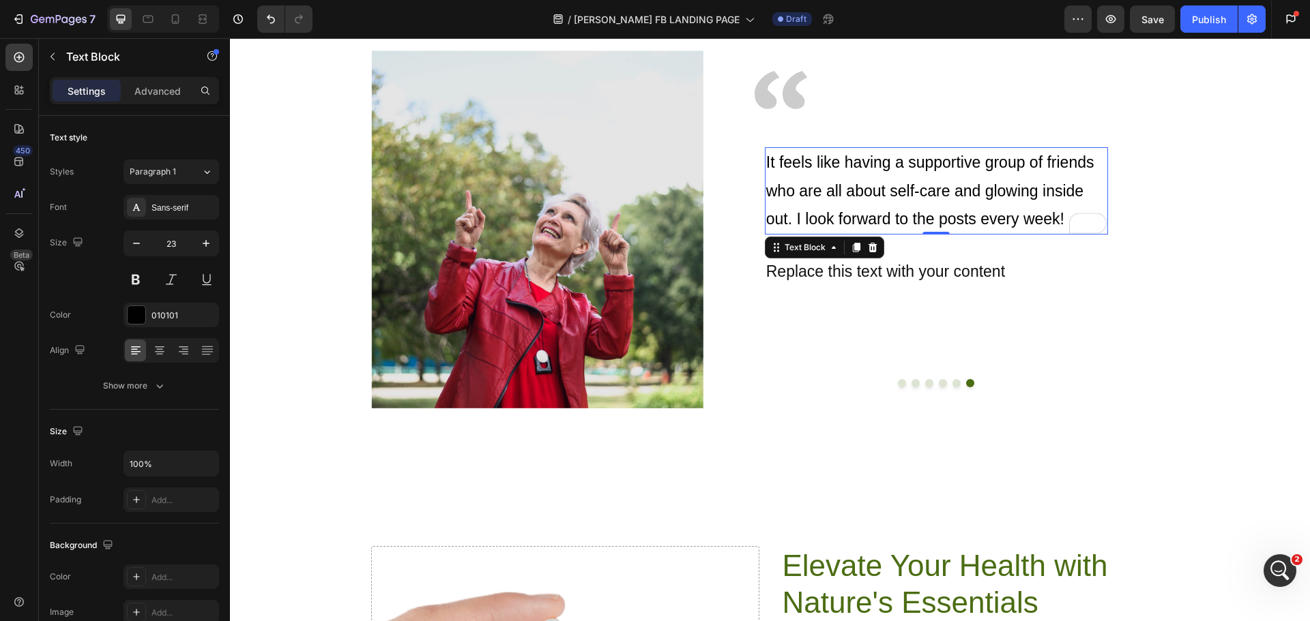
drag, startPoint x: 1072, startPoint y: 214, endPoint x: 808, endPoint y: 158, distance: 269.2
click at [808, 158] on div "It feels like having a supportive group of friends who are all about self-care …" at bounding box center [936, 190] width 343 height 87
click at [821, 169] on p "It feels like having a supportive group of friends who are all about self-care …" at bounding box center [936, 191] width 340 height 85
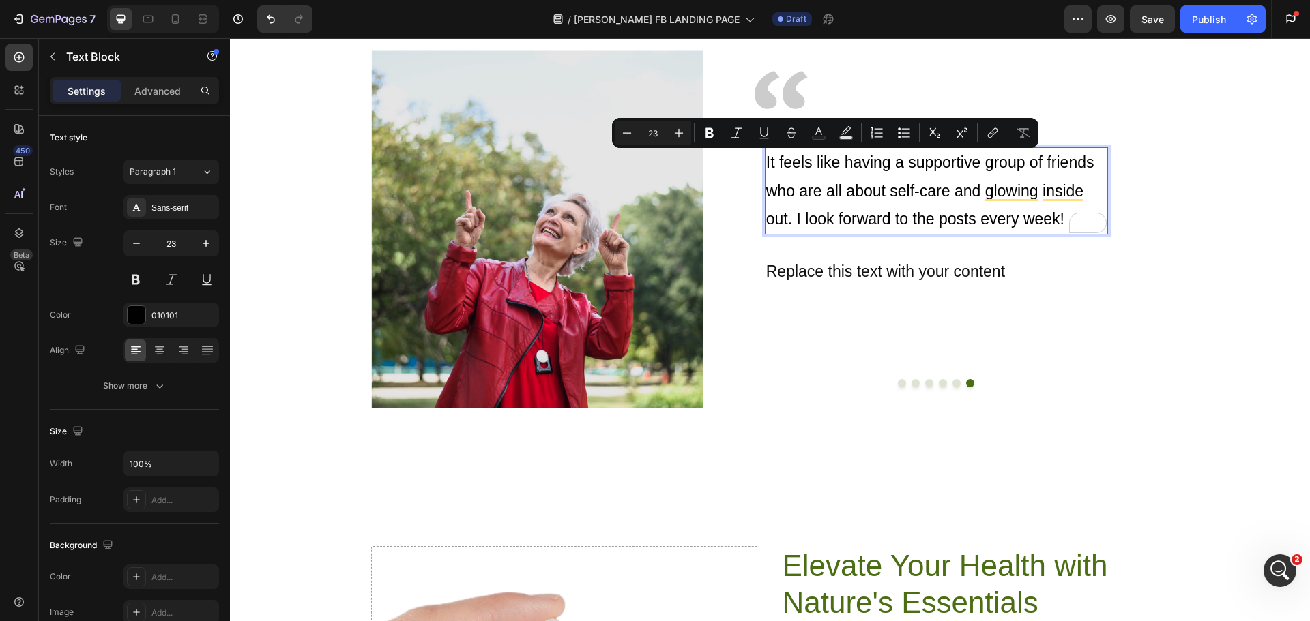
click at [774, 169] on p "It feels like having a supportive group of friends who are all about self-care …" at bounding box center [936, 191] width 340 height 85
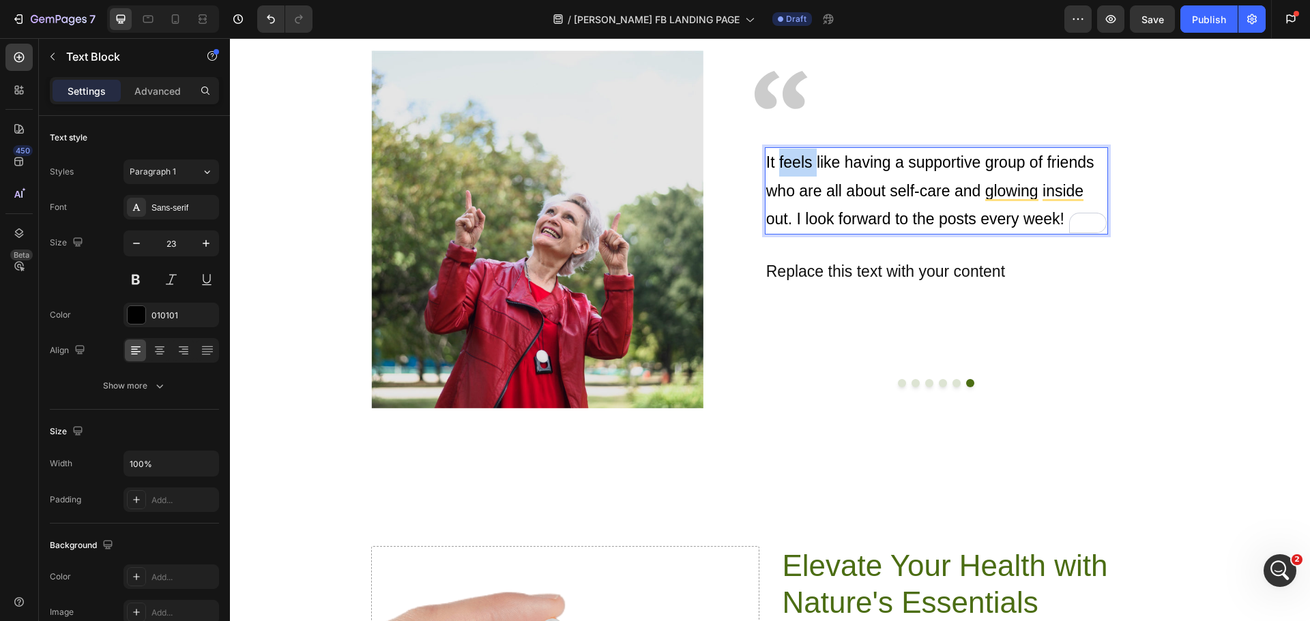
click at [774, 169] on p "It feels like having a supportive group of friends who are all about self-care …" at bounding box center [936, 191] width 340 height 85
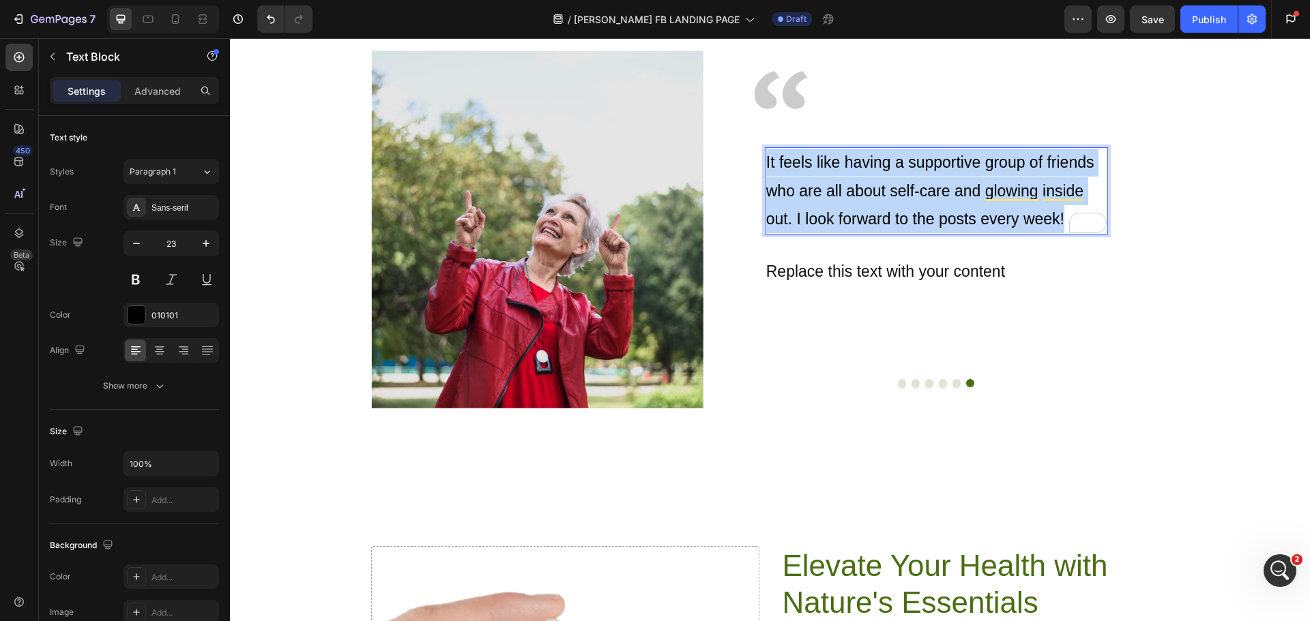
click at [774, 169] on p "It feels like having a supportive group of friends who are all about self-care …" at bounding box center [936, 191] width 340 height 85
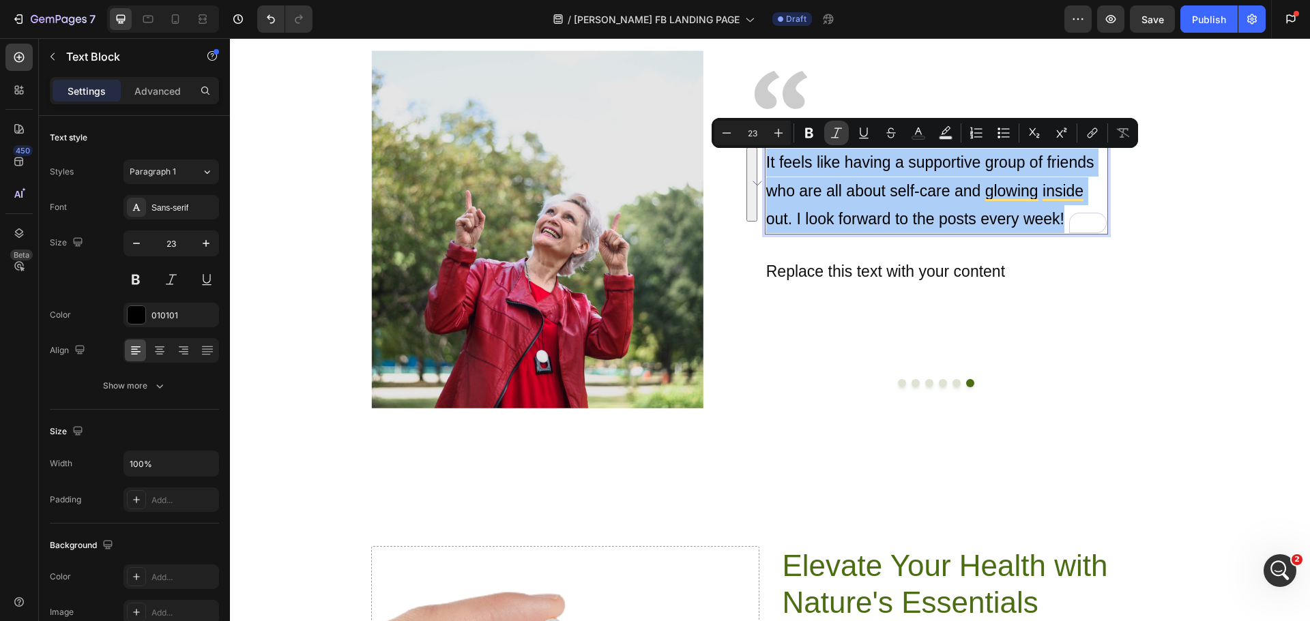
click at [829, 136] on button "Italic" at bounding box center [836, 133] width 25 height 25
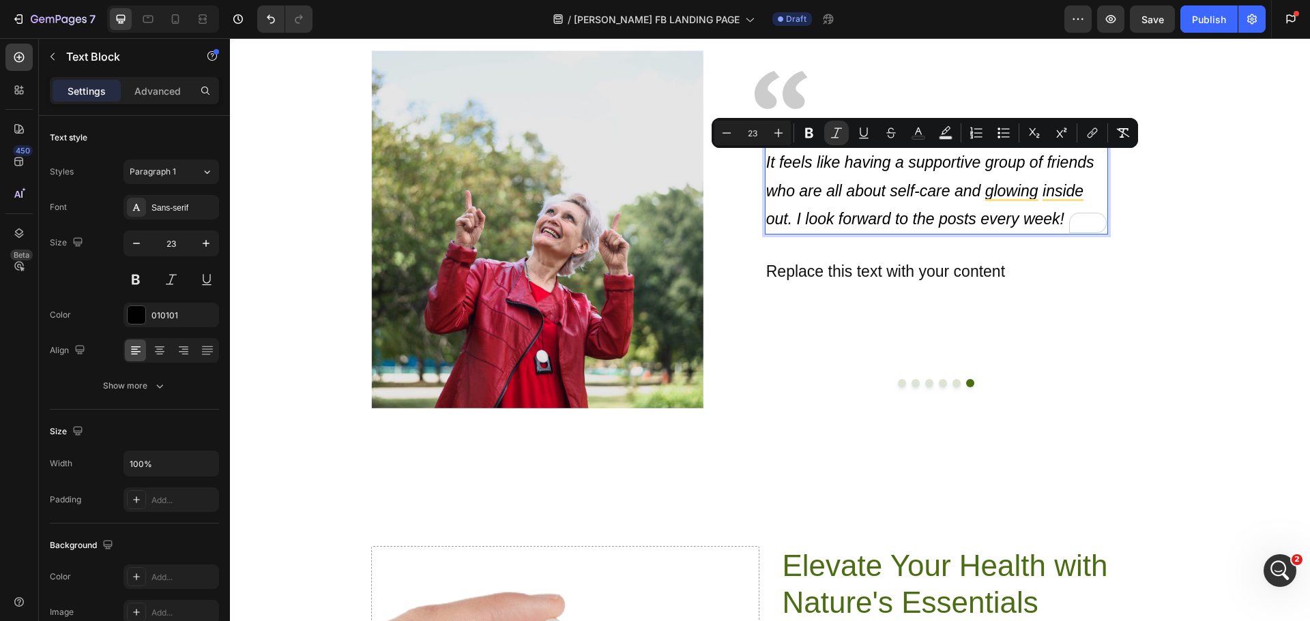
click at [791, 166] on icon "It feels like having a supportive group of friends who are all about self-care …" at bounding box center [930, 190] width 328 height 74
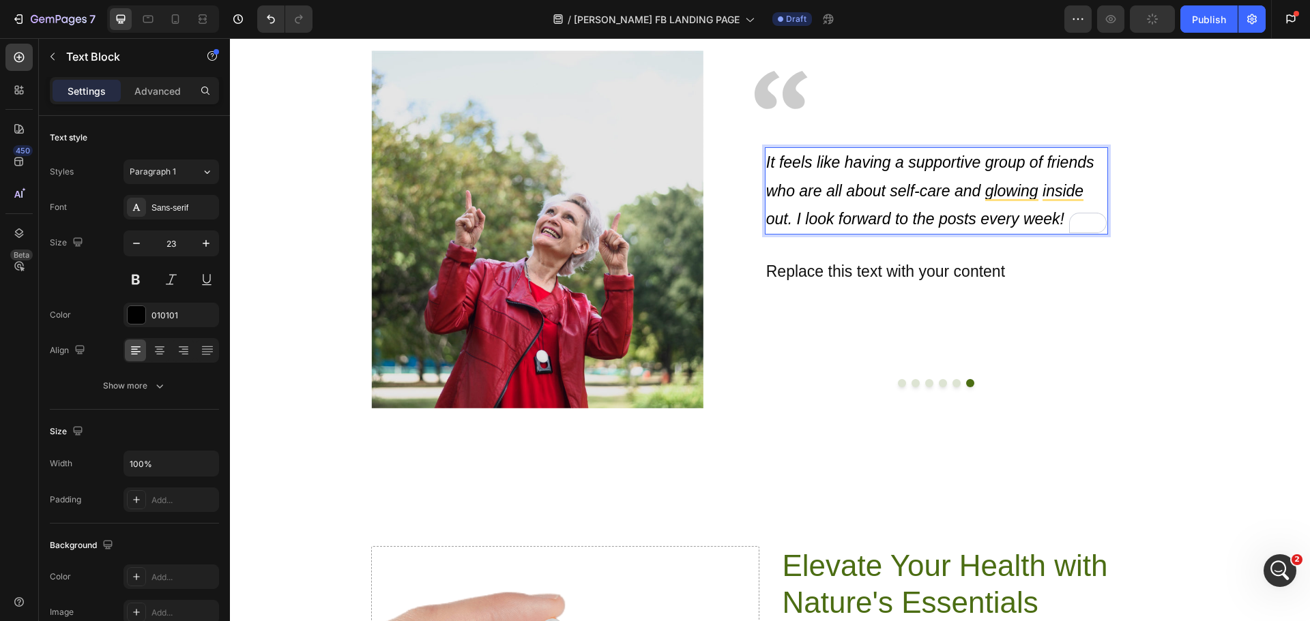
click at [766, 158] on icon "It feels like having a supportive group of friends who are all about self-care …" at bounding box center [930, 190] width 328 height 74
click at [1055, 211] on icon ""It feels like having a supportive group of friends who are all about self-care…" at bounding box center [933, 190] width 334 height 74
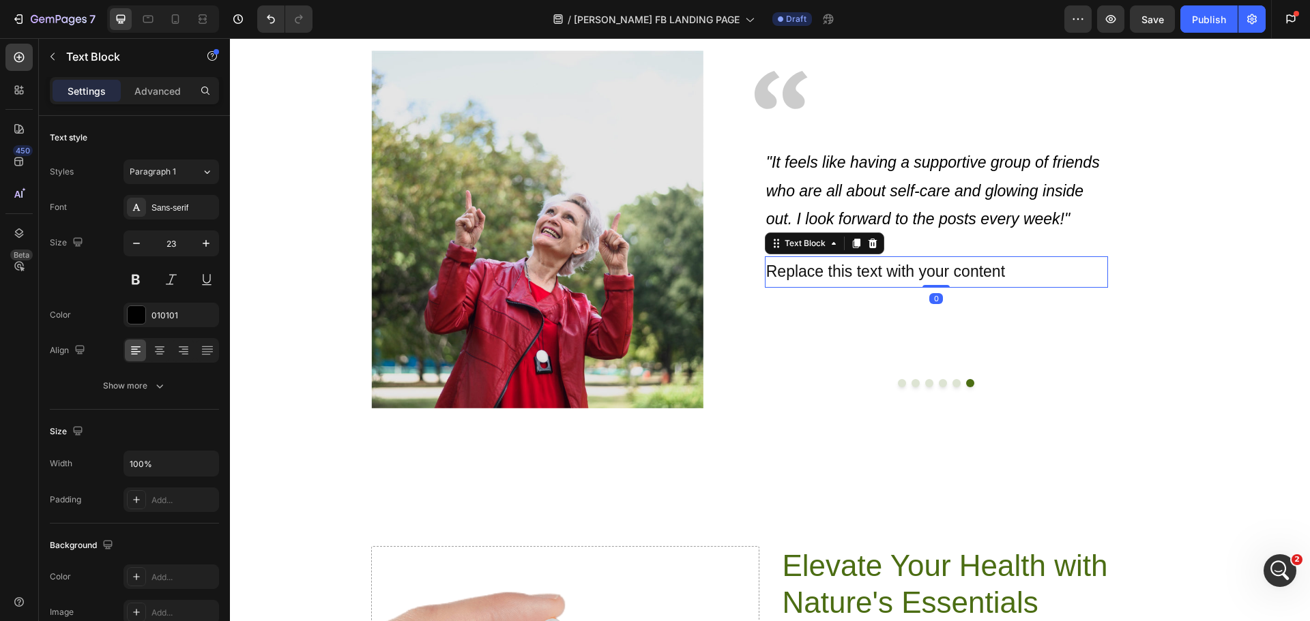
click at [884, 276] on div "Replace this text with your content" at bounding box center [936, 272] width 343 height 31
click at [884, 272] on div "Replace this text with your content" at bounding box center [936, 272] width 343 height 31
click at [884, 272] on p "Replace this text with your content" at bounding box center [936, 272] width 340 height 28
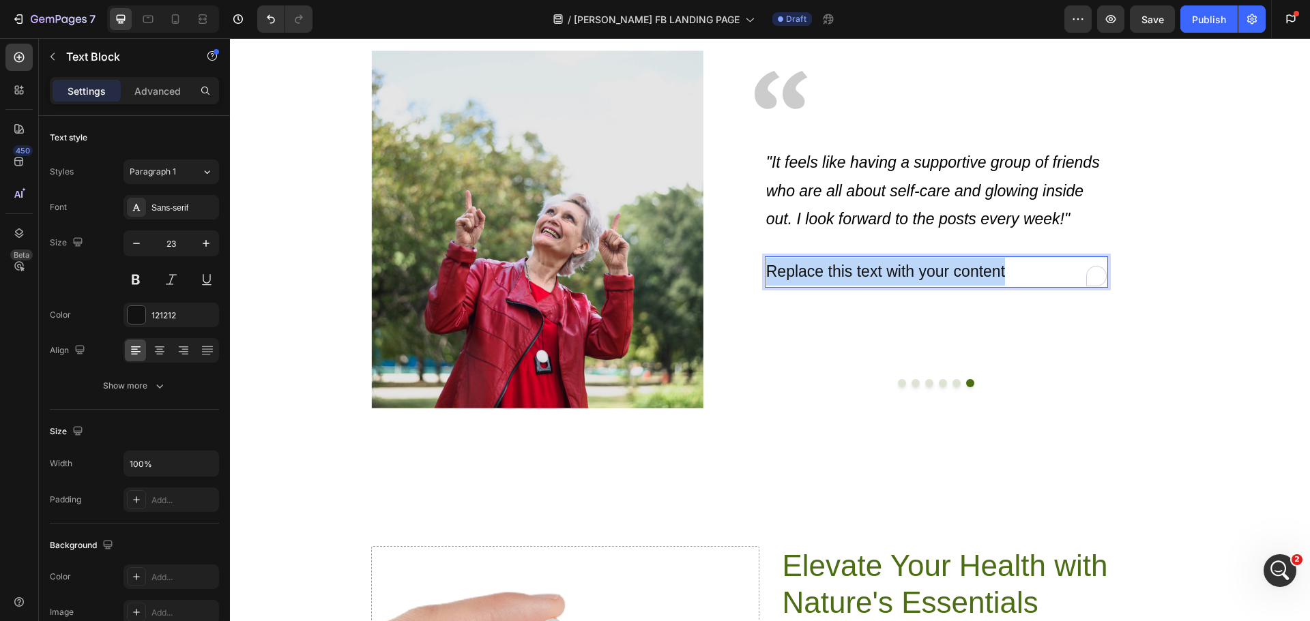
click at [884, 272] on p "Replace this text with your content" at bounding box center [936, 272] width 340 height 28
click at [795, 273] on p "[PERSON_NAME]" at bounding box center [936, 272] width 340 height 28
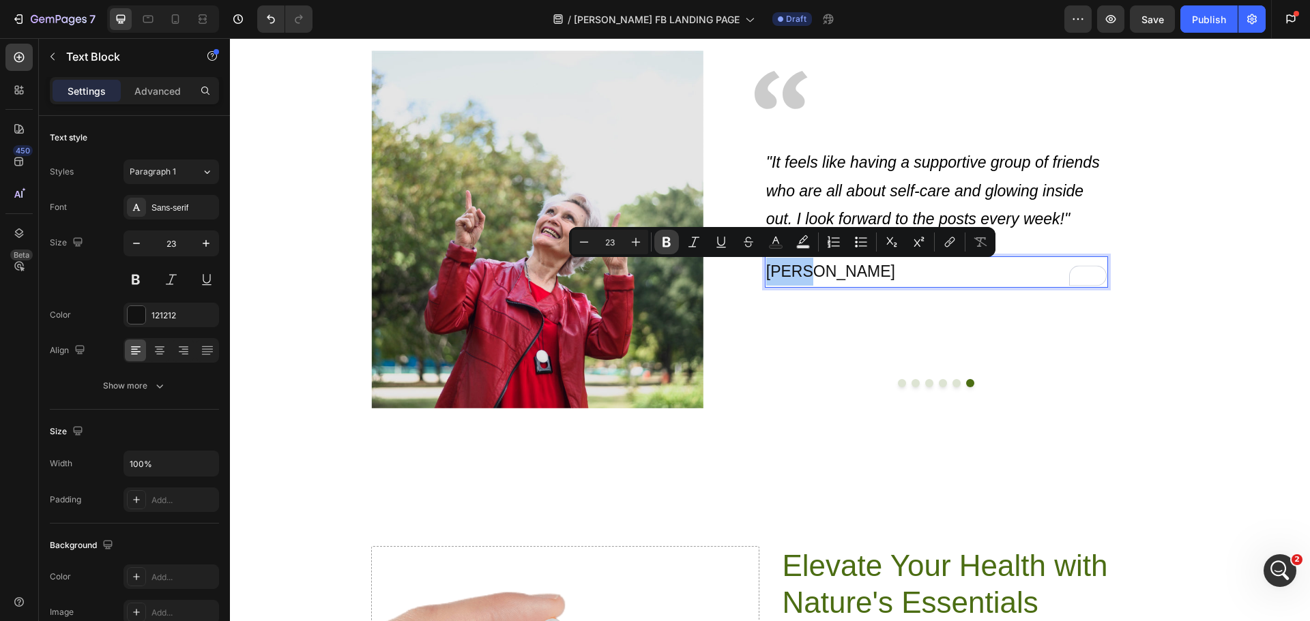
click at [671, 243] on icon "Editor contextual toolbar" at bounding box center [667, 242] width 14 height 14
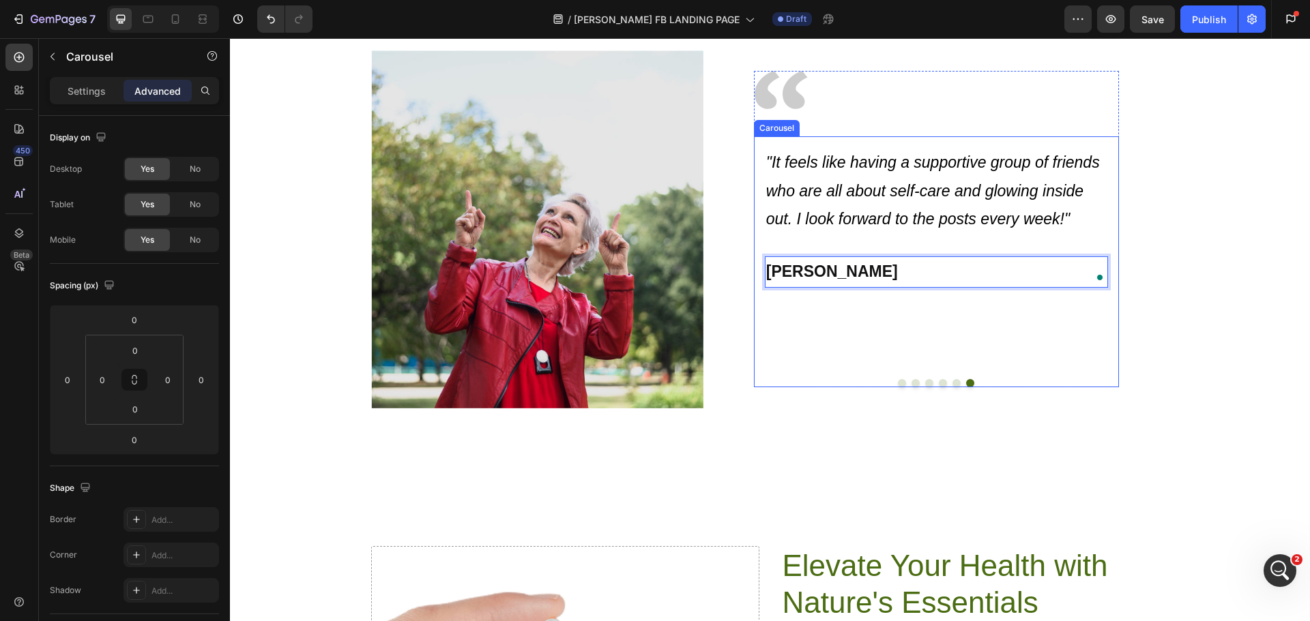
click at [956, 383] on div at bounding box center [936, 383] width 365 height 8
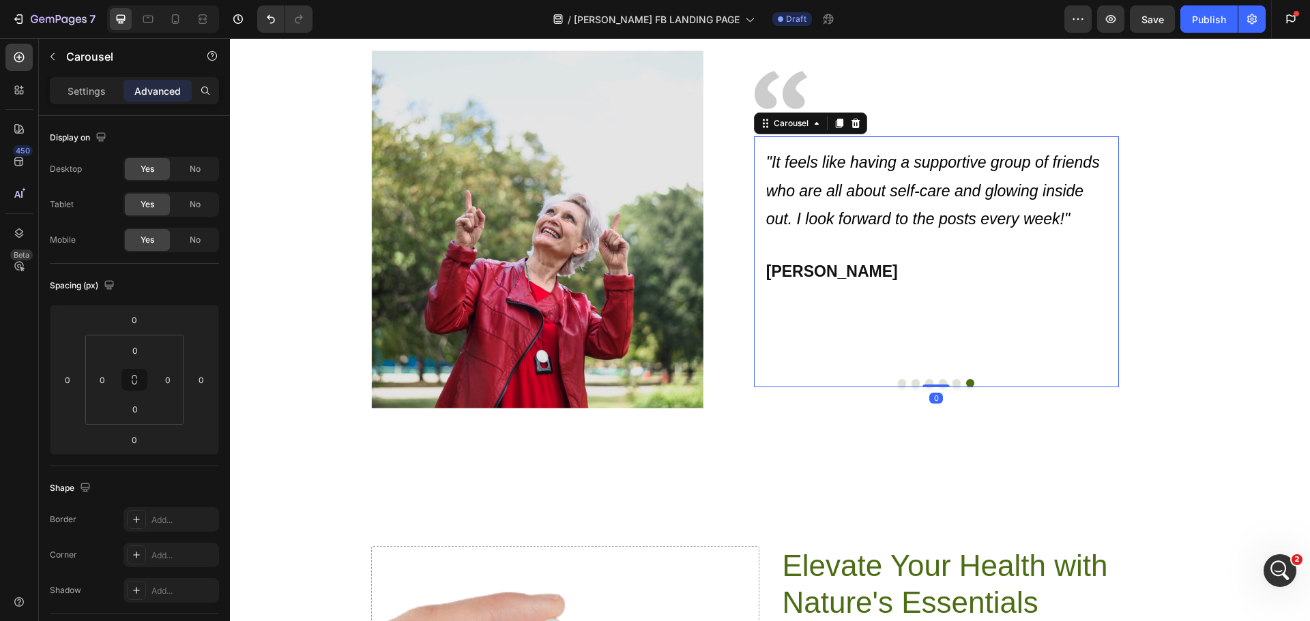
click at [952, 385] on button "Dot" at bounding box center [956, 383] width 8 height 8
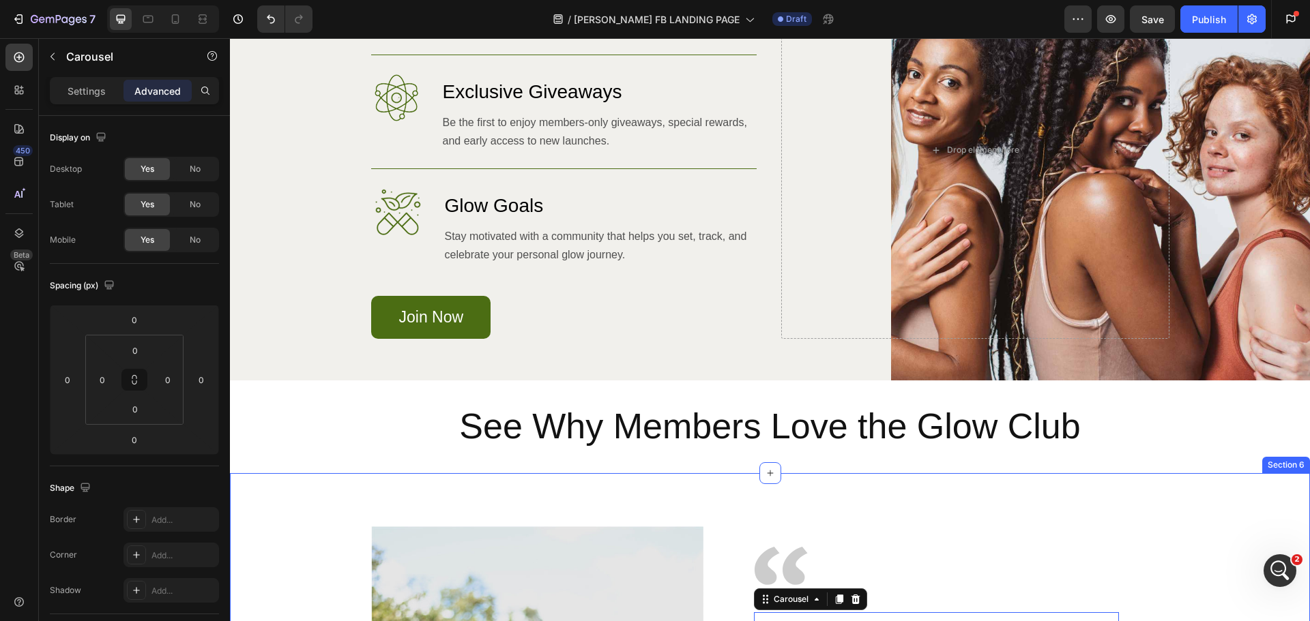
scroll to position [1216, 0]
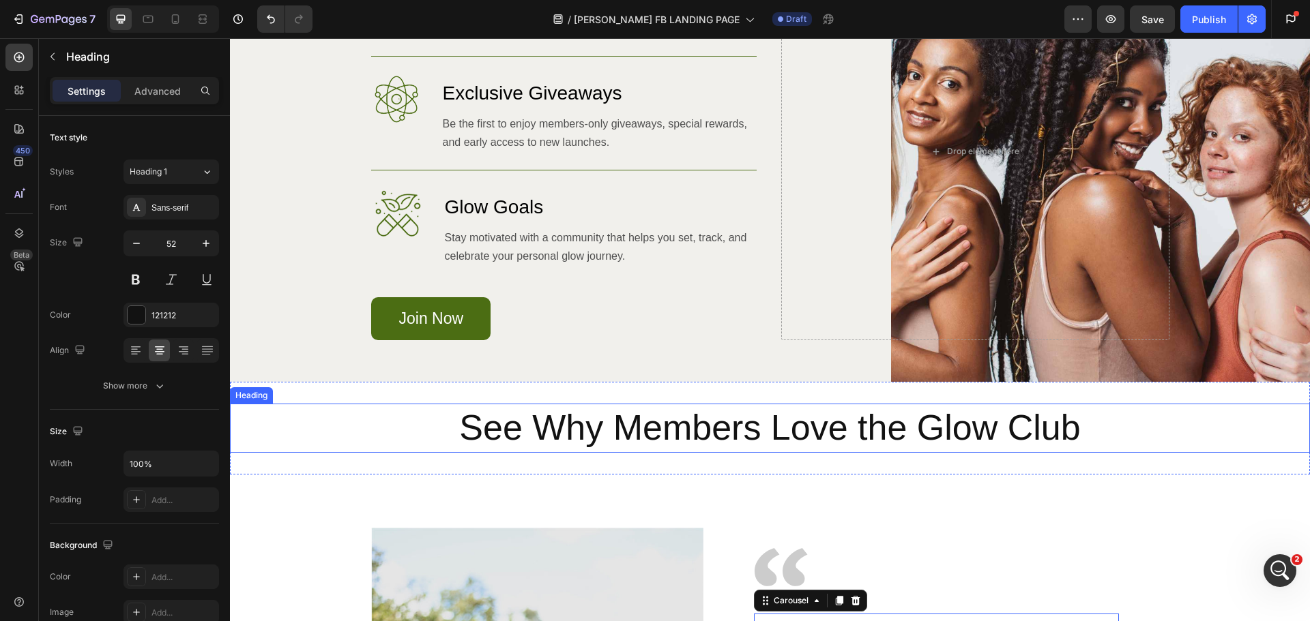
click at [656, 414] on h2 "See Why Members Love the Glow Club" at bounding box center [770, 428] width 1080 height 49
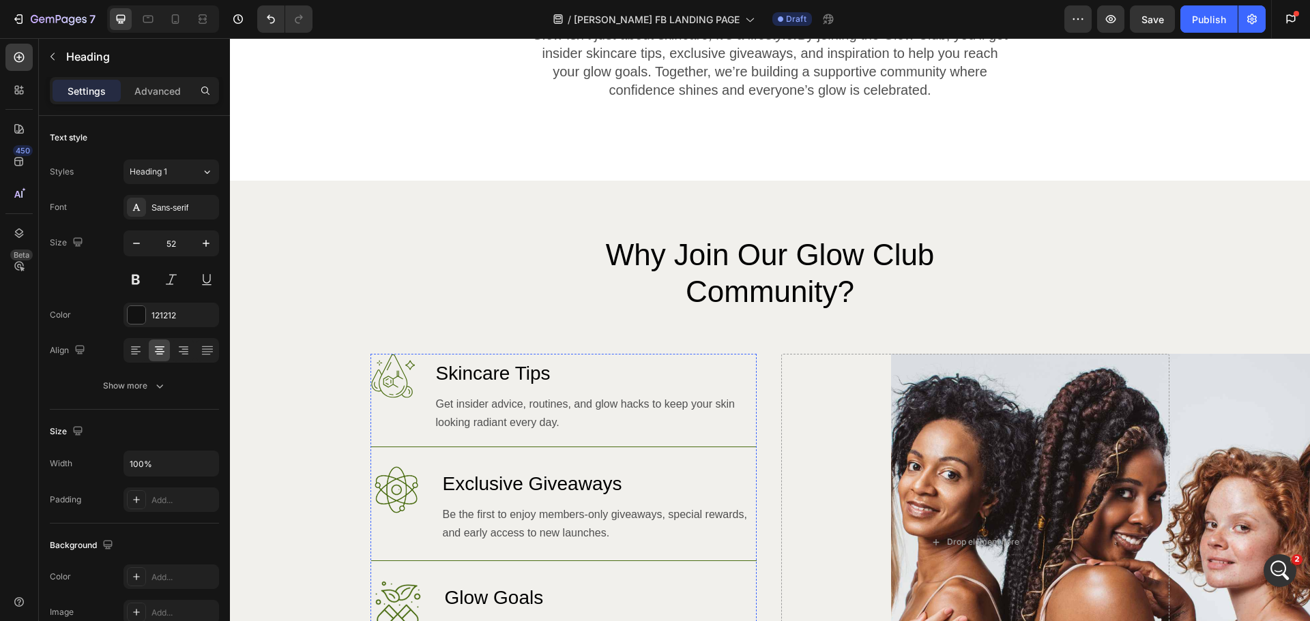
scroll to position [807, 0]
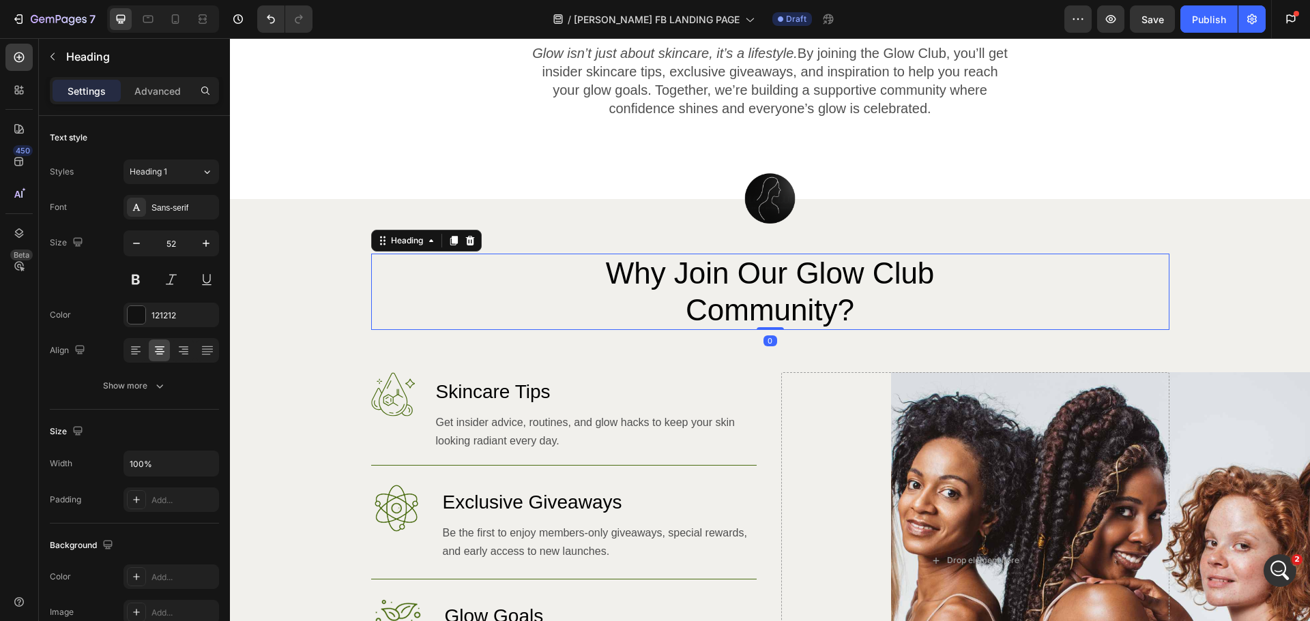
click at [697, 301] on h2 "Why Join Our Glow Club Community?" at bounding box center [770, 292] width 488 height 76
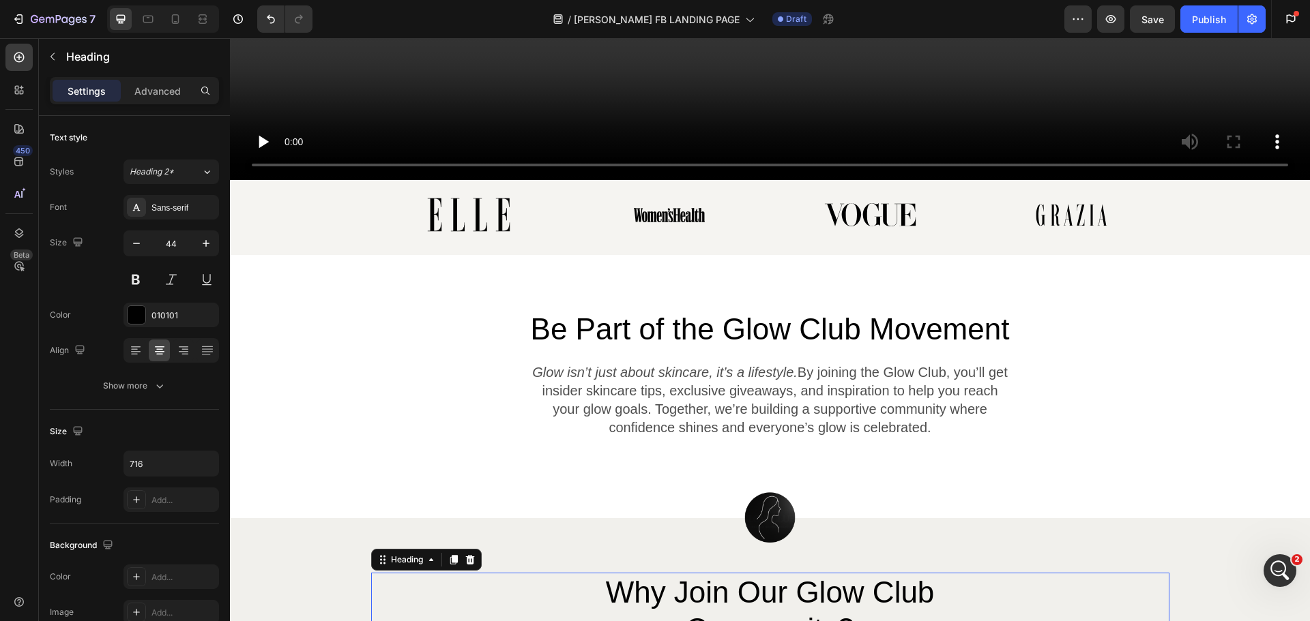
scroll to position [466, 0]
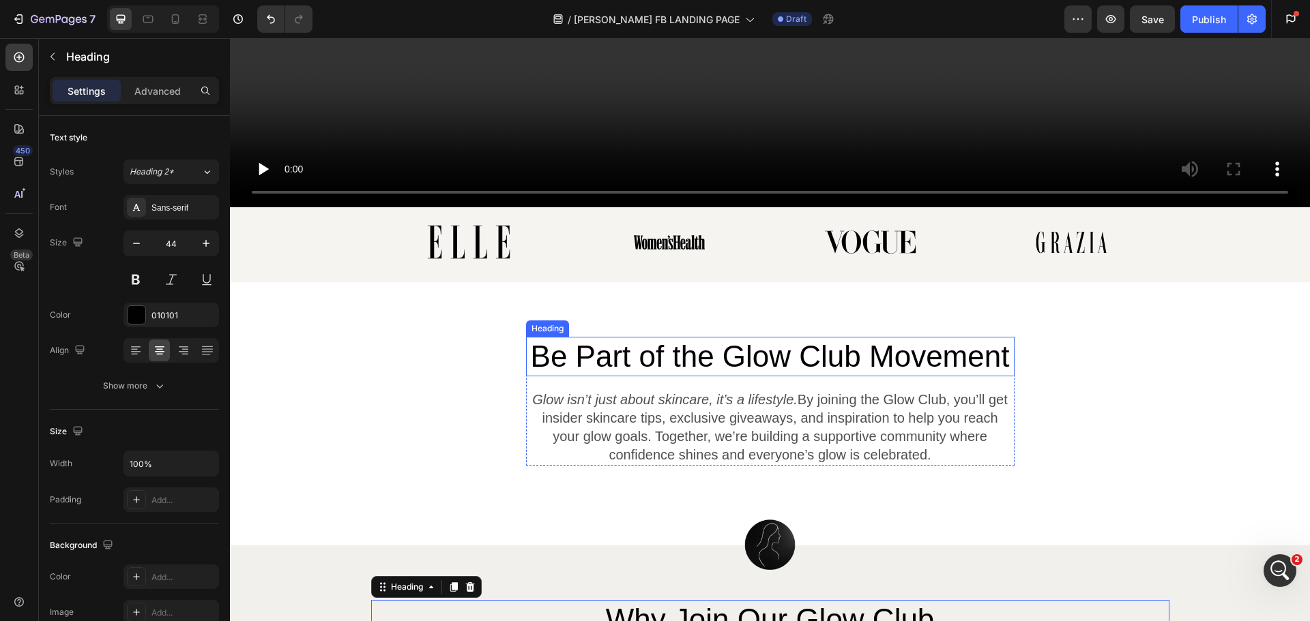
click at [728, 345] on h2 "Be Part of the Glow Club Movement" at bounding box center [770, 357] width 488 height 40
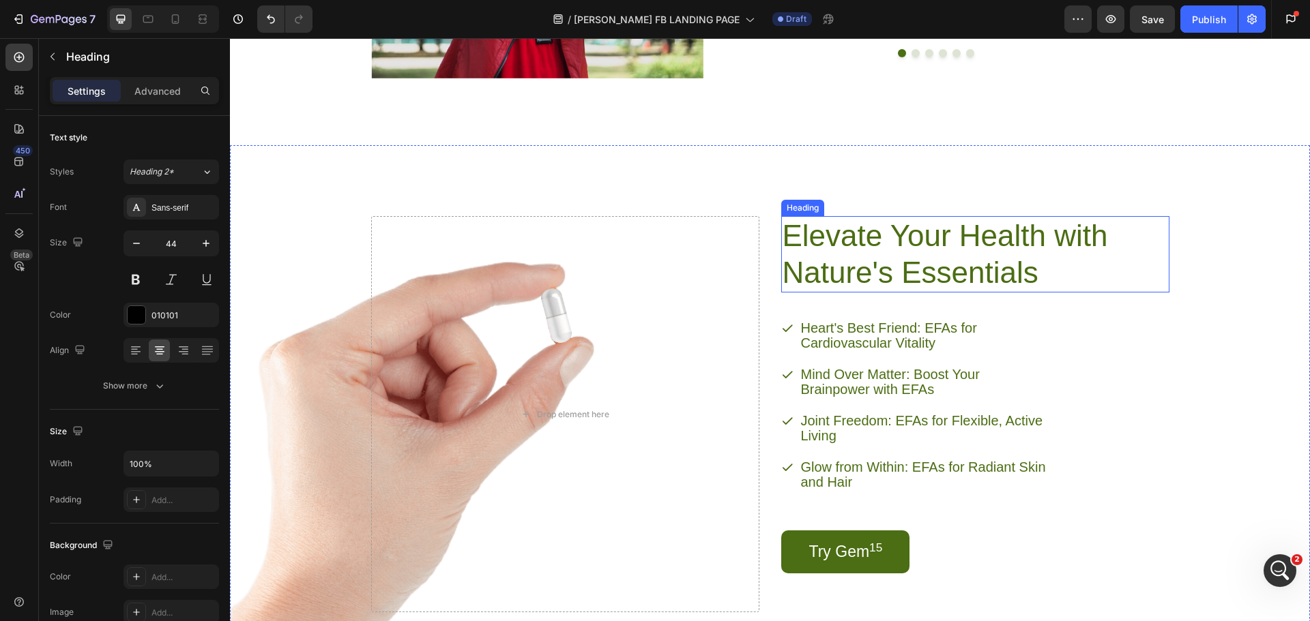
scroll to position [1967, 0]
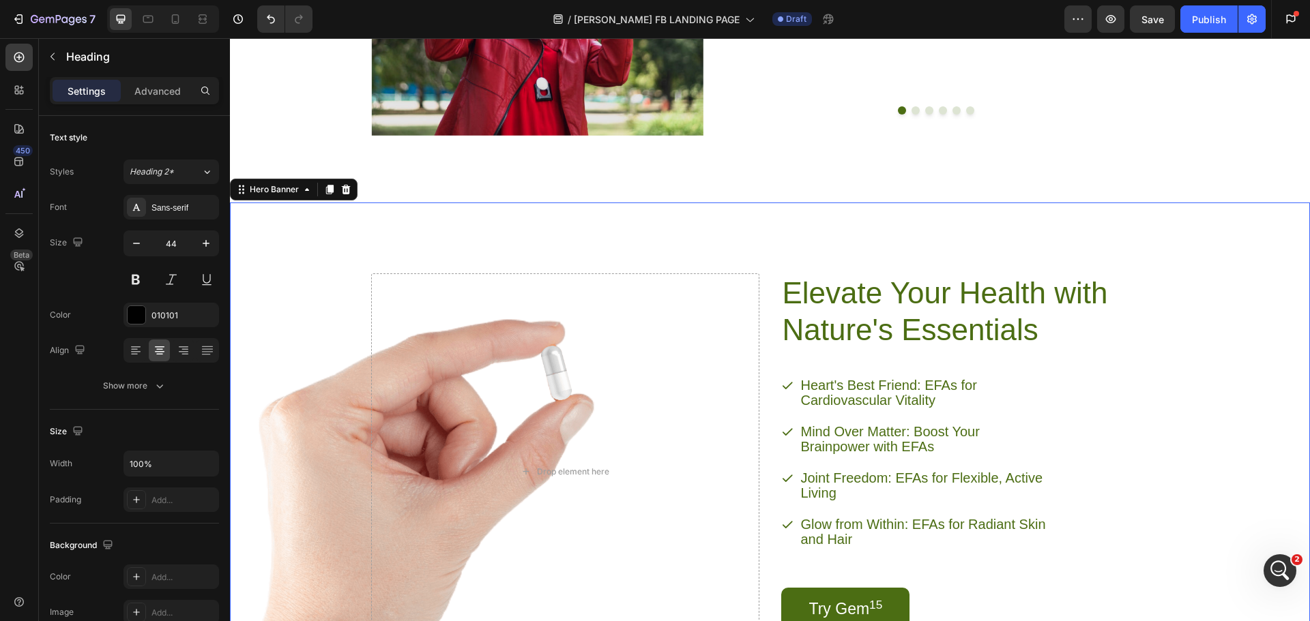
click at [761, 214] on div "Elevate Your Health with Nature's Essentials Heading Heart's Best Friend: EFAs …" at bounding box center [770, 461] width 832 height 521
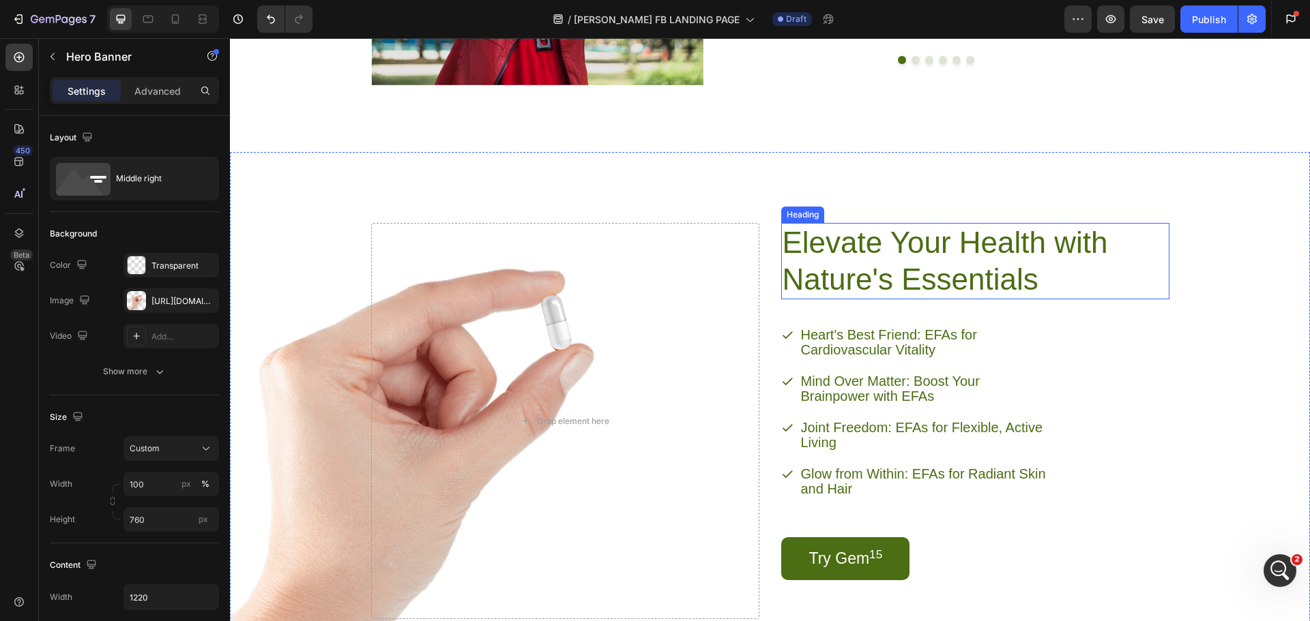
scroll to position [2103, 0]
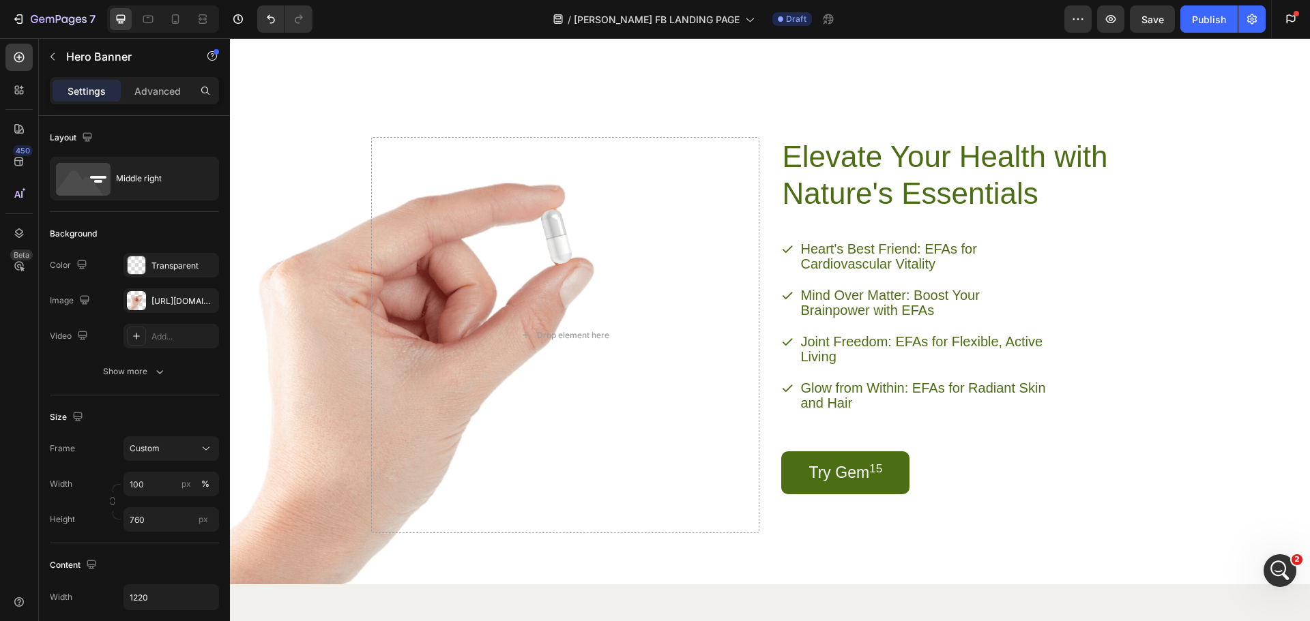
click at [475, 111] on div "Elevate Your Health with Nature's Essentials Heading Heart's Best Friend: EFAs …" at bounding box center [770, 325] width 832 height 521
click at [1148, 18] on span "Save" at bounding box center [1152, 20] width 23 height 12
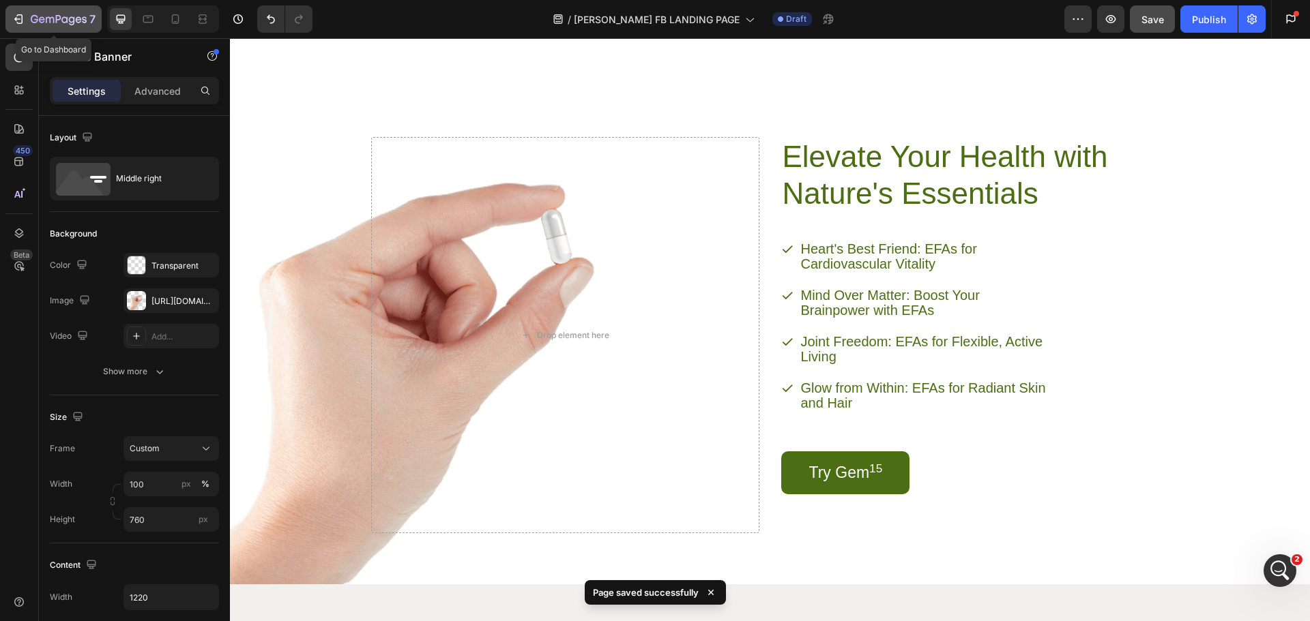
click at [12, 17] on icon "button" at bounding box center [19, 19] width 14 height 14
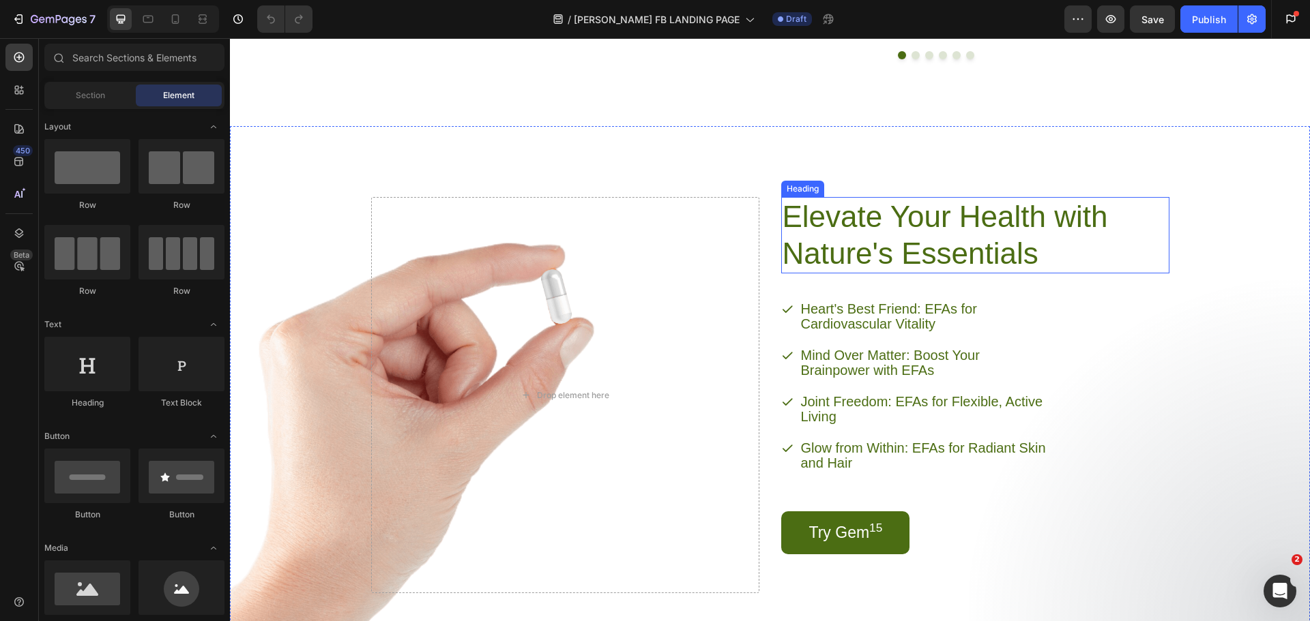
scroll to position [1978, 0]
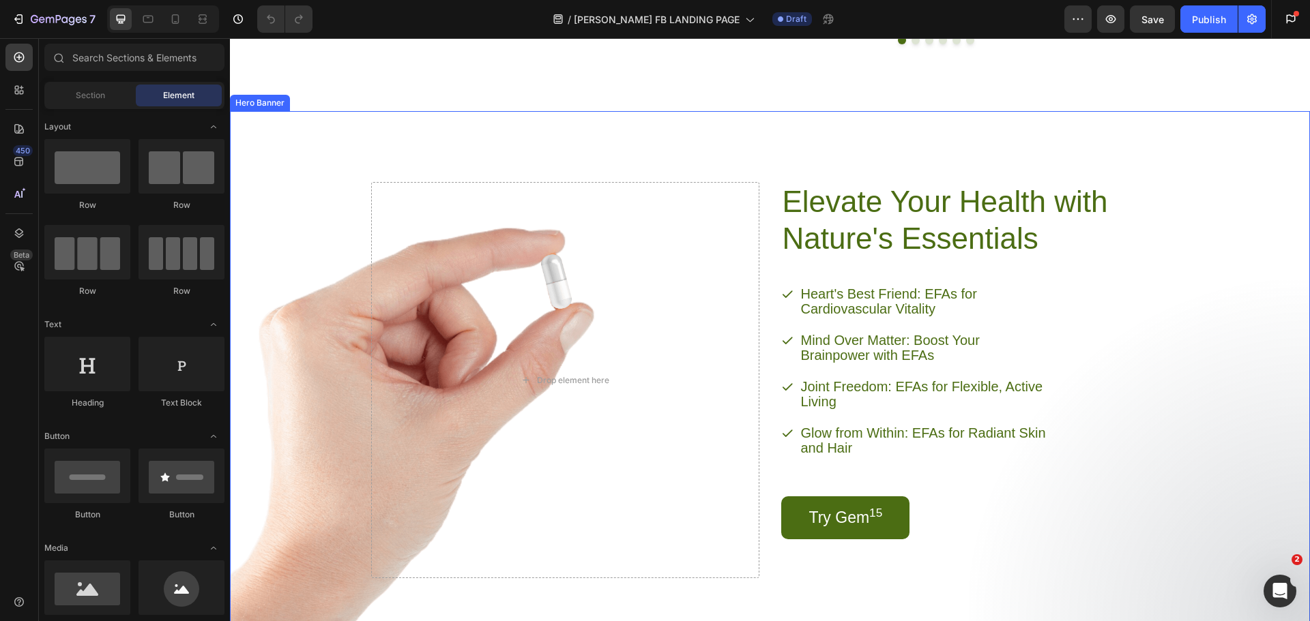
click at [873, 224] on div "Elevate Your Health with Nature's Essentials Heading Heart's Best Friend: EFAs …" at bounding box center [770, 370] width 832 height 521
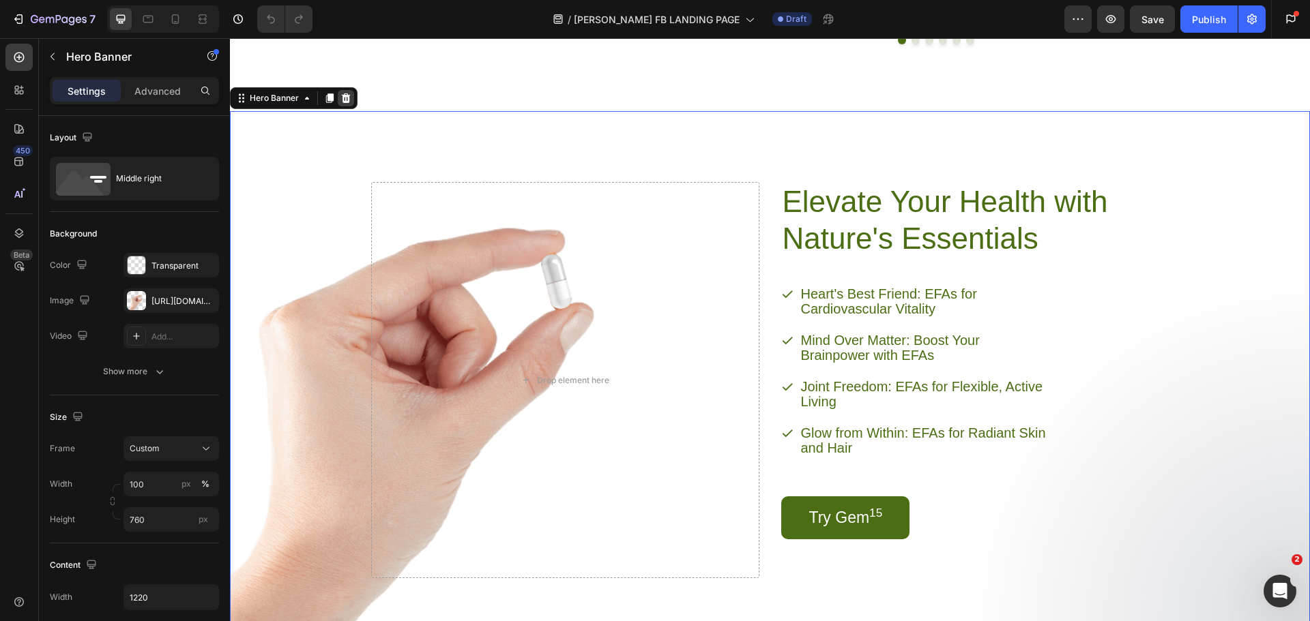
click at [345, 104] on icon at bounding box center [345, 98] width 11 height 11
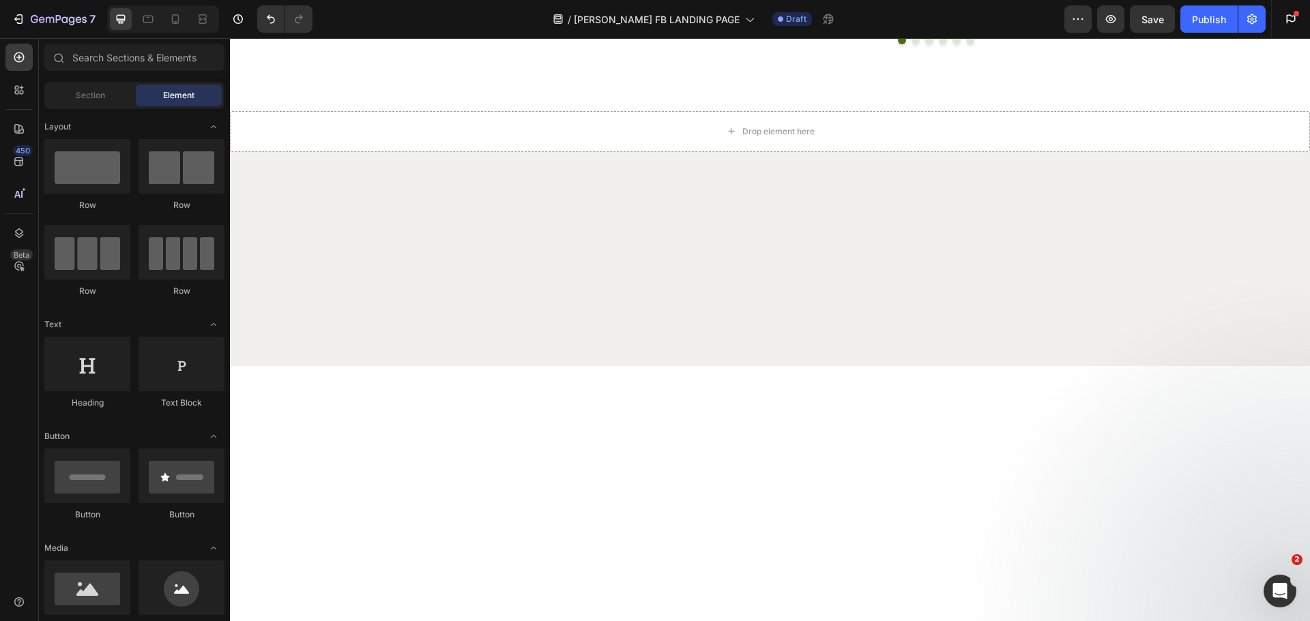
click at [573, 230] on div at bounding box center [770, 208] width 1046 height 44
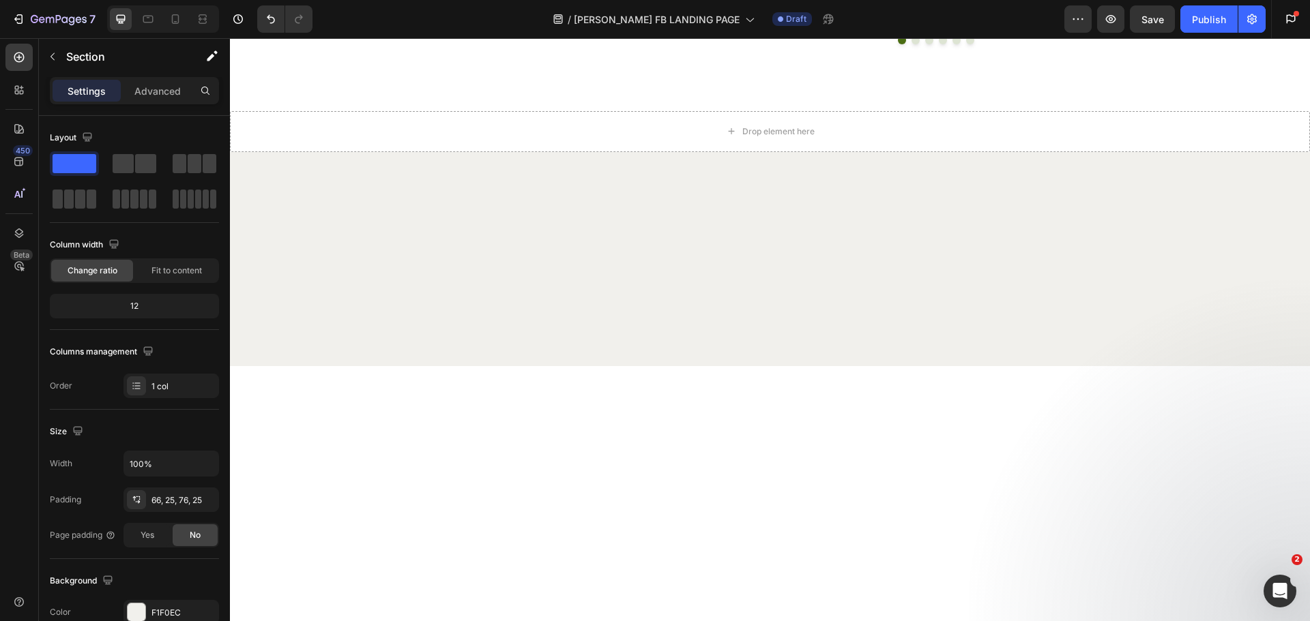
click at [729, 314] on div at bounding box center [770, 309] width 1046 height 11
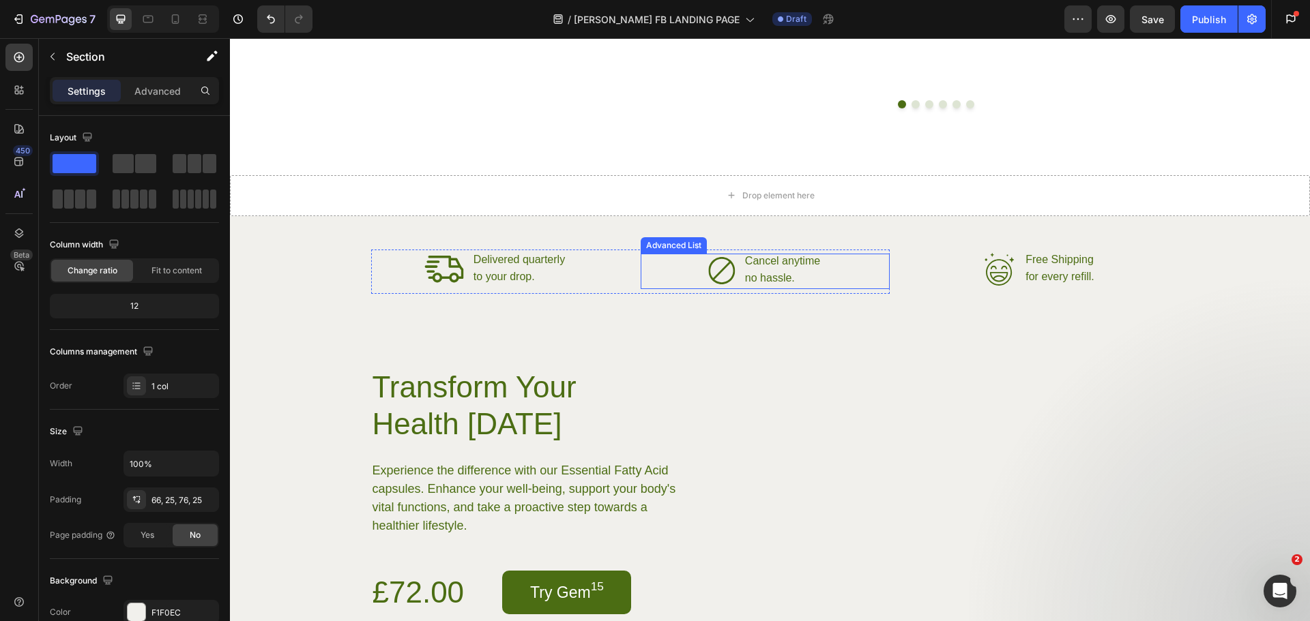
scroll to position [1910, 0]
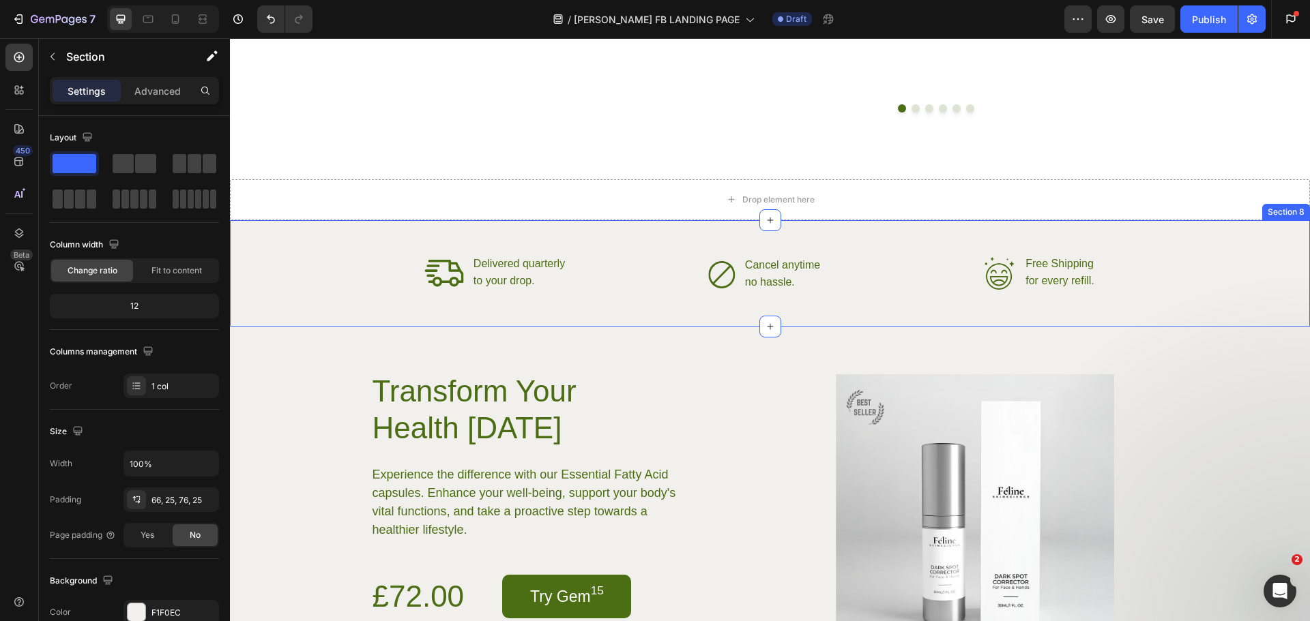
click at [581, 323] on div "Icon Delivered quarterly Text Block to your drop. Text Block Advanced List Icon…" at bounding box center [770, 273] width 1080 height 106
click at [1293, 213] on icon at bounding box center [1298, 207] width 11 height 11
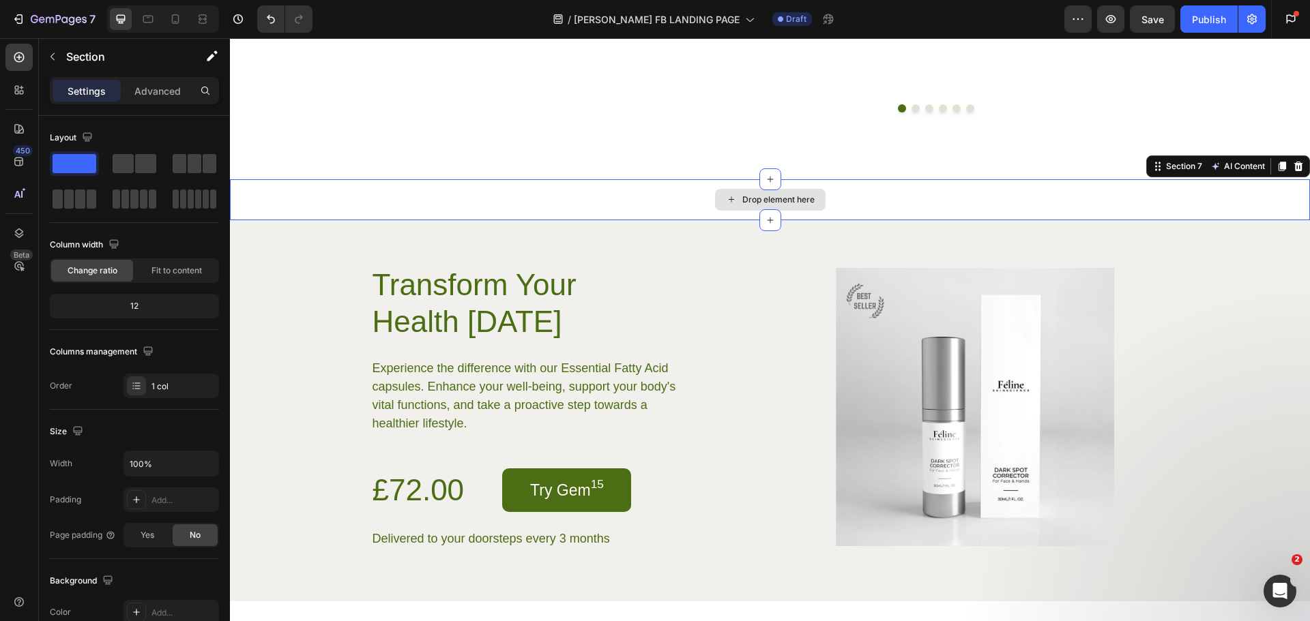
click at [916, 220] on div "Drop element here" at bounding box center [770, 199] width 1080 height 41
click at [1293, 172] on icon at bounding box center [1298, 166] width 11 height 11
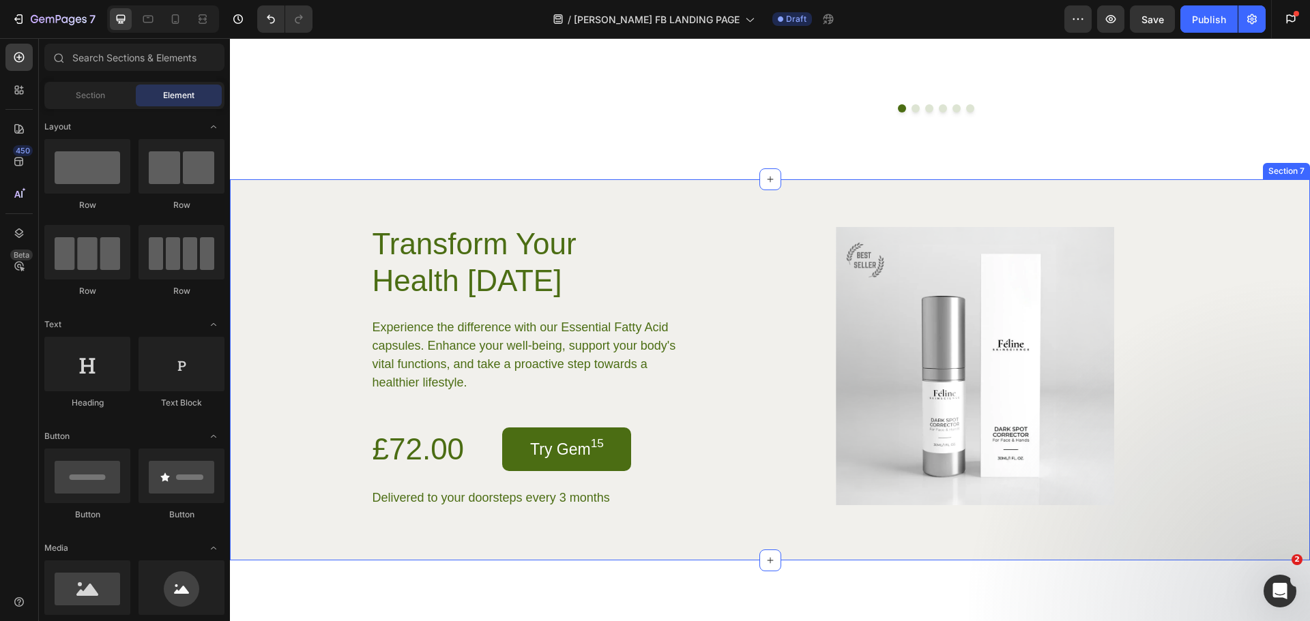
click at [1130, 279] on div "Transform Your Health [DATE] Heading Experience the difference with our Essenti…" at bounding box center [770, 369] width 1080 height 381
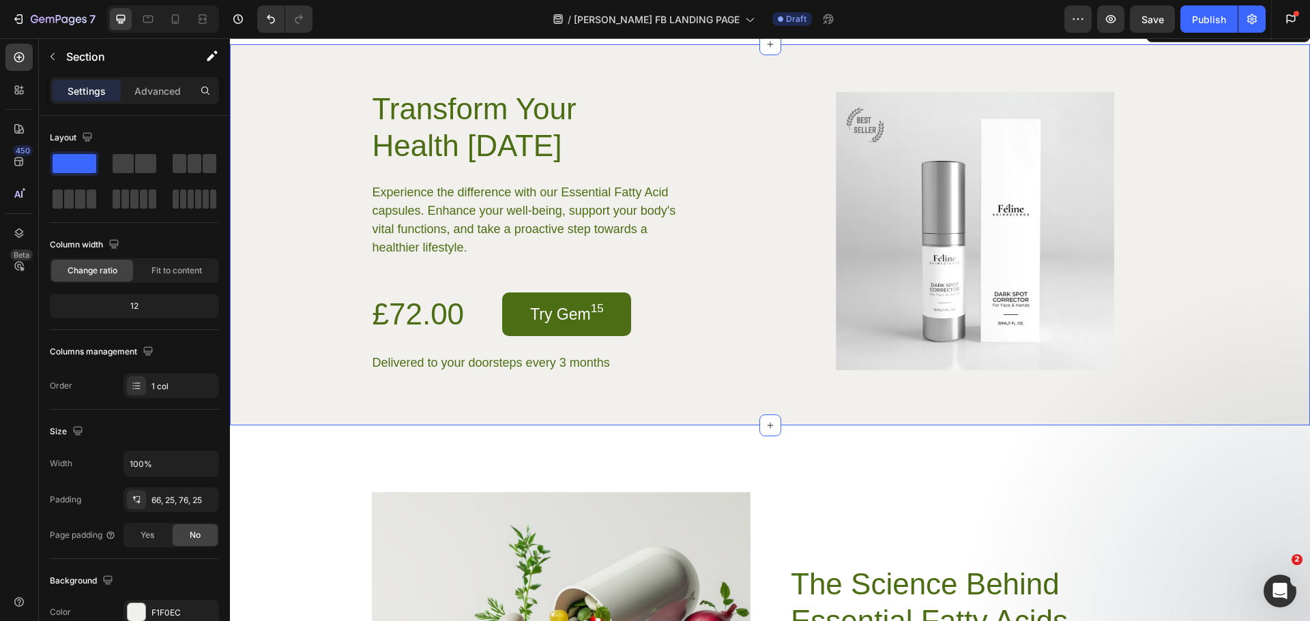
scroll to position [2047, 0]
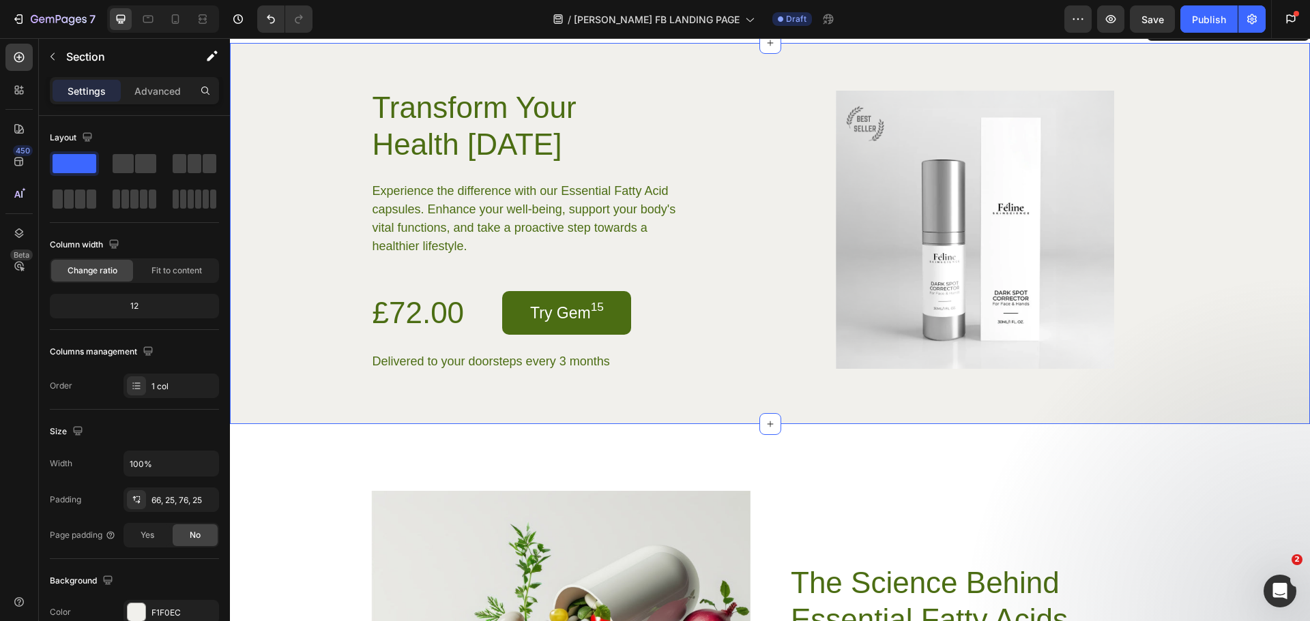
click at [1293, 35] on icon at bounding box center [1298, 30] width 11 height 11
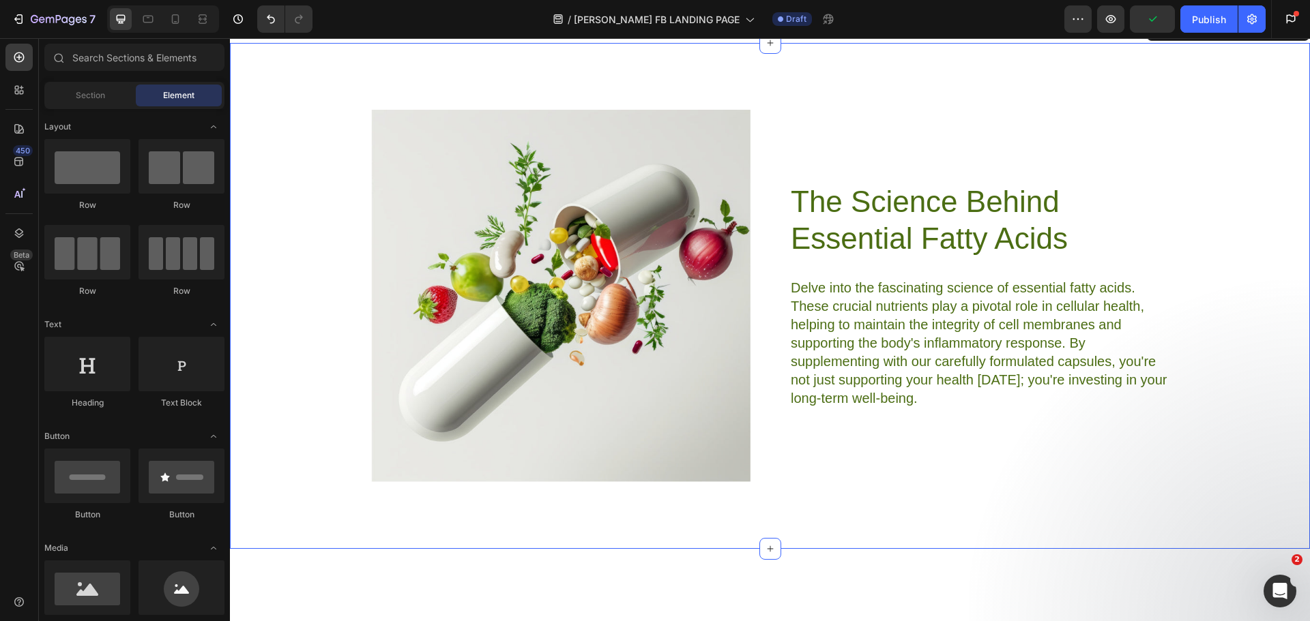
click at [1182, 166] on div "Image The Science Behind Essential Fatty Acids Heading Delve into the fascinati…" at bounding box center [770, 296] width 1080 height 507
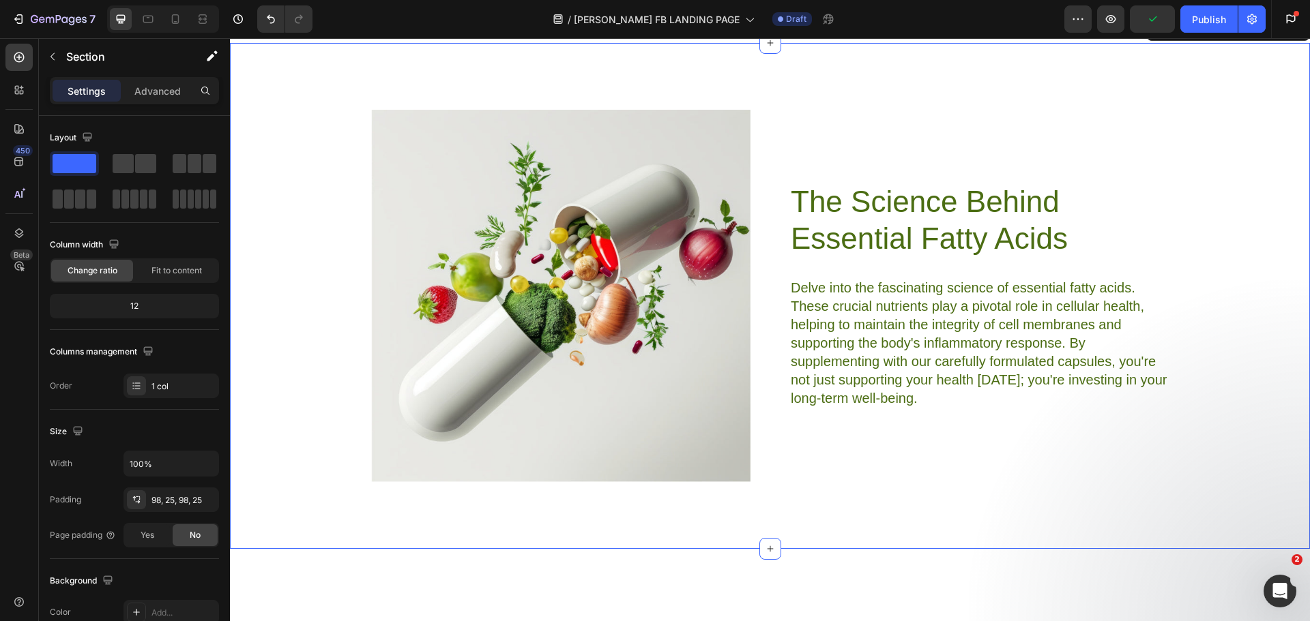
click at [1294, 34] on icon at bounding box center [1298, 30] width 9 height 10
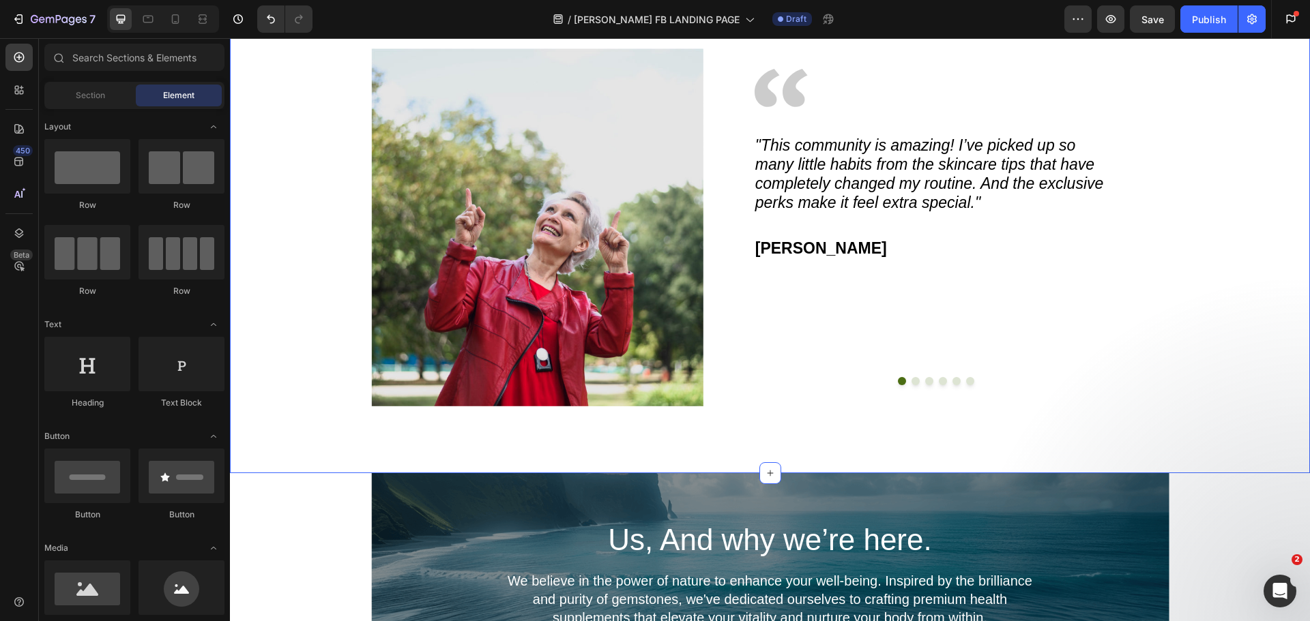
scroll to position [1872, 0]
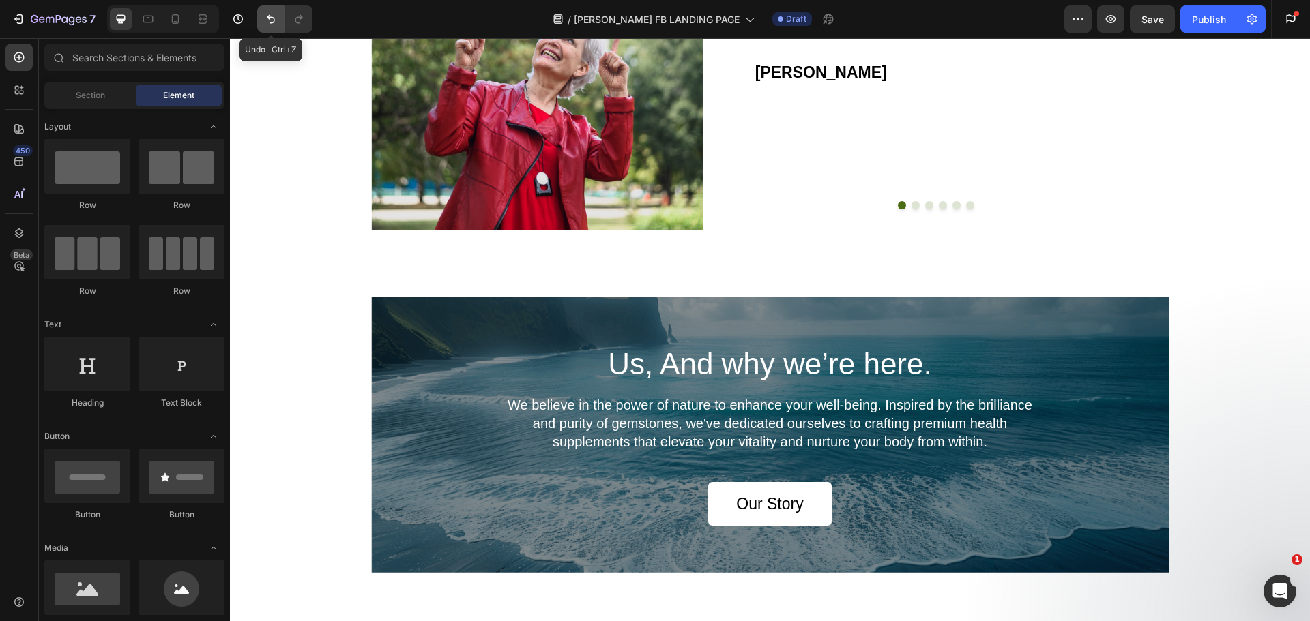
click at [265, 18] on icon "Undo/Redo" at bounding box center [271, 19] width 14 height 14
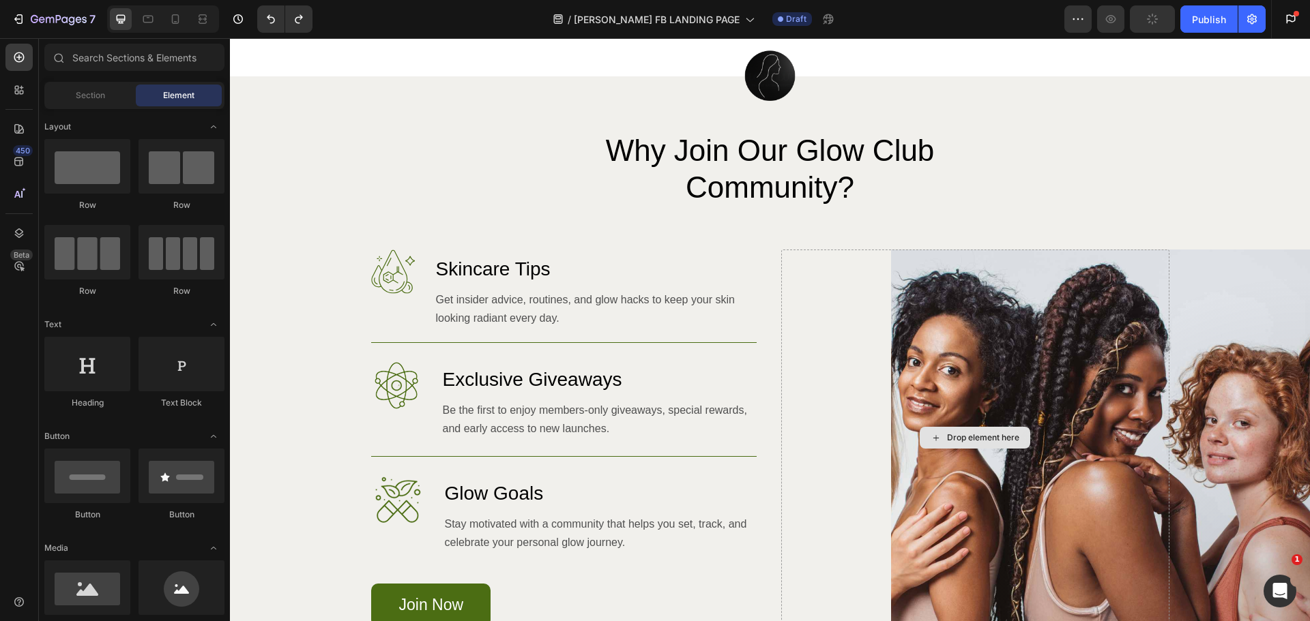
scroll to position [917, 0]
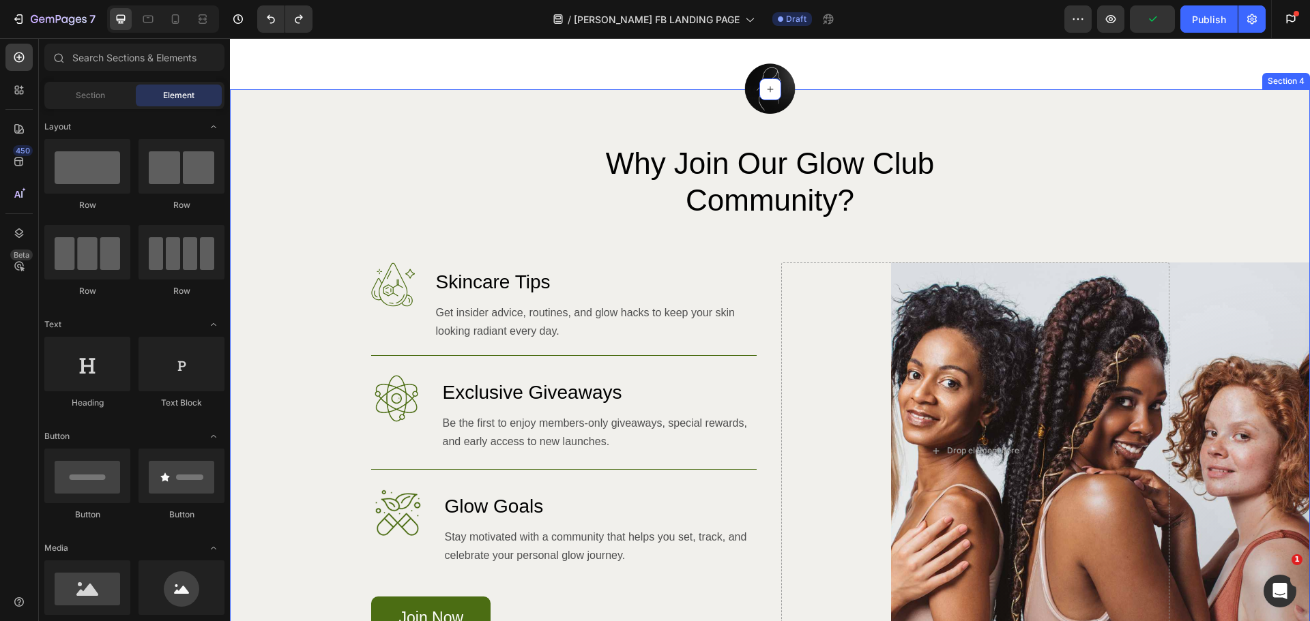
click at [1261, 203] on div "Image Why Join Our Glow Club Community? Heading Row Image Skincare Tips Heading…" at bounding box center [770, 413] width 1080 height 538
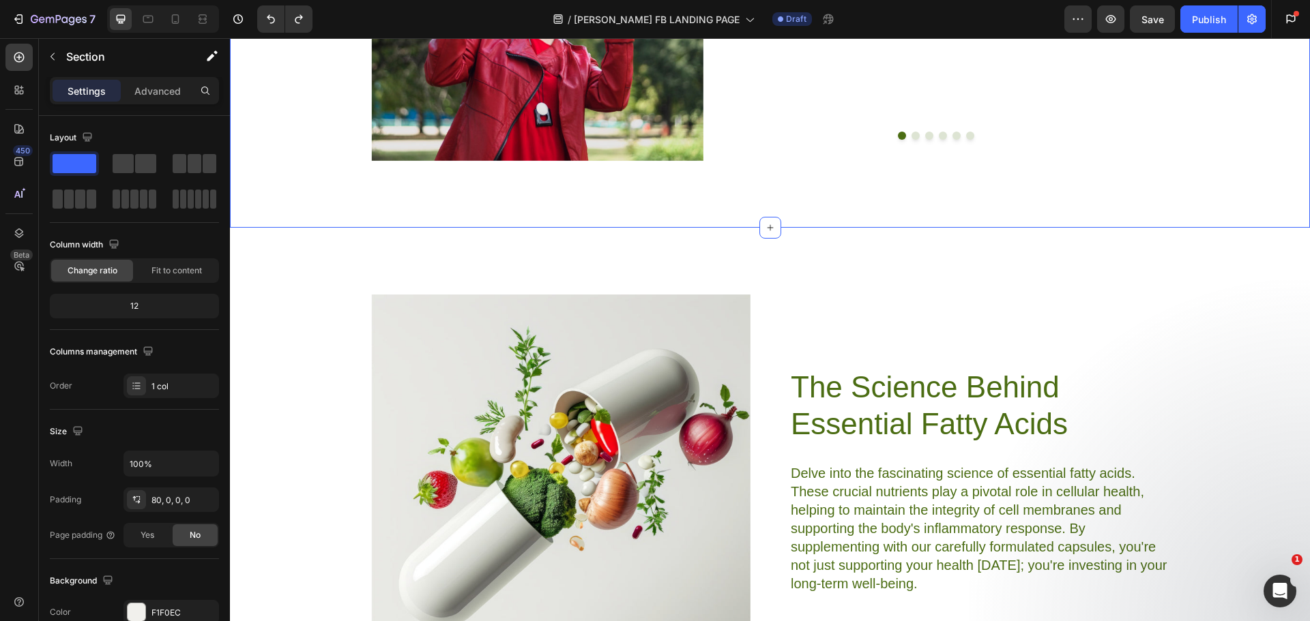
scroll to position [1872, 0]
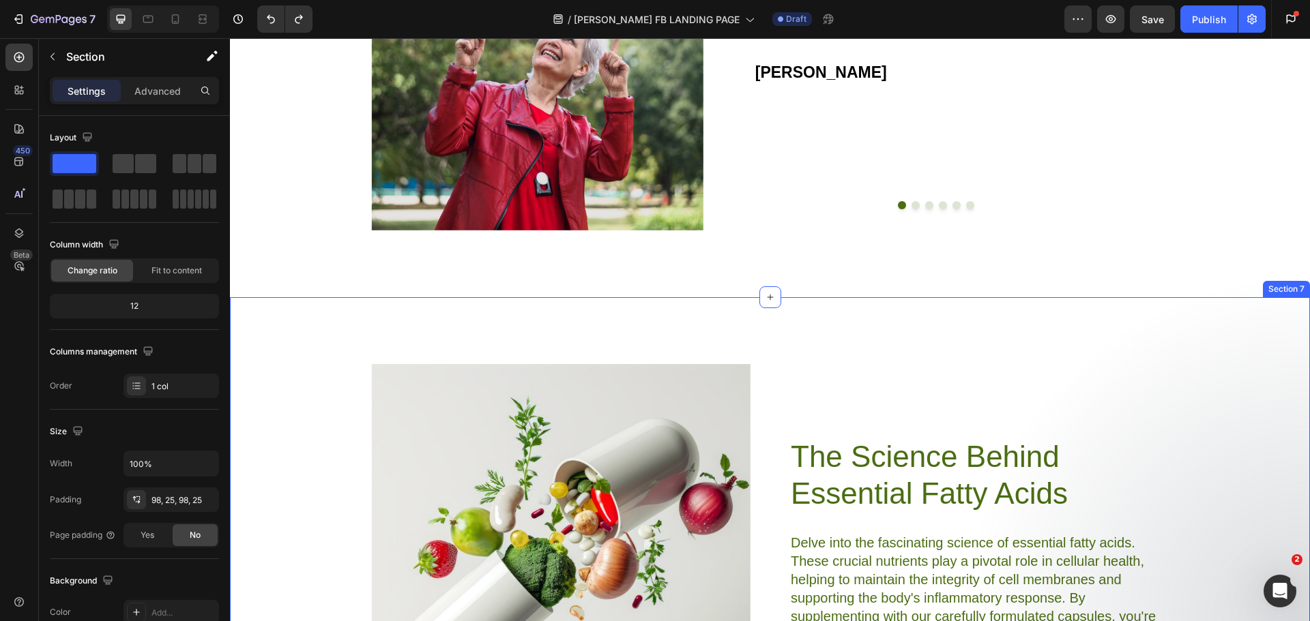
click at [1003, 352] on div "Image The Science Behind Essential Fatty Acids Heading Delve into the fascinati…" at bounding box center [770, 550] width 1080 height 507
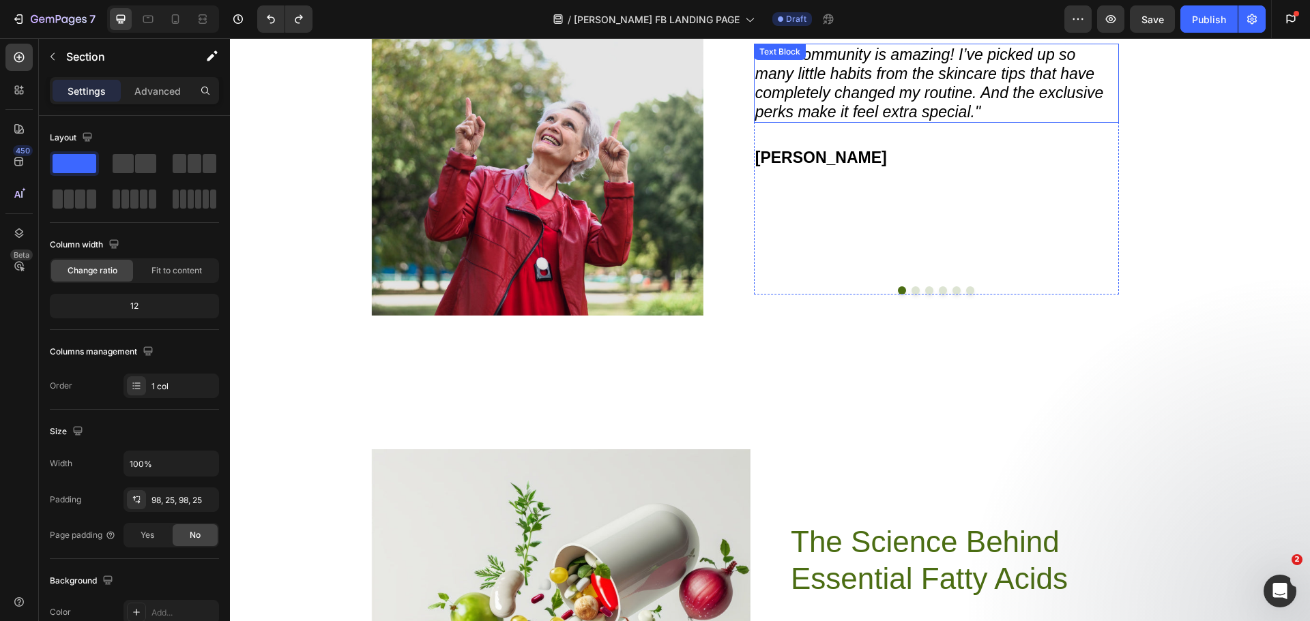
scroll to position [2008, 0]
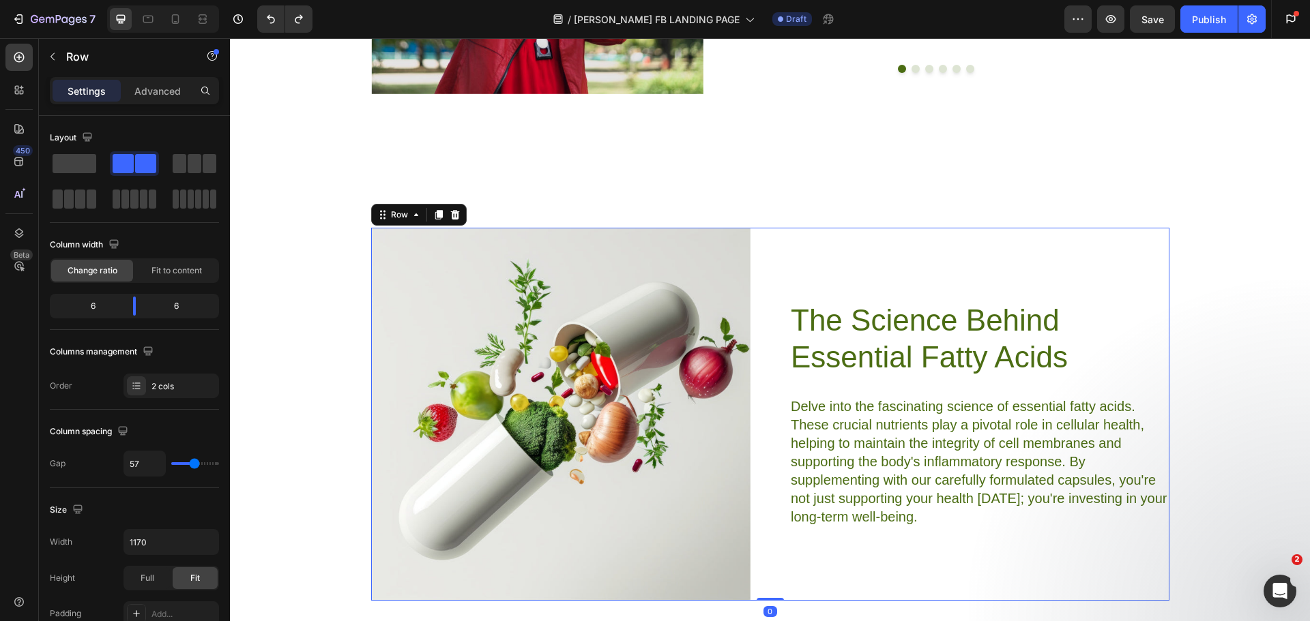
click at [1017, 248] on div "The Science Behind Essential Fatty Acids Heading Delve into the fascinating sci…" at bounding box center [979, 414] width 380 height 373
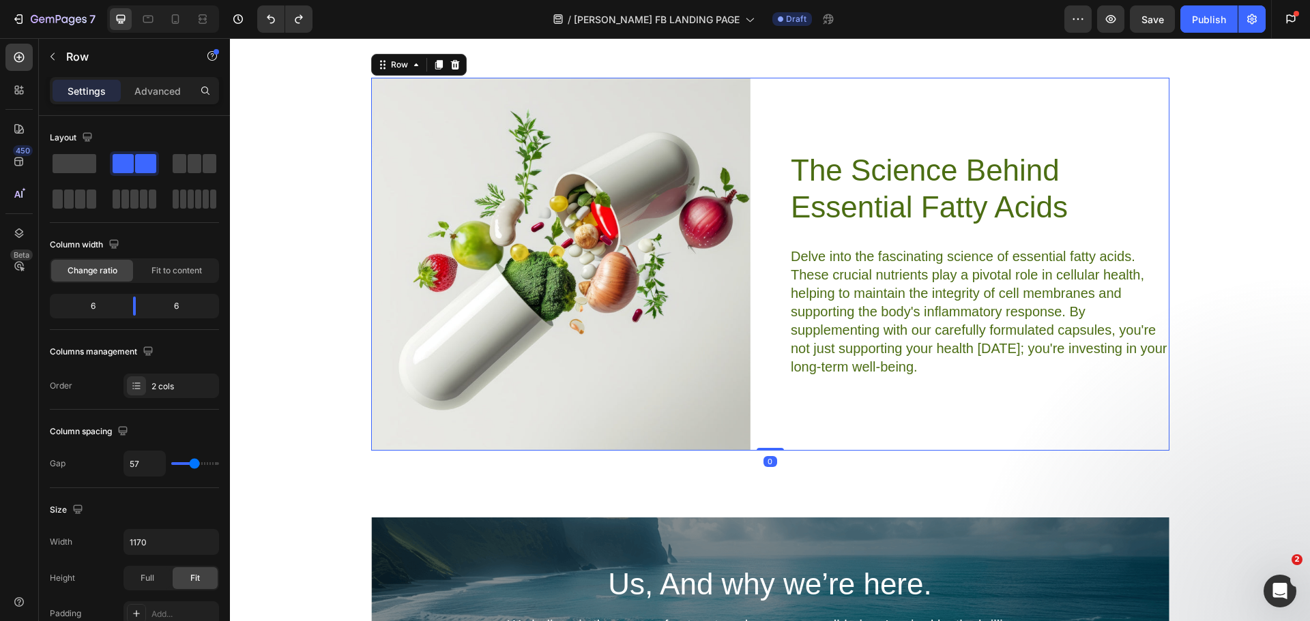
scroll to position [2281, 0]
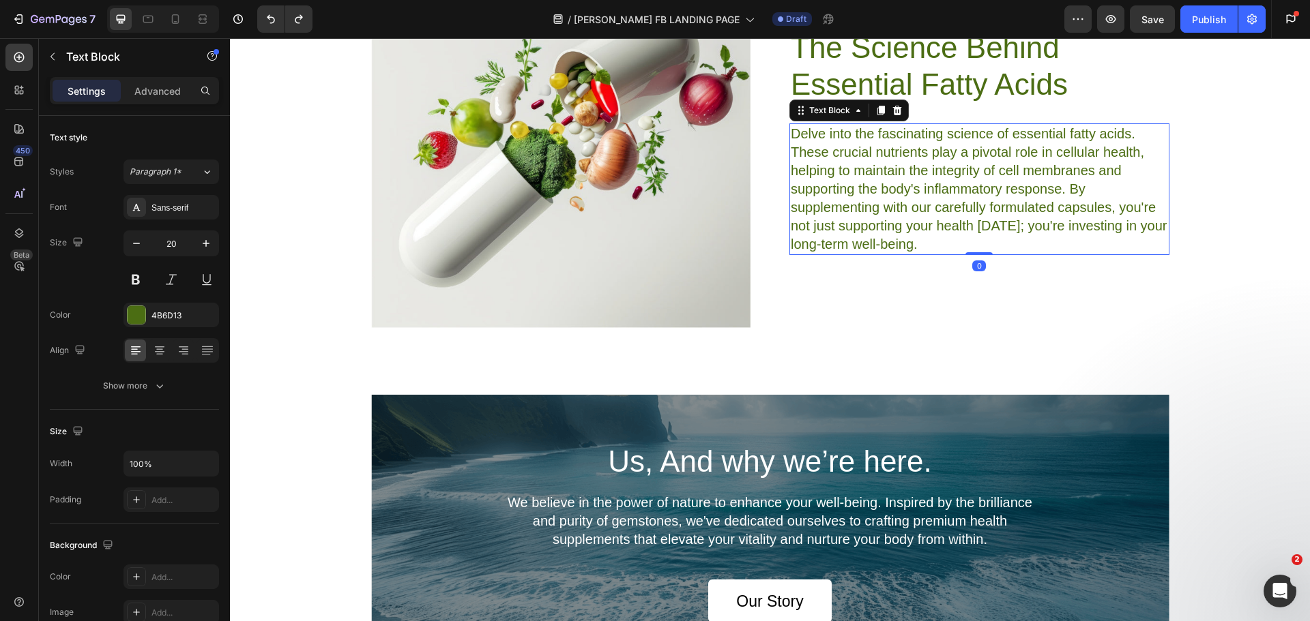
click at [870, 250] on p "Delve into the fascinating science of essential fatty acids. These crucial nutr…" at bounding box center [979, 189] width 377 height 129
click at [57, 65] on button "button" at bounding box center [53, 57] width 22 height 22
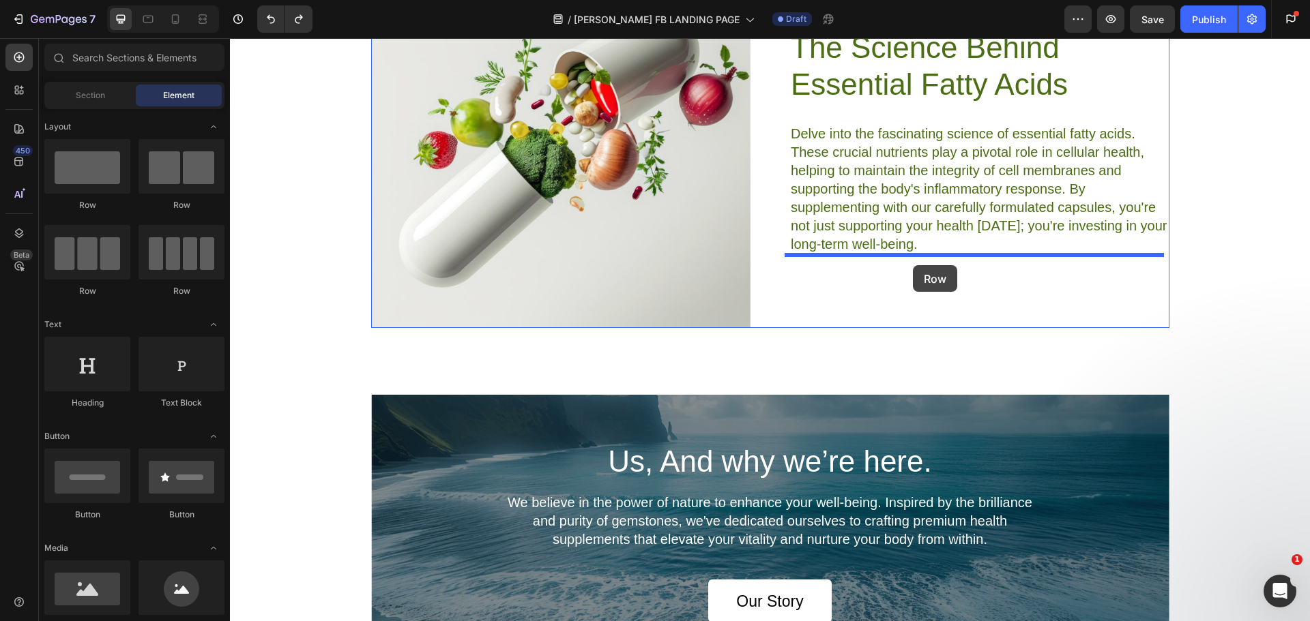
drag, startPoint x: 319, startPoint y: 219, endPoint x: 913, endPoint y: 265, distance: 596.0
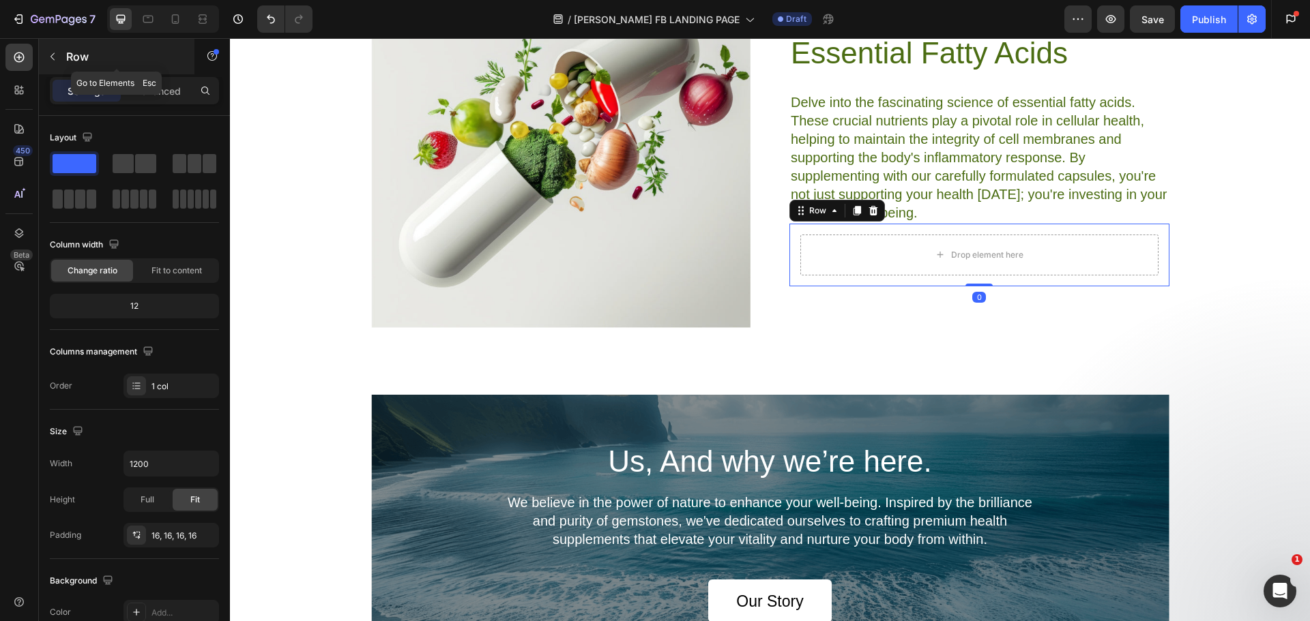
click at [59, 57] on button "button" at bounding box center [53, 57] width 22 height 22
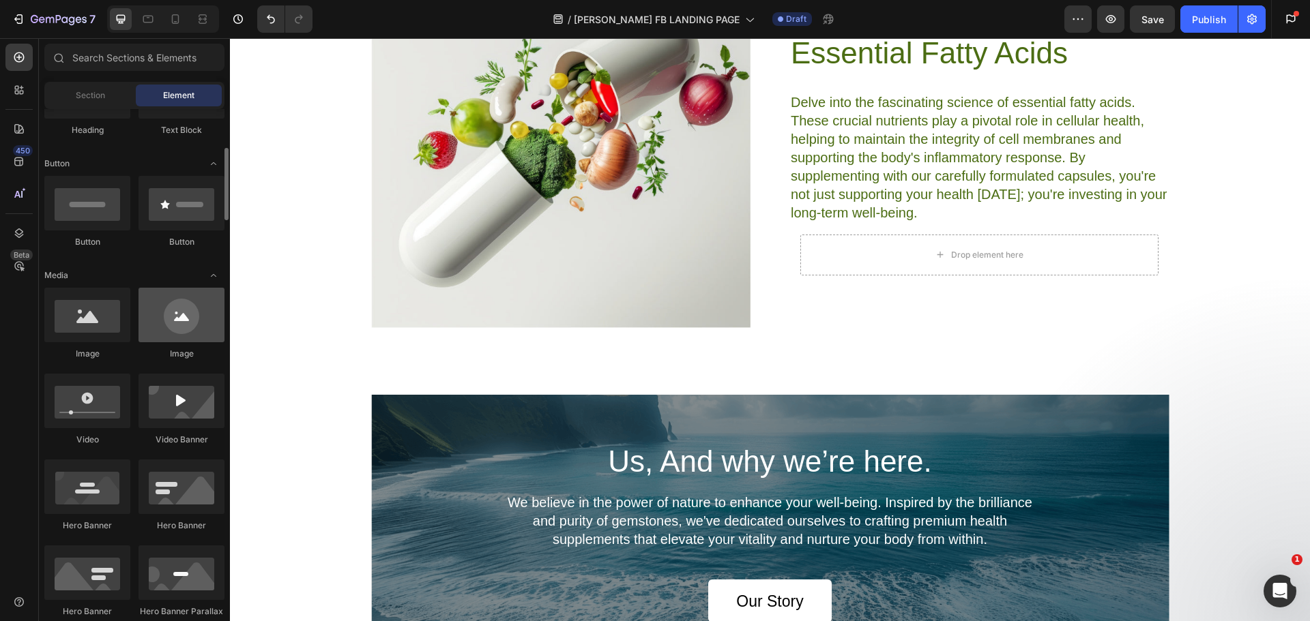
scroll to position [136, 0]
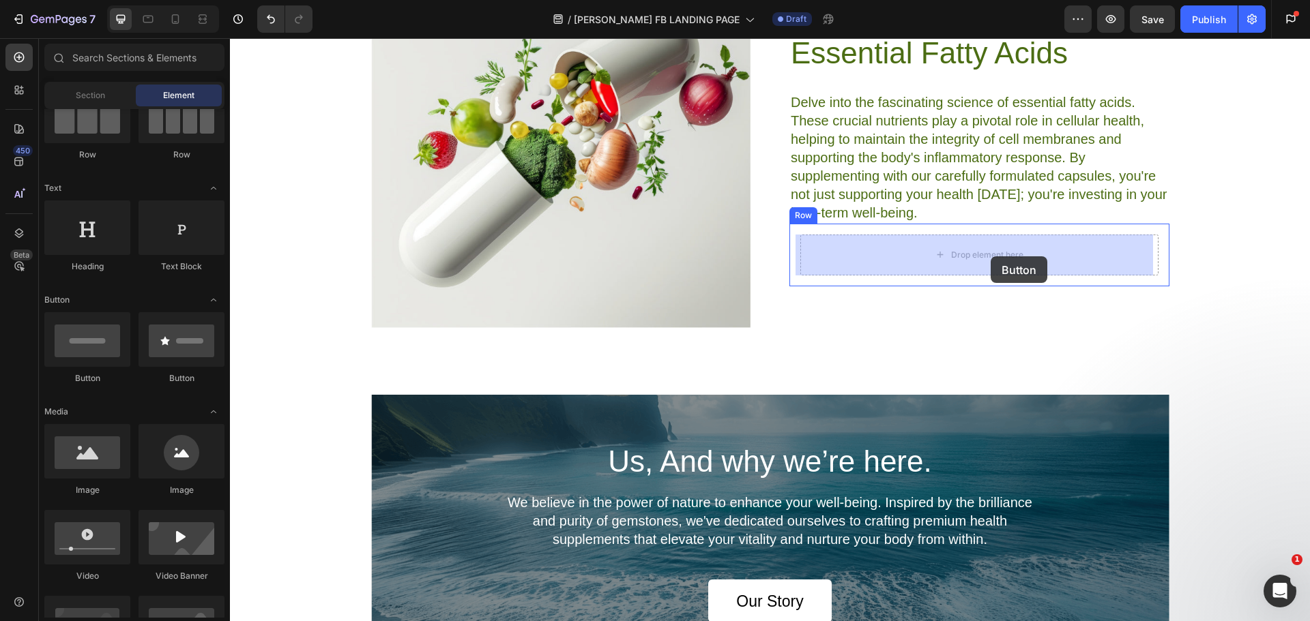
drag, startPoint x: 413, startPoint y: 389, endPoint x: 991, endPoint y: 257, distance: 592.1
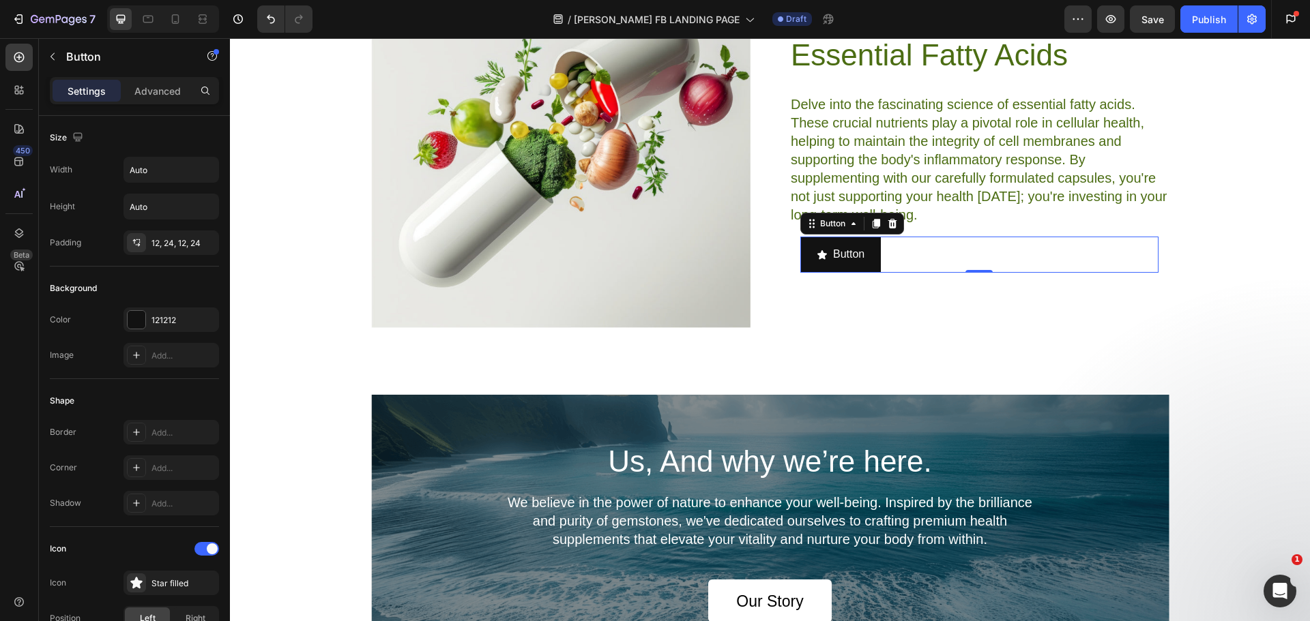
click at [962, 260] on div "Button Button 0" at bounding box center [979, 255] width 358 height 36
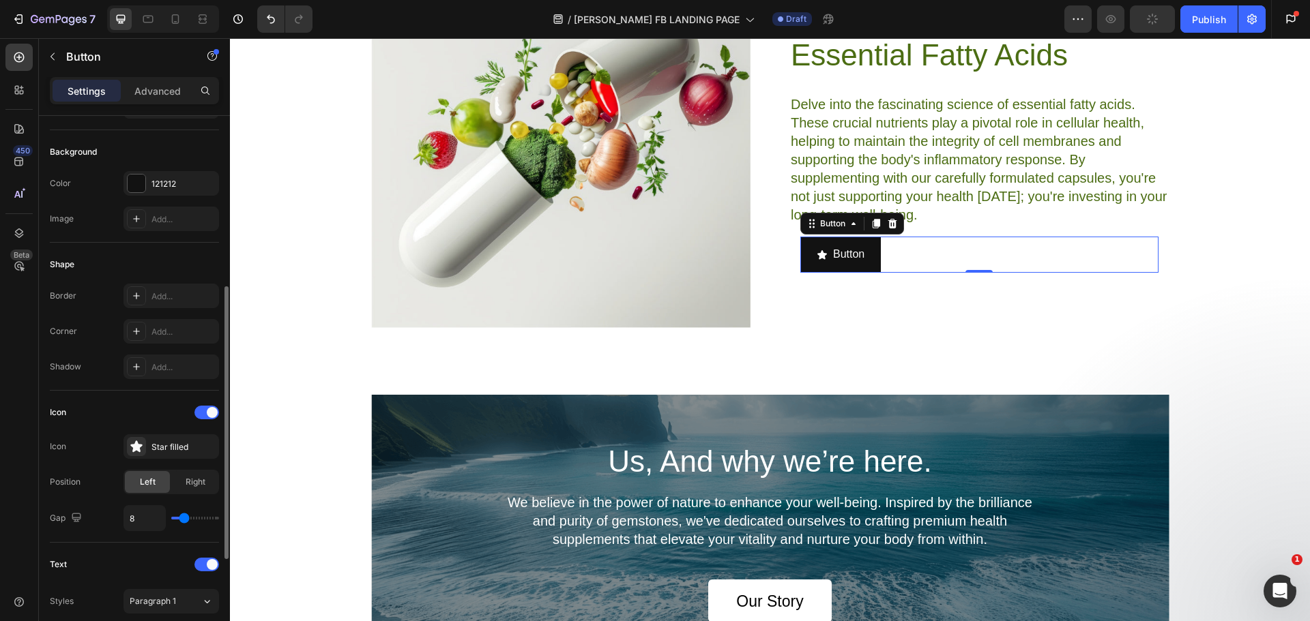
scroll to position [205, 0]
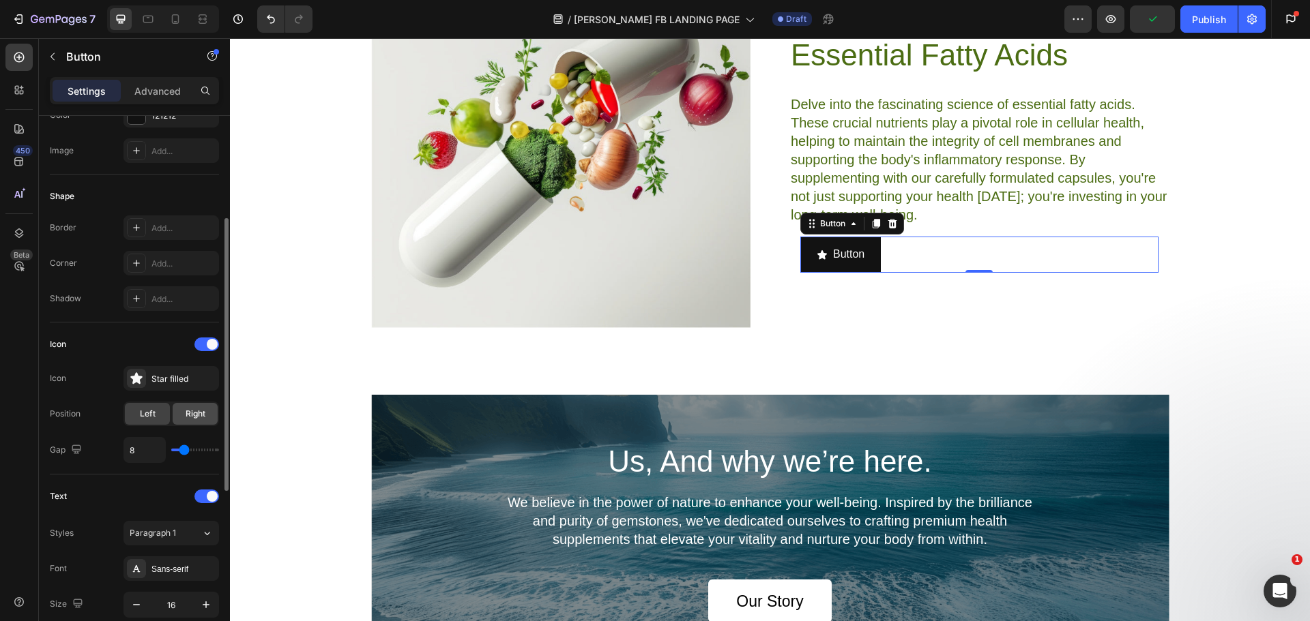
click at [202, 413] on span "Right" at bounding box center [196, 414] width 20 height 12
click at [143, 413] on span "Left" at bounding box center [148, 414] width 16 height 12
click at [210, 345] on span at bounding box center [212, 344] width 11 height 11
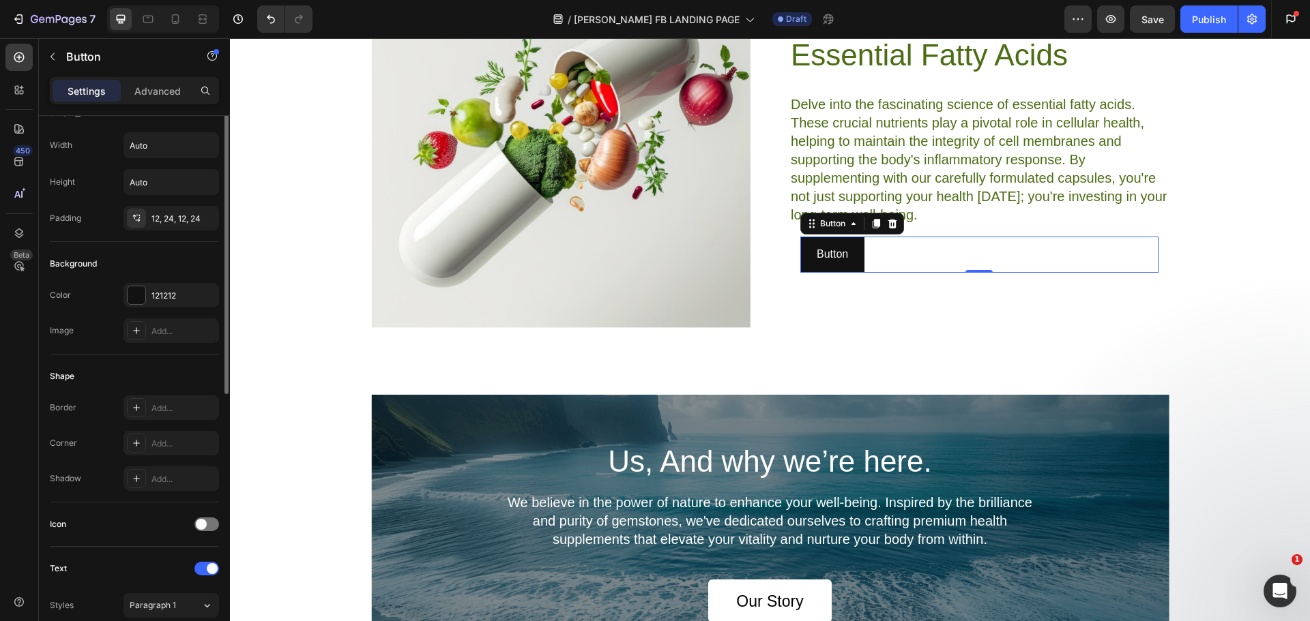
scroll to position [0, 0]
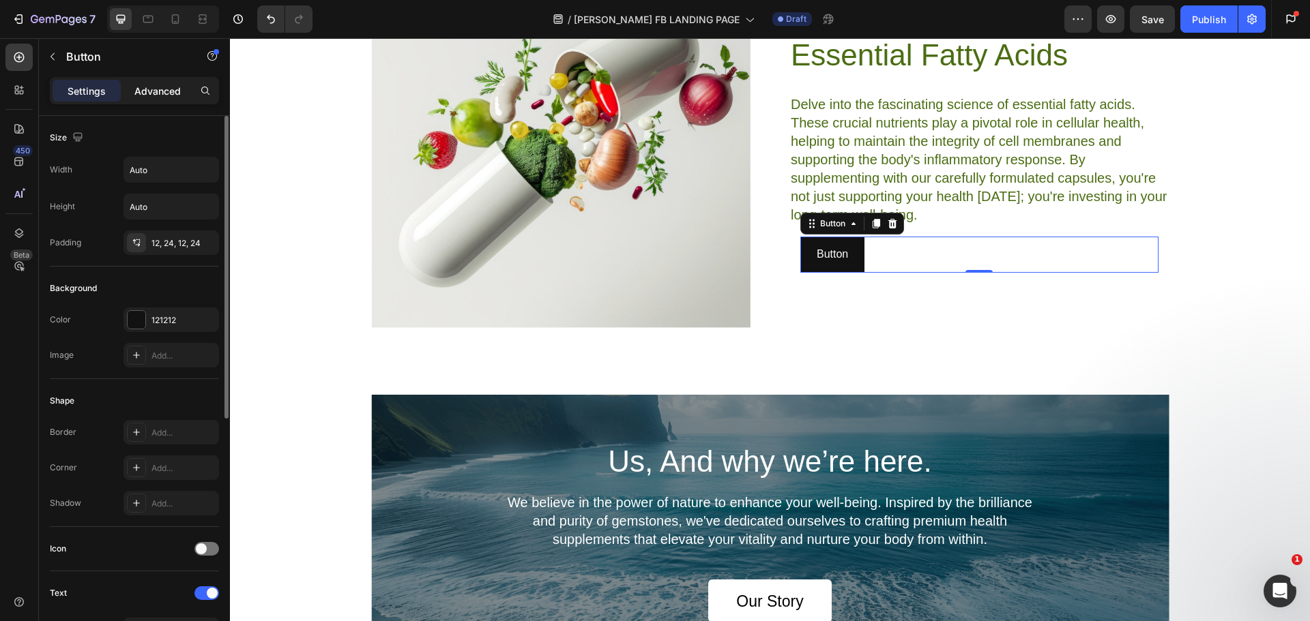
click at [162, 99] on div "Advanced" at bounding box center [157, 91] width 68 height 22
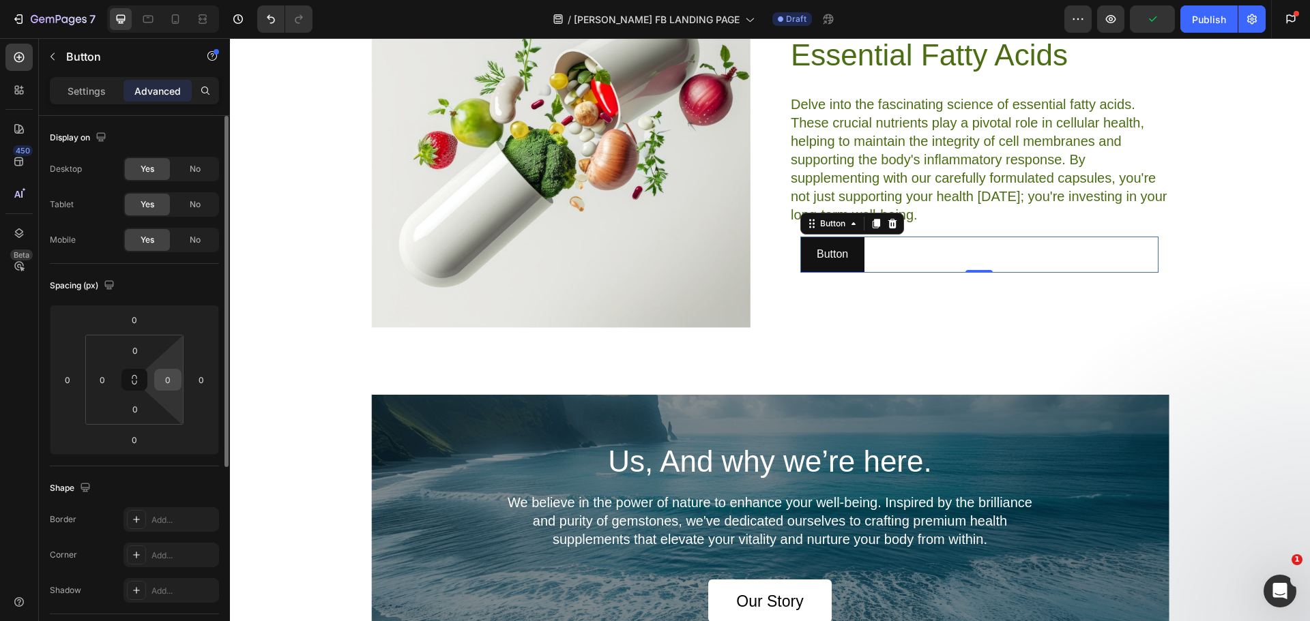
click at [173, 385] on input "0" at bounding box center [168, 380] width 20 height 20
click at [63, 379] on input "0" at bounding box center [67, 380] width 20 height 20
click at [130, 376] on icon at bounding box center [134, 380] width 11 height 11
click at [131, 376] on icon at bounding box center [134, 380] width 11 height 11
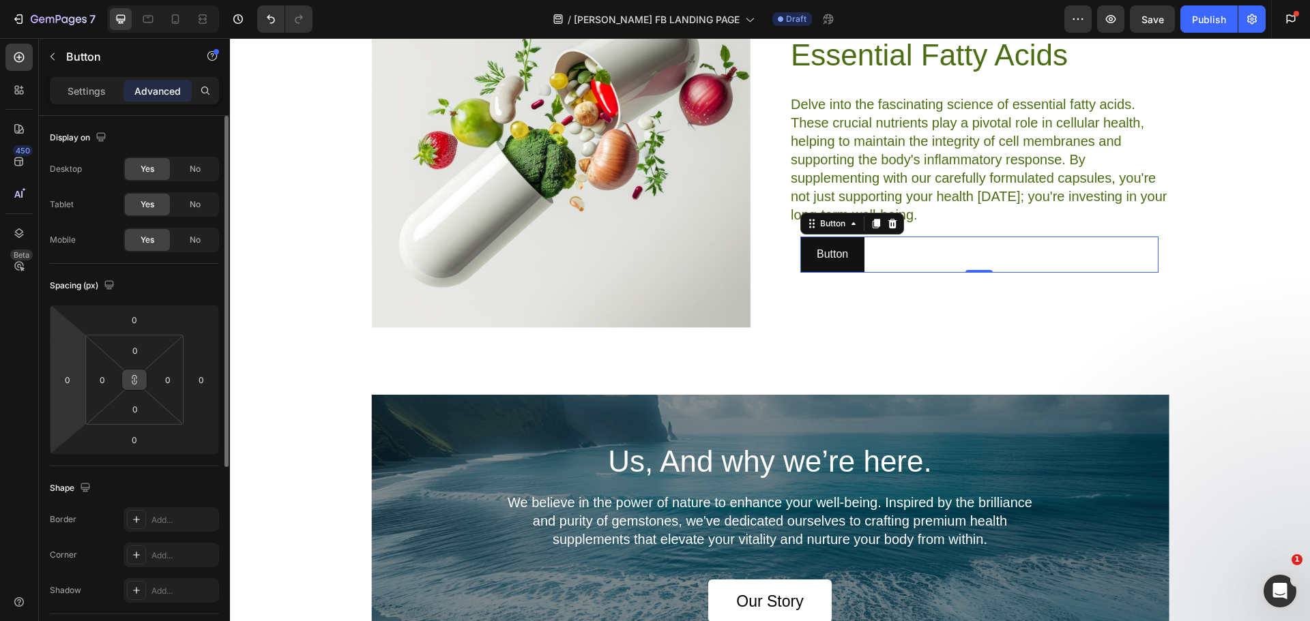
click at [131, 376] on icon at bounding box center [134, 380] width 11 height 11
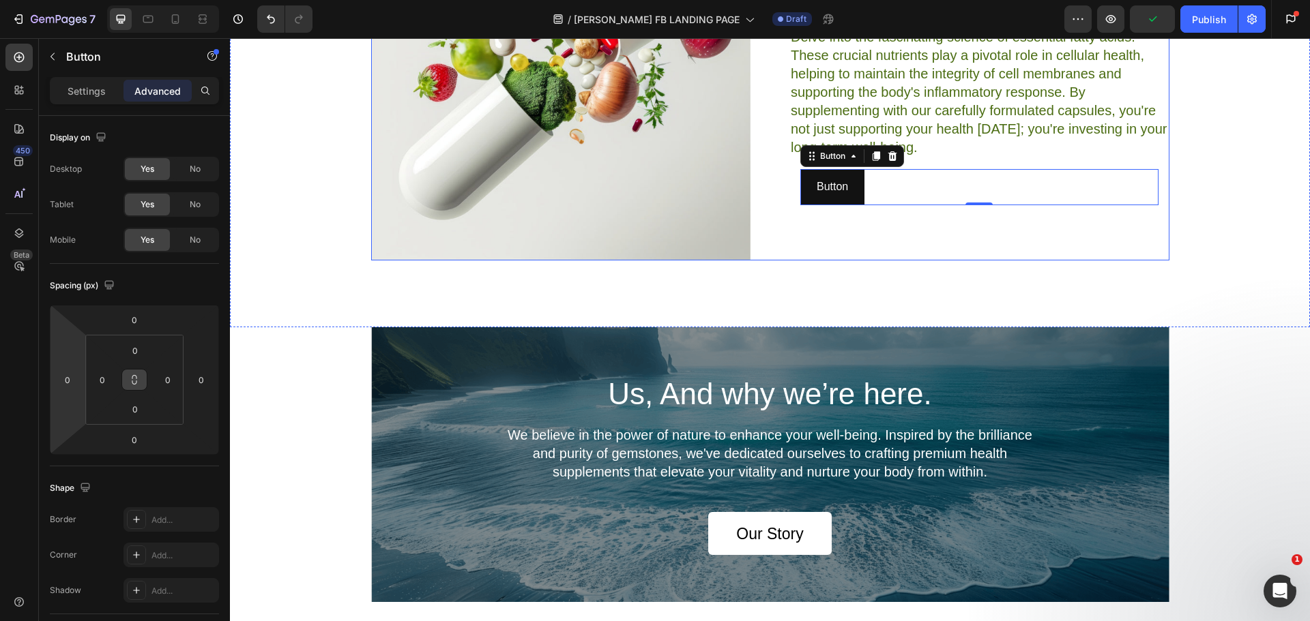
scroll to position [2349, 0]
click at [887, 155] on icon at bounding box center [892, 155] width 11 height 11
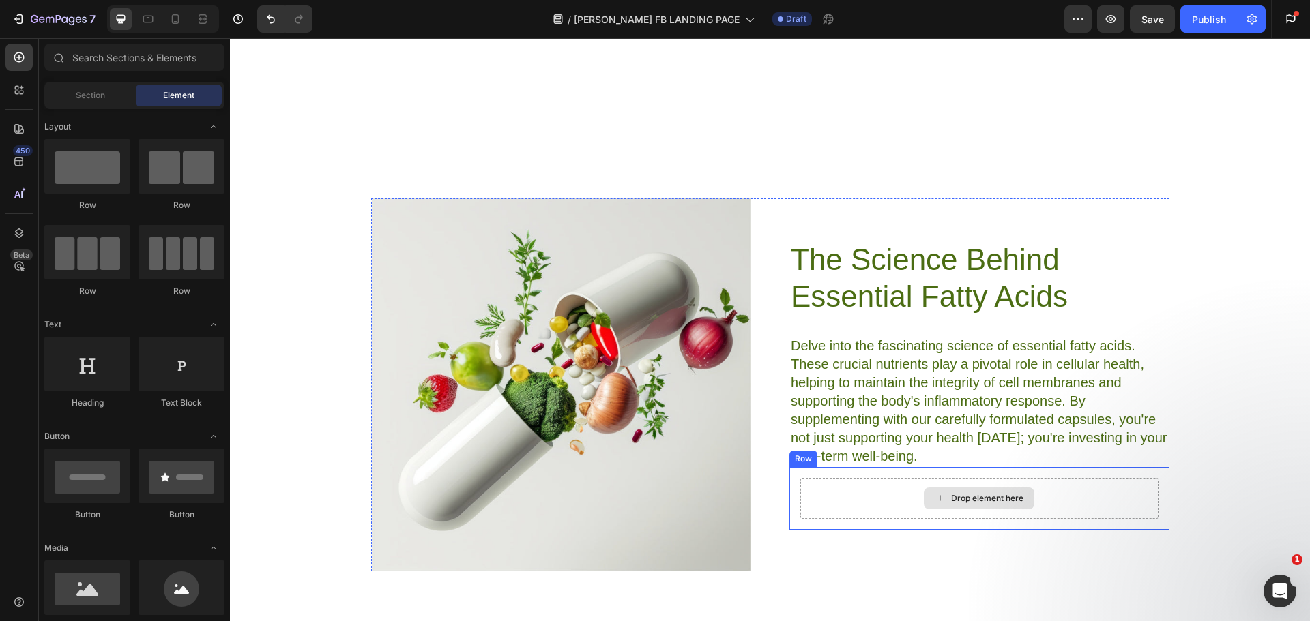
scroll to position [1872, 0]
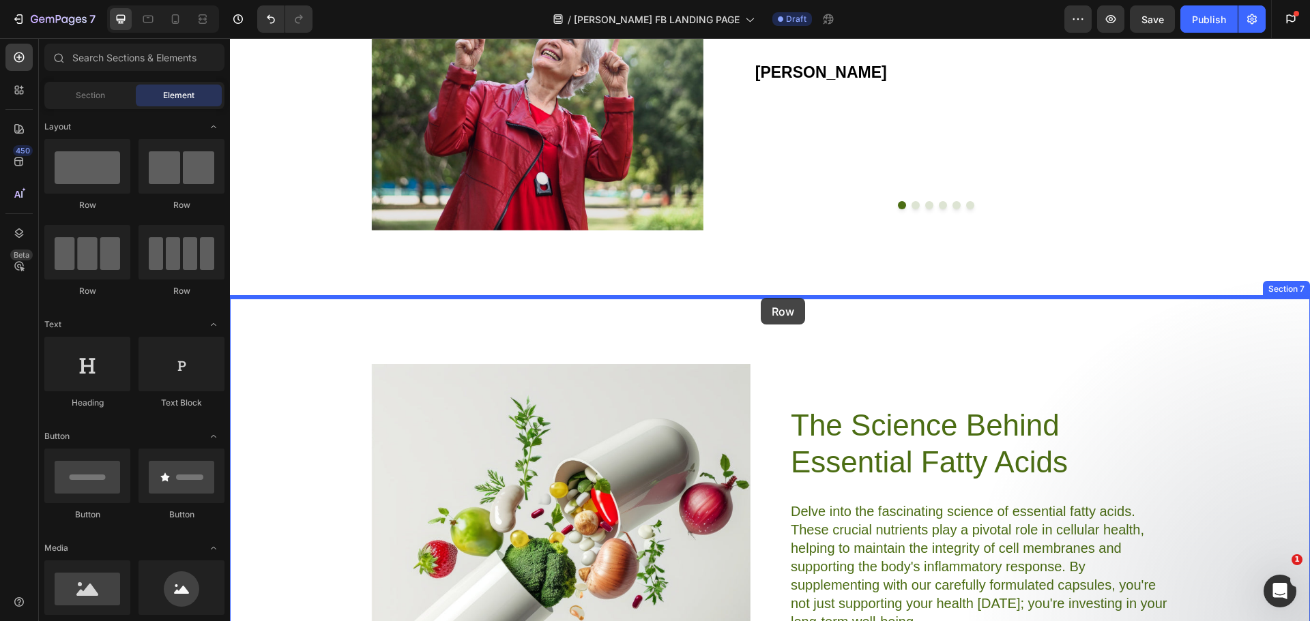
drag, startPoint x: 320, startPoint y: 203, endPoint x: 760, endPoint y: 298, distance: 450.3
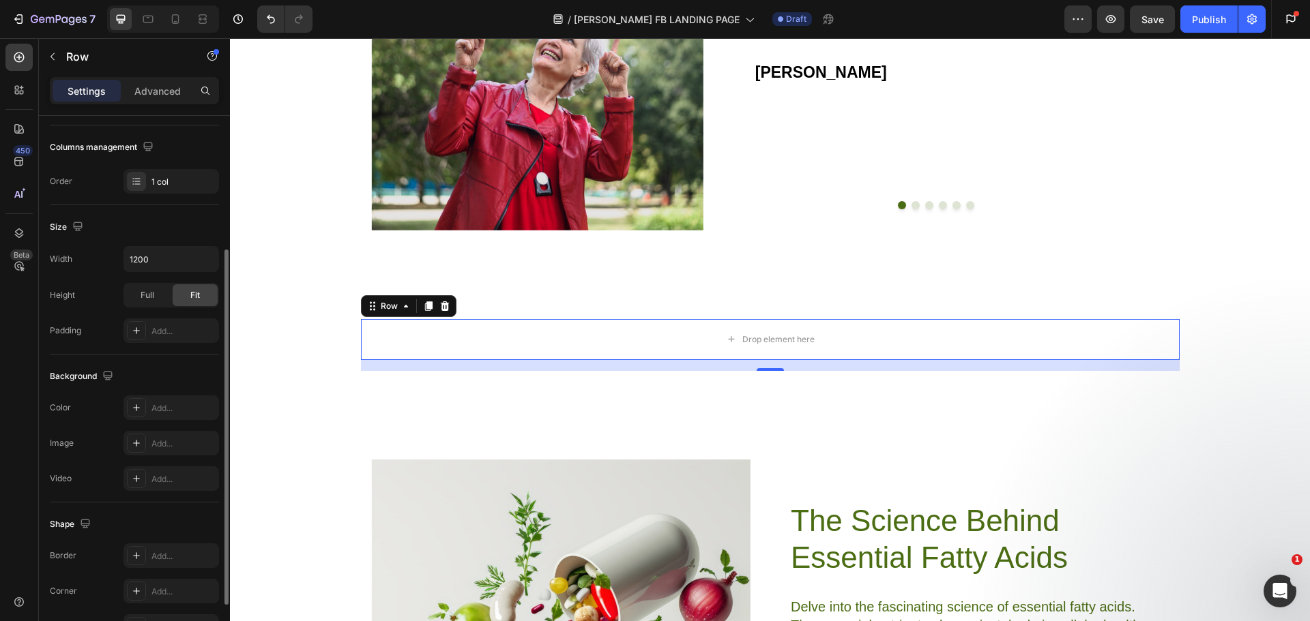
scroll to position [288, 0]
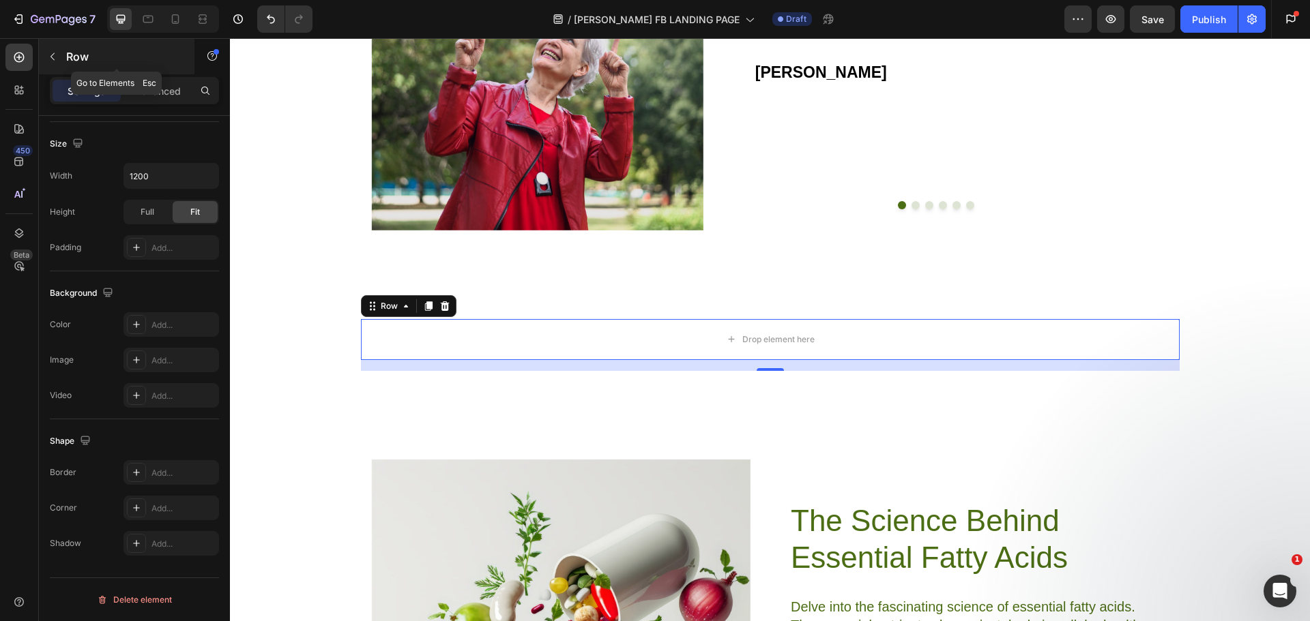
click at [65, 53] on div "Row" at bounding box center [117, 56] width 156 height 35
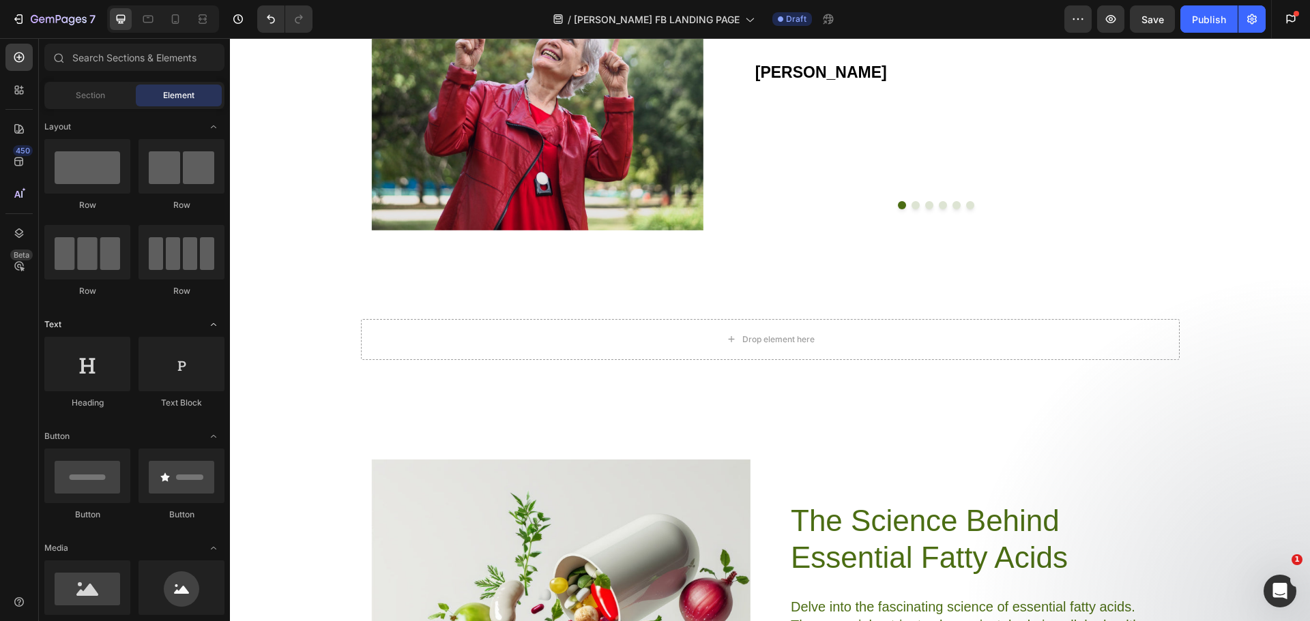
scroll to position [136, 0]
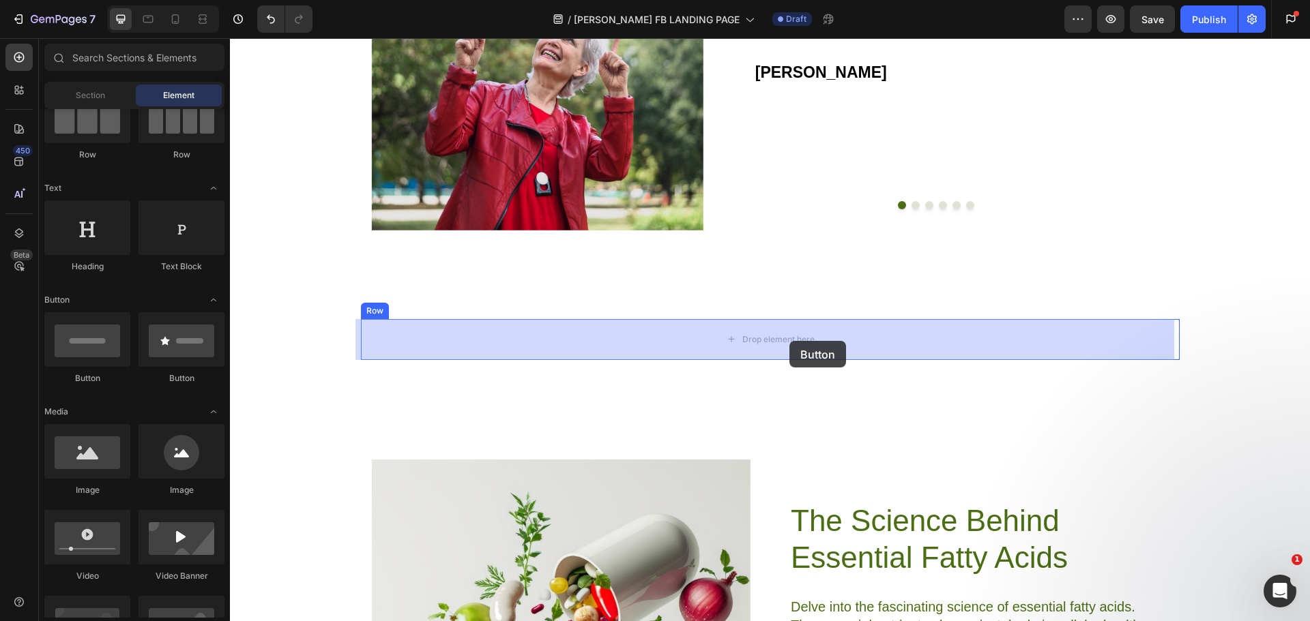
drag, startPoint x: 308, startPoint y: 392, endPoint x: 780, endPoint y: 343, distance: 474.6
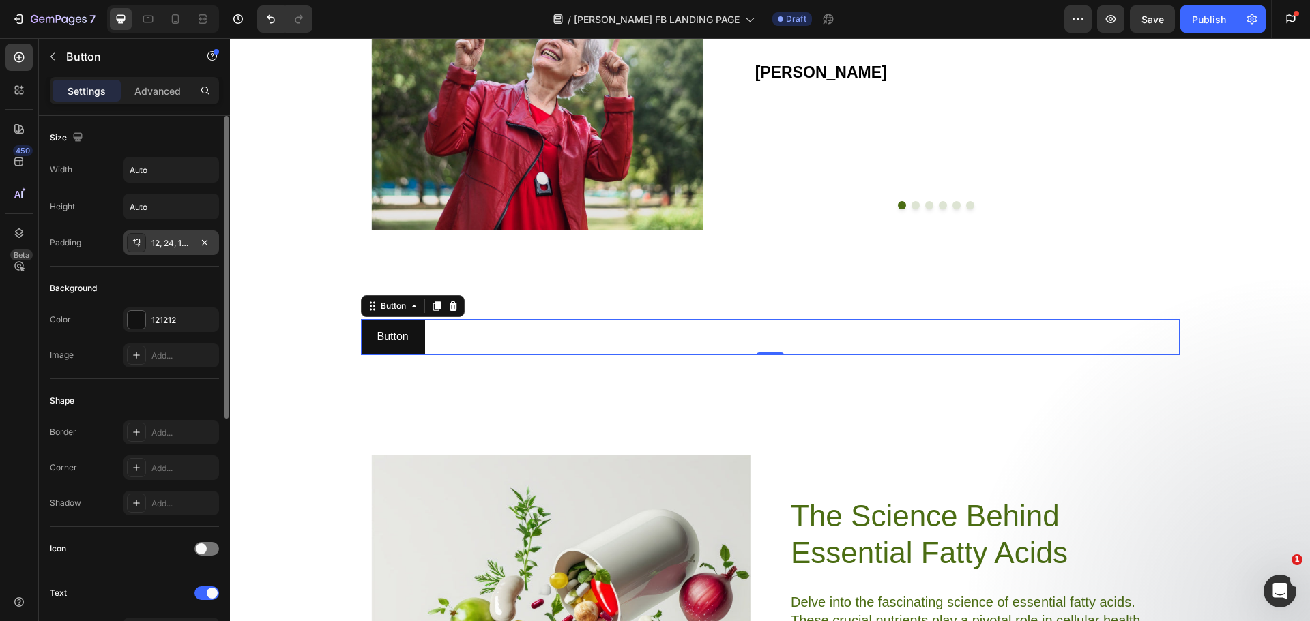
click at [135, 239] on icon at bounding box center [136, 242] width 11 height 11
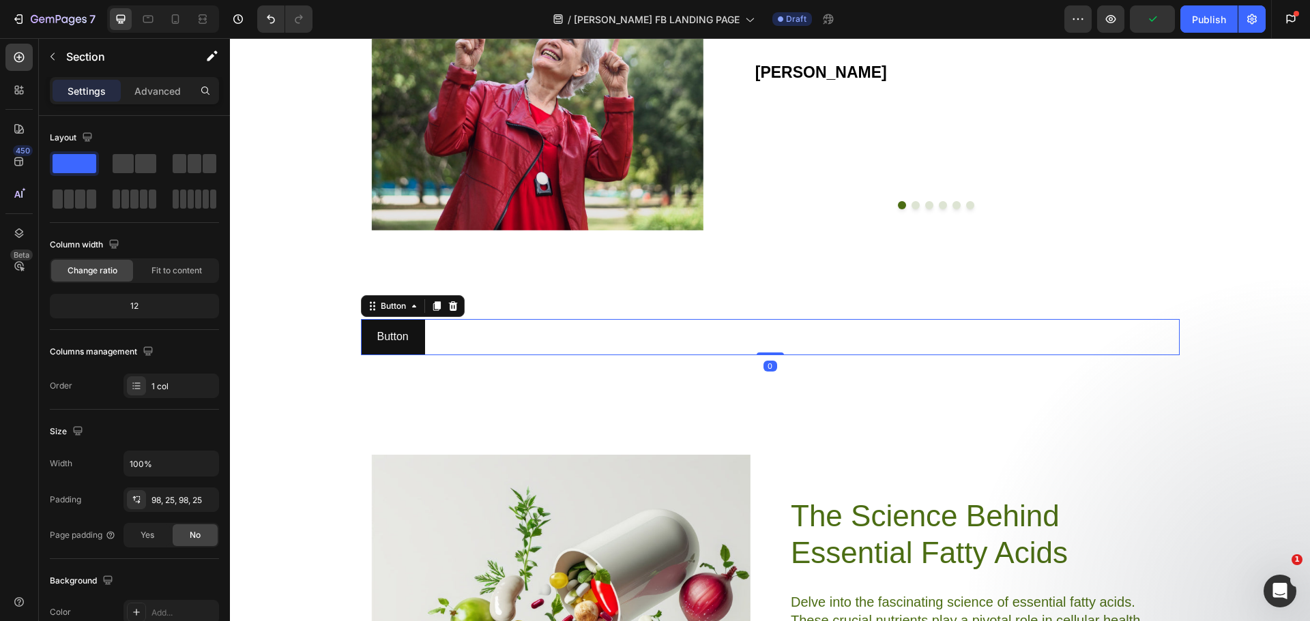
click at [447, 330] on div "Button Button 0" at bounding box center [770, 337] width 819 height 36
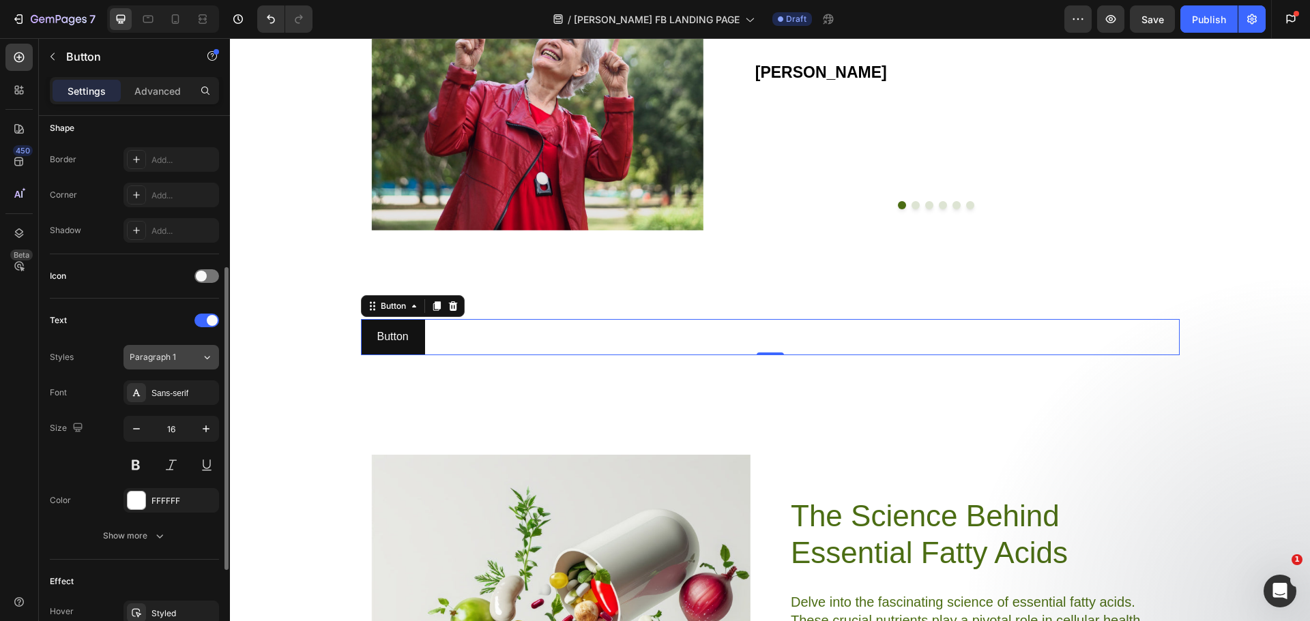
scroll to position [434, 0]
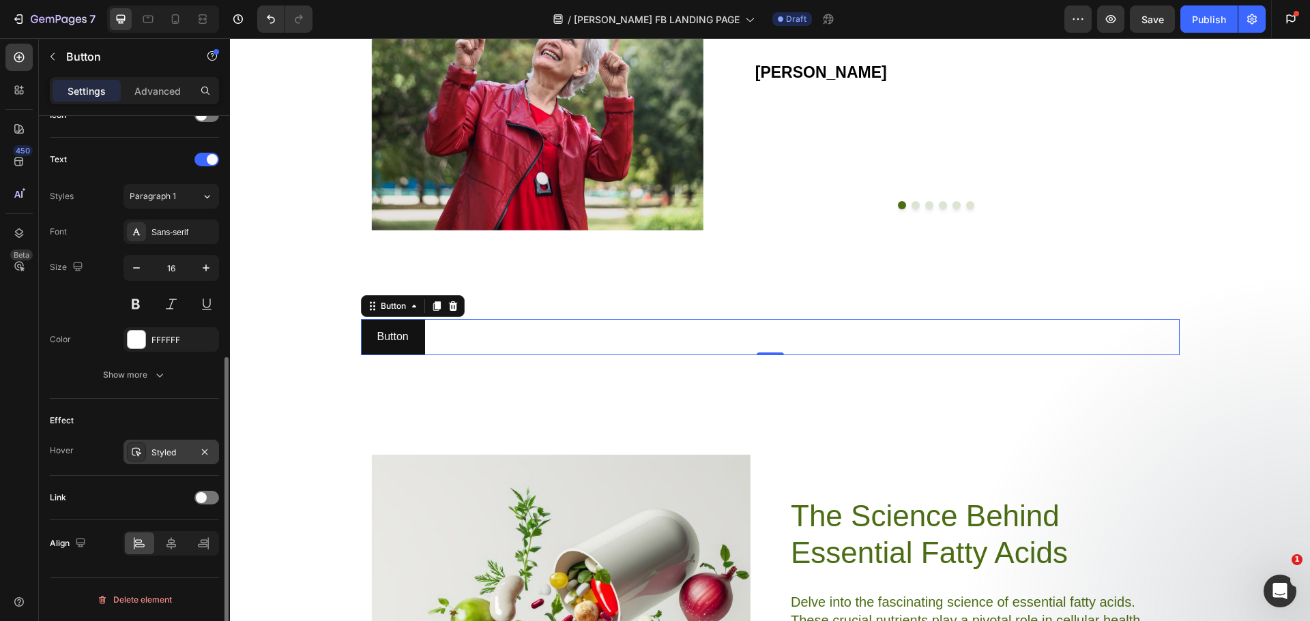
click at [146, 452] on div "Styled" at bounding box center [171, 452] width 96 height 25
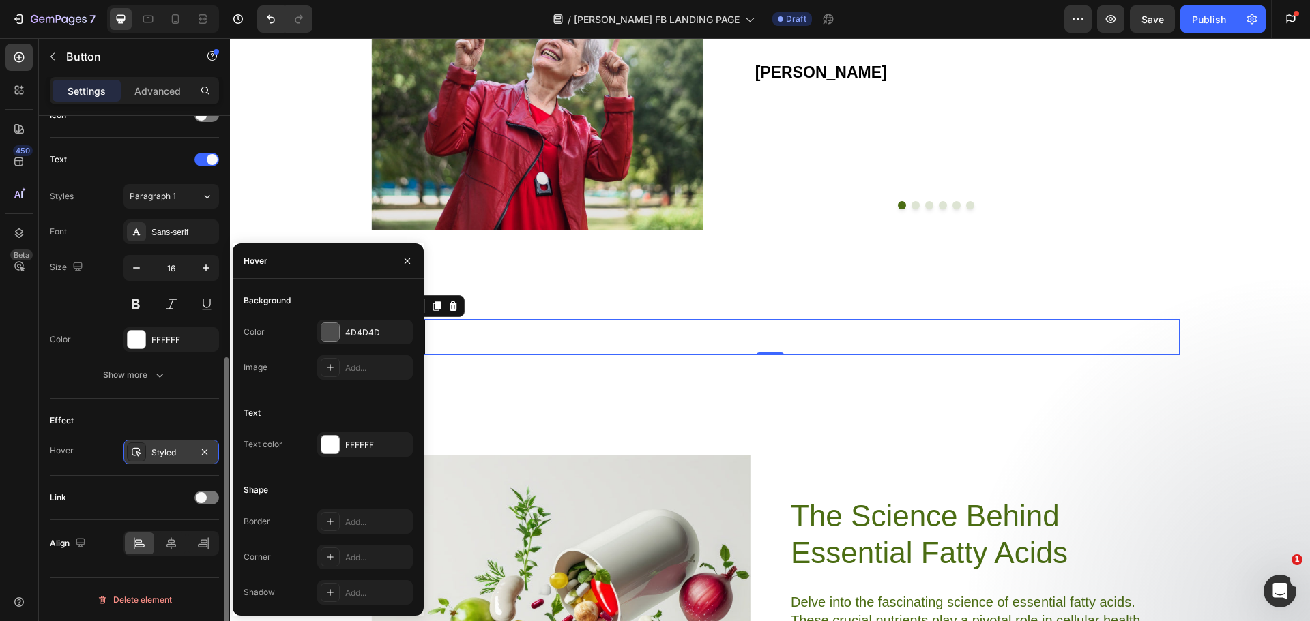
click at [146, 452] on div "Styled" at bounding box center [171, 452] width 96 height 25
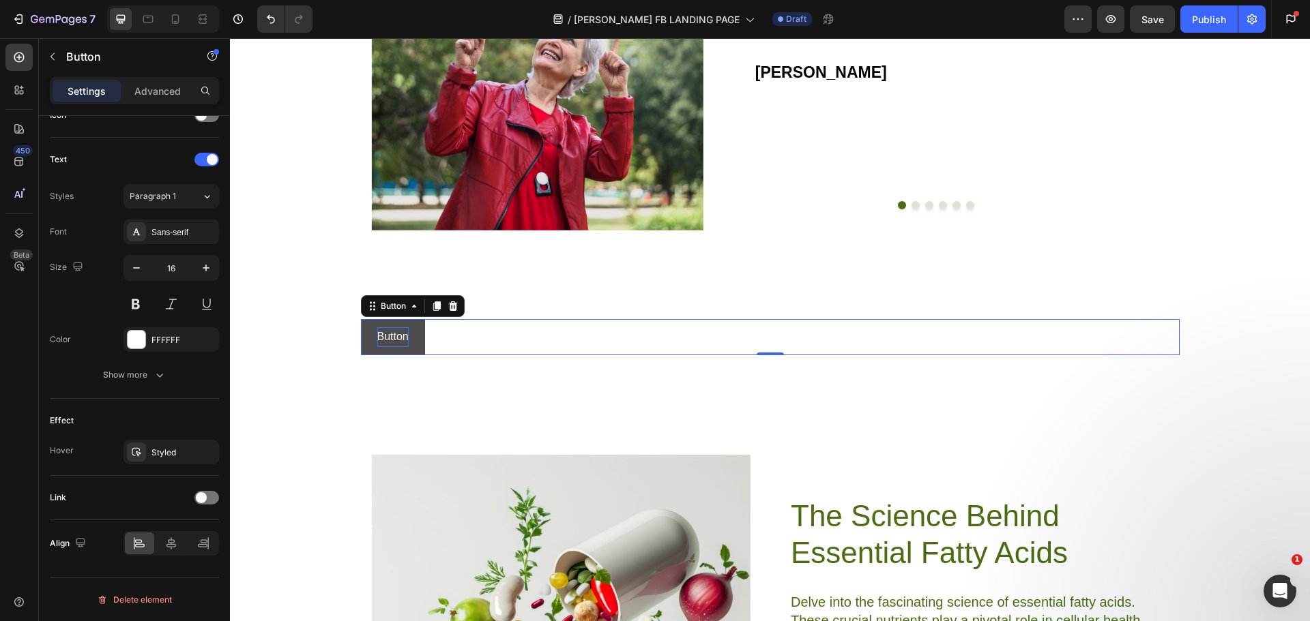
click at [394, 338] on p "Button" at bounding box center [392, 337] width 31 height 20
click at [726, 345] on div "Join now to be part of this month’s giveaway! Button 0" at bounding box center [770, 337] width 819 height 36
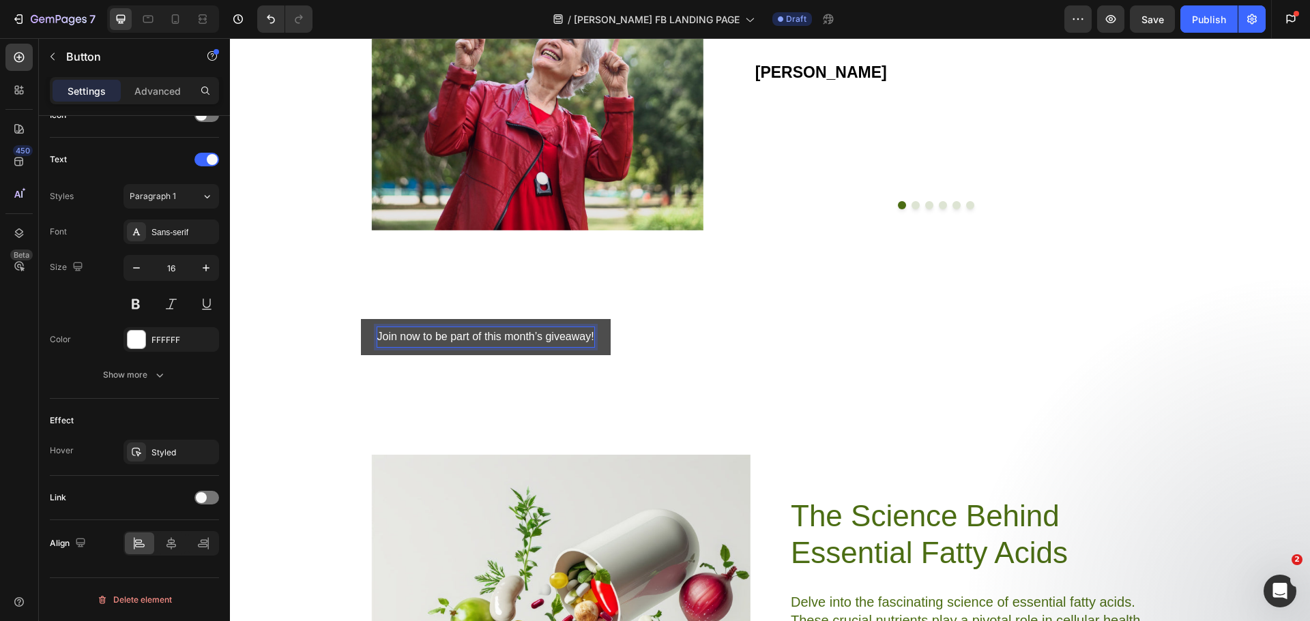
click at [538, 338] on p "Join now to be part of this month’s giveaway!" at bounding box center [485, 337] width 217 height 20
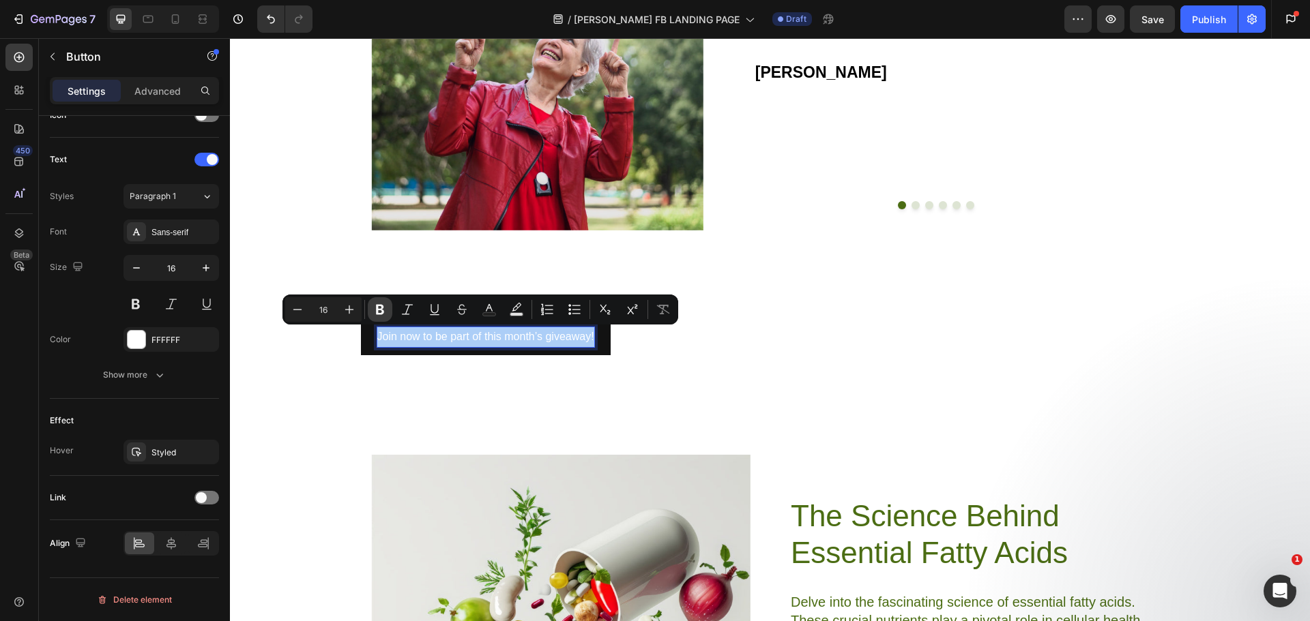
click at [379, 307] on icon "Editor contextual toolbar" at bounding box center [380, 310] width 14 height 14
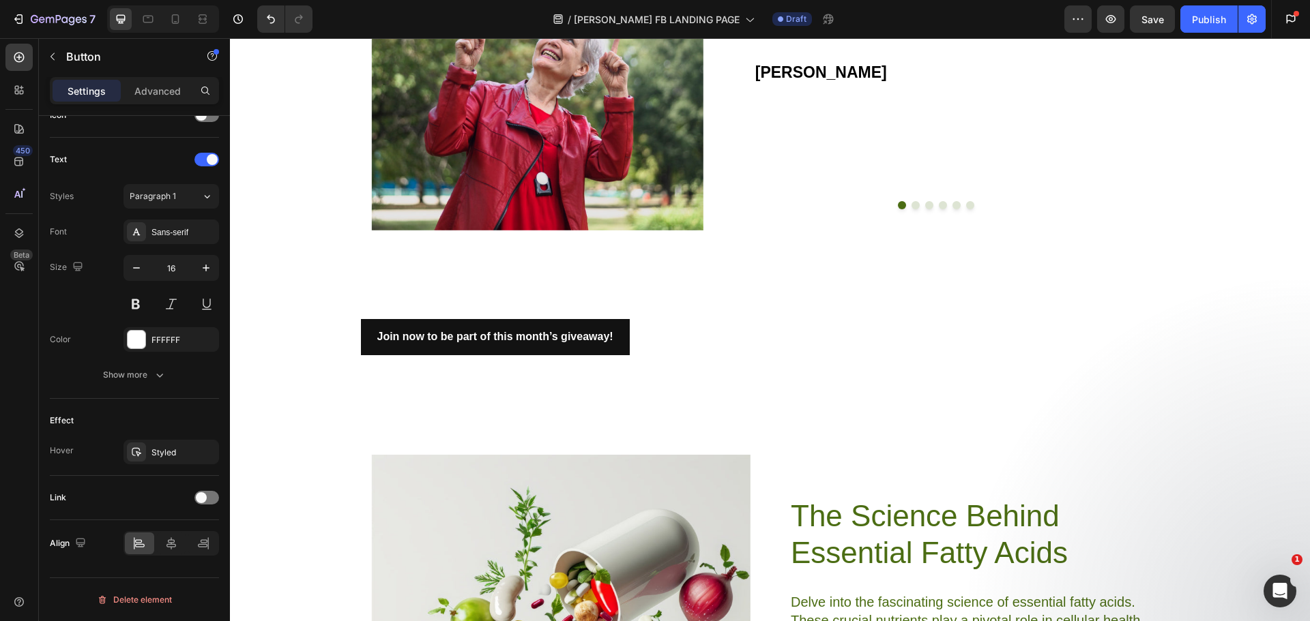
click at [744, 325] on div "Join now to be part of this month’s giveaway! Button 0" at bounding box center [770, 337] width 819 height 36
click at [735, 314] on div "Join now to be part of this month’s giveaway! Button Row Section 7 AI Content W…" at bounding box center [770, 342] width 1080 height 91
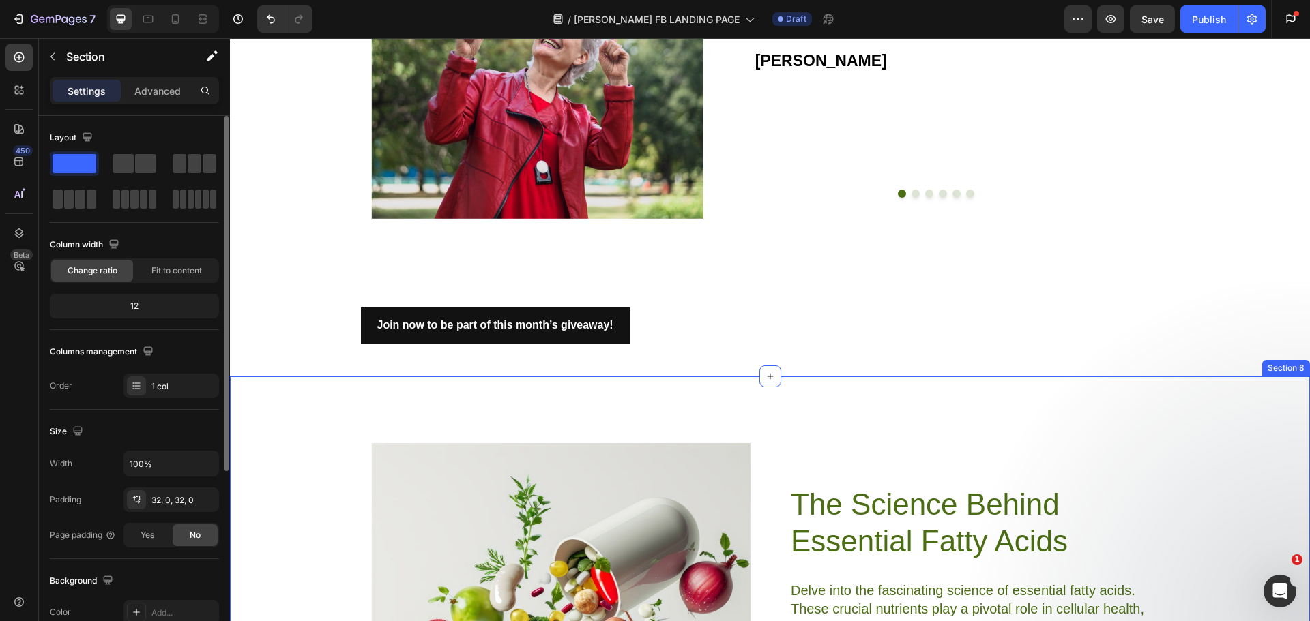
scroll to position [2077, 0]
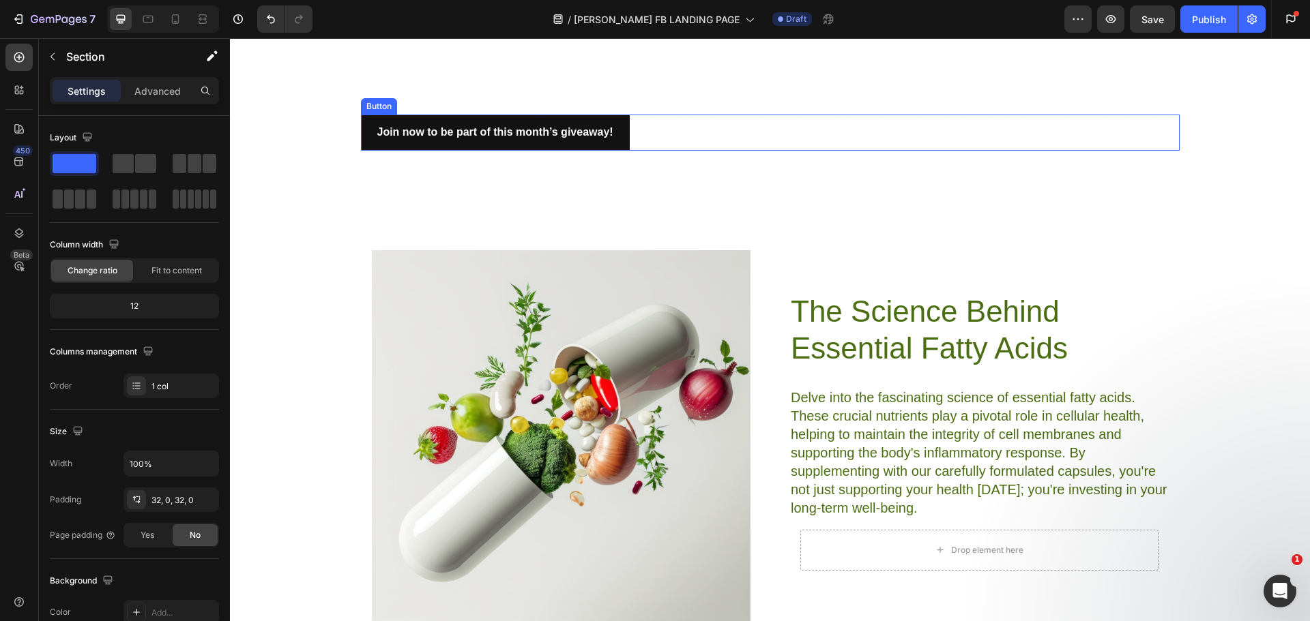
click at [677, 137] on div "Join now to be part of this month’s giveaway! Button" at bounding box center [770, 133] width 819 height 36
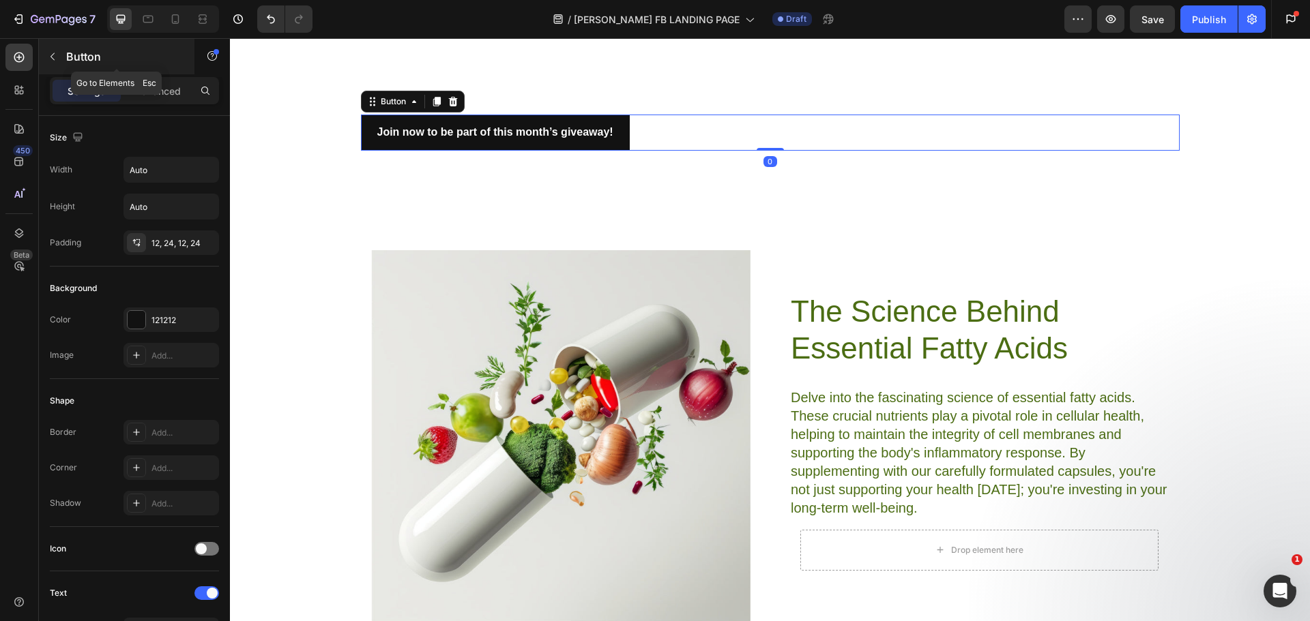
click at [55, 46] on button "button" at bounding box center [53, 57] width 22 height 22
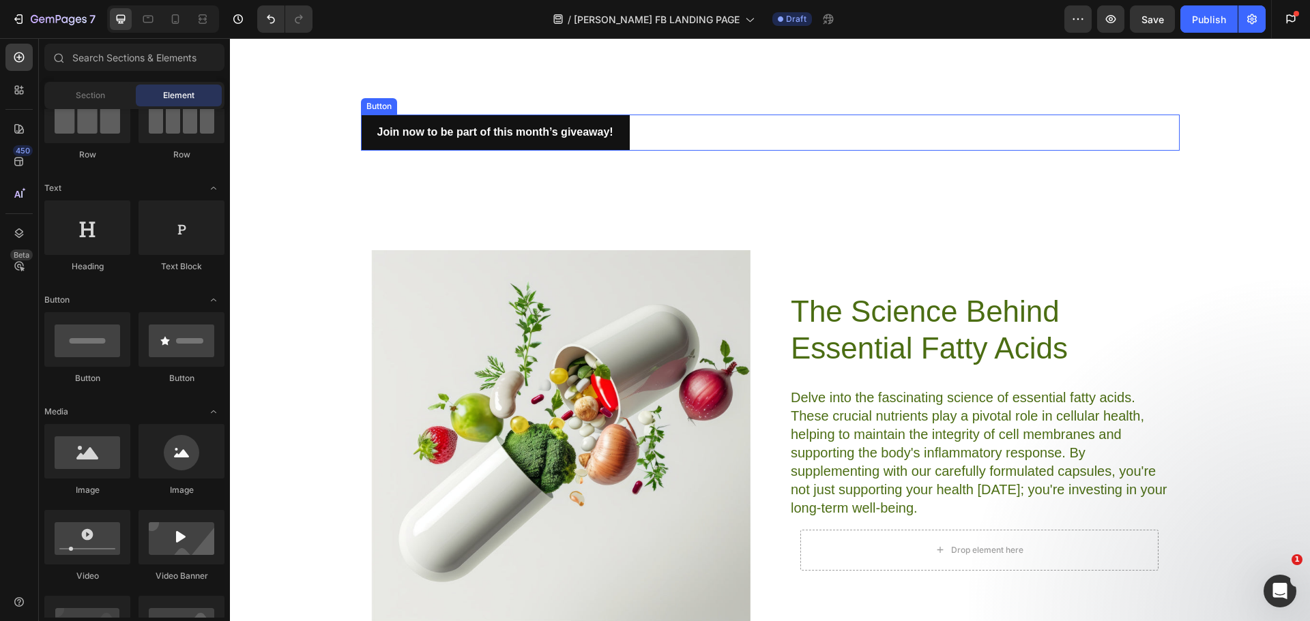
click at [656, 124] on div "Join now to be part of this month’s giveaway! Button" at bounding box center [770, 133] width 819 height 36
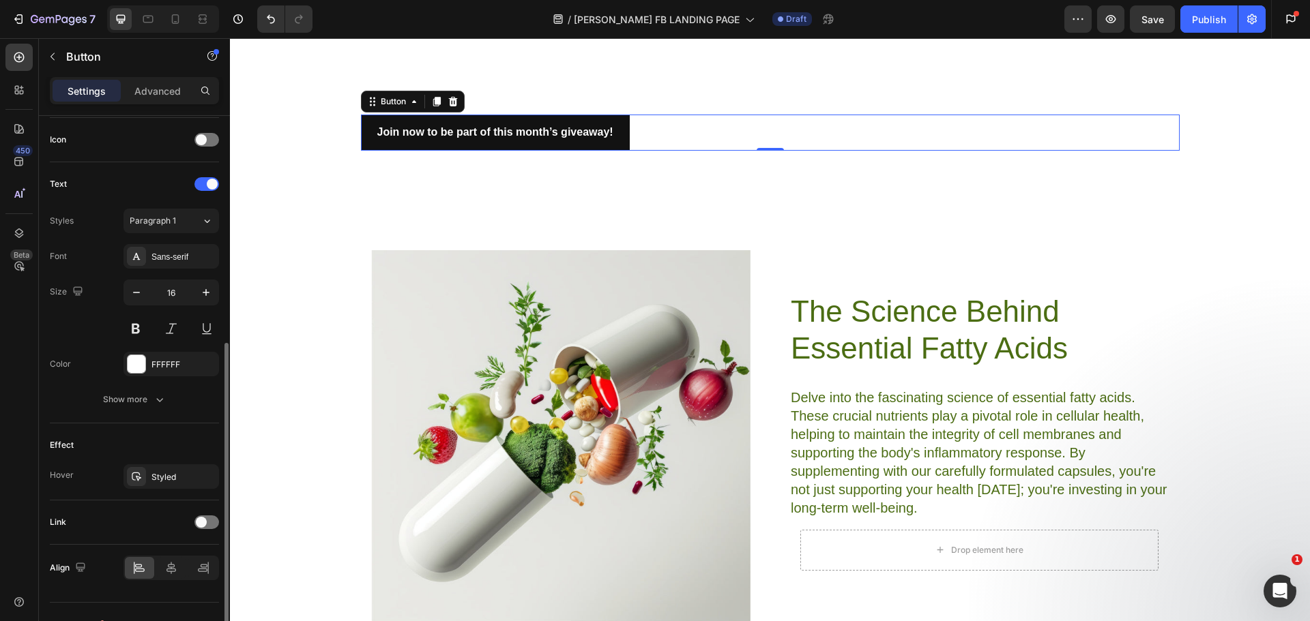
scroll to position [434, 0]
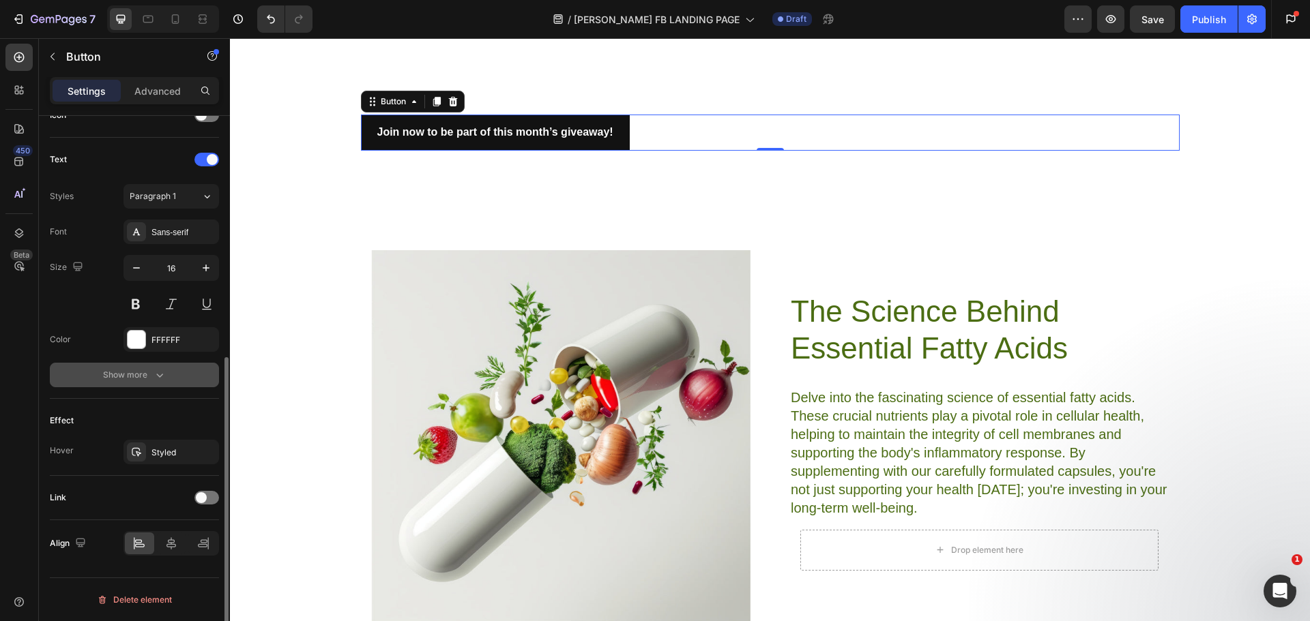
click at [149, 371] on div "Show more" at bounding box center [134, 375] width 63 height 14
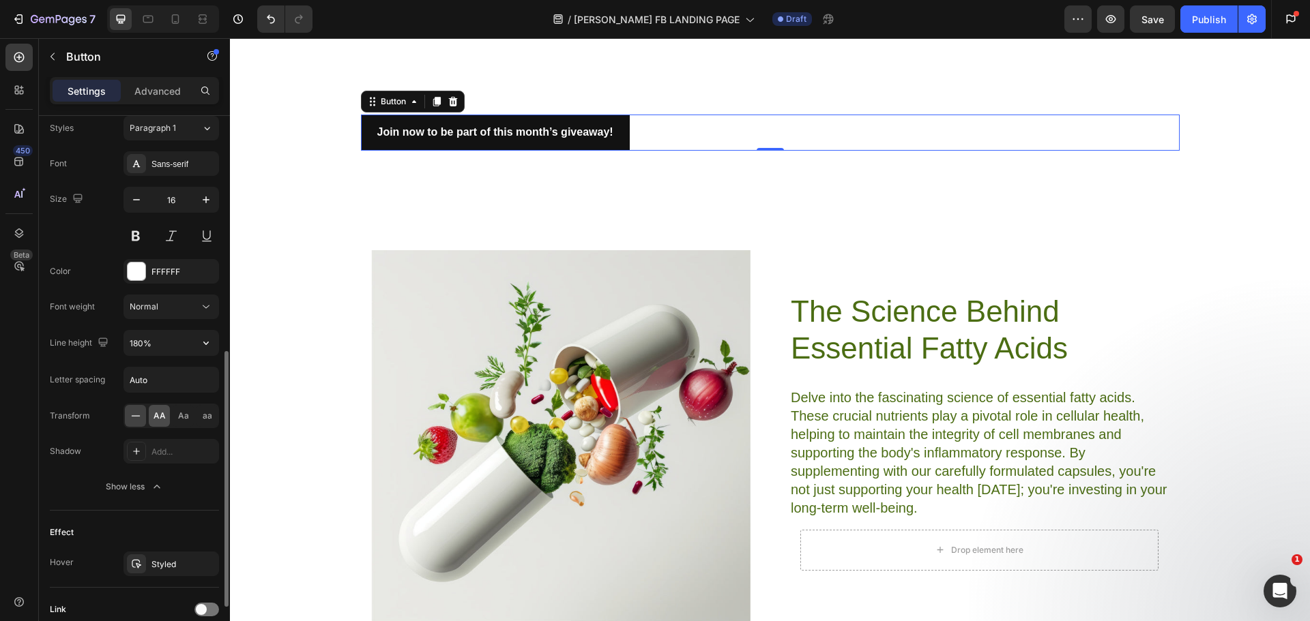
scroll to position [614, 0]
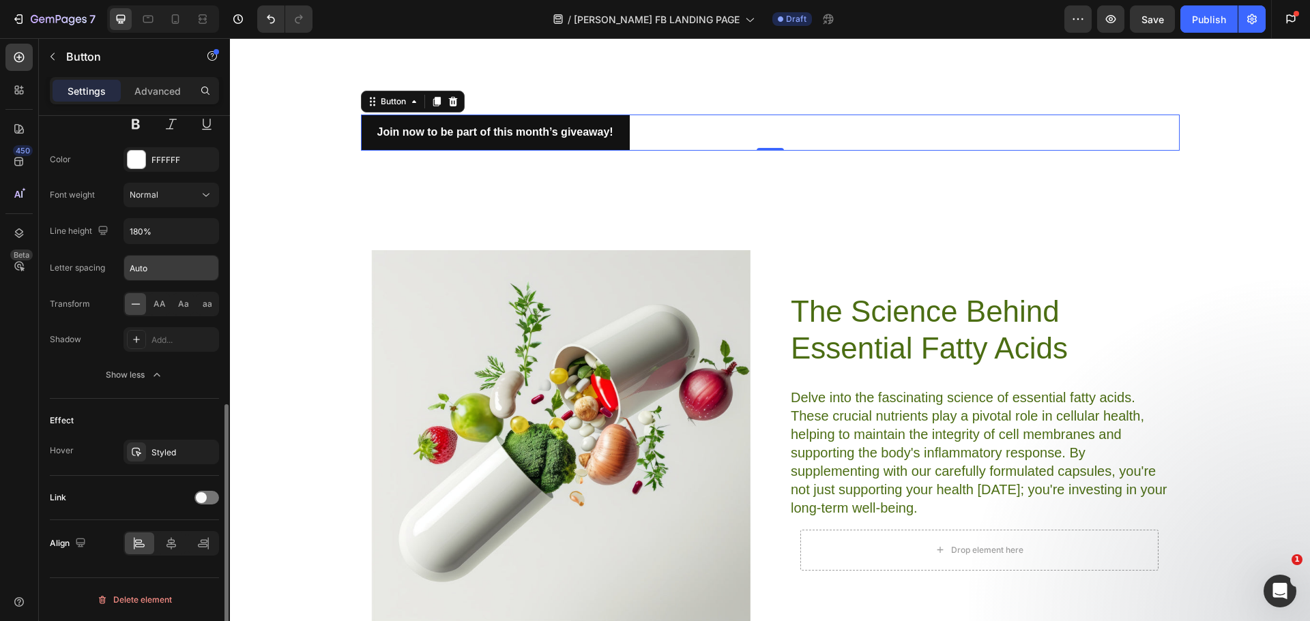
click at [155, 274] on input "Auto" at bounding box center [171, 268] width 94 height 25
click at [83, 259] on div "Letter spacing" at bounding box center [77, 268] width 55 height 22
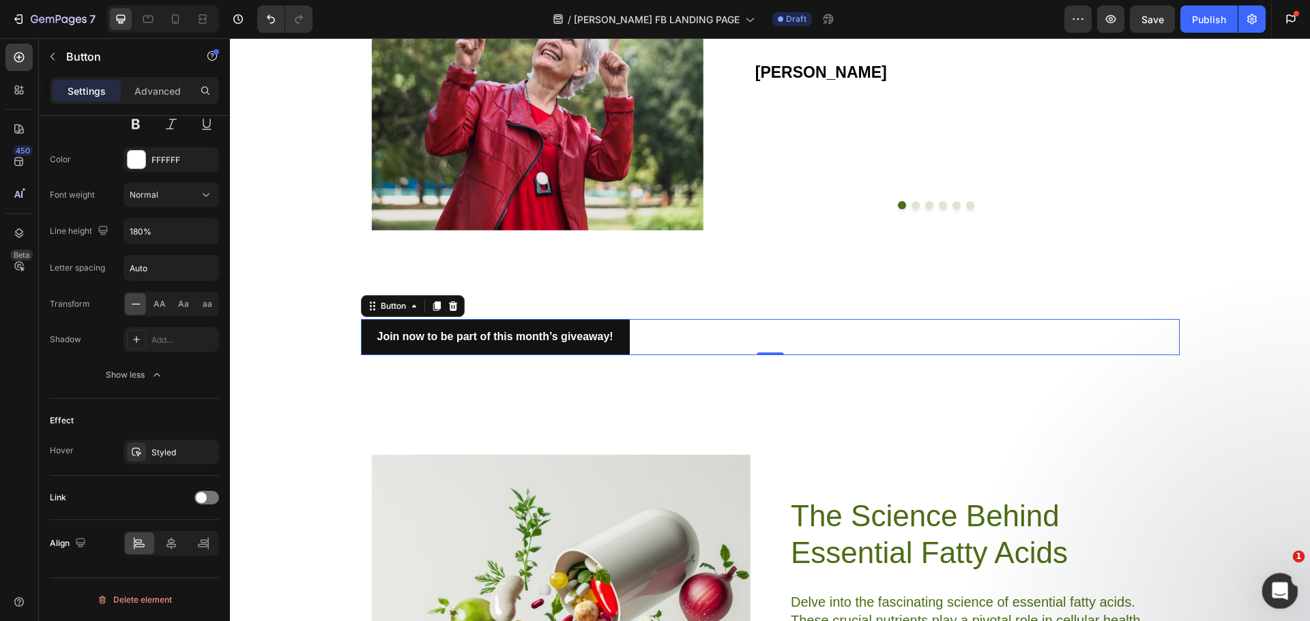
click at [1274, 575] on div "Open Intercom Messenger" at bounding box center [1277, 589] width 45 height 45
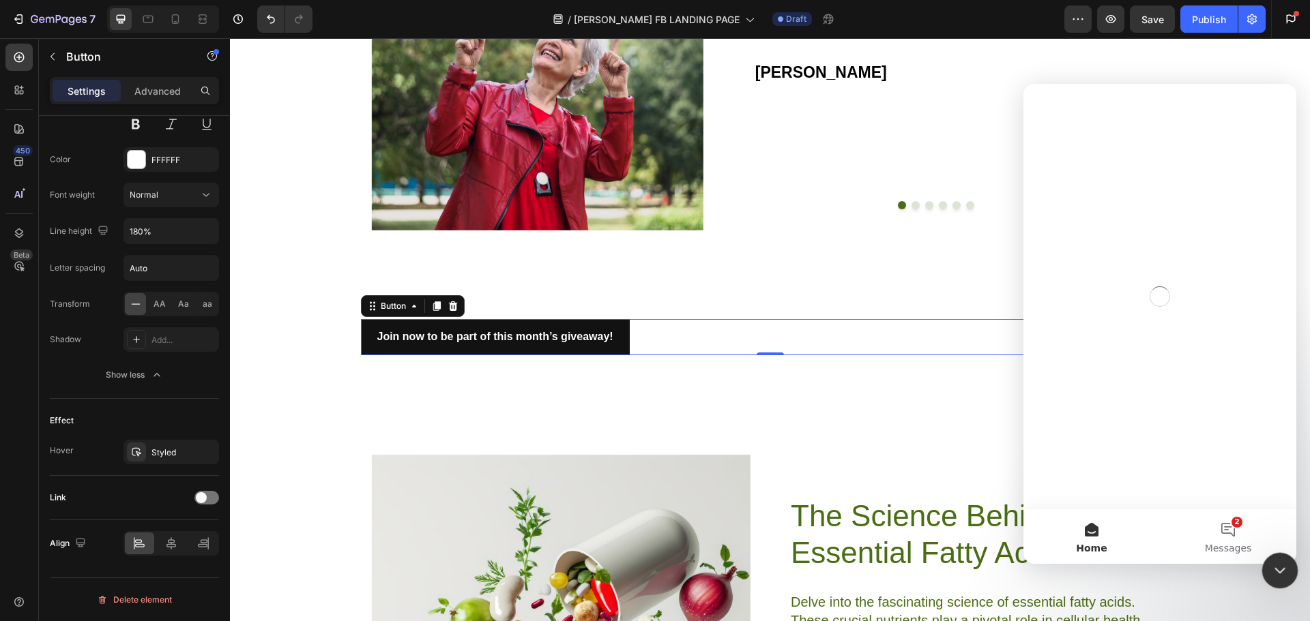
scroll to position [0, 0]
click at [1233, 540] on button "2 Messages" at bounding box center [1228, 537] width 136 height 55
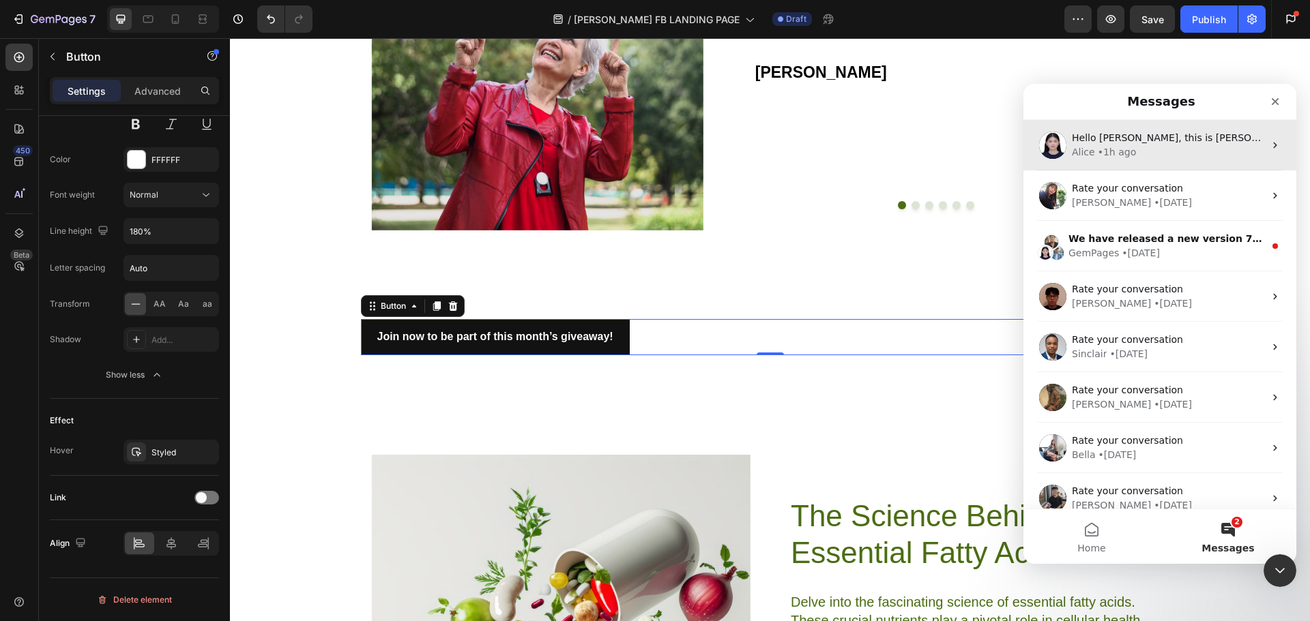
click at [1136, 146] on div "[PERSON_NAME] • 1h ago" at bounding box center [1168, 152] width 192 height 14
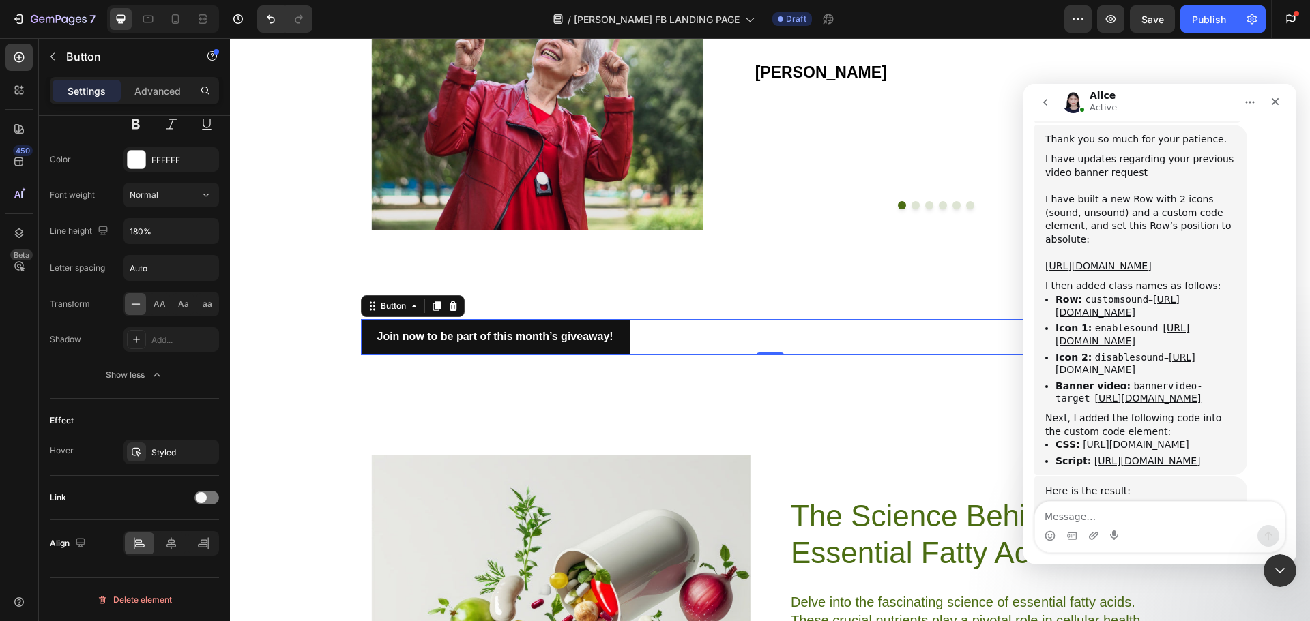
click at [1098, 510] on textarea "Message…" at bounding box center [1160, 513] width 250 height 23
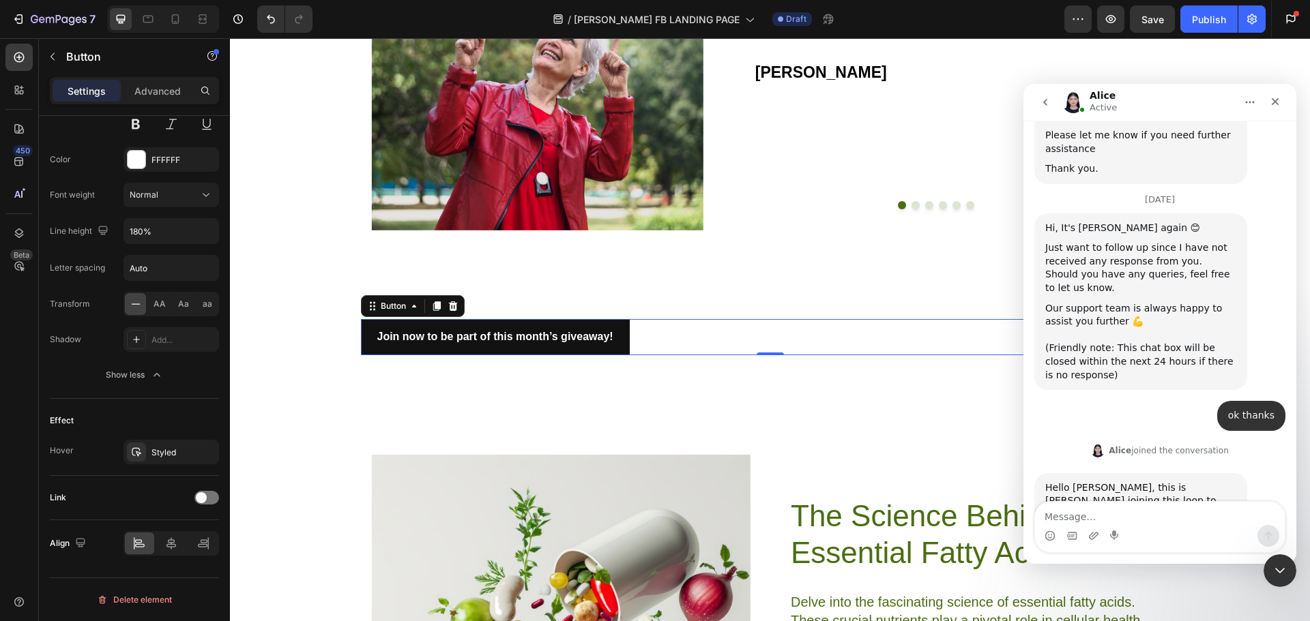
scroll to position [3723, 0]
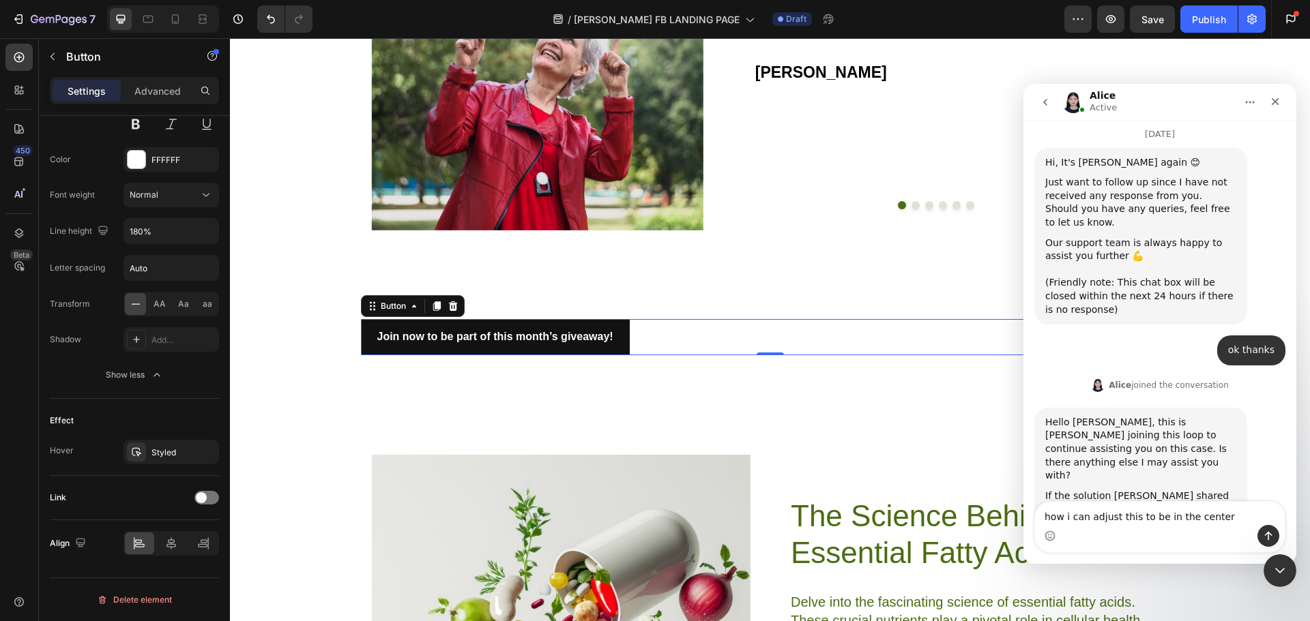
type textarea "how i can adjust this to be in the center?"
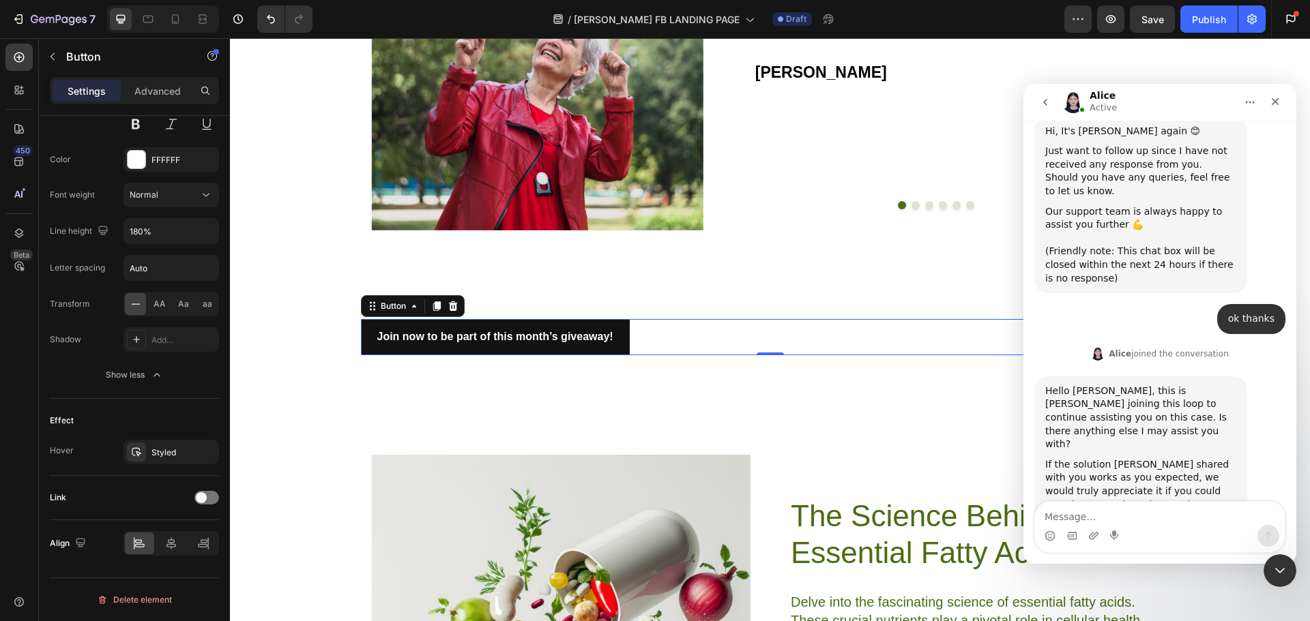
click at [675, 325] on div "Join now to be part of this month’s giveaway! Button 0" at bounding box center [770, 337] width 819 height 36
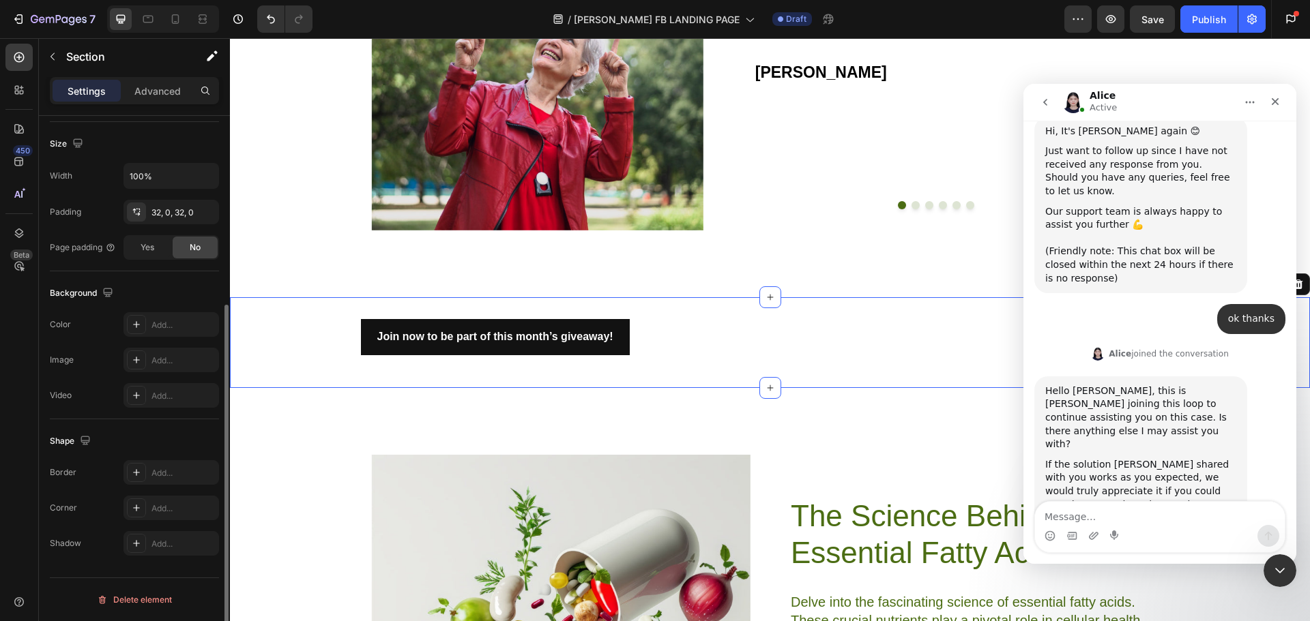
click at [684, 299] on div "Join now to be part of this month’s giveaway! Button Row Section 7 AI Content W…" at bounding box center [770, 342] width 1080 height 91
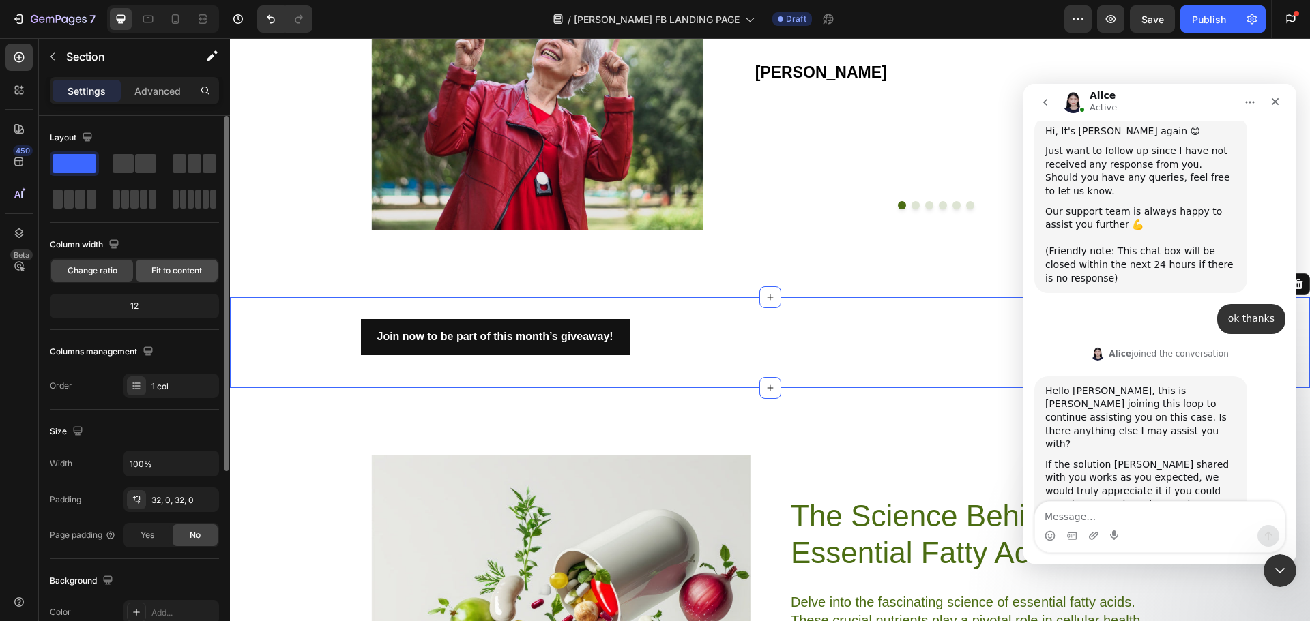
click at [201, 274] on span "Fit to content" at bounding box center [176, 271] width 50 height 12
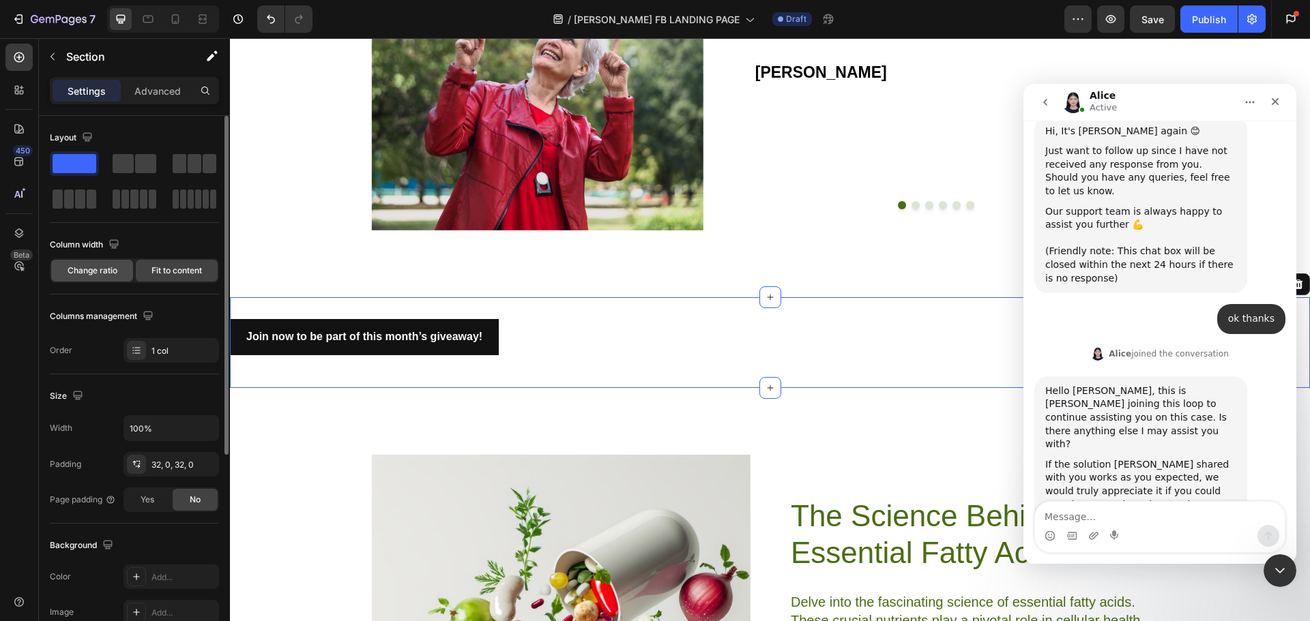
click at [115, 274] on span "Change ratio" at bounding box center [93, 271] width 50 height 12
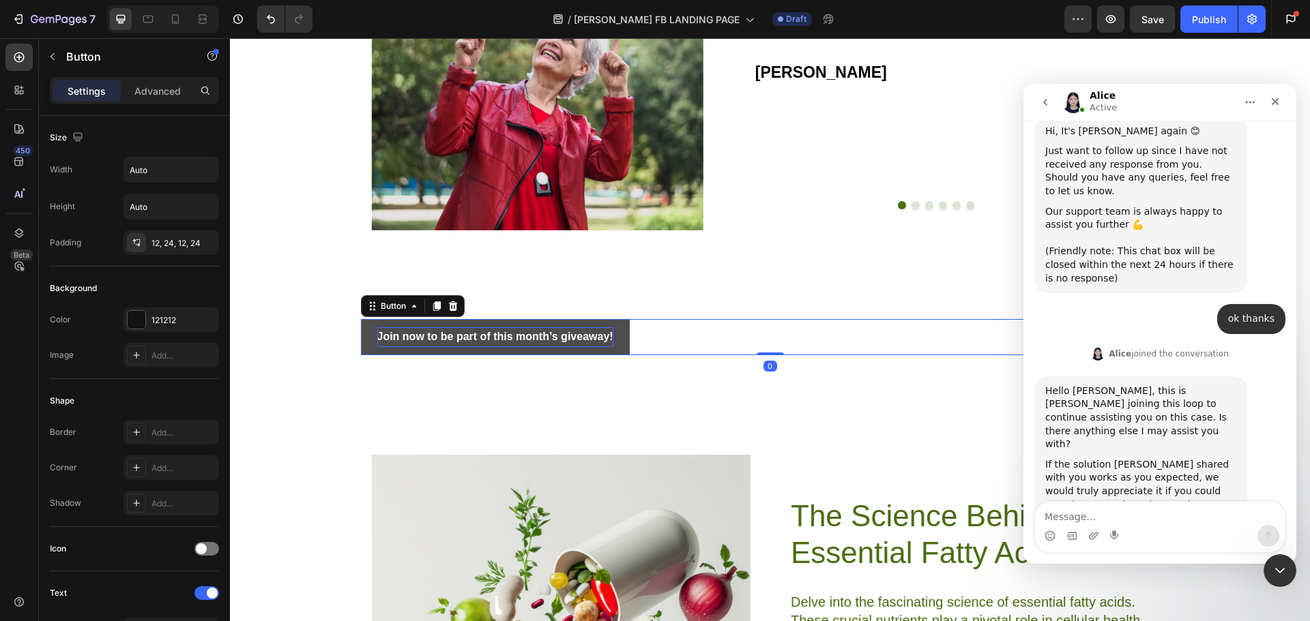
click at [439, 335] on strong "Join now to be part of this month’s giveaway!" at bounding box center [495, 337] width 236 height 12
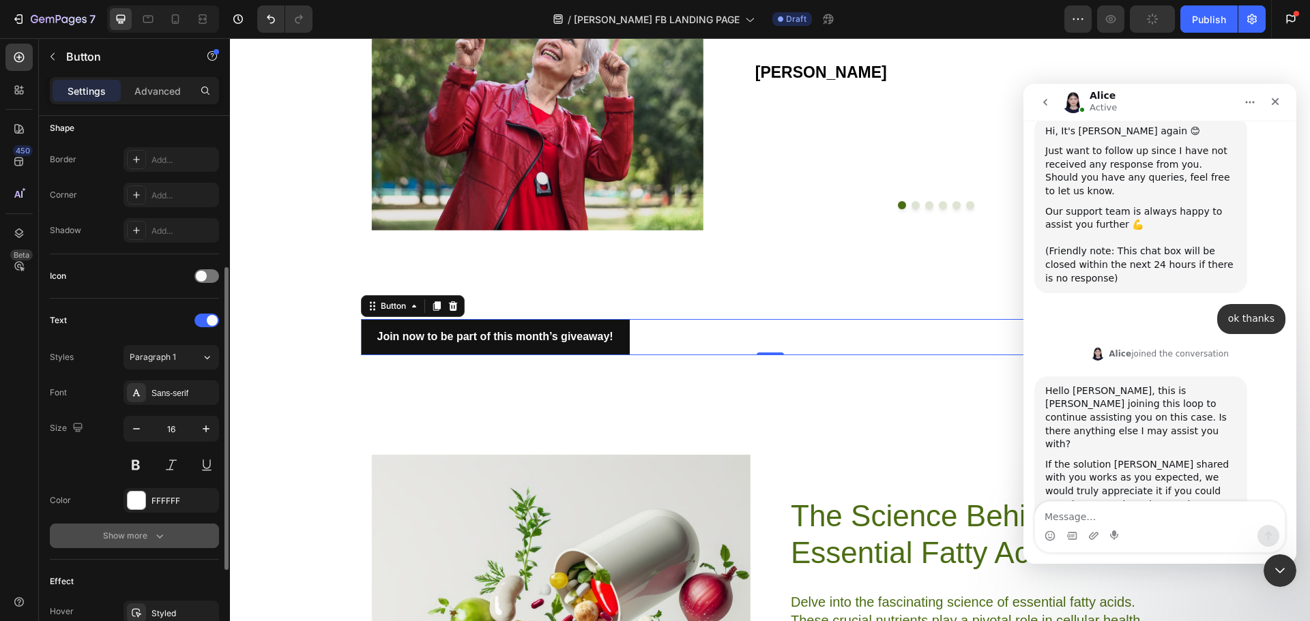
scroll to position [434, 0]
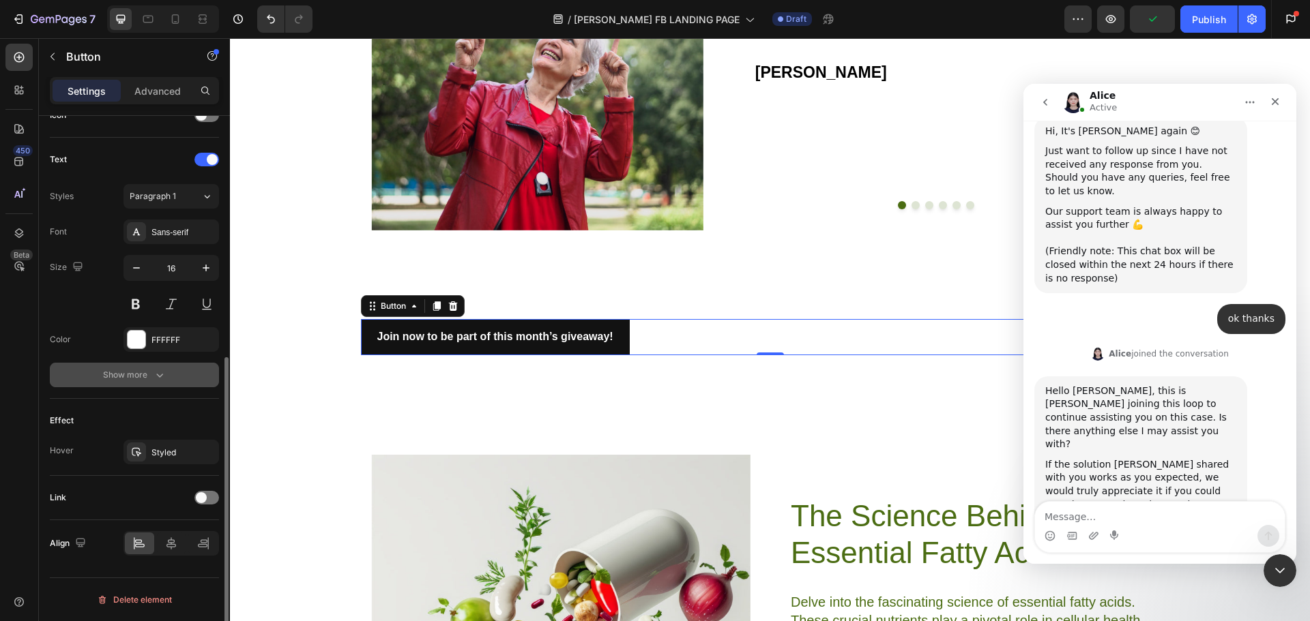
click at [158, 373] on icon "button" at bounding box center [160, 375] width 14 height 14
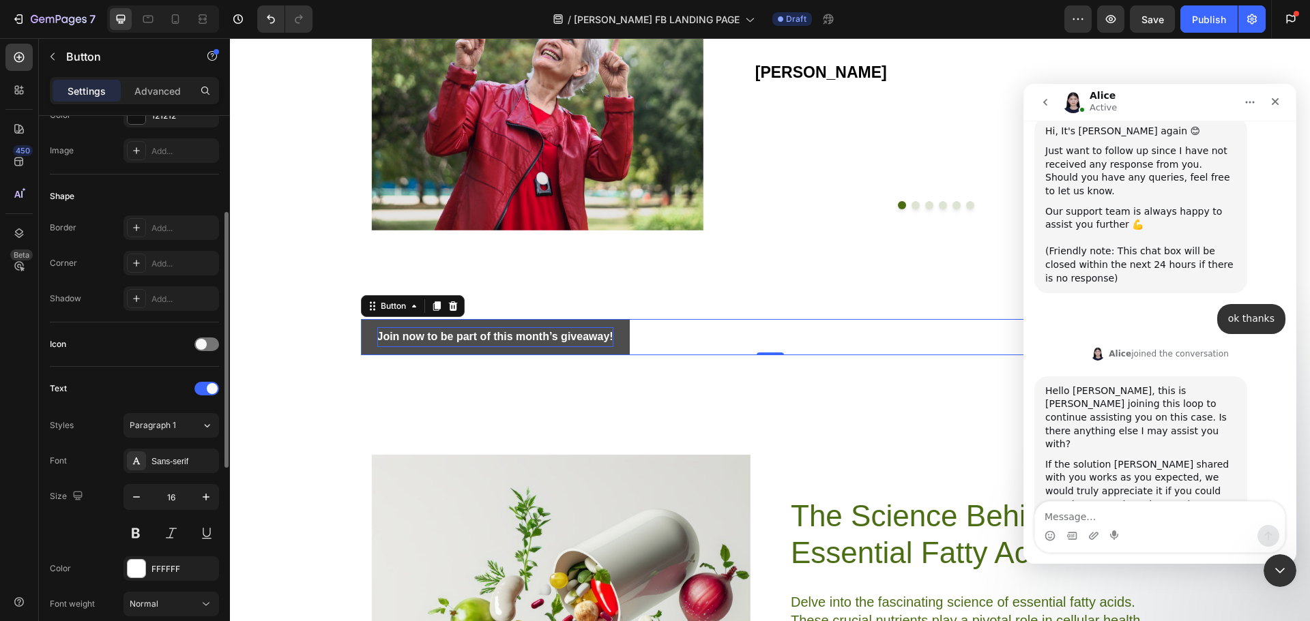
click at [475, 339] on strong "Join now to be part of this month’s giveaway!" at bounding box center [495, 337] width 236 height 12
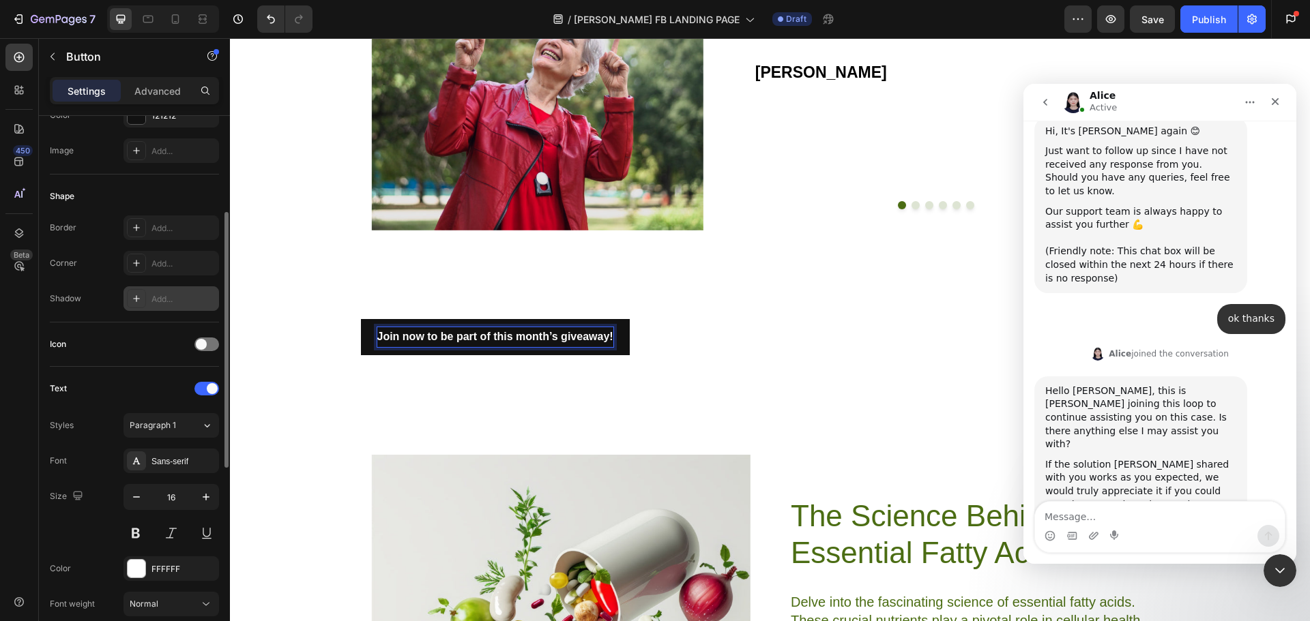
scroll to position [0, 0]
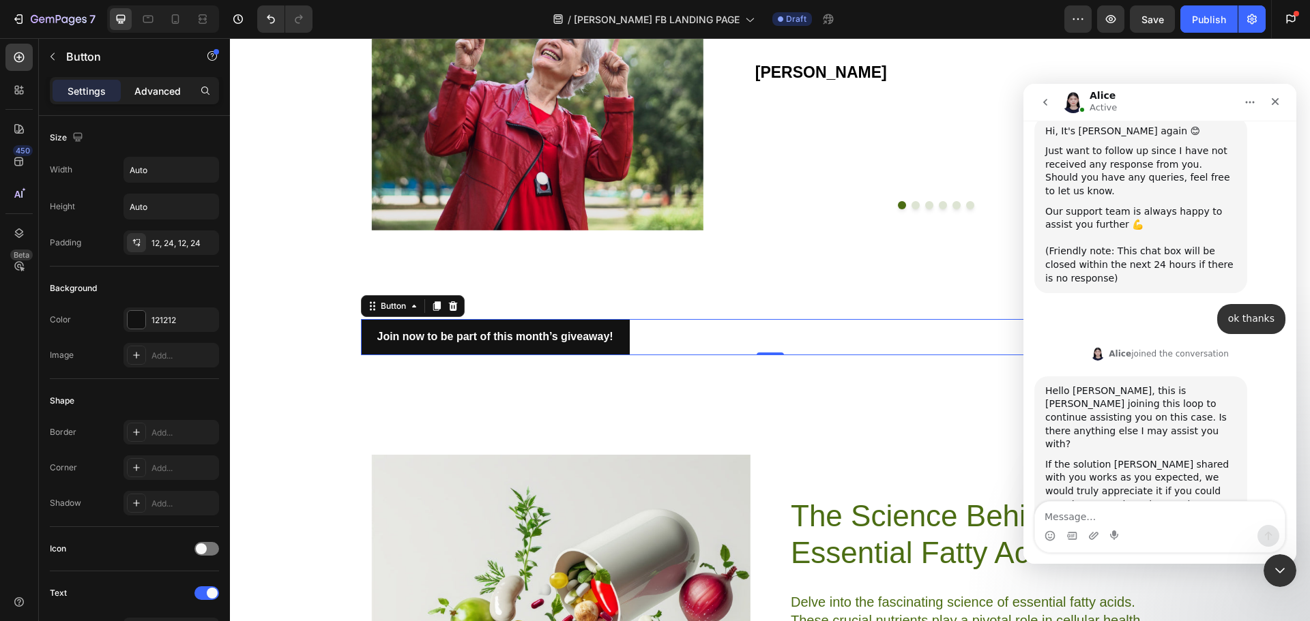
click at [161, 86] on p "Advanced" at bounding box center [157, 91] width 46 height 14
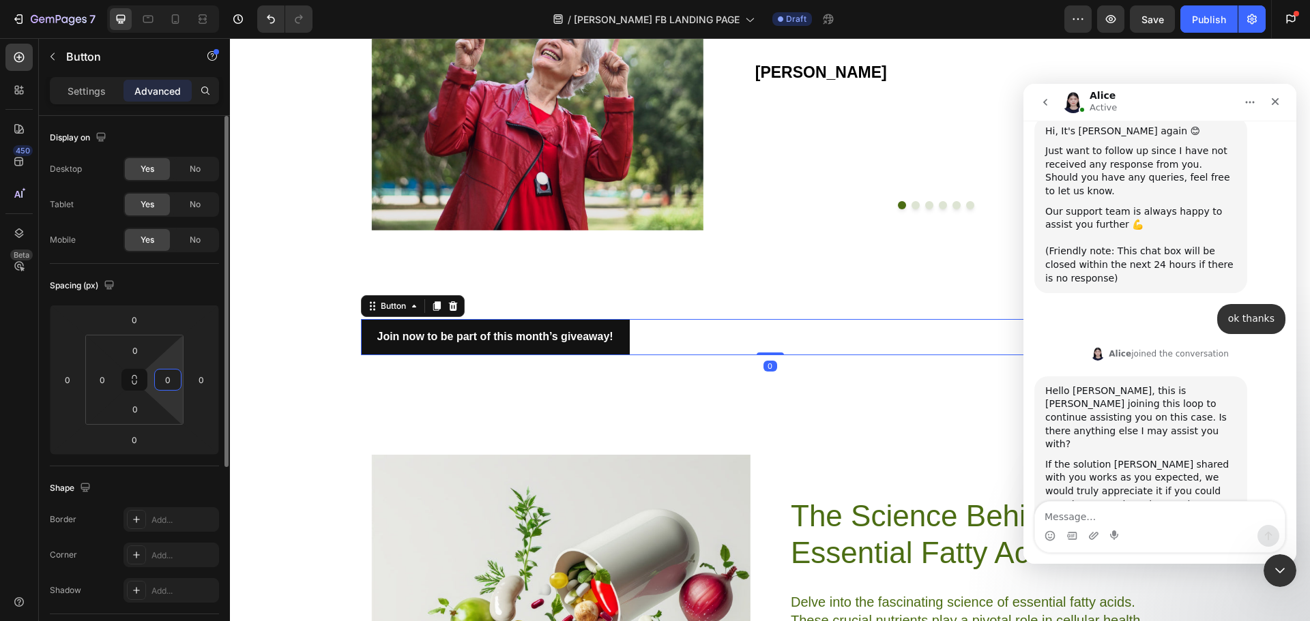
click at [167, 381] on input "0" at bounding box center [168, 380] width 20 height 20
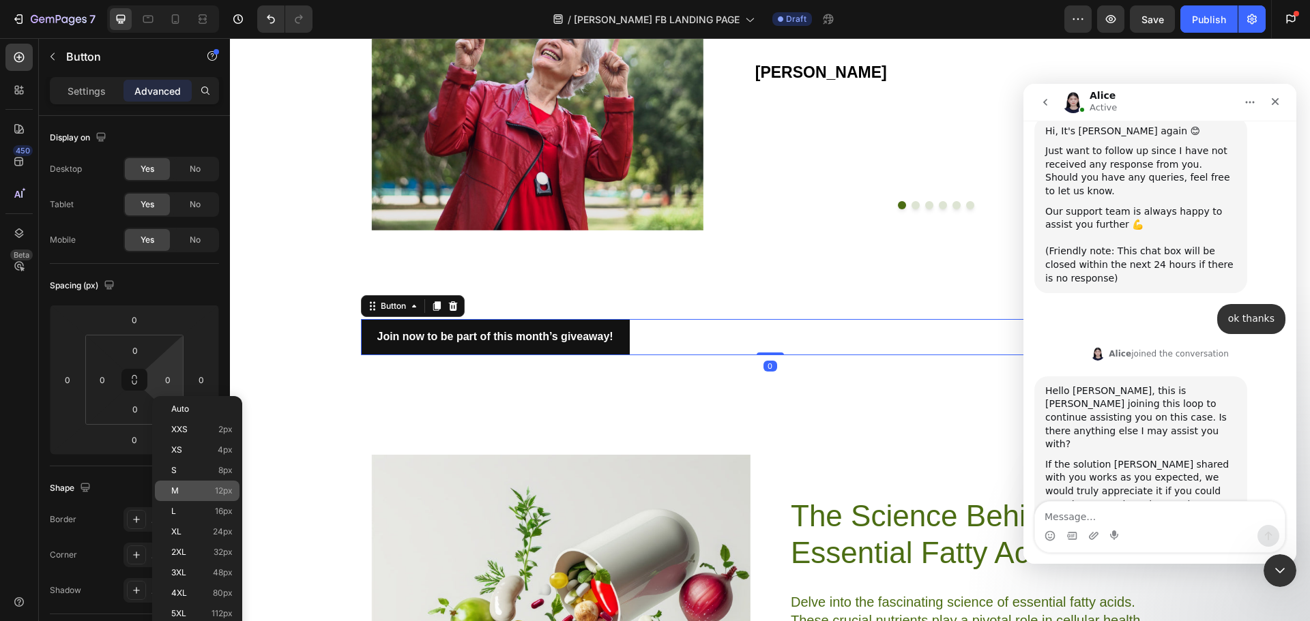
click at [194, 488] on p "M 12px" at bounding box center [201, 491] width 61 height 10
type input "12"
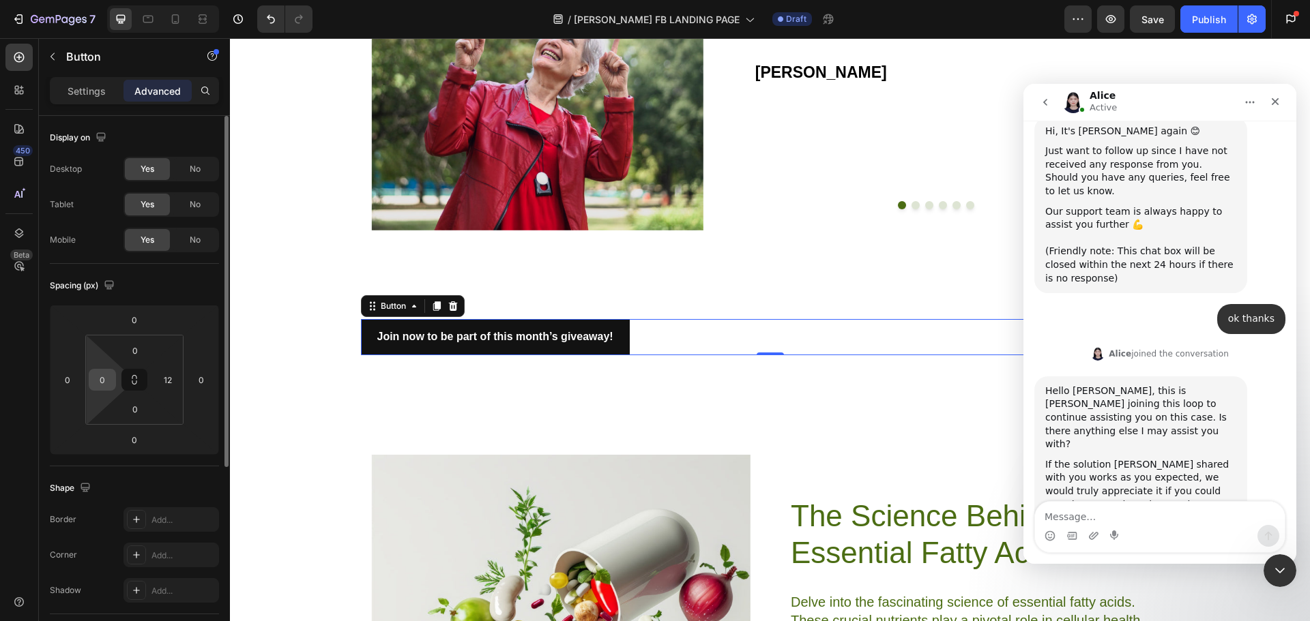
click at [102, 379] on input "0" at bounding box center [102, 380] width 20 height 20
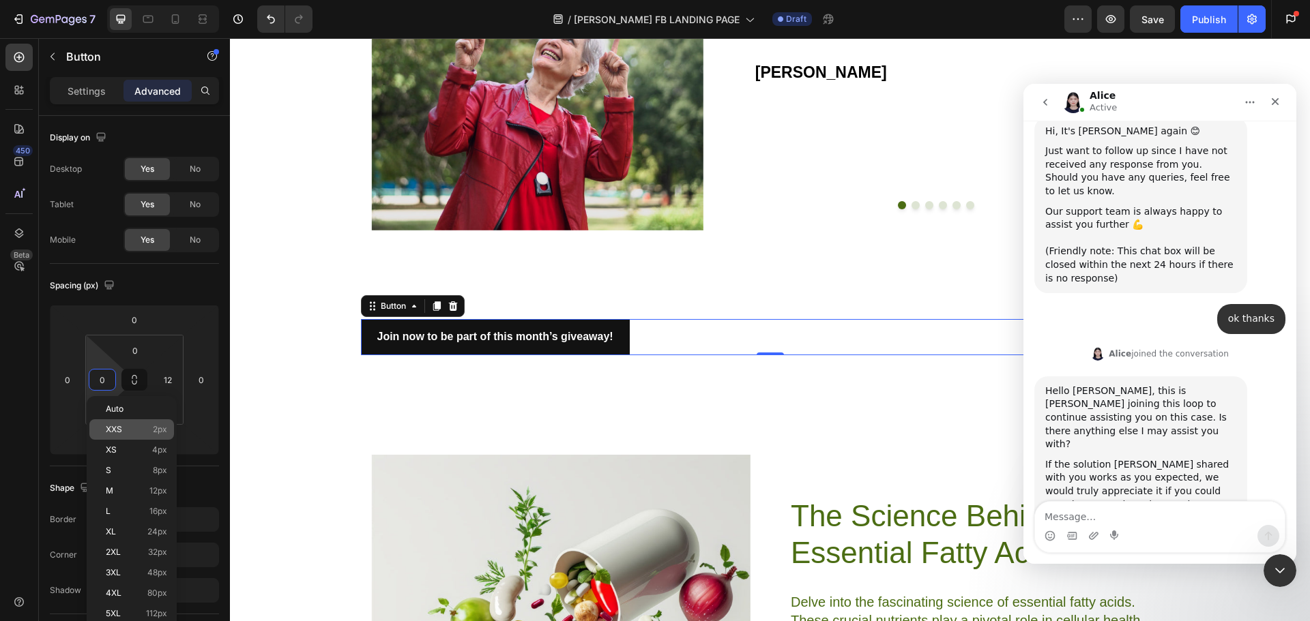
click at [117, 432] on span "XXS" at bounding box center [114, 430] width 16 height 10
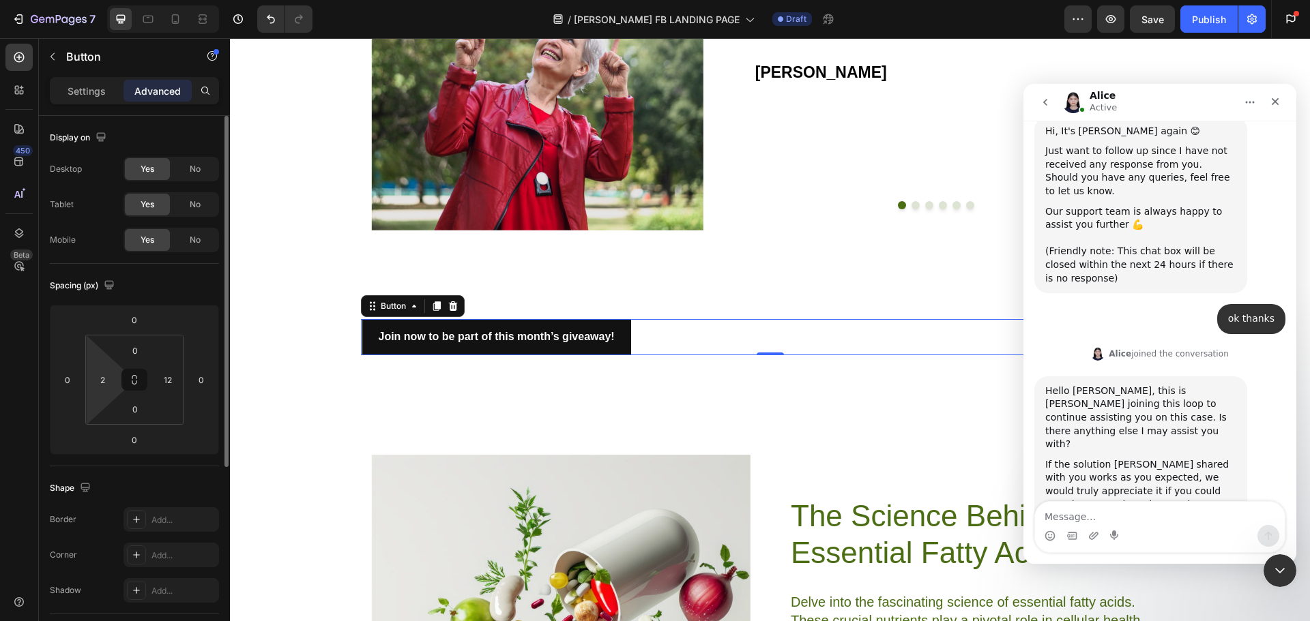
click at [102, 0] on html "7 Version history / [PERSON_NAME] FB LANDING PAGE Draft Preview Save Publish Ge…" at bounding box center [655, 0] width 1310 height 0
type input "10"
click at [162, 383] on input "12" at bounding box center [168, 380] width 20 height 20
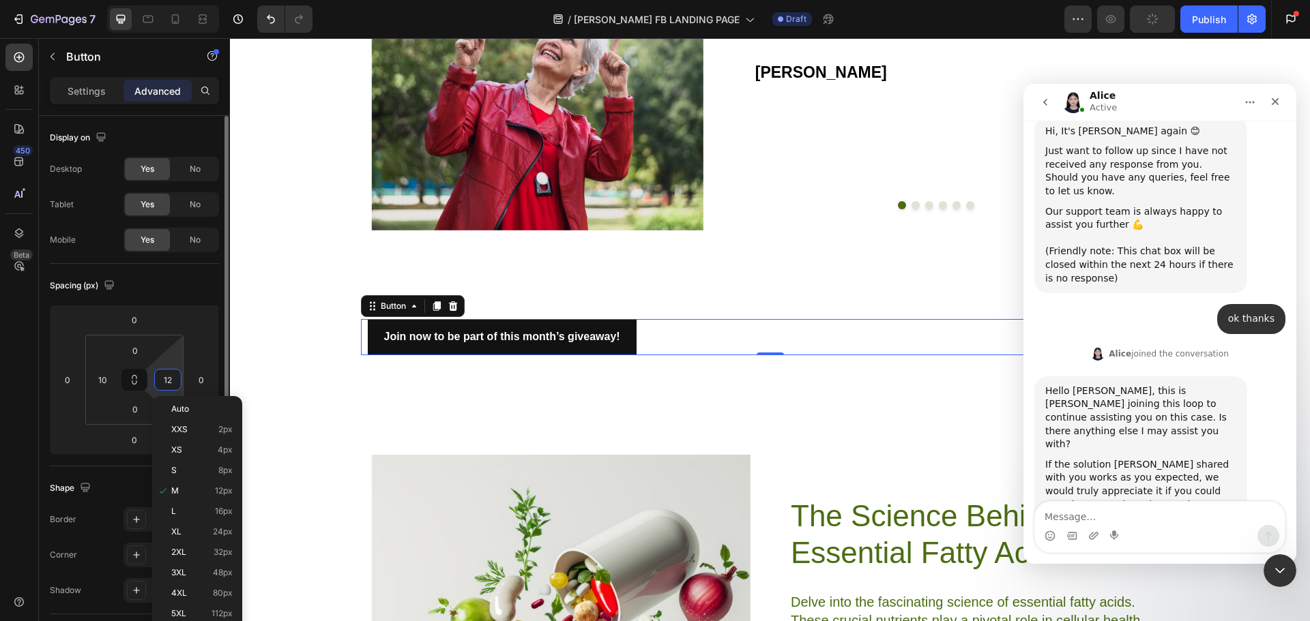
click at [162, 383] on input "12" at bounding box center [168, 380] width 20 height 20
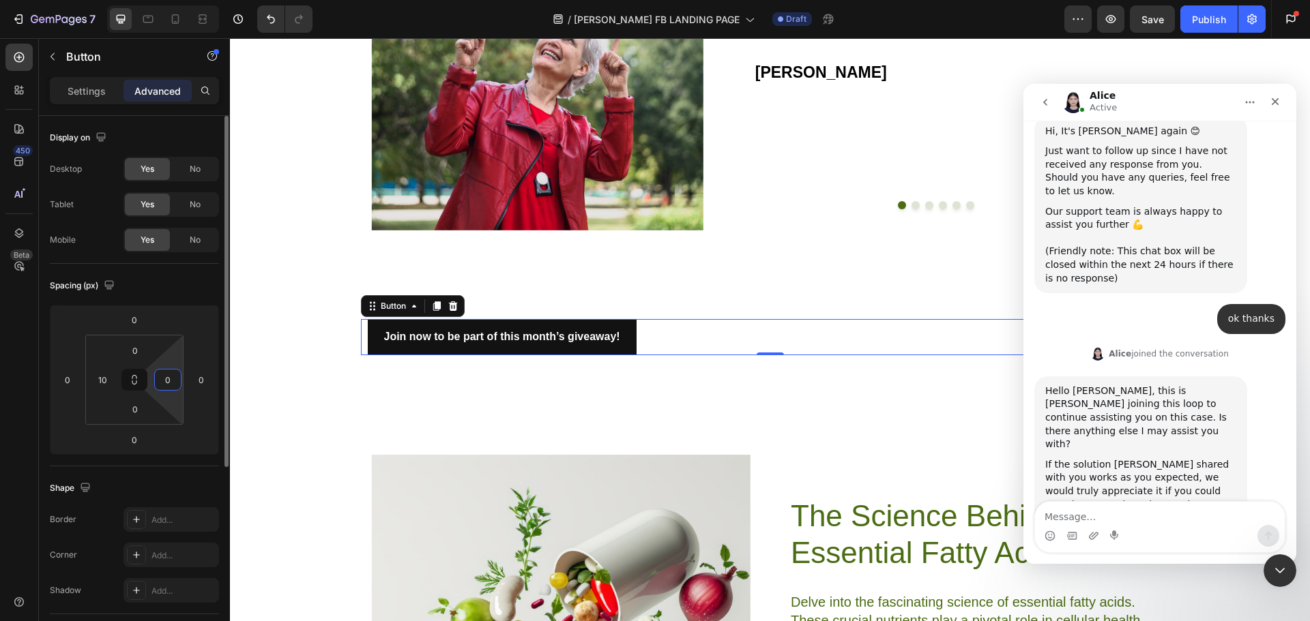
type input "0"
click at [185, 289] on div "Spacing (px)" at bounding box center [134, 286] width 169 height 22
click at [109, 383] on input "10" at bounding box center [102, 380] width 20 height 20
click at [96, 381] on input "50" at bounding box center [102, 380] width 20 height 20
click at [97, 380] on input "50" at bounding box center [102, 380] width 20 height 20
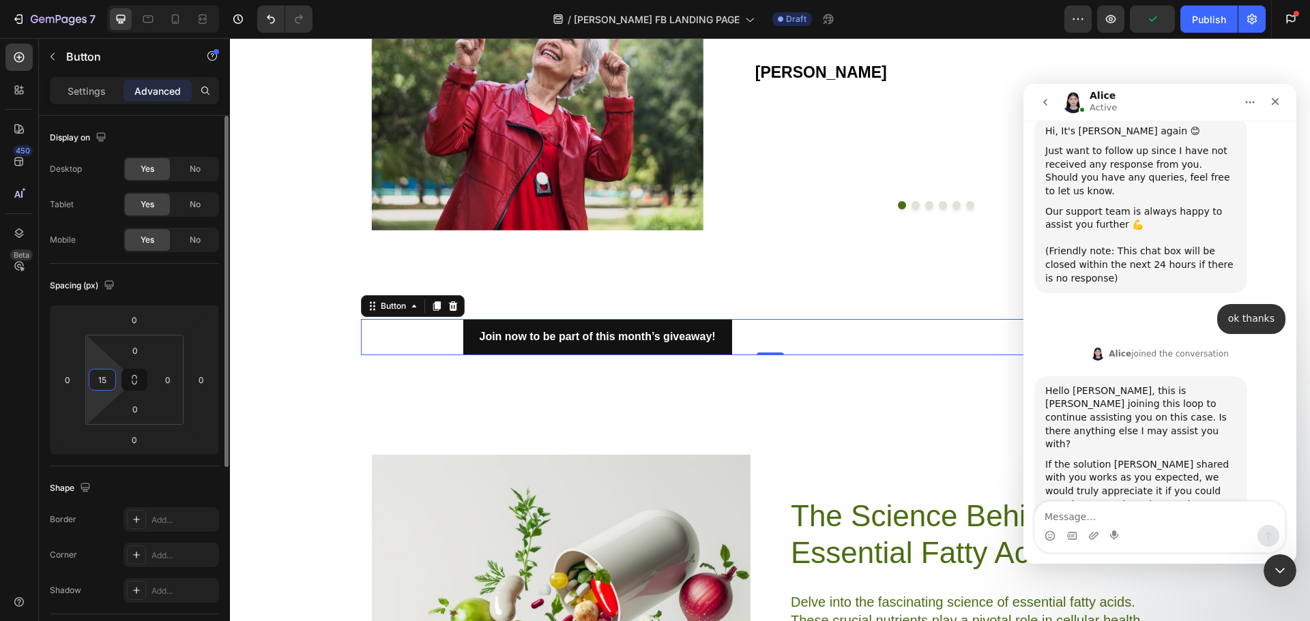
type input "1"
click at [98, 380] on input "200" at bounding box center [102, 380] width 20 height 20
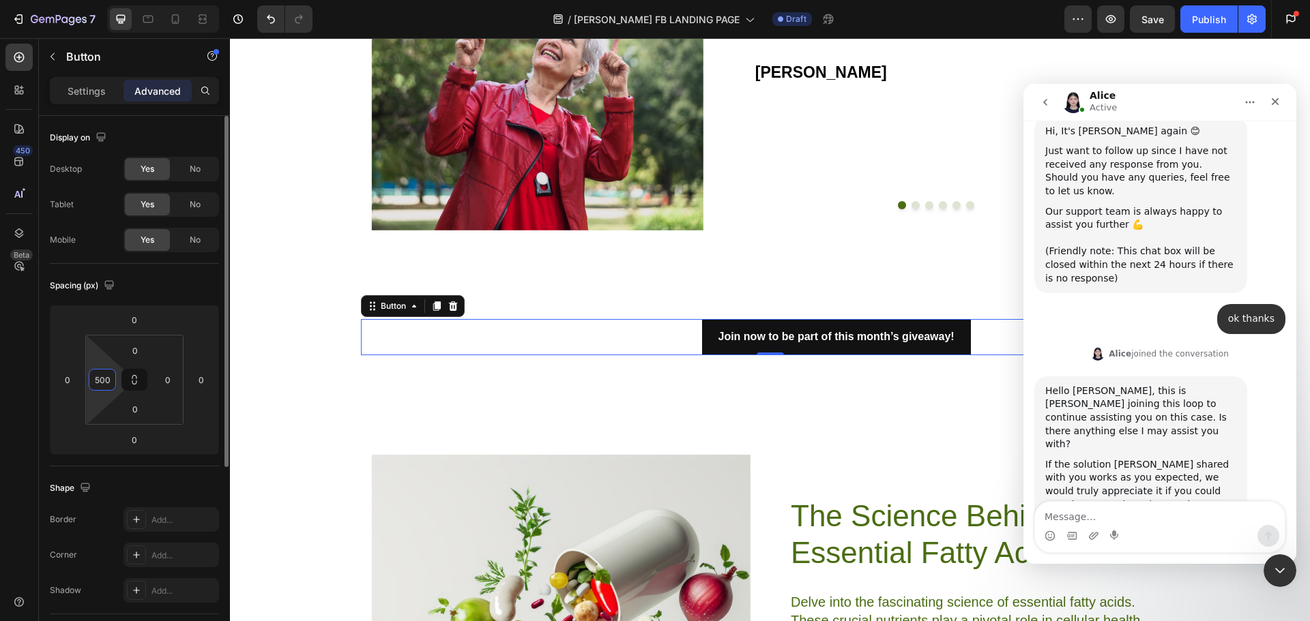
type input "500"
click at [212, 276] on div "Spacing (px)" at bounding box center [134, 286] width 169 height 22
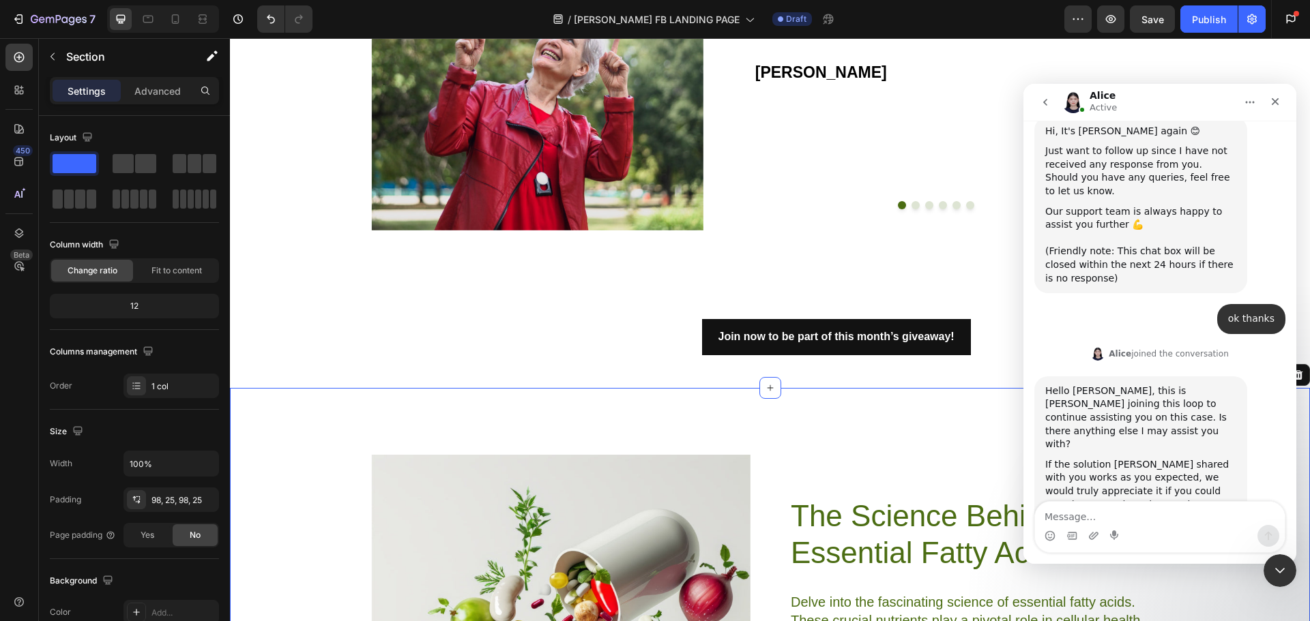
click at [1274, 558] on div "Close Intercom Messenger" at bounding box center [1277, 569] width 33 height 33
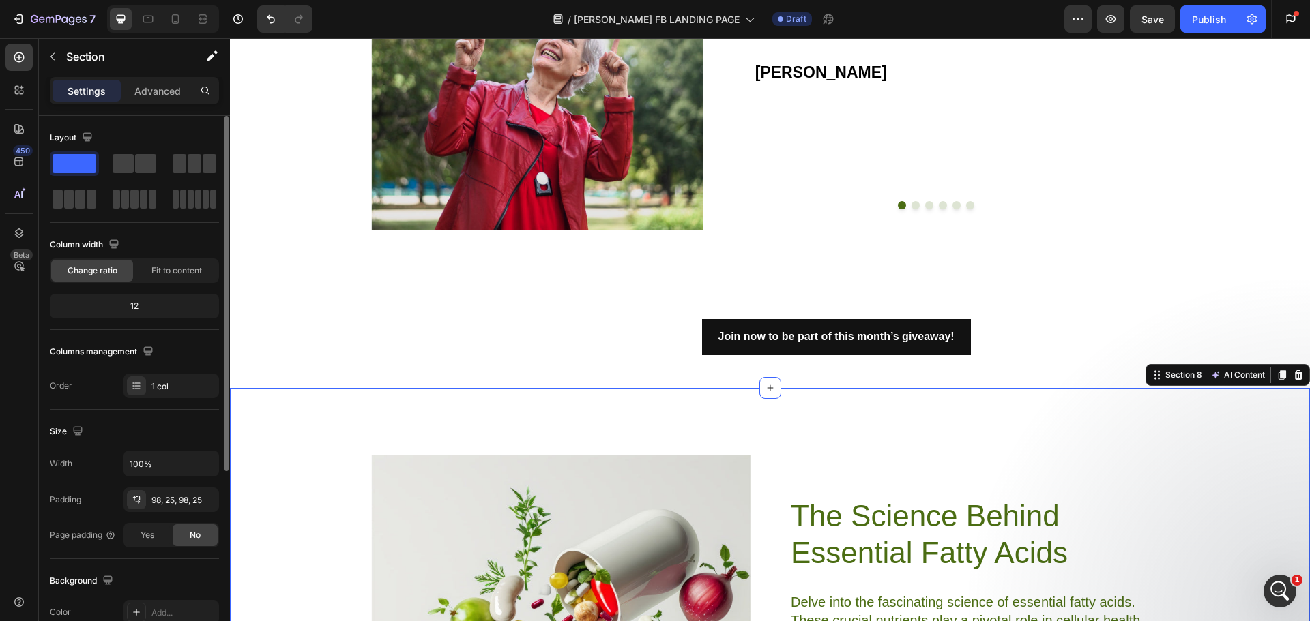
scroll to position [3754, 0]
click at [645, 338] on div "Join now to be part of this month’s giveaway! Button" at bounding box center [770, 337] width 819 height 36
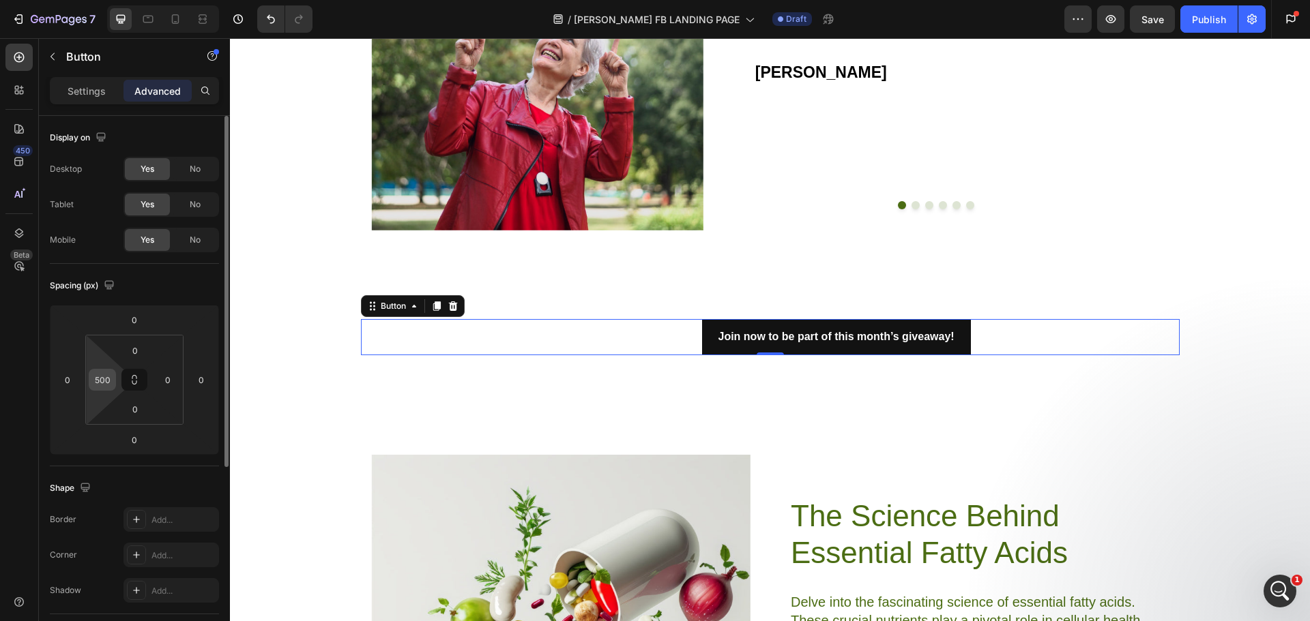
click at [100, 375] on input "500" at bounding box center [102, 380] width 20 height 20
click at [99, 377] on input "500" at bounding box center [102, 380] width 20 height 20
type input "400"
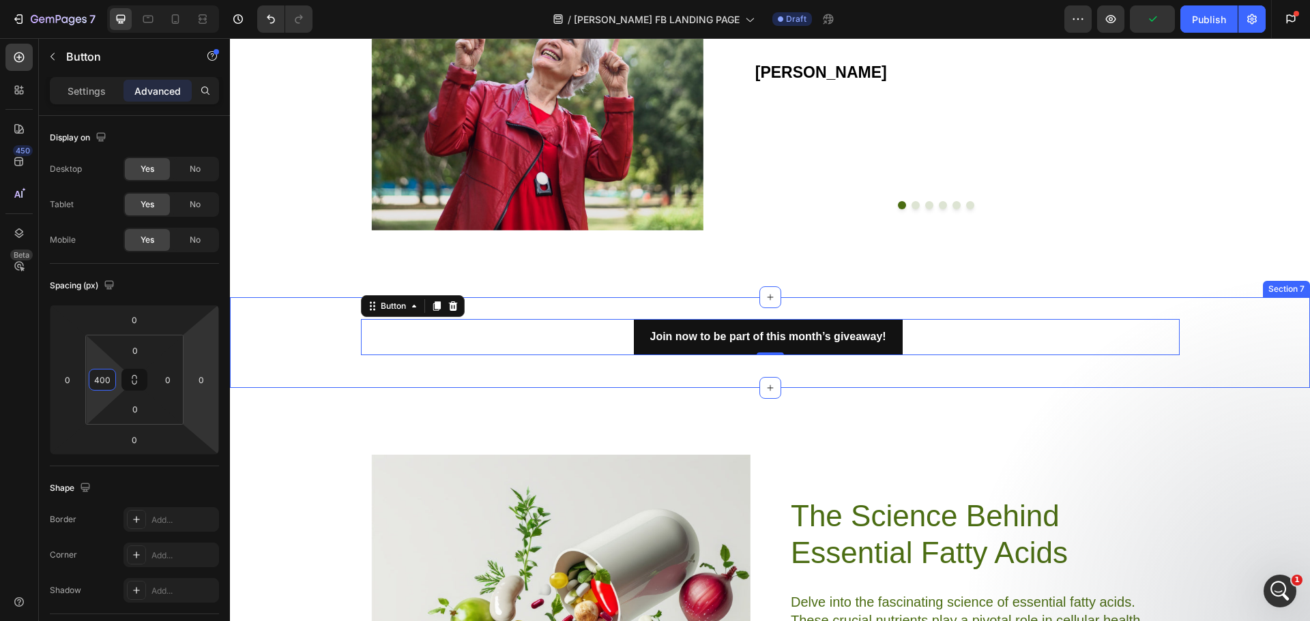
click at [1204, 367] on div "Join now to be part of this month’s giveaway! Button 0 Row Section 7" at bounding box center [770, 342] width 1080 height 91
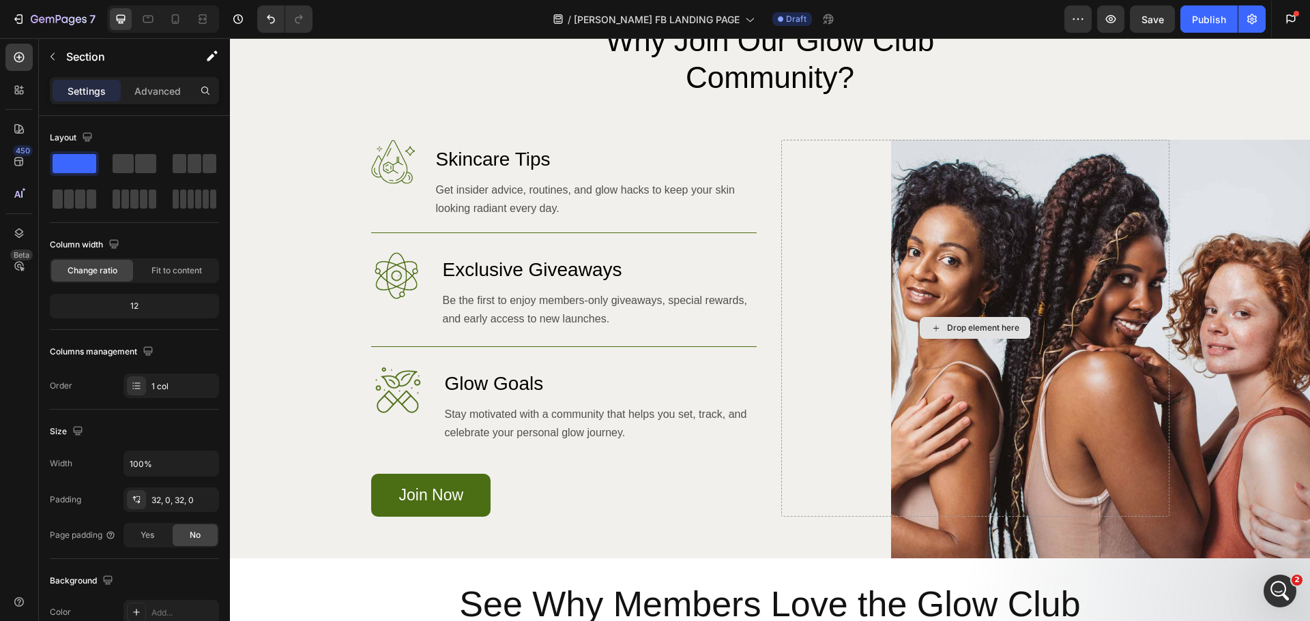
scroll to position [1258, 0]
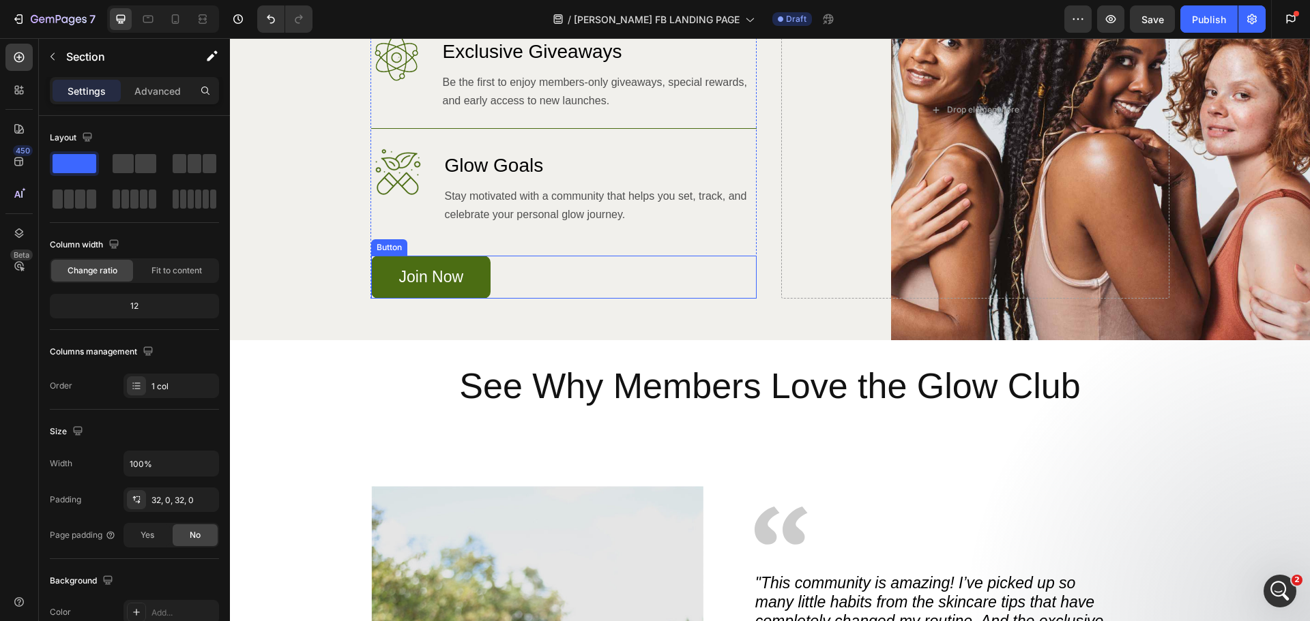
click at [477, 269] on link "Join Now" at bounding box center [431, 277] width 120 height 43
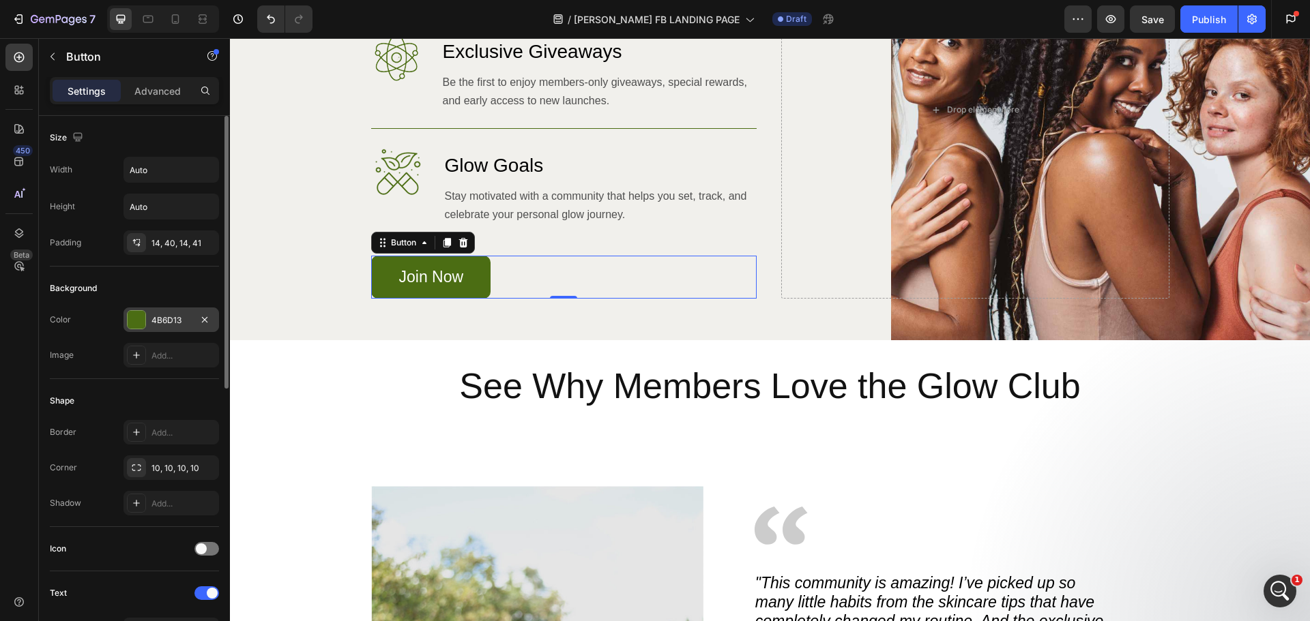
click at [128, 323] on div at bounding box center [137, 320] width 18 height 18
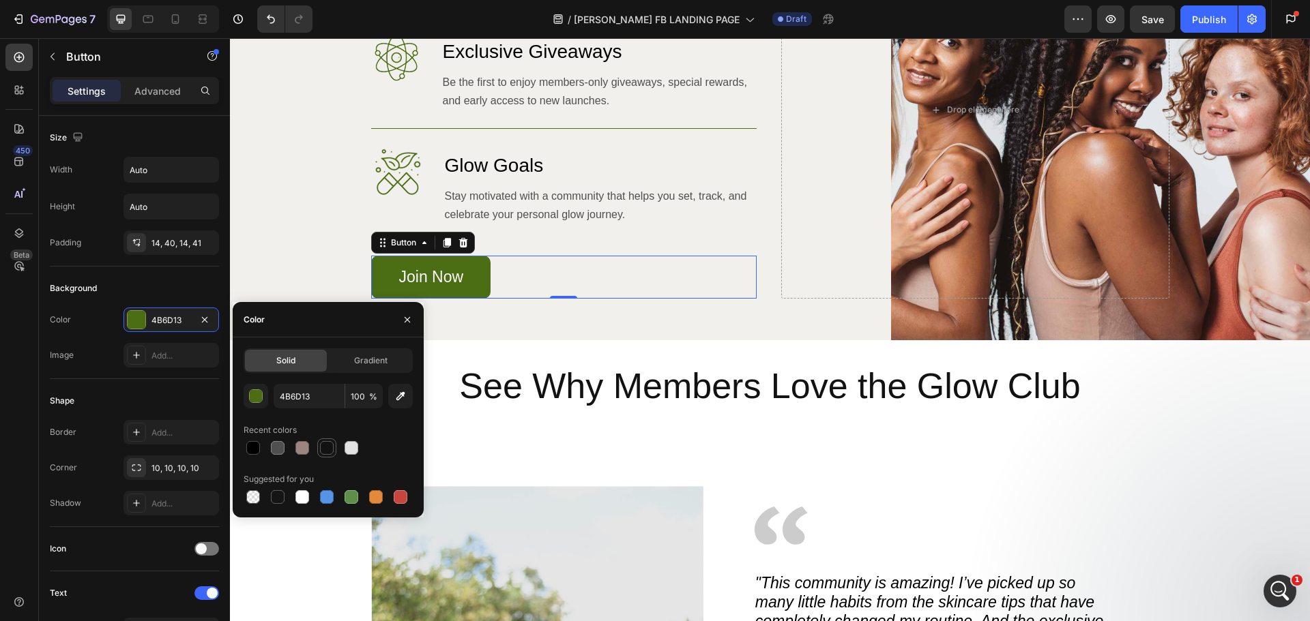
click at [321, 444] on div at bounding box center [327, 448] width 14 height 14
type input "121212"
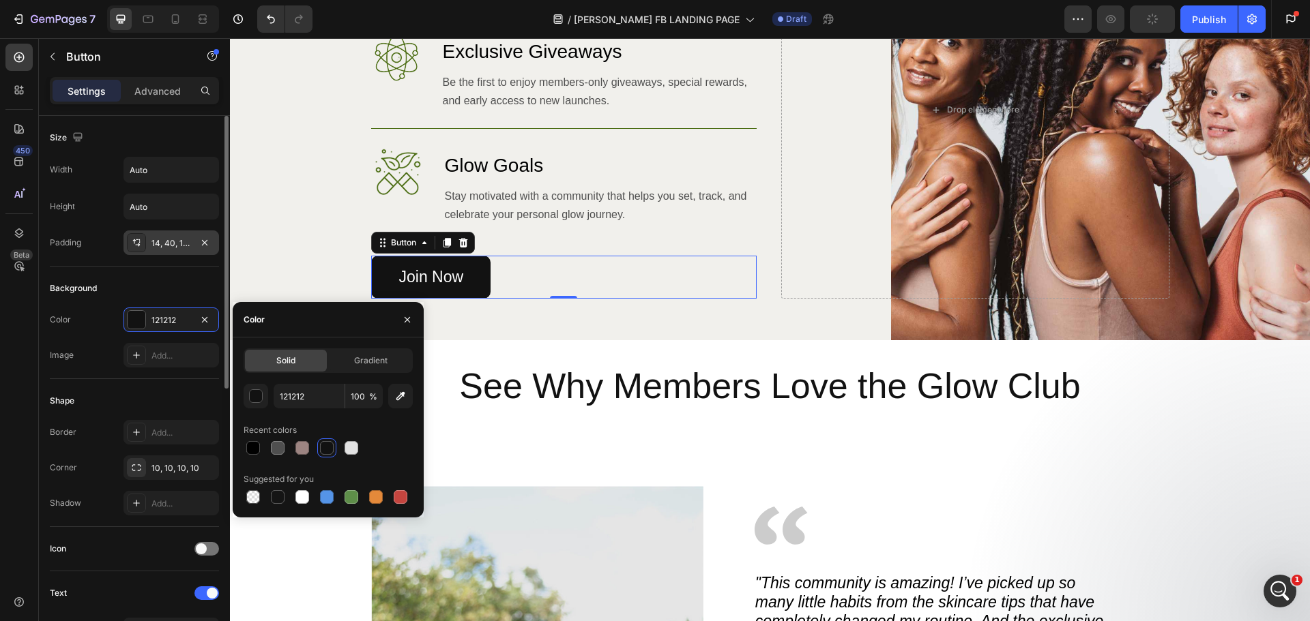
click at [166, 241] on div "14, 40, 14, 41" at bounding box center [171, 243] width 40 height 12
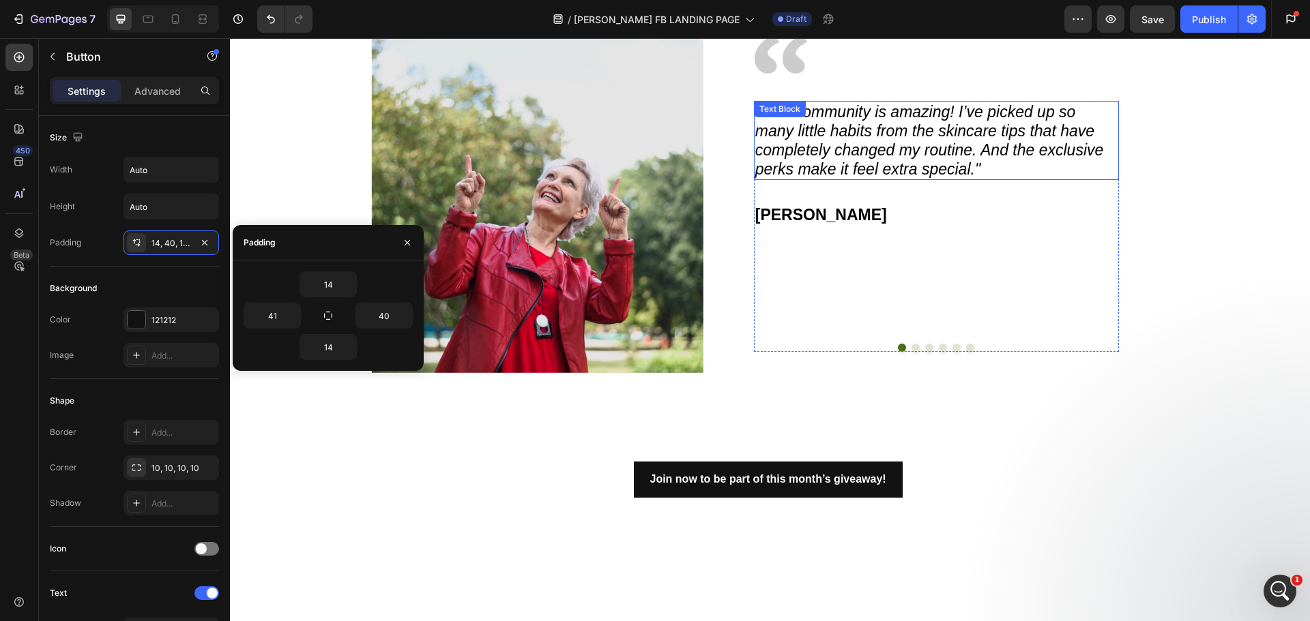
scroll to position [1804, 0]
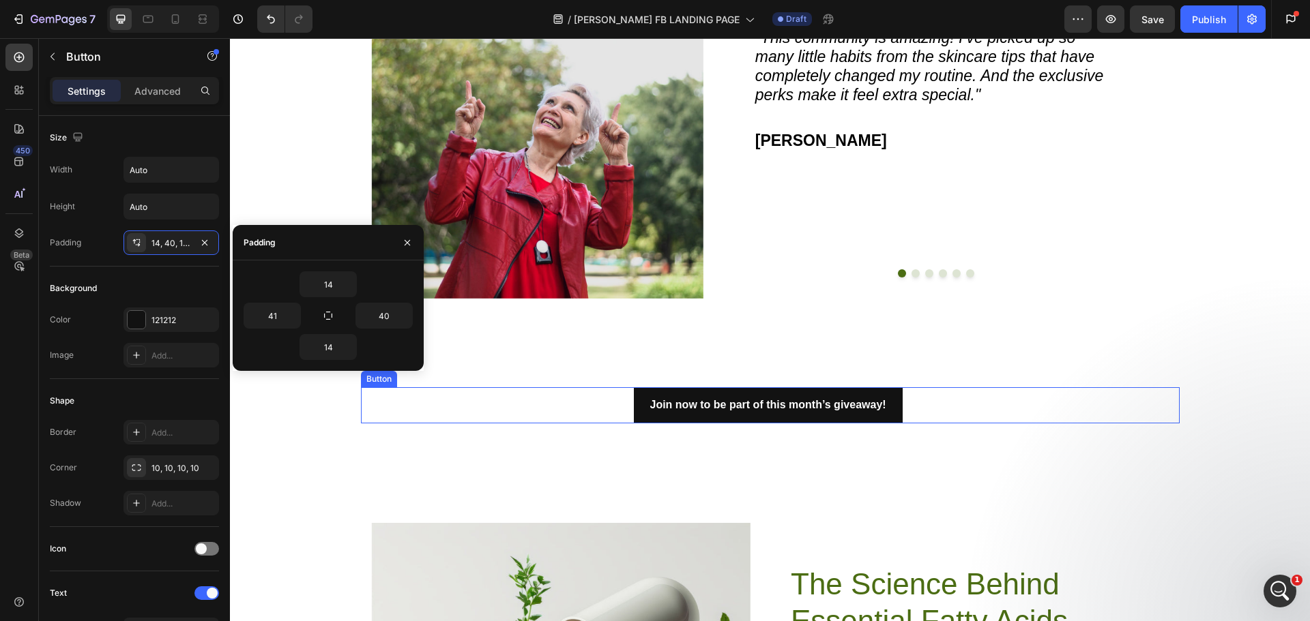
click at [613, 396] on div "Join now to be part of this month’s giveaway! Button" at bounding box center [770, 405] width 819 height 36
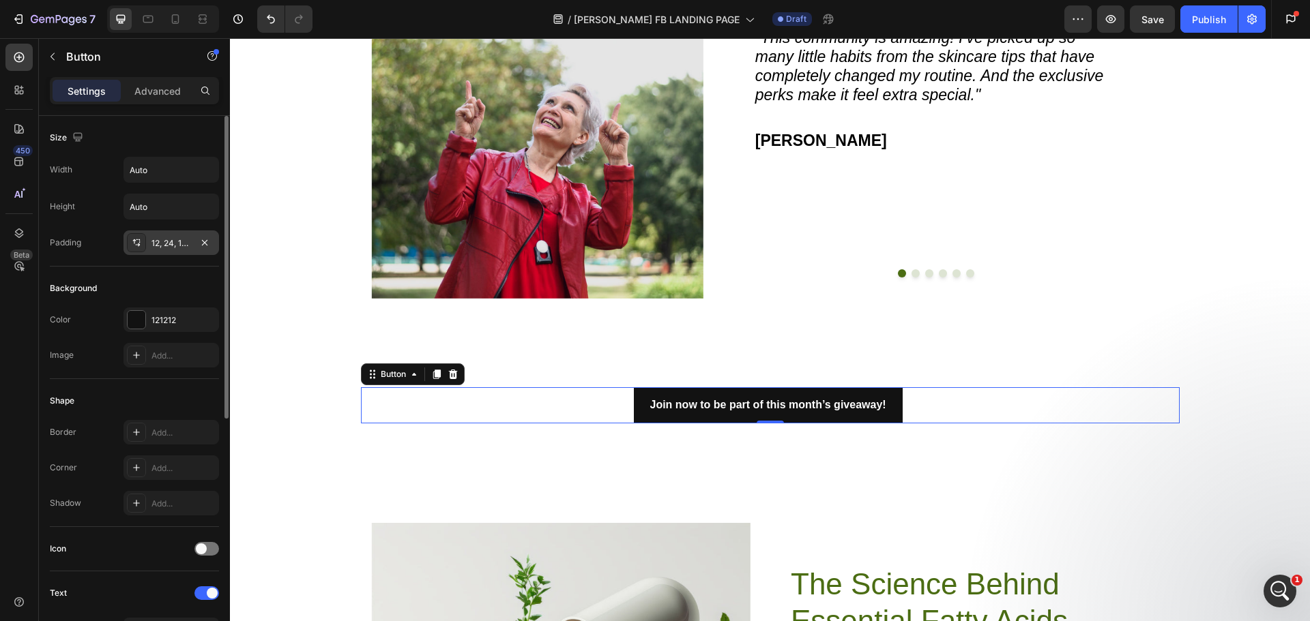
click at [171, 250] on div "12, 24, 12, 24" at bounding box center [171, 243] width 96 height 25
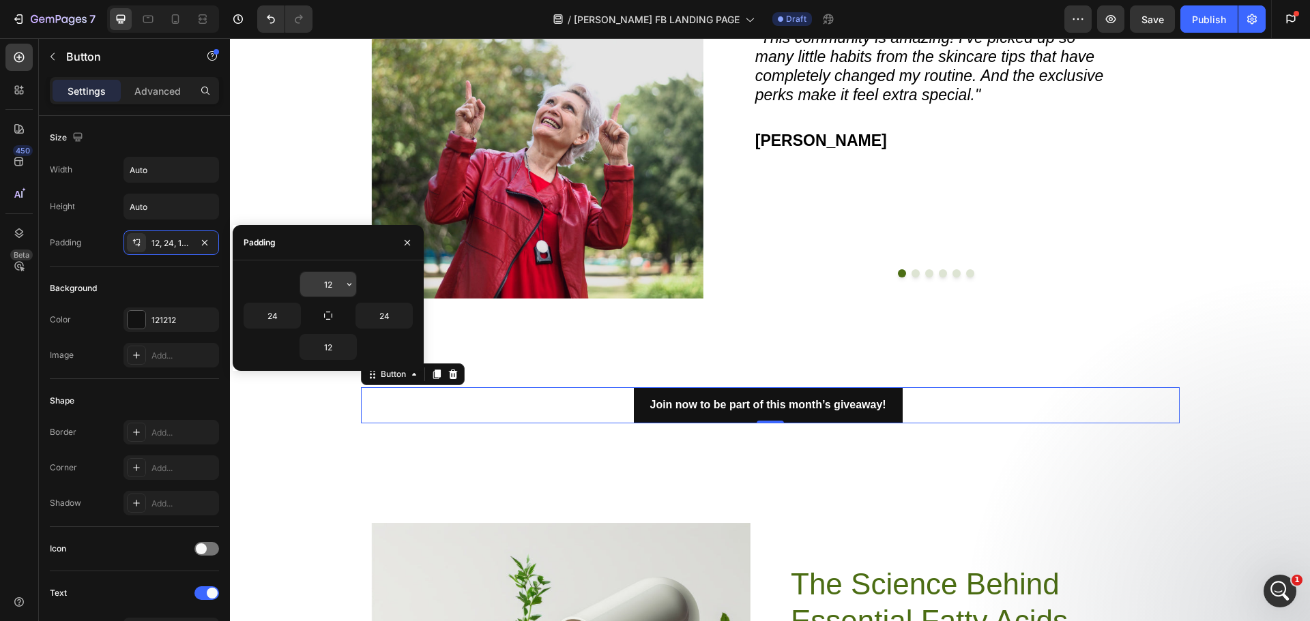
click at [327, 282] on input "12" at bounding box center [328, 284] width 56 height 25
type input "14"
click at [274, 319] on input "24" at bounding box center [272, 316] width 56 height 25
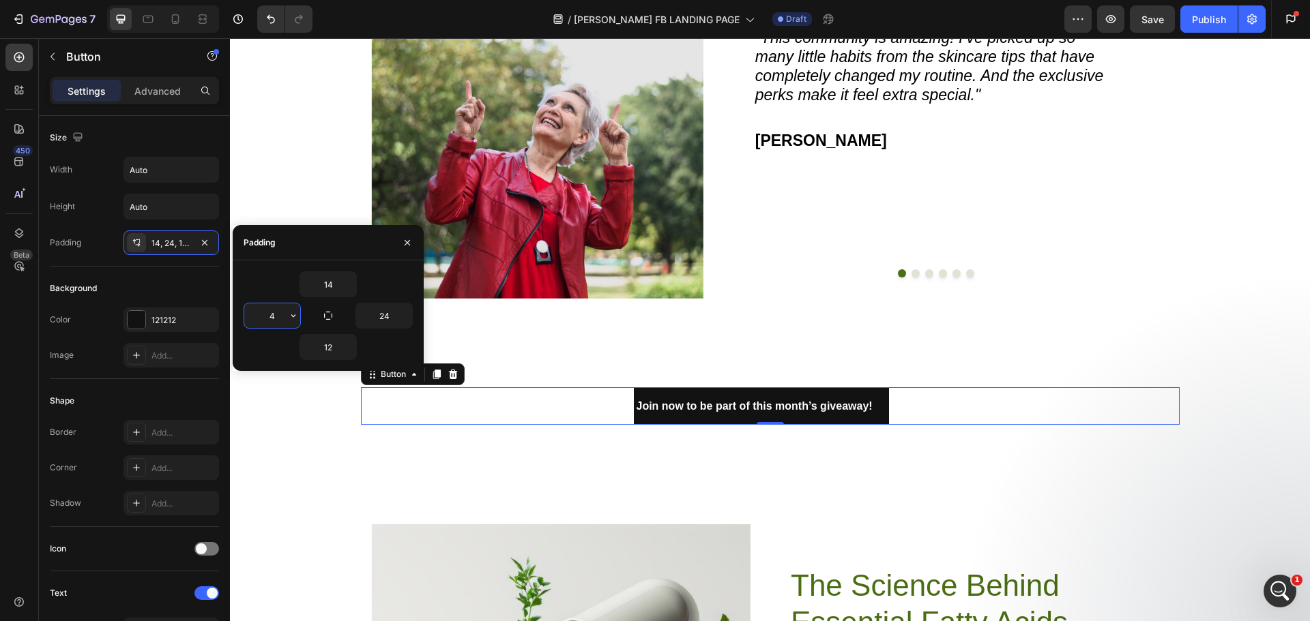
type input "41"
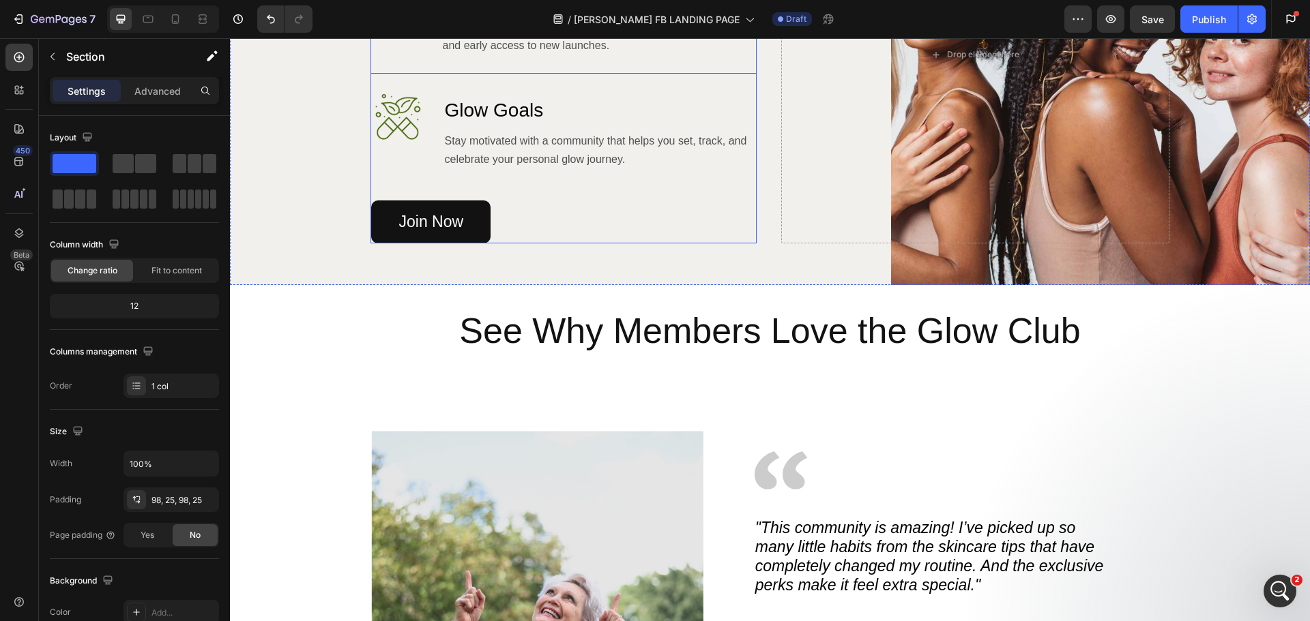
scroll to position [1190, 0]
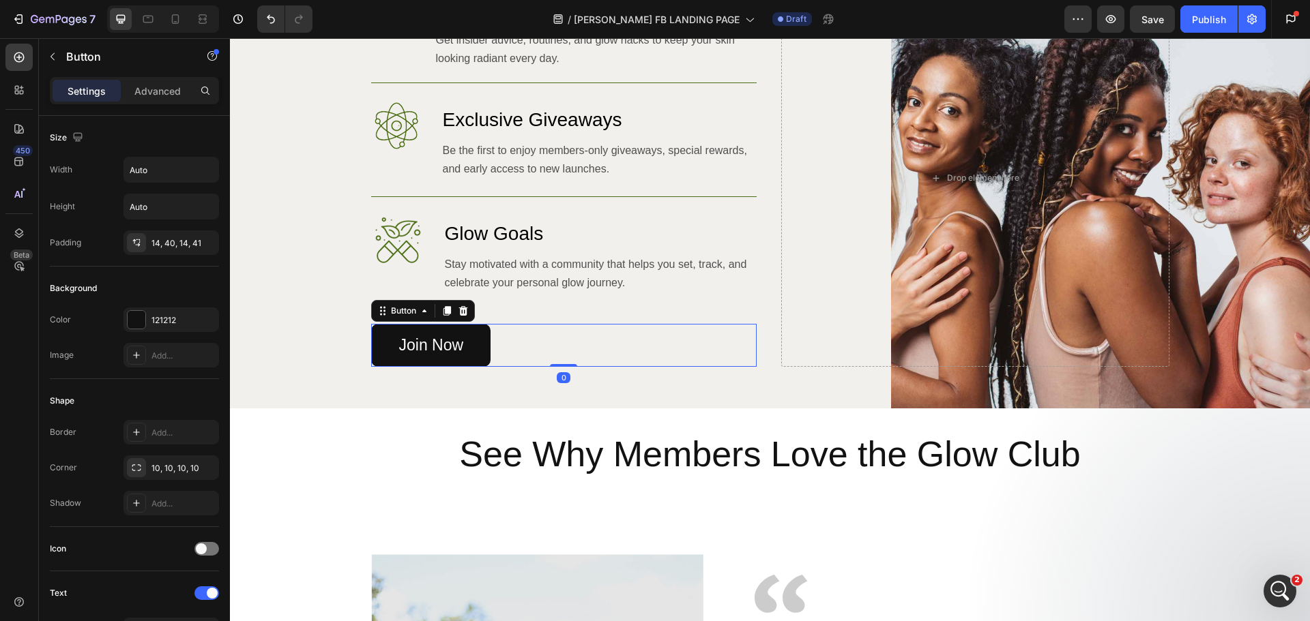
click at [501, 338] on div "Join Now Button 0" at bounding box center [563, 345] width 385 height 43
click at [167, 245] on div "14, 40, 14, 41" at bounding box center [171, 243] width 40 height 12
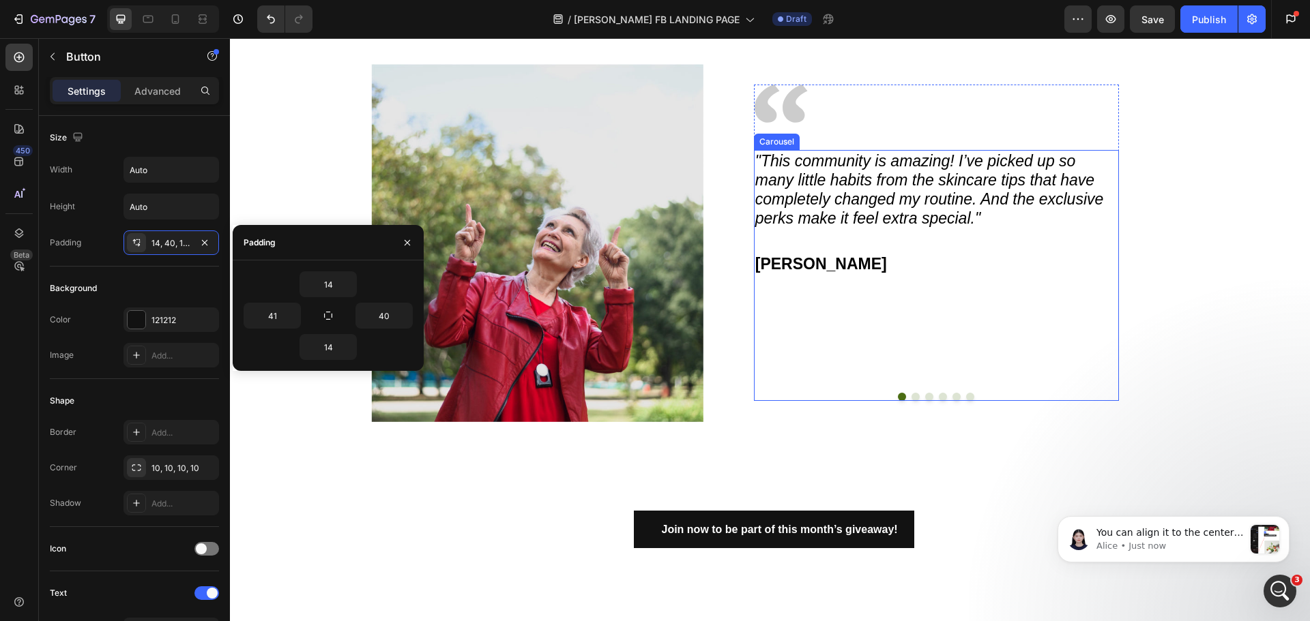
scroll to position [1804, 0]
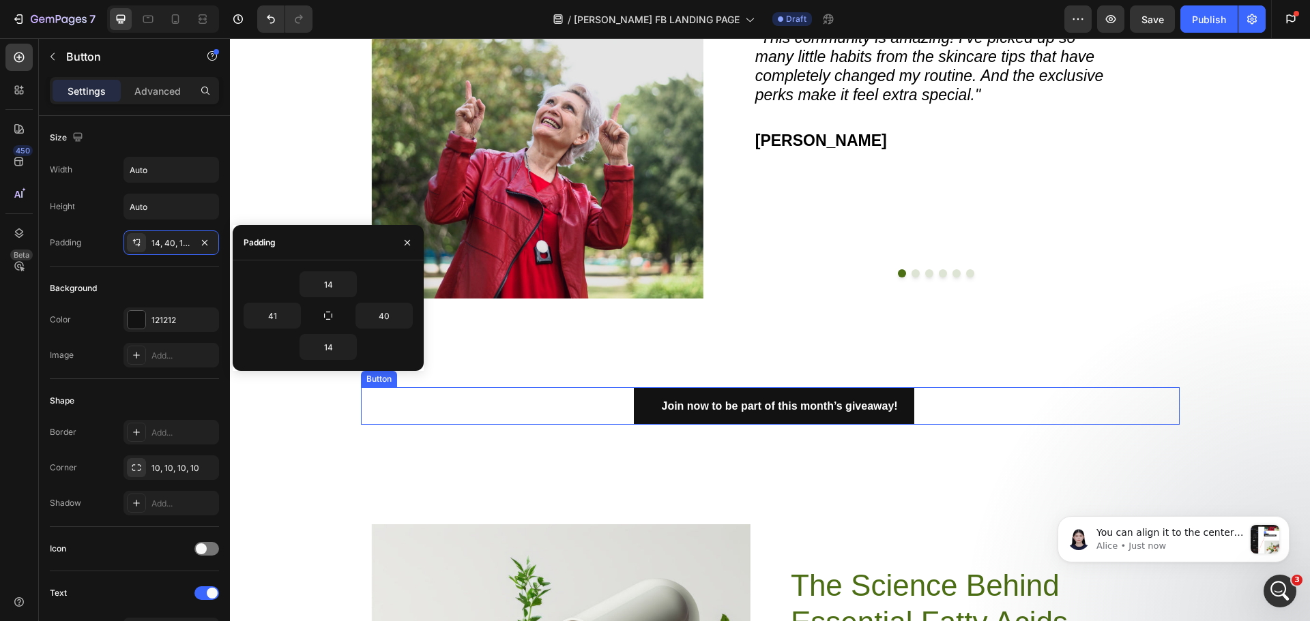
click at [931, 390] on div "Join now to be part of this month’s giveaway! Button" at bounding box center [770, 406] width 819 height 38
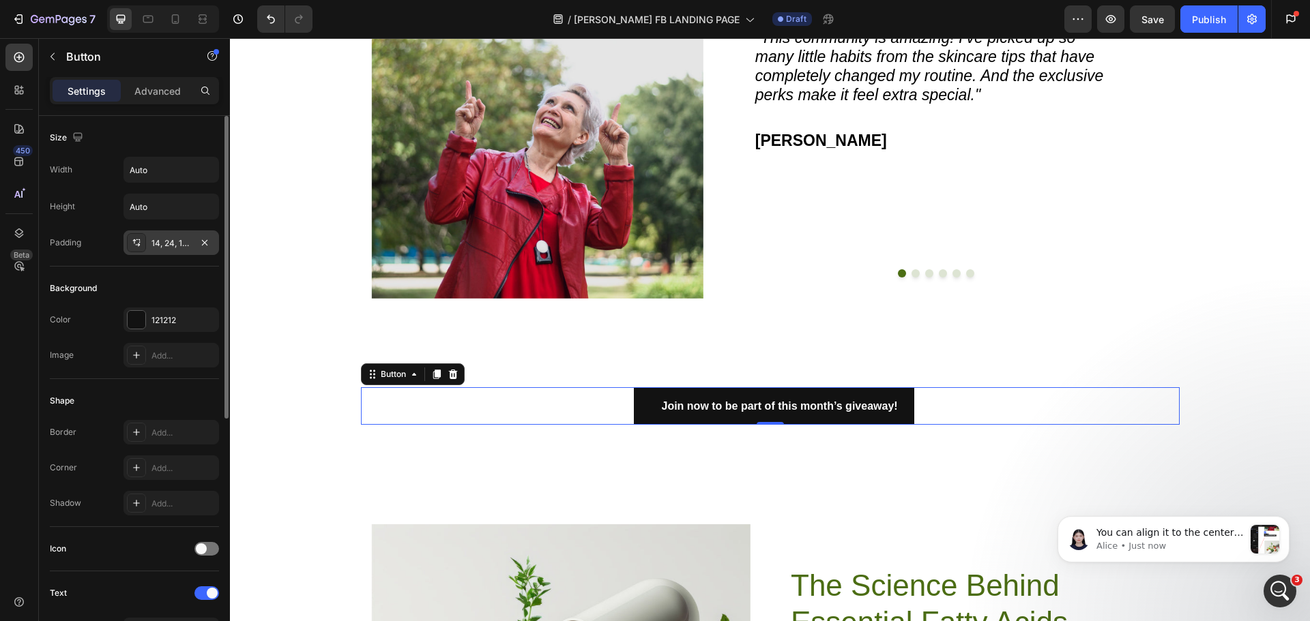
click at [167, 247] on div "14, 24, 12, 41" at bounding box center [171, 243] width 40 height 12
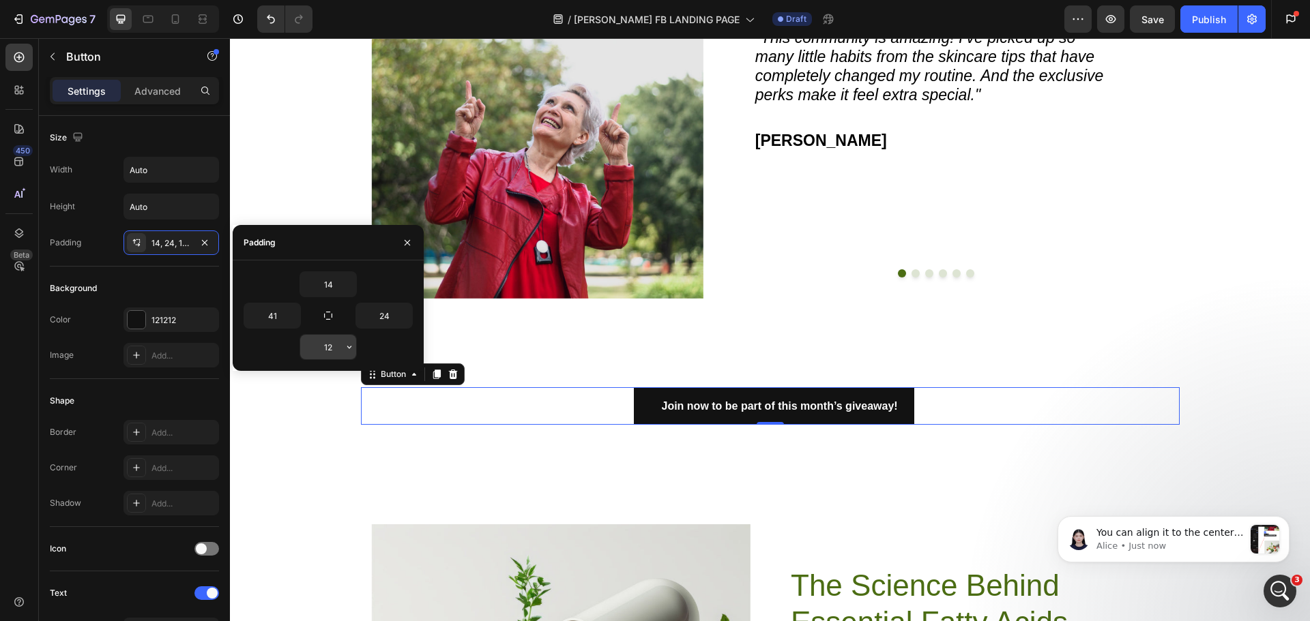
click at [320, 345] on input "12" at bounding box center [328, 347] width 56 height 25
type input "14"
click at [394, 310] on input "24" at bounding box center [384, 316] width 56 height 25
type input "40"
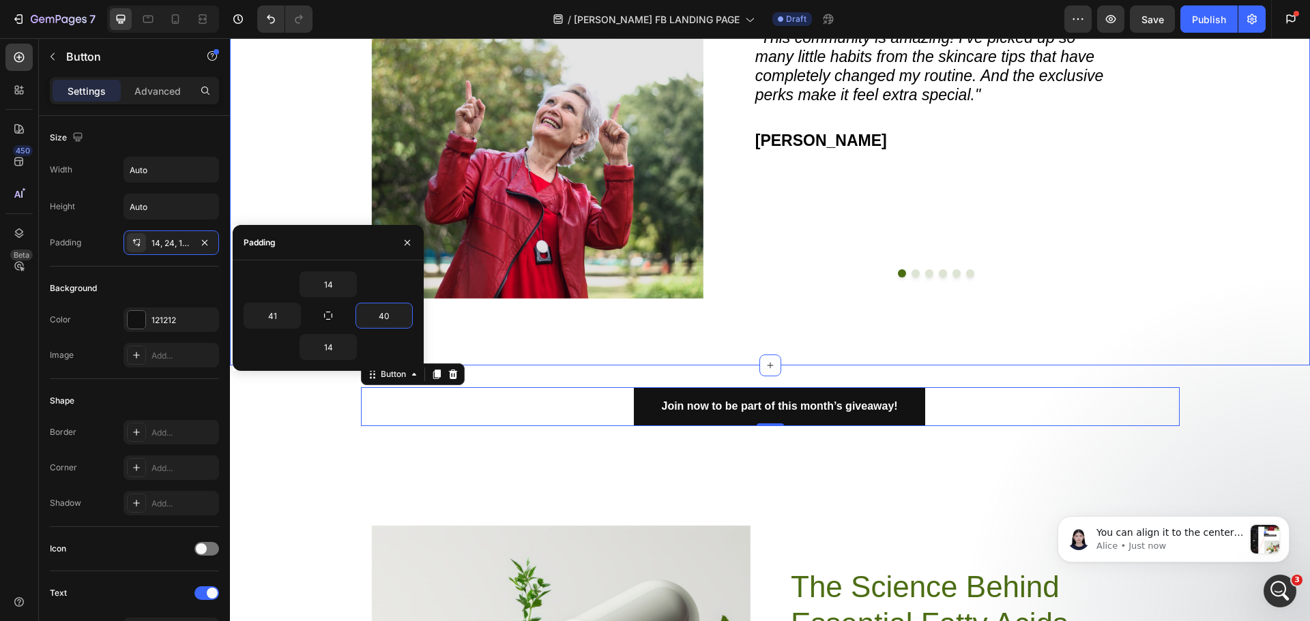
click at [242, 186] on div "Image Image "This community is amazing! I’ve picked up so many little habits fr…" at bounding box center [770, 126] width 1080 height 478
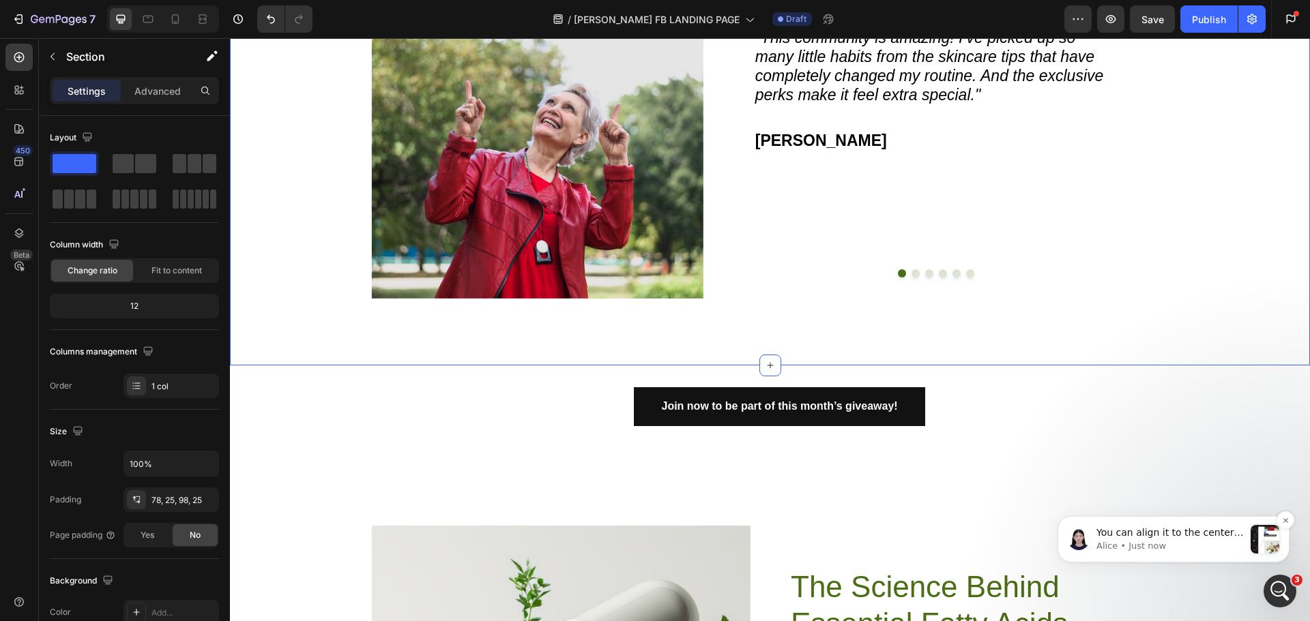
click at [1160, 538] on p "You can align it to the center by selecting the option from there:" at bounding box center [1169, 534] width 147 height 14
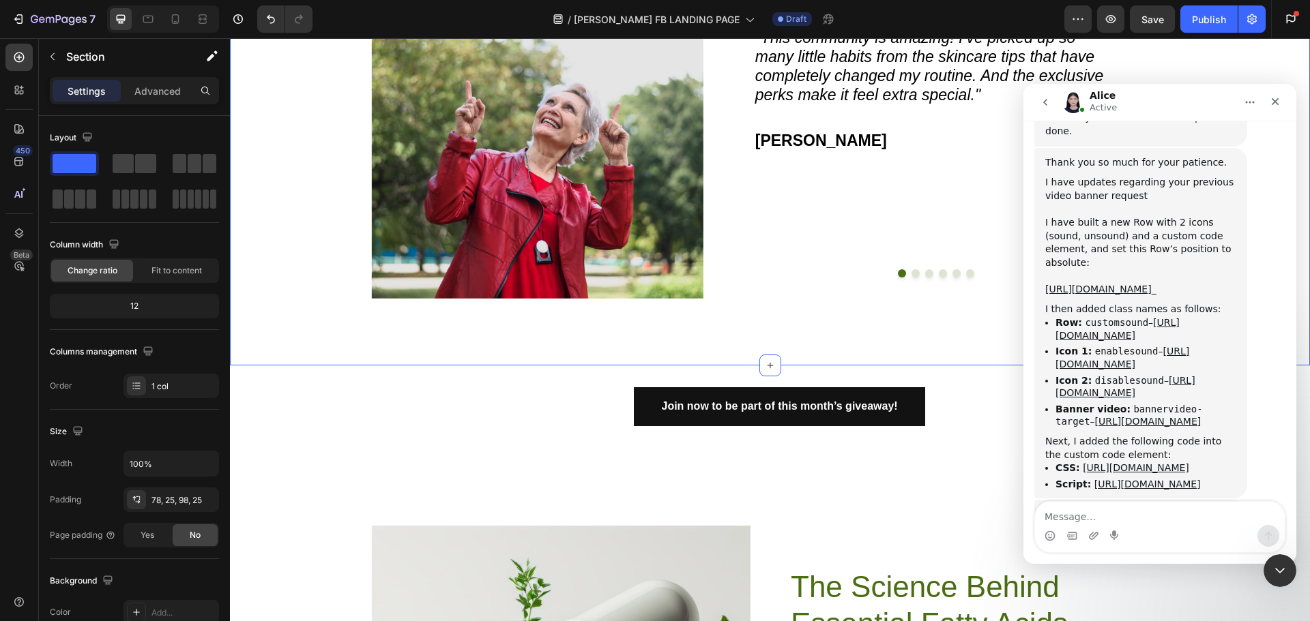
scroll to position [3983, 0]
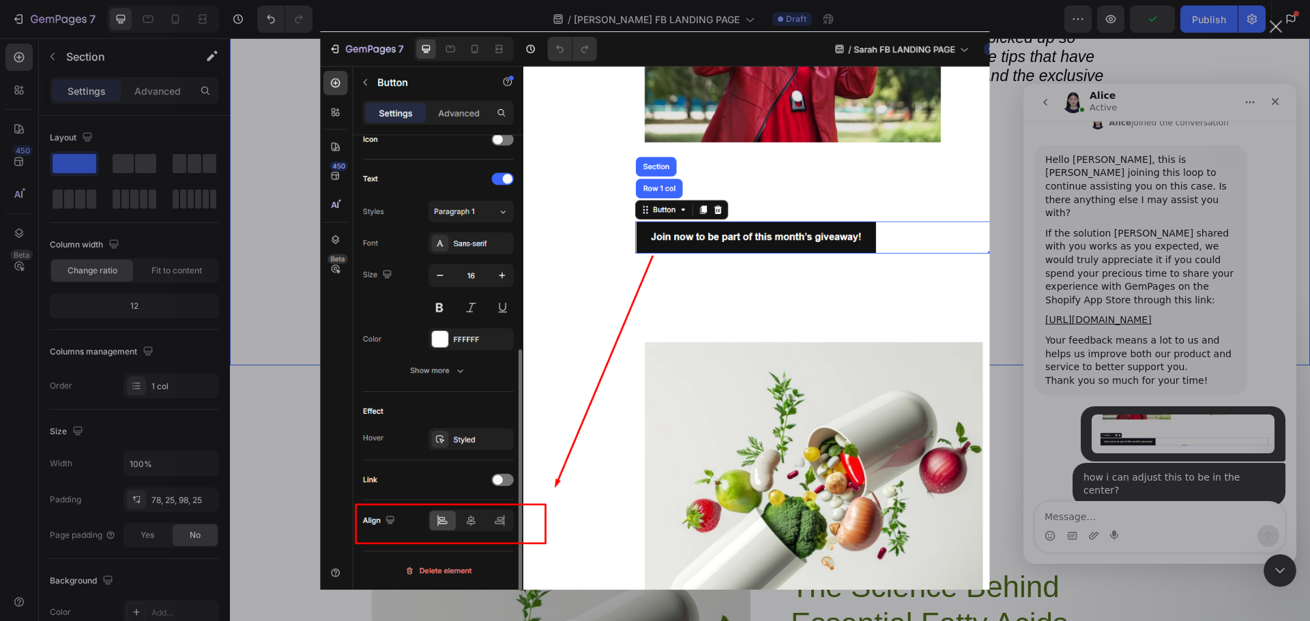
click at [1125, 396] on div "Intercom messenger" at bounding box center [655, 310] width 1310 height 621
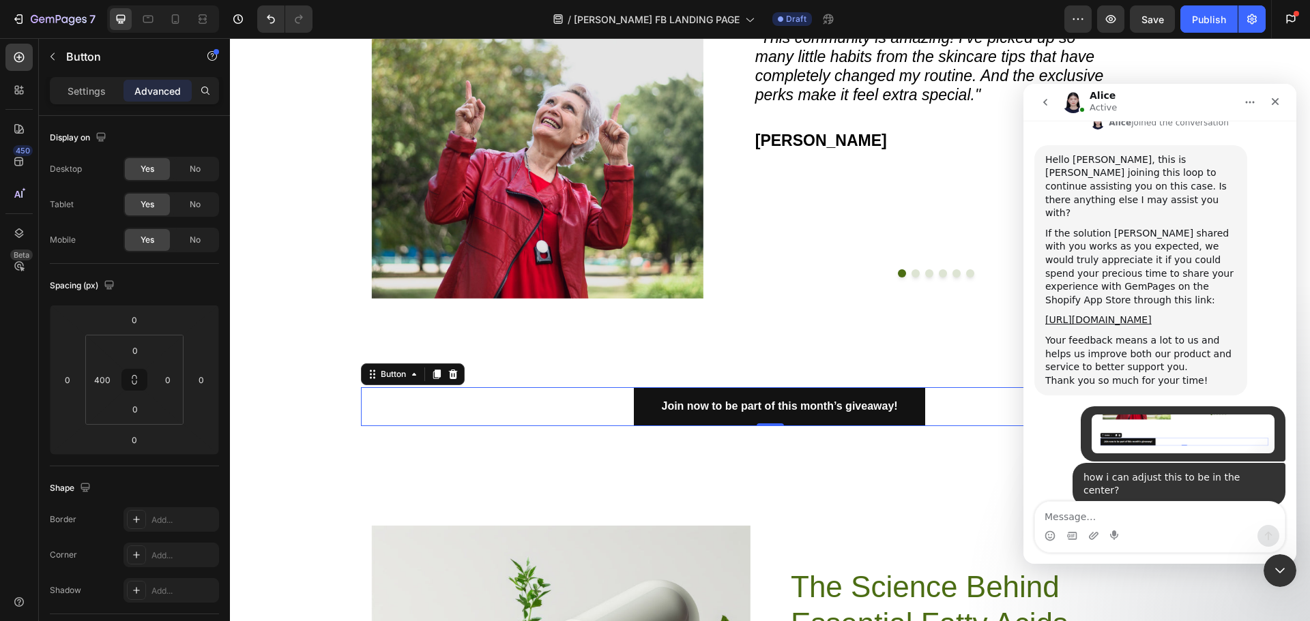
click at [600, 398] on div "Join now to be part of this month’s giveaway! Button 0" at bounding box center [770, 406] width 819 height 39
click at [89, 85] on p "Settings" at bounding box center [87, 91] width 38 height 14
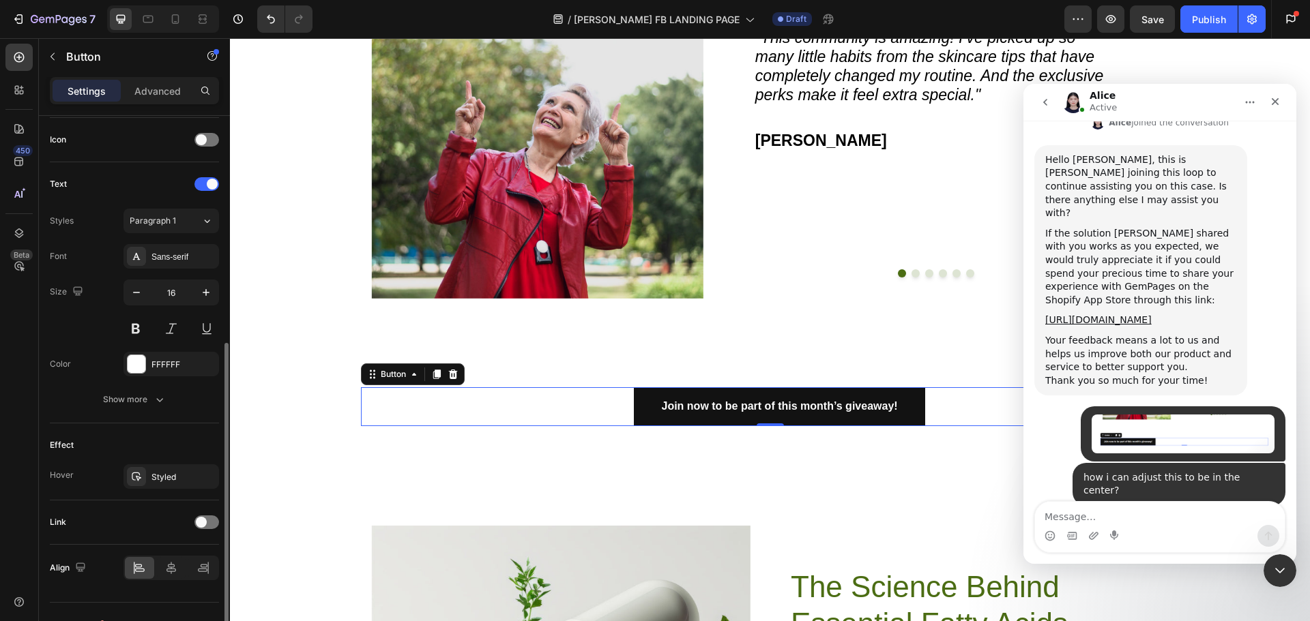
scroll to position [434, 0]
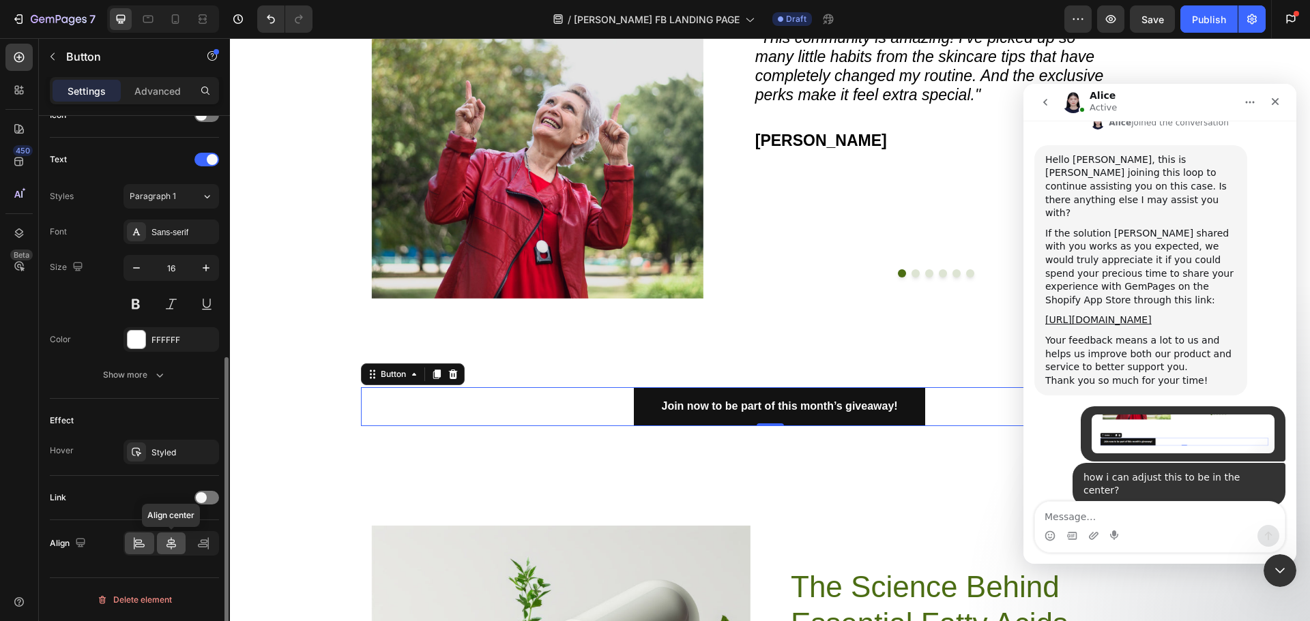
click at [169, 540] on icon at bounding box center [171, 544] width 14 height 14
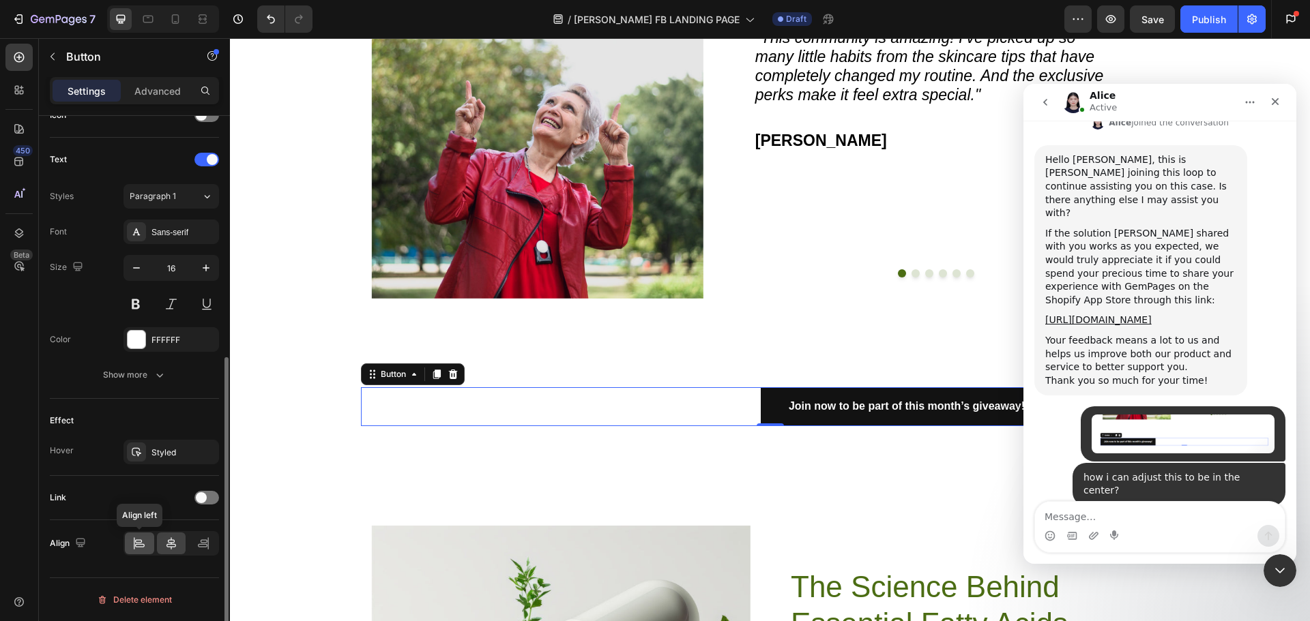
click at [138, 547] on icon at bounding box center [139, 544] width 14 height 14
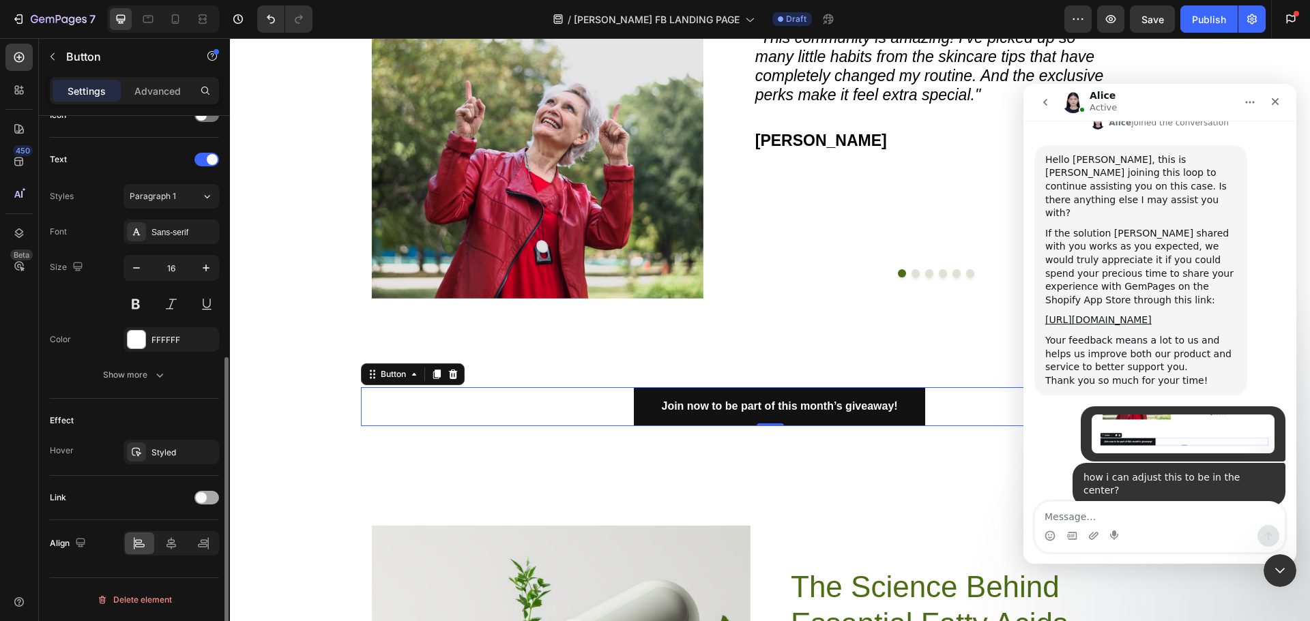
click at [199, 503] on span at bounding box center [201, 498] width 11 height 11
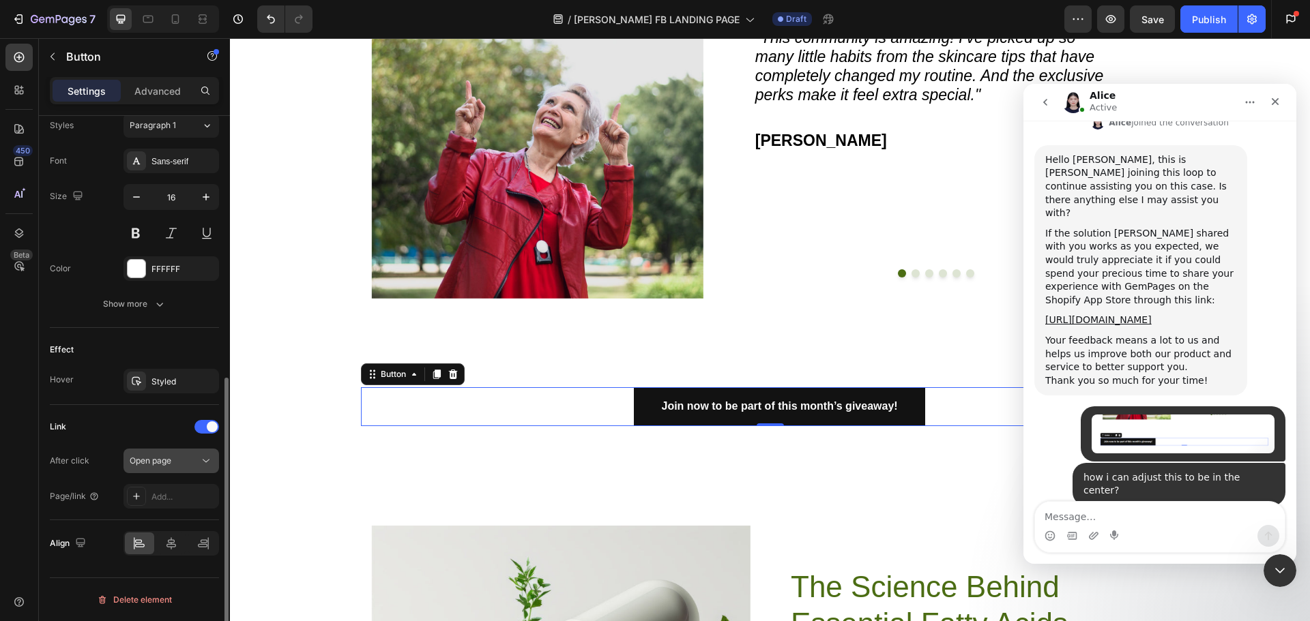
click at [186, 458] on div "Open page" at bounding box center [165, 461] width 70 height 12
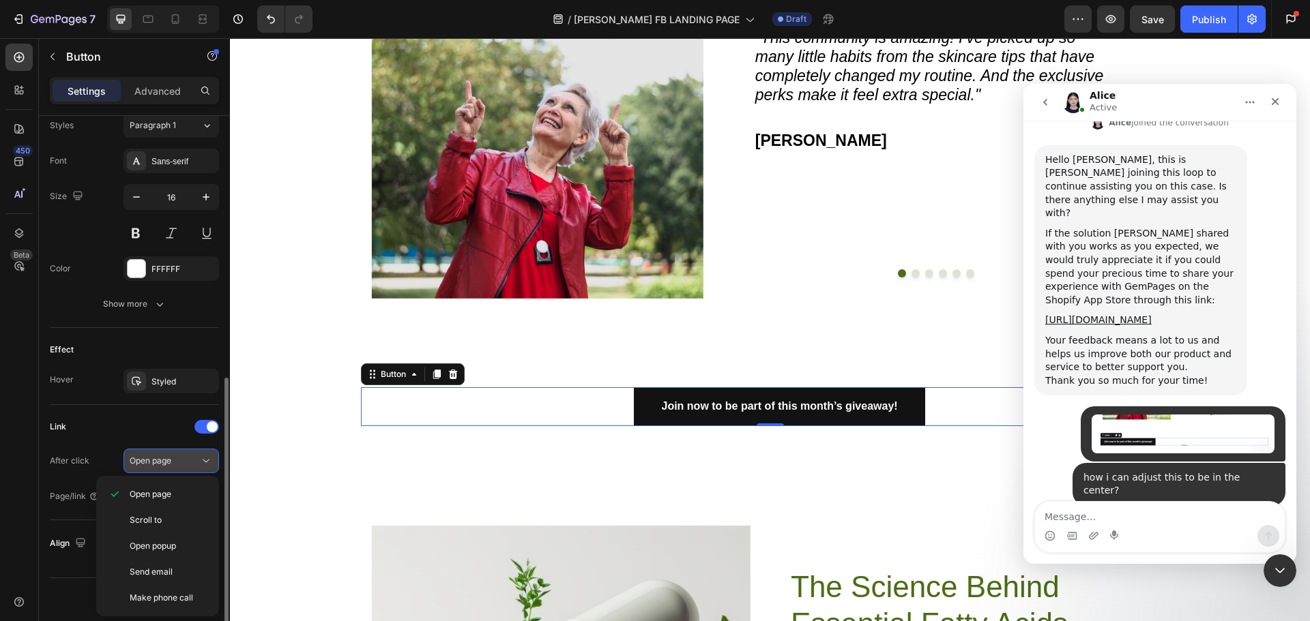
click at [186, 458] on div "Open page" at bounding box center [165, 461] width 70 height 12
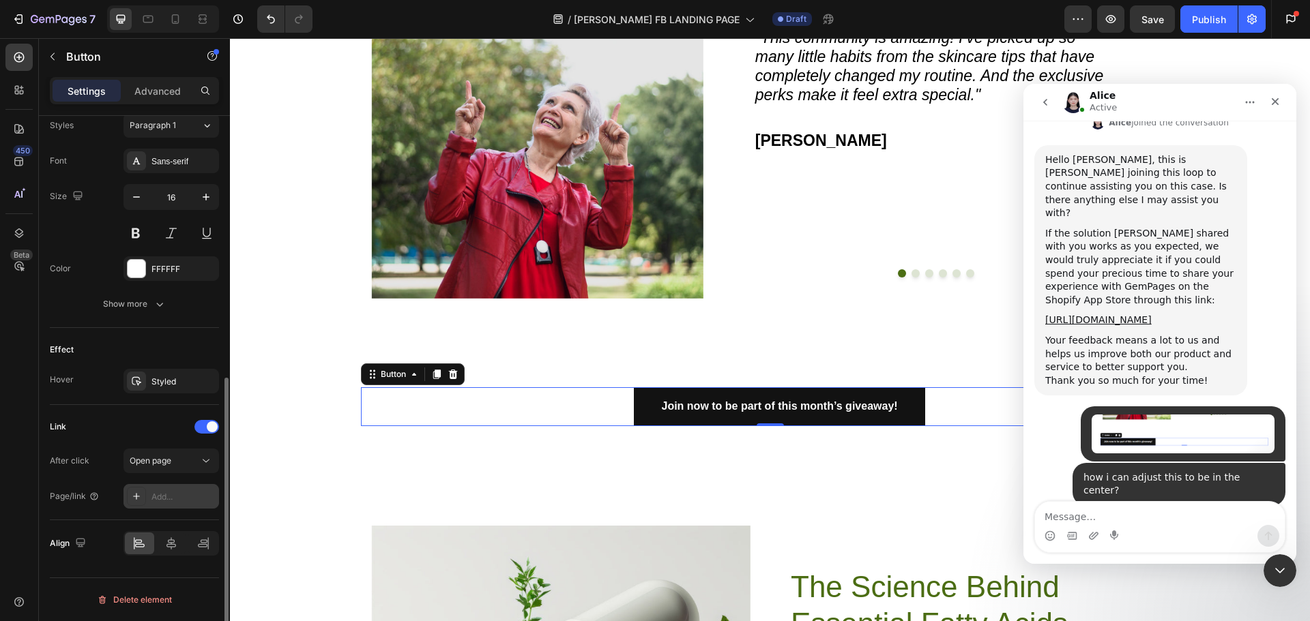
click at [170, 499] on div "Add..." at bounding box center [183, 497] width 64 height 12
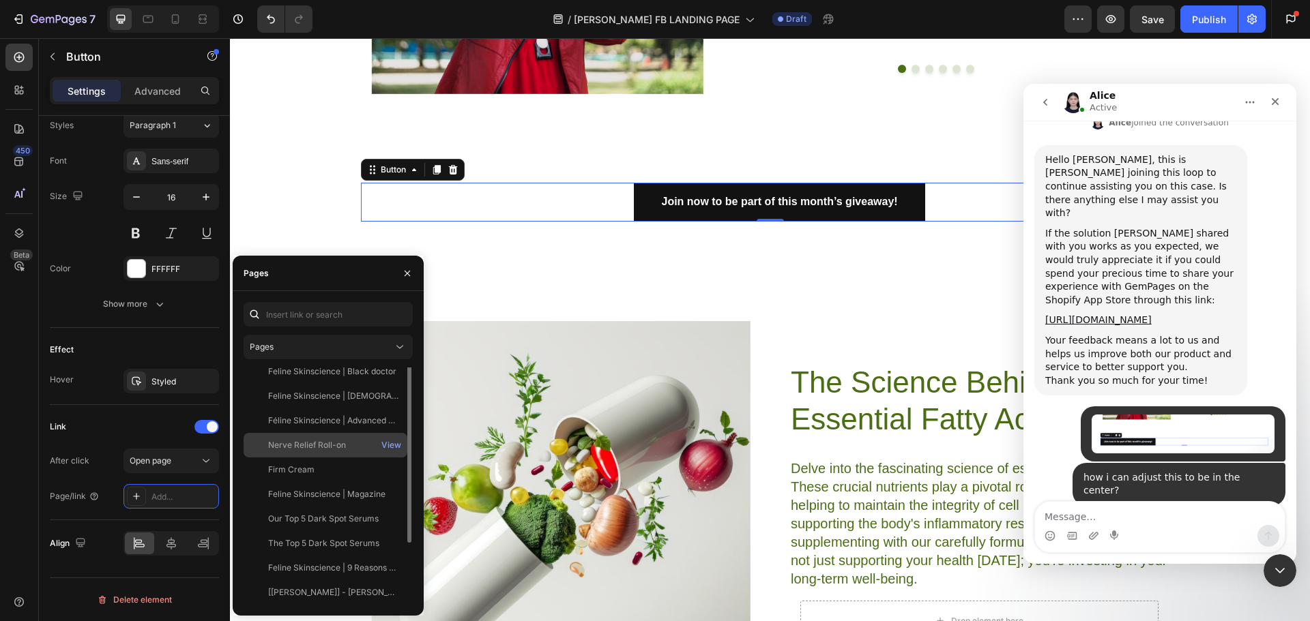
scroll to position [0, 0]
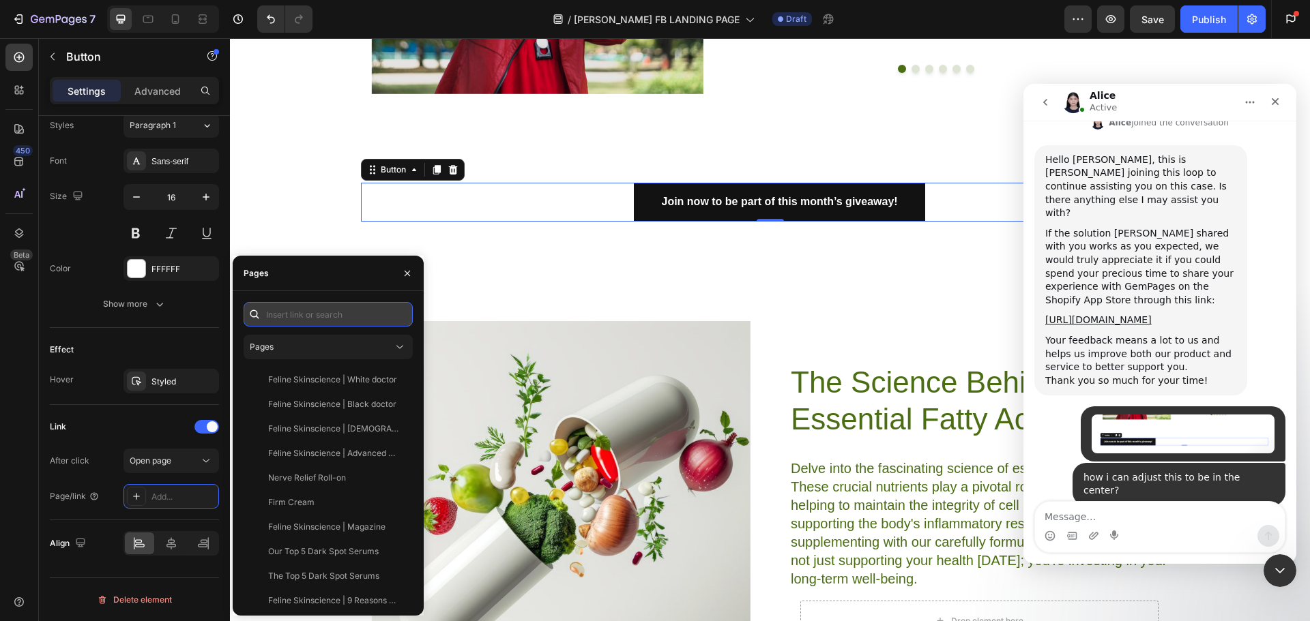
click at [310, 316] on input "text" at bounding box center [328, 314] width 169 height 25
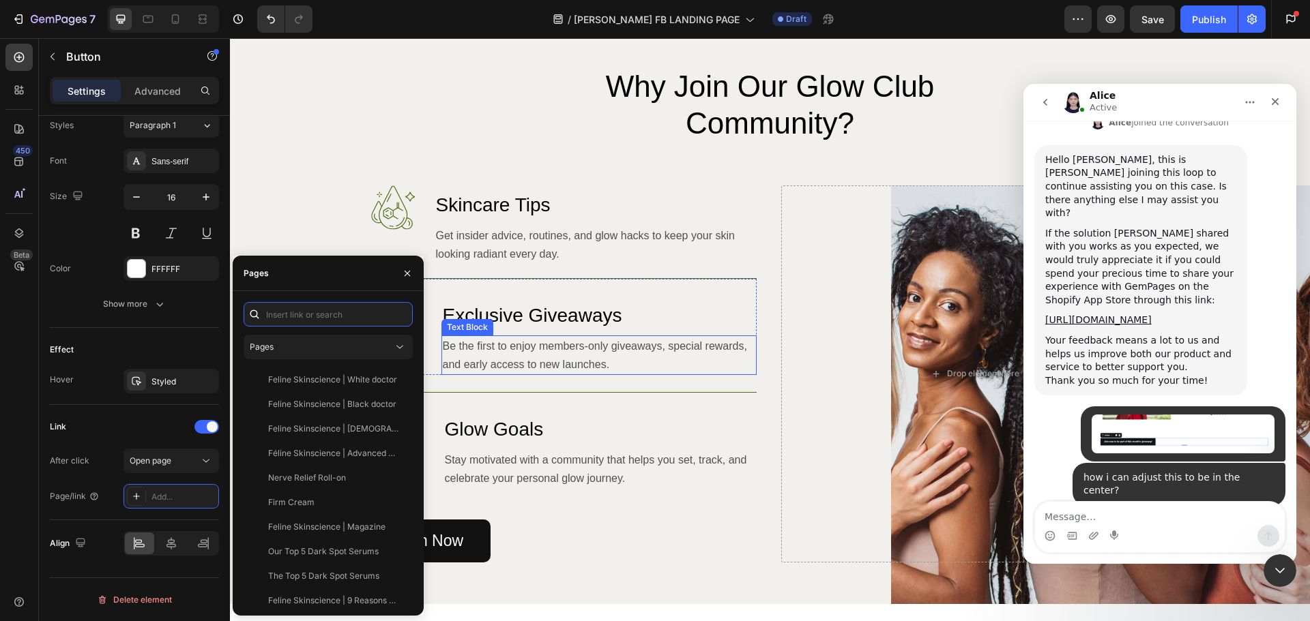
scroll to position [1053, 0]
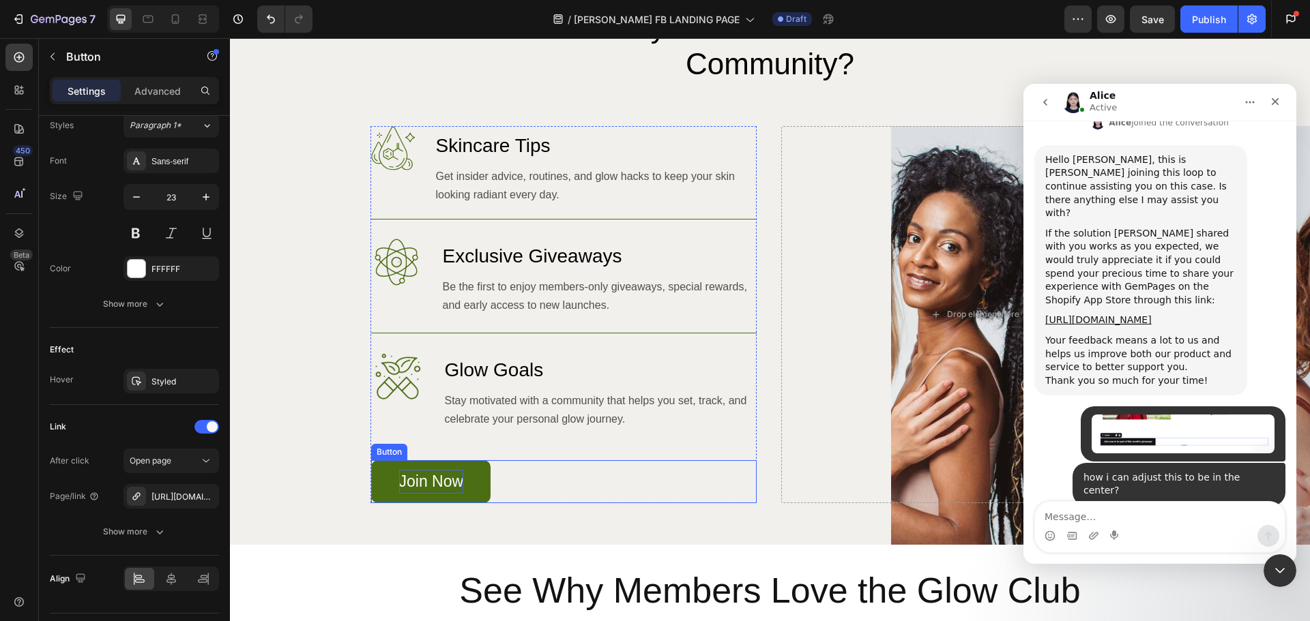
click at [450, 484] on p "Join Now" at bounding box center [431, 482] width 65 height 24
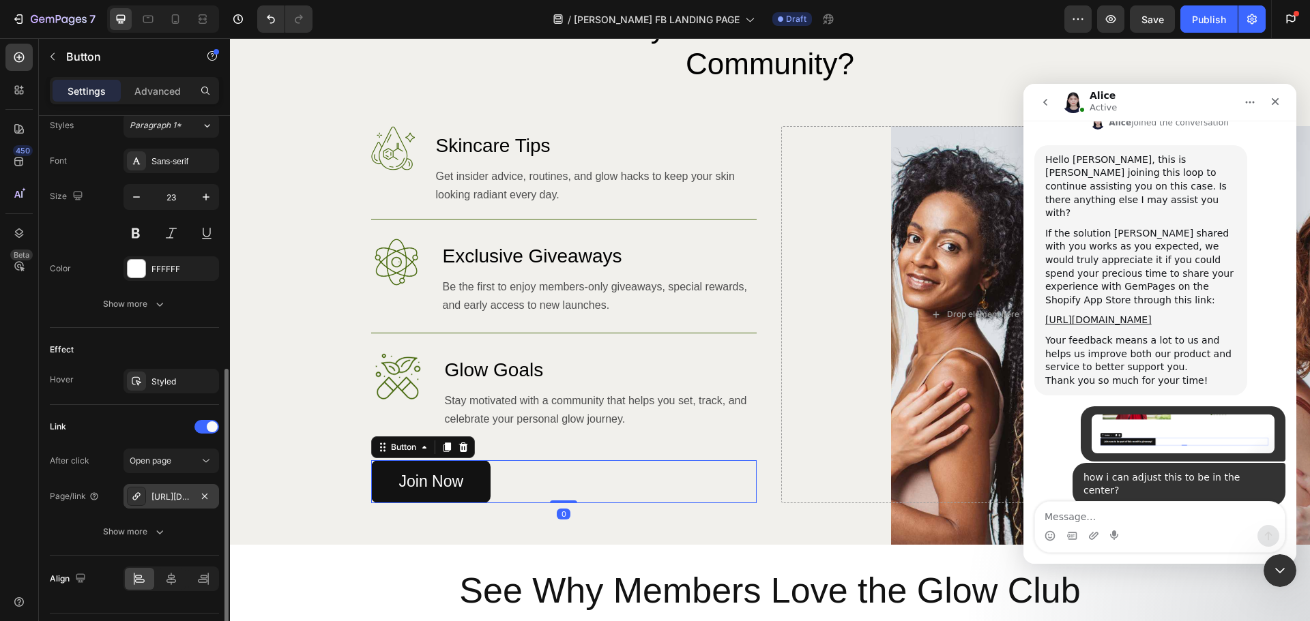
click at [187, 495] on div "[URL][DOMAIN_NAME]" at bounding box center [171, 497] width 40 height 12
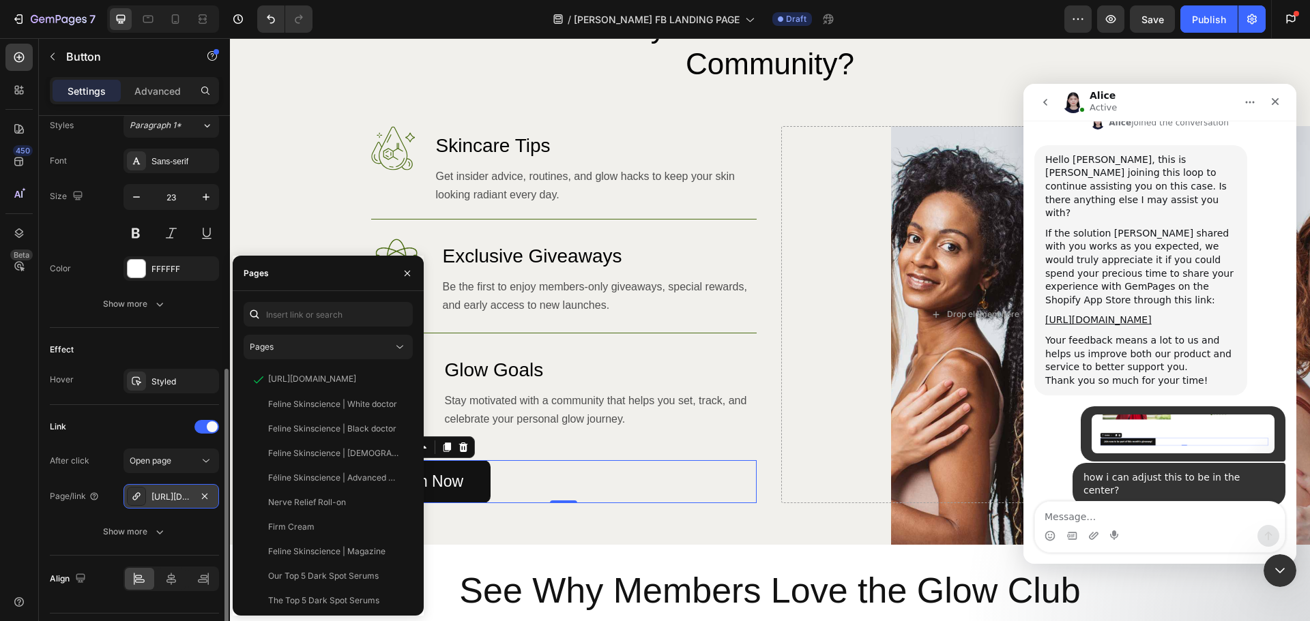
click at [167, 492] on div "[URL][DOMAIN_NAME]" at bounding box center [171, 497] width 40 height 12
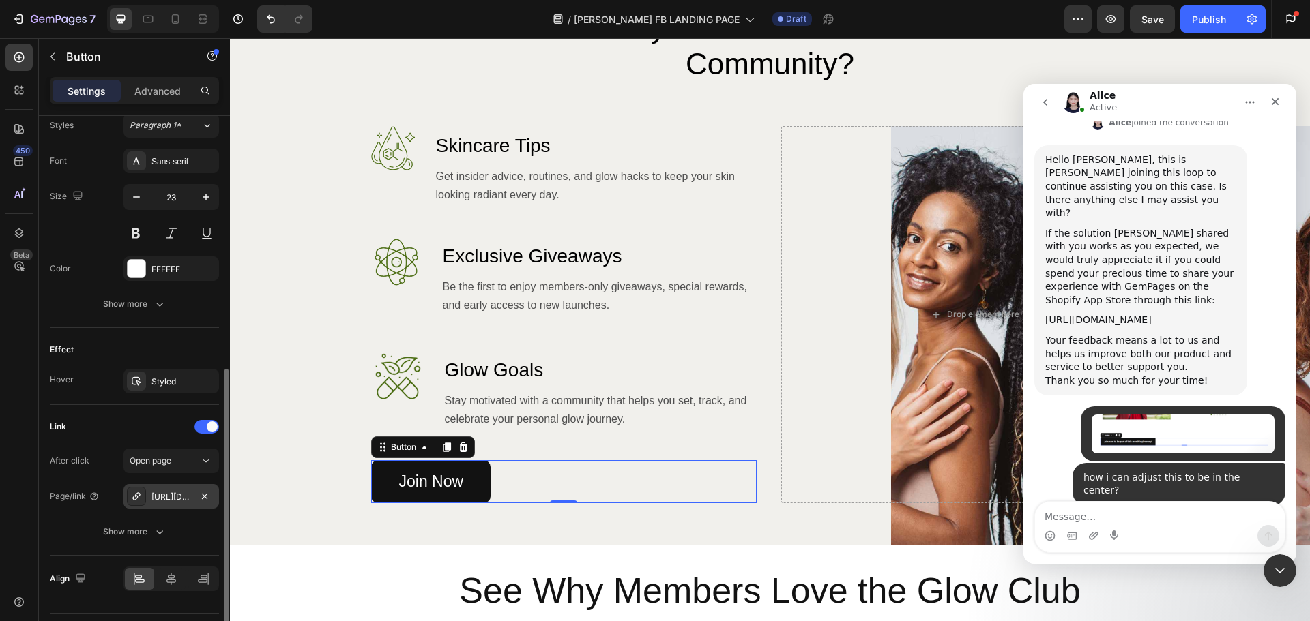
click at [164, 494] on div "[URL][DOMAIN_NAME]" at bounding box center [171, 497] width 40 height 12
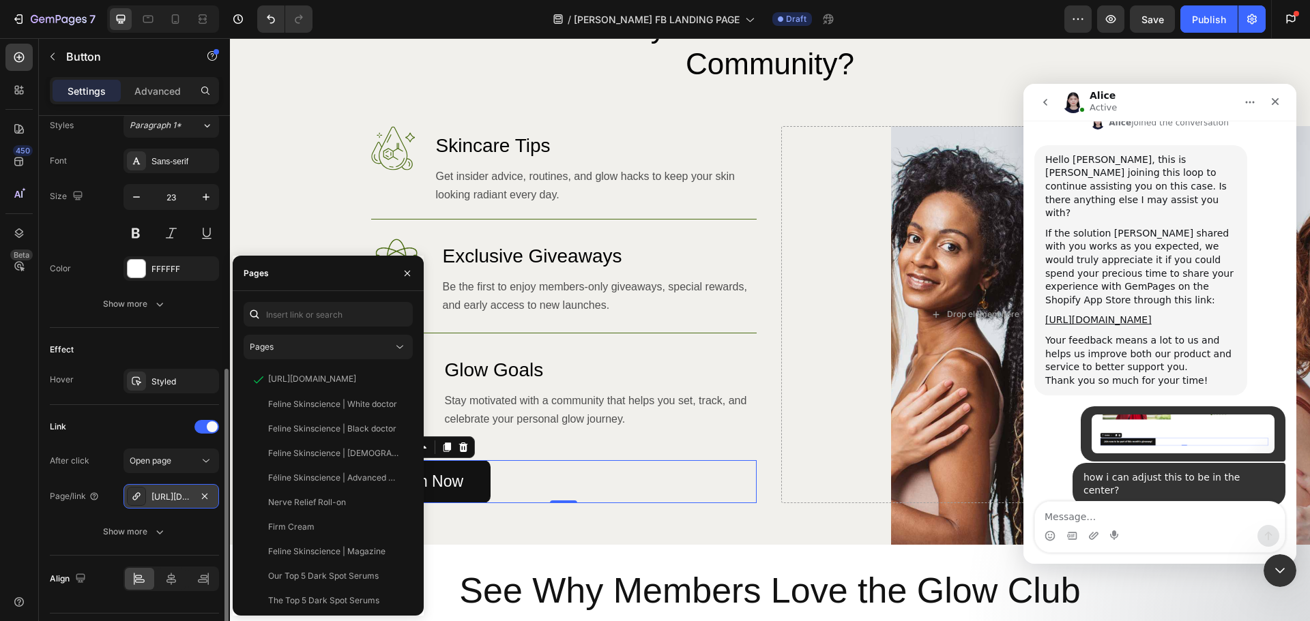
click at [164, 494] on div "[URL][DOMAIN_NAME]" at bounding box center [171, 497] width 40 height 12
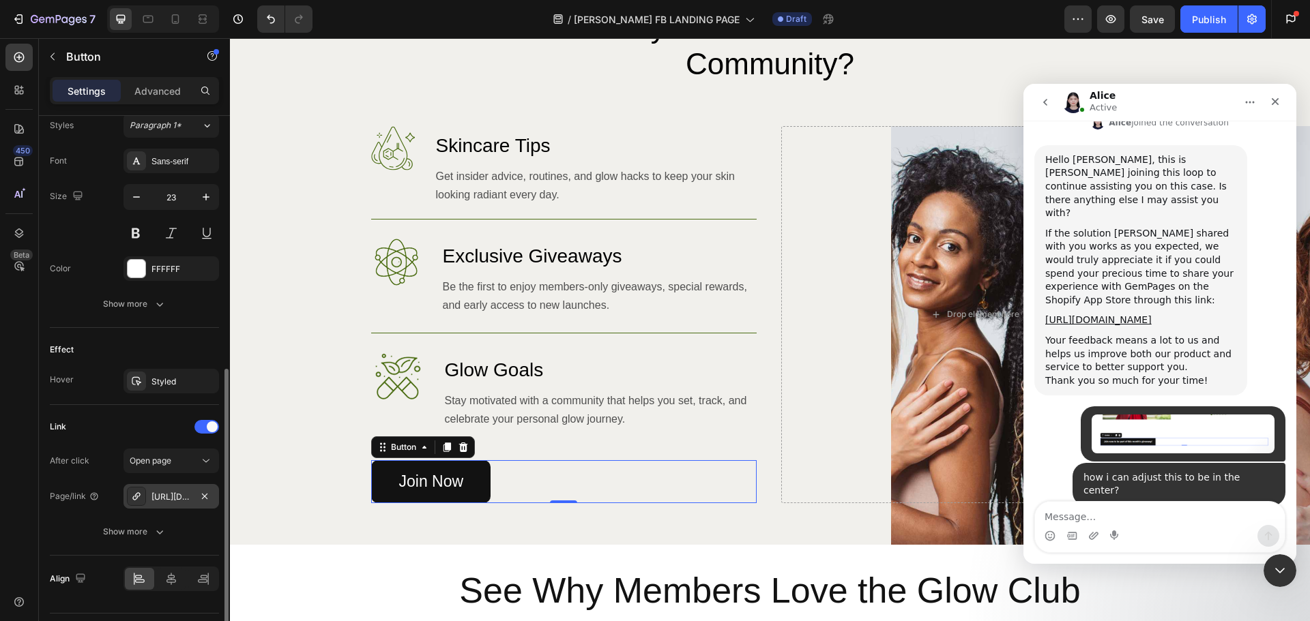
click at [164, 494] on div "[URL][DOMAIN_NAME]" at bounding box center [171, 497] width 40 height 12
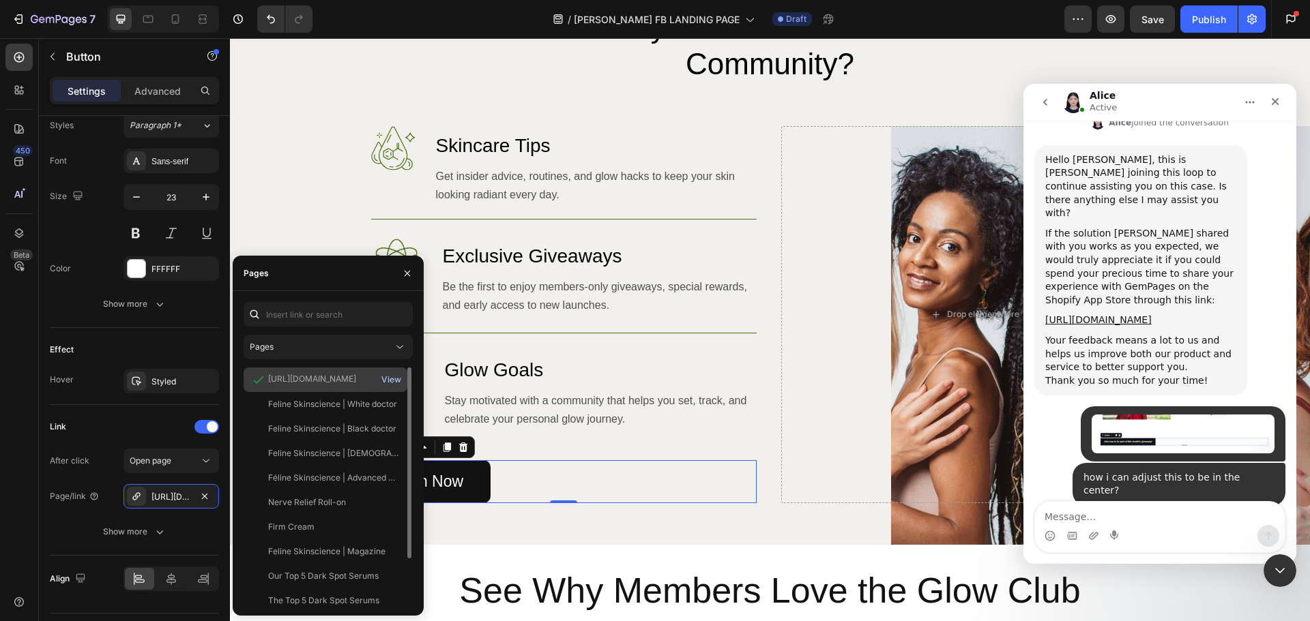
click at [392, 377] on div "View" at bounding box center [391, 380] width 20 height 12
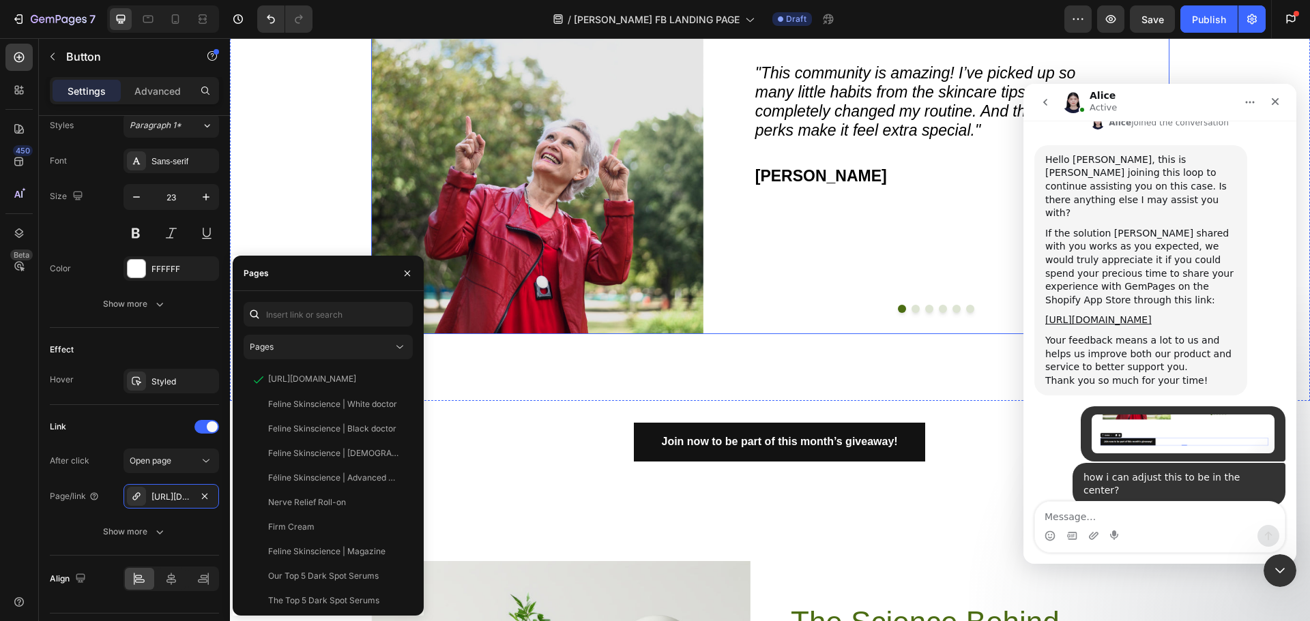
scroll to position [2008, 0]
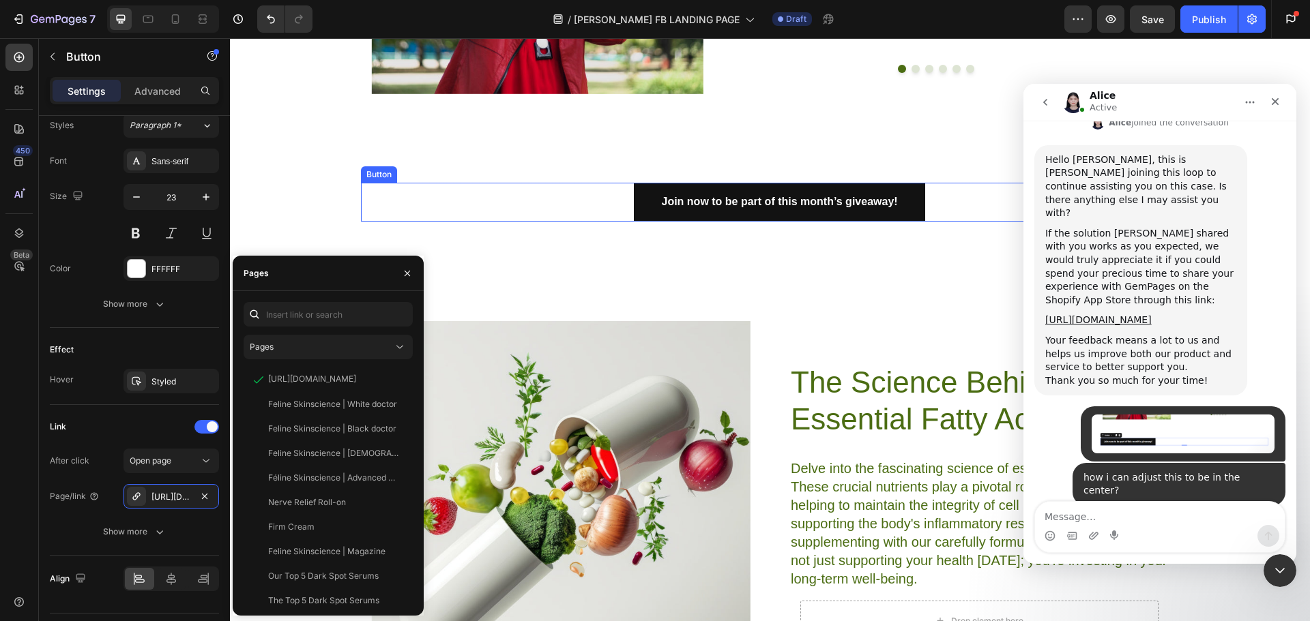
click at [930, 199] on div "Join now to be part of this month’s giveaway! Button" at bounding box center [770, 202] width 819 height 39
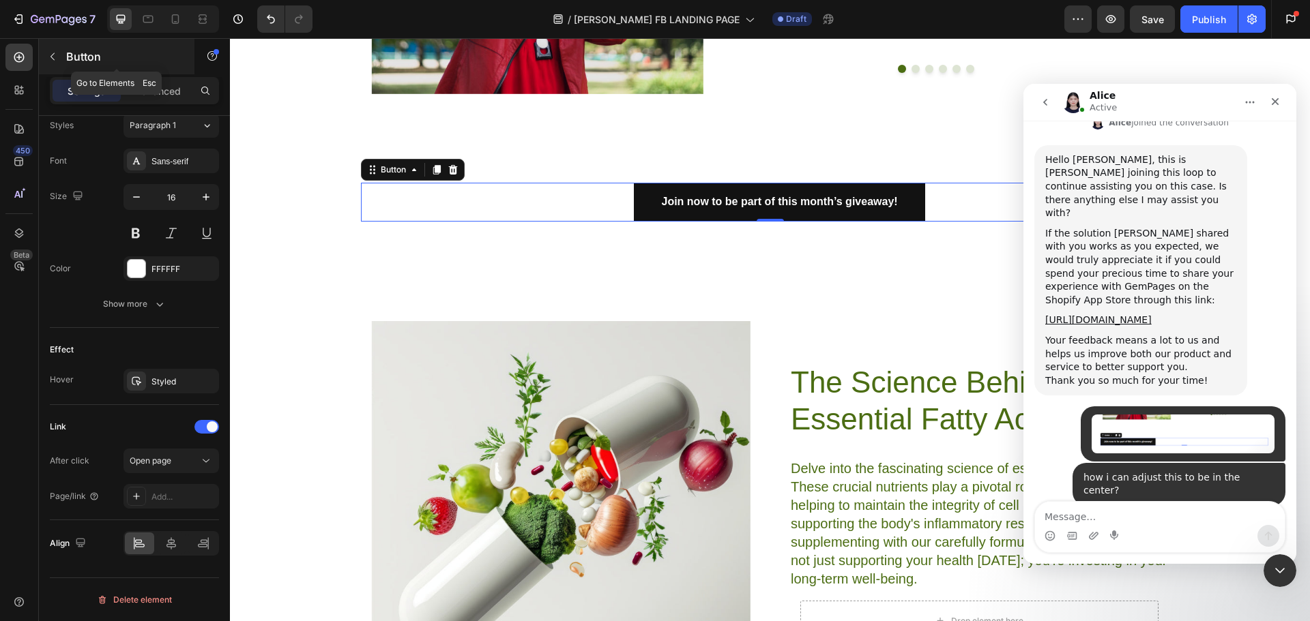
click at [63, 56] on button "button" at bounding box center [53, 57] width 22 height 22
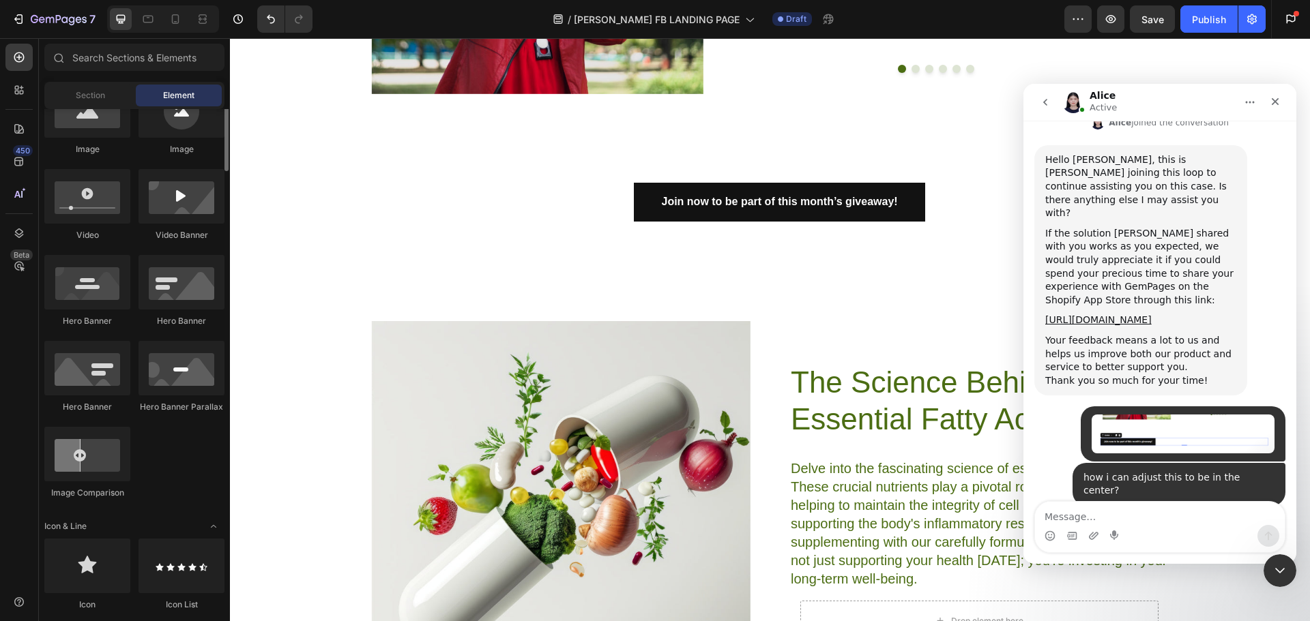
scroll to position [546, 0]
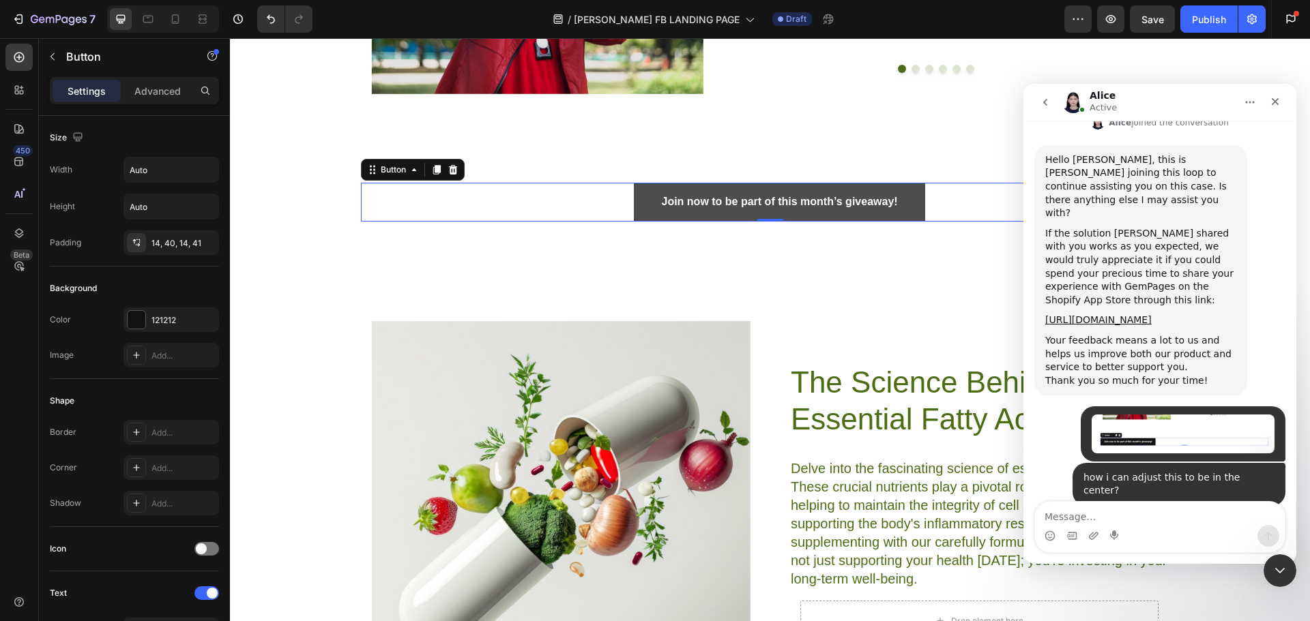
click at [643, 194] on button "Join now to be part of this month’s giveaway!" at bounding box center [779, 202] width 291 height 39
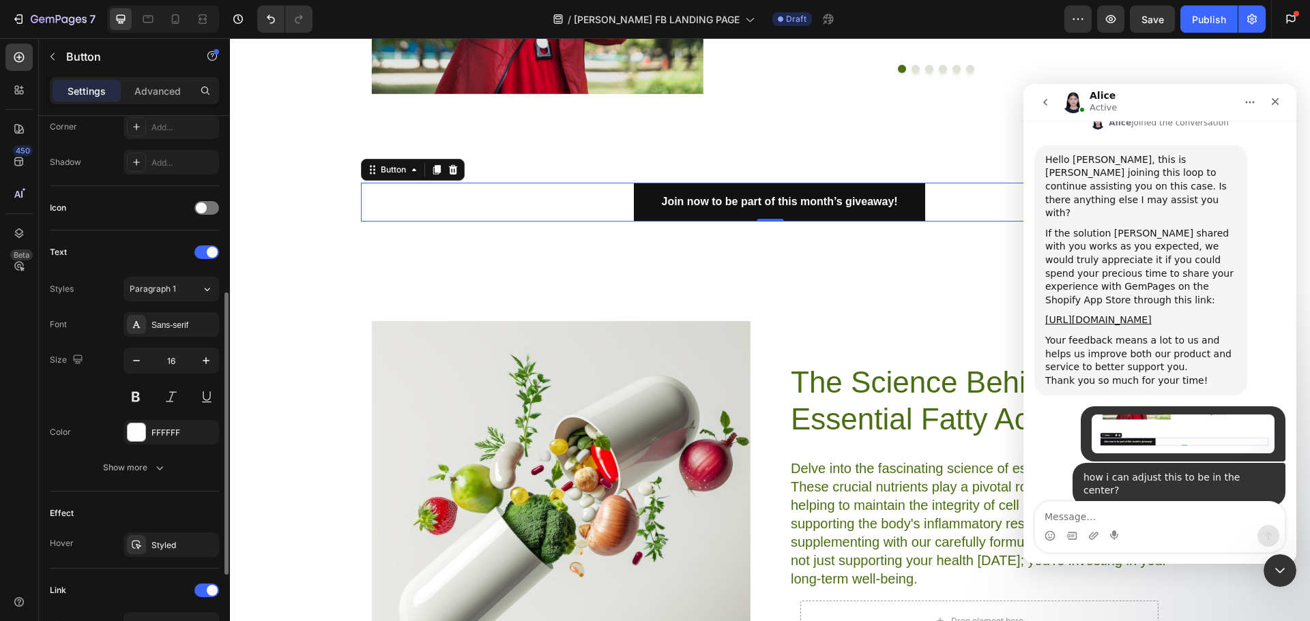
scroll to position [505, 0]
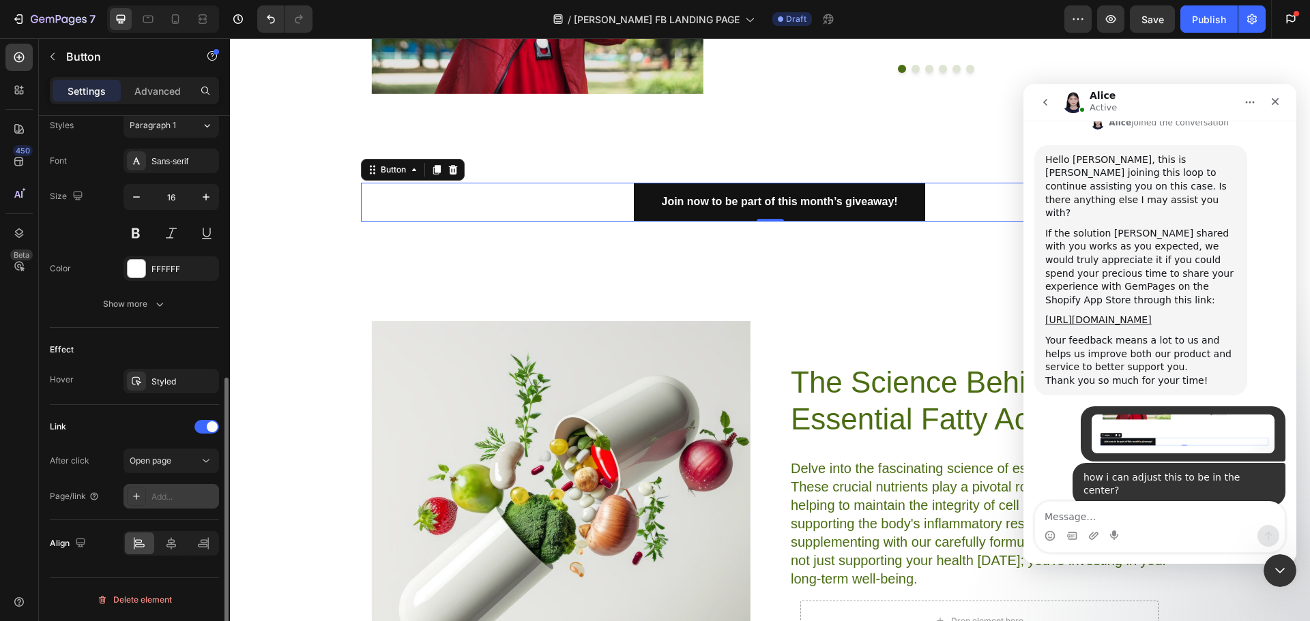
click at [178, 501] on div "Add..." at bounding box center [183, 497] width 64 height 12
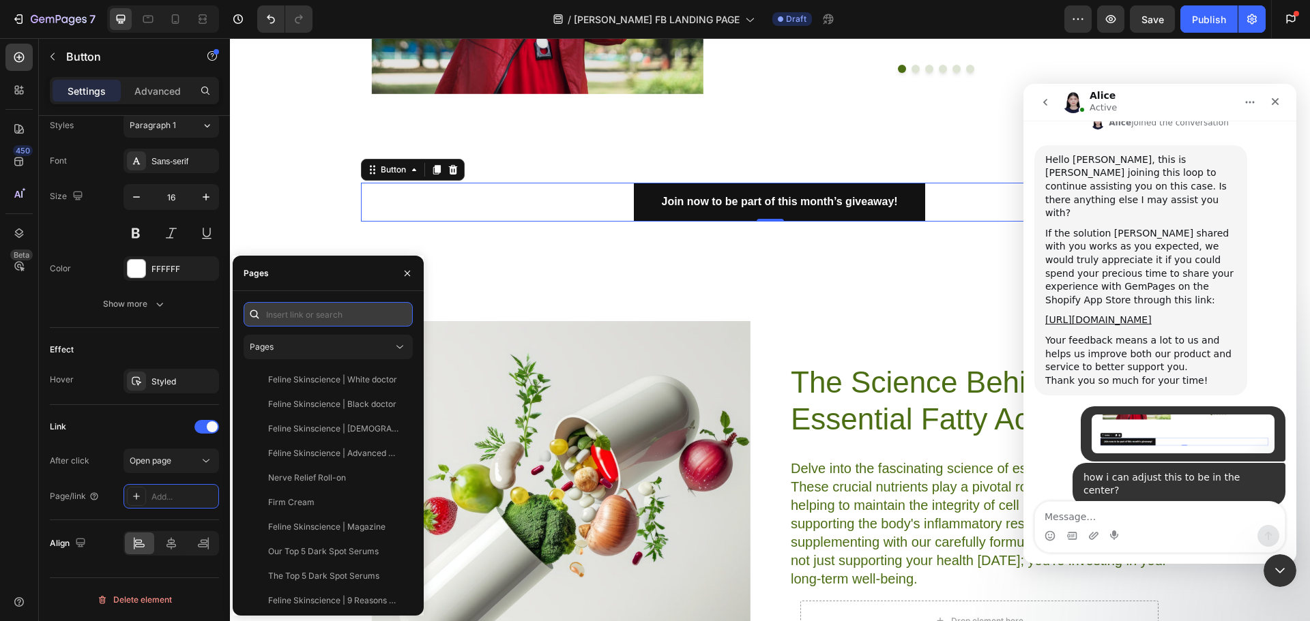
click at [290, 313] on input "text" at bounding box center [328, 314] width 169 height 25
paste input "[URL][DOMAIN_NAME]"
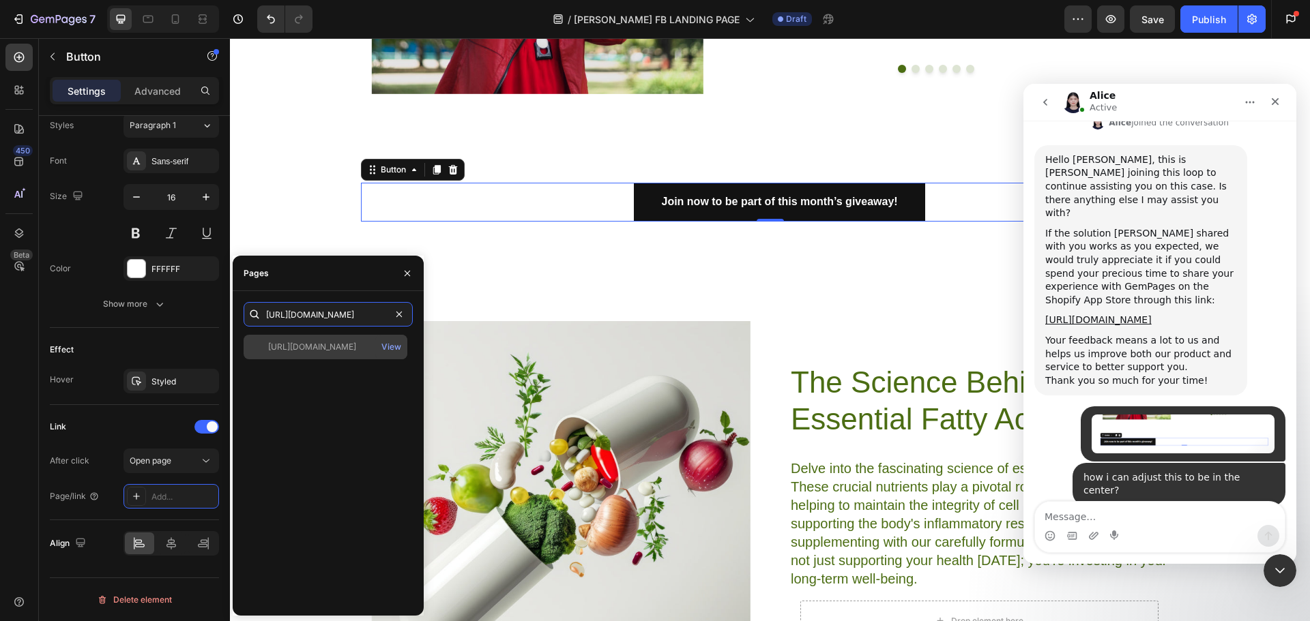
type input "[URL][DOMAIN_NAME]"
click at [336, 345] on div "[URL][DOMAIN_NAME]" at bounding box center [312, 347] width 88 height 12
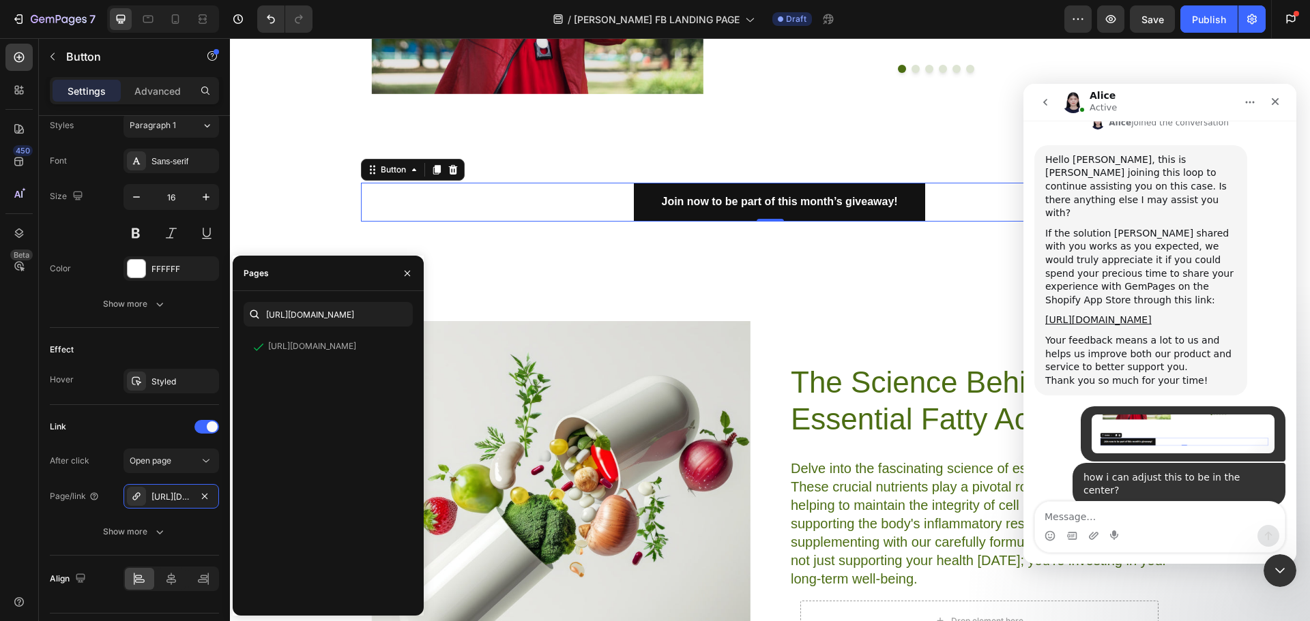
click at [36, 523] on div "450 Beta" at bounding box center [19, 329] width 39 height 583
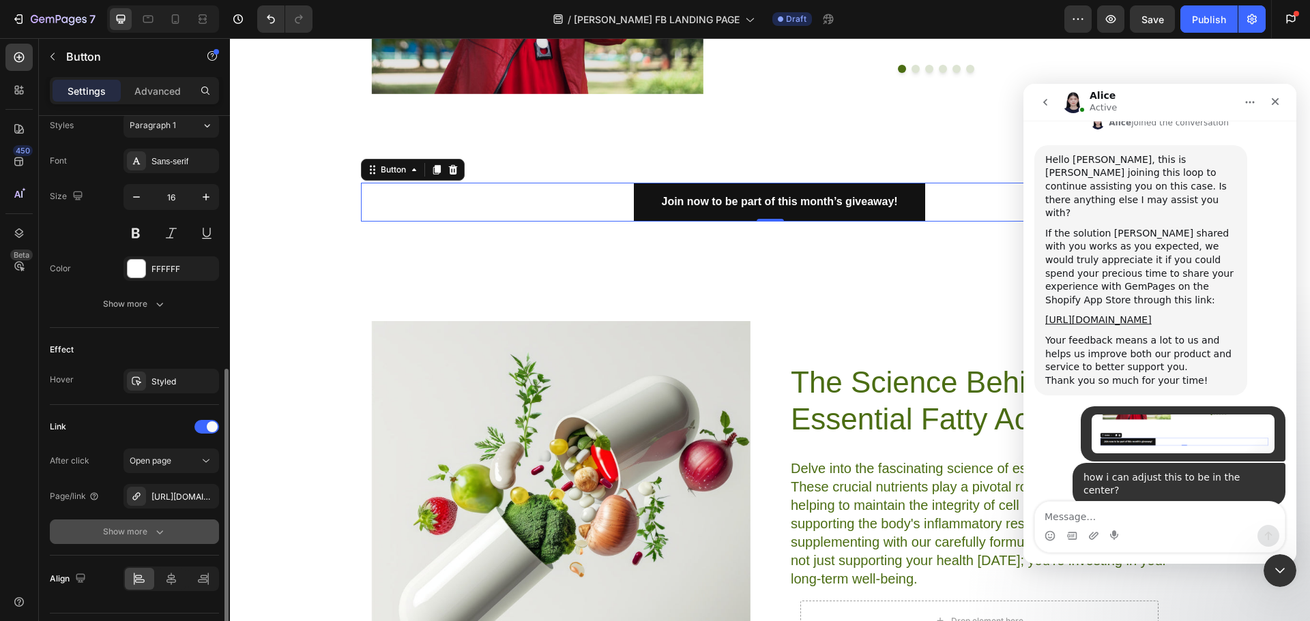
click at [107, 531] on div "Show more" at bounding box center [134, 532] width 63 height 14
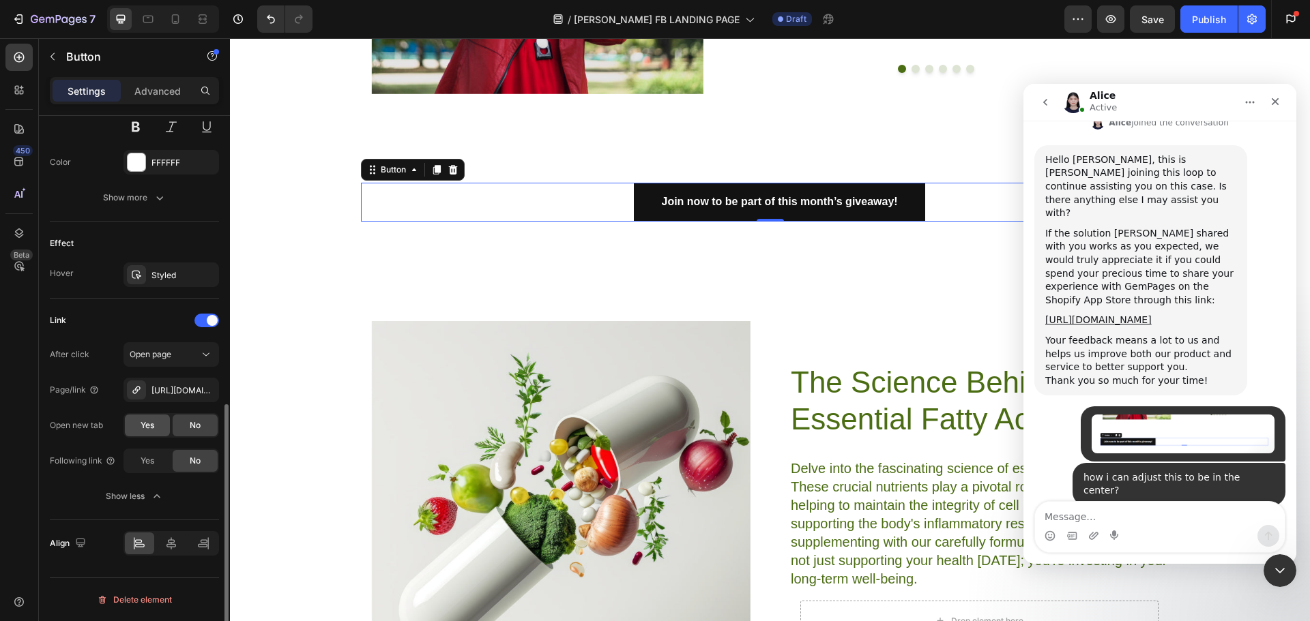
click at [145, 429] on span "Yes" at bounding box center [148, 426] width 14 height 12
click at [193, 421] on span "No" at bounding box center [195, 426] width 11 height 12
click at [44, 489] on div "Size Width Auto Height Auto Padding 14, 40, 14, 41 Background Color 121212 Imag…" at bounding box center [134, 83] width 191 height 1156
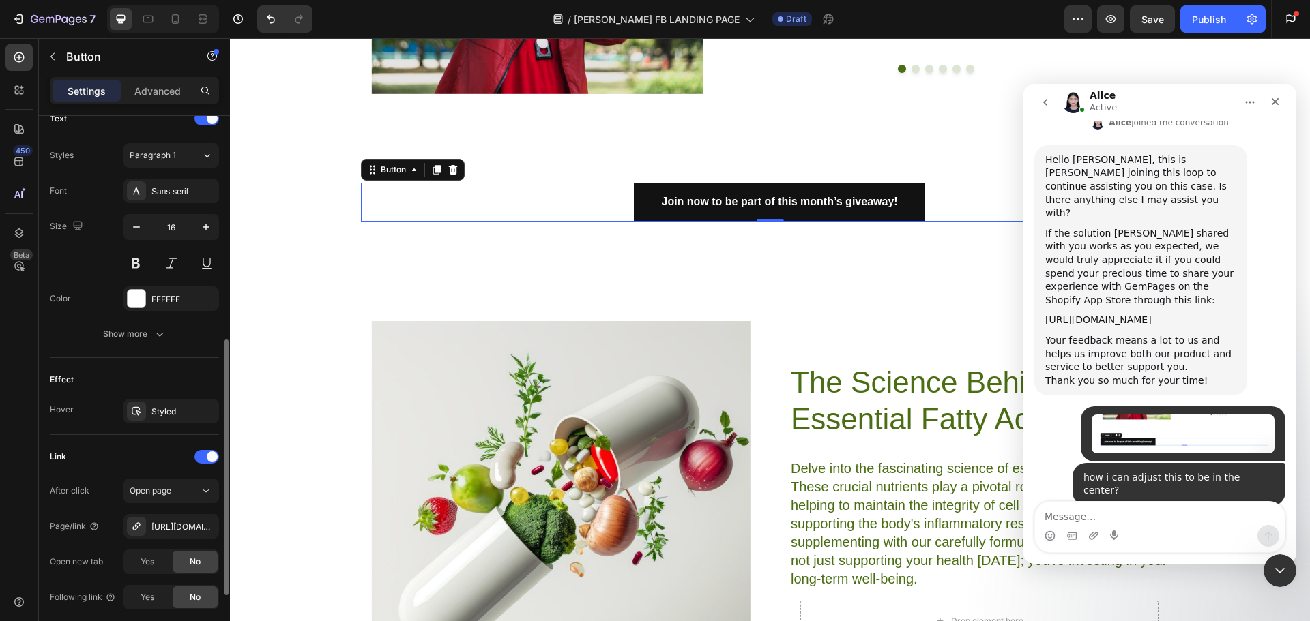
click at [115, 376] on div "Effect" at bounding box center [134, 380] width 169 height 22
click at [141, 421] on div "Styled" at bounding box center [171, 411] width 96 height 25
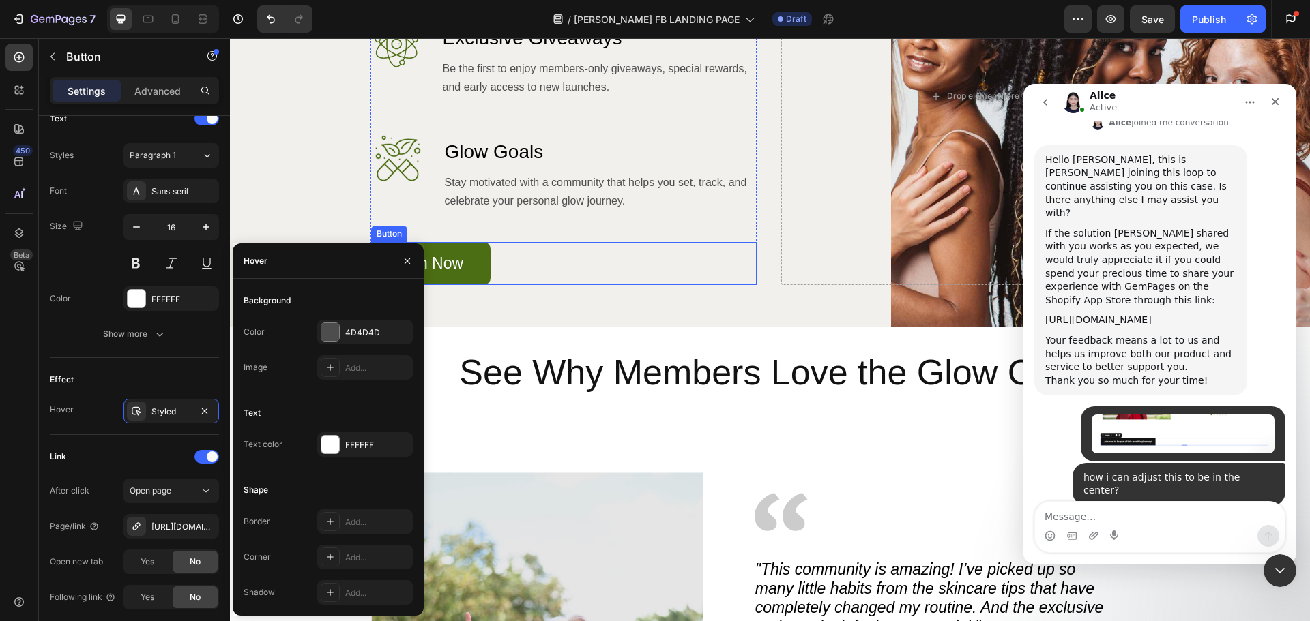
scroll to position [1258, 0]
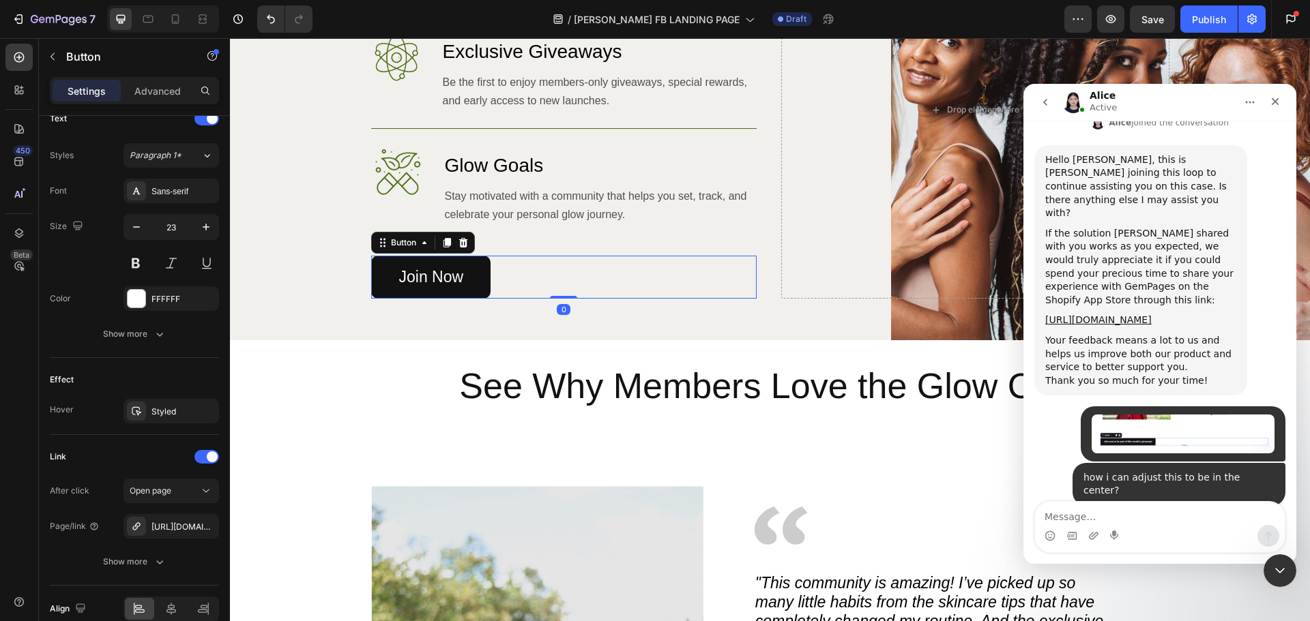
click at [509, 278] on div "Join Now Button 0" at bounding box center [563, 277] width 385 height 43
click at [170, 411] on div "Styled" at bounding box center [171, 412] width 40 height 12
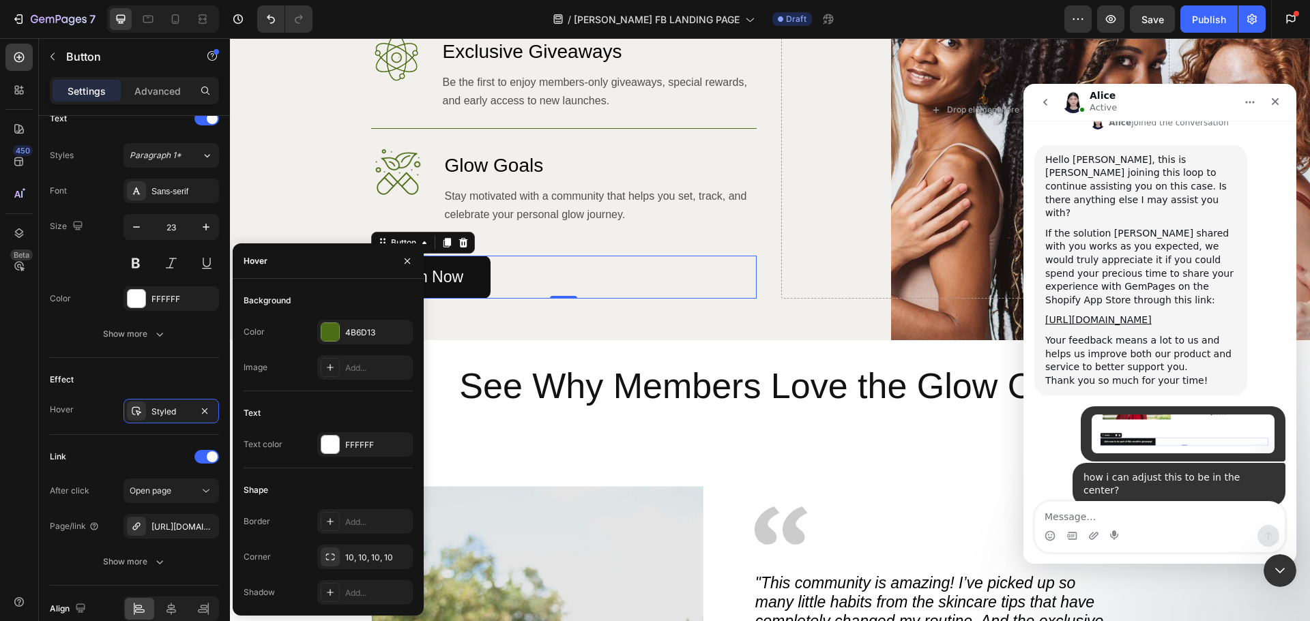
click at [13, 362] on div "450 Beta" at bounding box center [18, 316] width 27 height 545
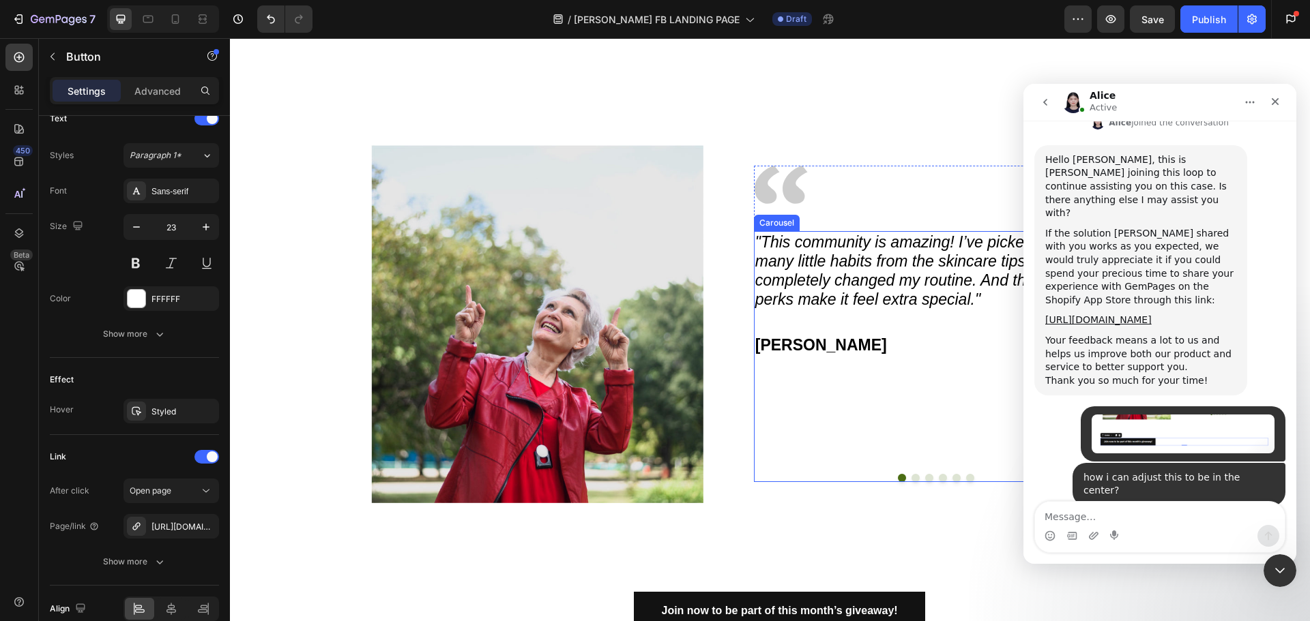
scroll to position [1872, 0]
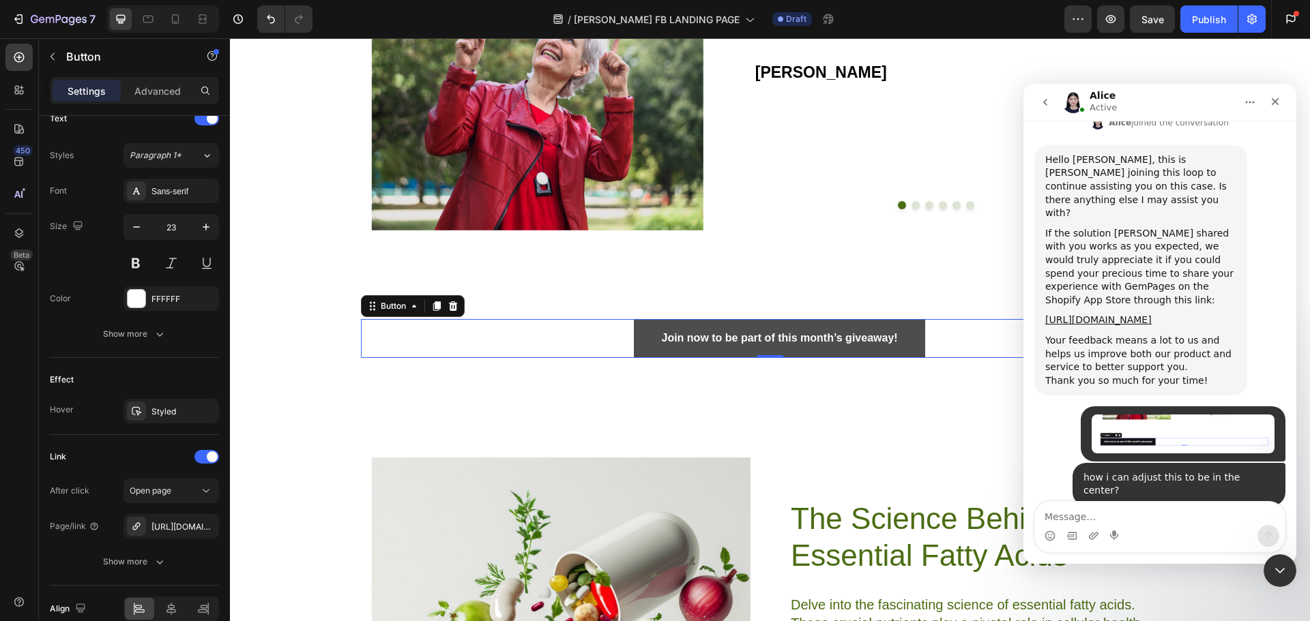
click at [634, 341] on link "Join now to be part of this month’s giveaway!" at bounding box center [779, 338] width 291 height 39
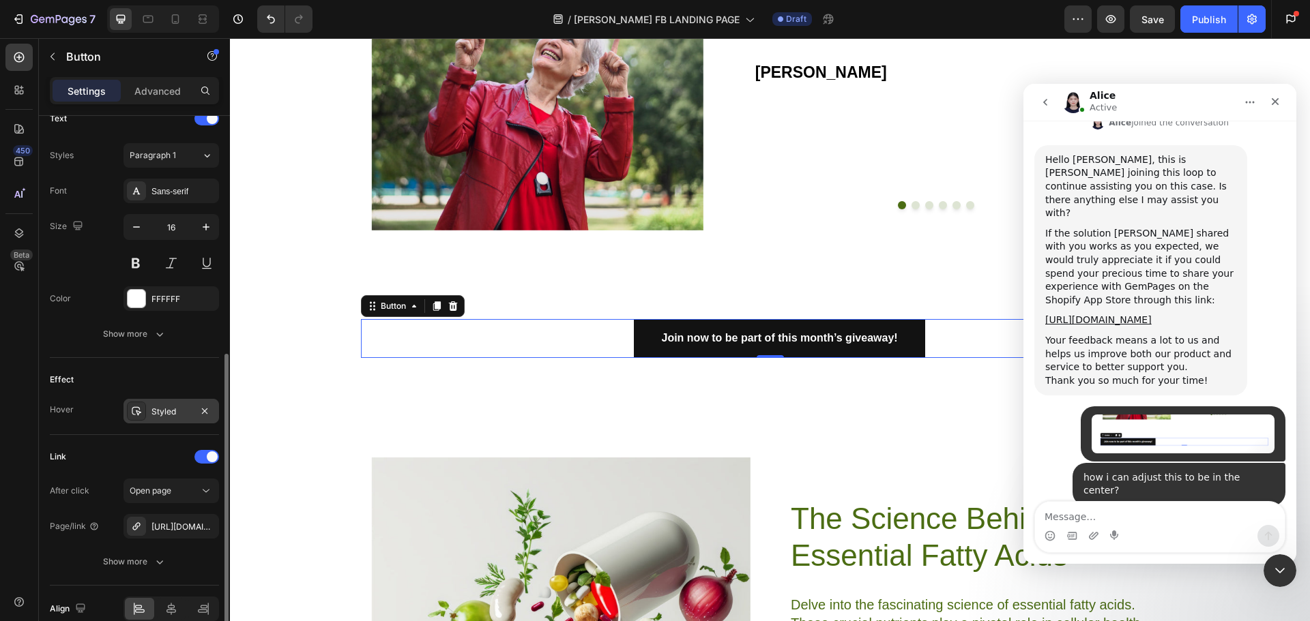
click at [163, 416] on div "Styled" at bounding box center [171, 412] width 40 height 12
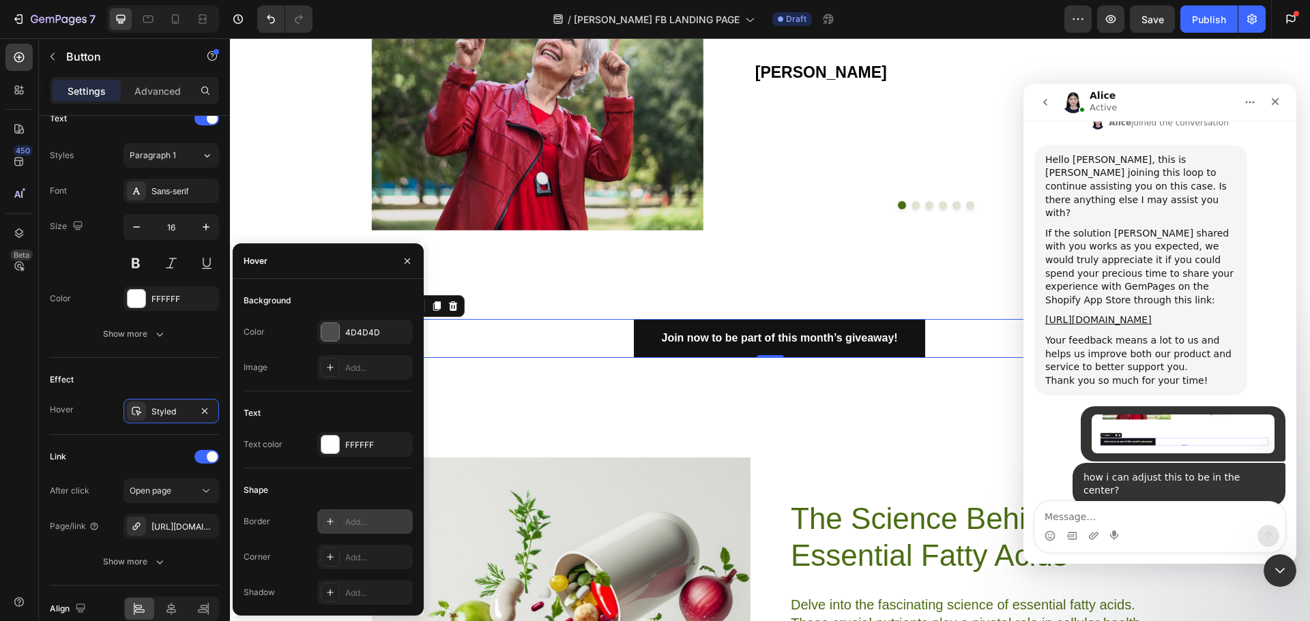
click at [365, 522] on div "Add..." at bounding box center [377, 522] width 64 height 12
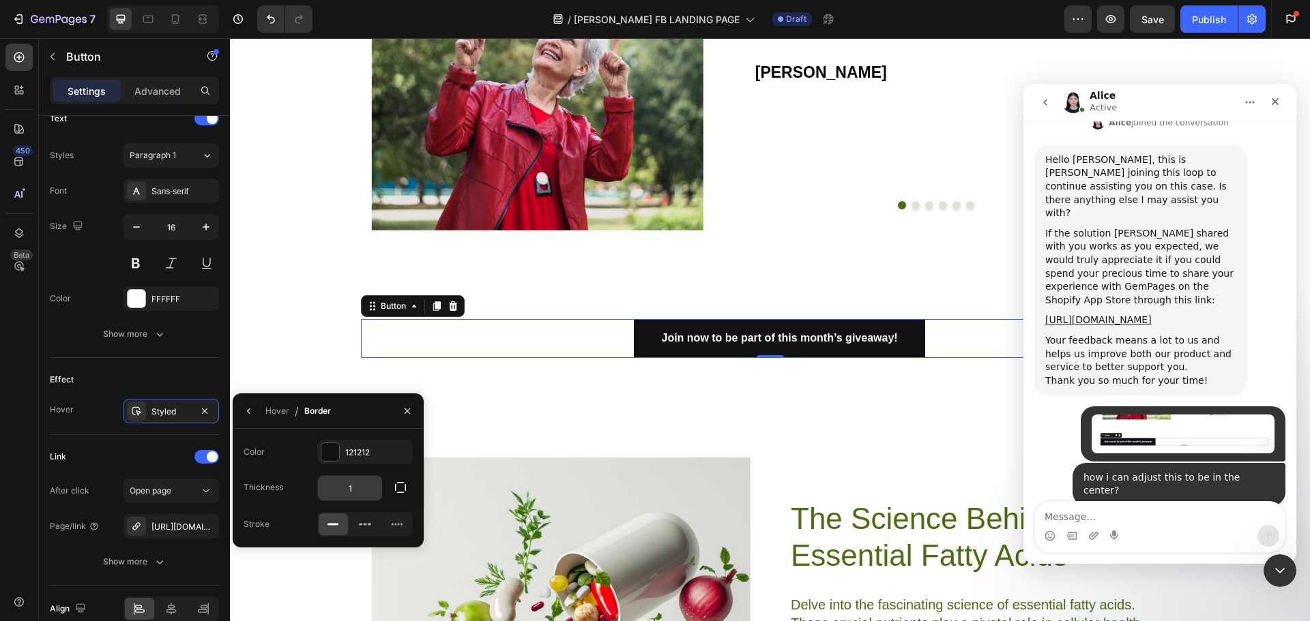
click at [352, 481] on input "1" at bounding box center [350, 488] width 64 height 25
type input "10"
click at [254, 411] on button "button" at bounding box center [249, 411] width 22 height 22
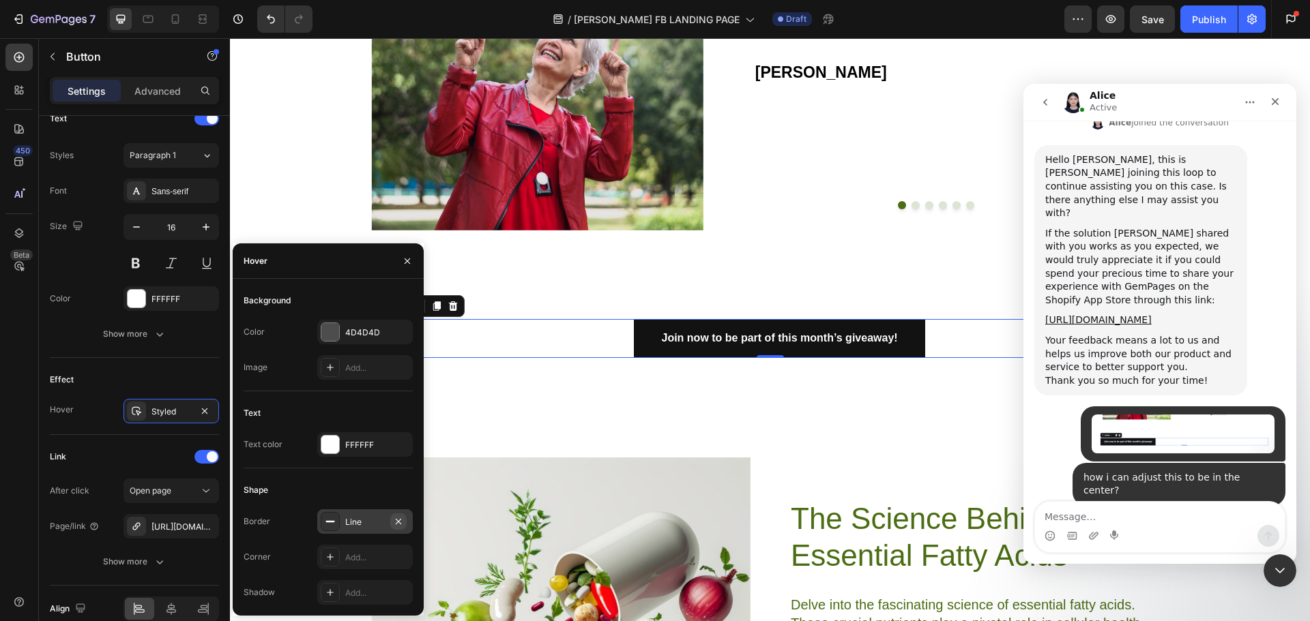
click at [400, 521] on icon "button" at bounding box center [398, 521] width 11 height 11
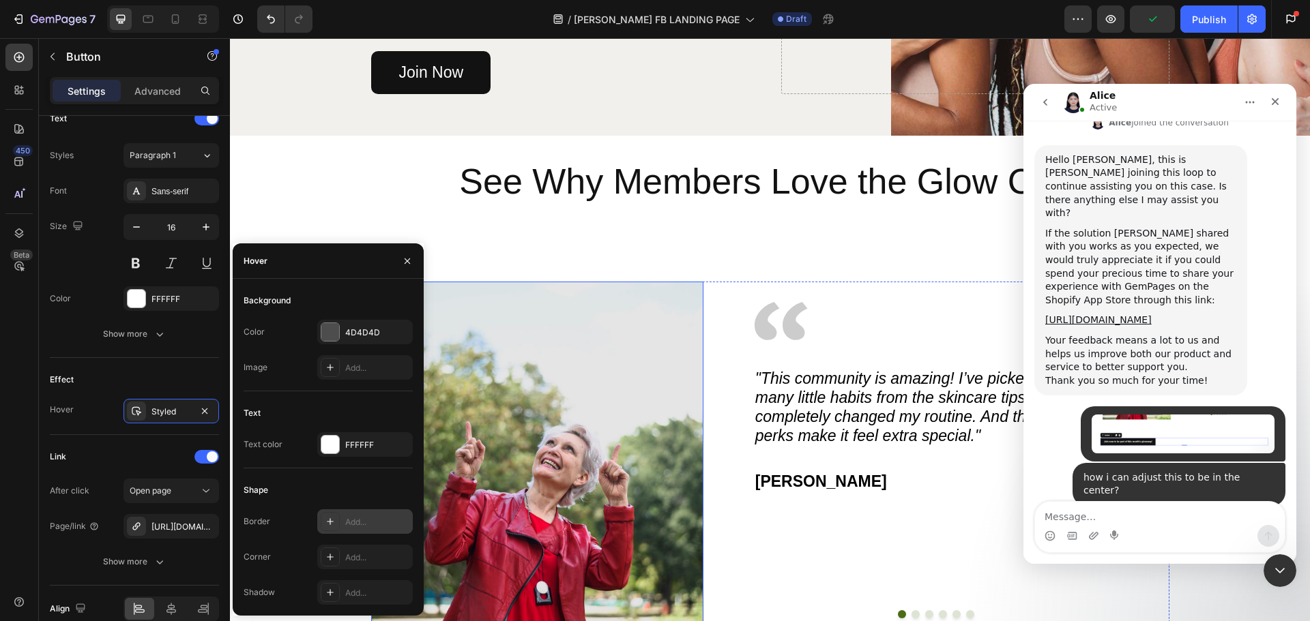
scroll to position [1190, 0]
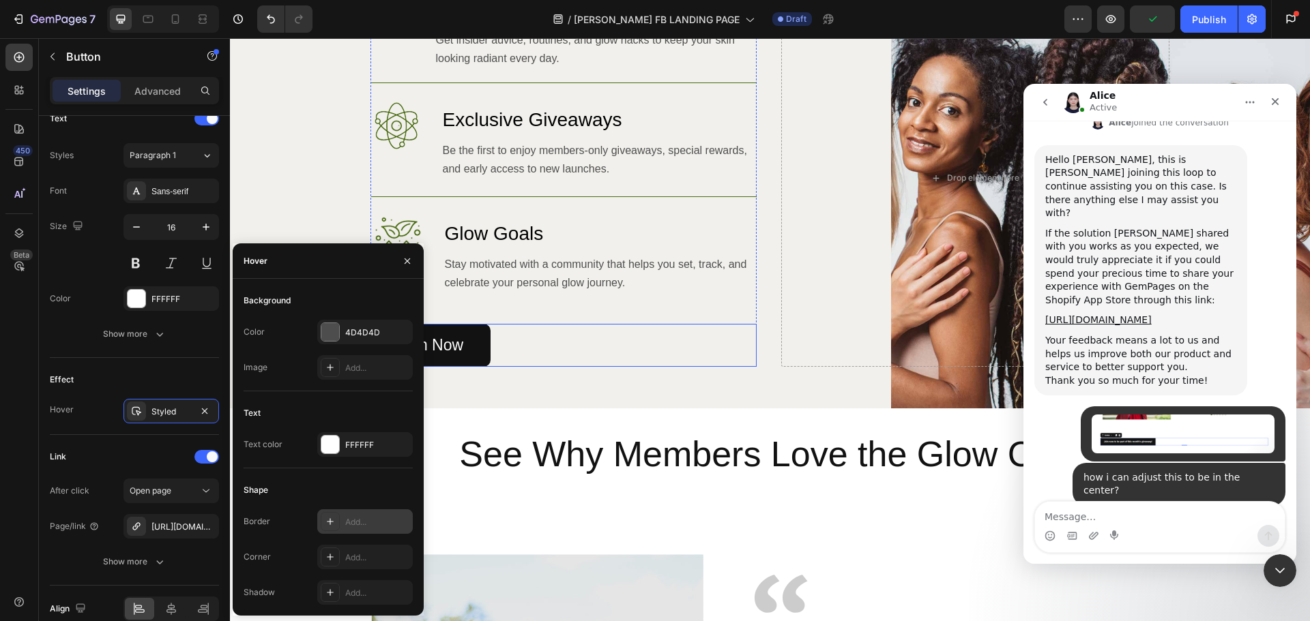
click at [510, 345] on div "Join Now Button" at bounding box center [563, 345] width 385 height 43
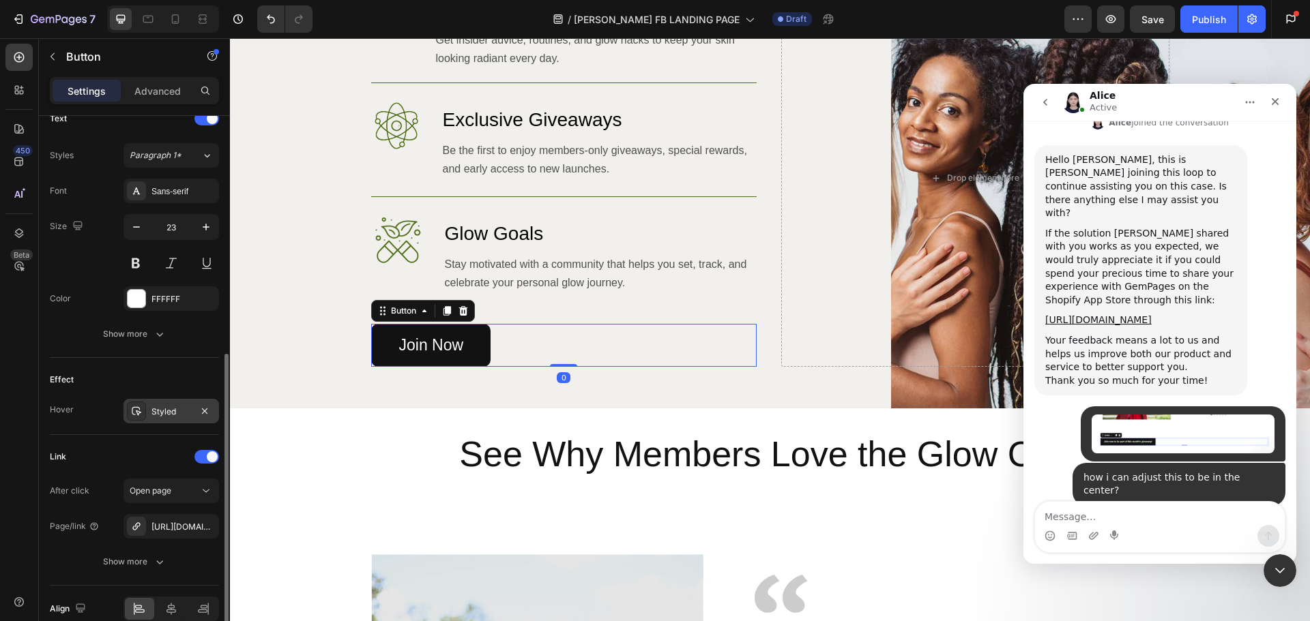
click at [152, 420] on div "Styled" at bounding box center [171, 411] width 96 height 25
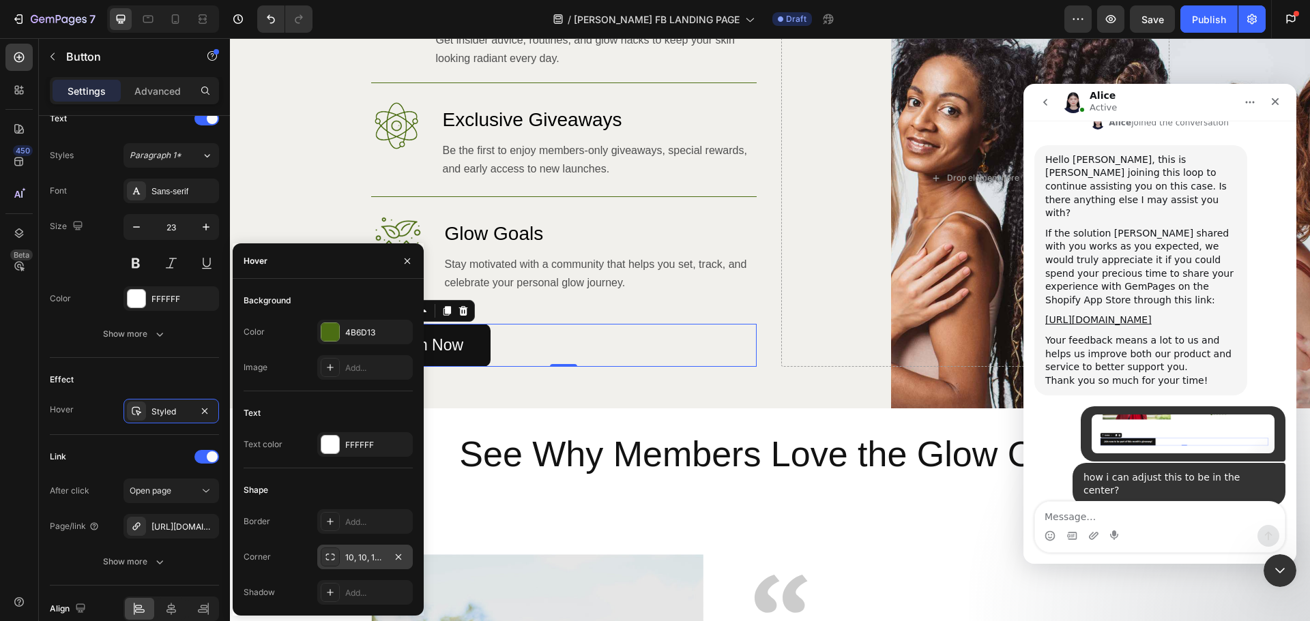
drag, startPoint x: 360, startPoint y: 552, endPoint x: 132, endPoint y: 512, distance: 230.7
click at [360, 552] on div "10, 10, 10, 10" at bounding box center [365, 558] width 40 height 12
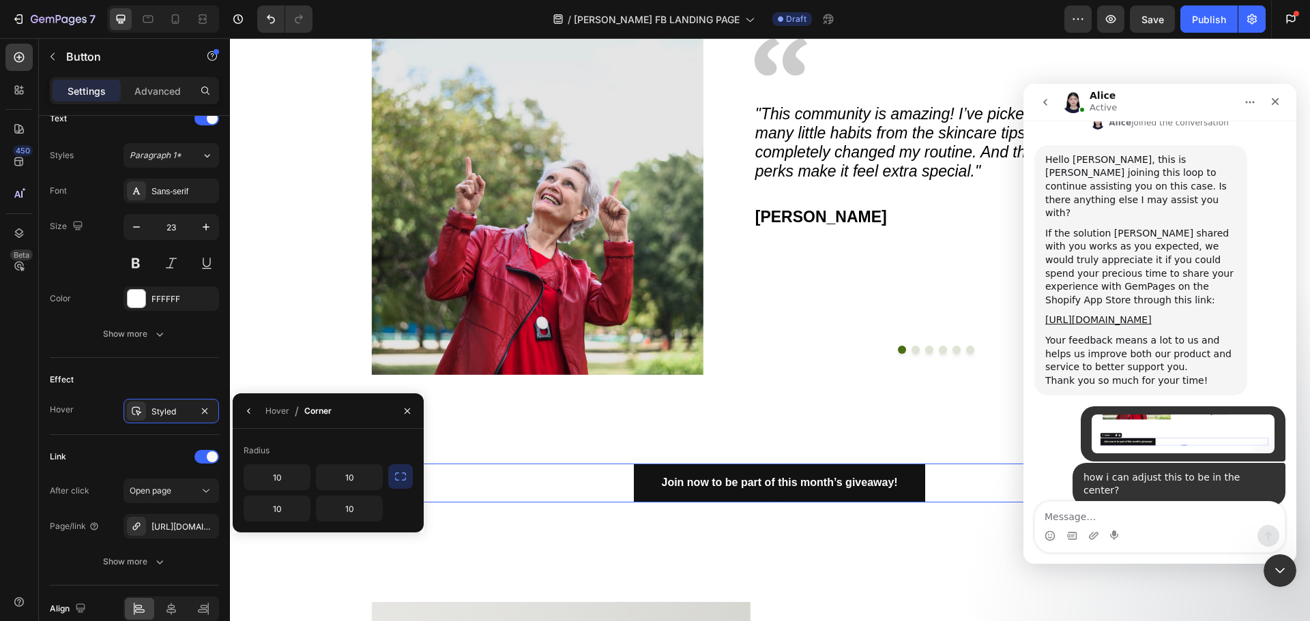
scroll to position [1804, 0]
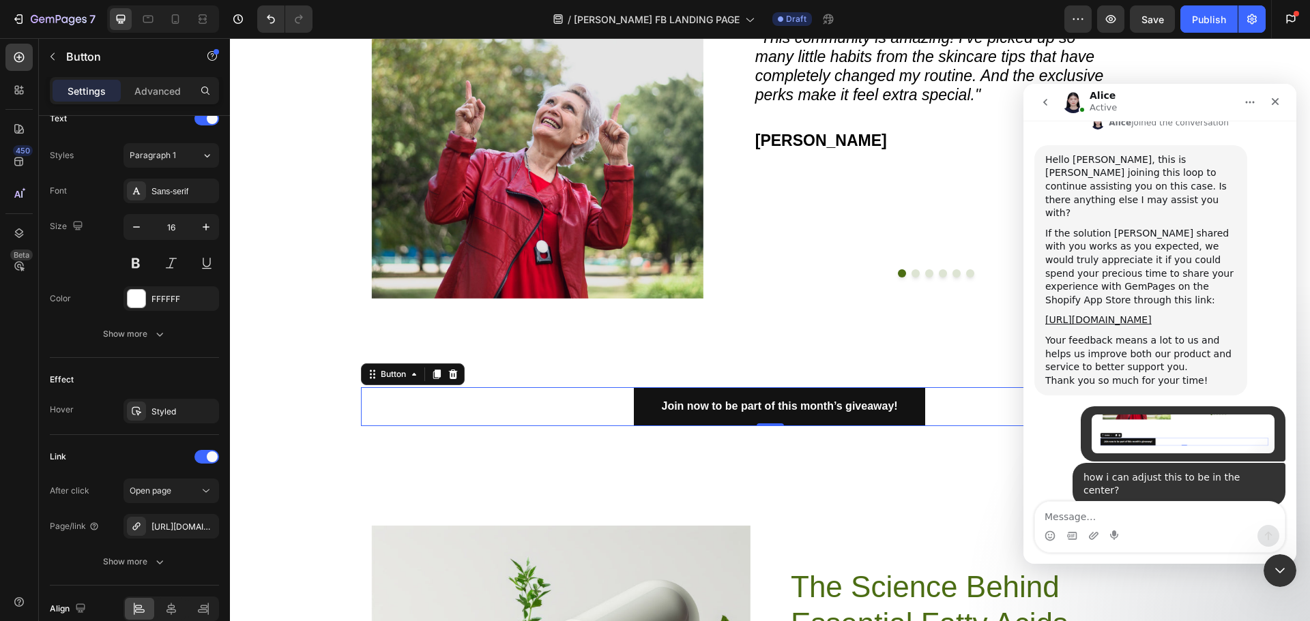
click at [627, 402] on div "Join now to be part of this month’s giveaway! Button 0" at bounding box center [770, 406] width 819 height 39
click at [184, 421] on div "Styled" at bounding box center [171, 411] width 96 height 25
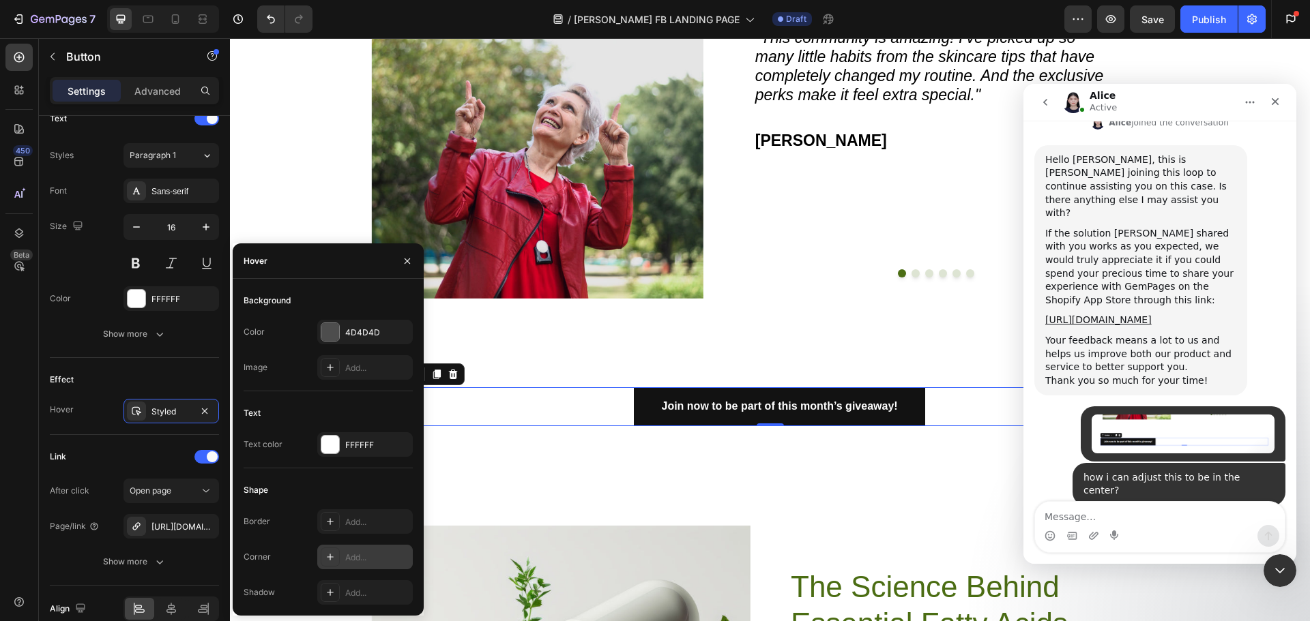
click at [357, 560] on div "Add..." at bounding box center [377, 558] width 64 height 12
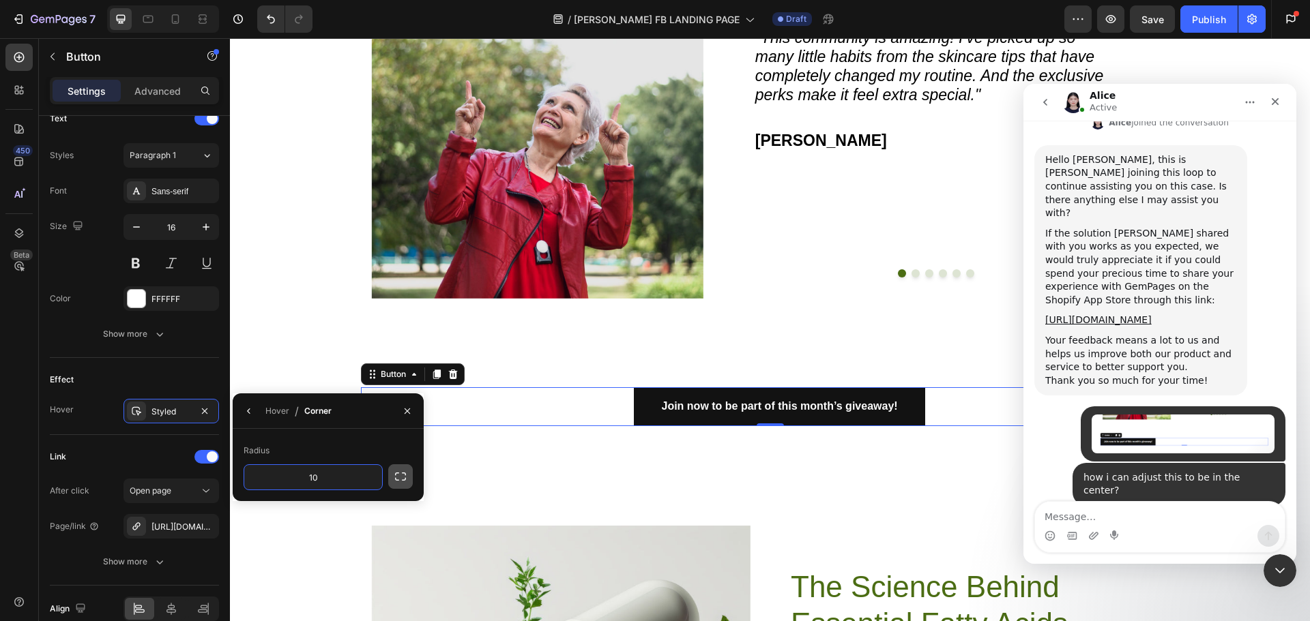
type input "10"
click at [398, 477] on icon "button" at bounding box center [401, 477] width 14 height 14
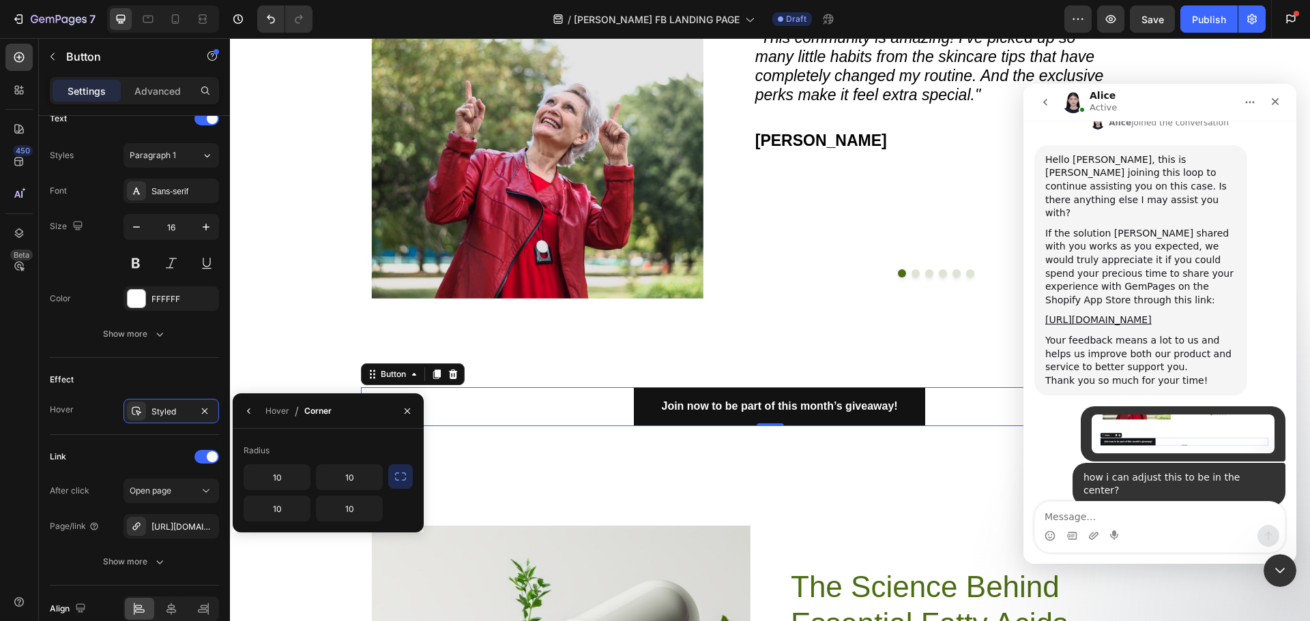
click at [401, 501] on div "10 10 10 10" at bounding box center [328, 493] width 169 height 57
click at [400, 480] on icon "button" at bounding box center [401, 477] width 14 height 14
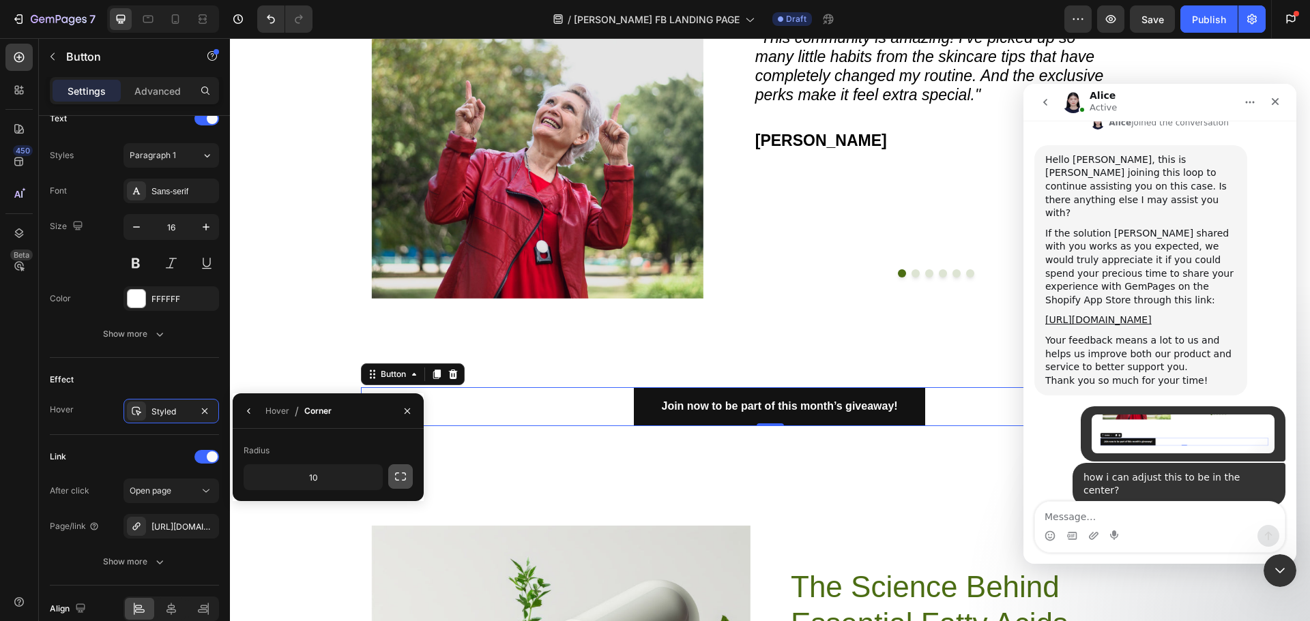
click at [400, 480] on icon "button" at bounding box center [401, 477] width 14 height 14
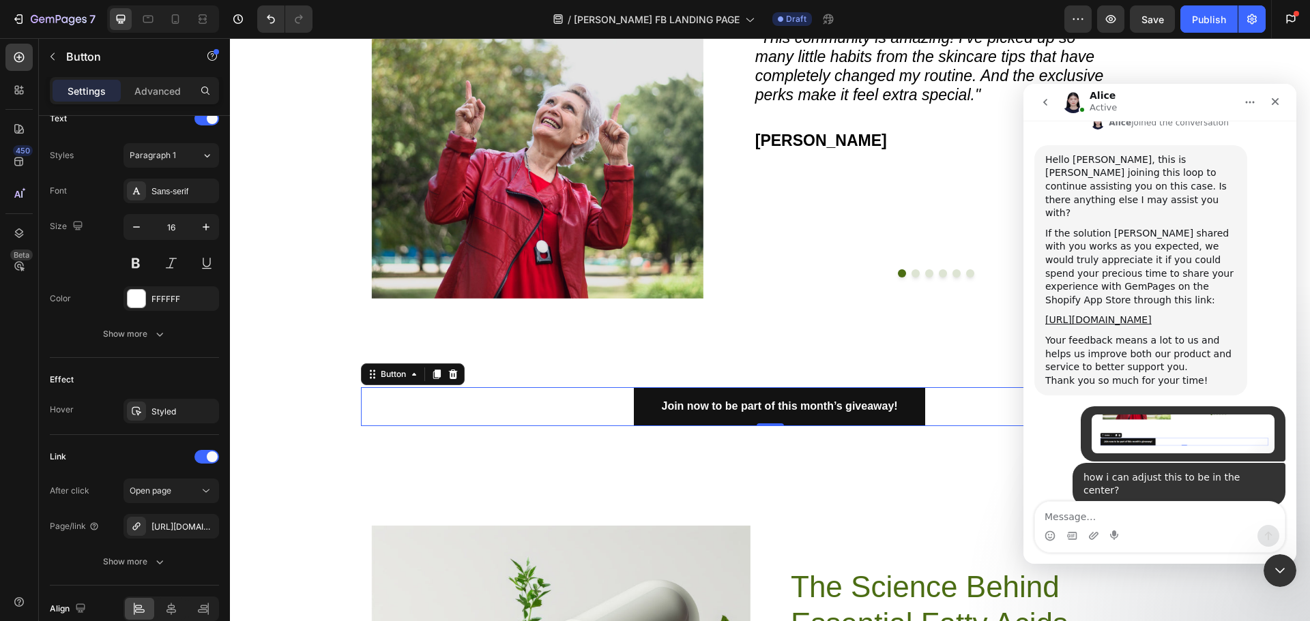
click at [600, 396] on div "Join now to be part of this month’s giveaway! Button 0" at bounding box center [770, 406] width 819 height 39
click at [559, 399] on div "Join now to be part of this month’s giveaway! Button 0" at bounding box center [770, 406] width 819 height 39
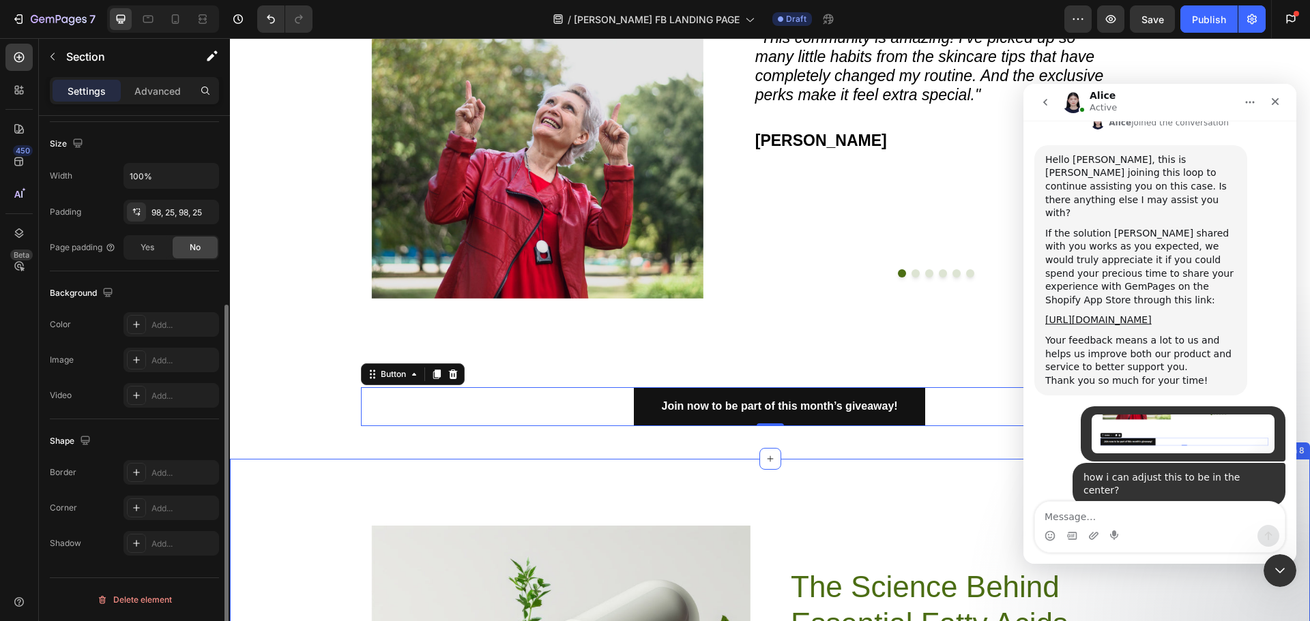
drag, startPoint x: 849, startPoint y: 467, endPoint x: 834, endPoint y: 475, distance: 17.7
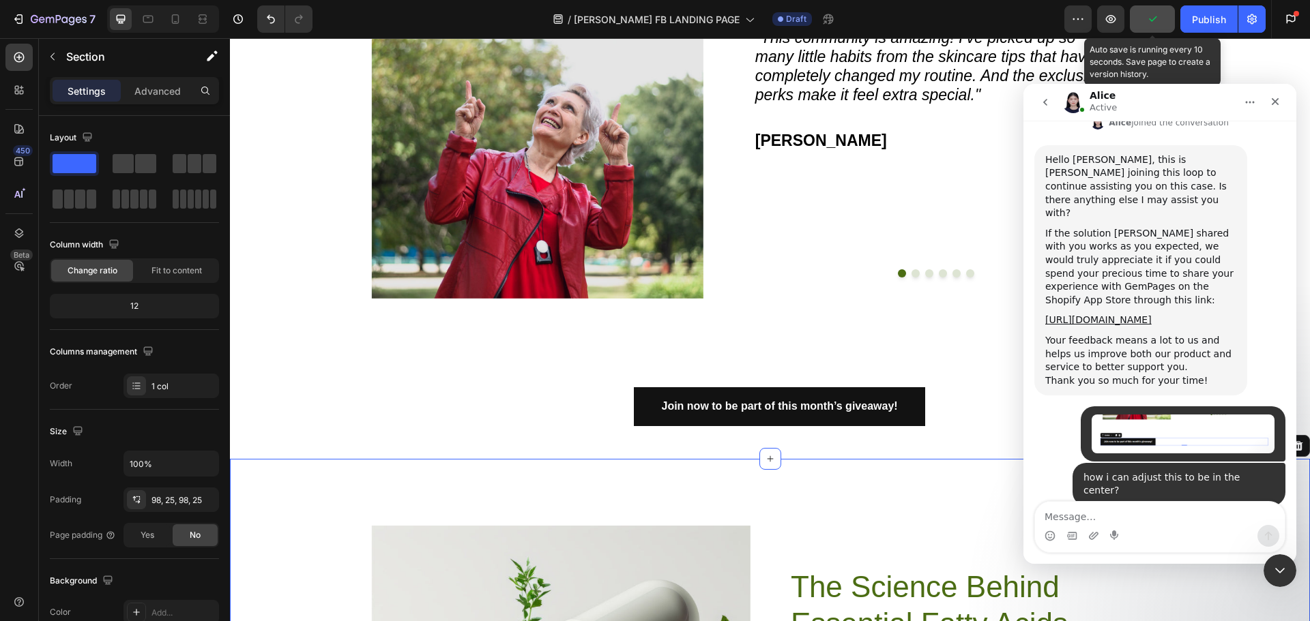
click at [1160, 19] on button "button" at bounding box center [1152, 18] width 45 height 27
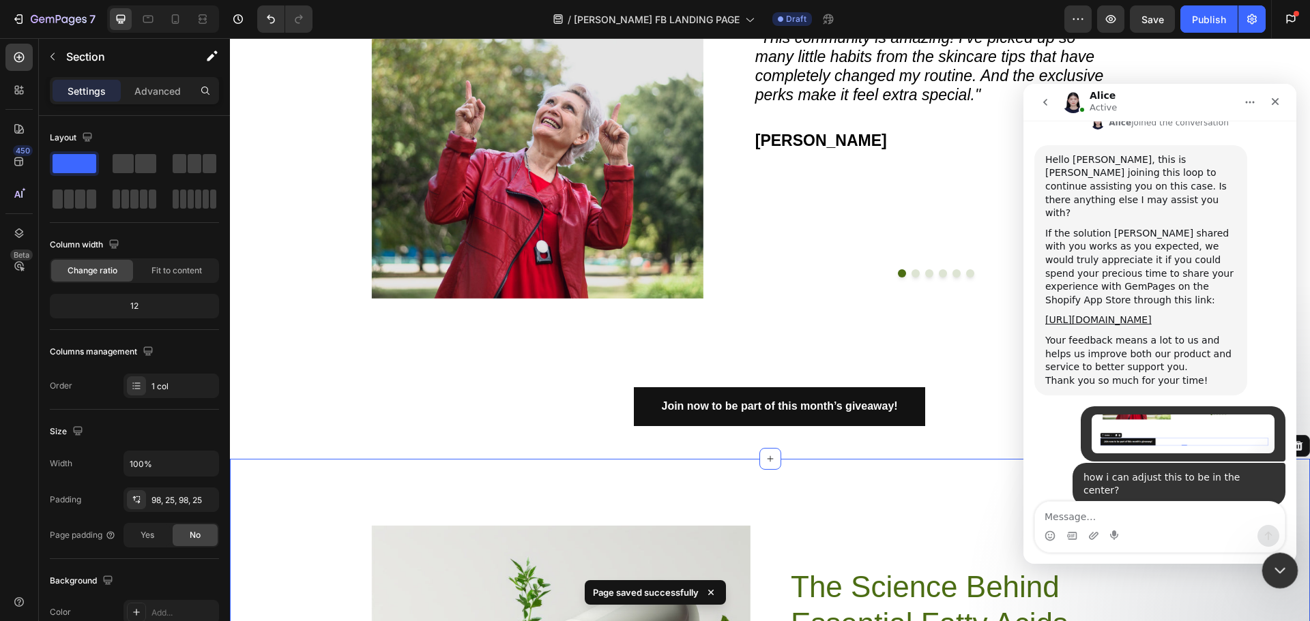
click at [1274, 564] on icon "Close Intercom Messenger" at bounding box center [1278, 569] width 16 height 16
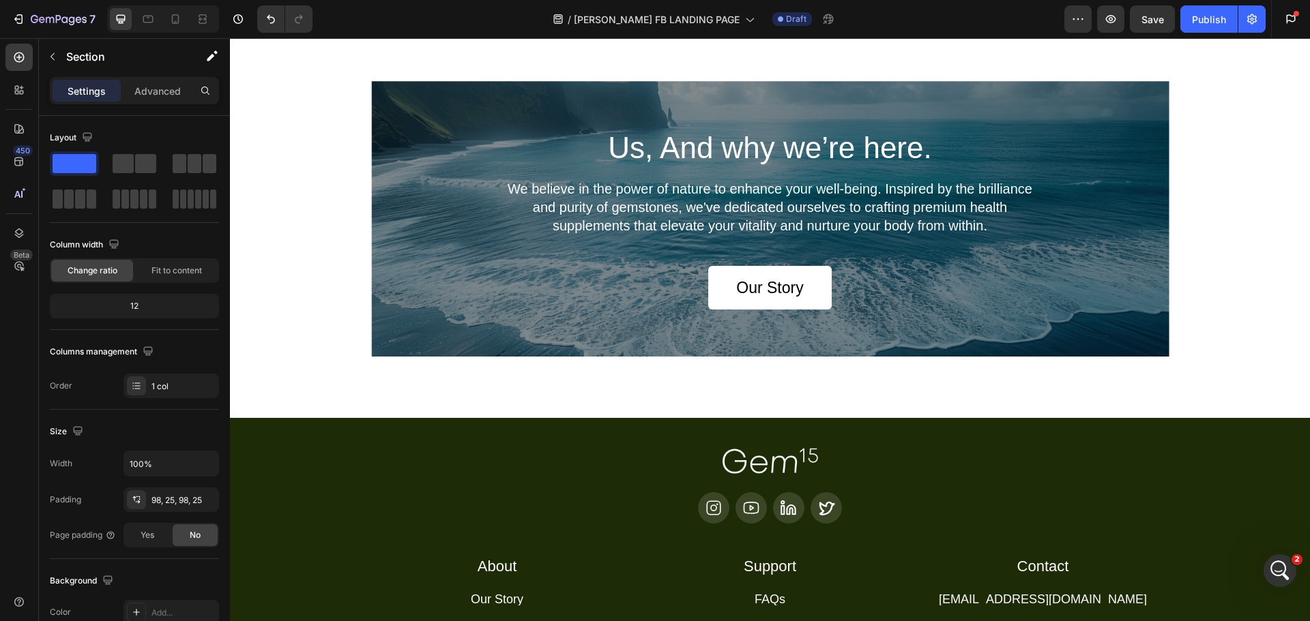
scroll to position [2691, 0]
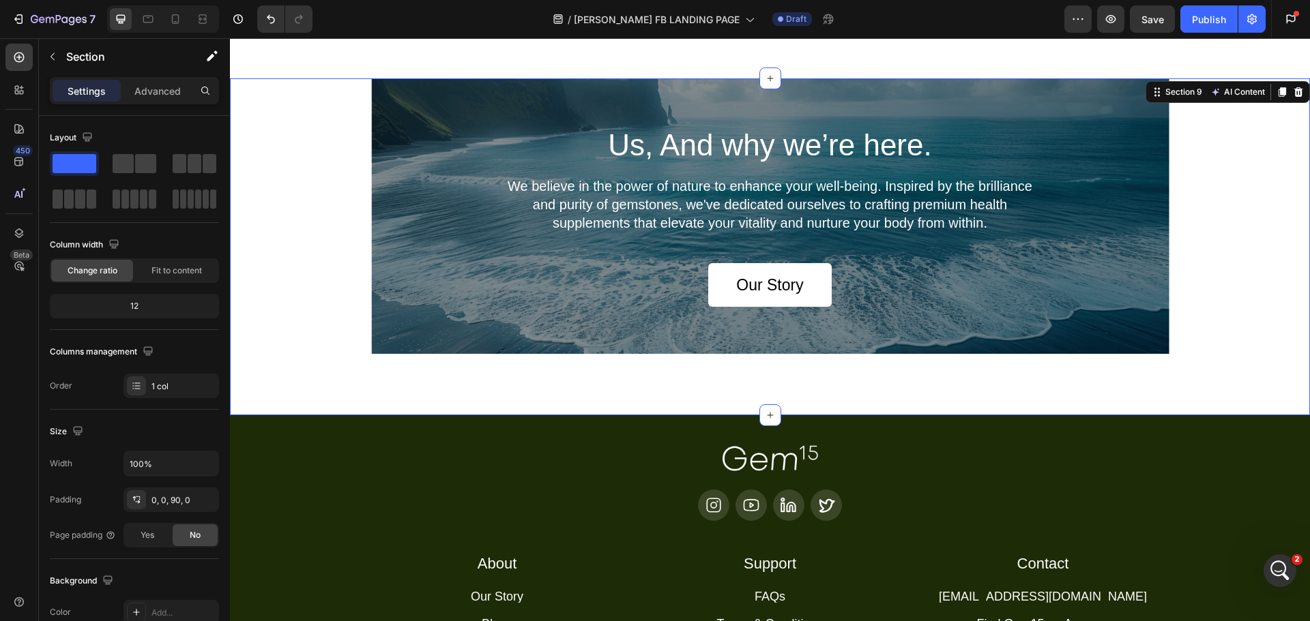
click at [1257, 130] on div "Us, And why we’re here. Heading We believe in the power of nature to enhance yo…" at bounding box center [770, 216] width 1080 height 276
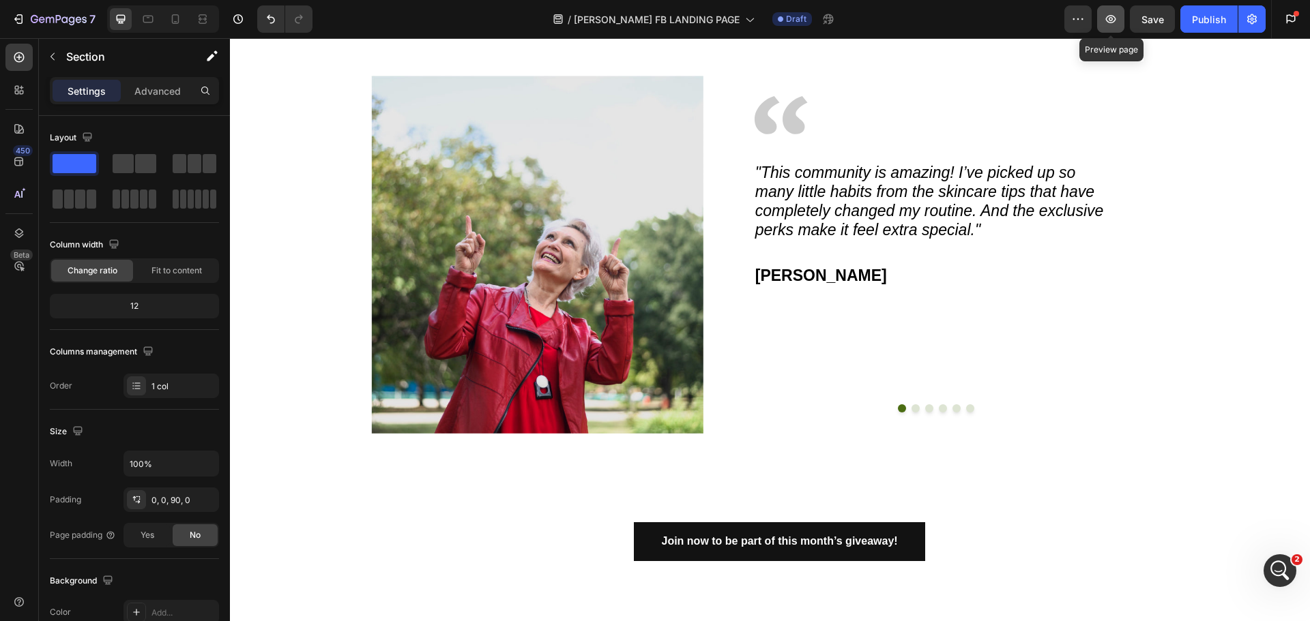
scroll to position [1667, 0]
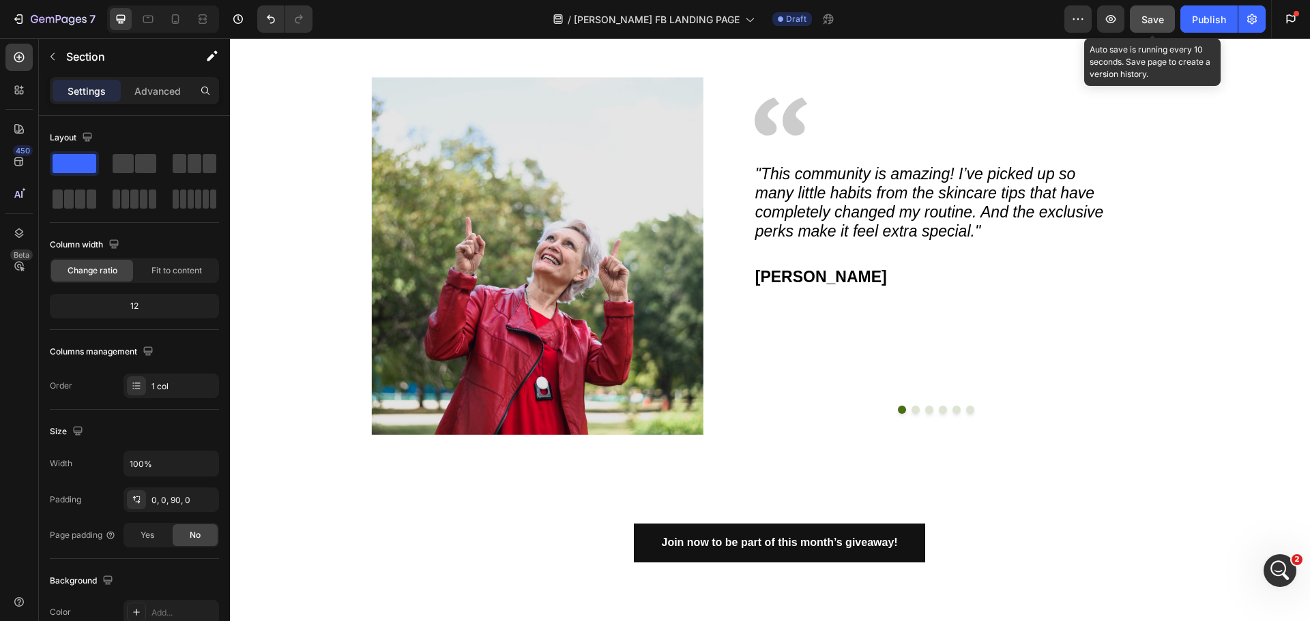
drag, startPoint x: 1143, startPoint y: 20, endPoint x: 842, endPoint y: 166, distance: 334.4
click at [1143, 20] on span "Save" at bounding box center [1152, 20] width 23 height 12
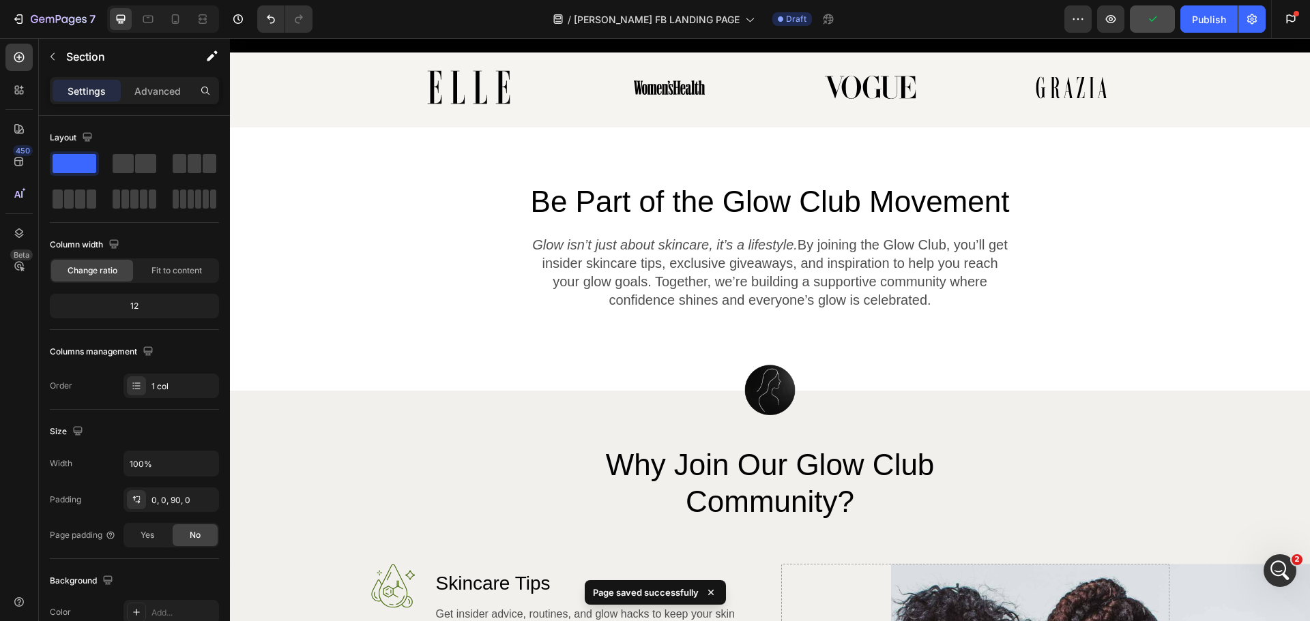
scroll to position [576, 0]
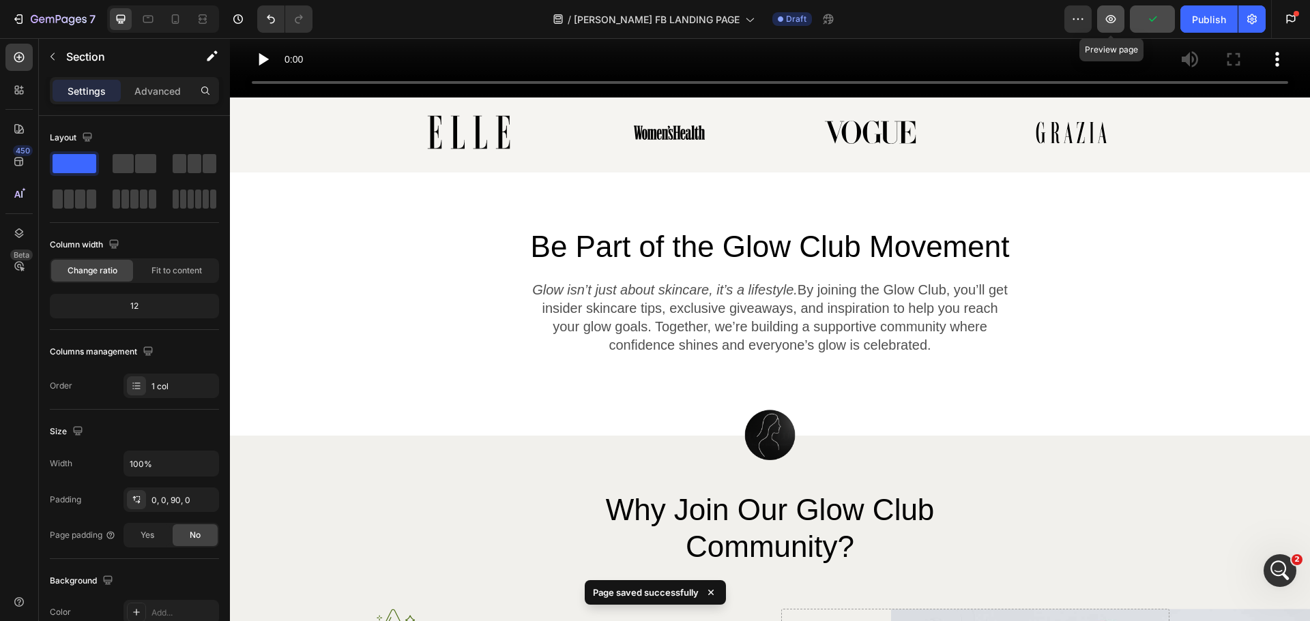
click at [1112, 18] on icon "button" at bounding box center [1111, 19] width 10 height 8
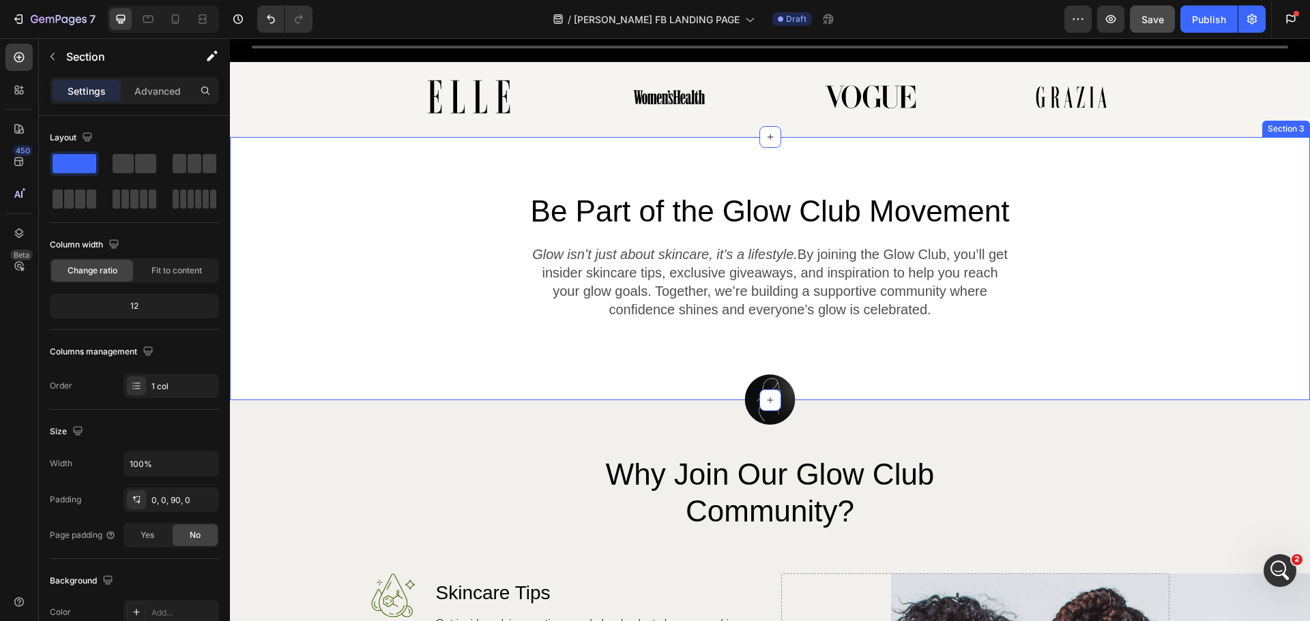
scroll to position [644, 0]
